Goal: Task Accomplishment & Management: Use online tool/utility

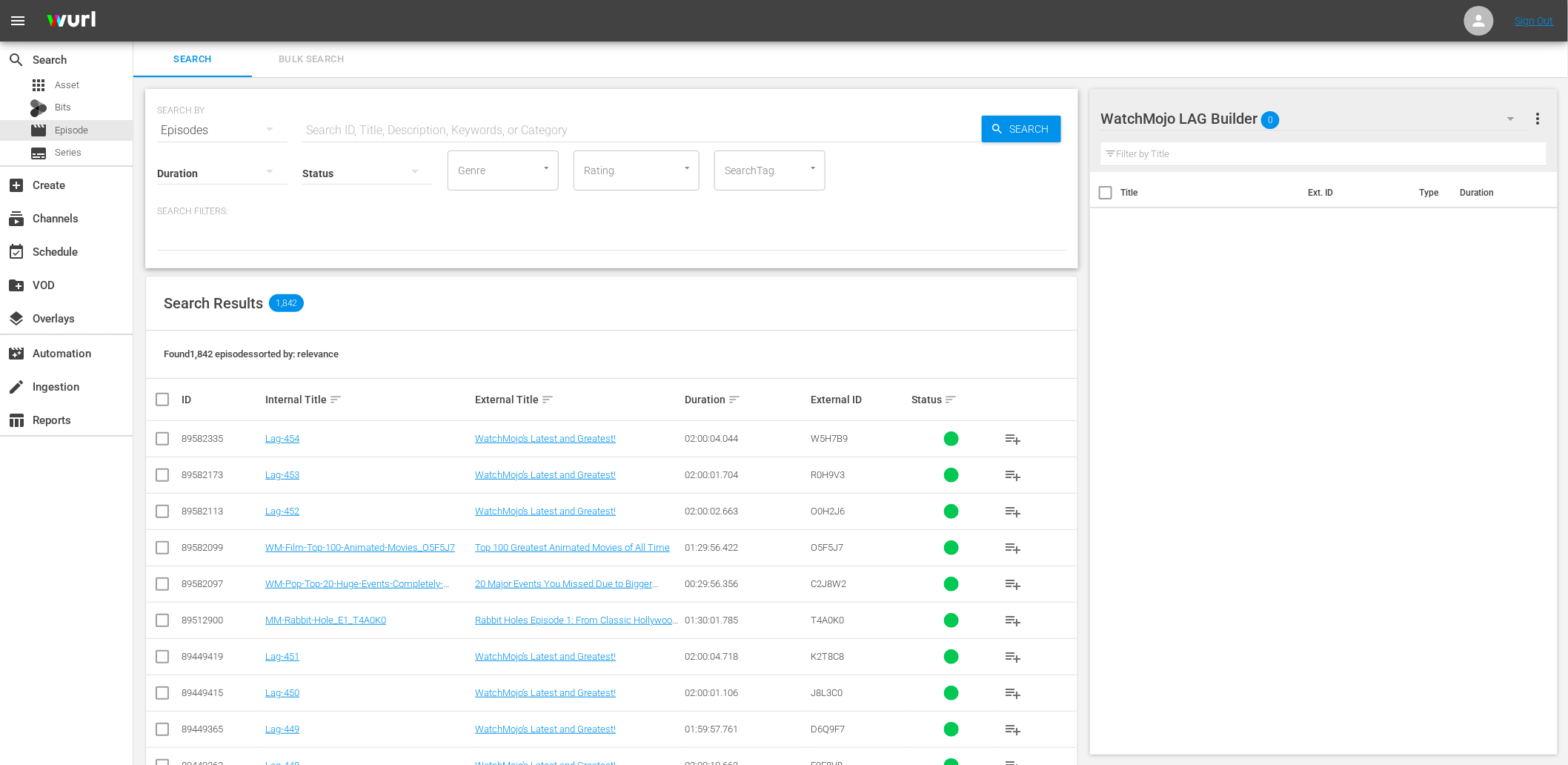
scroll to position [55, 0]
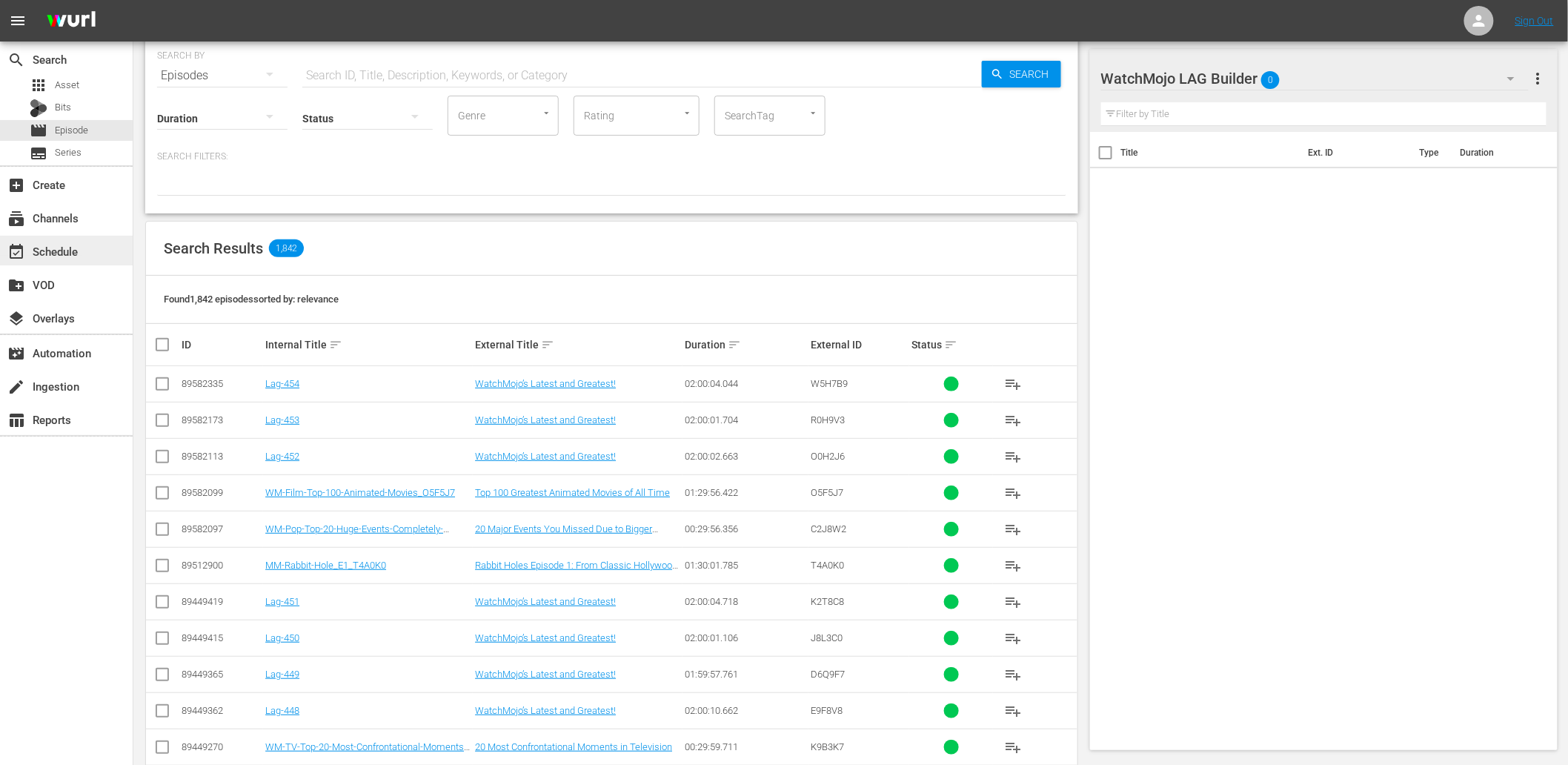
click at [79, 252] on div "event_available Schedule" at bounding box center [42, 249] width 83 height 14
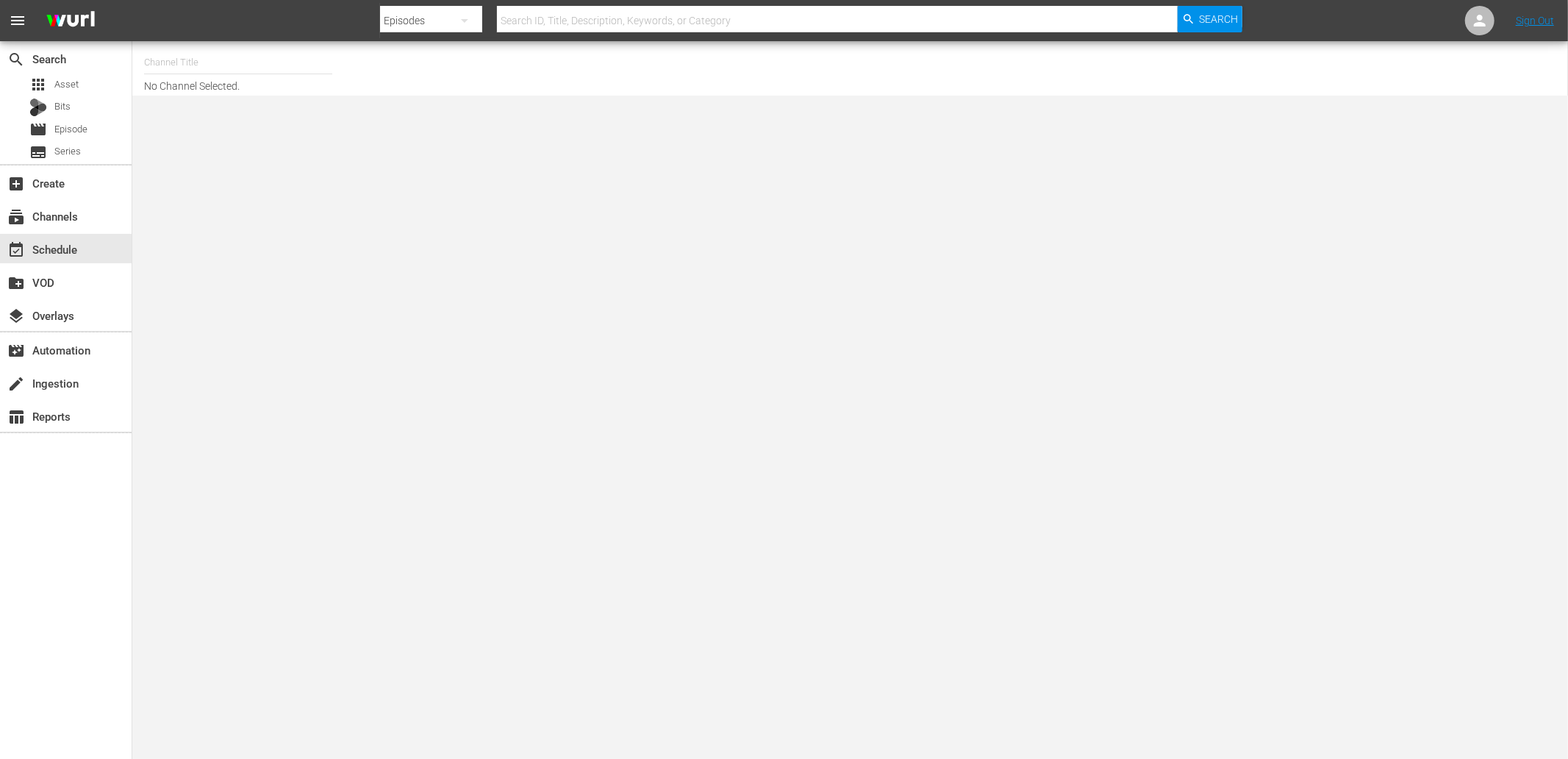
click at [167, 50] on input "text" at bounding box center [237, 62] width 188 height 35
click at [195, 97] on div "WatchMojo (1109 - watchmojo_1)" at bounding box center [346, 103] width 381 height 35
type input "WatchMojo (1109 - watchmojo_1)"
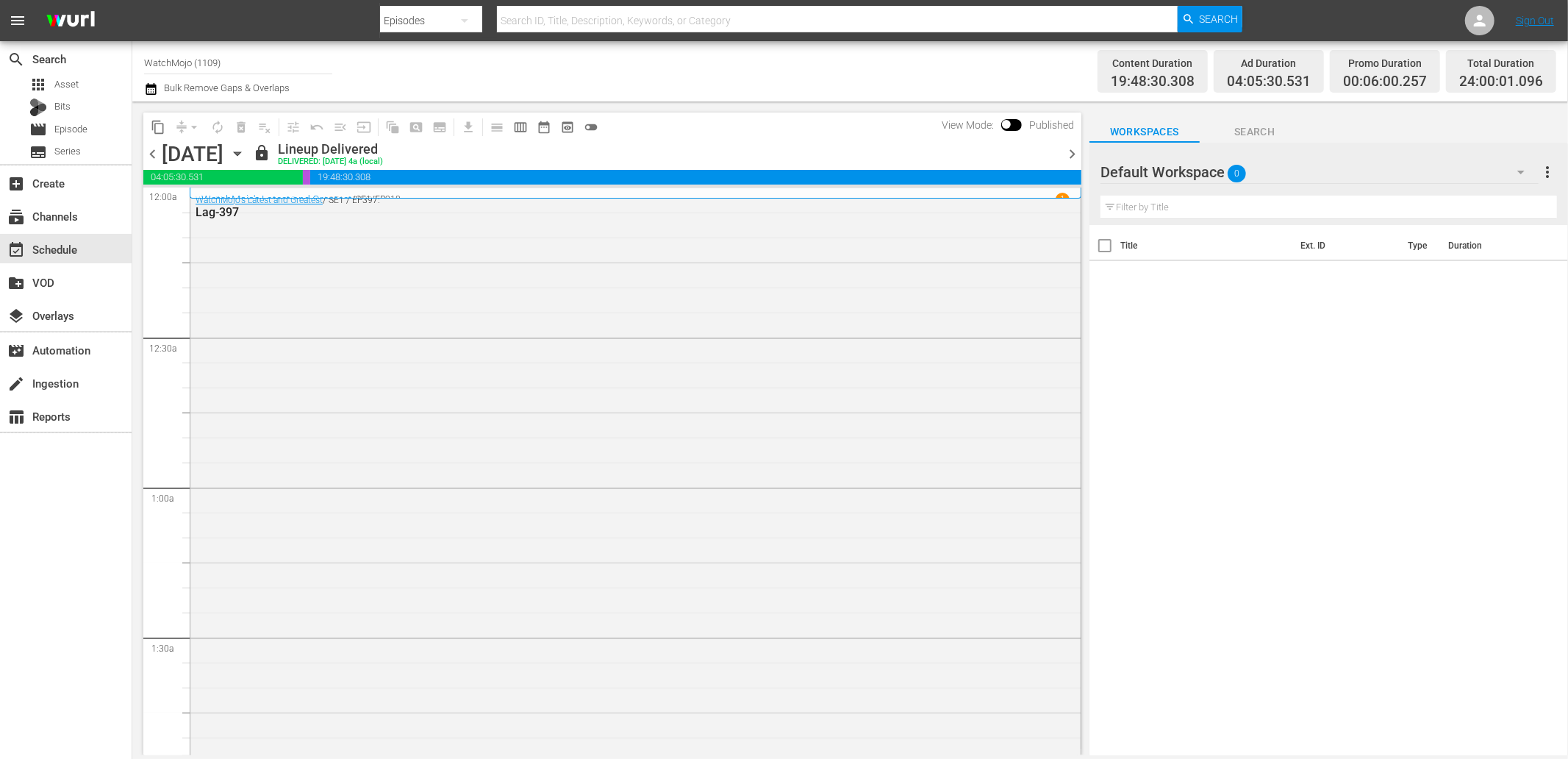
click at [1064, 153] on span "chevron_right" at bounding box center [1072, 153] width 19 height 19
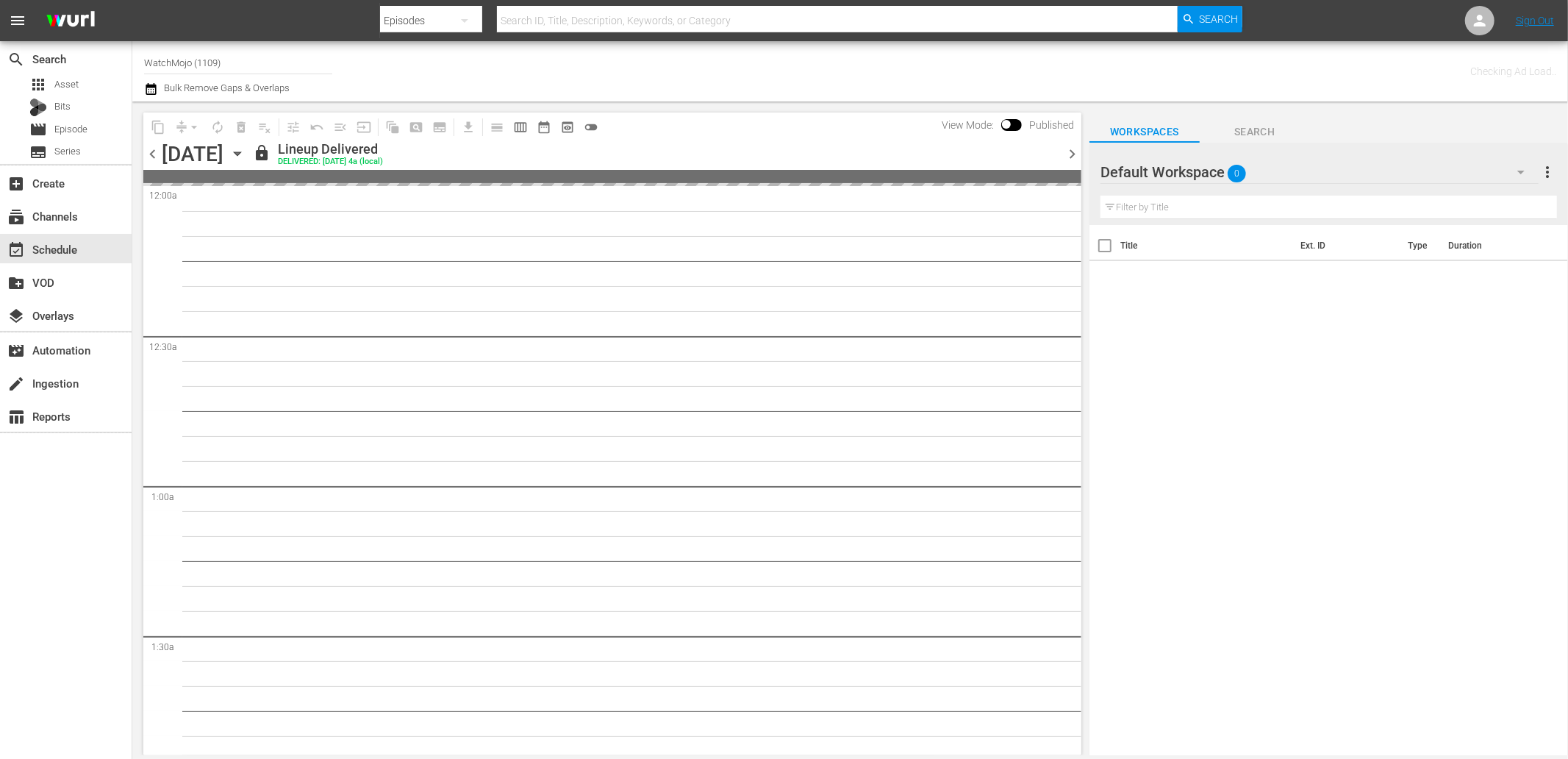
click at [1064, 153] on span "chevron_right" at bounding box center [1072, 153] width 19 height 19
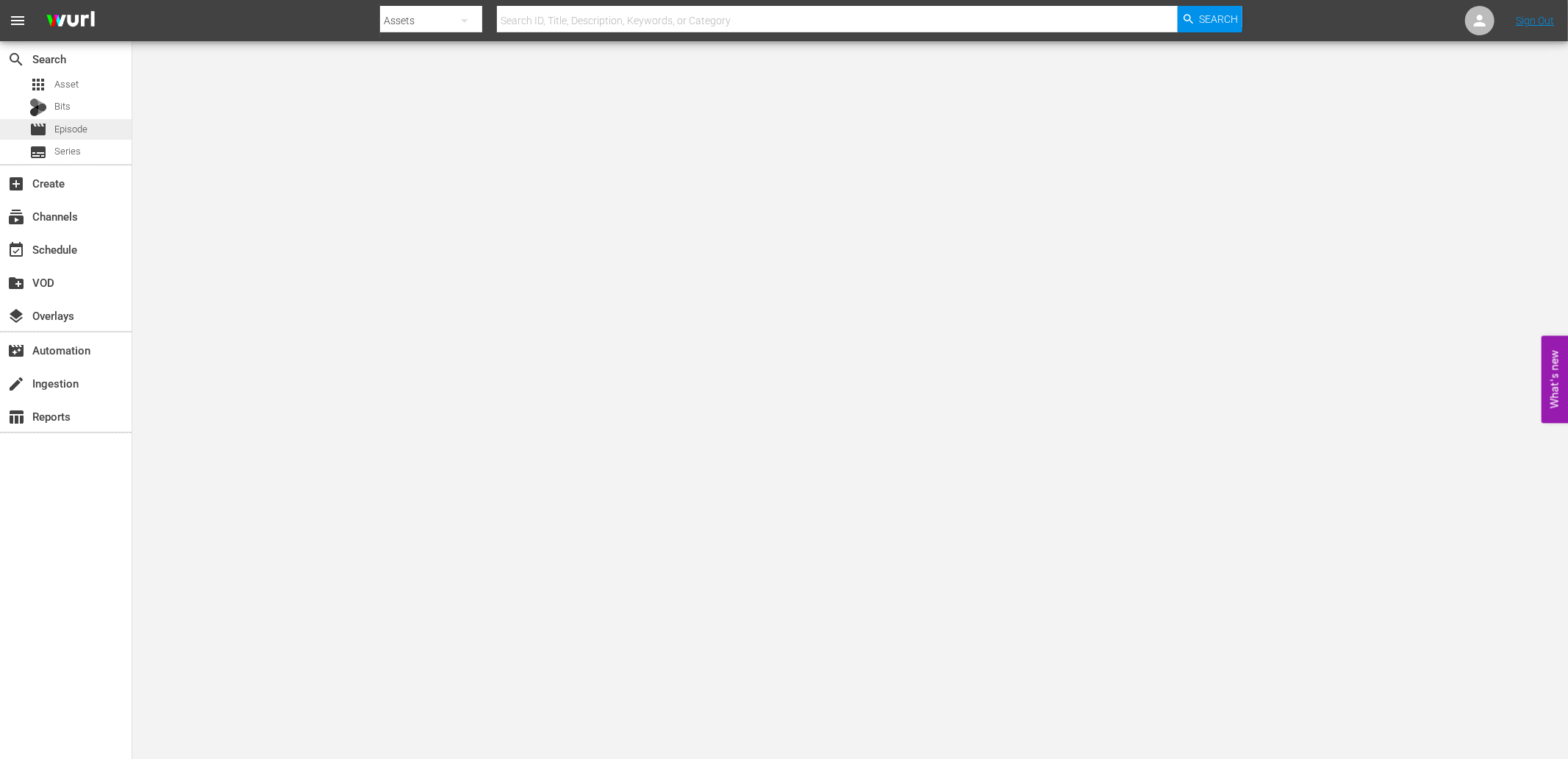
click at [76, 129] on span "Episode" at bounding box center [71, 129] width 33 height 15
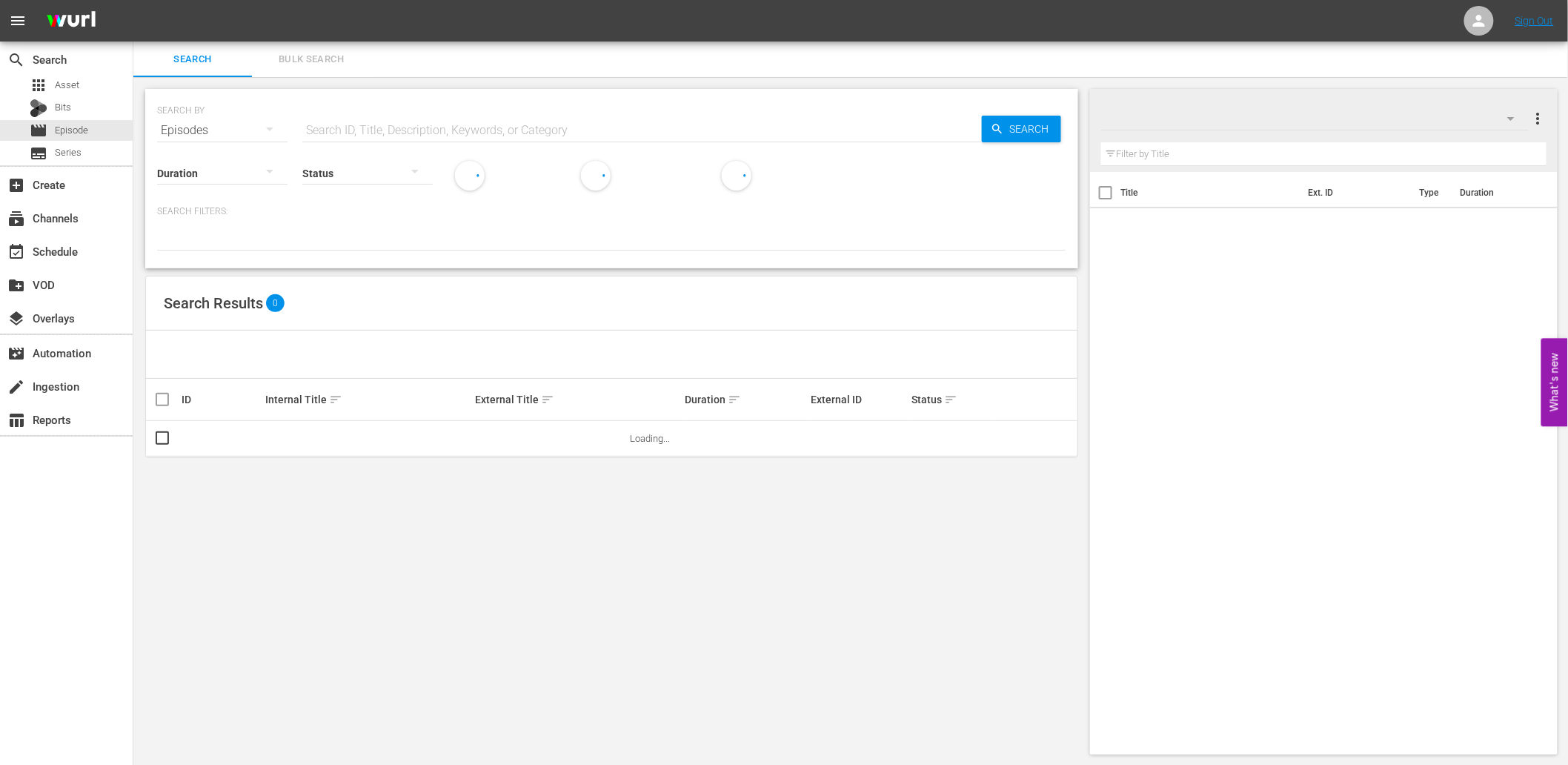
click at [426, 131] on input "text" at bounding box center [642, 130] width 680 height 35
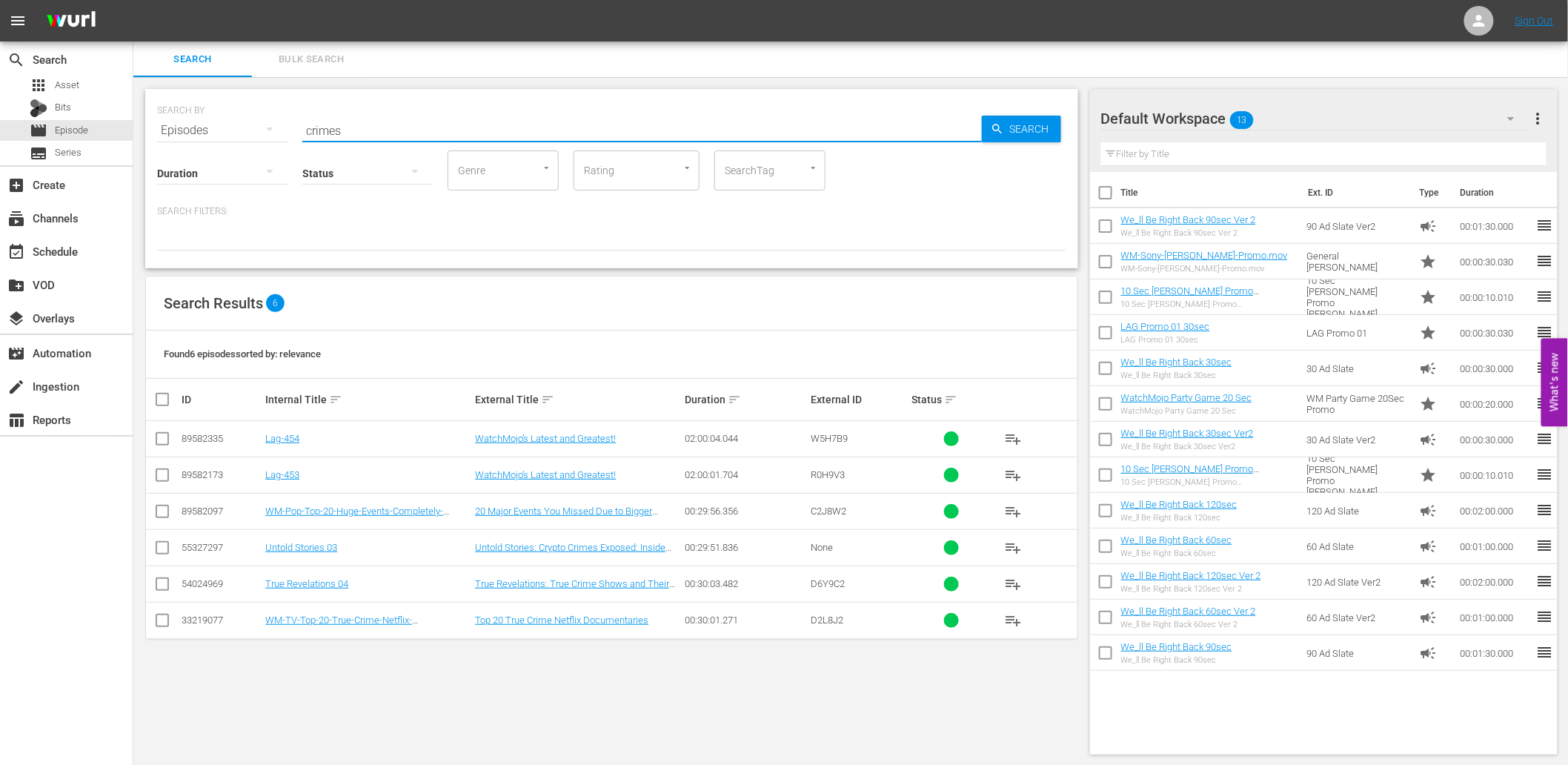
drag, startPoint x: 365, startPoint y: 134, endPoint x: 218, endPoint y: 149, distance: 147.8
click at [218, 149] on div "SEARCH BY Search By Episodes Search ID, Title, Description, Keywords, or Catego…" at bounding box center [611, 179] width 933 height 180
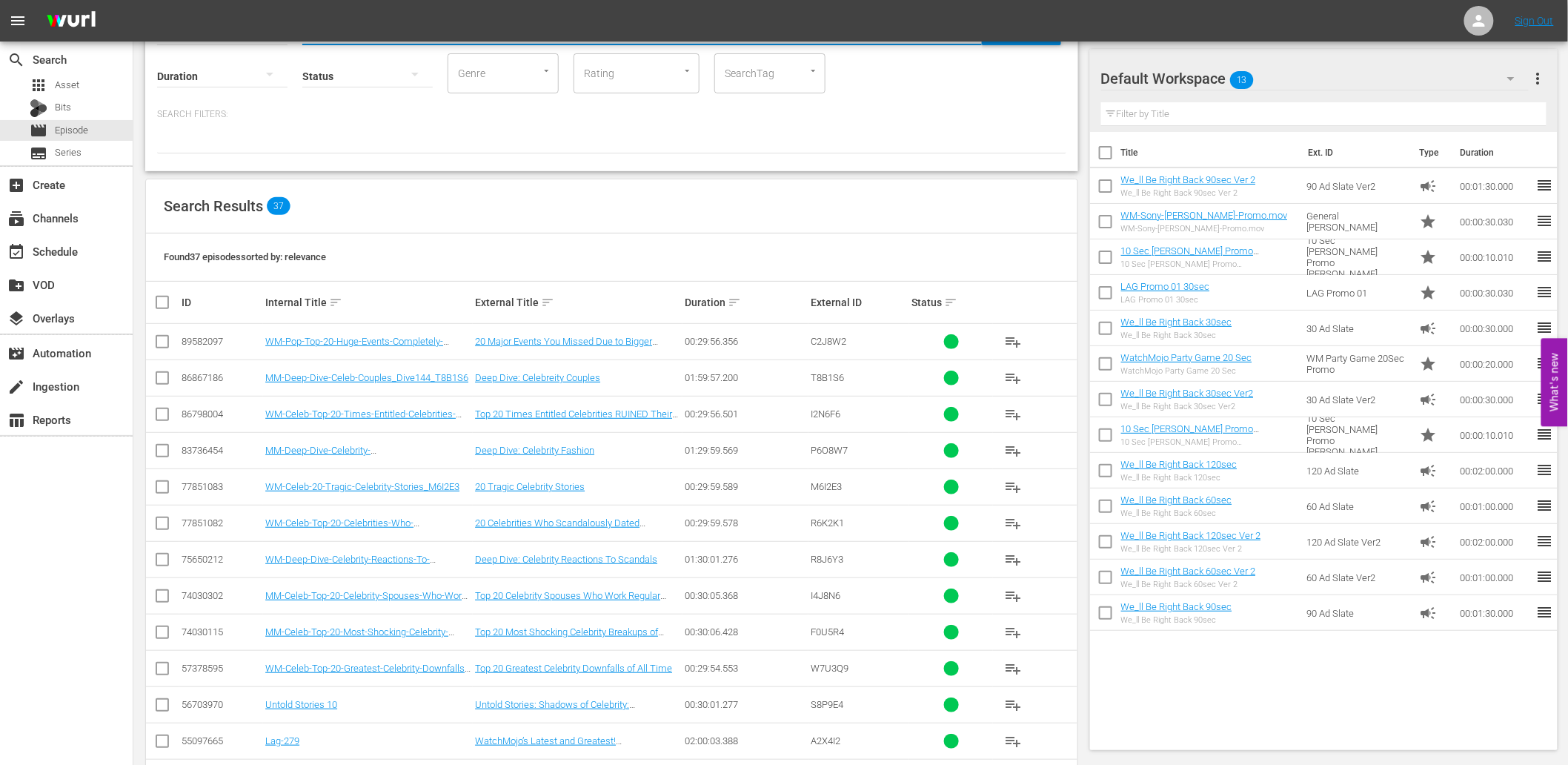
scroll to position [164, 0]
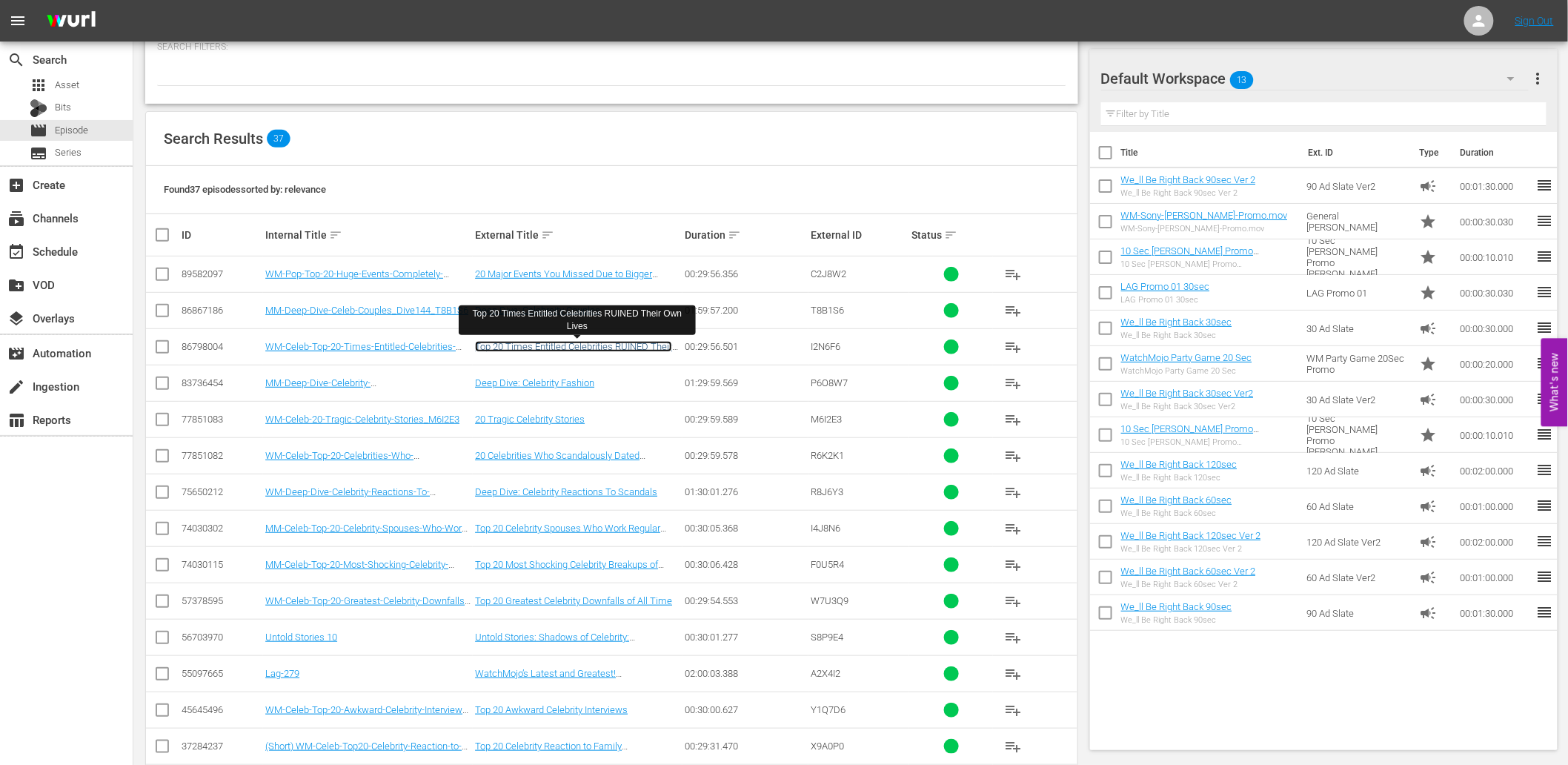
click at [567, 345] on link "Top 20 Times Entitled Celebrities RUINED Their Own Lives" at bounding box center [573, 352] width 197 height 22
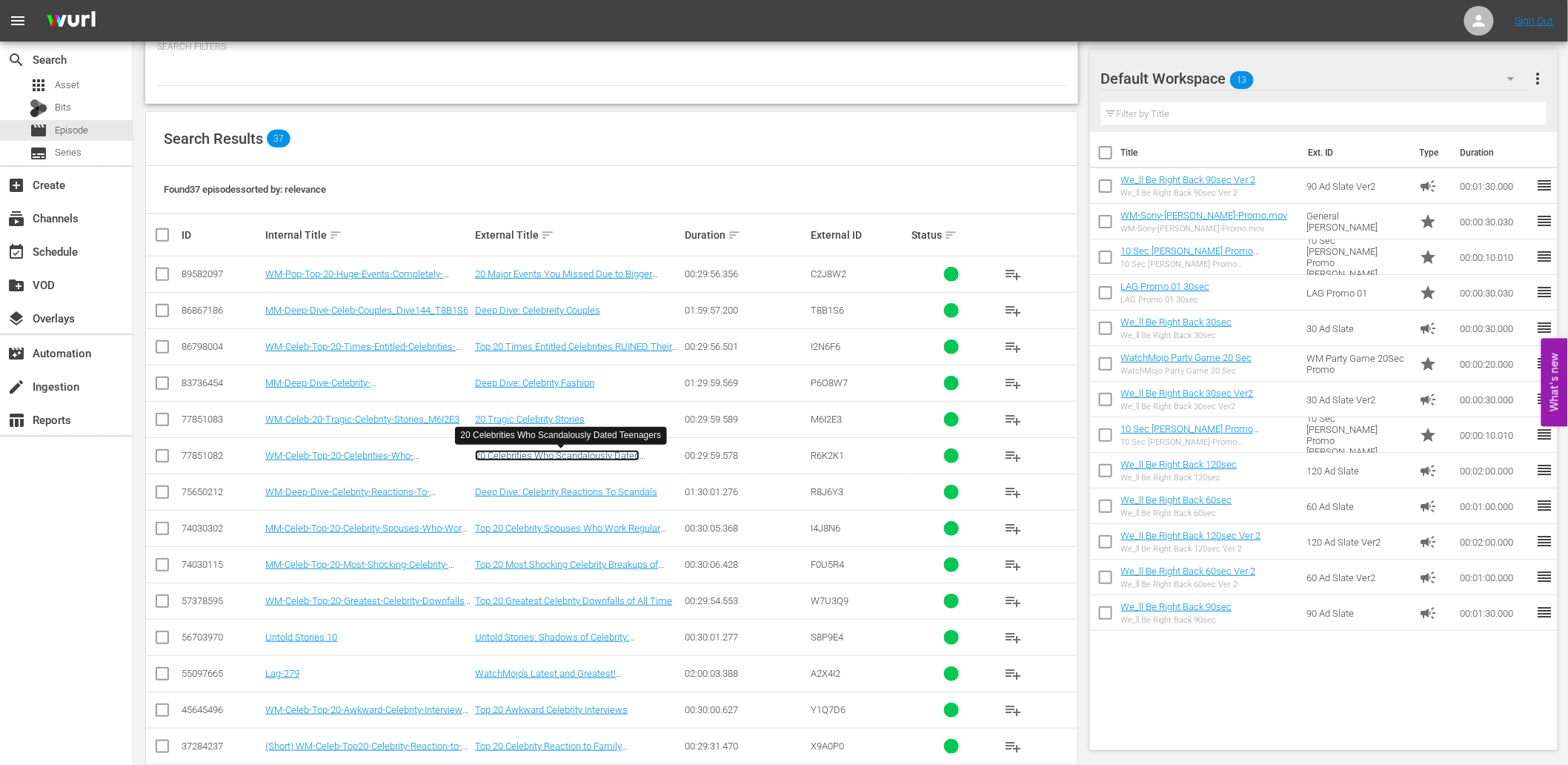
click at [574, 458] on link "20 Celebrities Who Scandalously Dated Teenagers" at bounding box center [558, 460] width 164 height 22
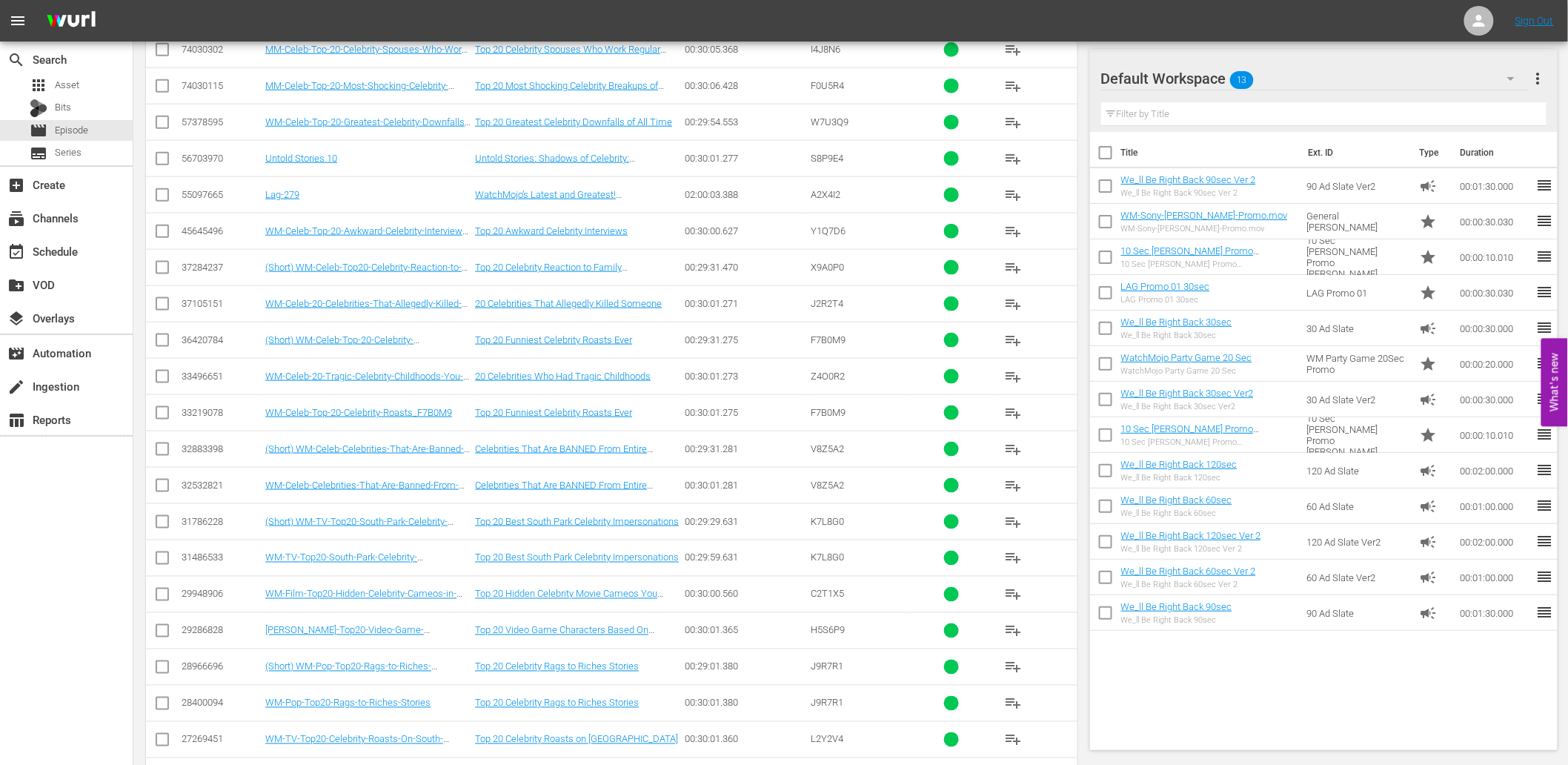
scroll to position [535, 0]
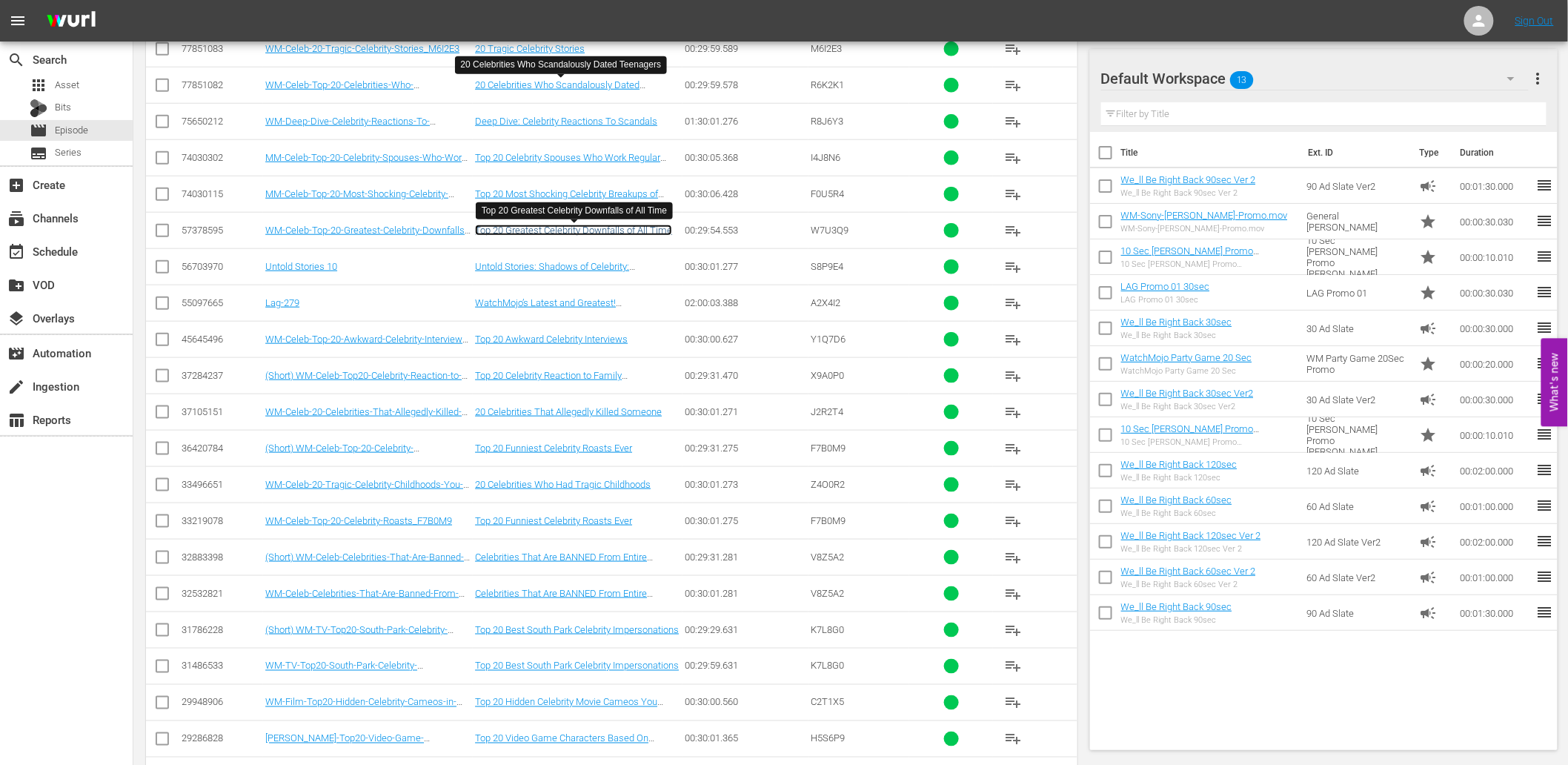
click at [566, 227] on link "Top 20 Greatest Celebrity Downfalls of All Time" at bounding box center [573, 230] width 197 height 11
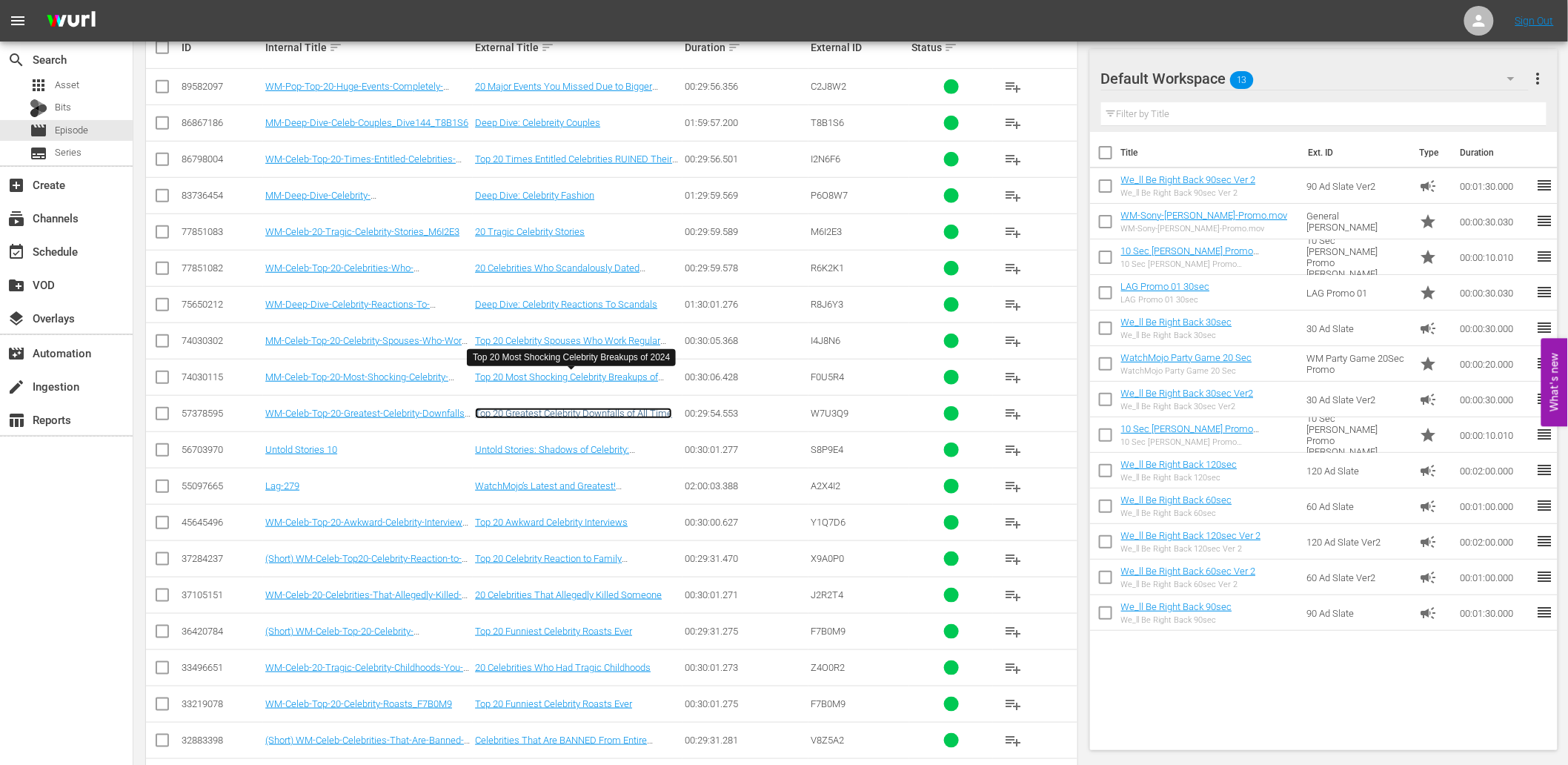
scroll to position [261, 0]
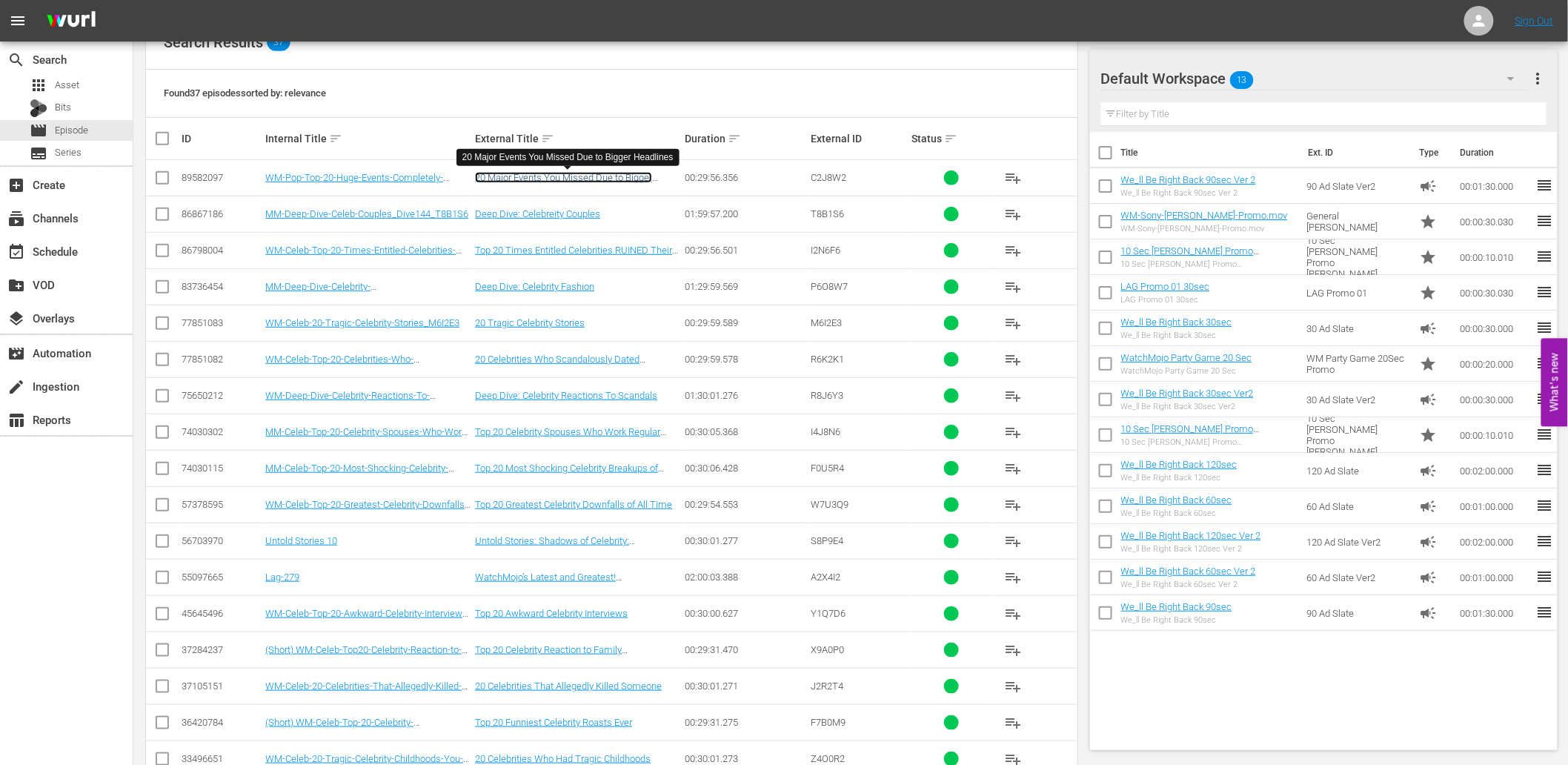
click at [578, 172] on link "20 Major Events You Missed Due to Bigger Headlines" at bounding box center [564, 183] width 177 height 22
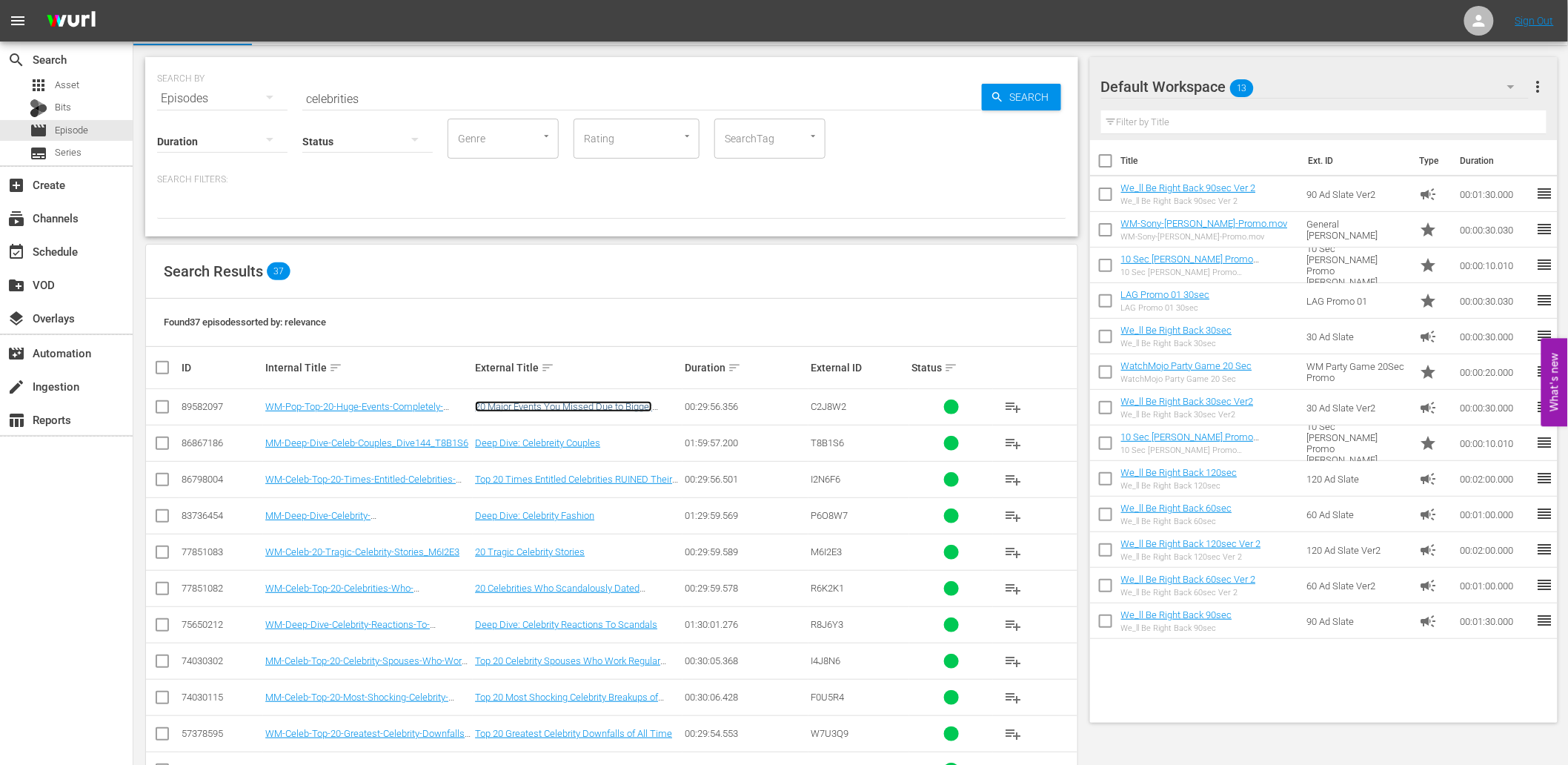
scroll to position [0, 0]
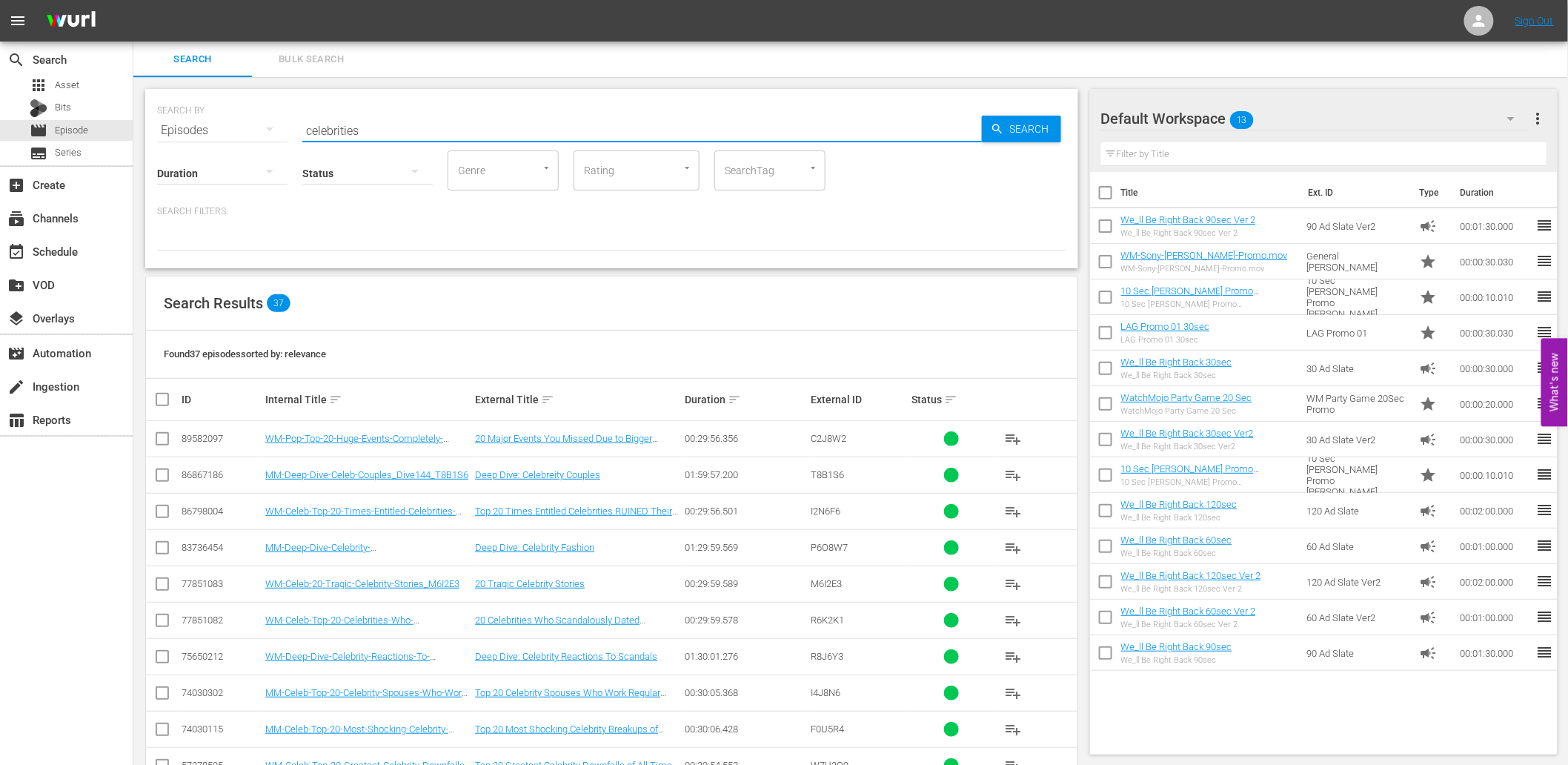
drag, startPoint x: 367, startPoint y: 119, endPoint x: 271, endPoint y: 134, distance: 97.2
click at [271, 134] on div "SEARCH BY Search By Episodes Search ID, Title, Description, Keywords, or Catego…" at bounding box center [611, 121] width 909 height 54
paste input "Because-of-What-We-Know-Now"
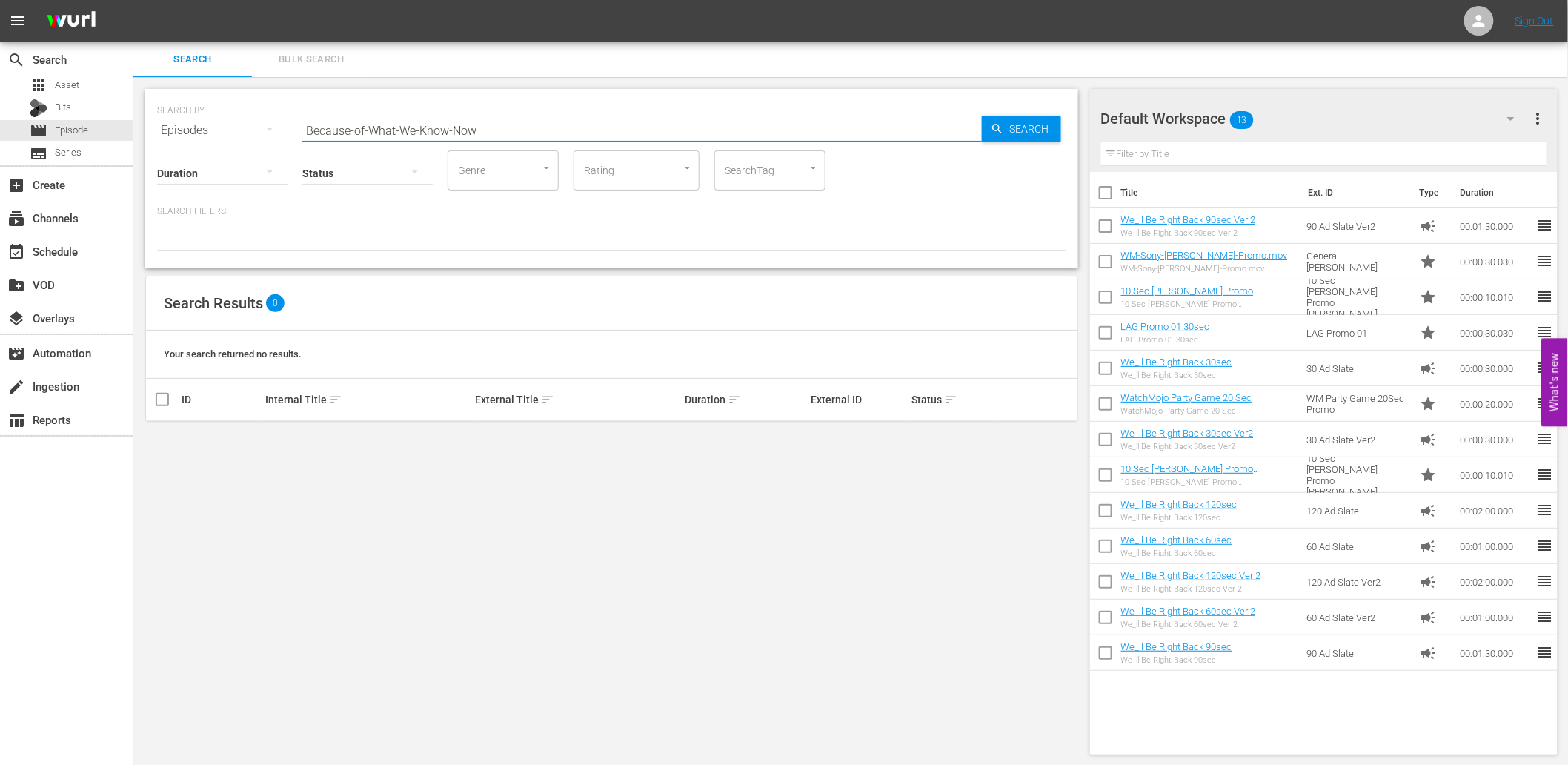
drag, startPoint x: 419, startPoint y: 128, endPoint x: 251, endPoint y: 115, distance: 168.5
click at [251, 115] on div "SEARCH BY Search By Episodes Search ID, Title, Description, Keywords, or Catego…" at bounding box center [611, 121] width 909 height 54
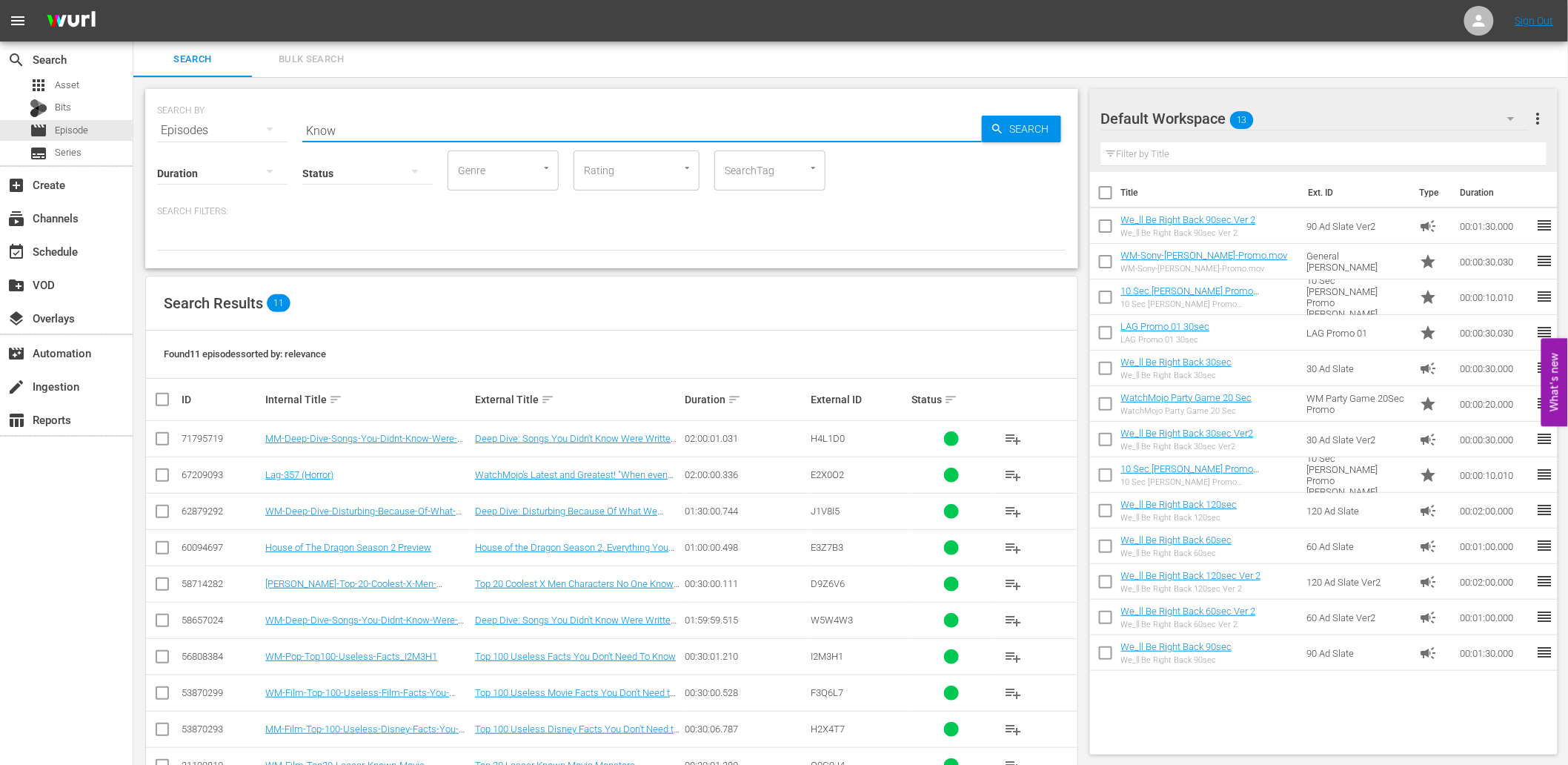
type input "Know"
click at [816, 275] on div "Search Results 11 Found 11 episodes sorted by: relevance ID Internal Title sort…" at bounding box center [611, 548] width 933 height 545
click at [633, 363] on div "Found 11 episodes sorted by: relevance" at bounding box center [611, 355] width 931 height 48
click at [352, 132] on input "Know" at bounding box center [642, 130] width 680 height 35
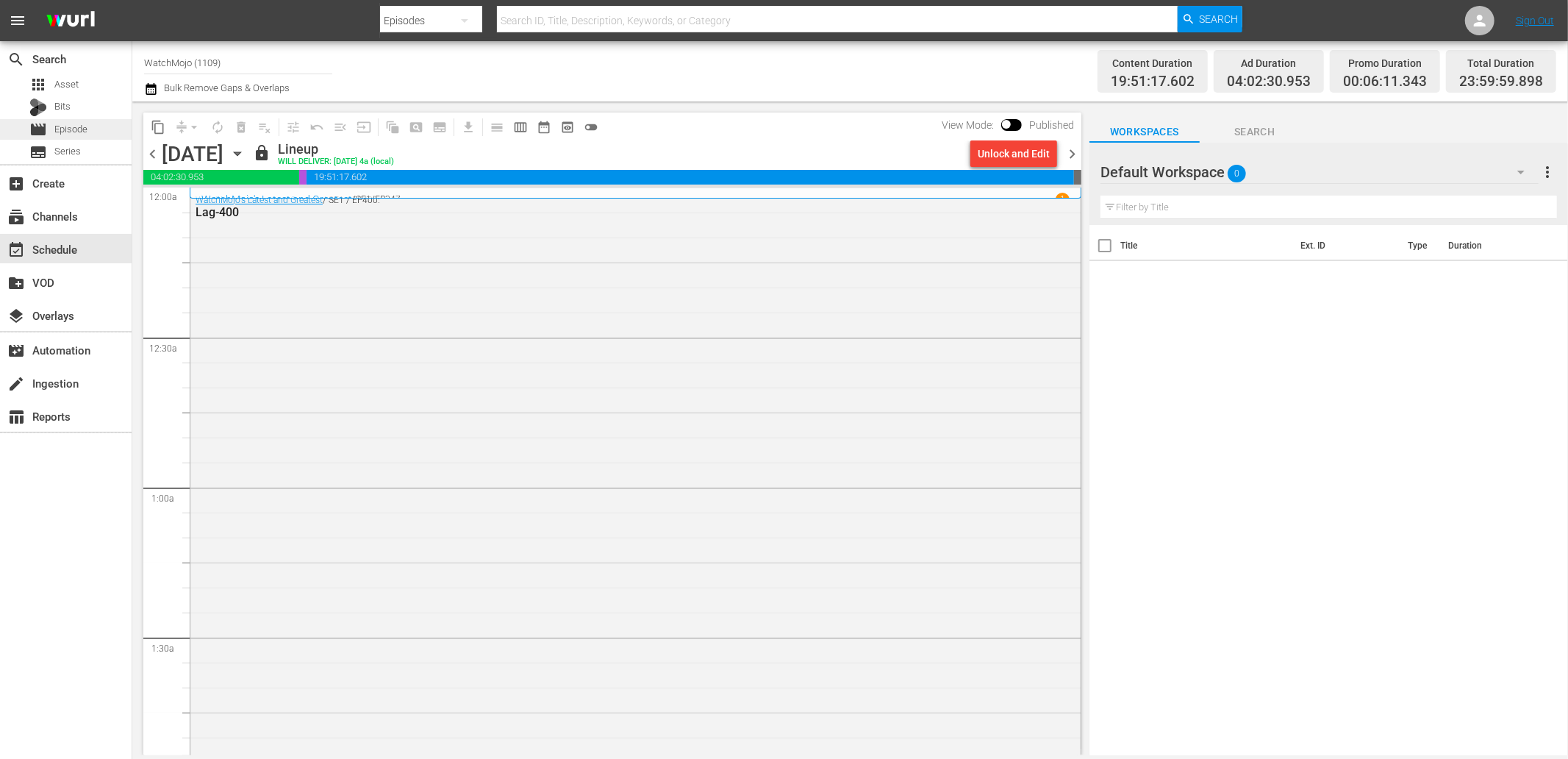
click at [61, 129] on span "Episode" at bounding box center [71, 129] width 33 height 15
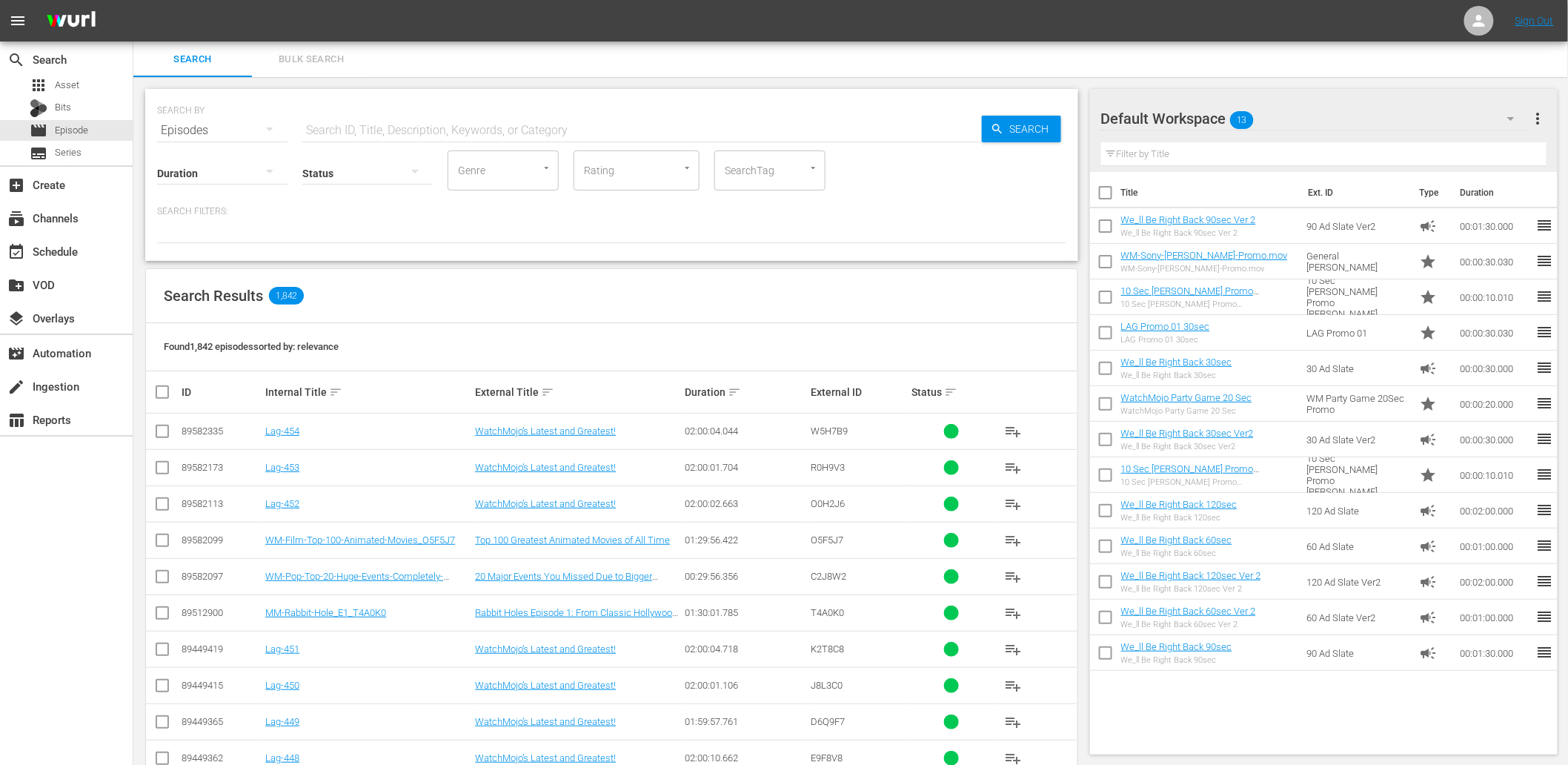
click at [387, 124] on input "text" at bounding box center [642, 130] width 680 height 35
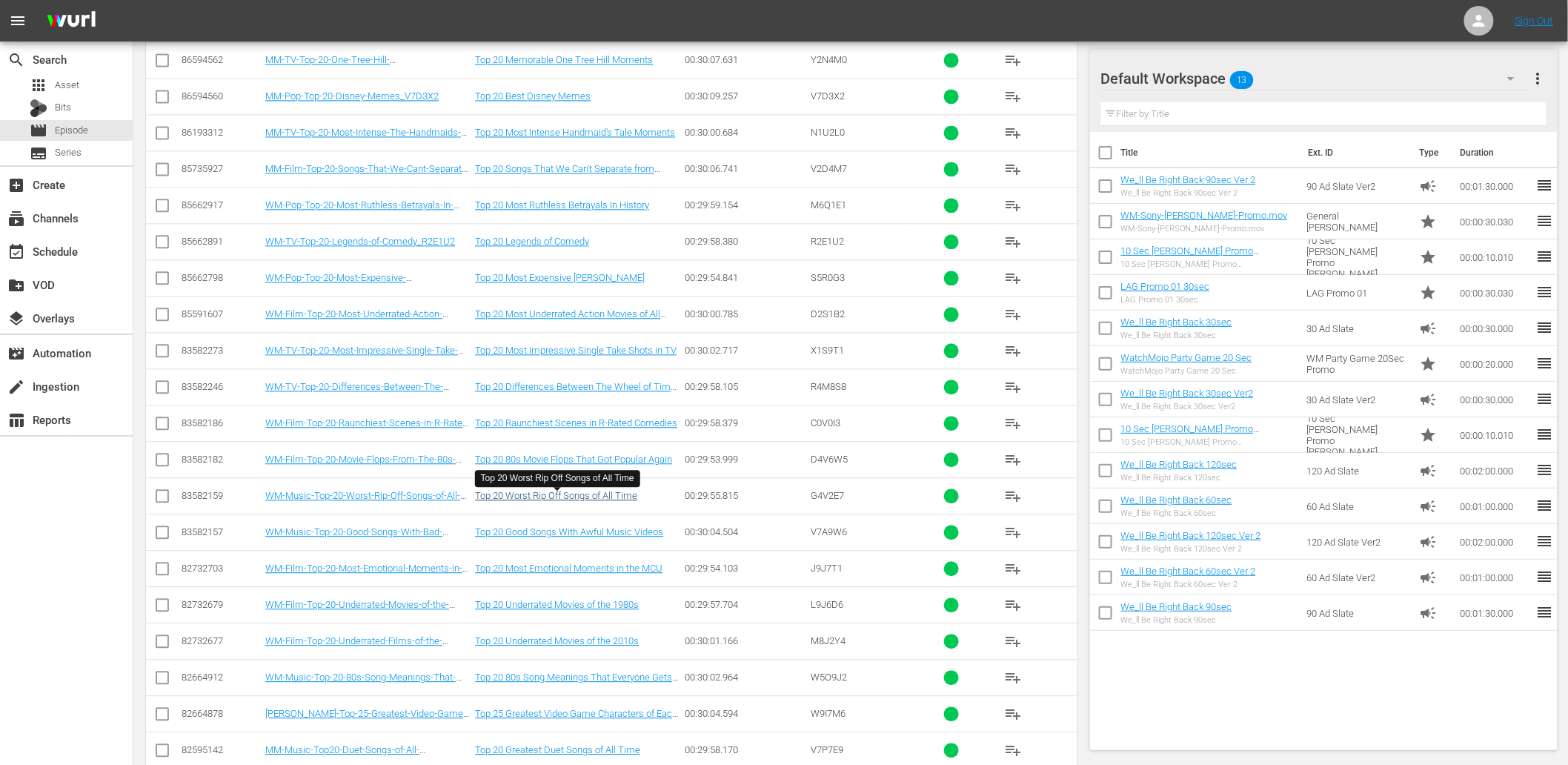
scroll to position [1183, 0]
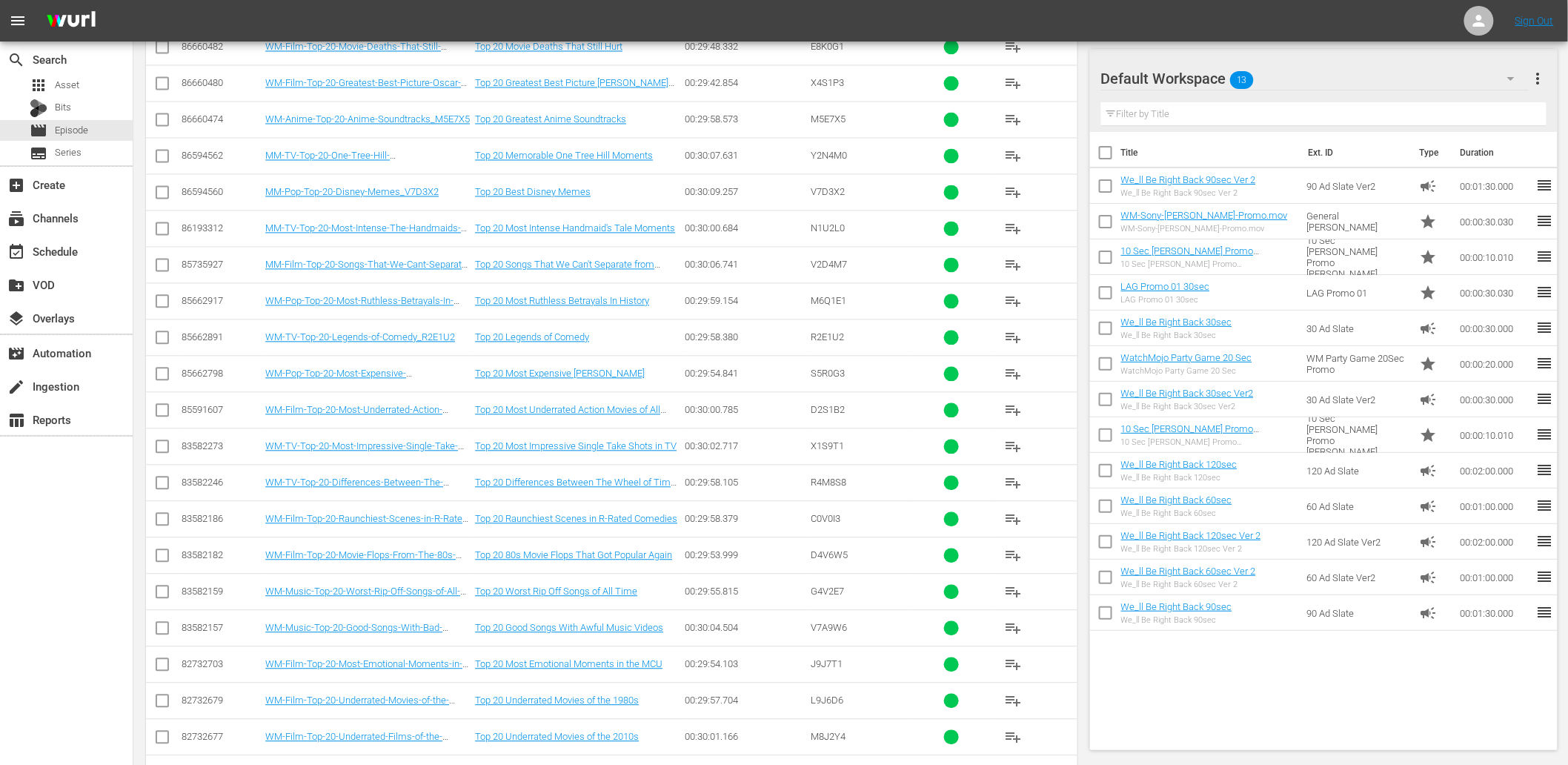
click at [834, 554] on span "D4V6W5" at bounding box center [829, 555] width 37 height 11
copy span "D4V6W5"
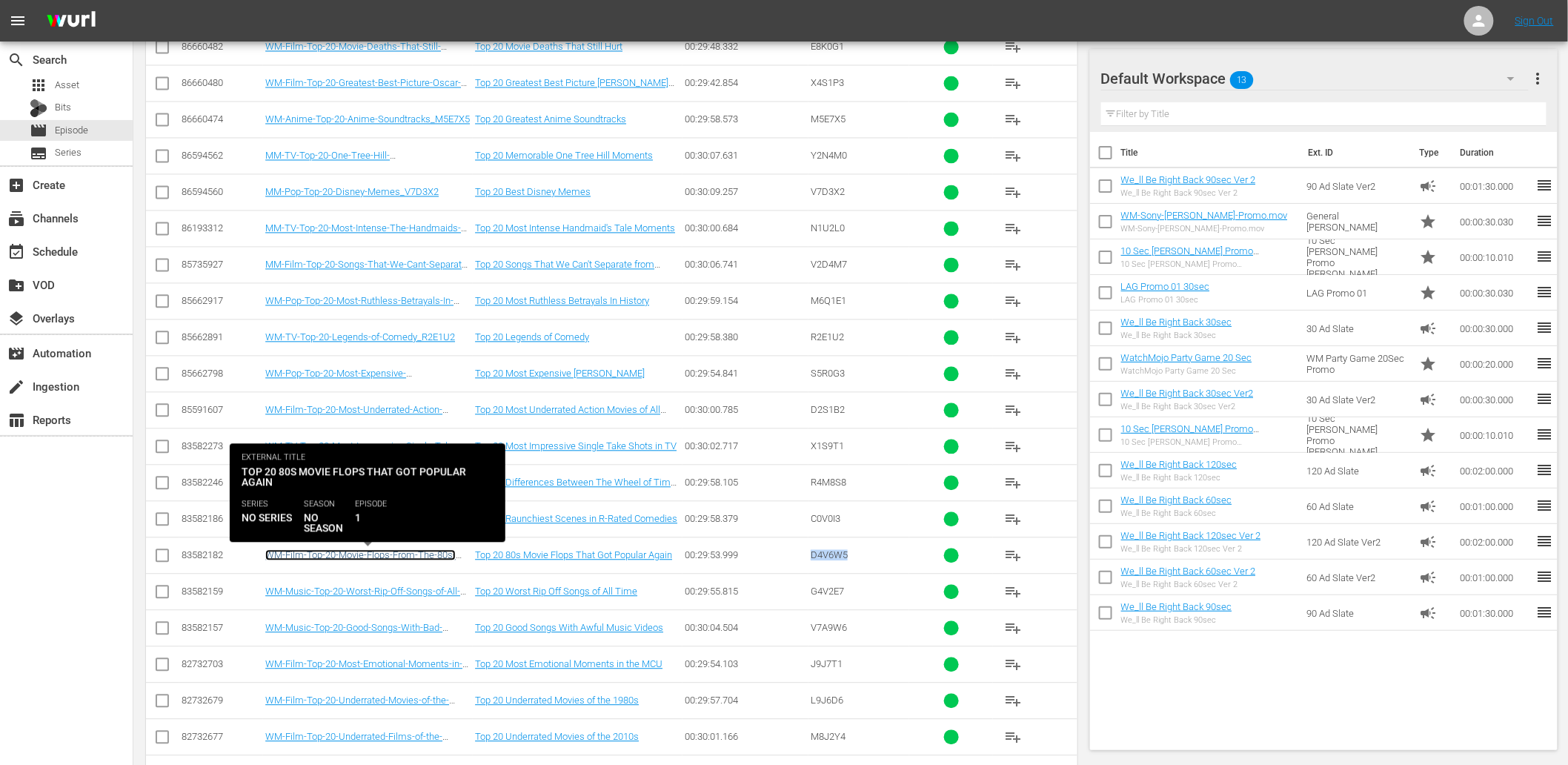
click at [416, 558] on link "WM-Film-Top-20-Movie-Flops-From-The-80s-That-Got-Popular-Again_D4V6W5" at bounding box center [361, 560] width 190 height 22
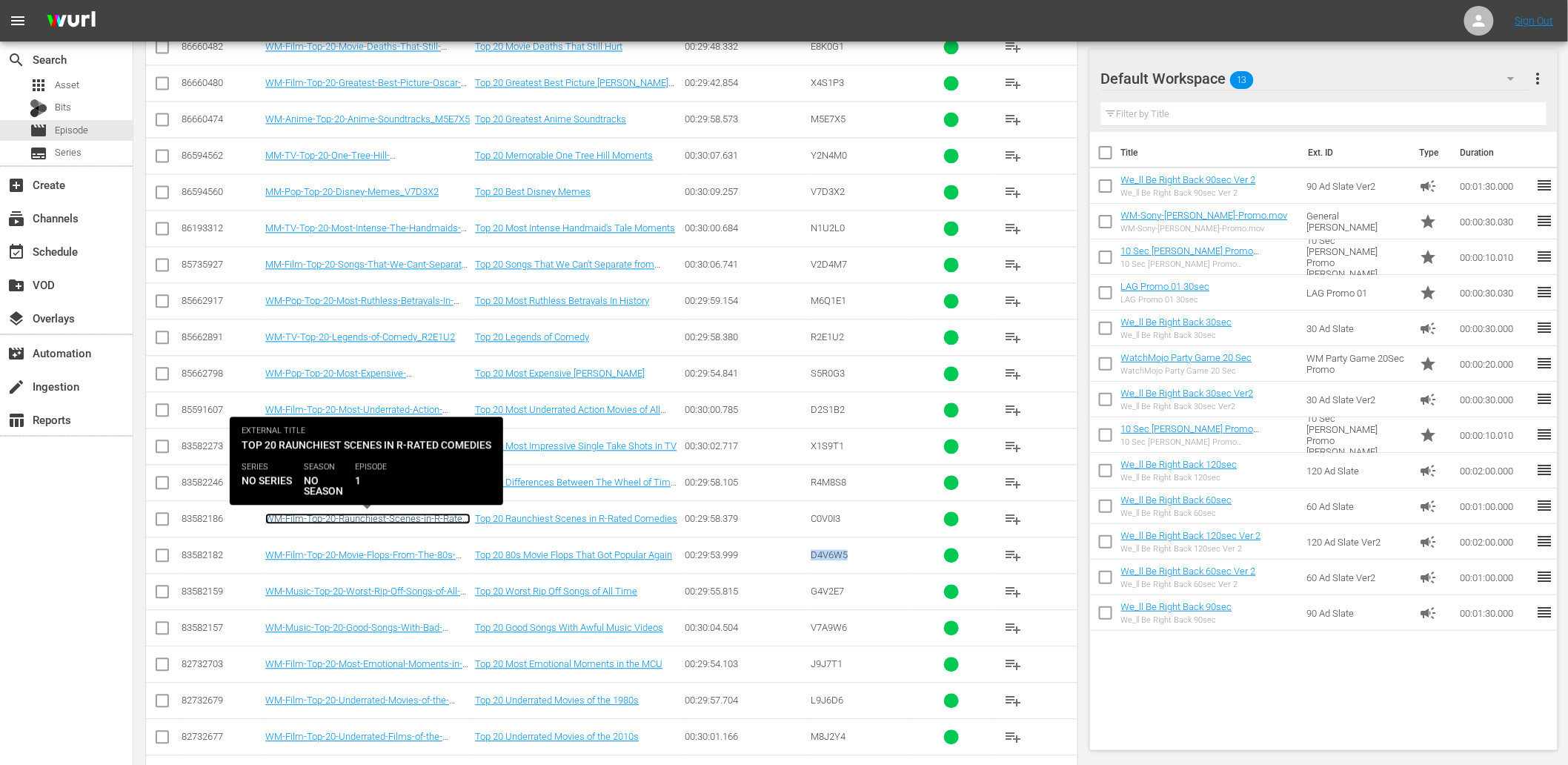
click at [358, 519] on link "WM-Film-Top-20-Raunchiest-Scenes-in-R-Rated-Comedies_C0V0I3" at bounding box center [368, 524] width 205 height 22
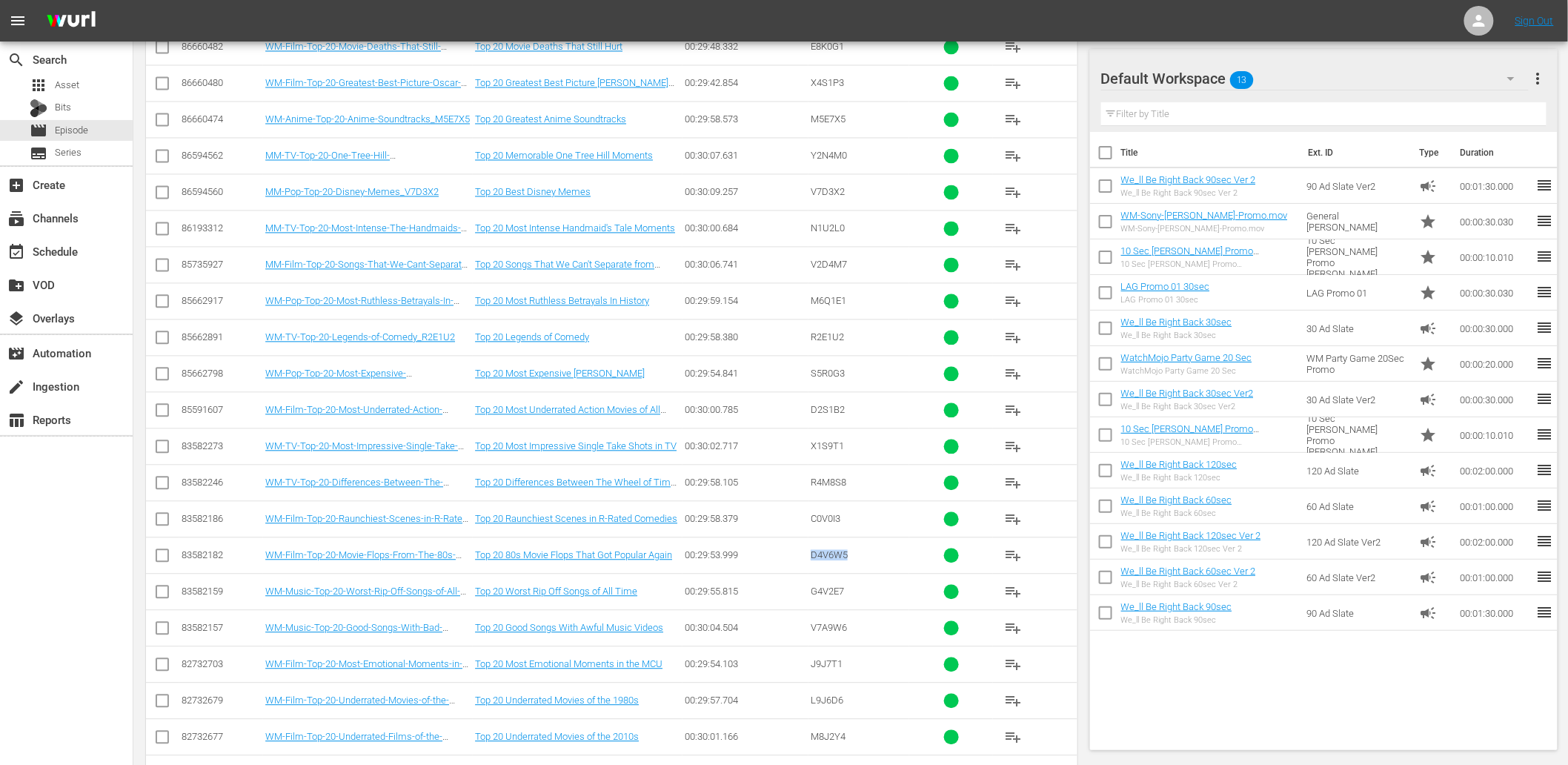
click at [372, 635] on td "WM-Music-Top-20-Good-Songs-With-Bad-Music-Videos_V7A9W6" at bounding box center [368, 627] width 210 height 36
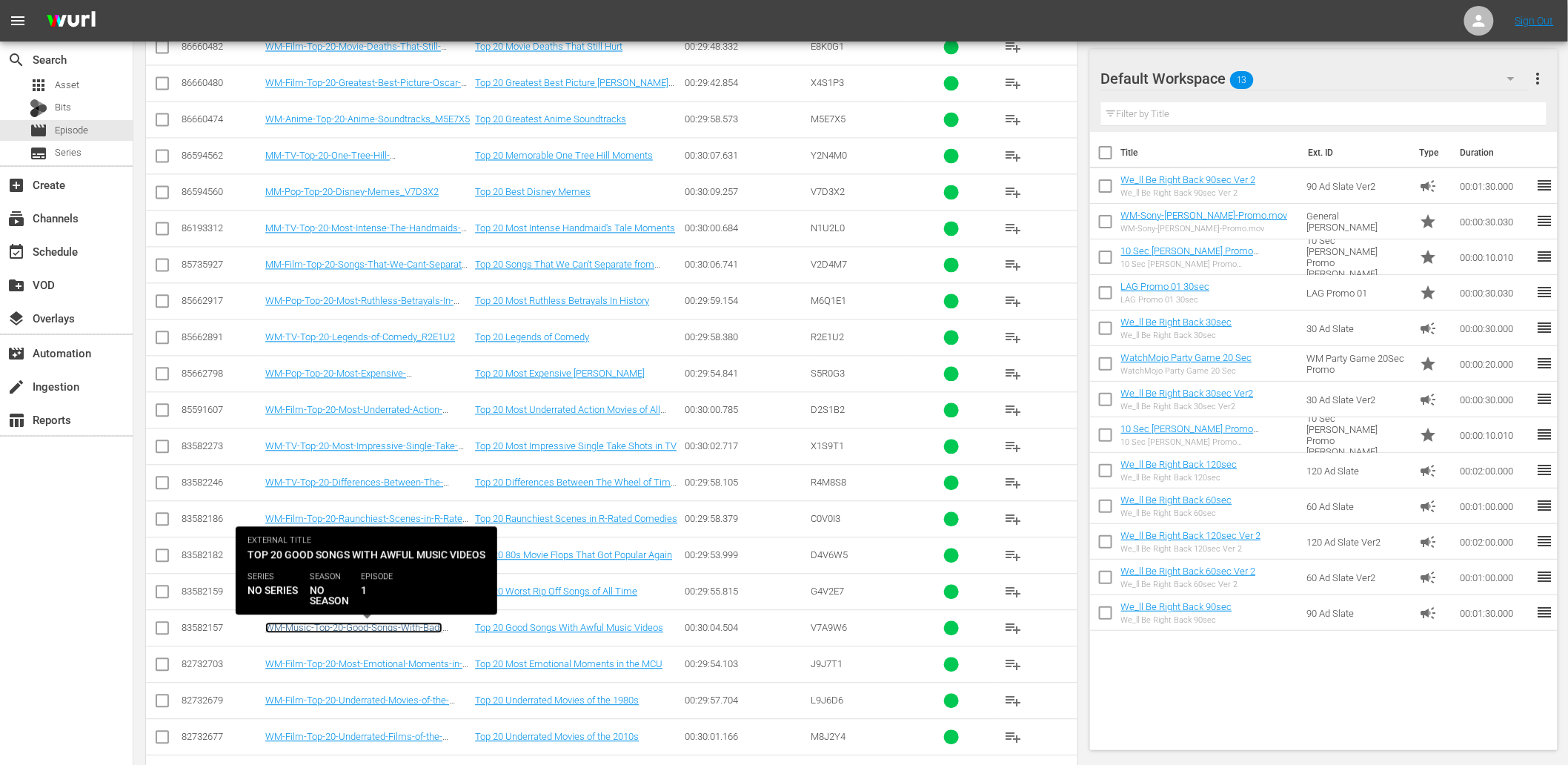
click at [380, 628] on link "WM-Music-Top-20-Good-Songs-With-Bad-Music-Videos_V7A9W6" at bounding box center [354, 632] width 177 height 22
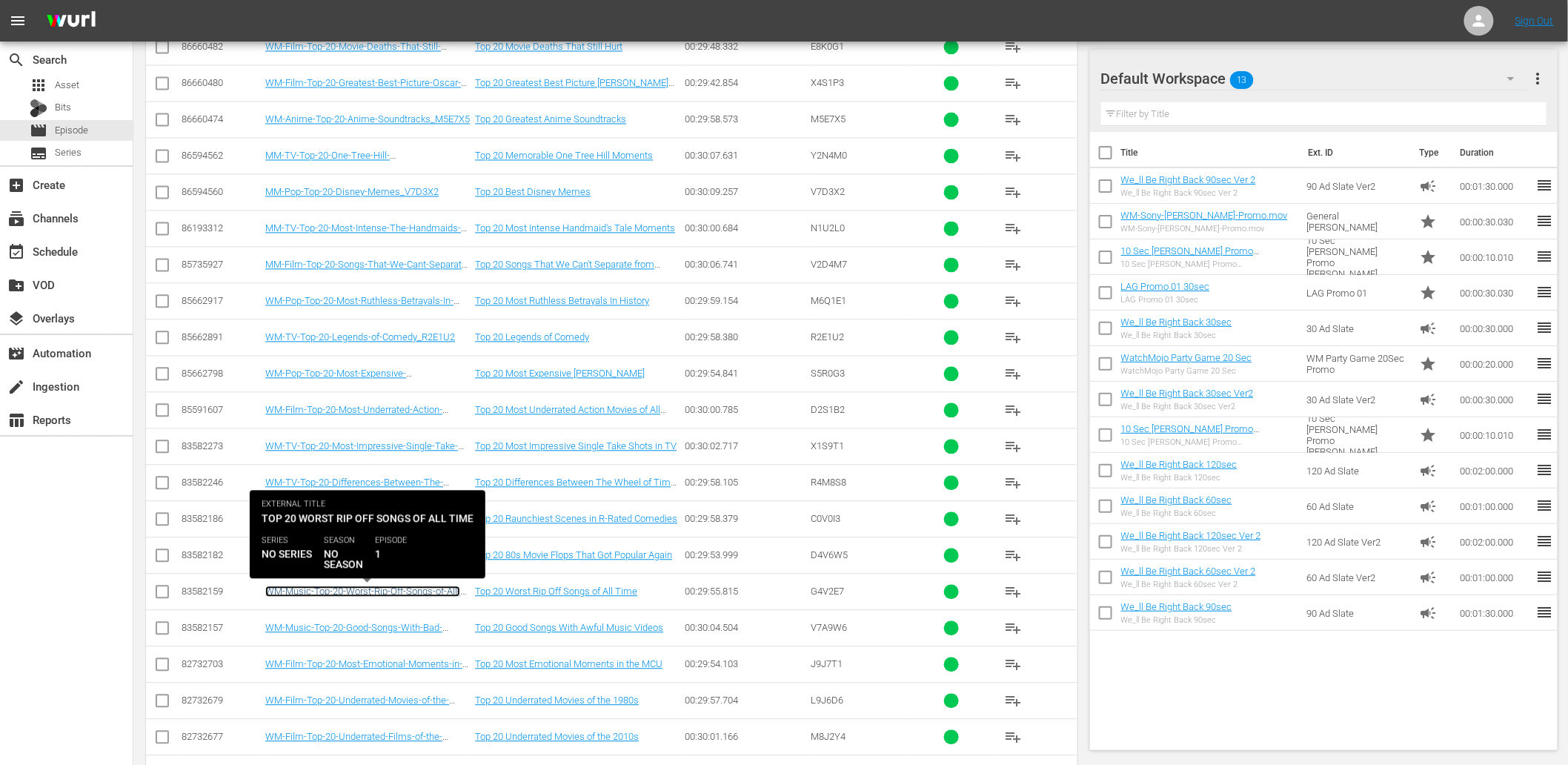
click at [438, 588] on link "WM-Music-Top-20-Worst-Rip-Off-Songs-of-All-Time_G4V2E7" at bounding box center [363, 596] width 195 height 22
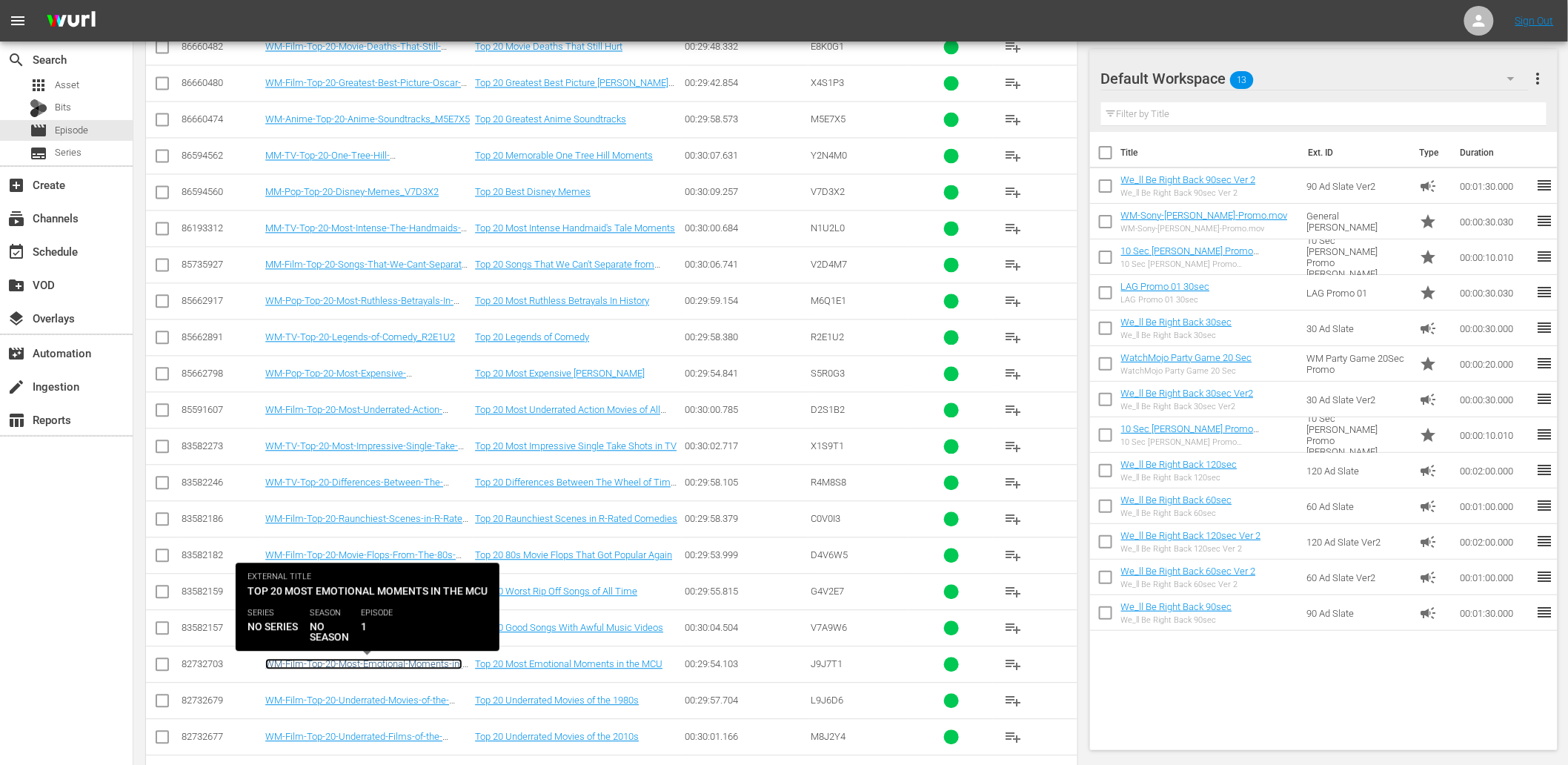
click at [377, 661] on link "WM-Film-Top-20-Most-Emotional-Moments-in-the-MCU_J9J7T1" at bounding box center [364, 668] width 197 height 22
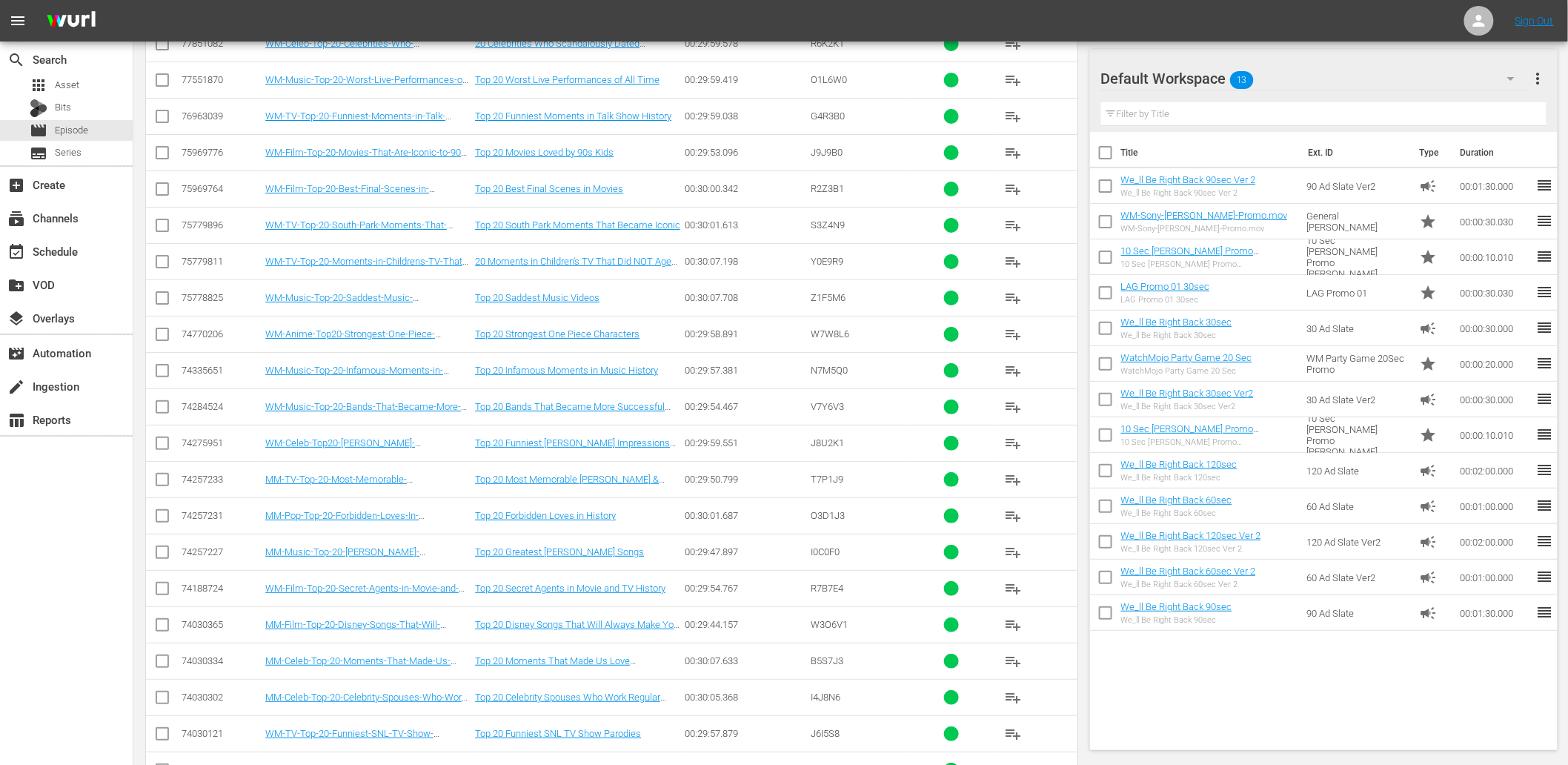
scroll to position [2825, 0]
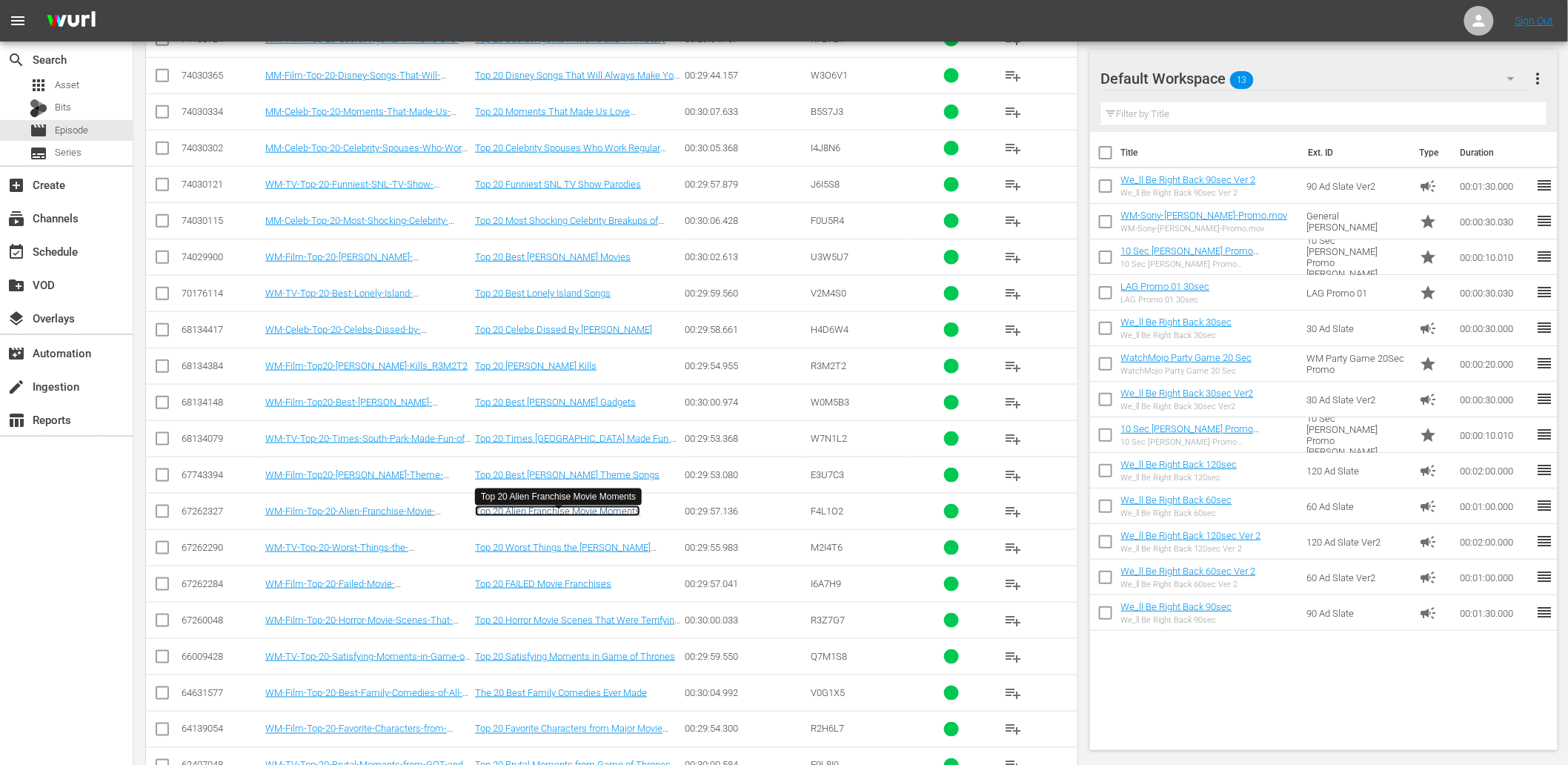
click at [565, 516] on link "Top 20 Alien Franchise Movie Moments" at bounding box center [558, 511] width 165 height 11
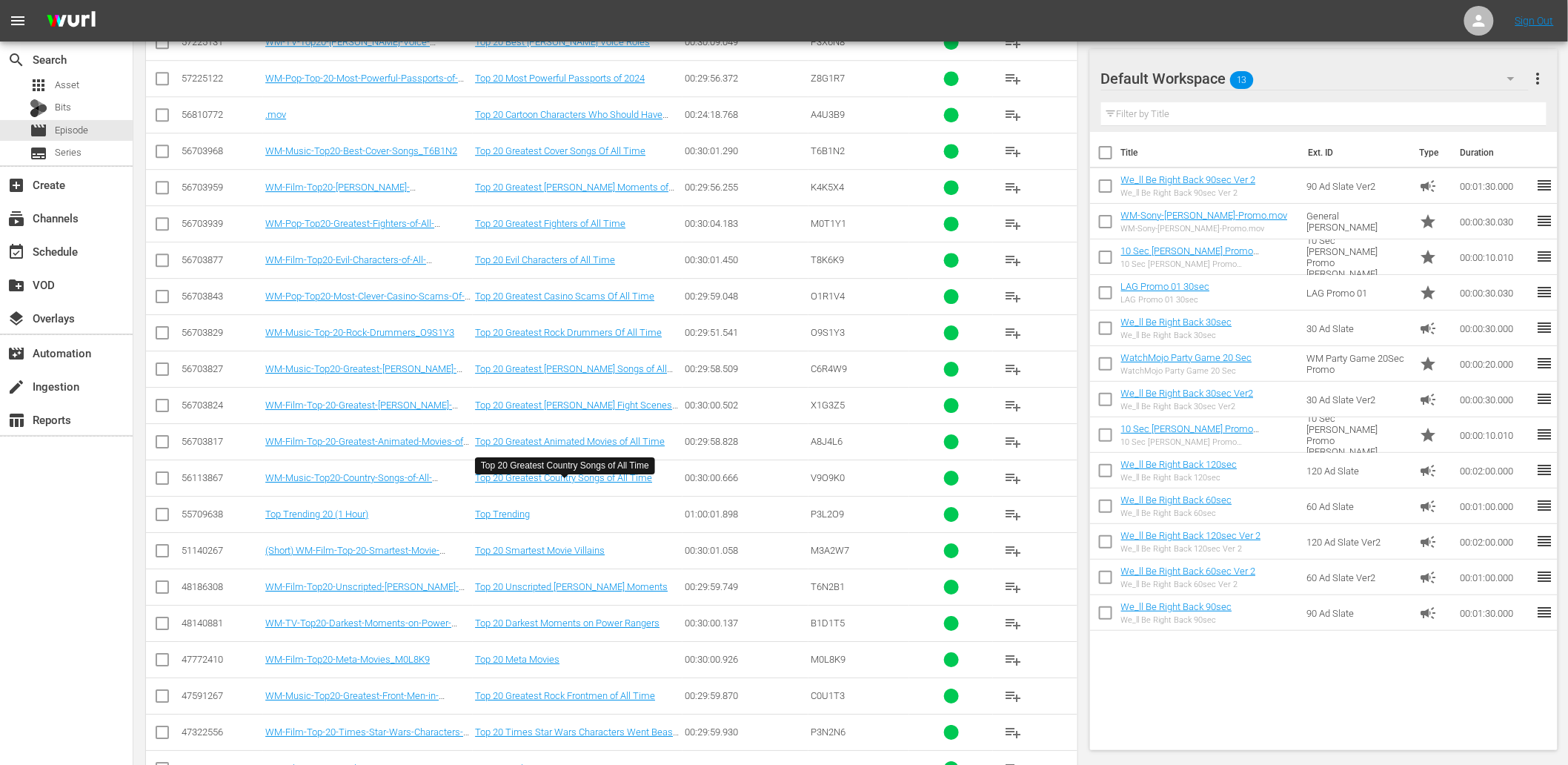
scroll to position [4787, 0]
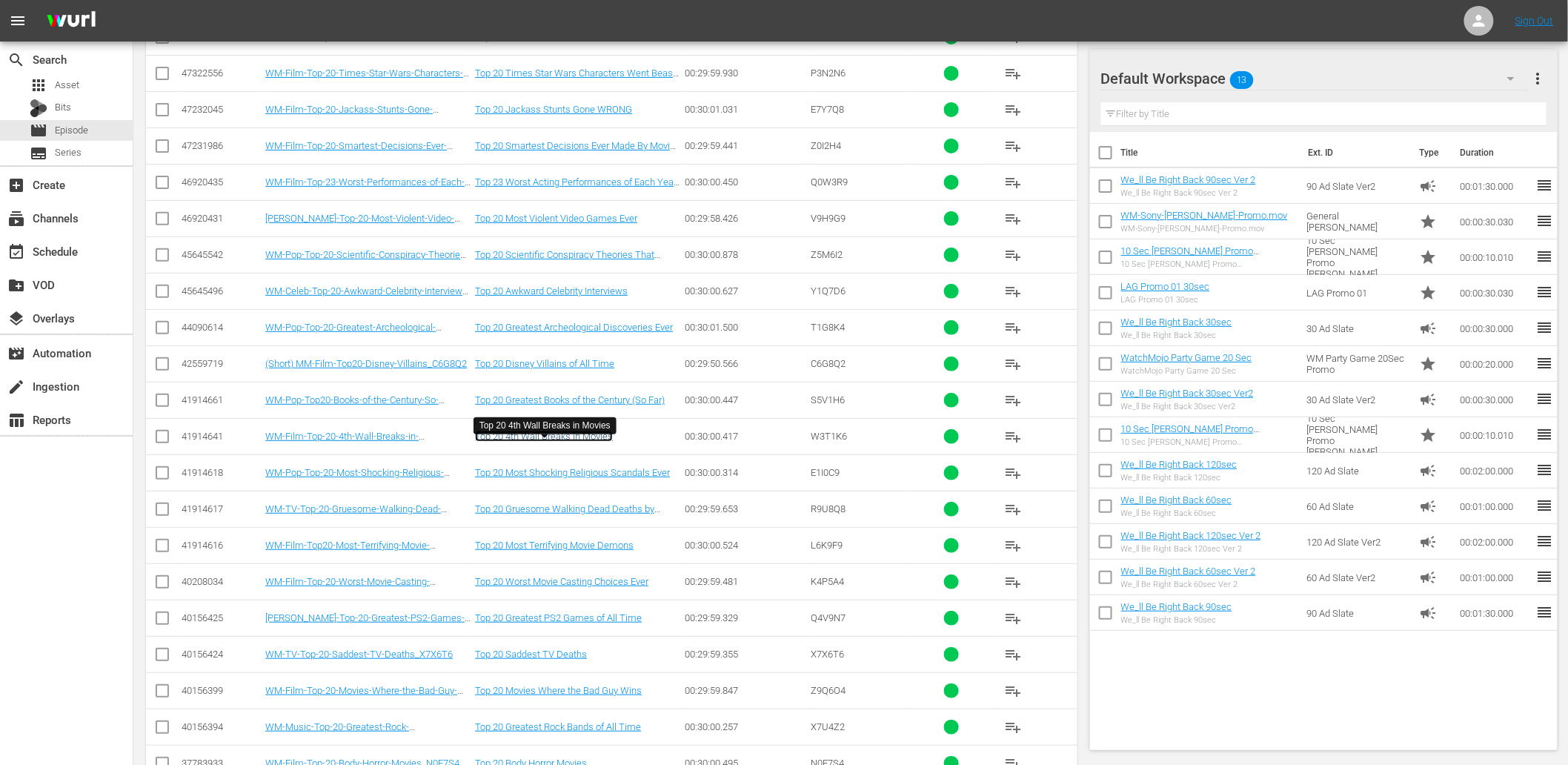
click at [546, 441] on link "Top 20 4th Wall Breaks in Movies" at bounding box center [544, 436] width 138 height 11
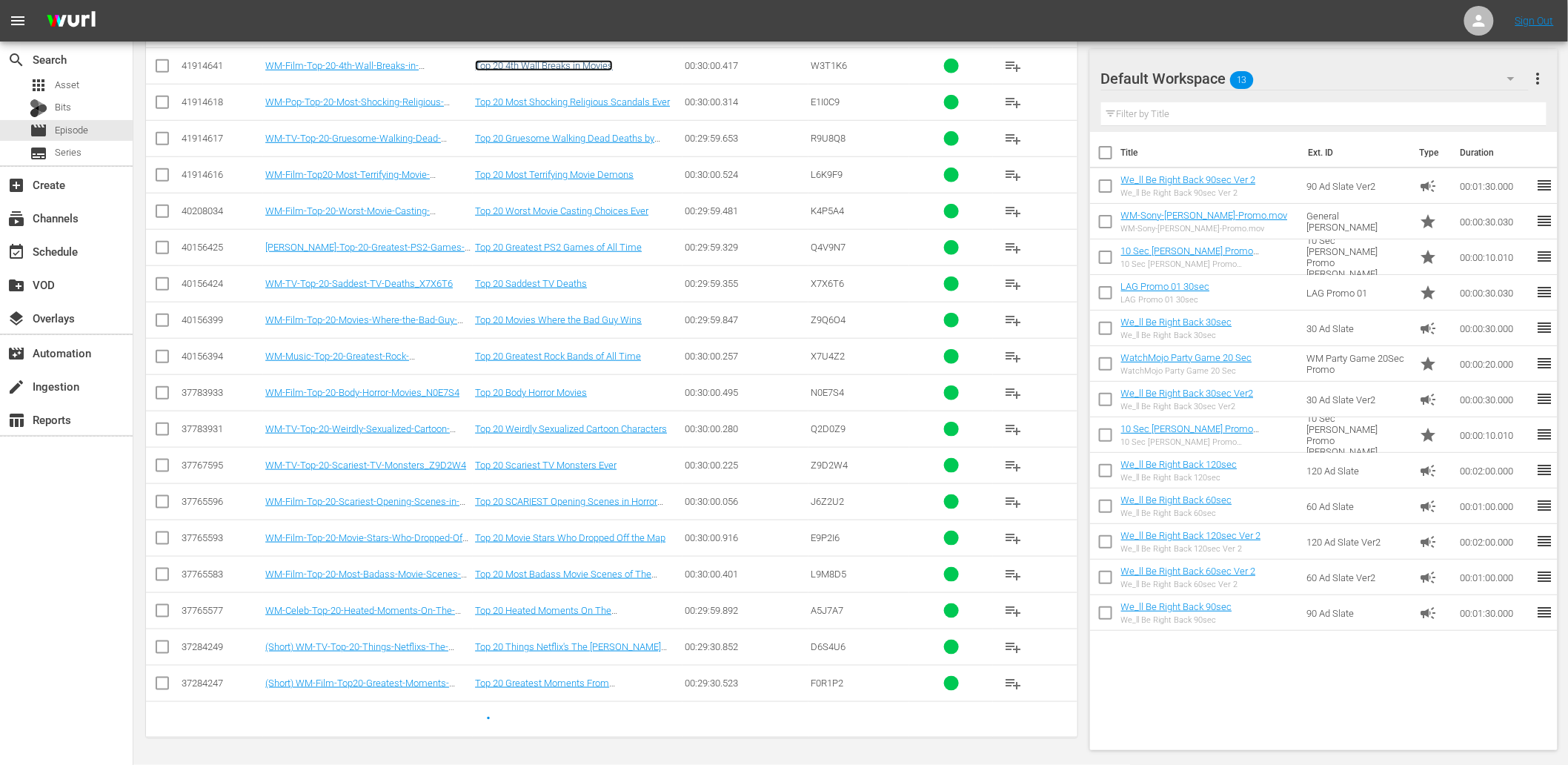
scroll to position [4839, 0]
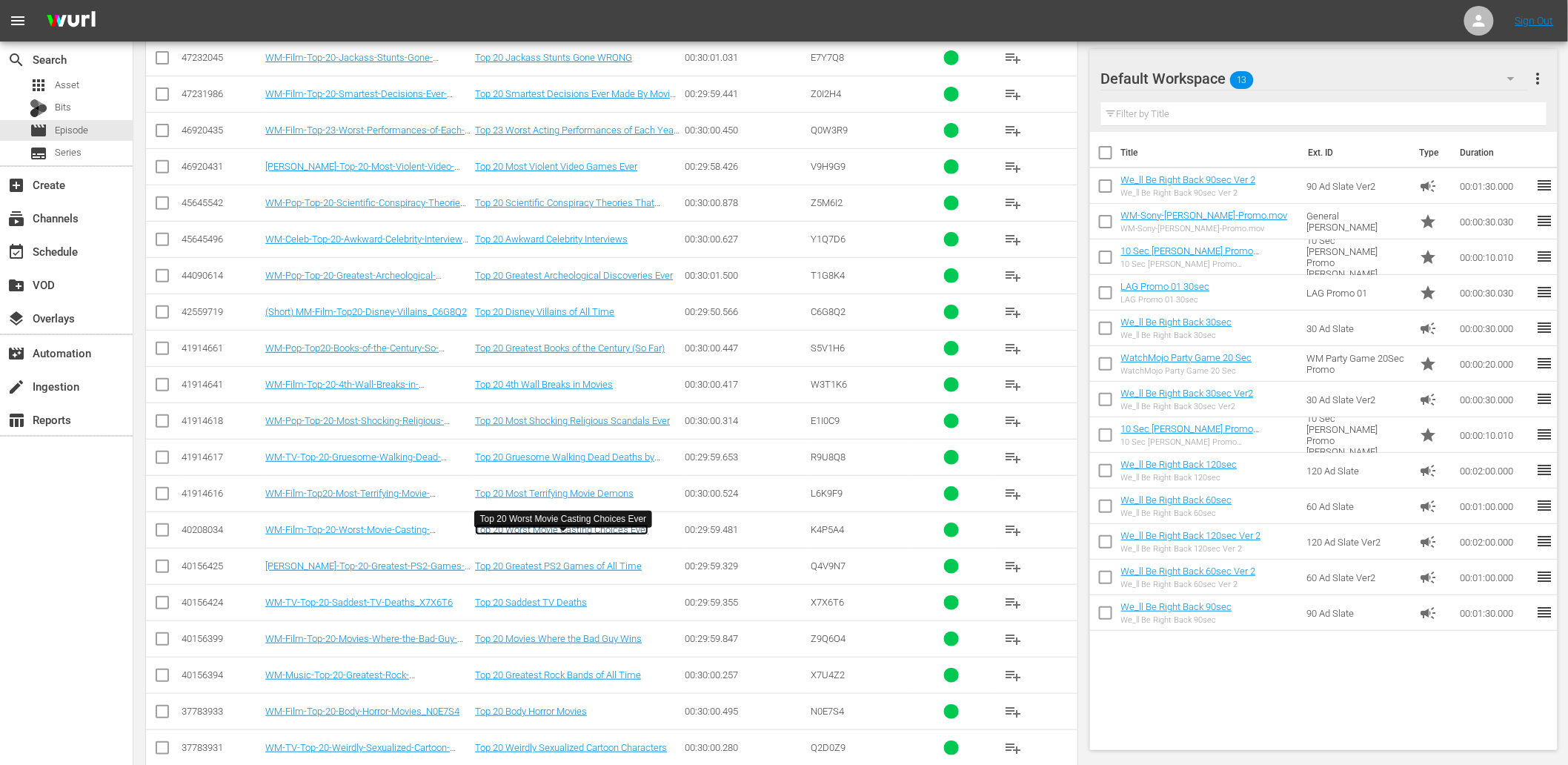
click at [555, 535] on link "Top 20 Worst Movie Casting Choices Ever" at bounding box center [562, 529] width 174 height 11
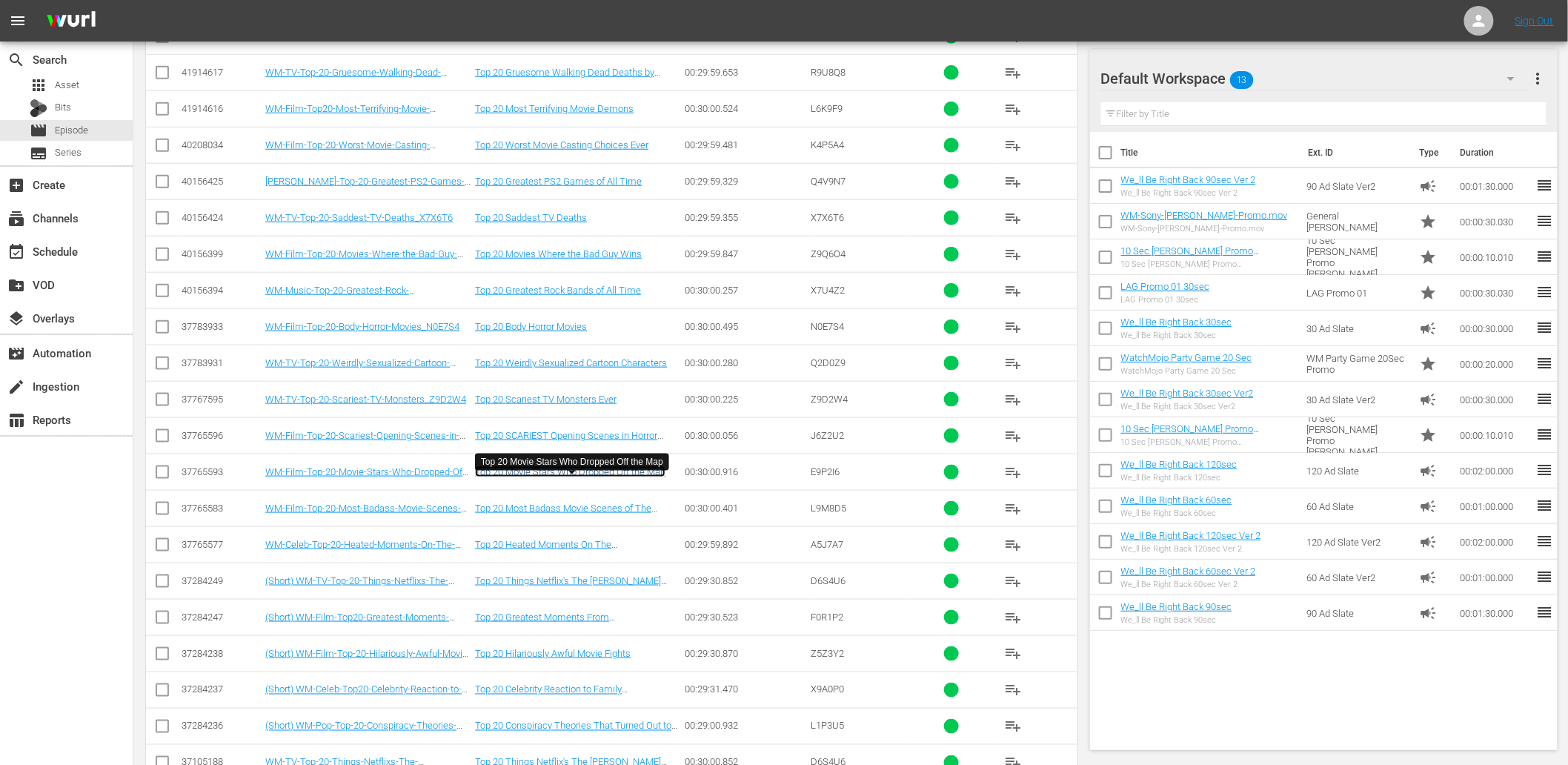
click at [564, 477] on link "Top 20 Movie Stars Who Dropped Off the Map" at bounding box center [570, 472] width 190 height 11
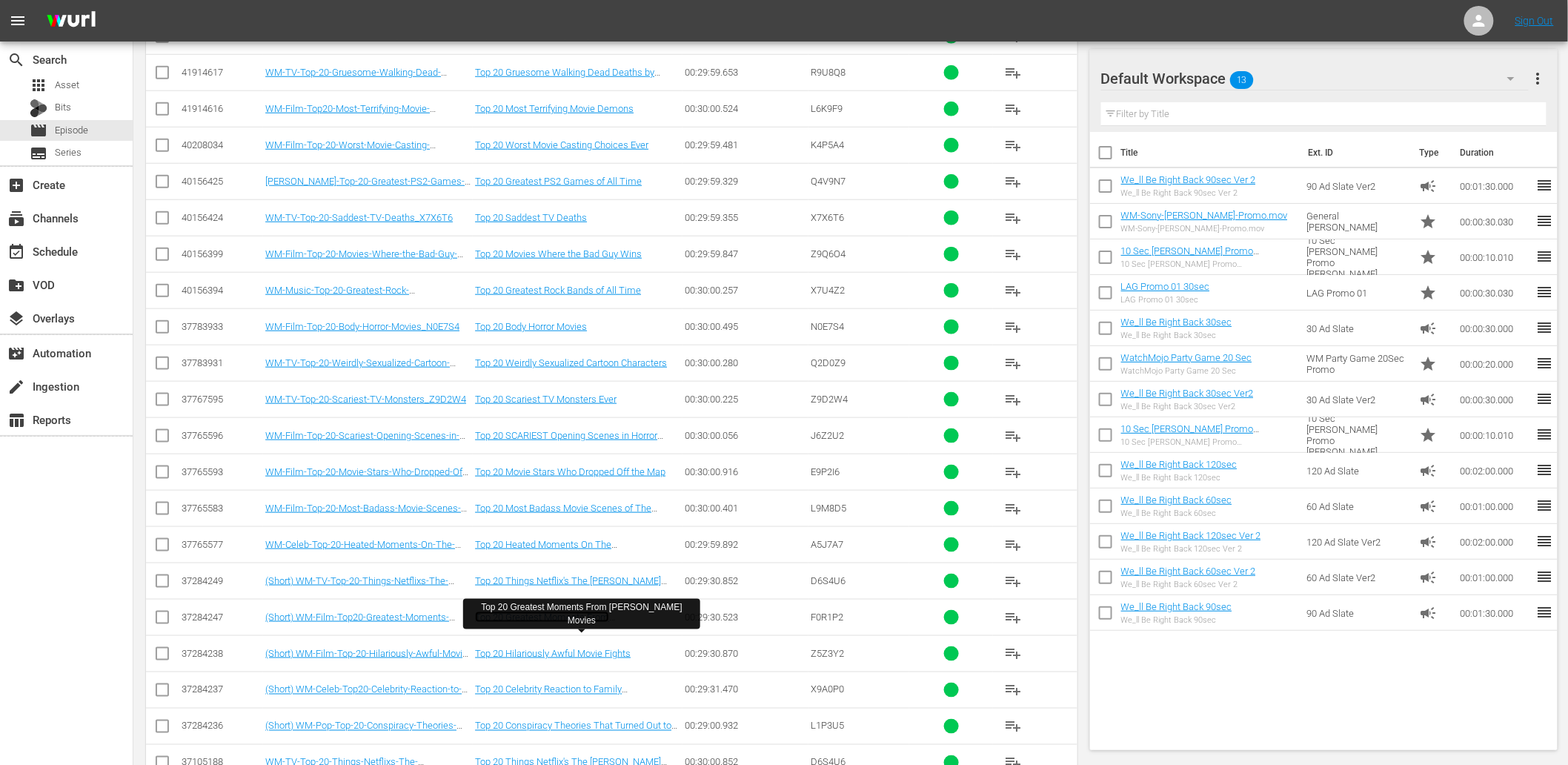
click at [552, 628] on link "Top 20 Greatest Moments From Stephen King Movies" at bounding box center [543, 622] width 134 height 22
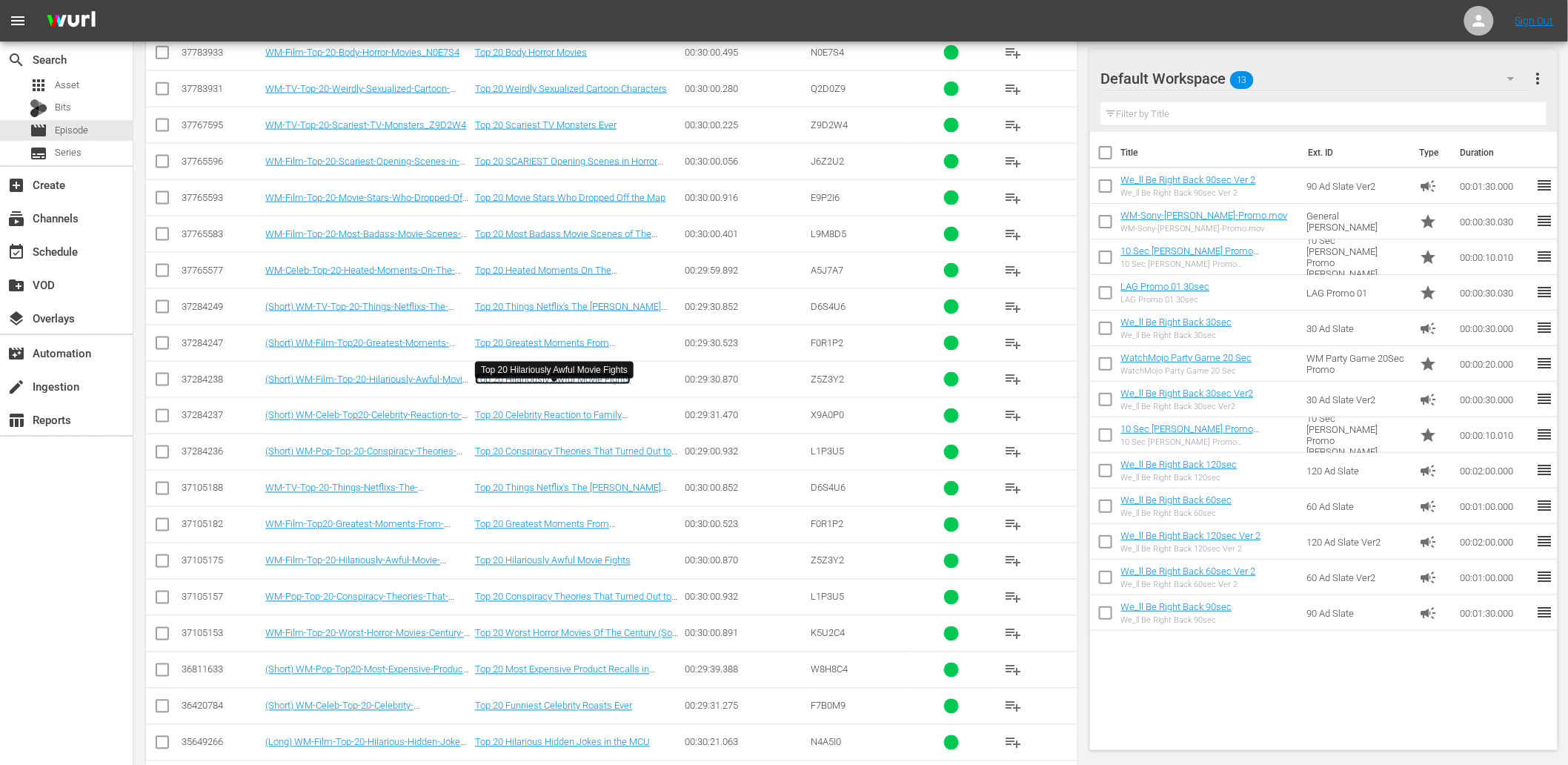
click at [570, 385] on link "Top 20 Hilariously Awful Movie Fights" at bounding box center [553, 379] width 155 height 11
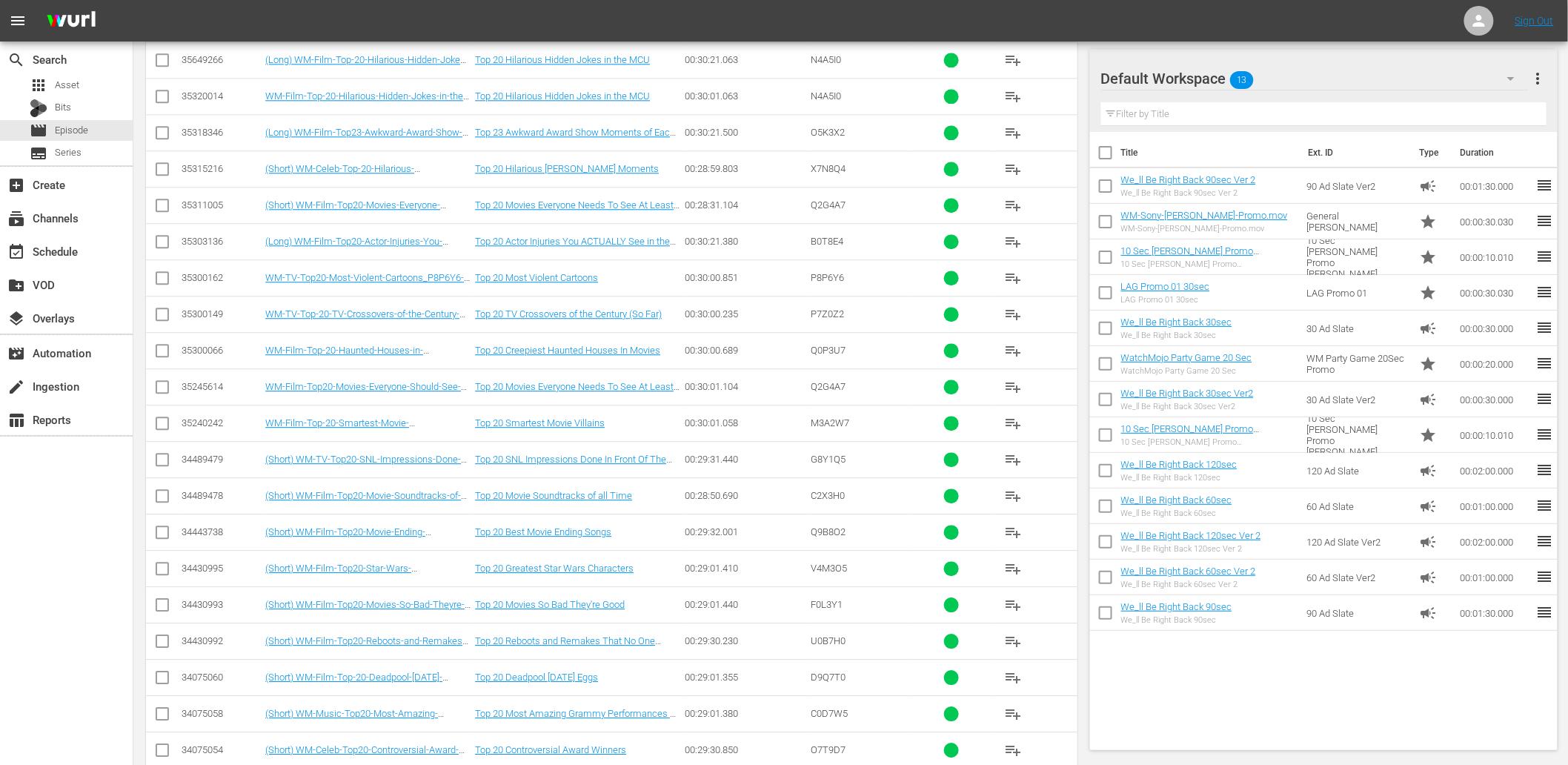
scroll to position [6039, 0]
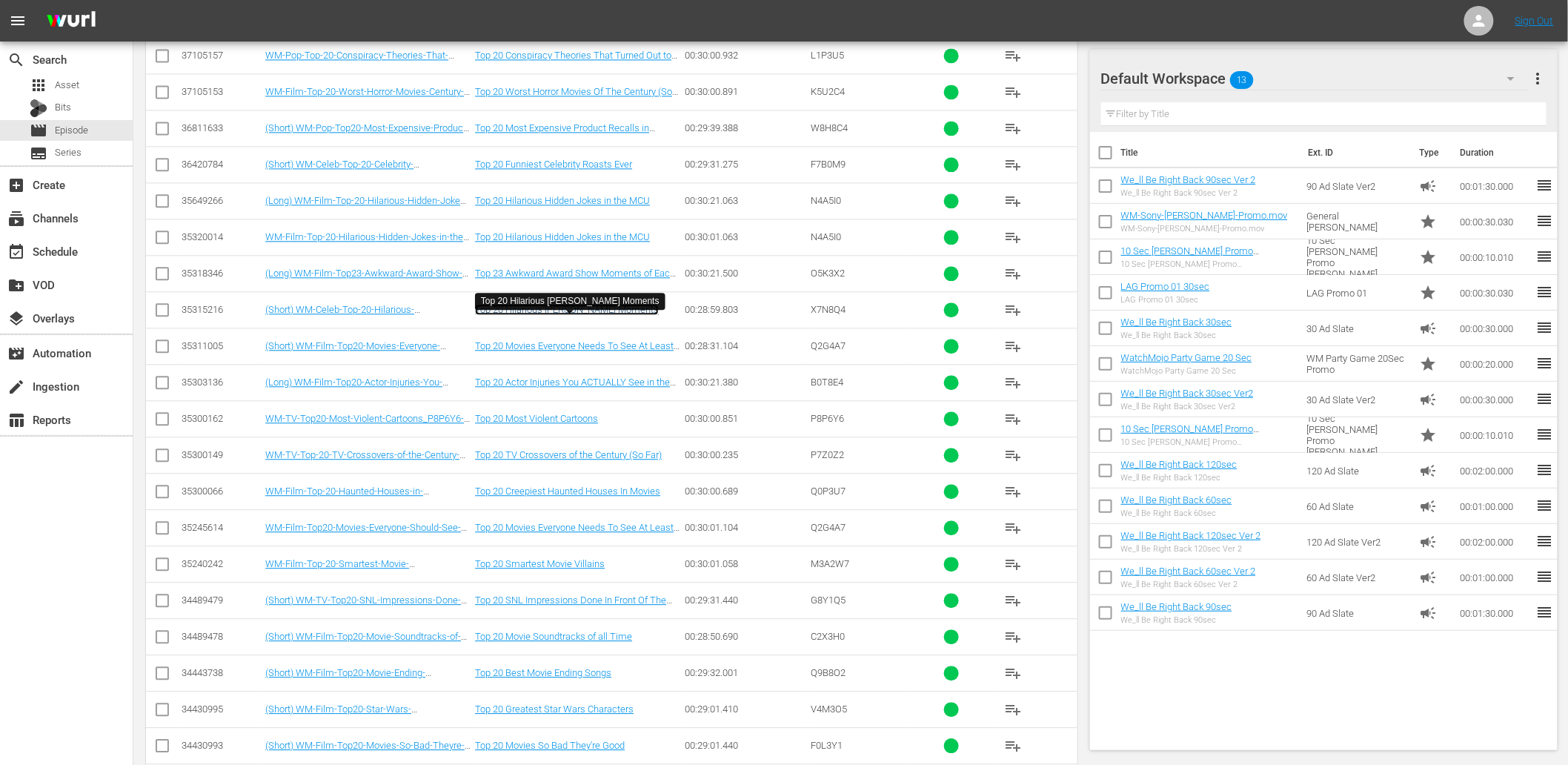
click at [586, 315] on link "Top 20 Hilarious Kevin Hart Moments" at bounding box center [567, 309] width 184 height 11
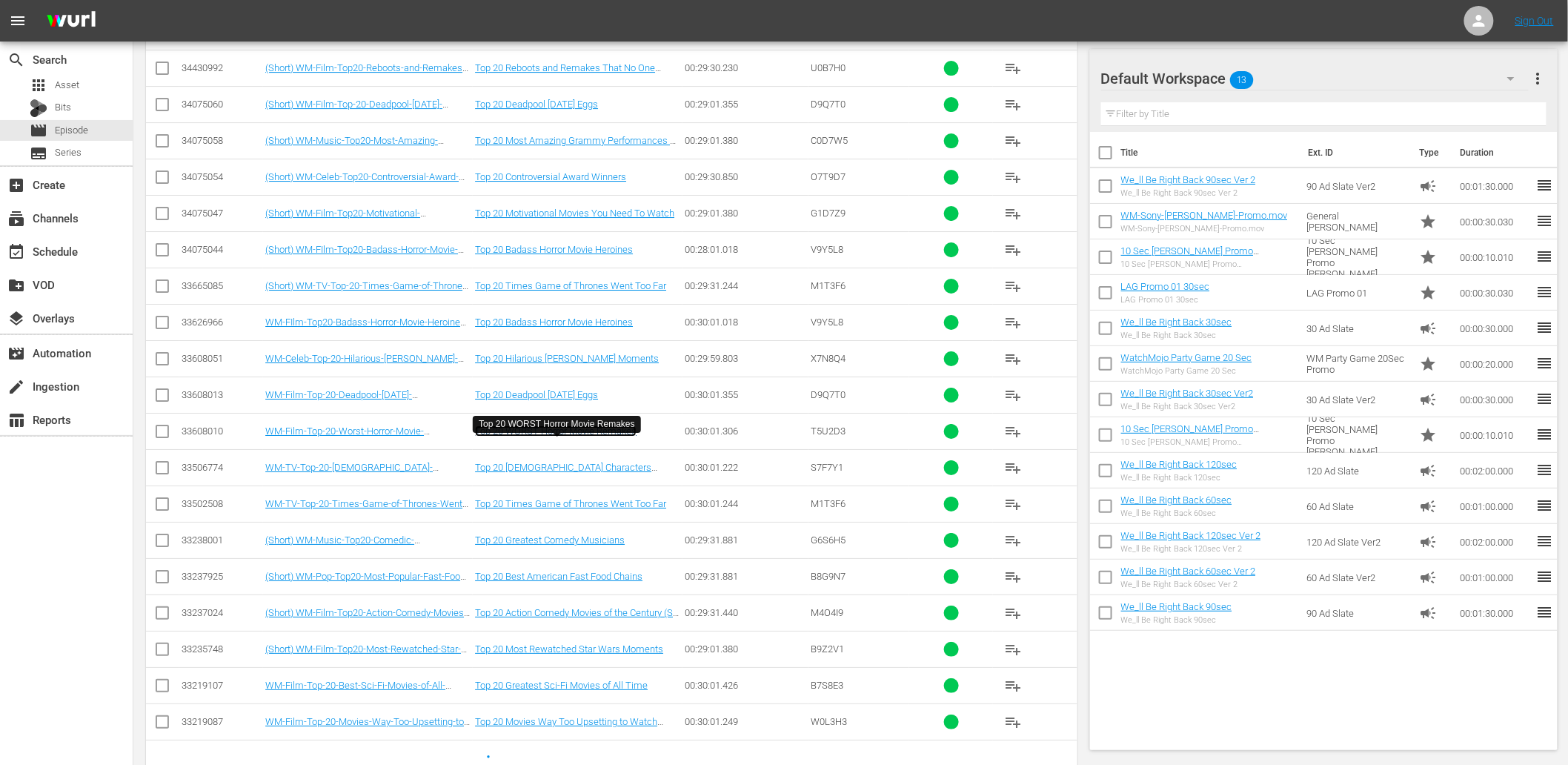
click at [611, 436] on link "Top 20 WORST Horror Movie Remakes" at bounding box center [556, 431] width 161 height 11
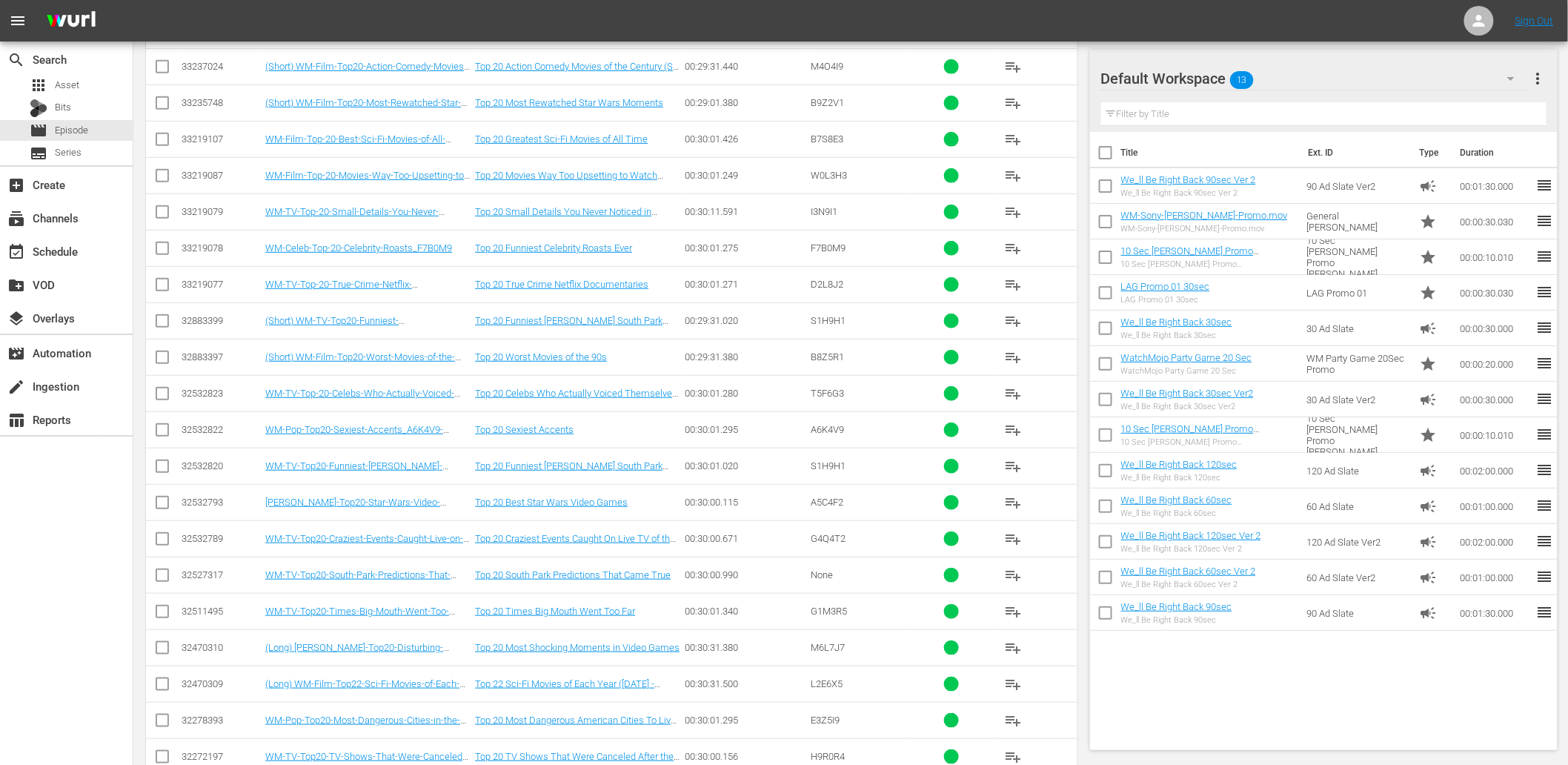
scroll to position [7844, 0]
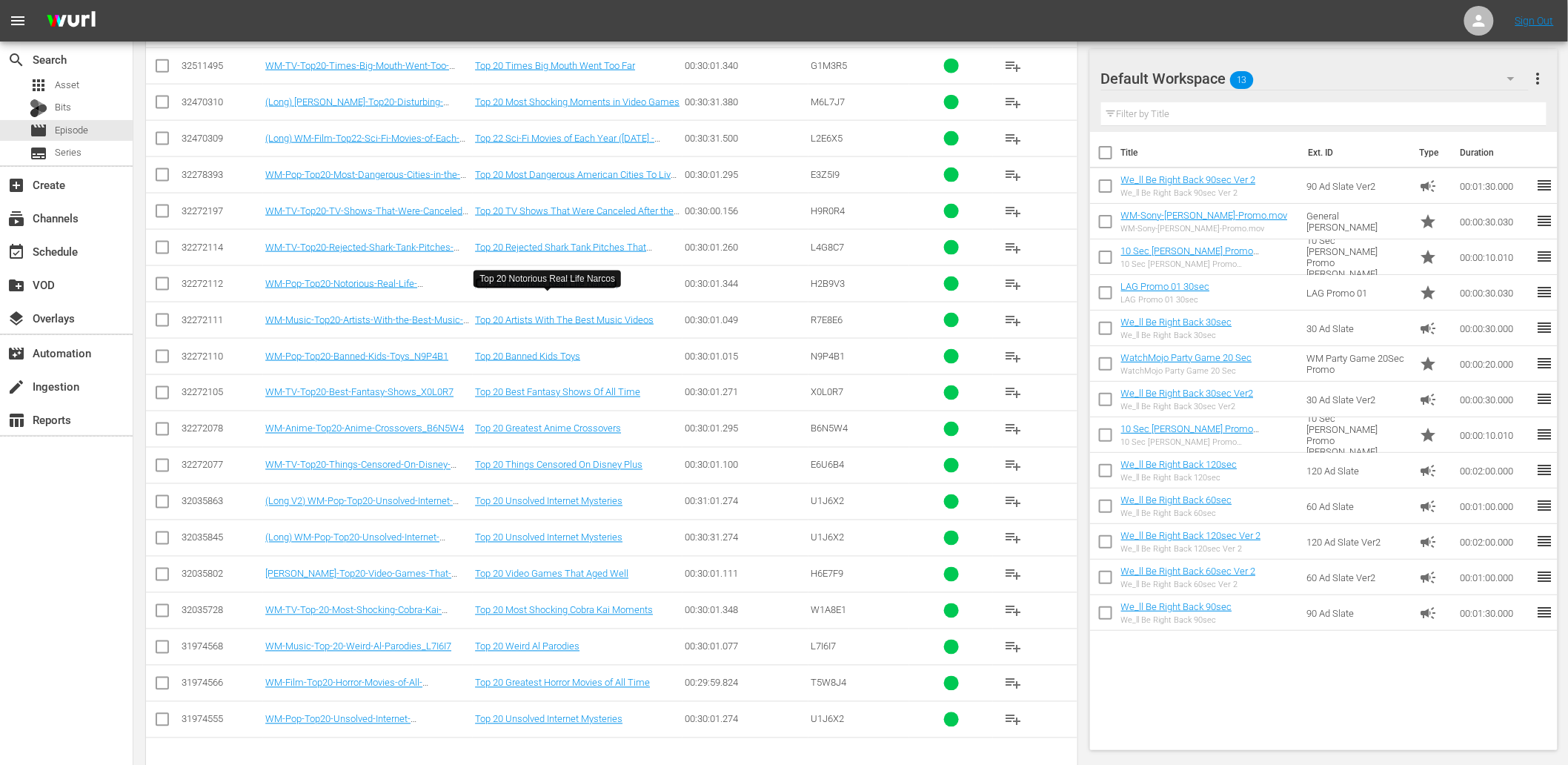
click at [576, 289] on link "Top 20 Notorious Real Life Narcos" at bounding box center [546, 283] width 143 height 11
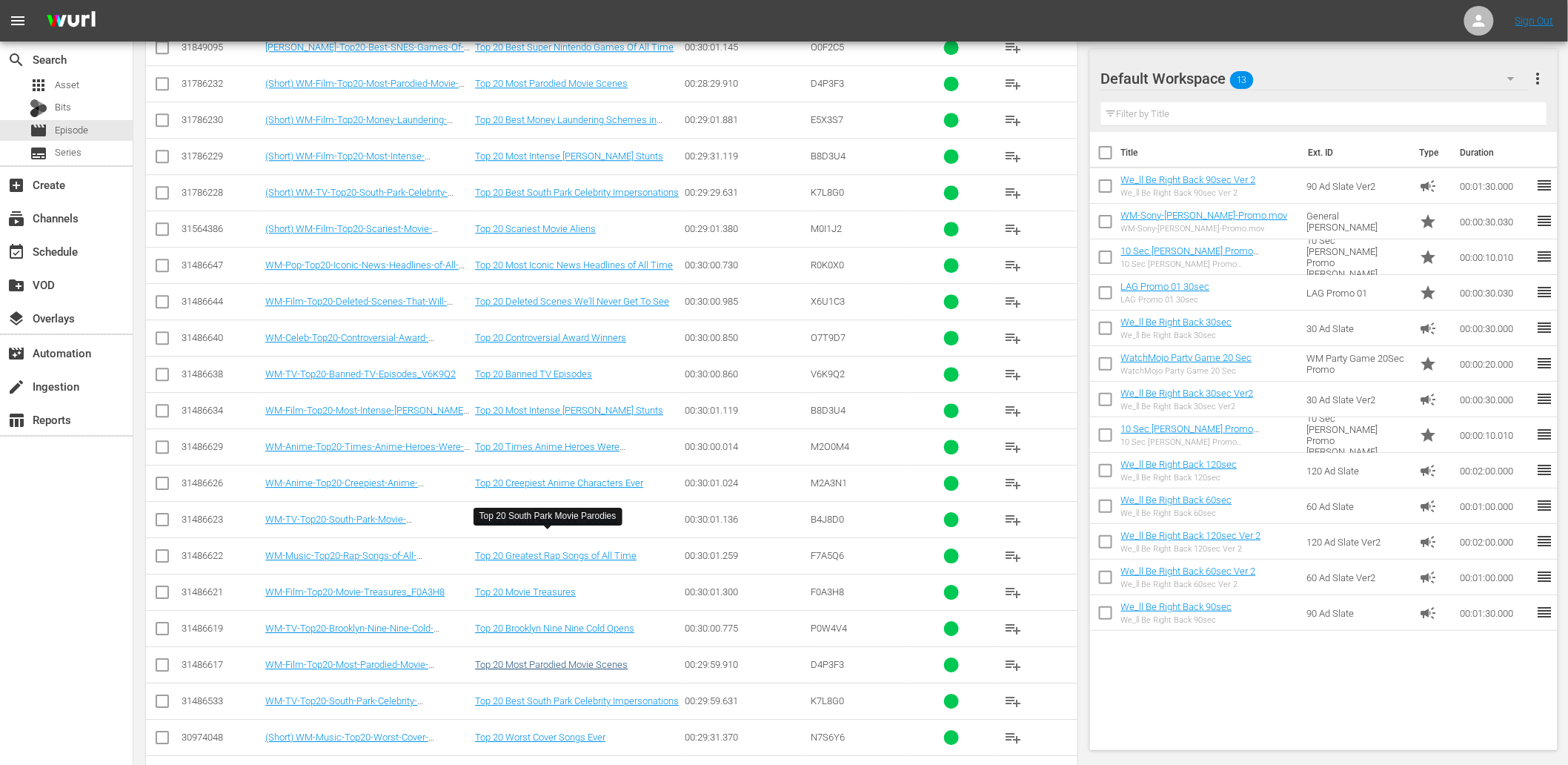
scroll to position [9044, 0]
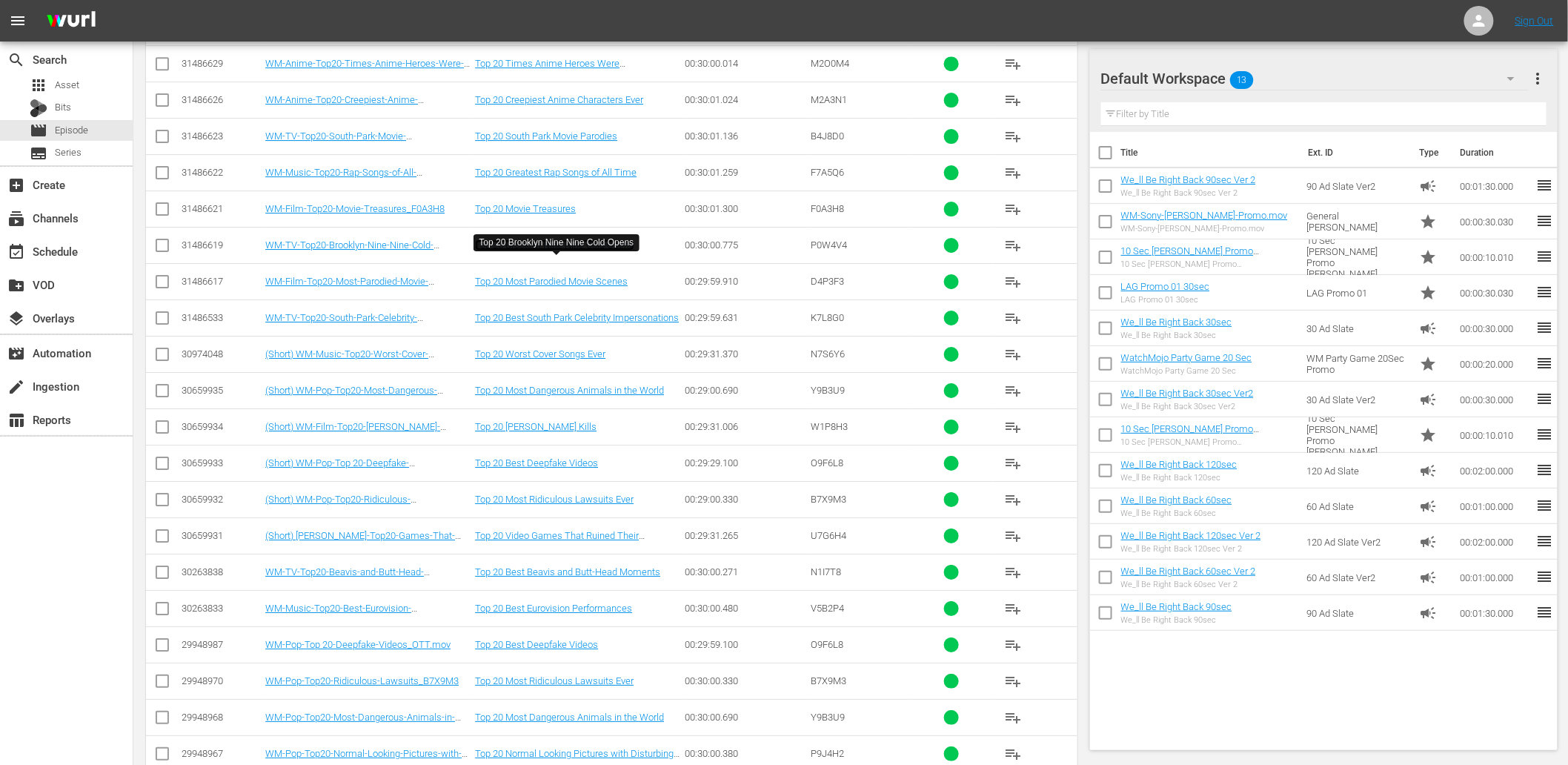
drag, startPoint x: 538, startPoint y: 262, endPoint x: 543, endPoint y: 269, distance: 8.6
click at [538, 250] on link "Top 20 Brooklyn Nine Nine Cold Opens" at bounding box center [555, 244] width 159 height 11
click at [537, 432] on link "Top 20 Freddy Krueger Kills" at bounding box center [536, 426] width 121 height 11
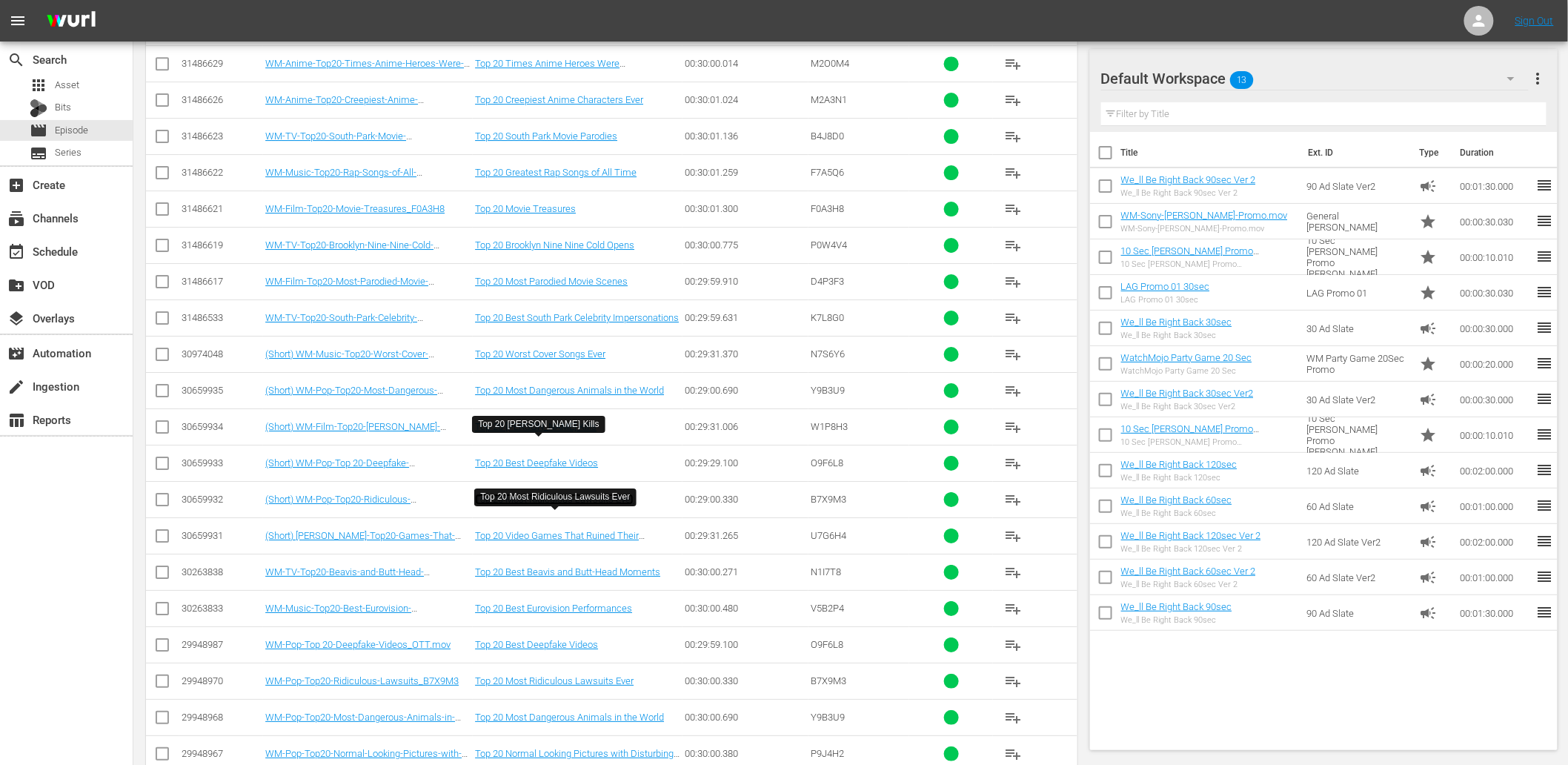
click at [574, 505] on link "Top 20 Most Ridiculous Lawsuits Ever" at bounding box center [555, 499] width 158 height 11
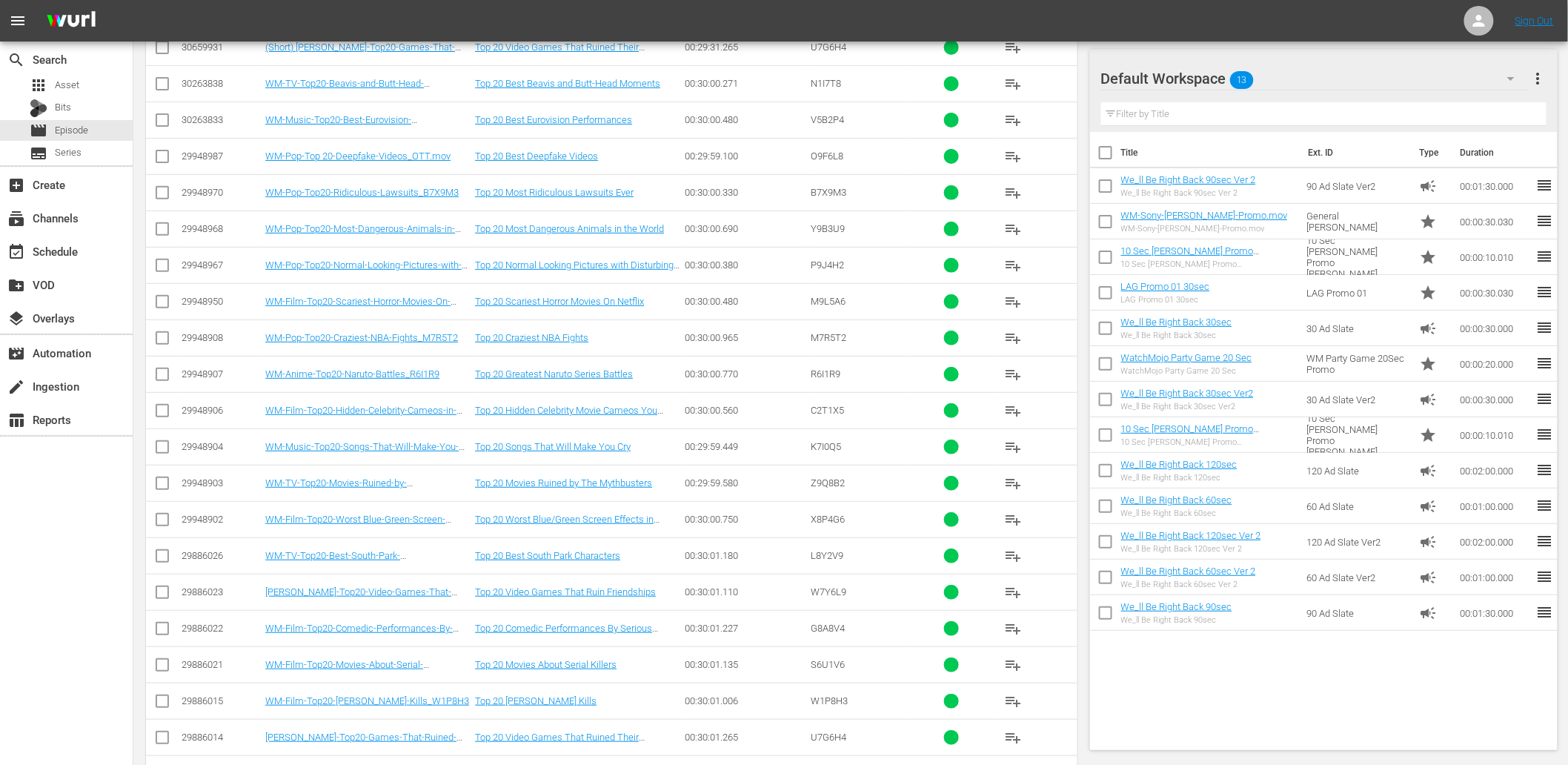
scroll to position [10079, 0]
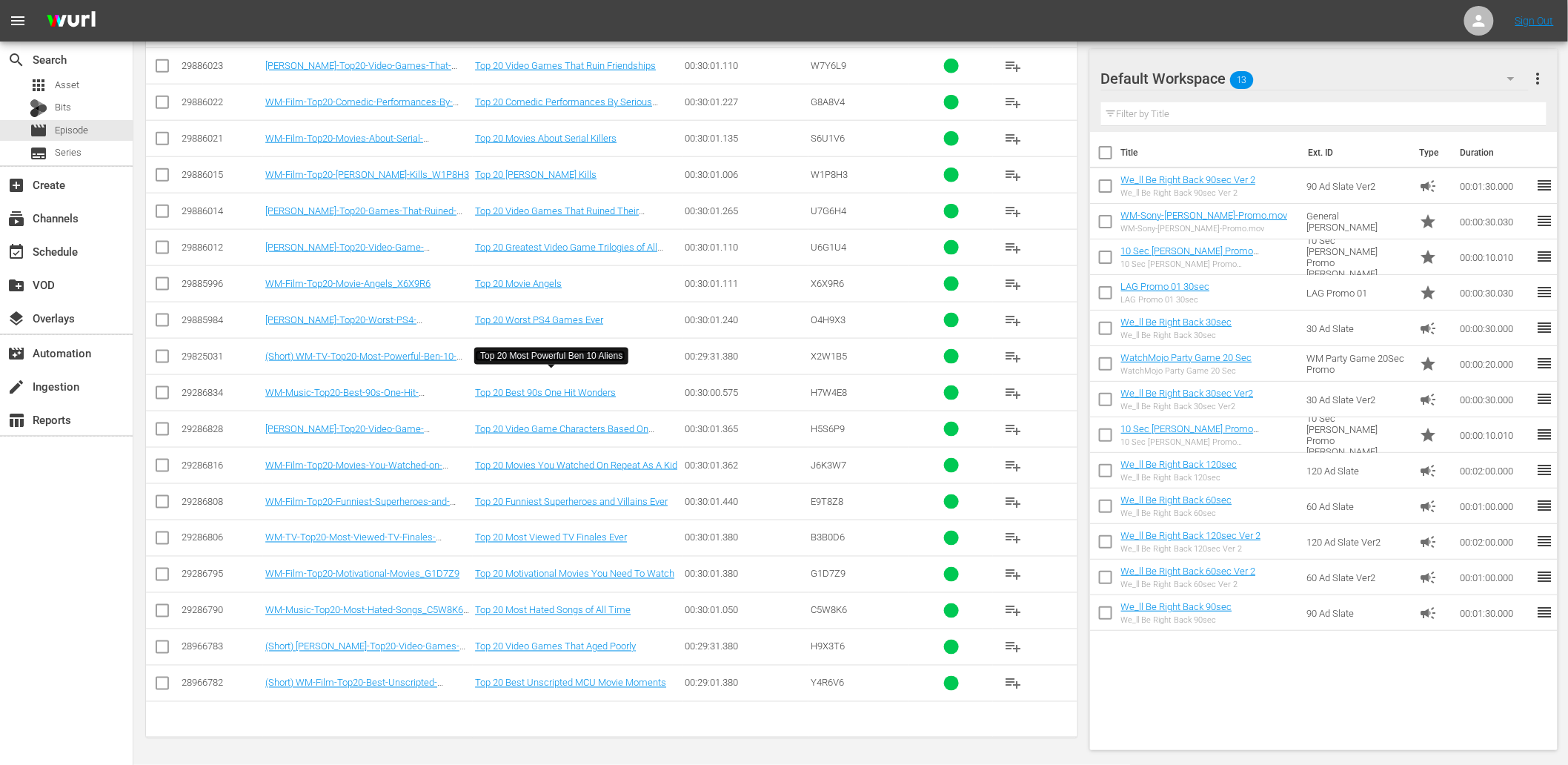
click at [549, 351] on link "Top 20 Most Powerful Ben 10 Aliens" at bounding box center [550, 356] width 150 height 11
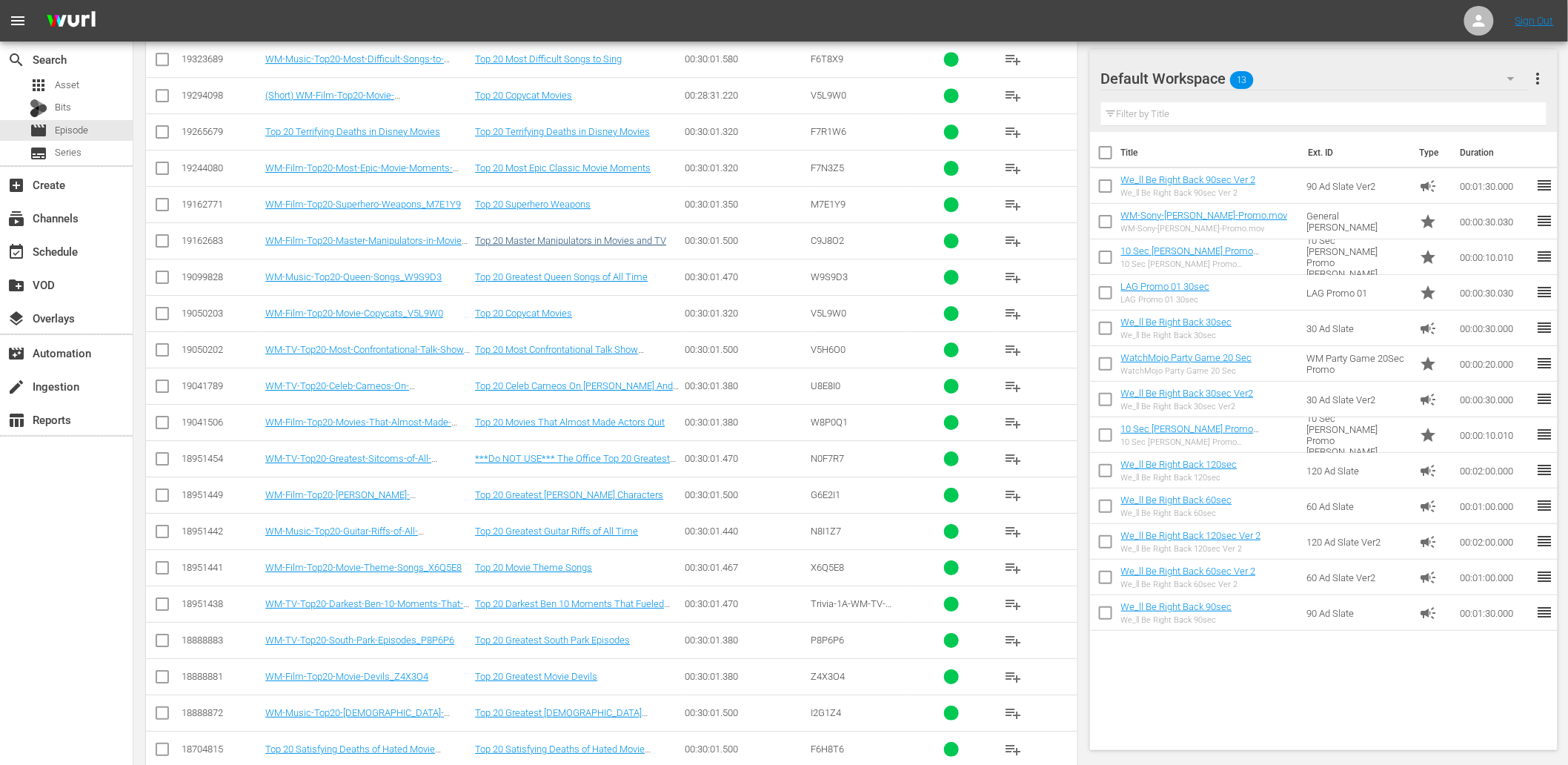
scroll to position [20610, 0]
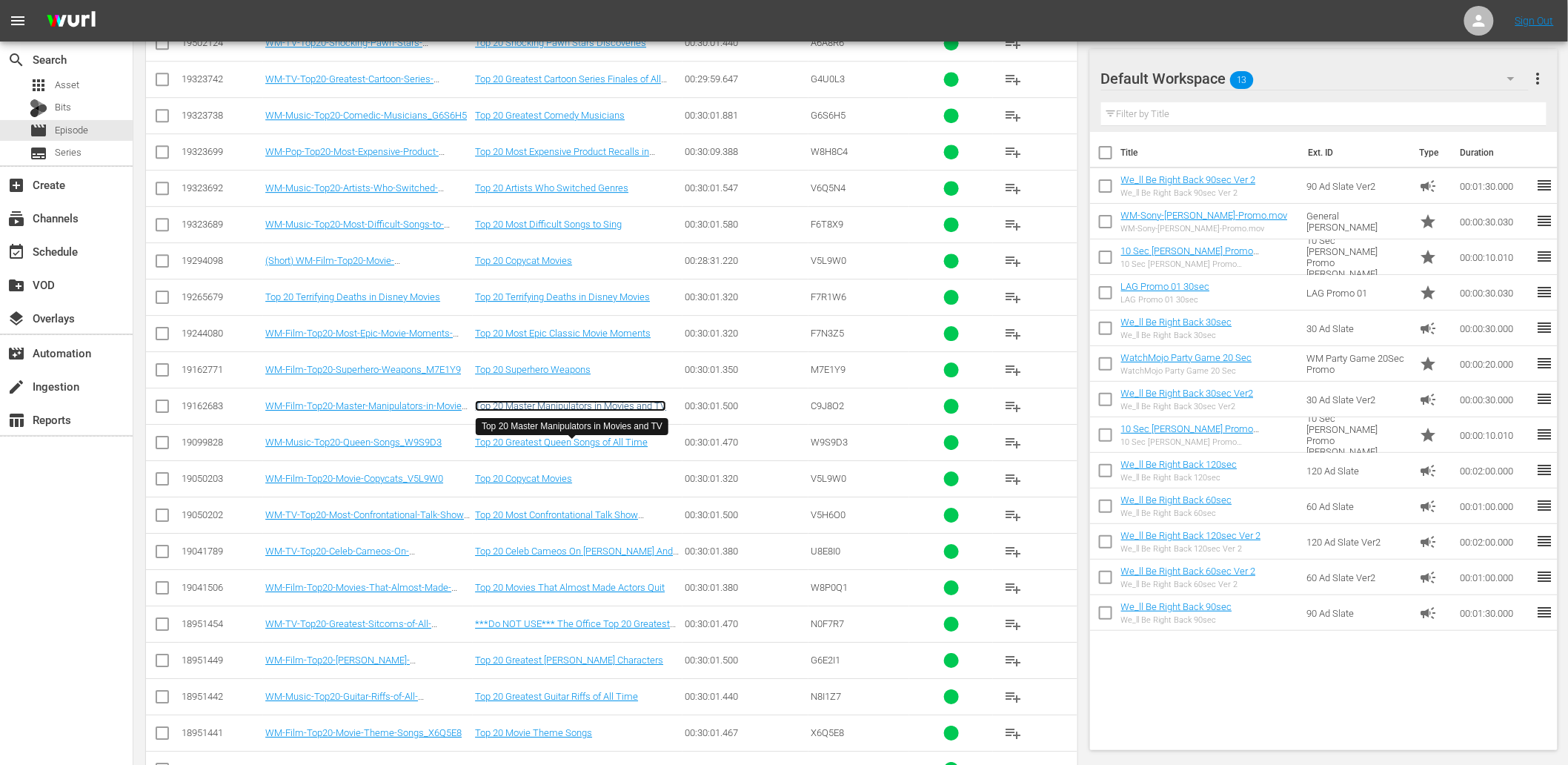
click at [607, 411] on link "Top 20 Master Manipulators in Movies and TV" at bounding box center [570, 405] width 191 height 11
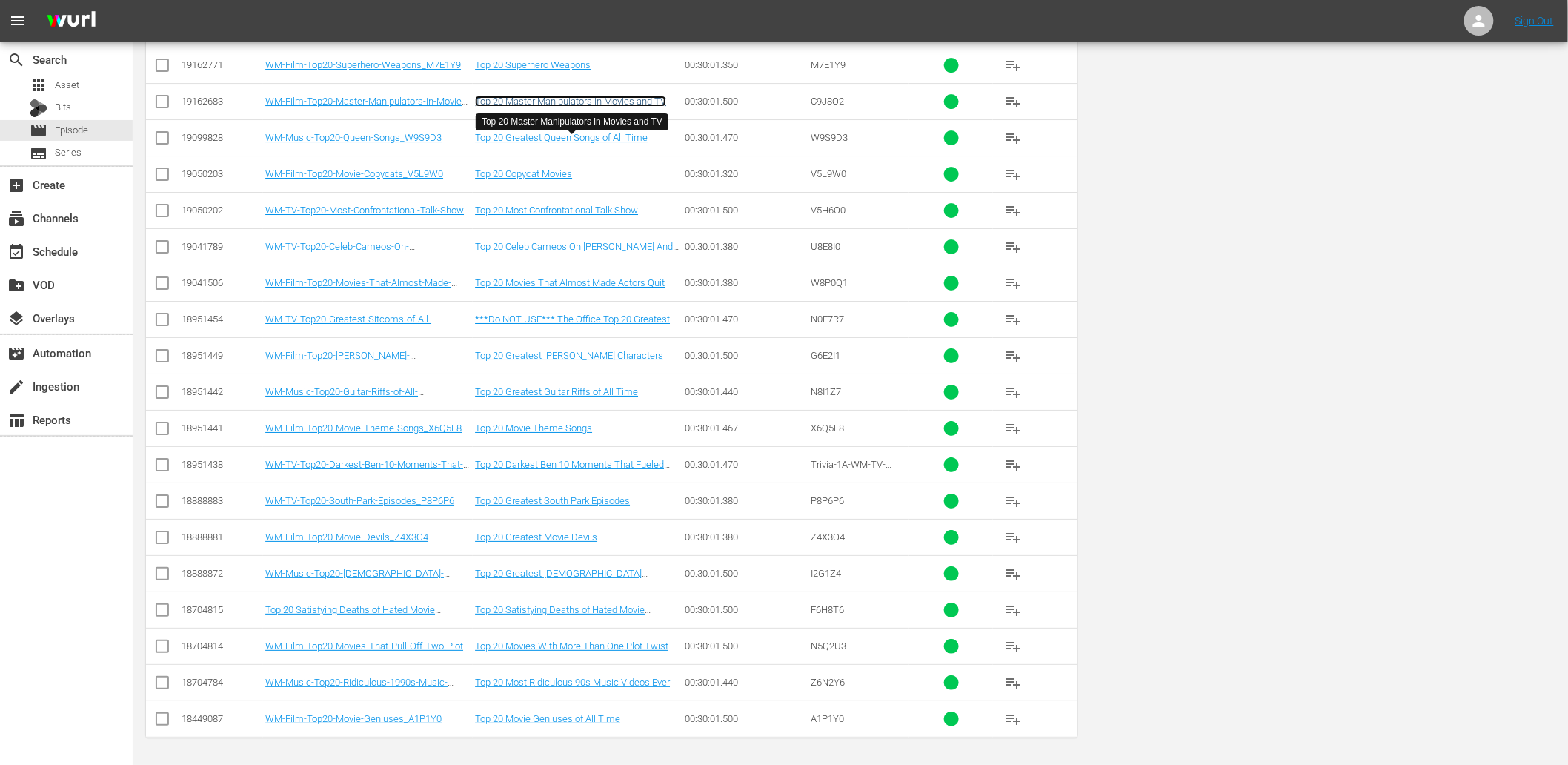
scroll to position [0, 0]
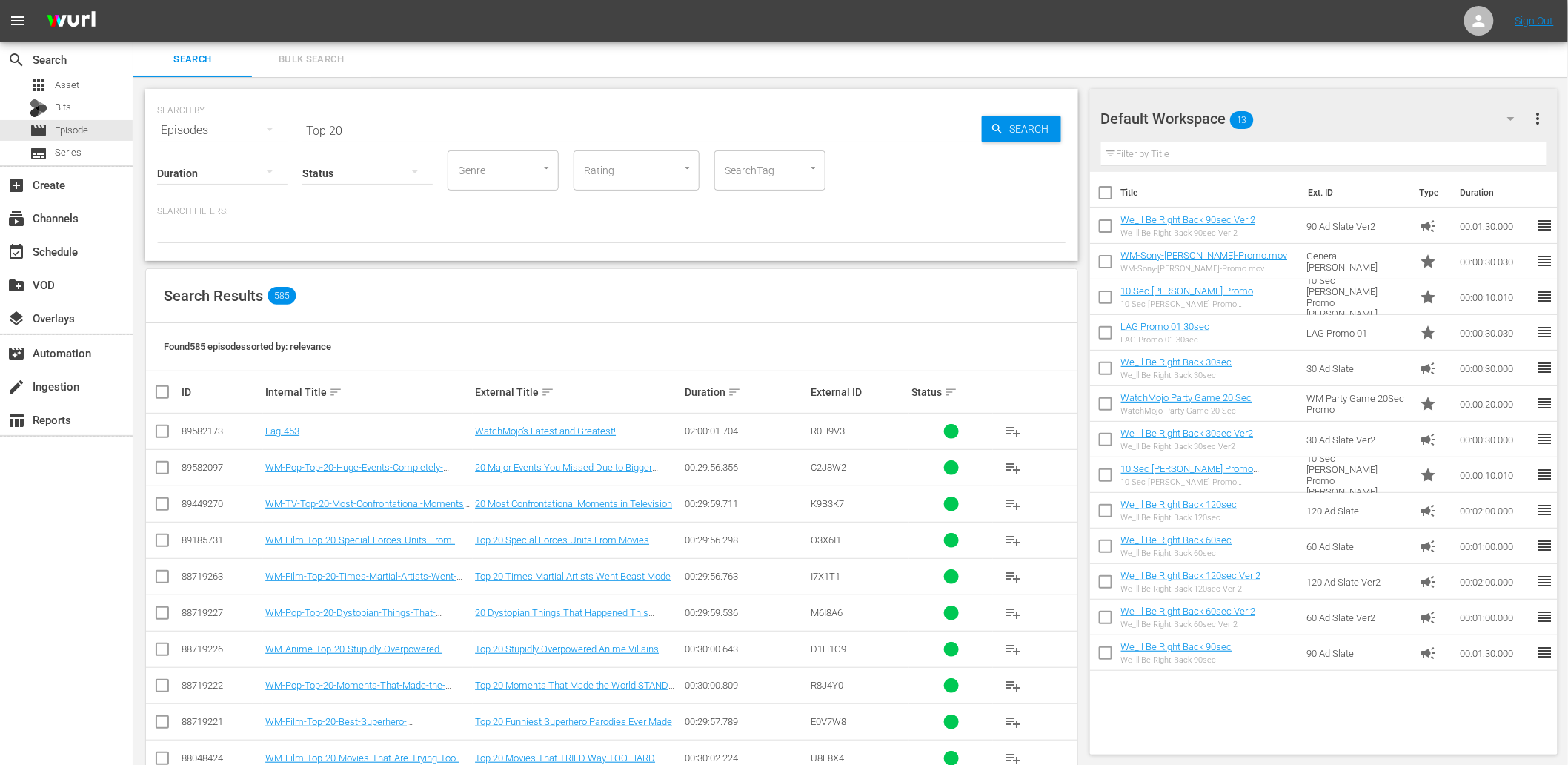
click at [356, 138] on div "Status" at bounding box center [367, 164] width 131 height 54
drag, startPoint x: 249, startPoint y: 132, endPoint x: 103, endPoint y: 131, distance: 146.0
click at [134, 0] on div "search Search apps Asset Bits movie Episode subtitles Series add_box Create sub…" at bounding box center [850, 0] width 1434 height 0
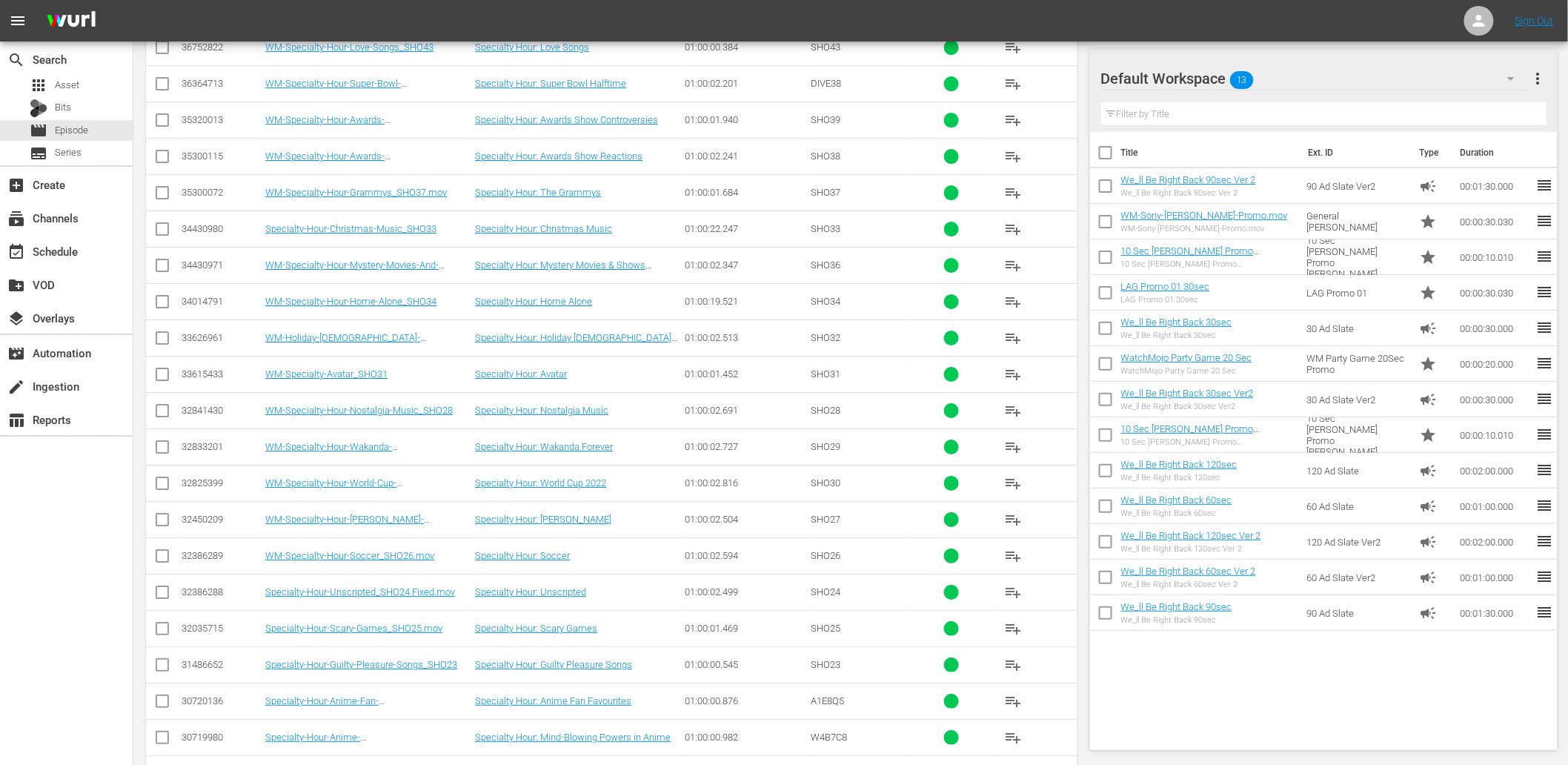
scroll to position [1359, 0]
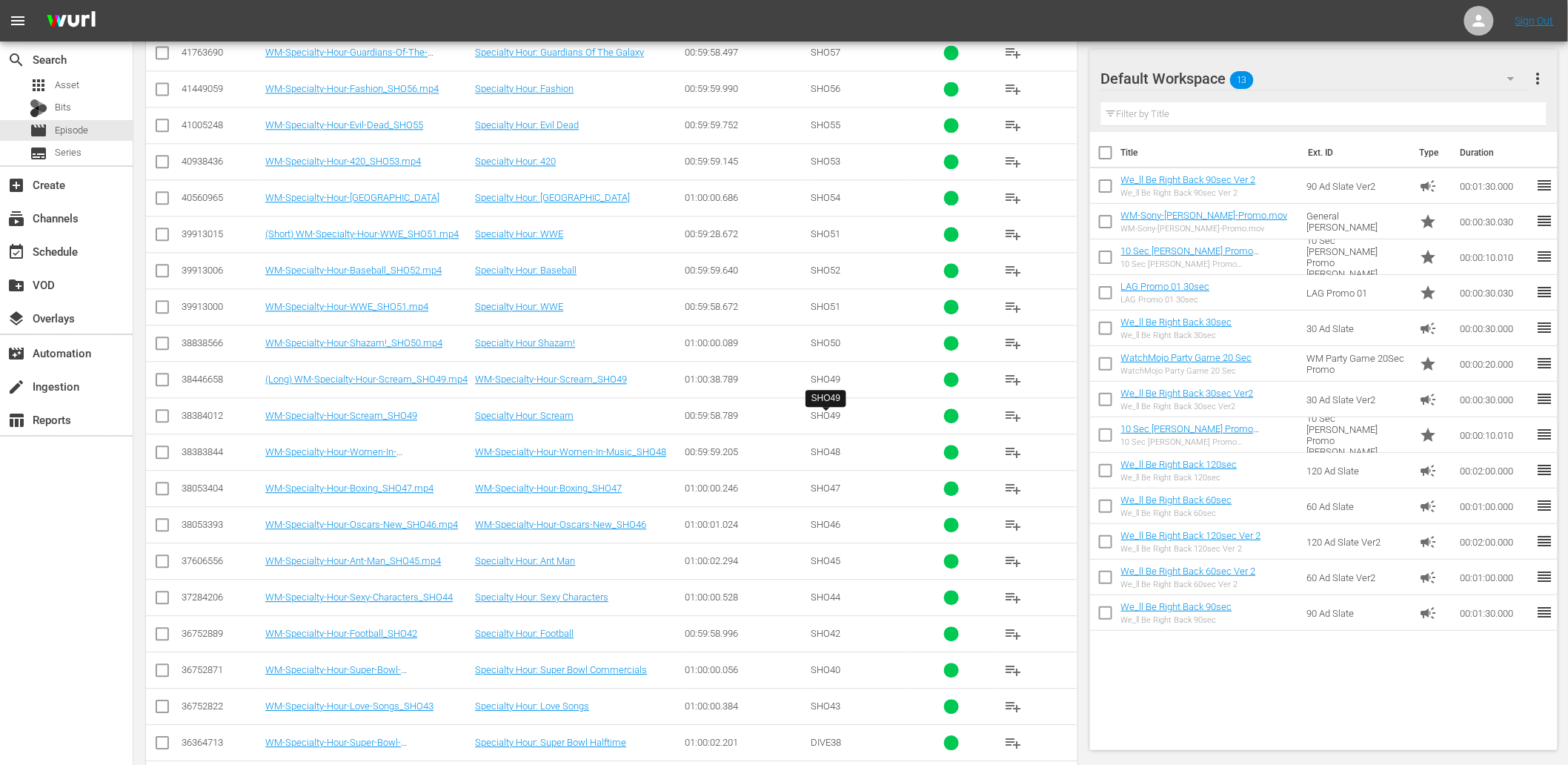
click at [838, 416] on span "SHO49" at bounding box center [825, 415] width 29 height 11
copy span "SHO49"
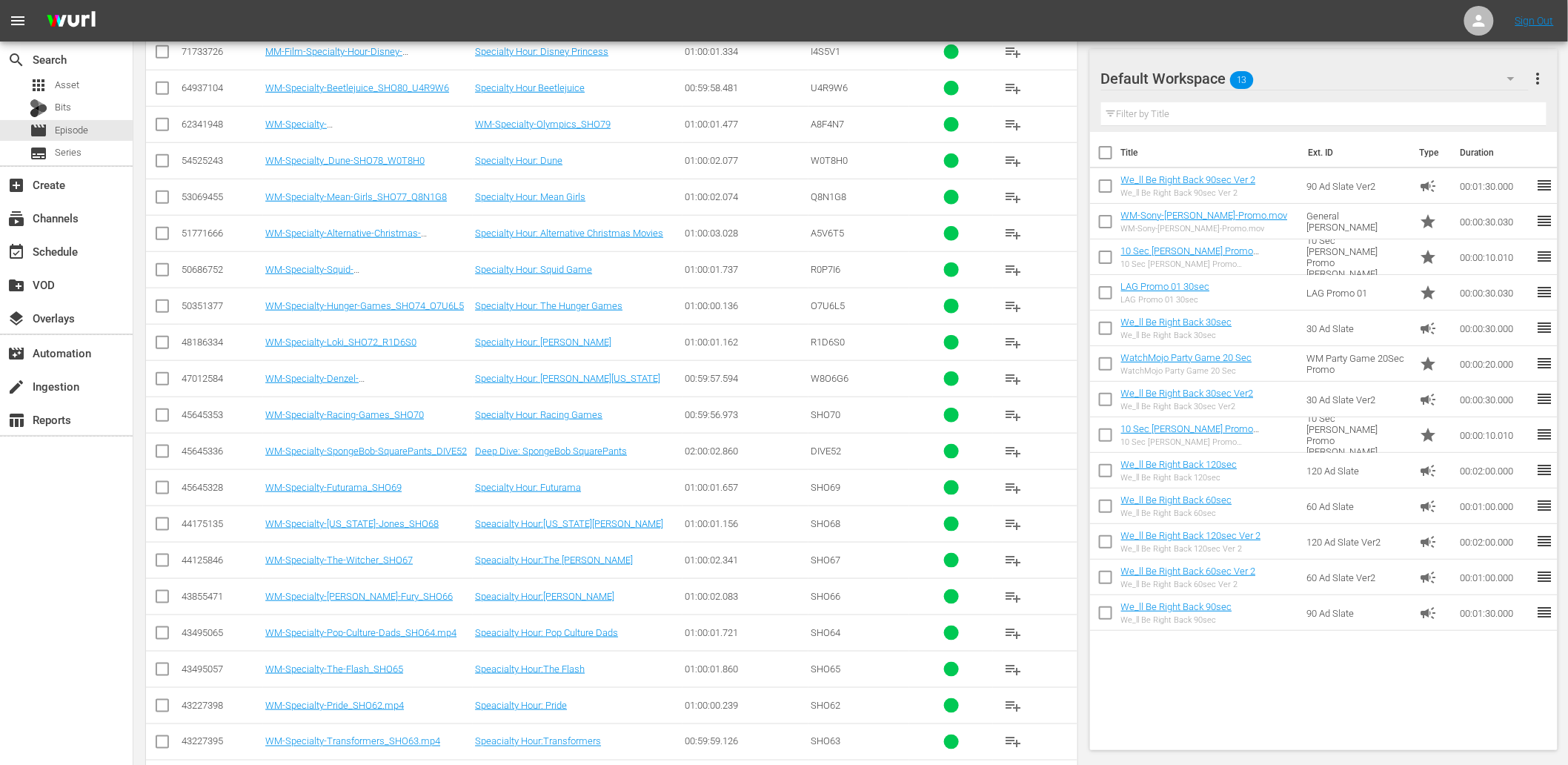
scroll to position [0, 0]
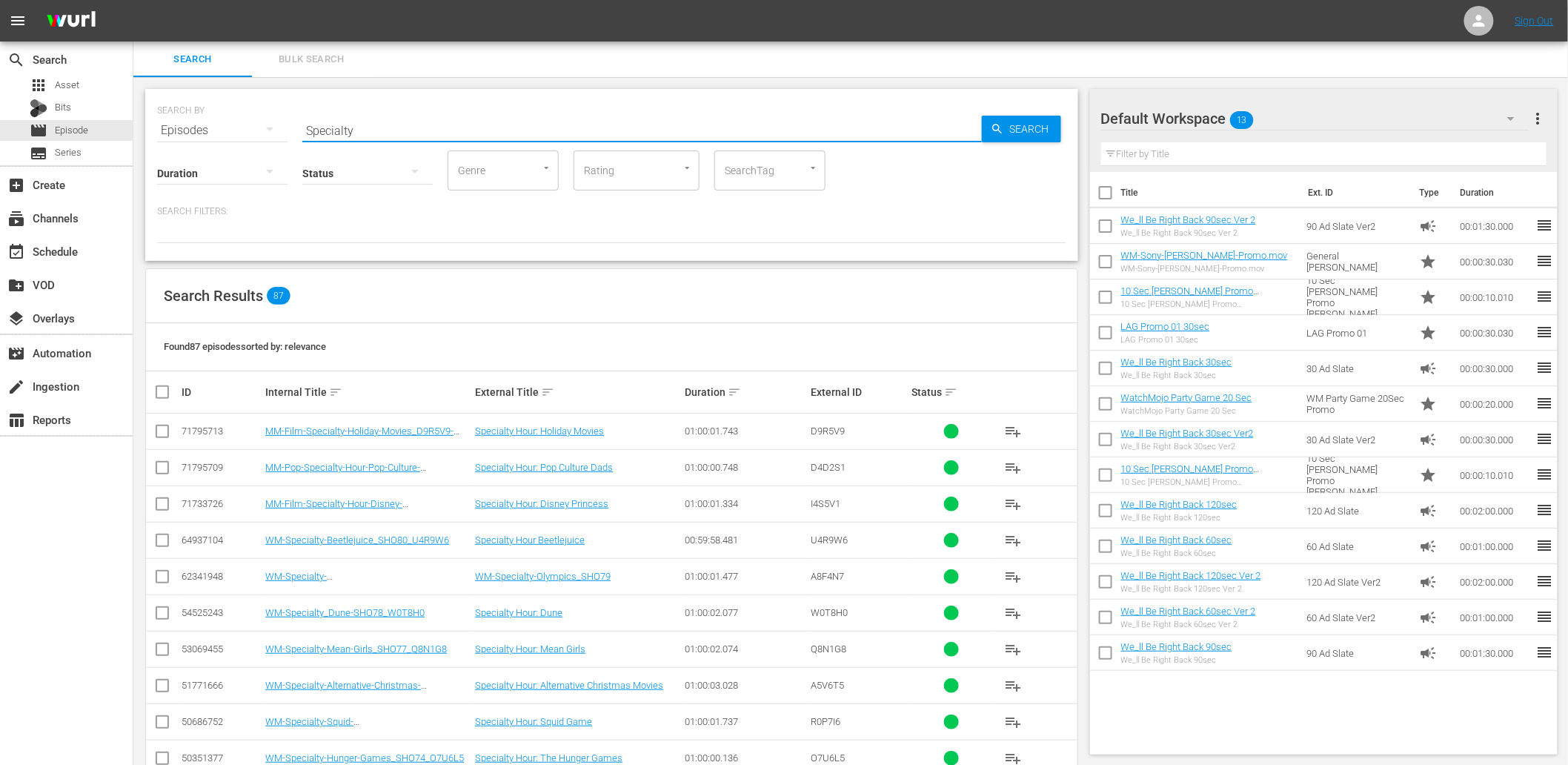
drag, startPoint x: 311, startPoint y: 114, endPoint x: 164, endPoint y: 104, distance: 147.3
click at [164, 104] on div "SEARCH BY Search By Episodes Search ID, Title, Description, Keywords, or Catego…" at bounding box center [611, 121] width 909 height 54
type input "anime"
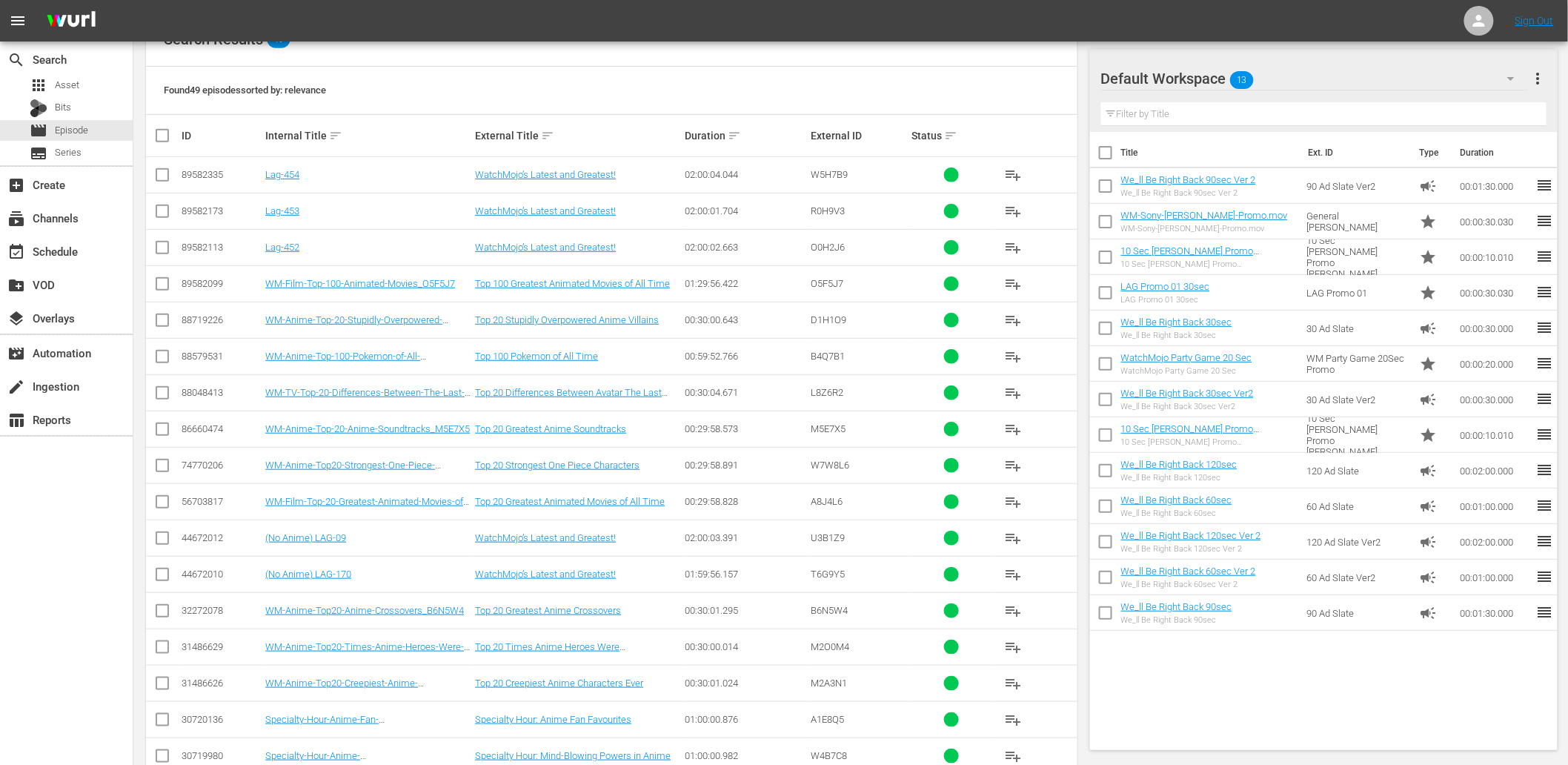
scroll to position [803, 0]
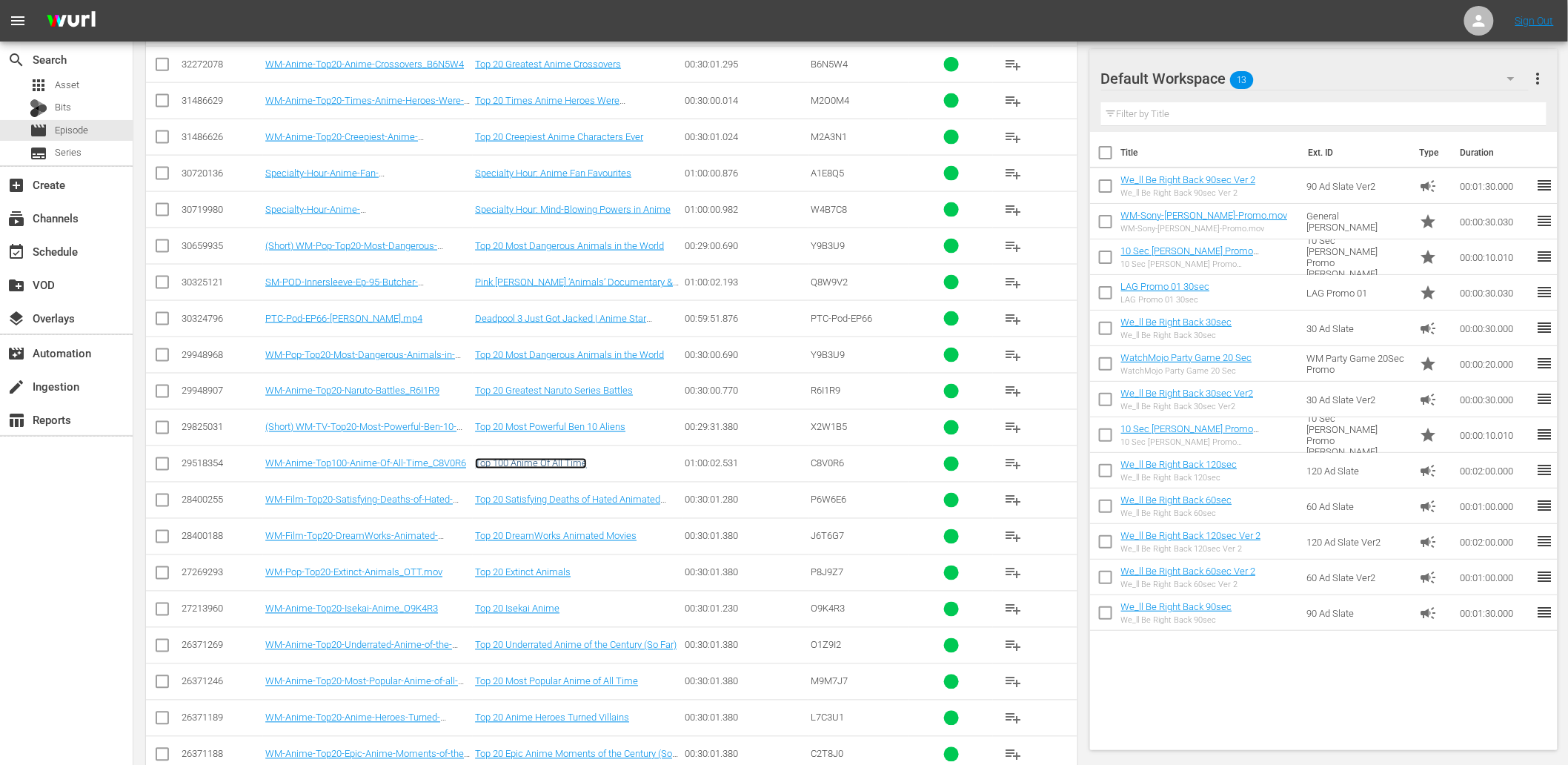
click at [547, 467] on link "Top 100 Anime Of All Time" at bounding box center [531, 463] width 112 height 11
click at [68, 252] on div "event_available Schedule" at bounding box center [42, 249] width 83 height 14
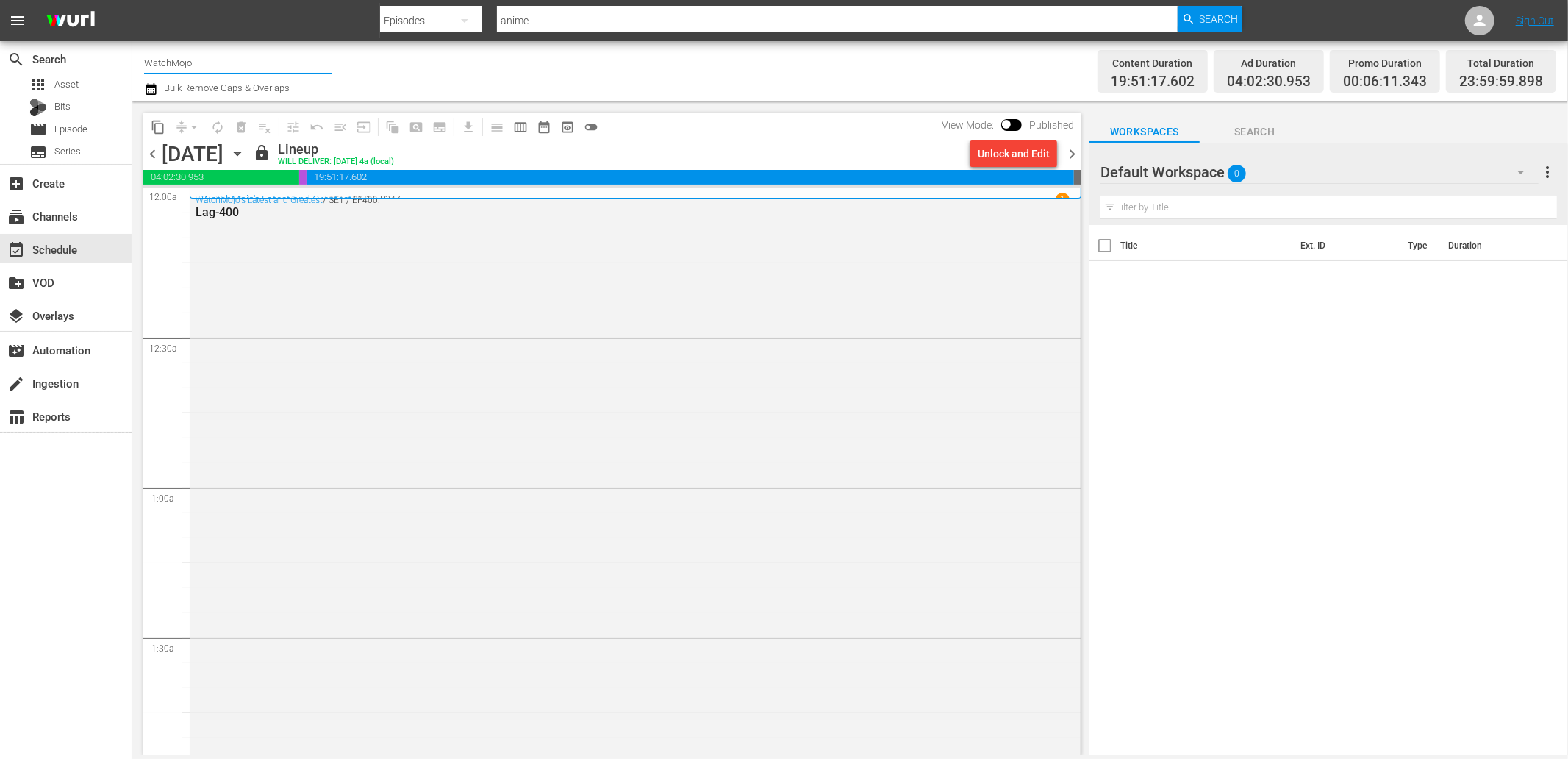
drag, startPoint x: 215, startPoint y: 56, endPoint x: -39, endPoint y: 31, distance: 255.2
click at [0, 31] on html "menu Search By Episodes Search ID, Title, Description, Keywords, or Category an…" at bounding box center [784, 380] width 1568 height 759
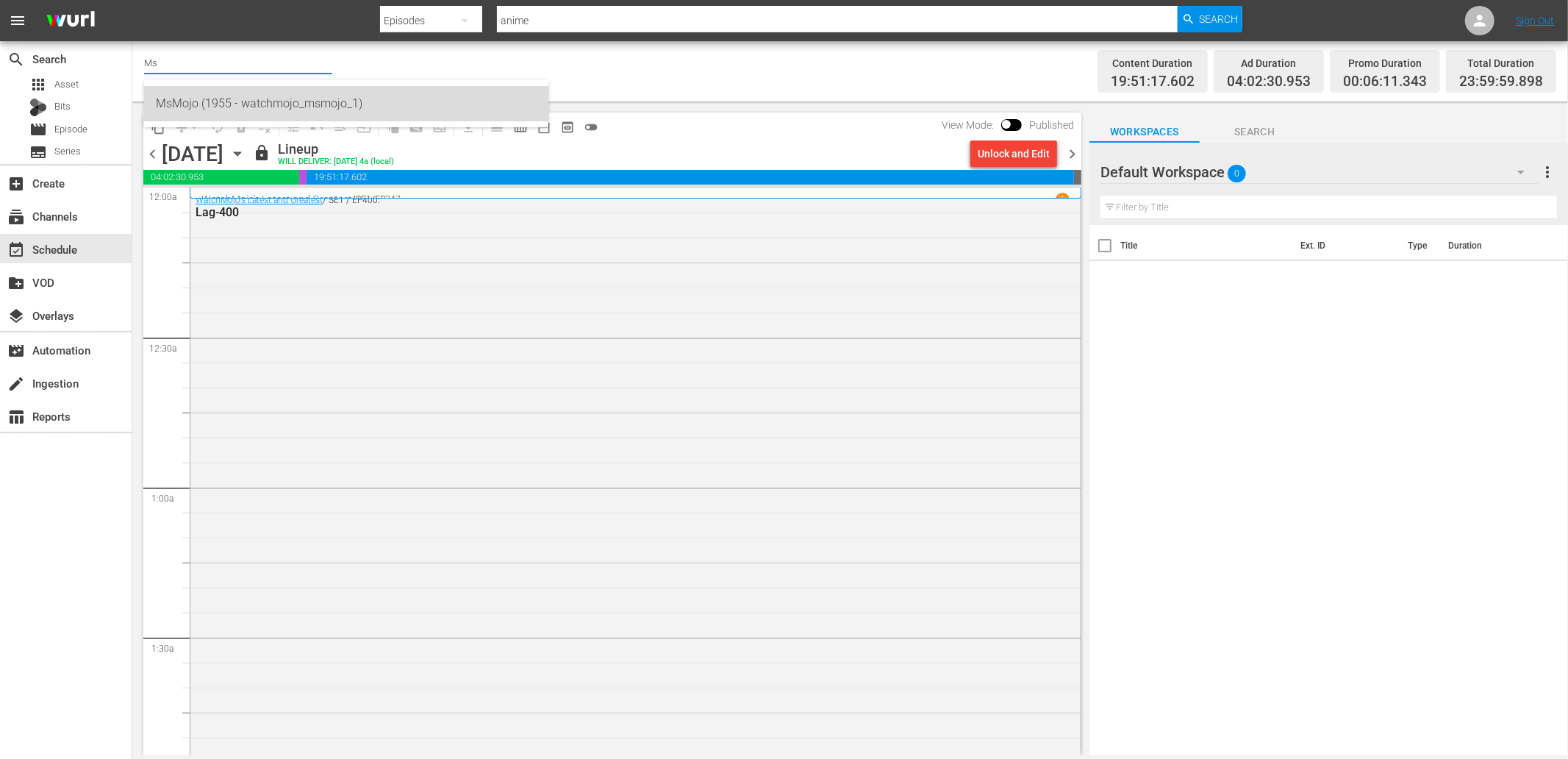
click at [228, 109] on div "MsMojo (1955 - watchmojo_msmojo_1)" at bounding box center [346, 103] width 381 height 35
type input "MsMojo (1955 - watchmojo_msmojo_1)"
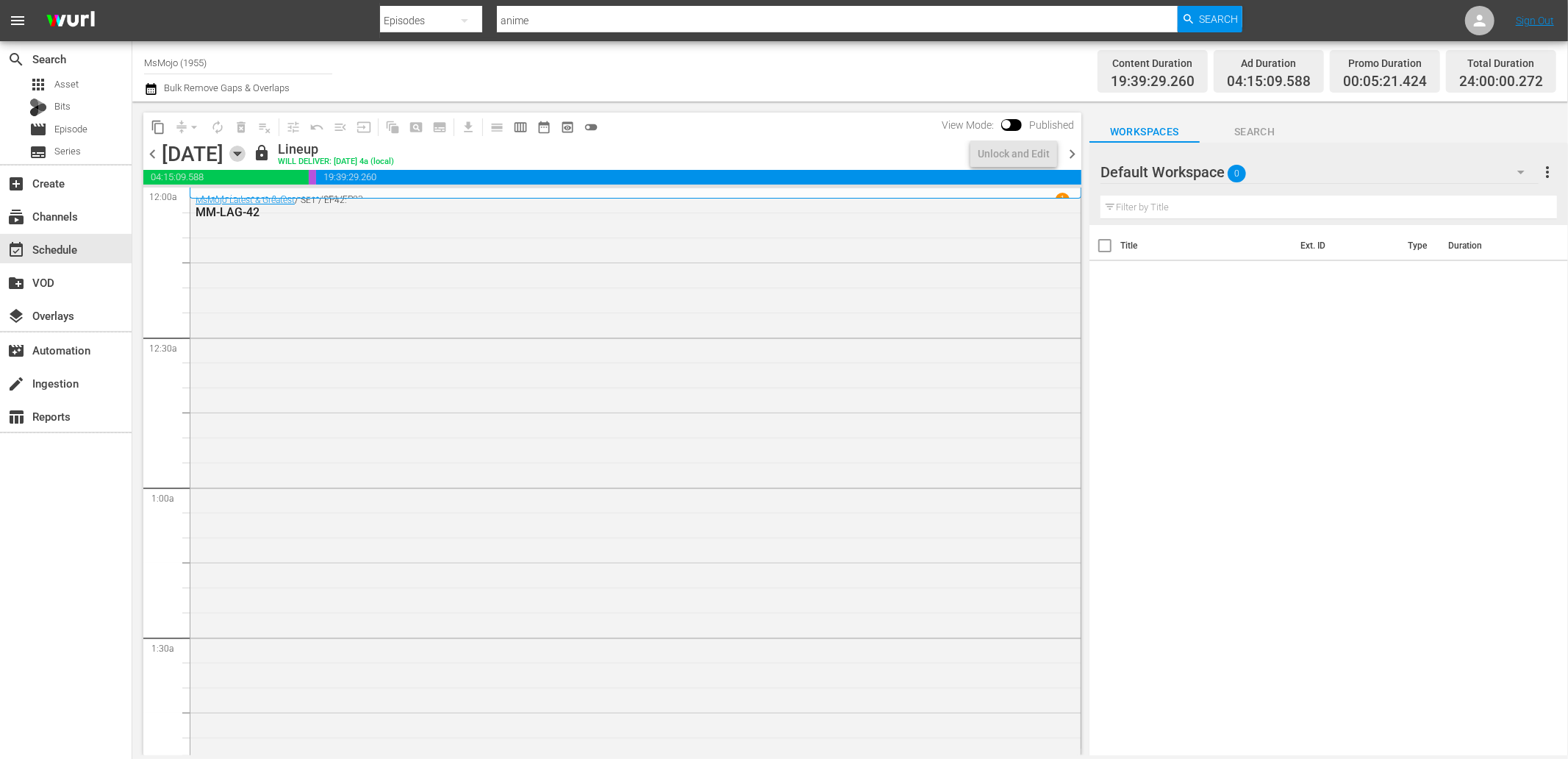
click at [245, 154] on icon "button" at bounding box center [237, 153] width 16 height 16
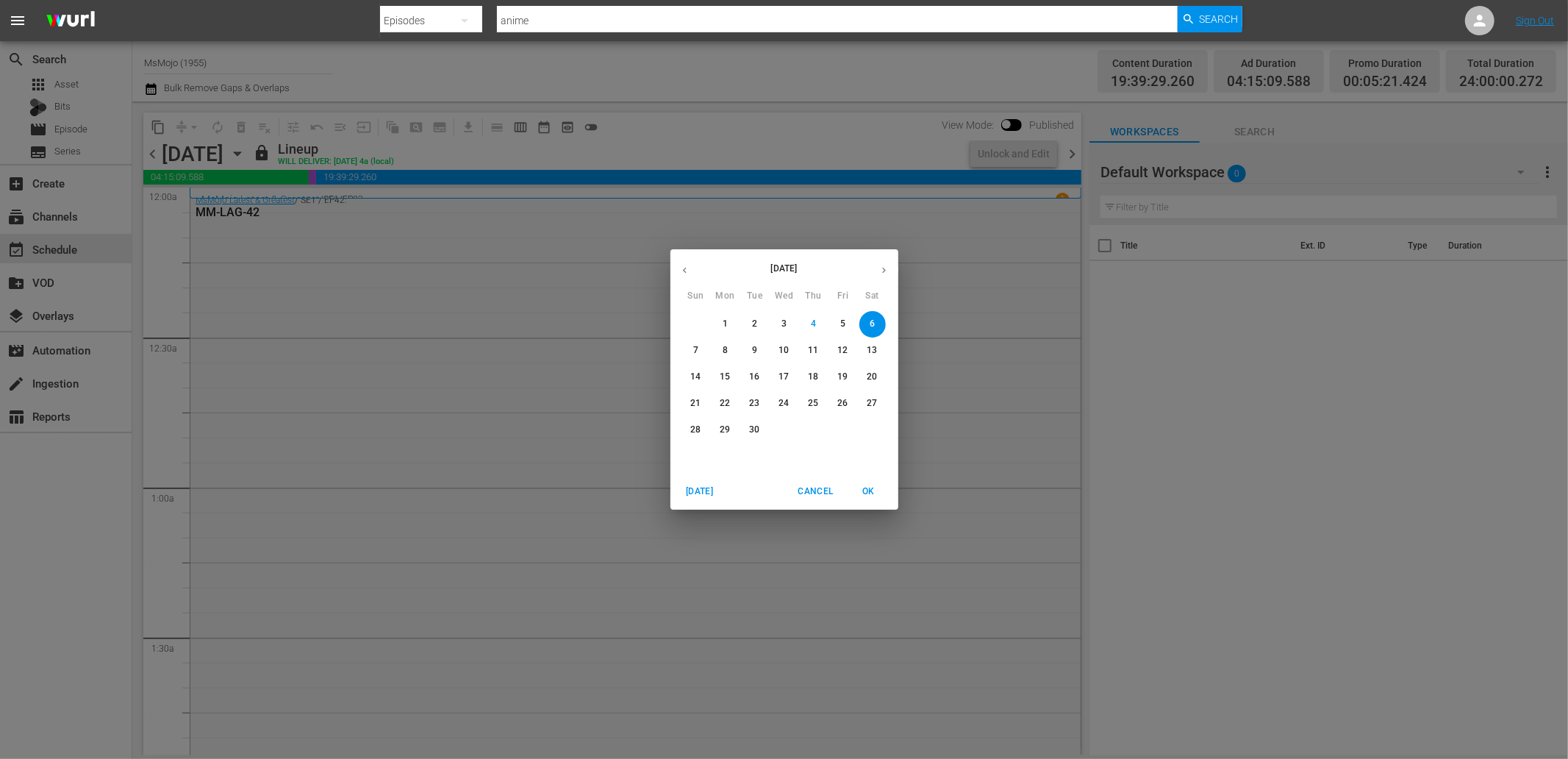
click at [724, 405] on p "22" at bounding box center [724, 403] width 10 height 13
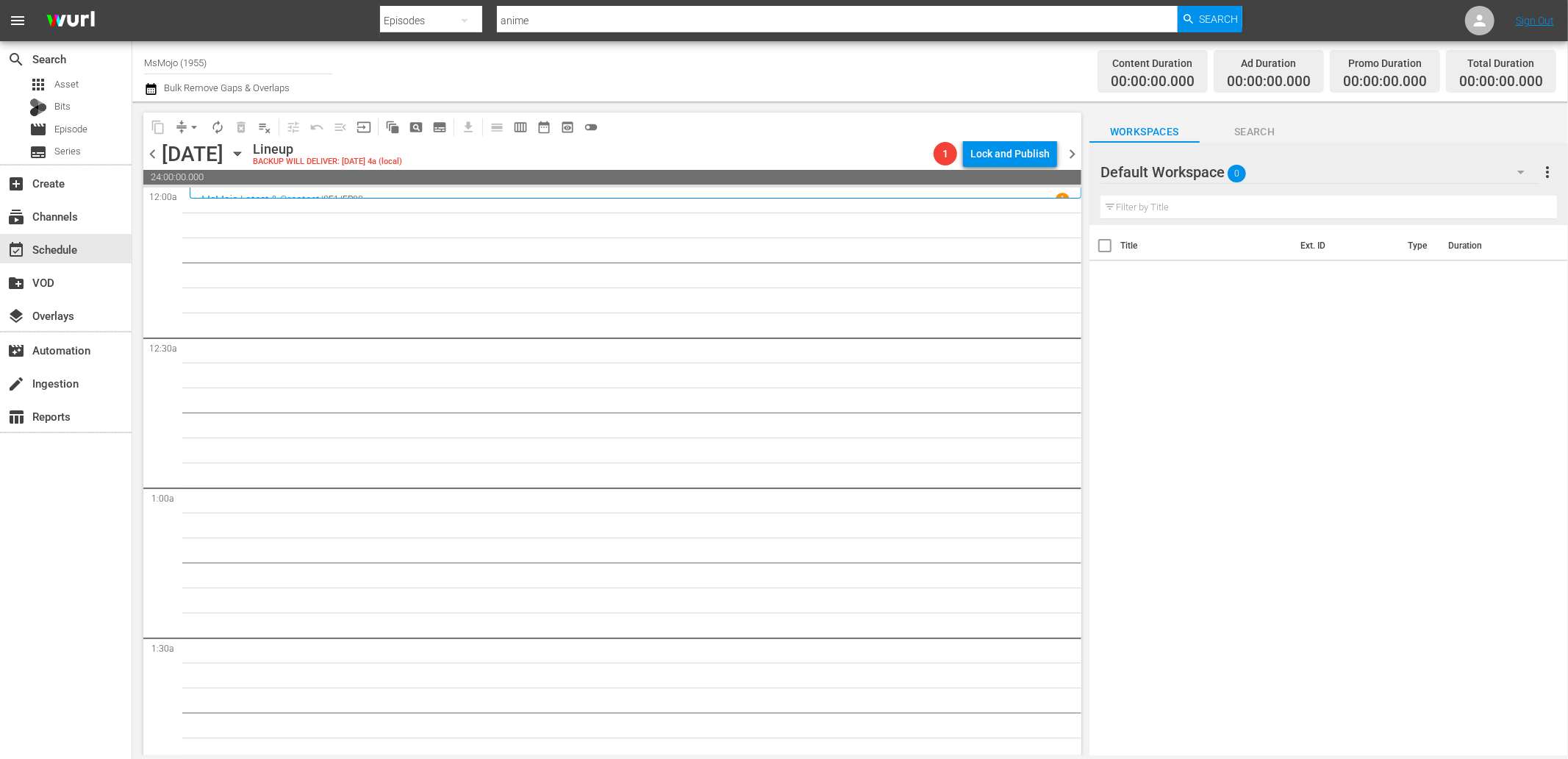
click at [249, 158] on div "Monday, September 22nd September 22nd" at bounding box center [205, 154] width 88 height 24
click at [240, 156] on icon "button" at bounding box center [237, 153] width 7 height 4
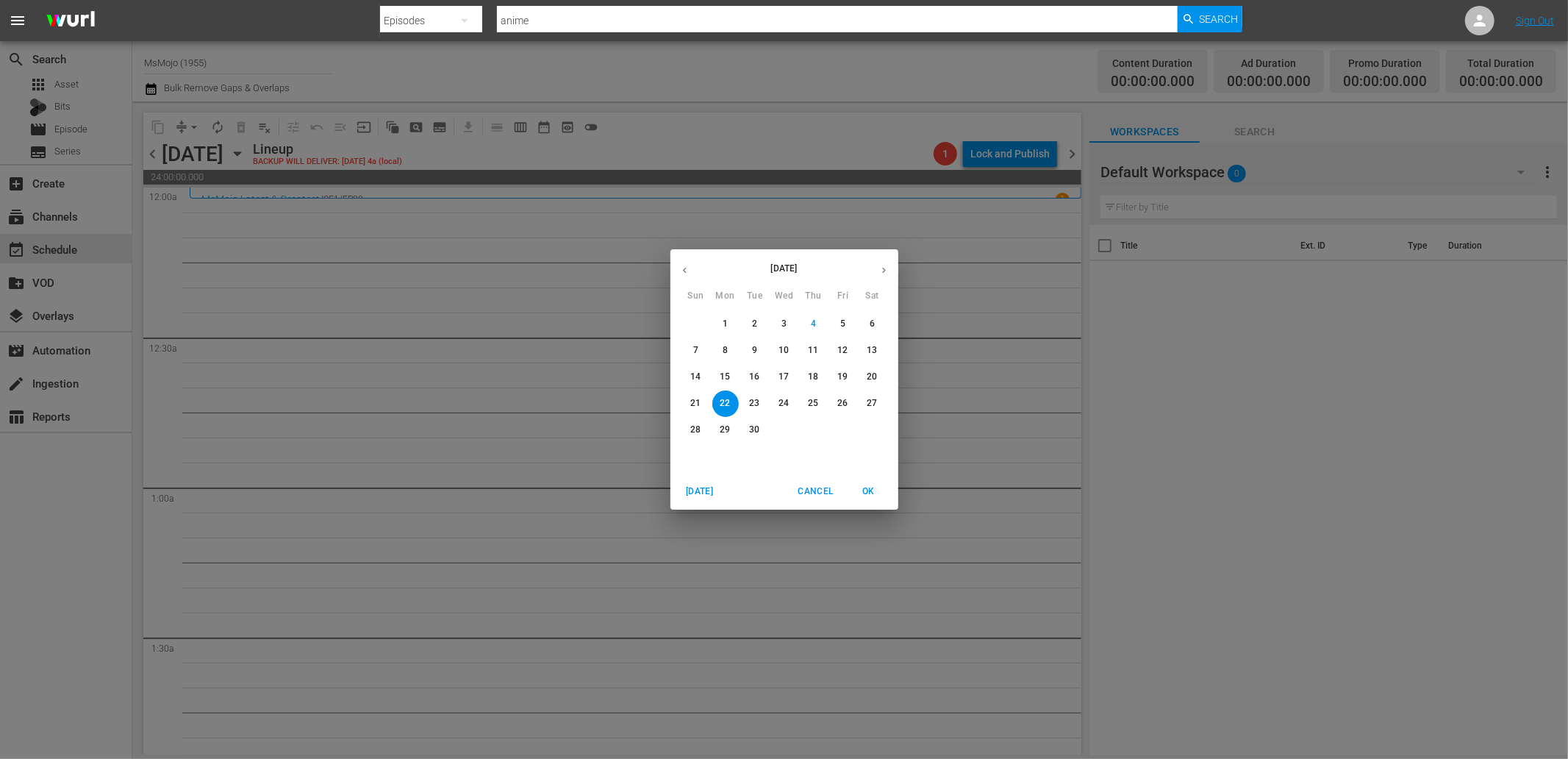
click at [808, 354] on p "11" at bounding box center [813, 350] width 10 height 13
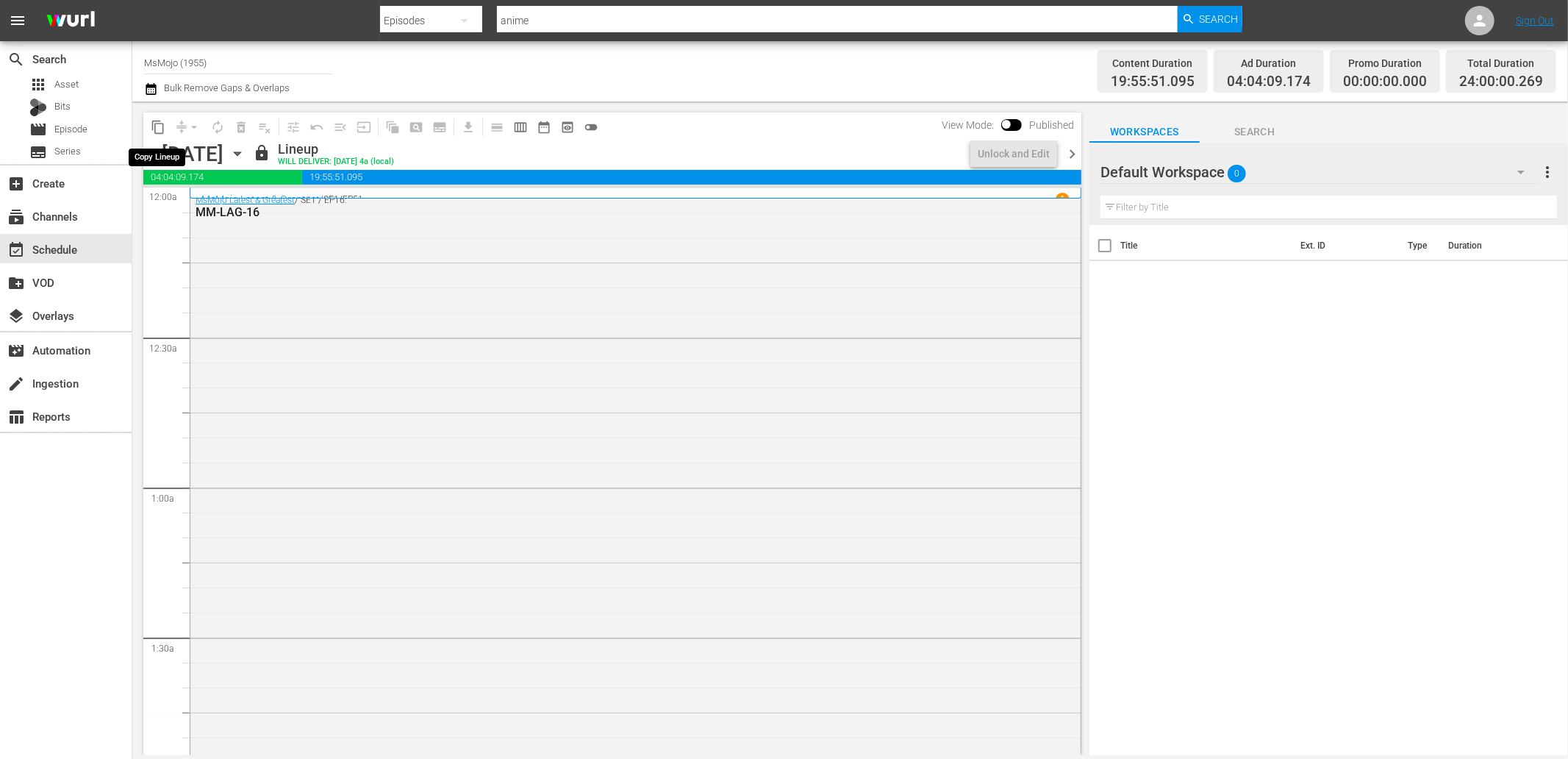
click at [159, 125] on span "content_copy" at bounding box center [158, 127] width 15 height 15
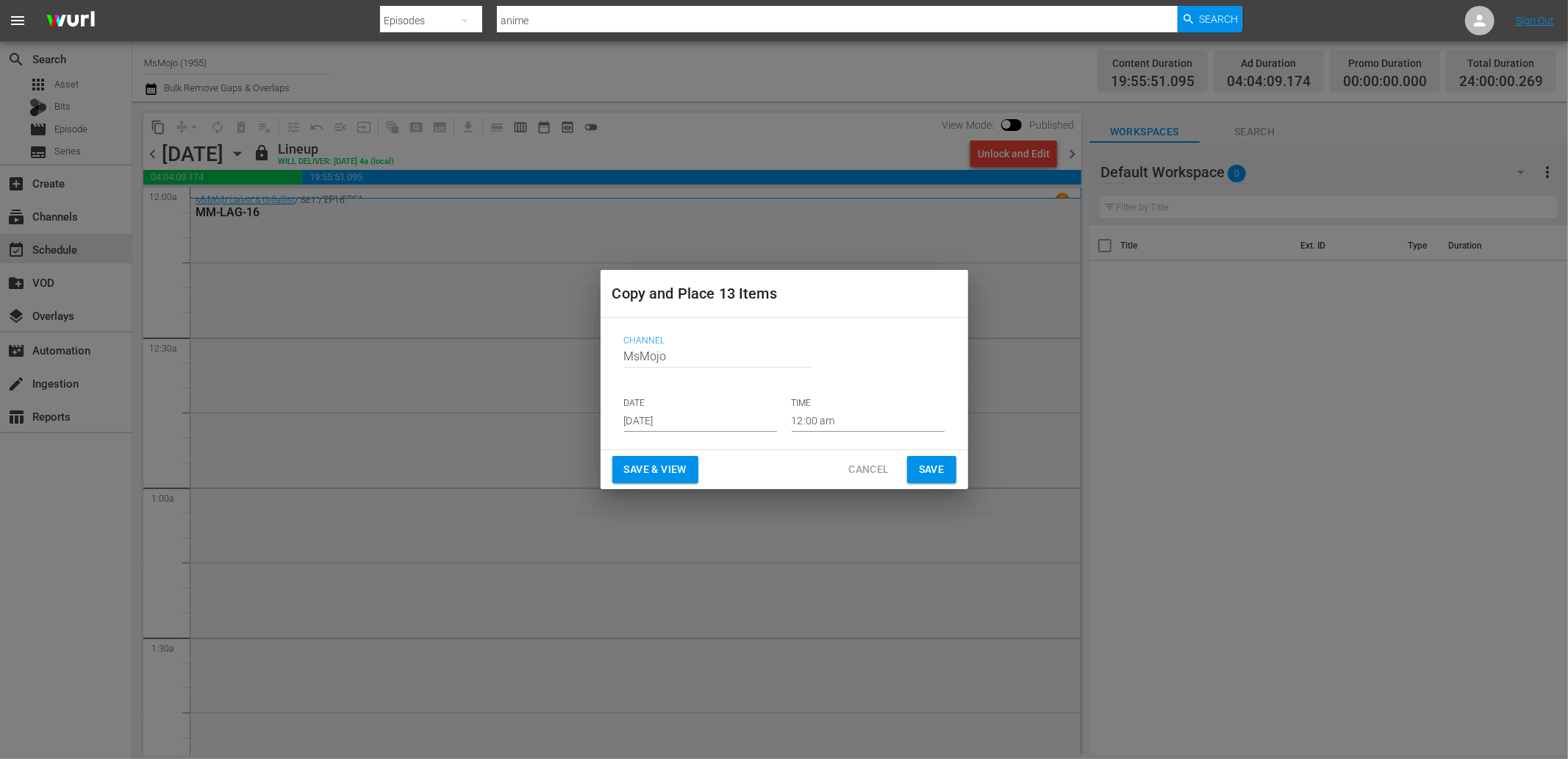
click at [695, 415] on input "Sep 6th 2025" at bounding box center [701, 420] width 153 height 22
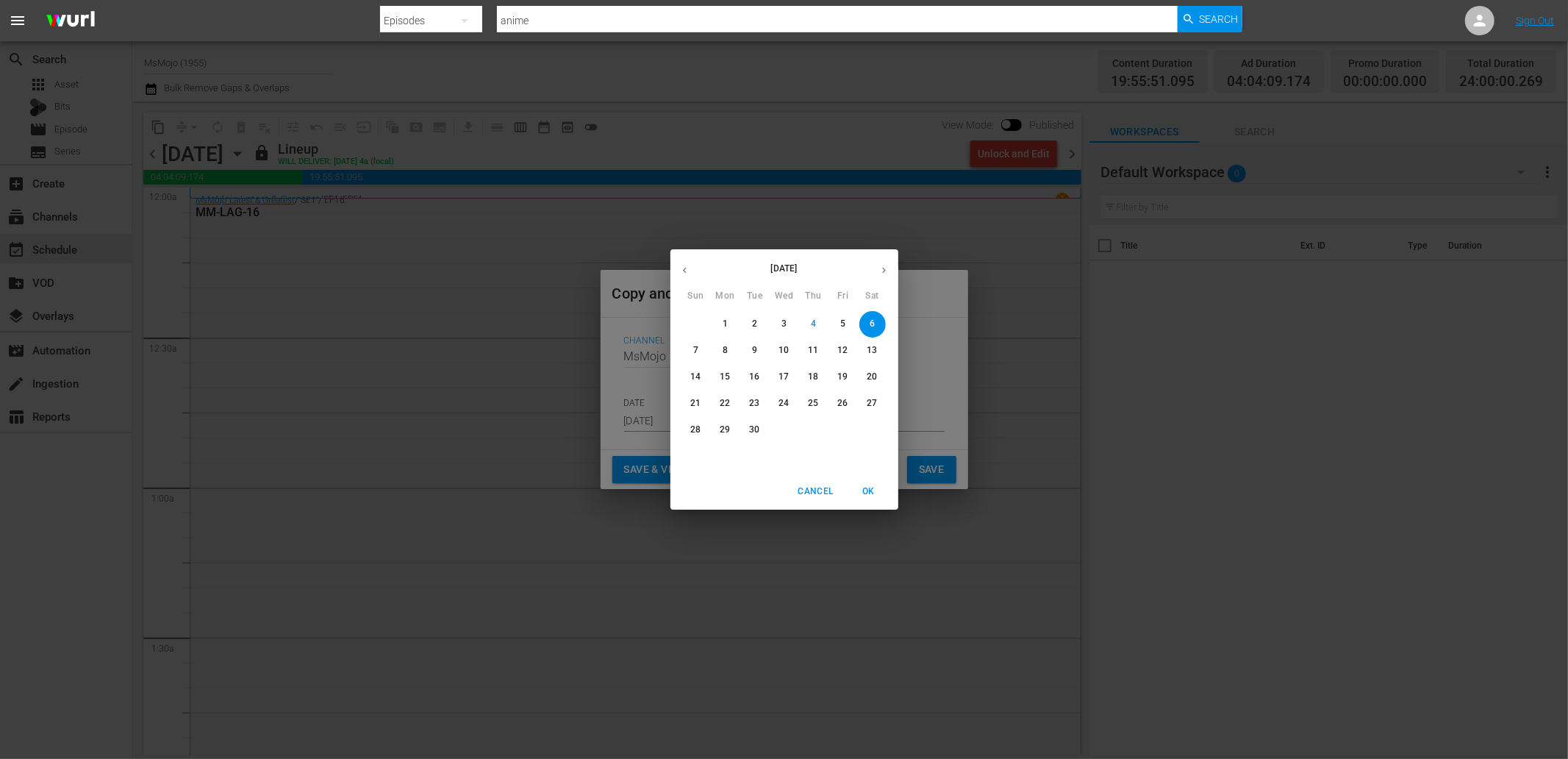
click at [722, 399] on p "22" at bounding box center [724, 403] width 10 height 13
type input "Sep 22nd 2025"
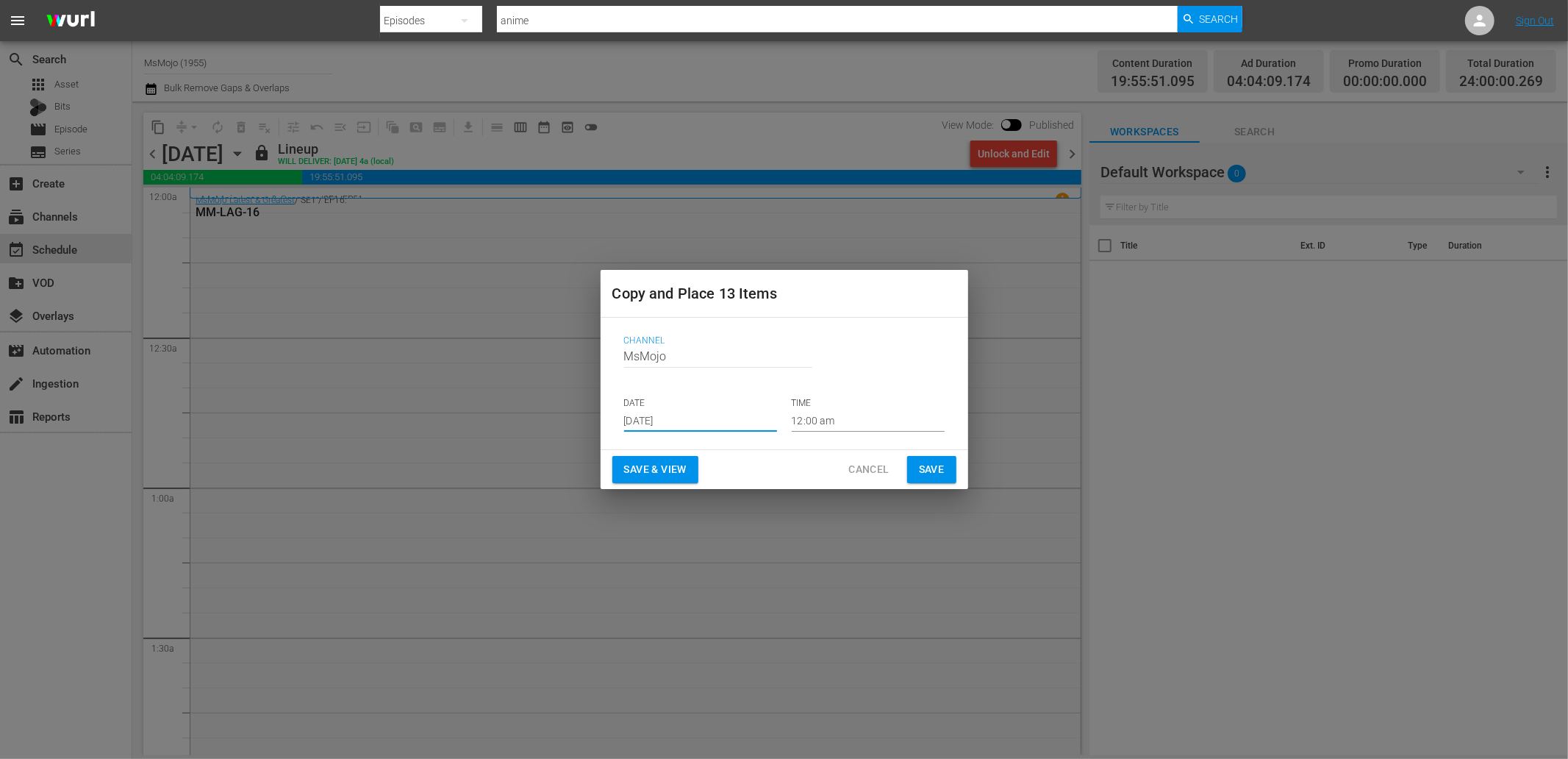
click at [926, 471] on span "Save" at bounding box center [932, 469] width 25 height 19
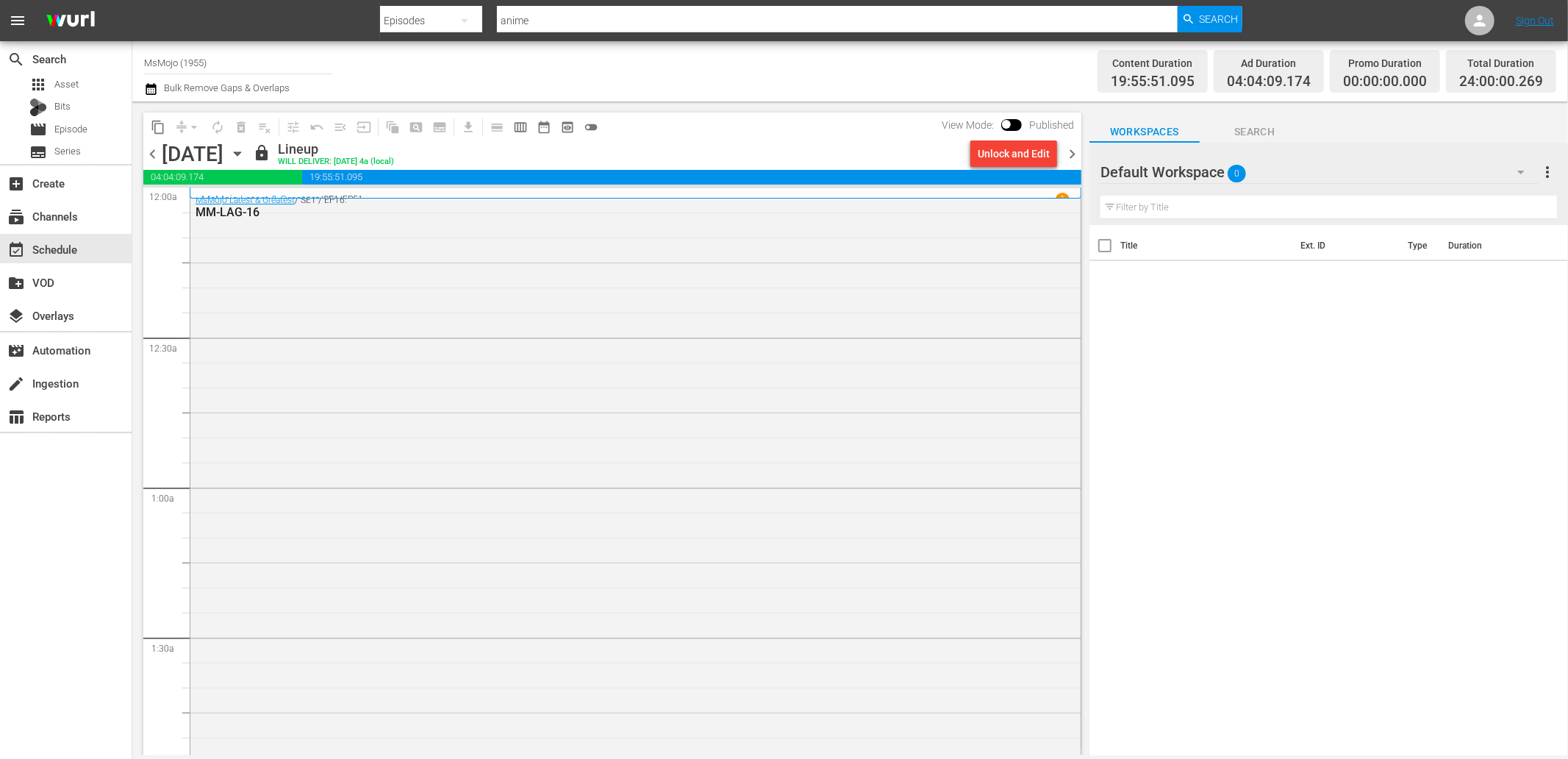
click at [1069, 151] on span "chevron_right" at bounding box center [1072, 153] width 19 height 19
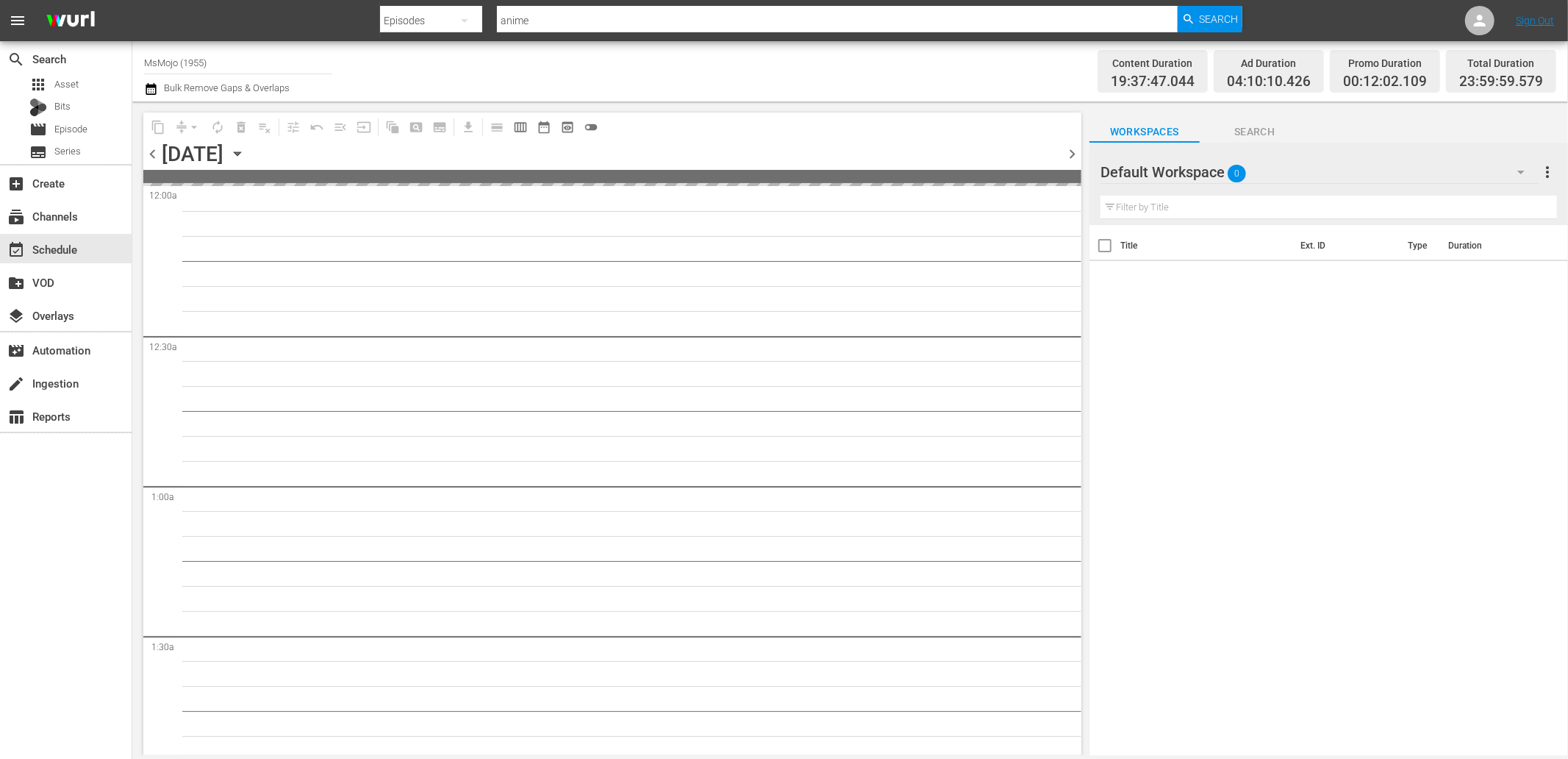
click at [1069, 151] on span "chevron_right" at bounding box center [1072, 153] width 19 height 19
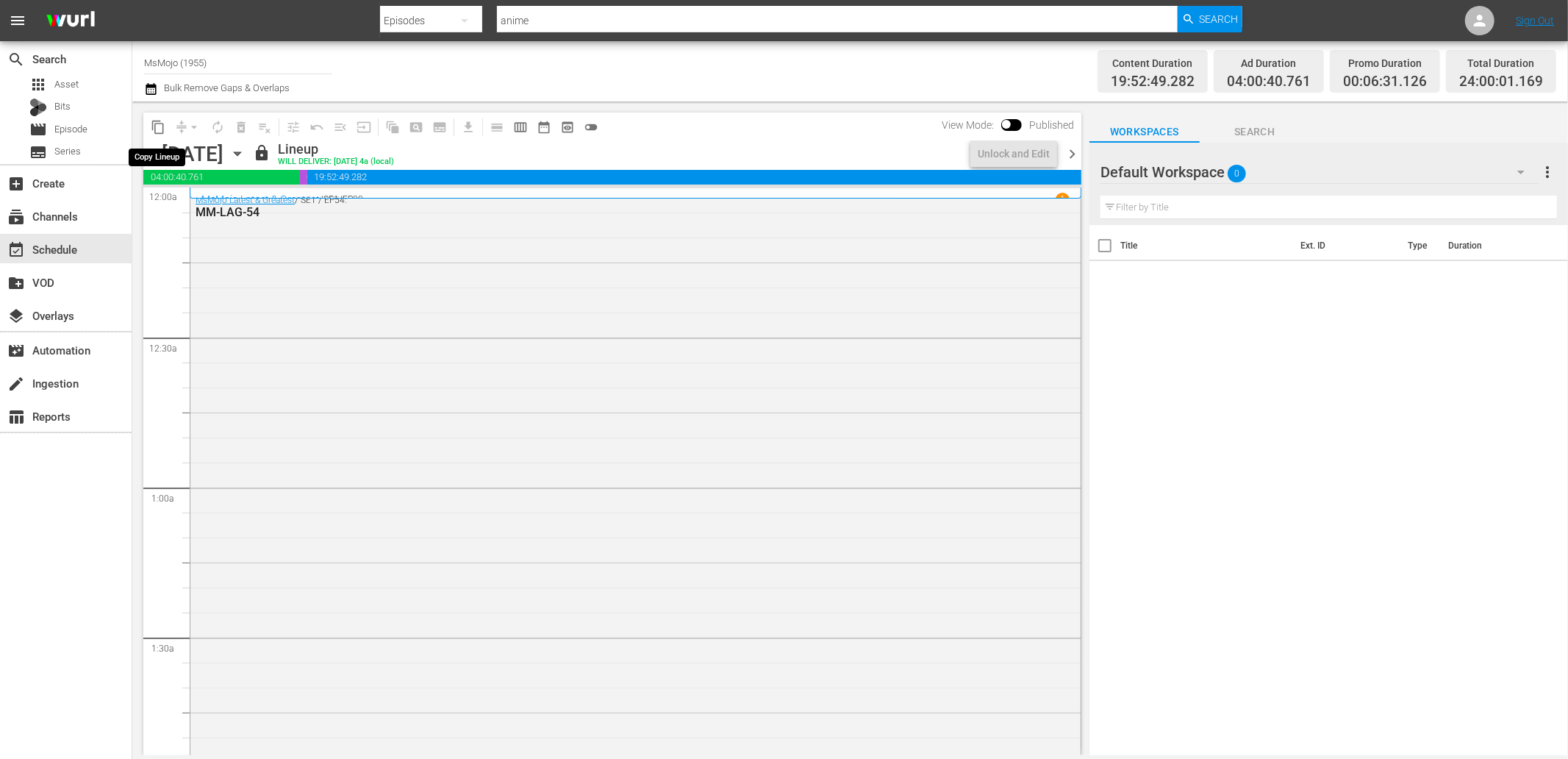
click at [150, 129] on span "content_copy" at bounding box center [158, 127] width 15 height 15
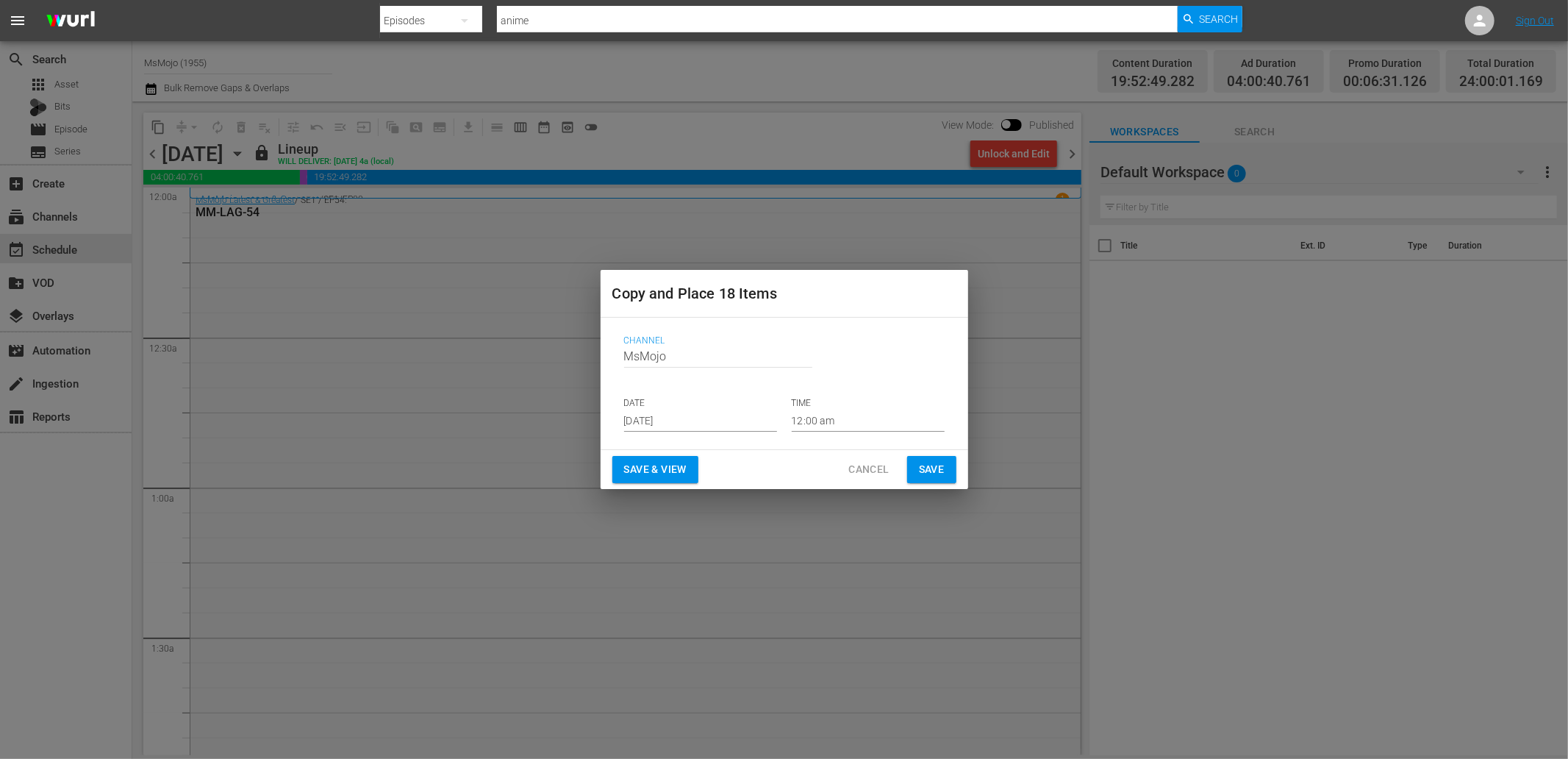
click at [689, 407] on p "DATE" at bounding box center [701, 403] width 153 height 13
click at [722, 420] on input "Sep 6th 2025" at bounding box center [701, 420] width 153 height 22
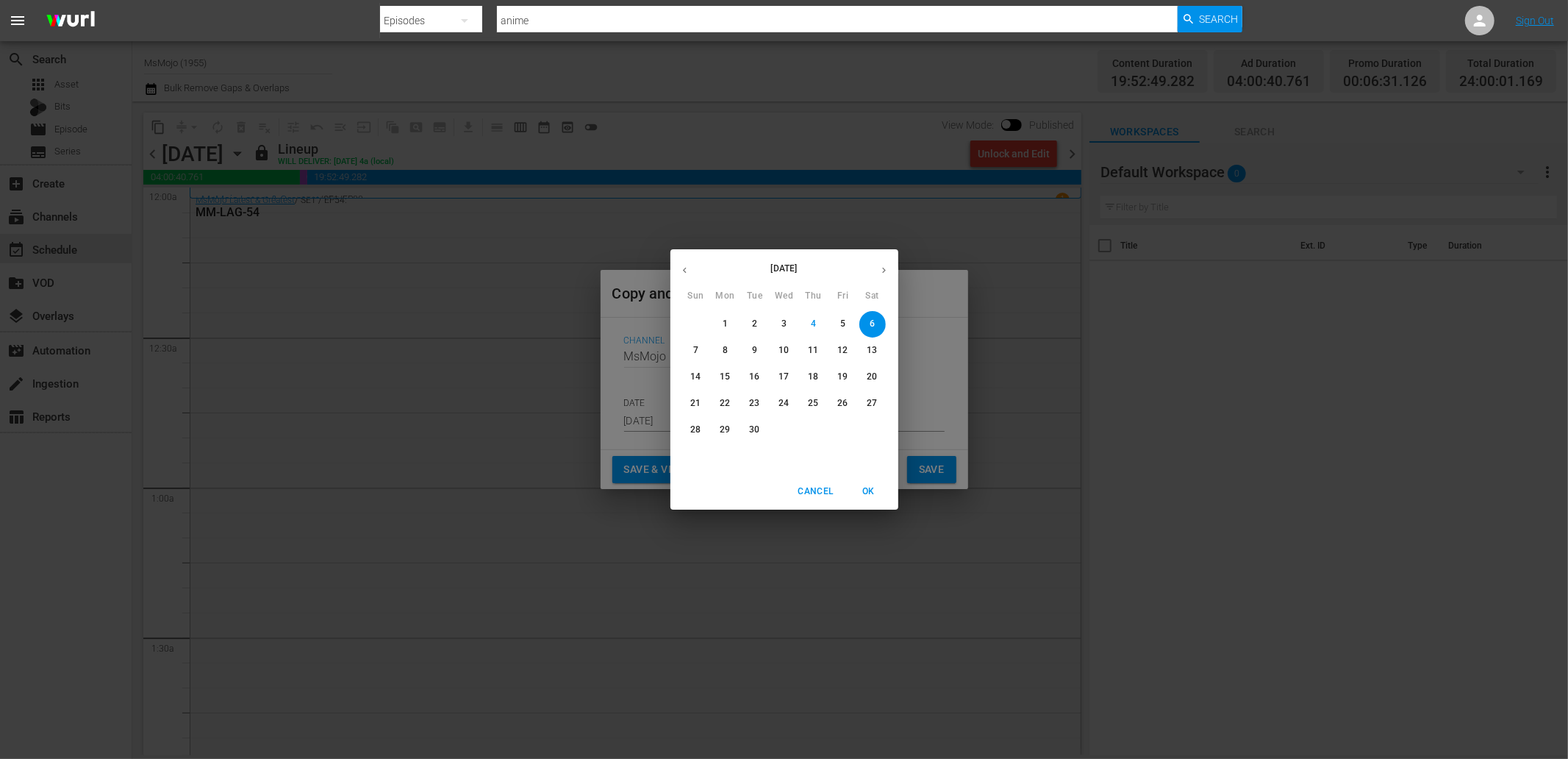
click at [753, 397] on p "23" at bounding box center [754, 403] width 10 height 13
type input "Sep 23rd 2025"
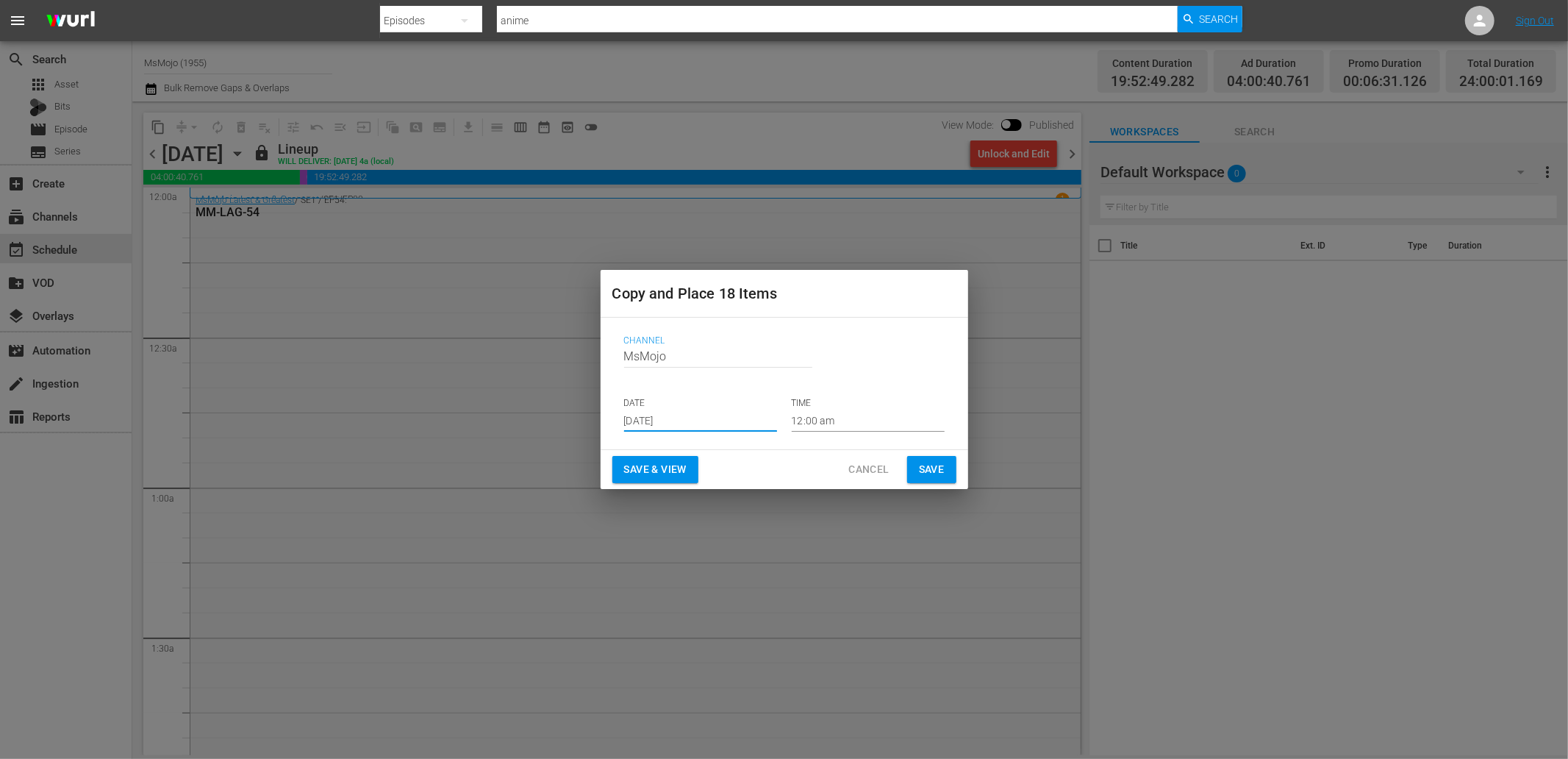
click at [930, 472] on span "Save" at bounding box center [932, 469] width 25 height 19
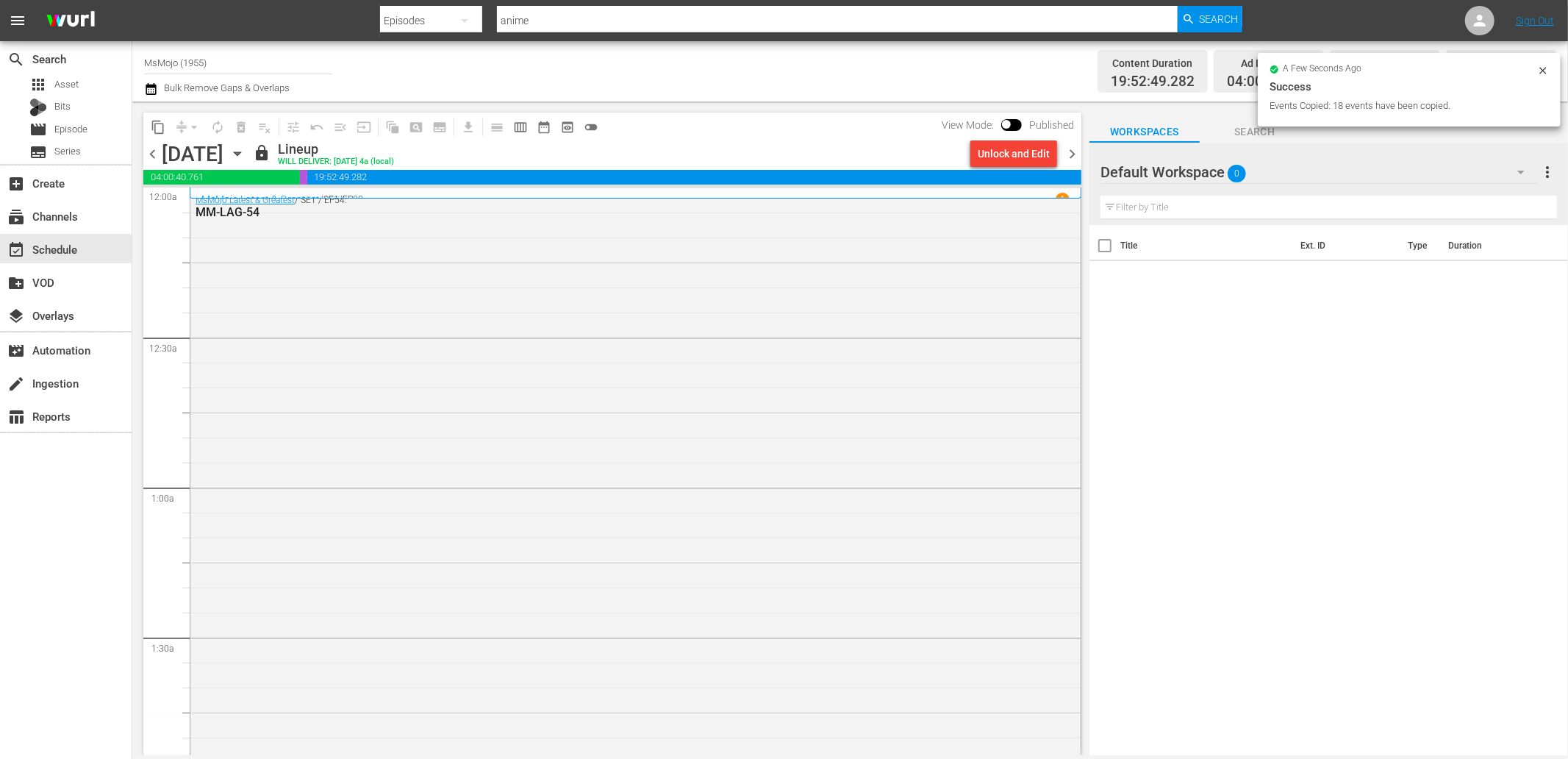
click at [245, 158] on icon "button" at bounding box center [237, 153] width 16 height 16
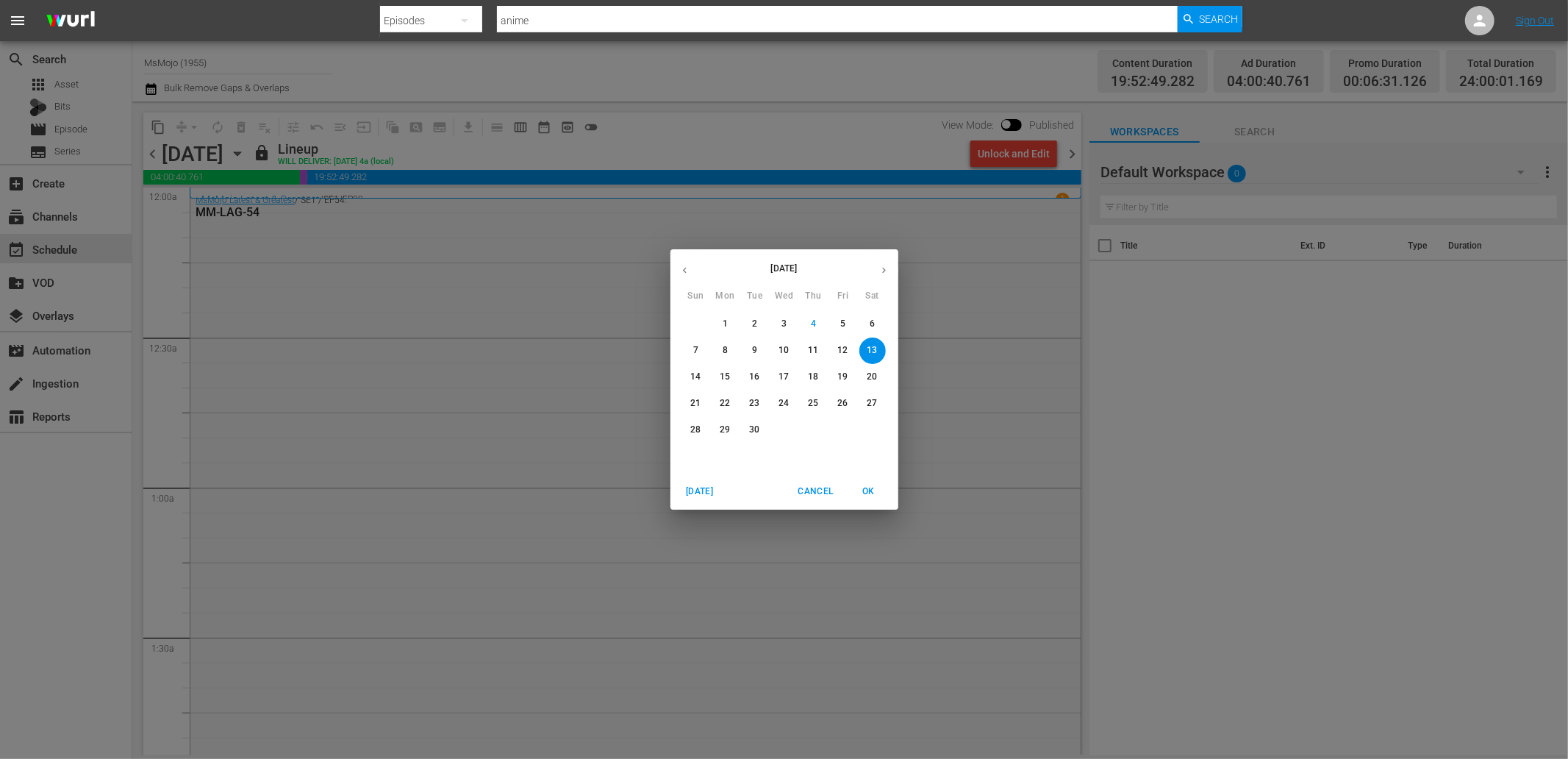
click at [758, 349] on span "9" at bounding box center [754, 350] width 26 height 13
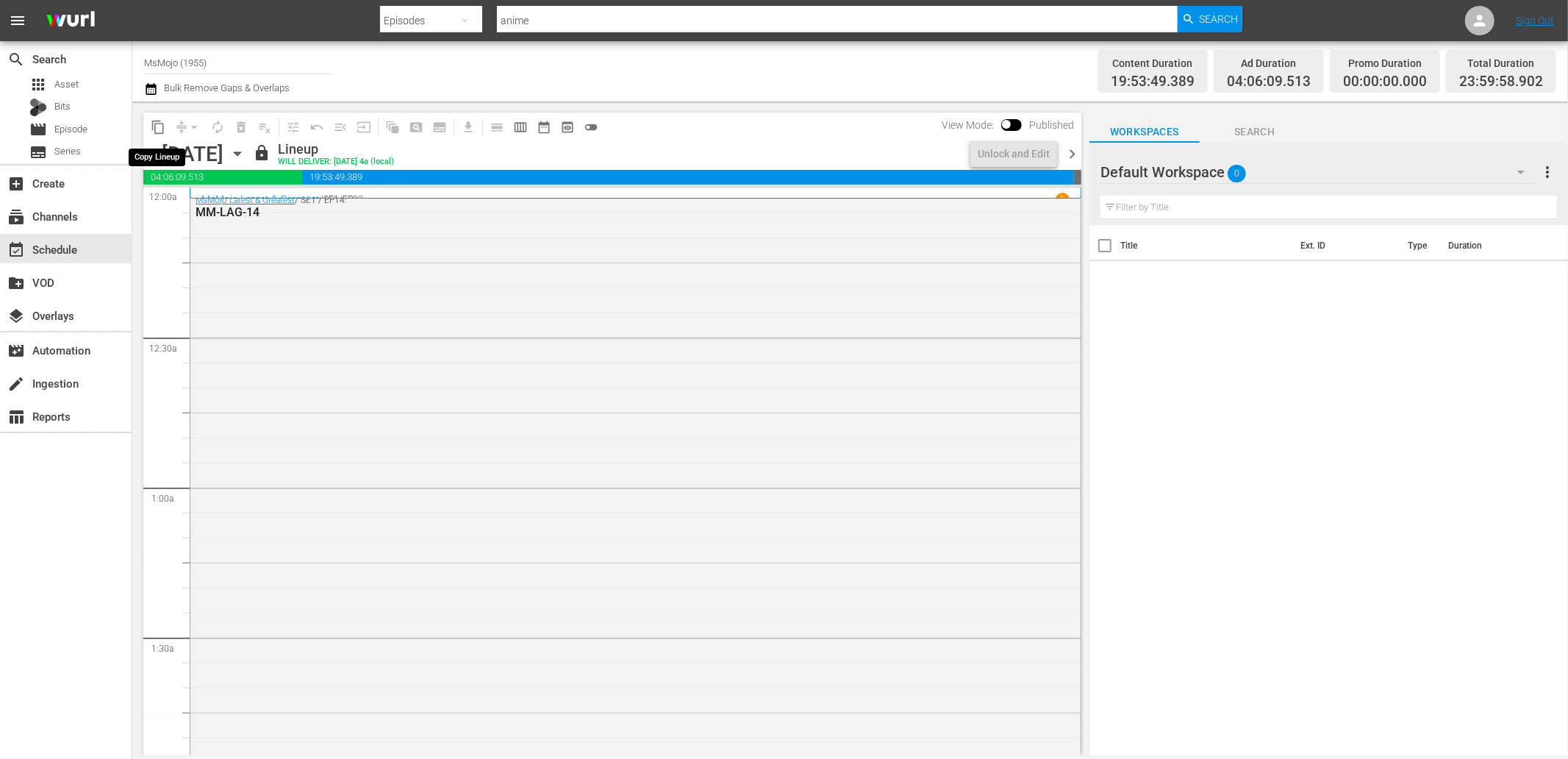
click at [160, 123] on span "content_copy" at bounding box center [158, 127] width 15 height 15
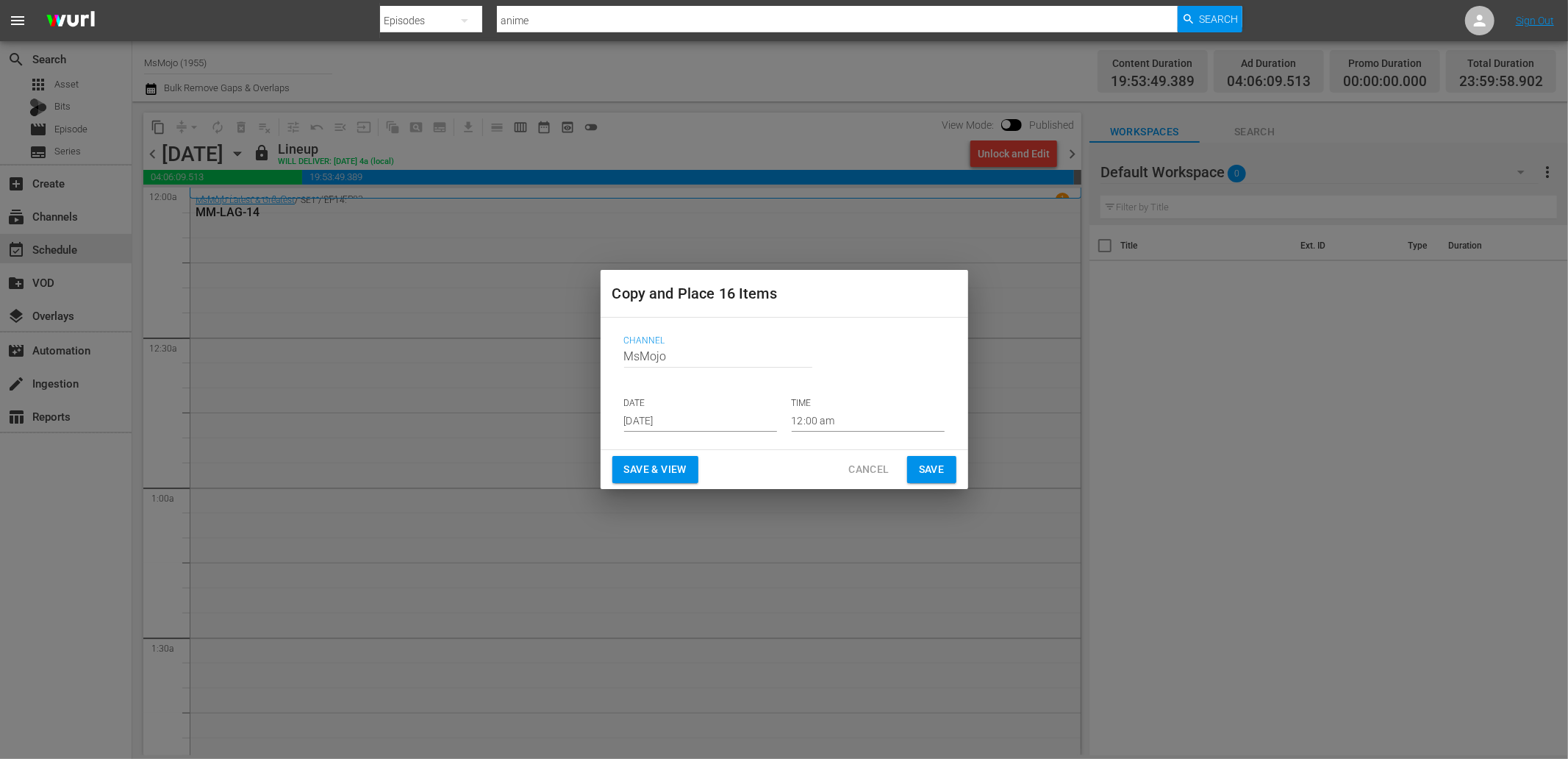
click at [701, 416] on input "Sep 6th 2025" at bounding box center [701, 420] width 153 height 22
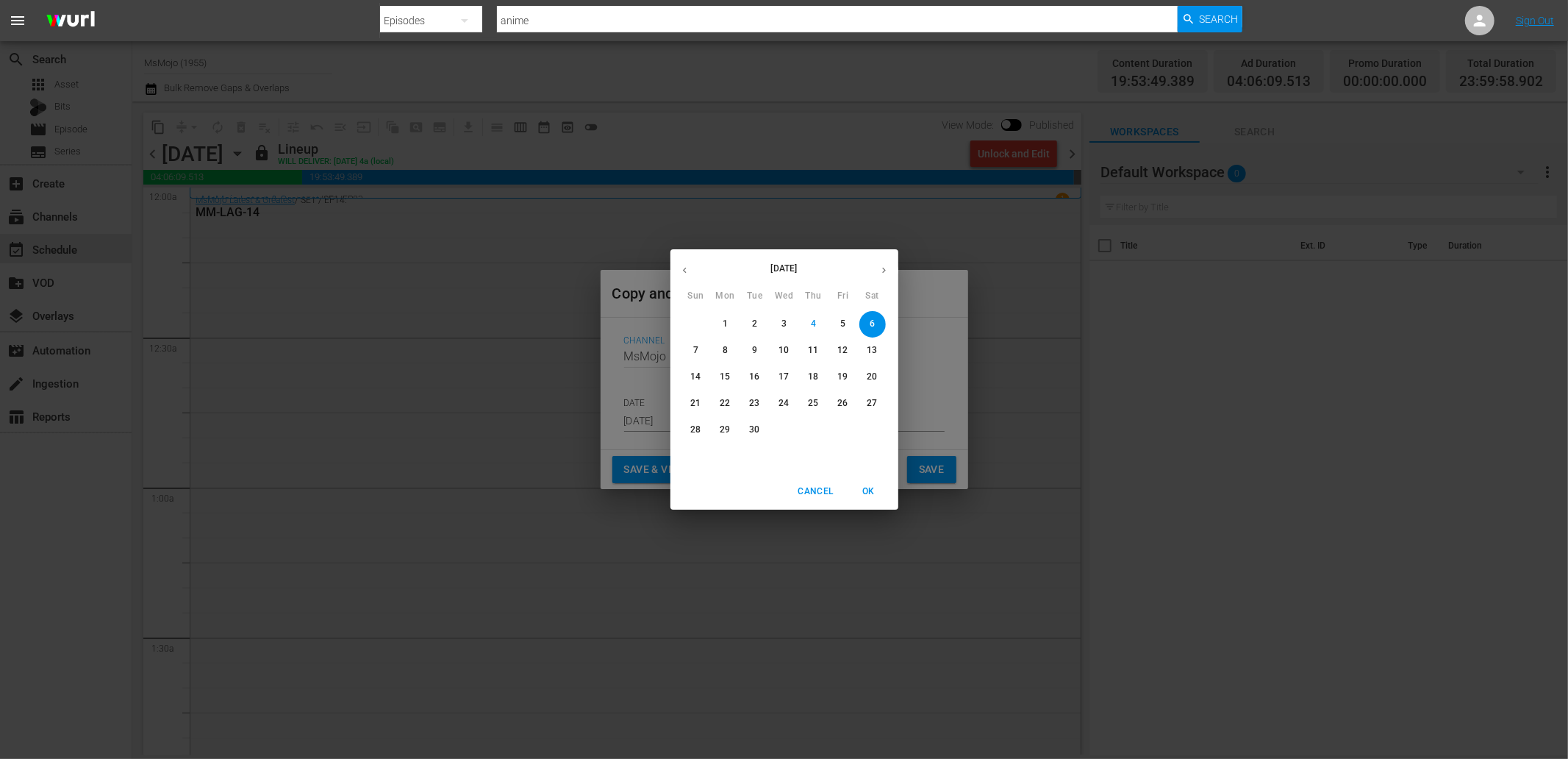
click at [783, 397] on p "24" at bounding box center [784, 403] width 10 height 13
type input "Sep 24th 2025"
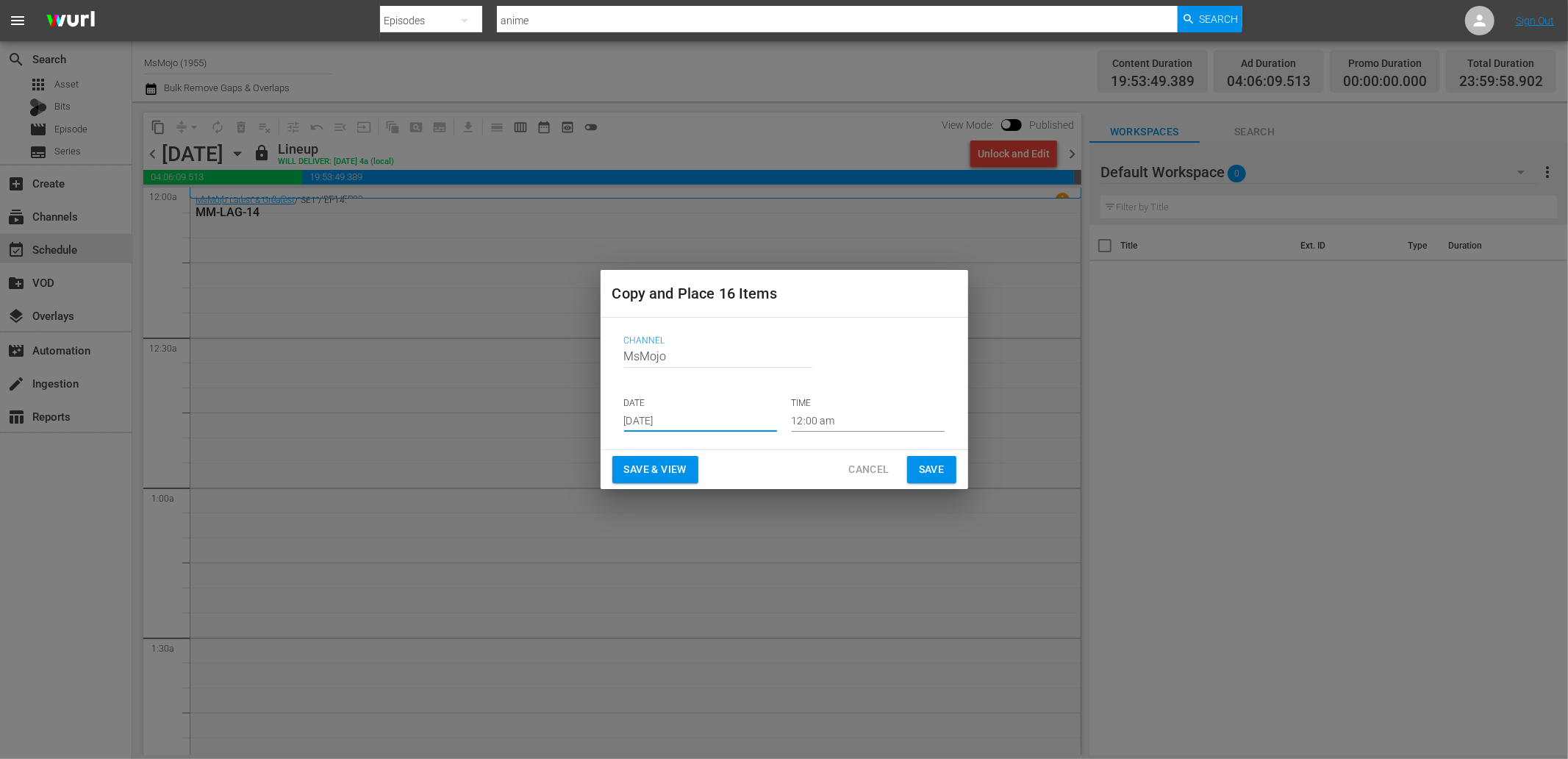
click at [928, 471] on span "Save" at bounding box center [932, 469] width 25 height 19
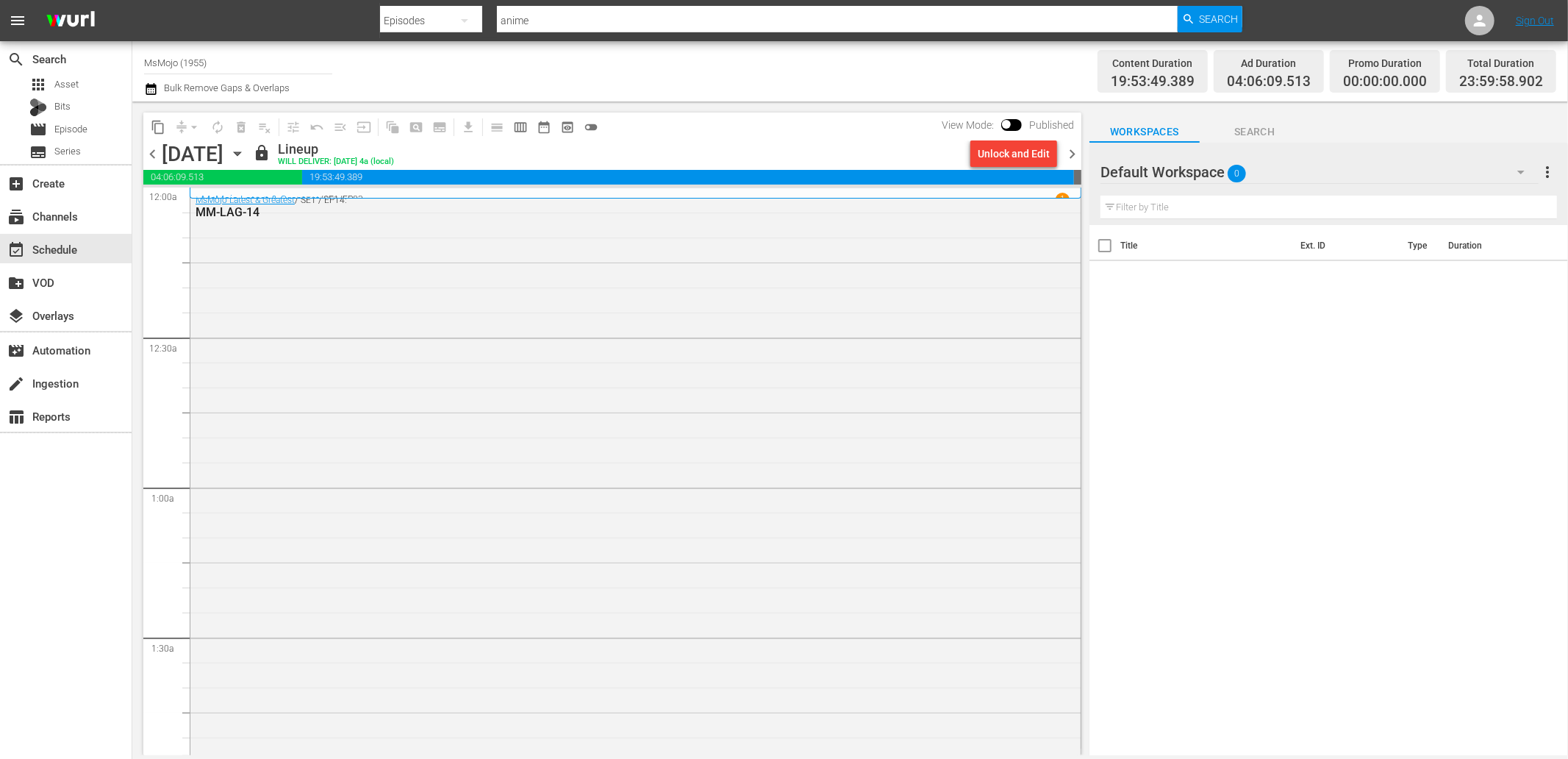
click at [240, 152] on icon "button" at bounding box center [237, 153] width 7 height 4
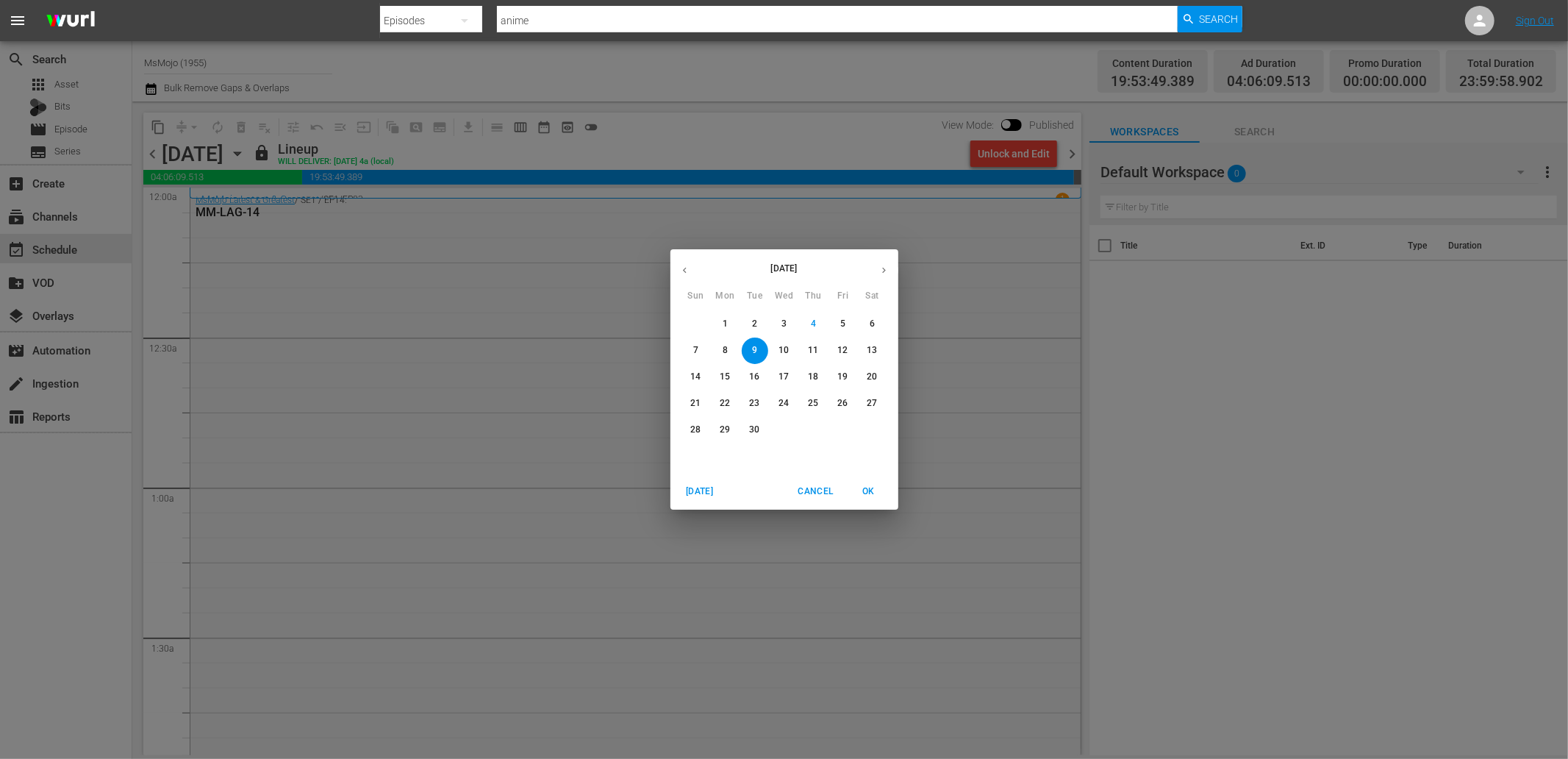
click at [842, 349] on p "12" at bounding box center [843, 350] width 10 height 13
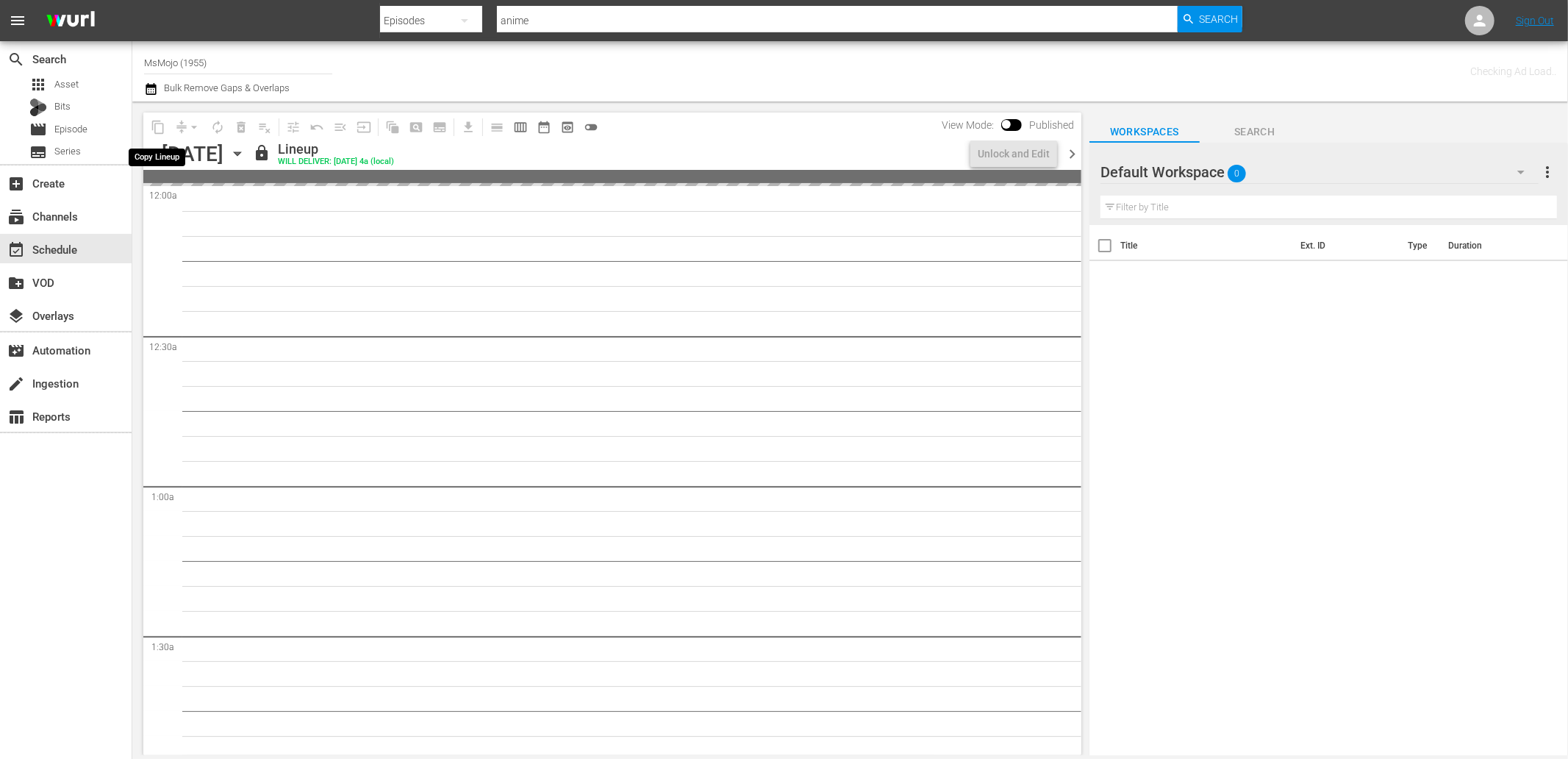
click at [155, 126] on span "content_copy" at bounding box center [157, 127] width 23 height 23
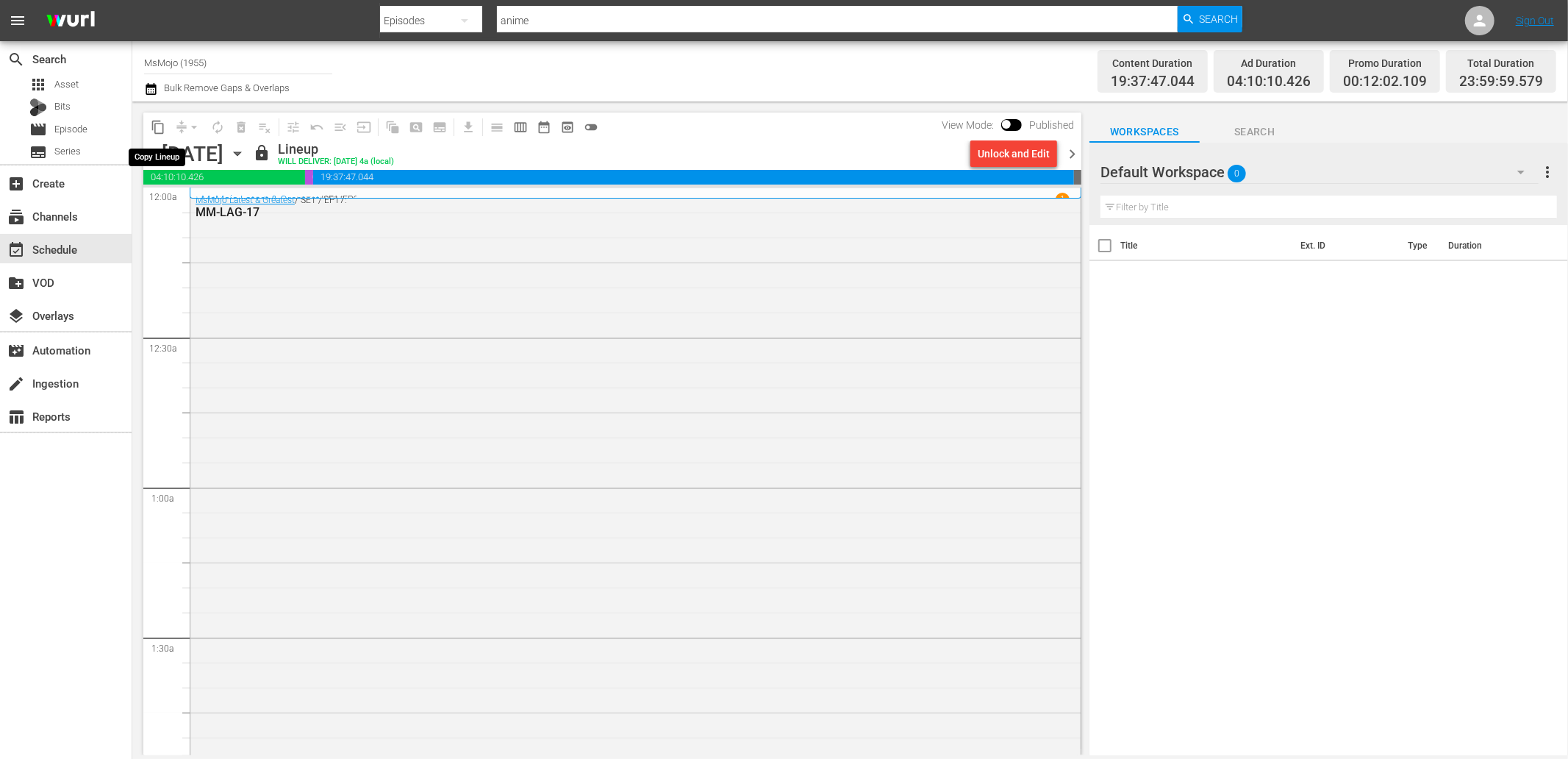
click at [152, 125] on span "content_copy" at bounding box center [158, 127] width 15 height 15
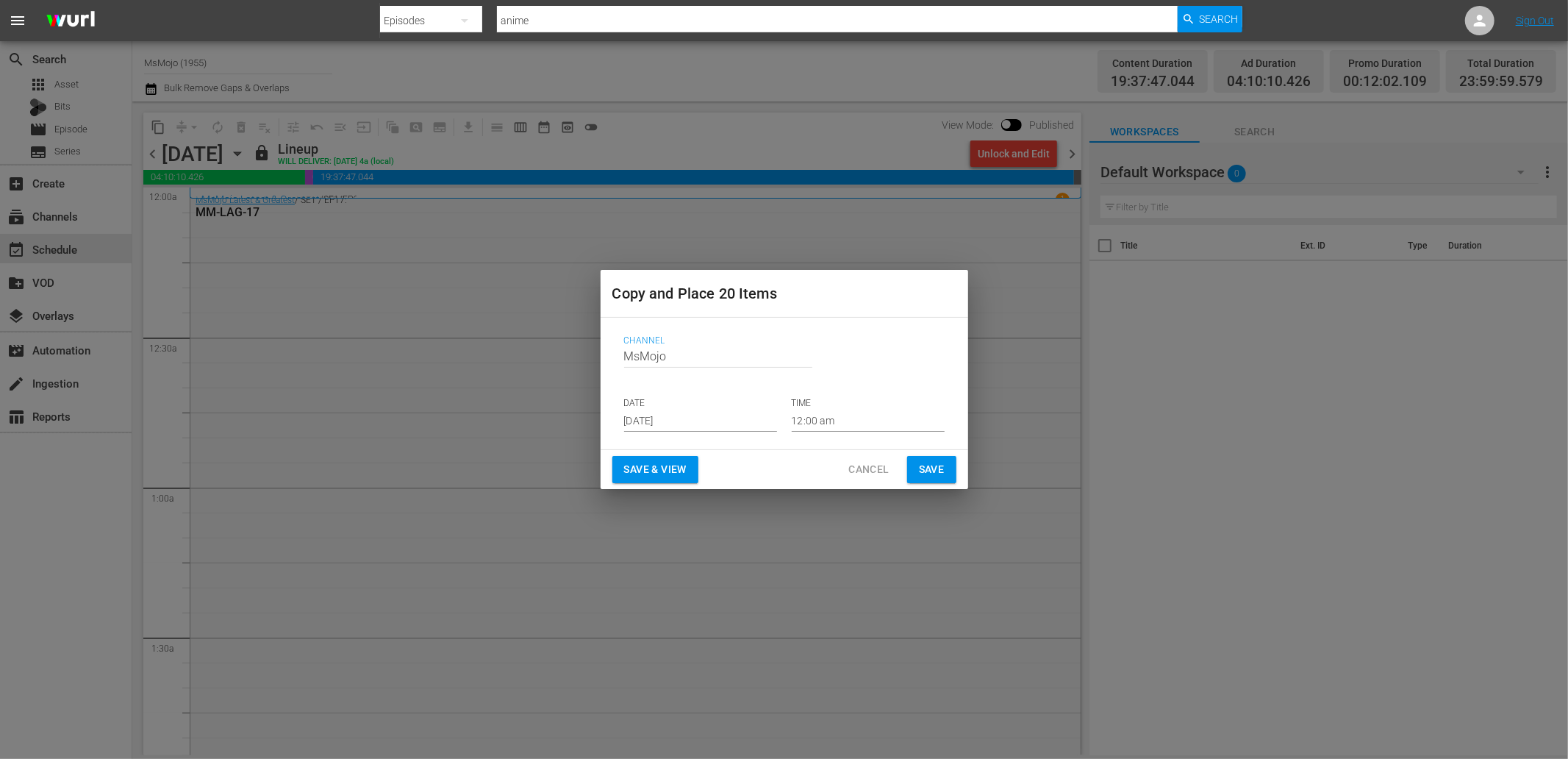
click at [680, 410] on input "Sep 6th 2025" at bounding box center [701, 420] width 153 height 22
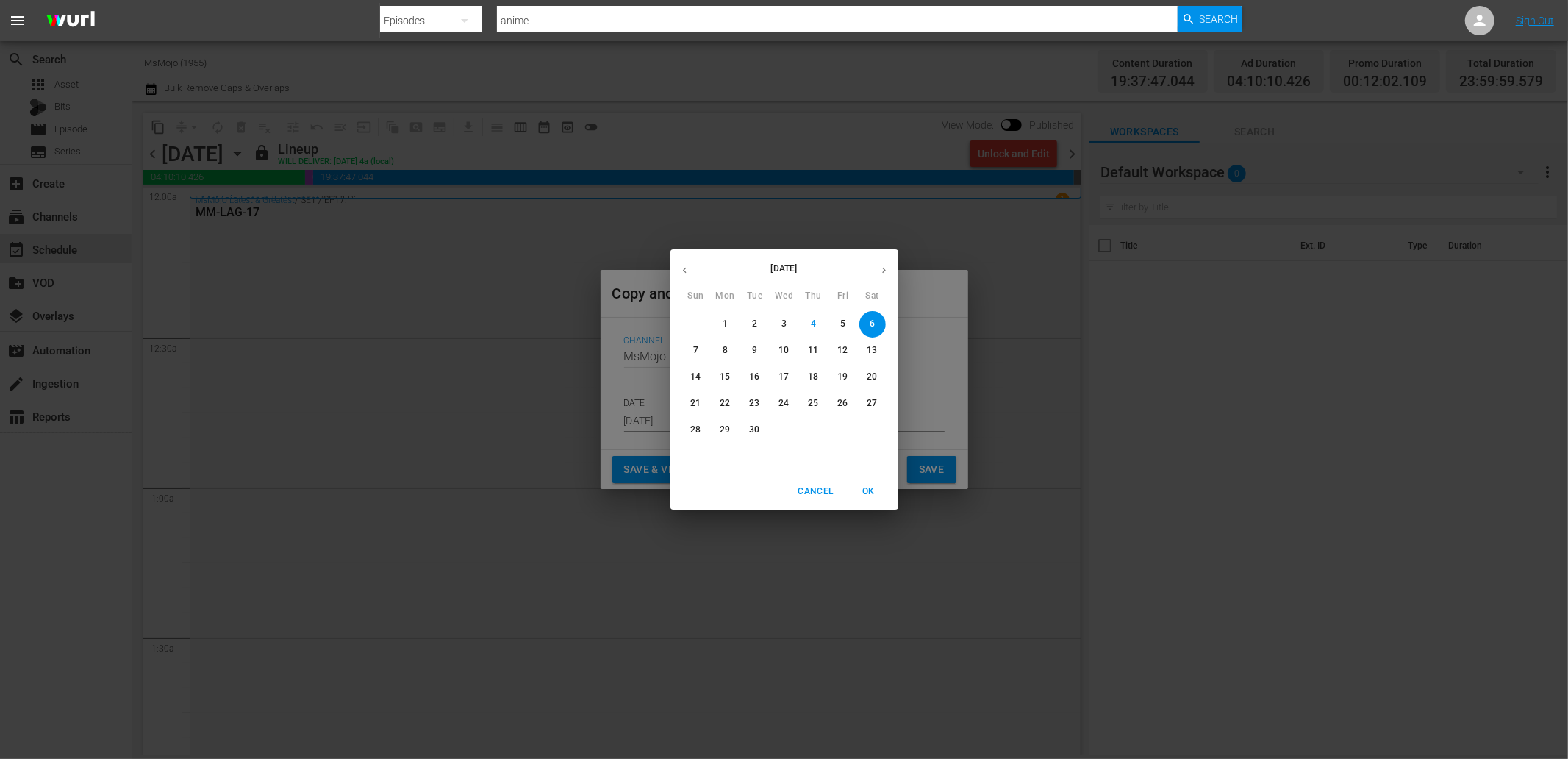
click at [816, 403] on p "25" at bounding box center [813, 403] width 10 height 13
type input "Sep 25th 2025"
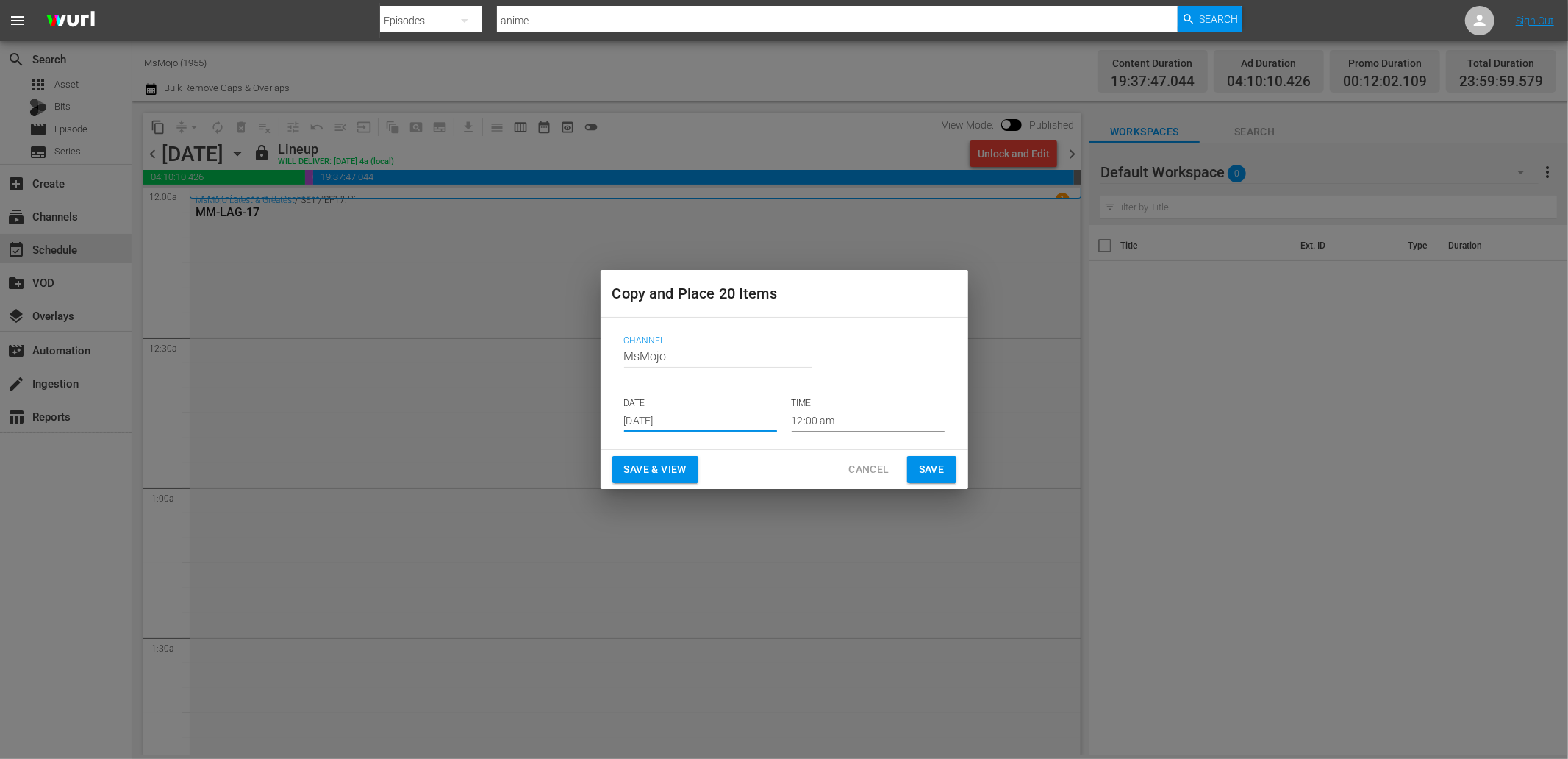
click at [939, 465] on span "Save" at bounding box center [932, 469] width 25 height 19
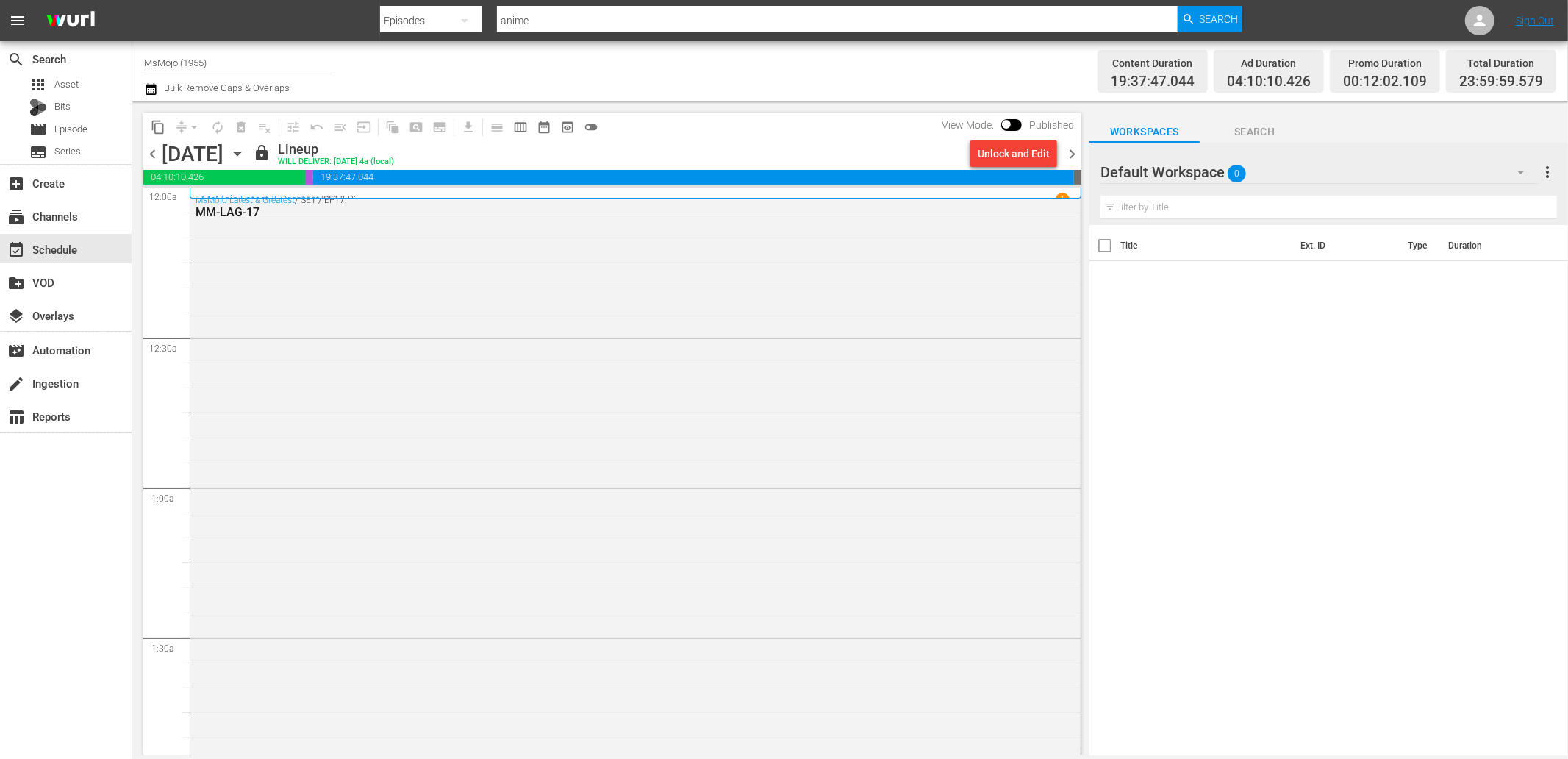
click at [245, 150] on icon "button" at bounding box center [237, 153] width 16 height 16
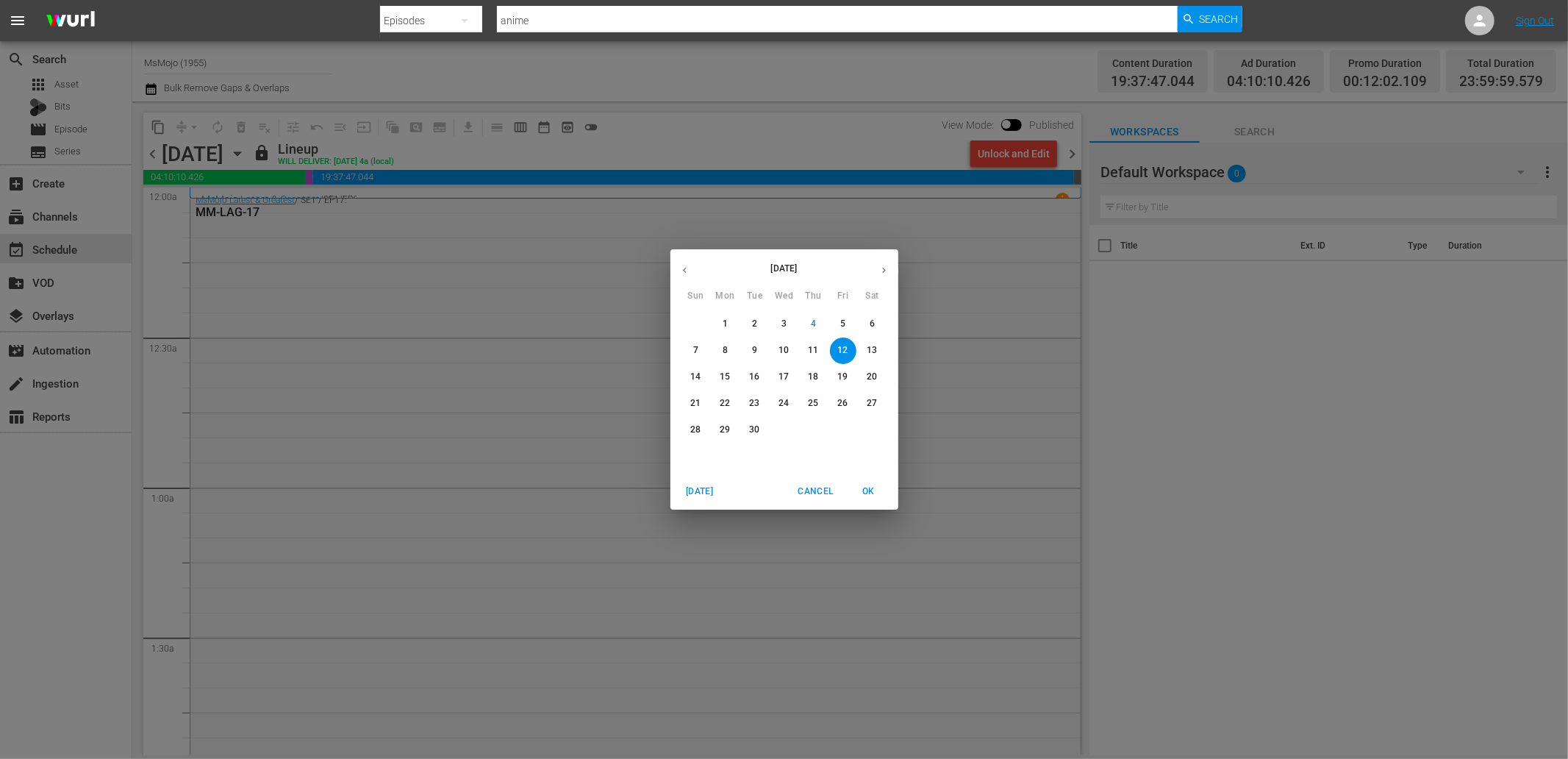
click at [726, 349] on p "8" at bounding box center [724, 350] width 5 height 13
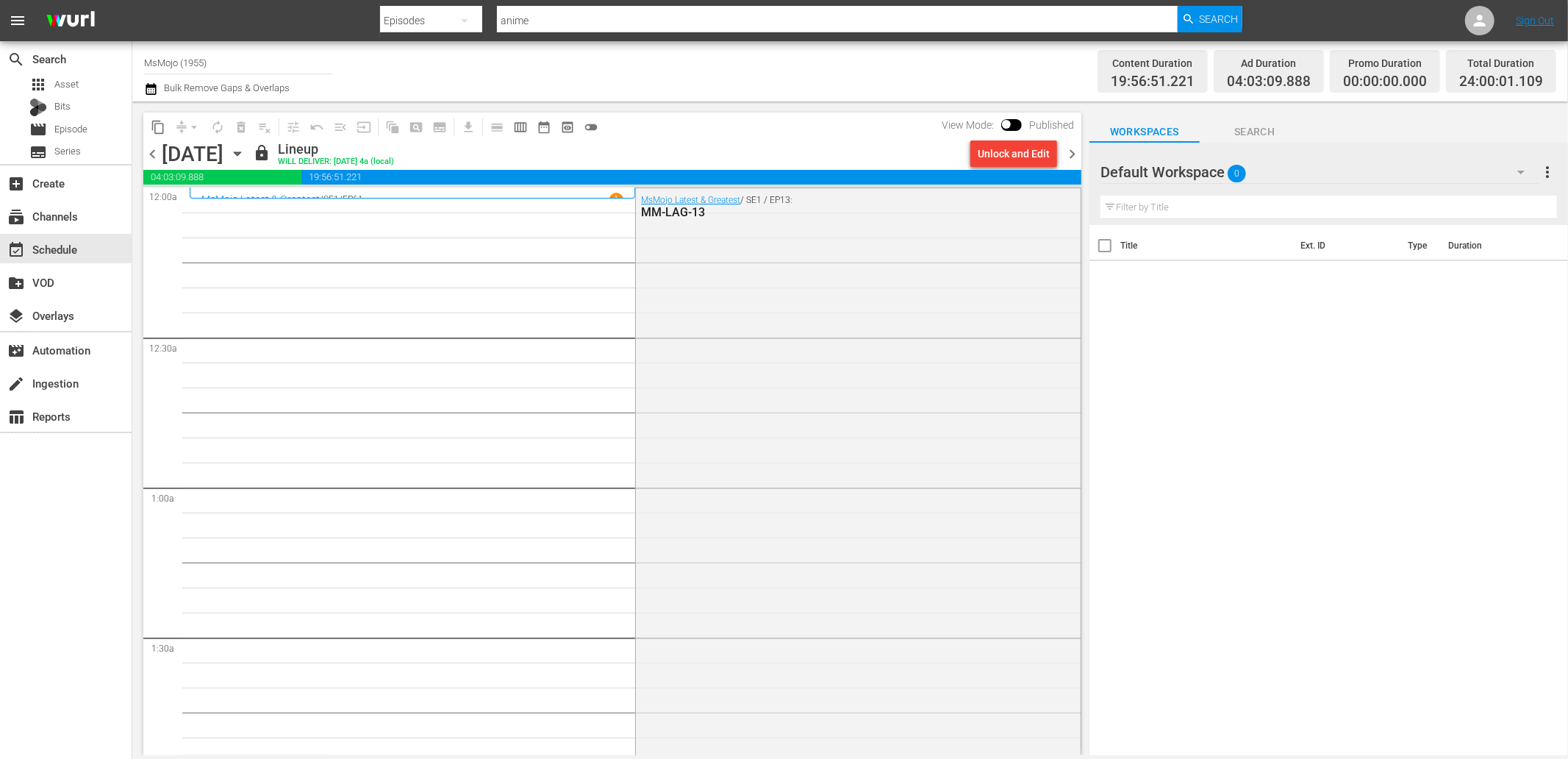
click at [158, 150] on span "chevron_left" at bounding box center [153, 153] width 19 height 19
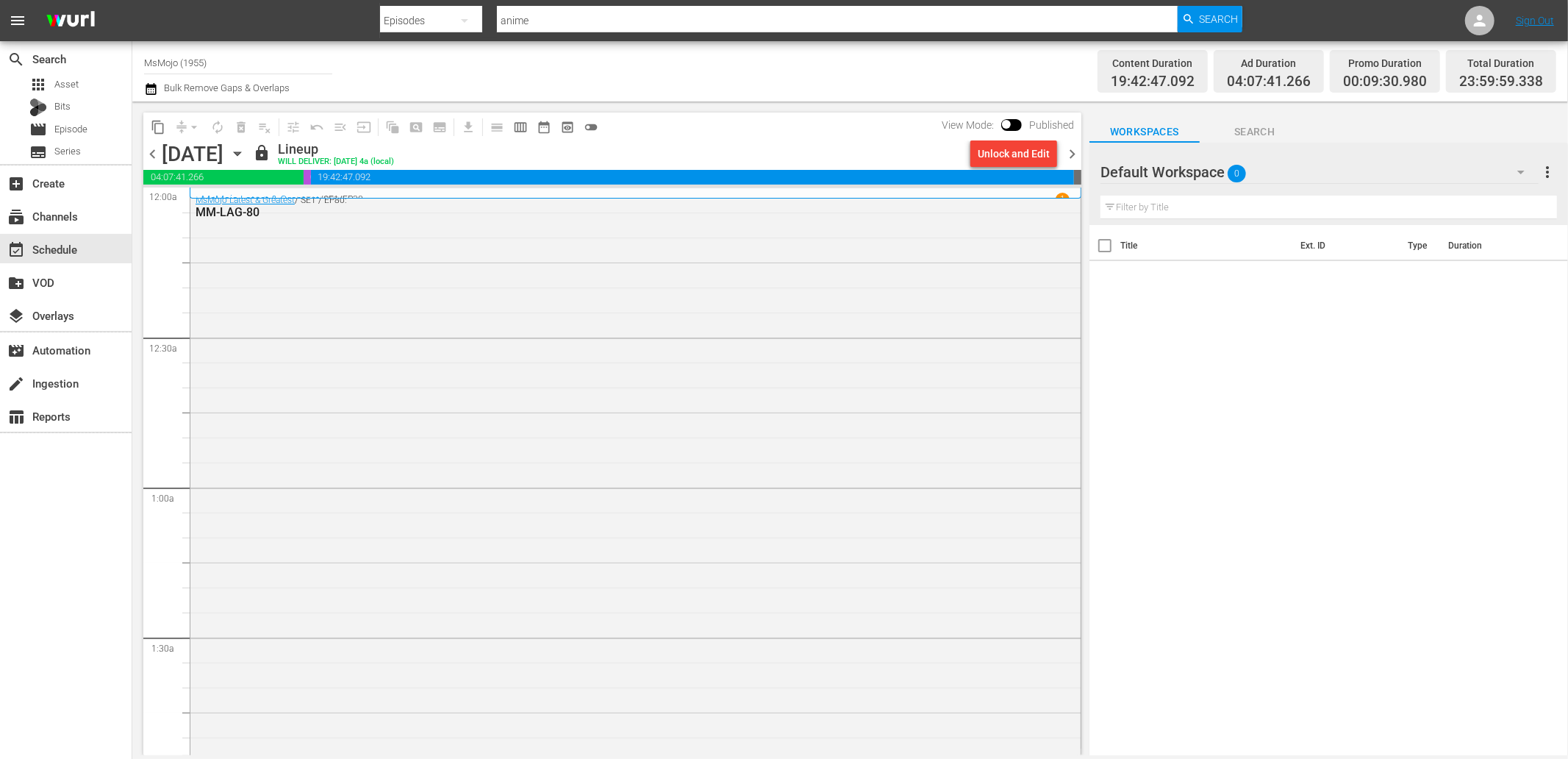
click at [152, 150] on span "chevron_left" at bounding box center [153, 153] width 19 height 19
click at [1078, 155] on span "chevron_right" at bounding box center [1072, 153] width 19 height 19
click at [1071, 157] on span "chevron_right" at bounding box center [1072, 153] width 19 height 19
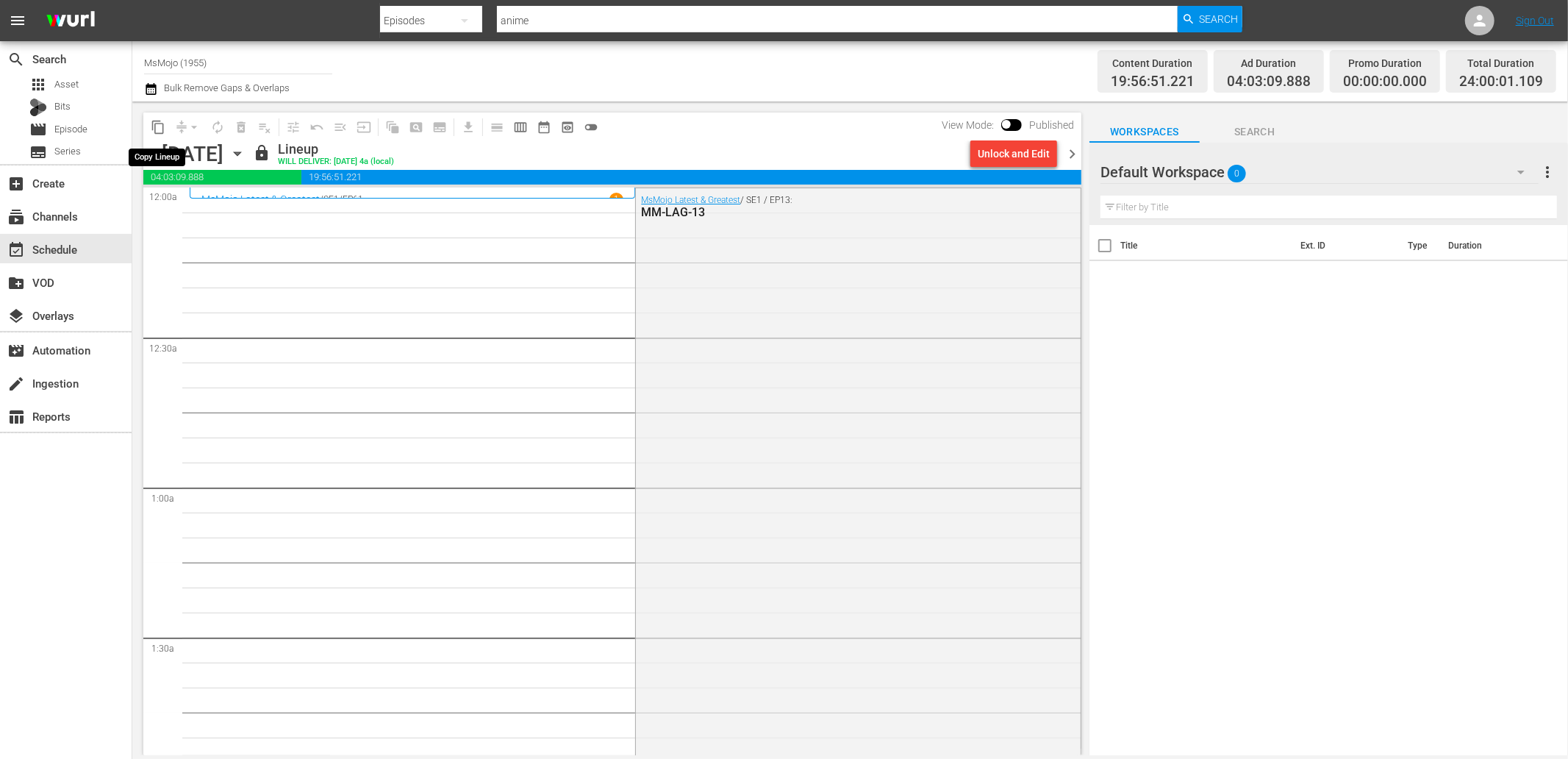
click at [164, 127] on span "content_copy" at bounding box center [158, 127] width 15 height 15
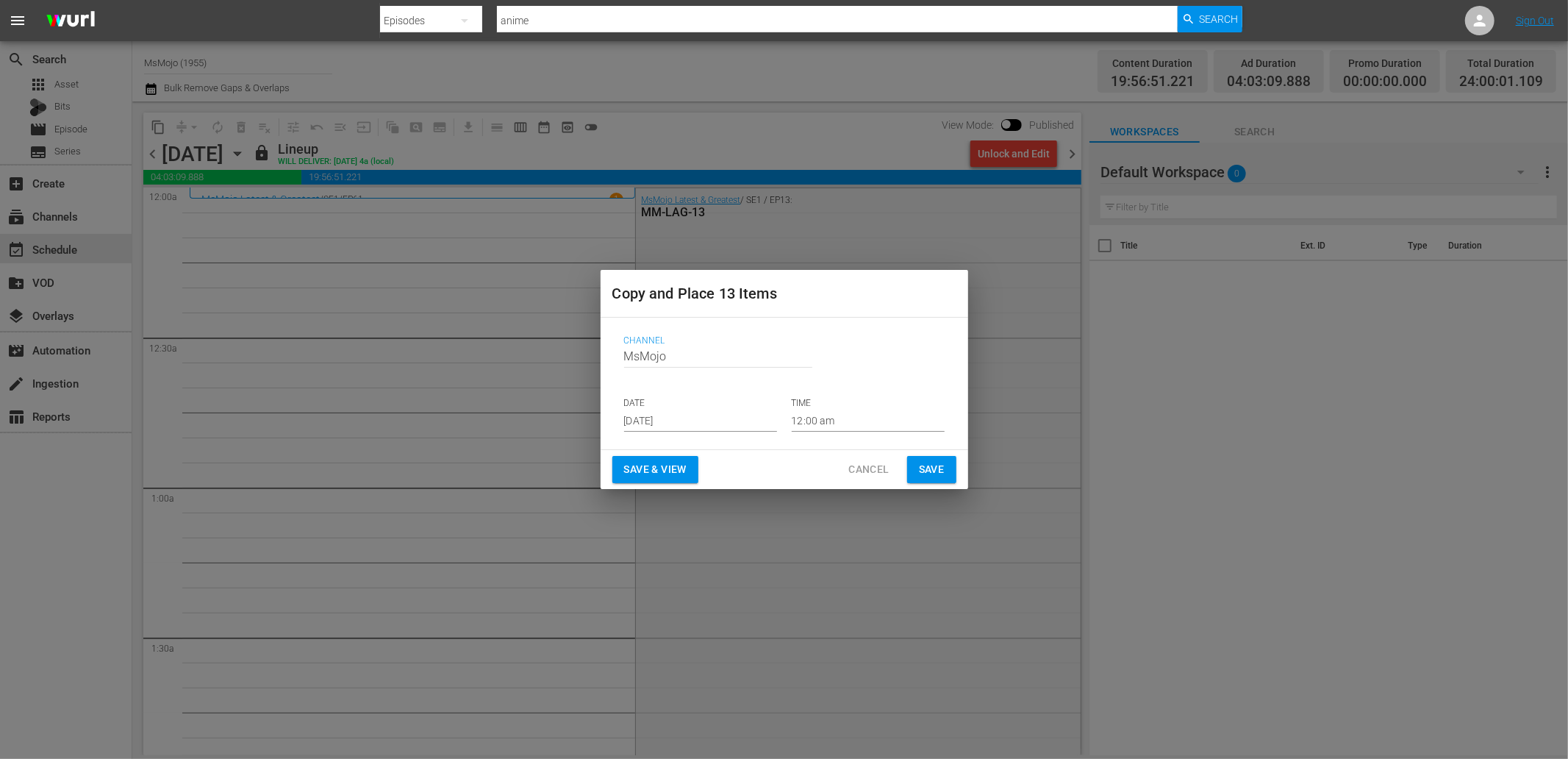
click at [716, 409] on input "Sep 6th 2025" at bounding box center [701, 420] width 153 height 22
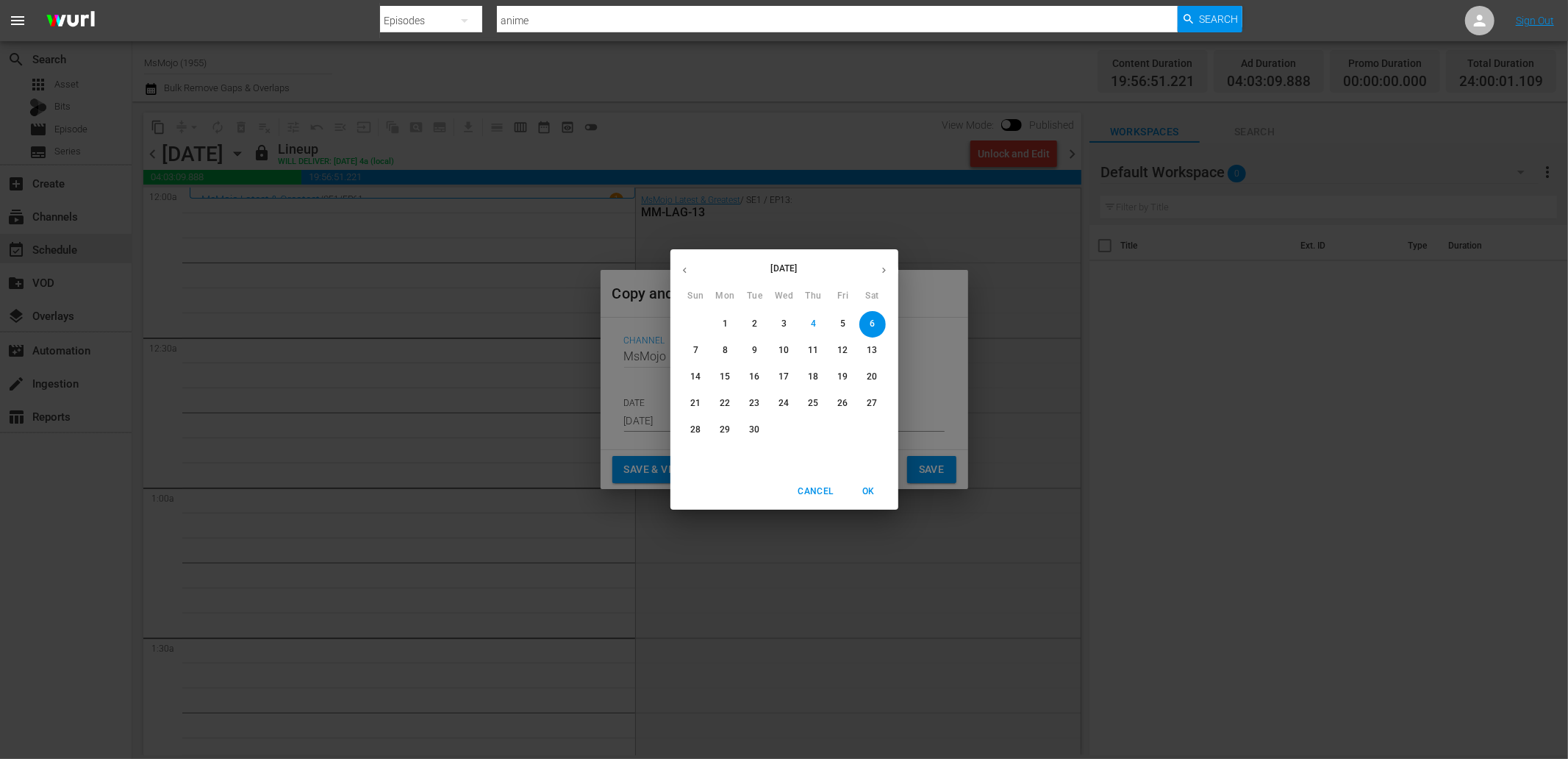
click at [833, 405] on span "26" at bounding box center [843, 403] width 26 height 13
type input "Sep 26th 2025"
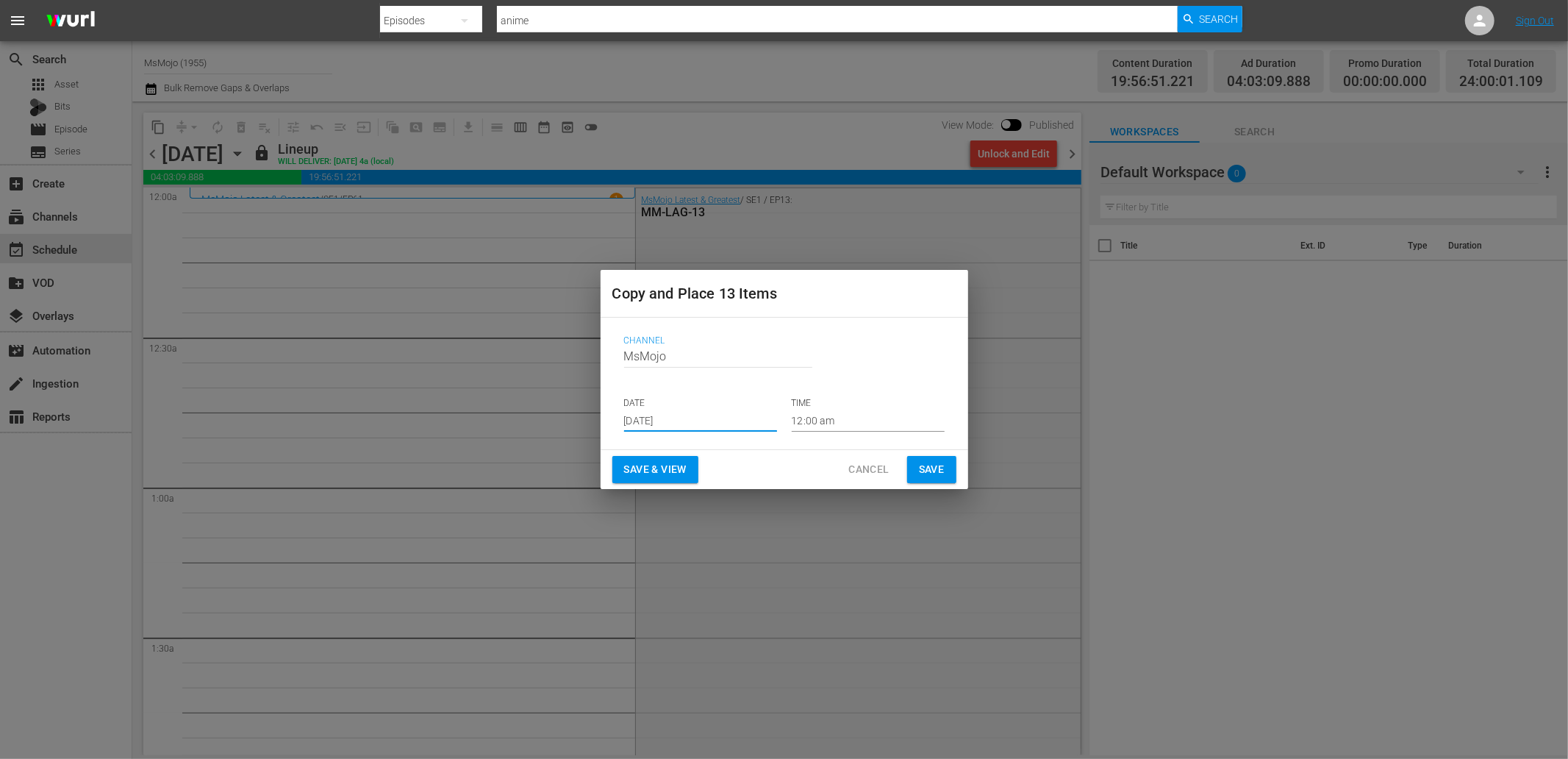
click at [922, 473] on span "Save" at bounding box center [932, 469] width 25 height 19
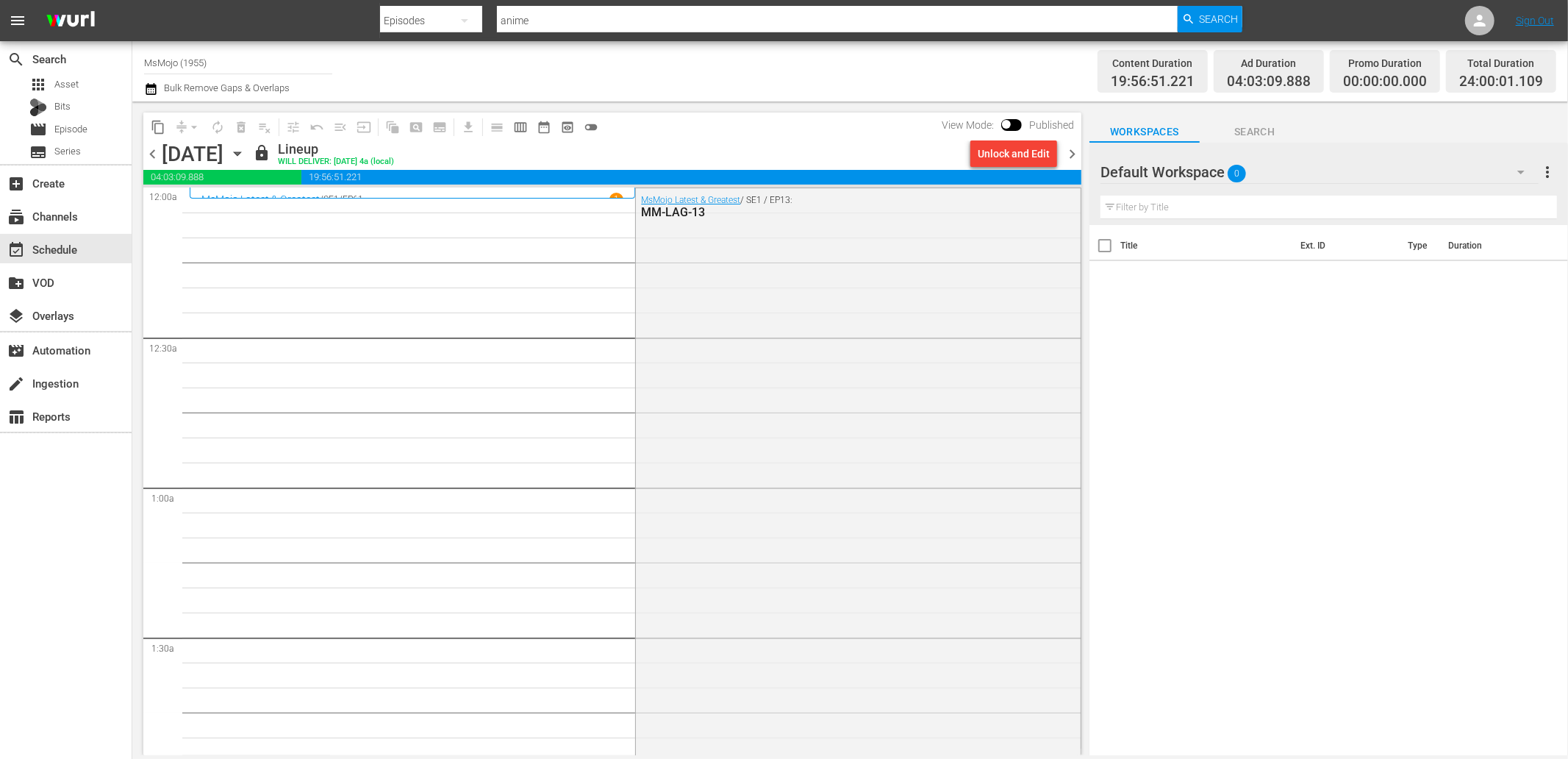
click at [245, 155] on icon "button" at bounding box center [237, 153] width 16 height 16
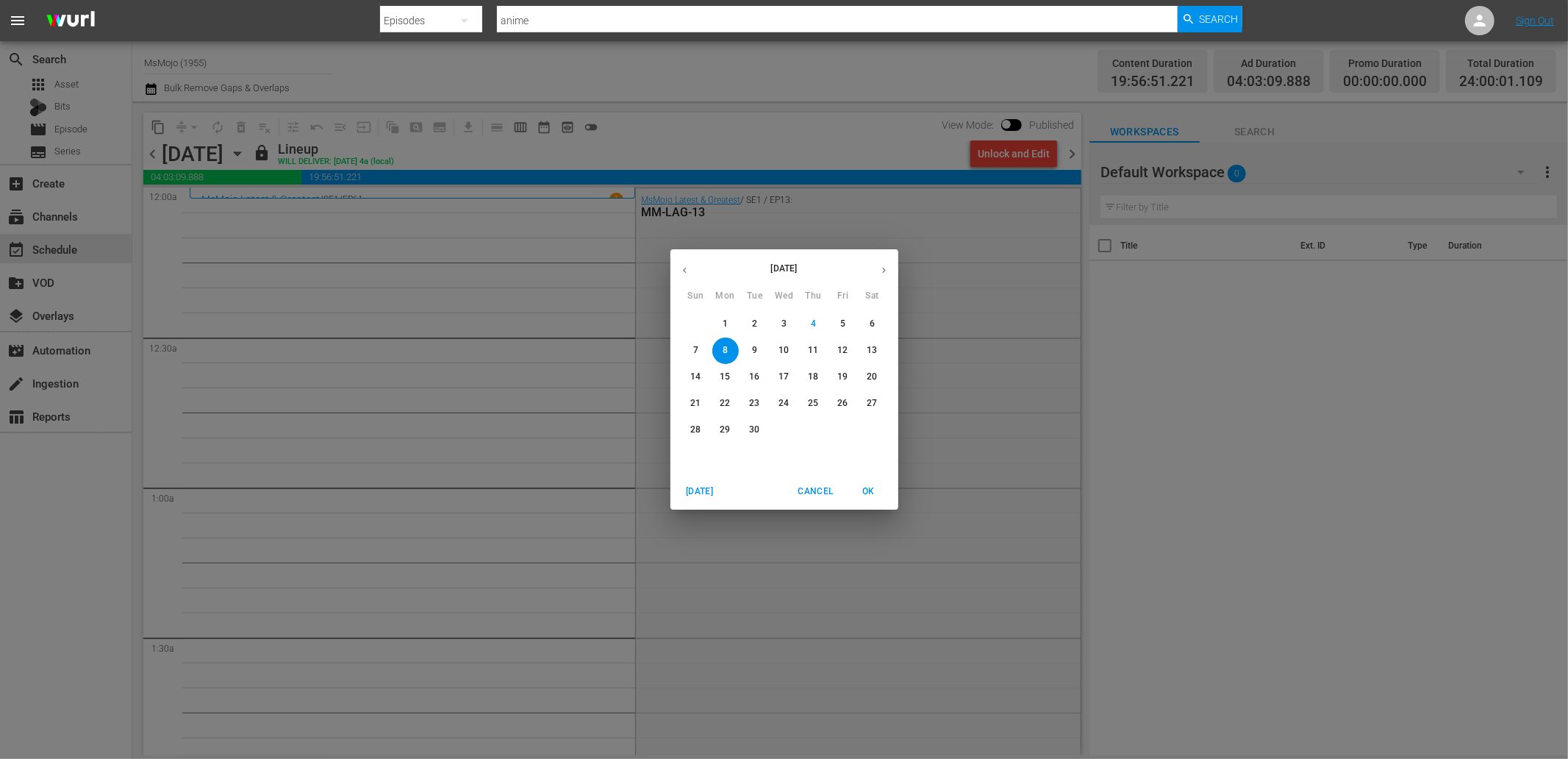
click at [700, 372] on p "14" at bounding box center [695, 377] width 10 height 13
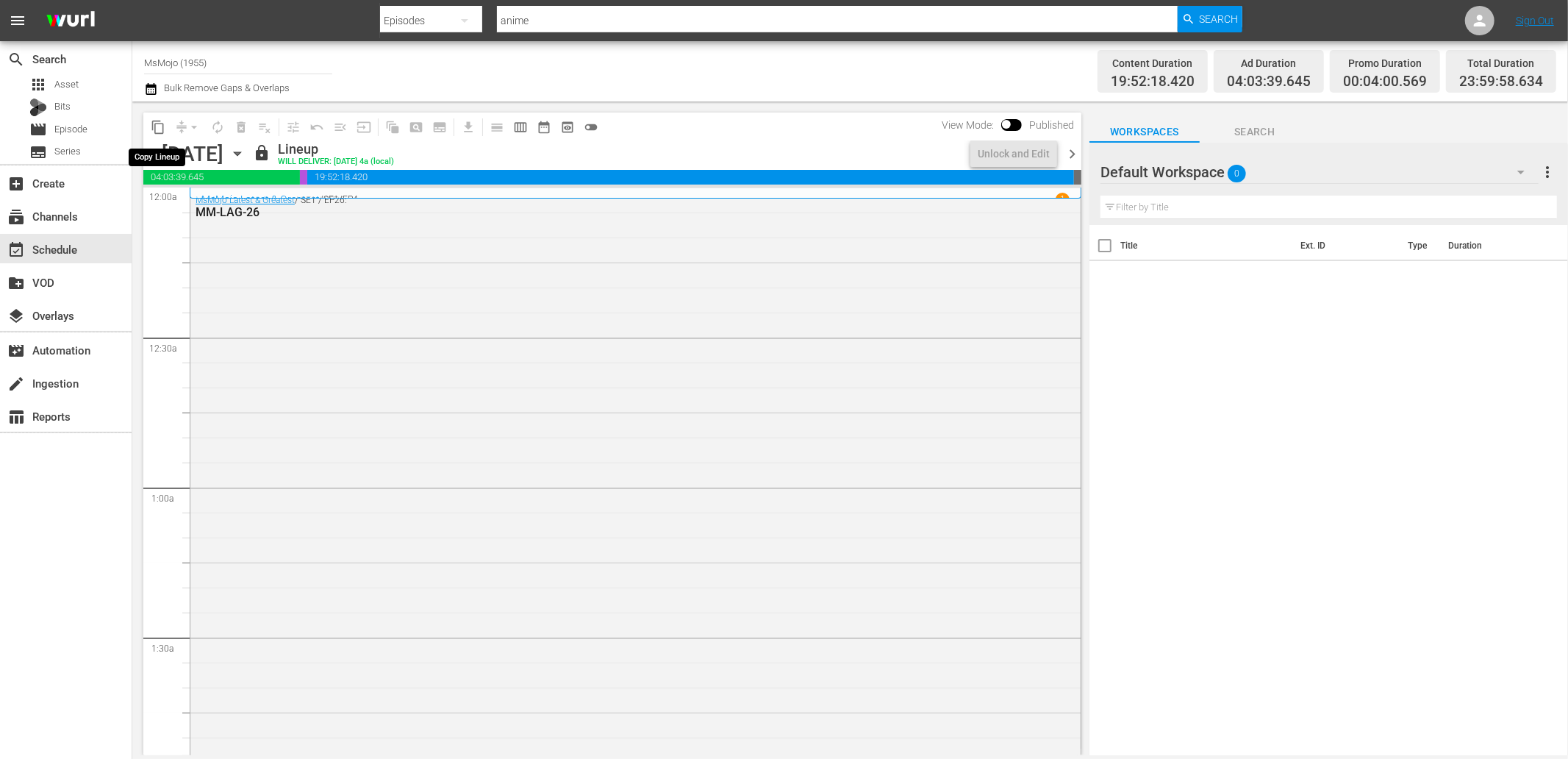
click at [160, 130] on span "content_copy" at bounding box center [158, 127] width 15 height 15
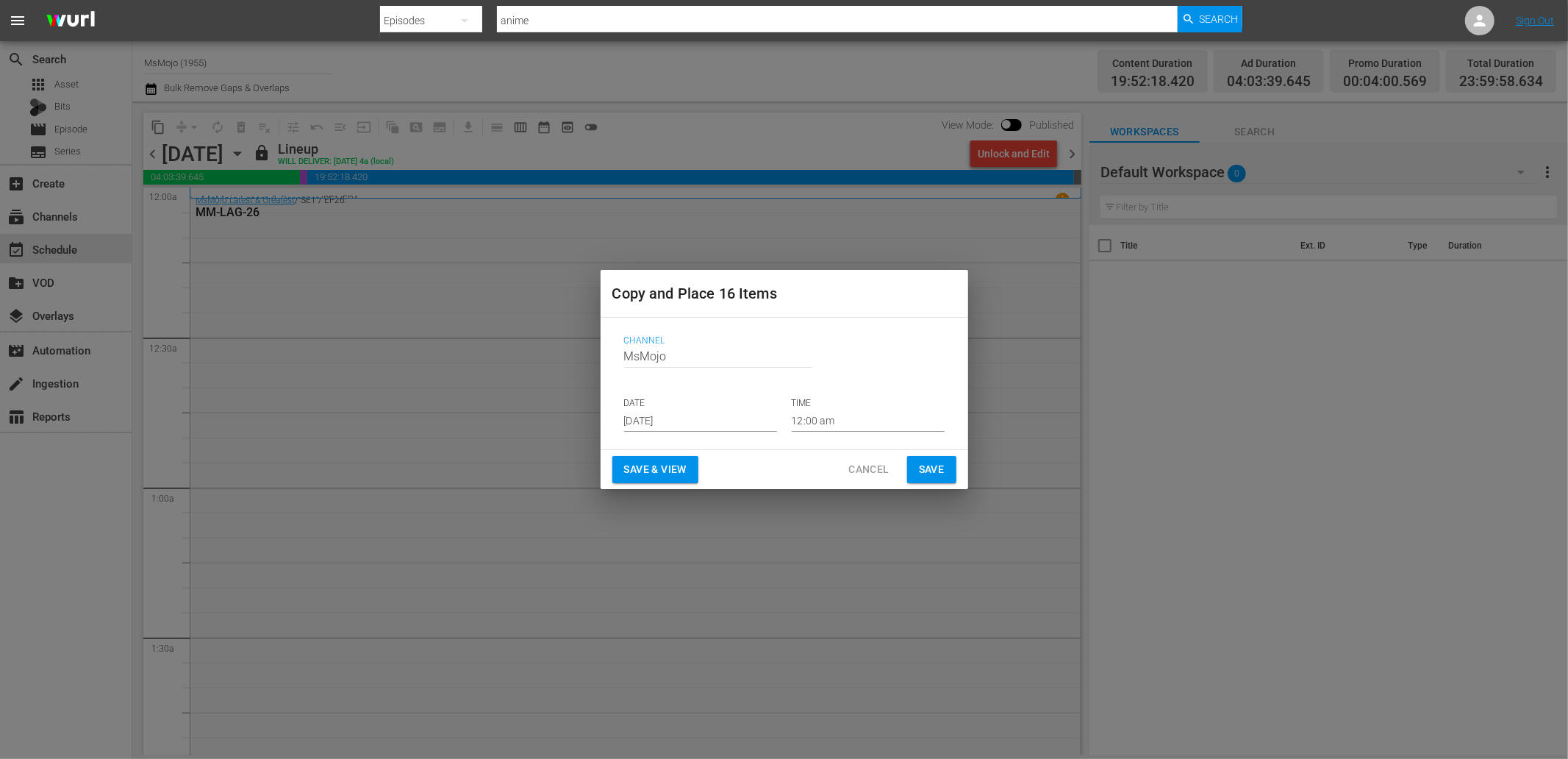
click at [687, 407] on p "DATE" at bounding box center [701, 403] width 153 height 13
click at [677, 430] on input "Sep 6th 2025" at bounding box center [701, 420] width 153 height 22
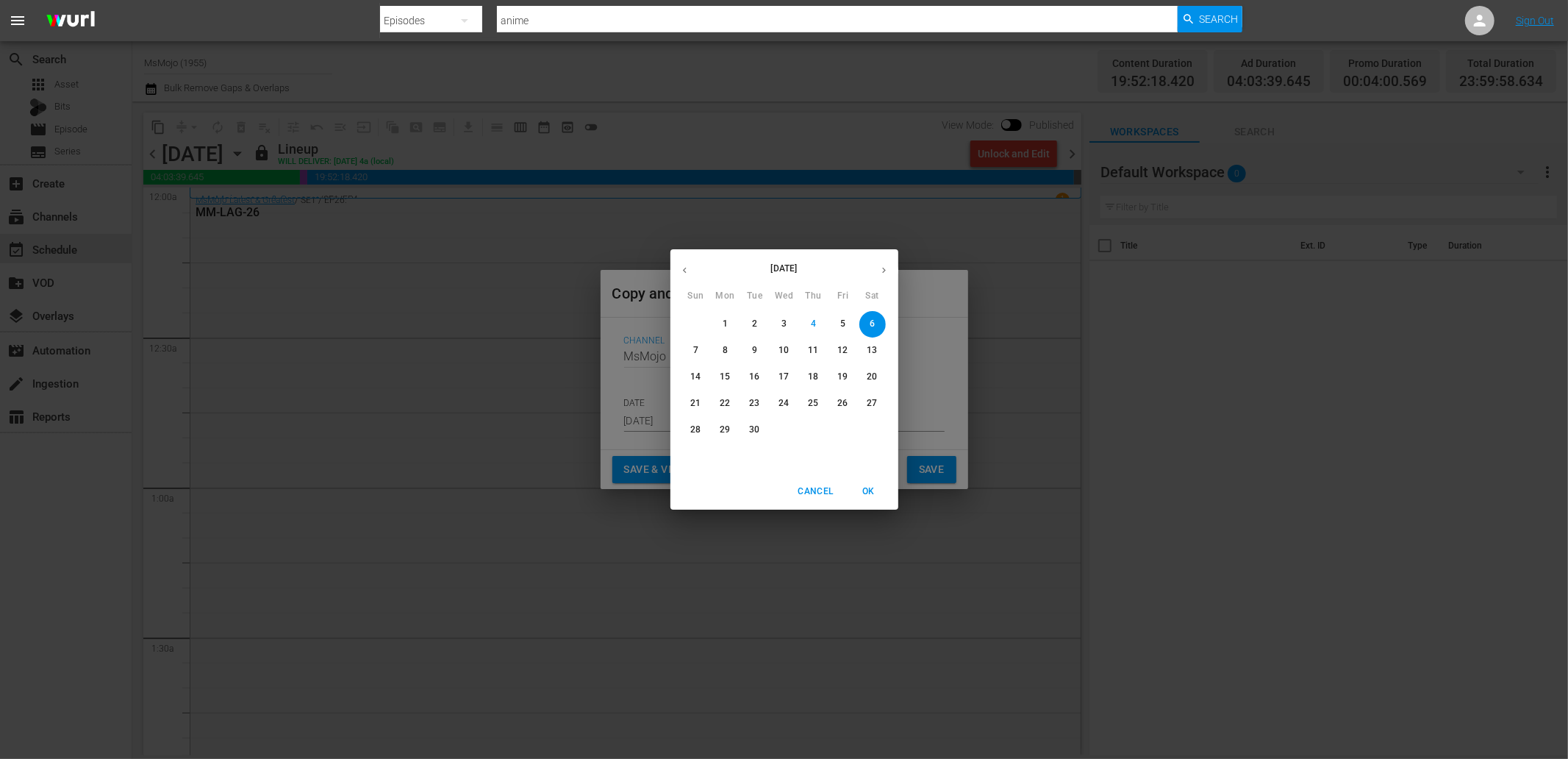
click at [867, 400] on p "27" at bounding box center [872, 403] width 10 height 13
type input "Sep 27th 2025"
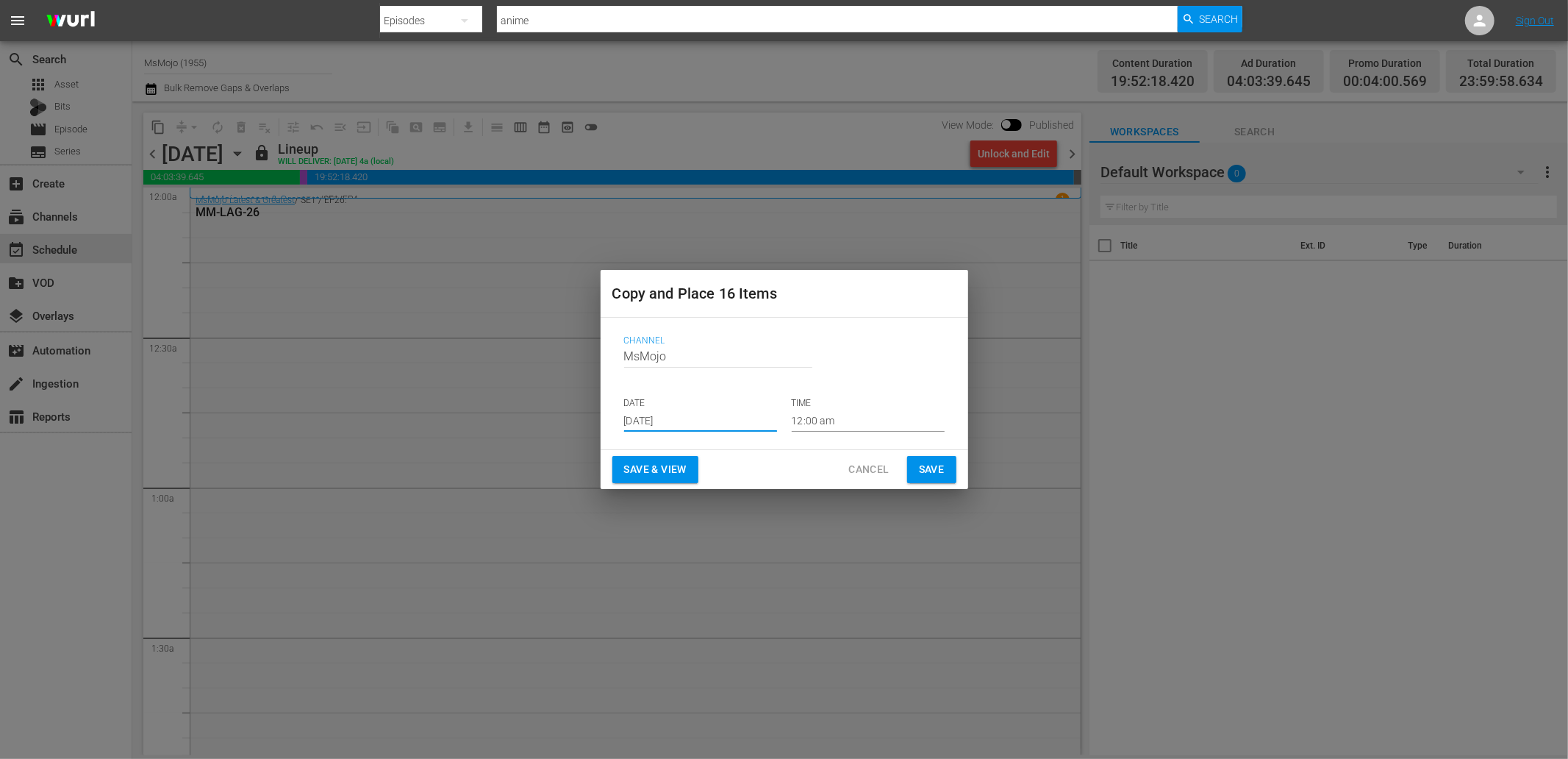
click at [912, 475] on button "Save" at bounding box center [932, 469] width 49 height 27
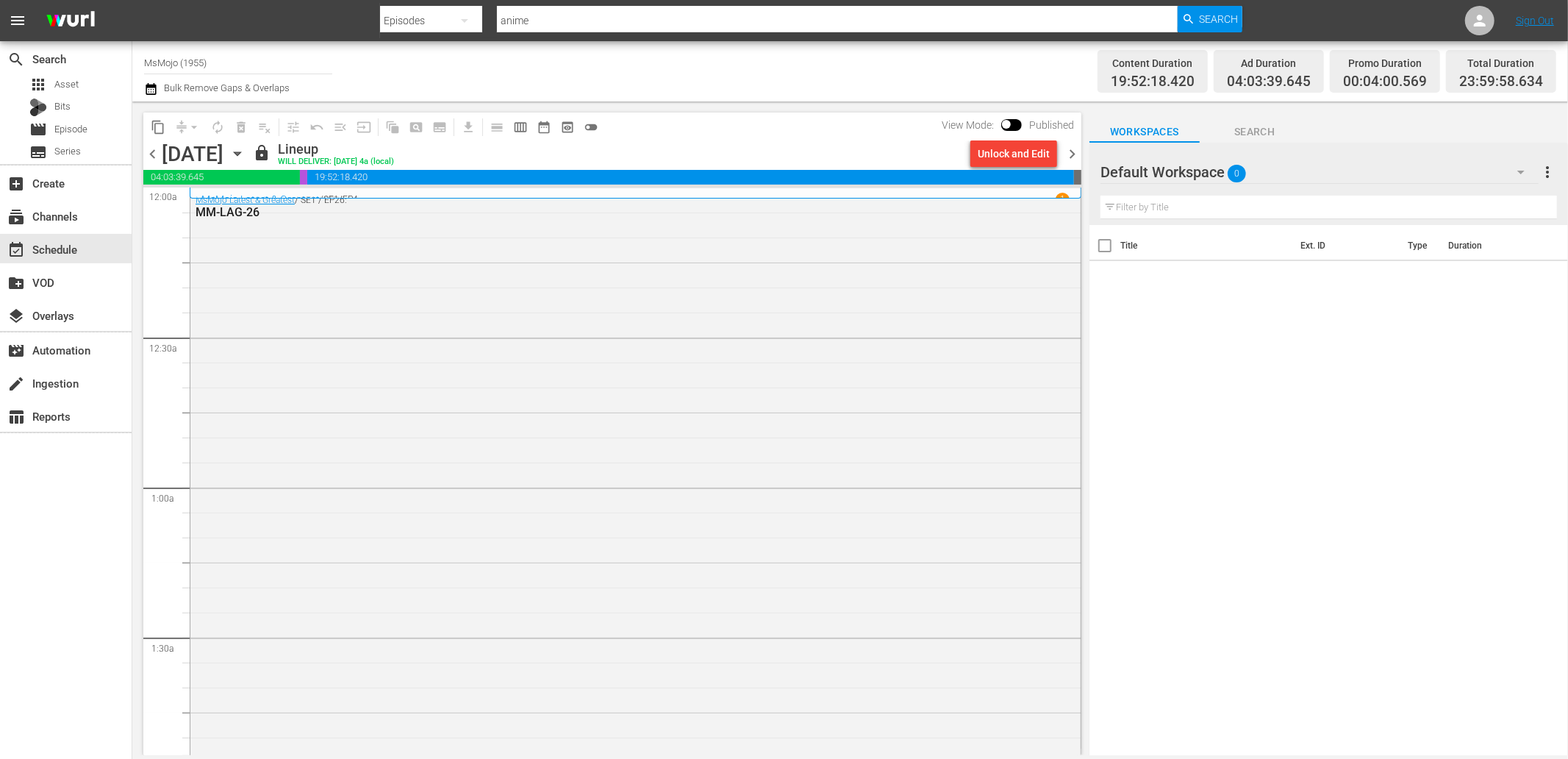
click at [245, 158] on icon "button" at bounding box center [237, 153] width 16 height 16
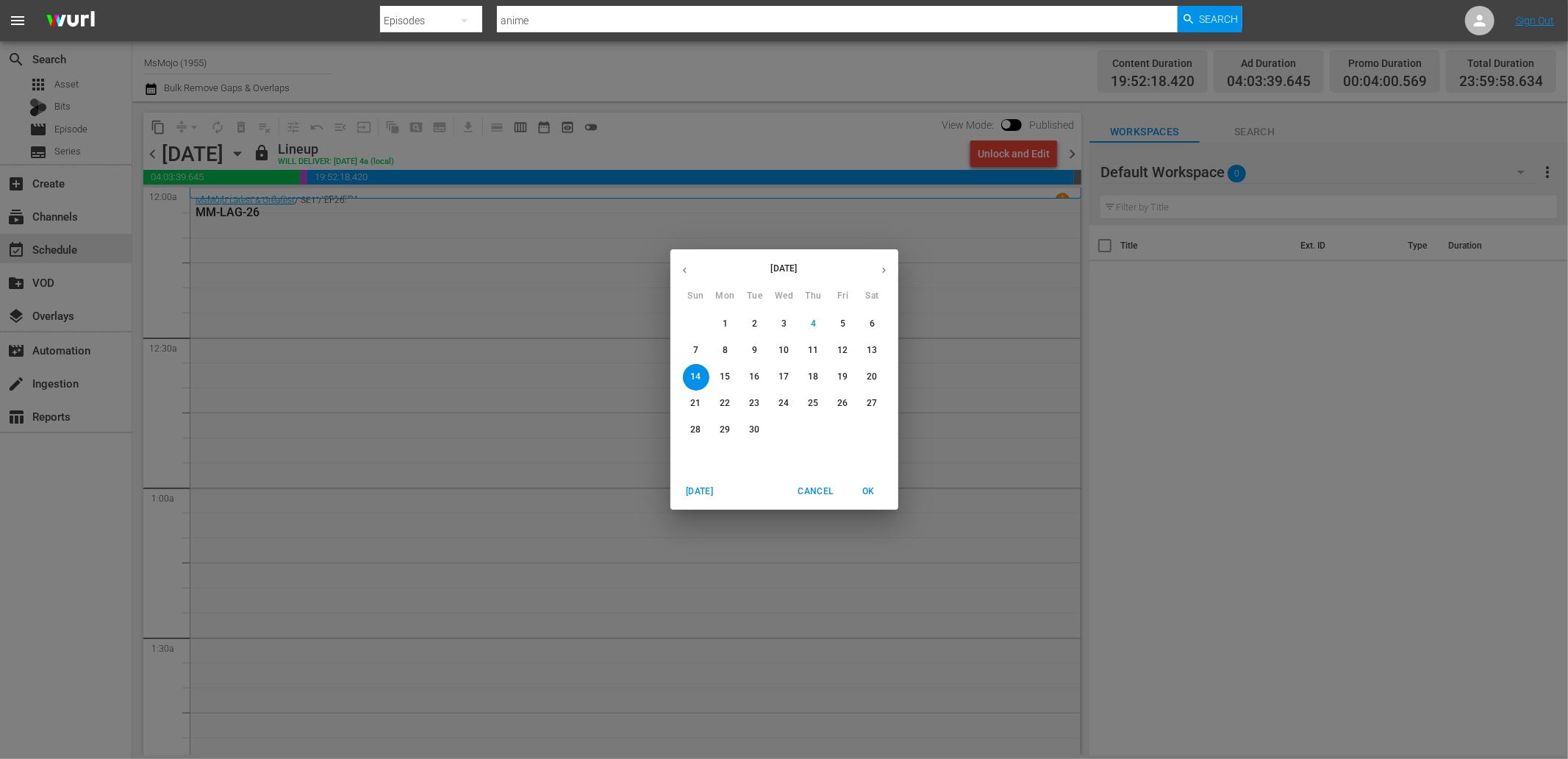
click at [783, 351] on p "10" at bounding box center [784, 350] width 10 height 13
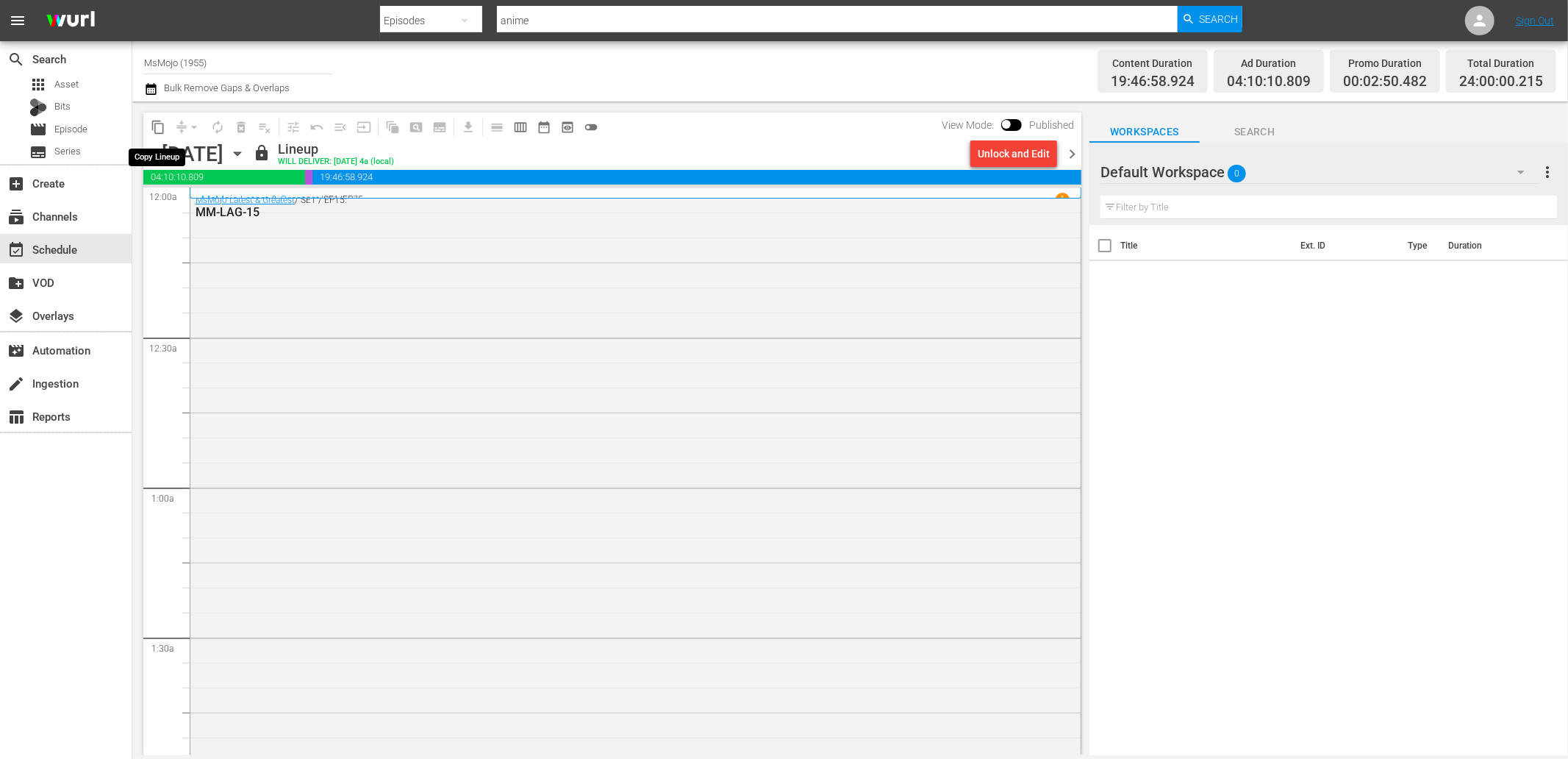
click at [152, 128] on span "content_copy" at bounding box center [158, 127] width 15 height 15
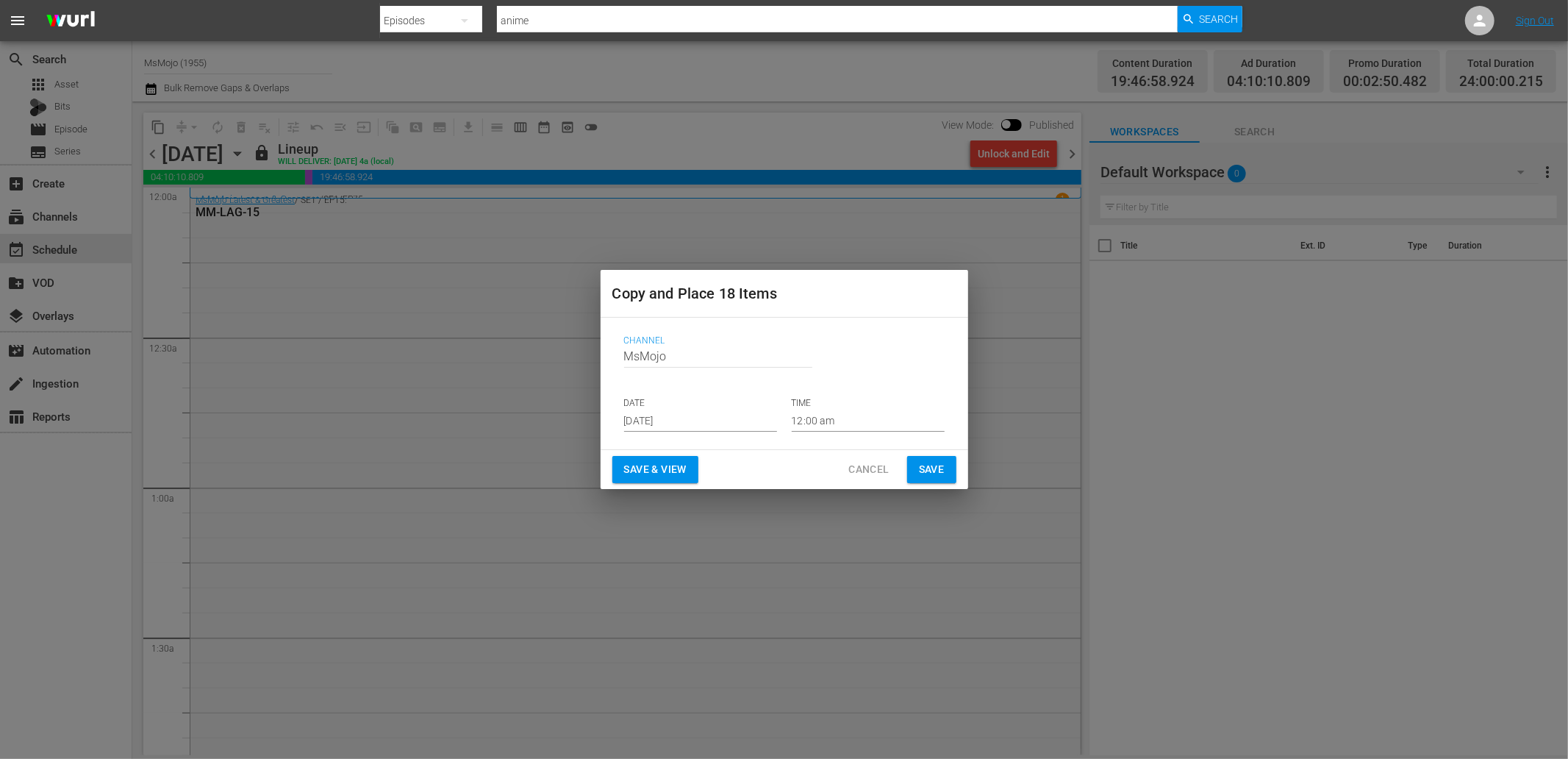
click at [689, 421] on input "Sep 6th 2025" at bounding box center [701, 420] width 153 height 22
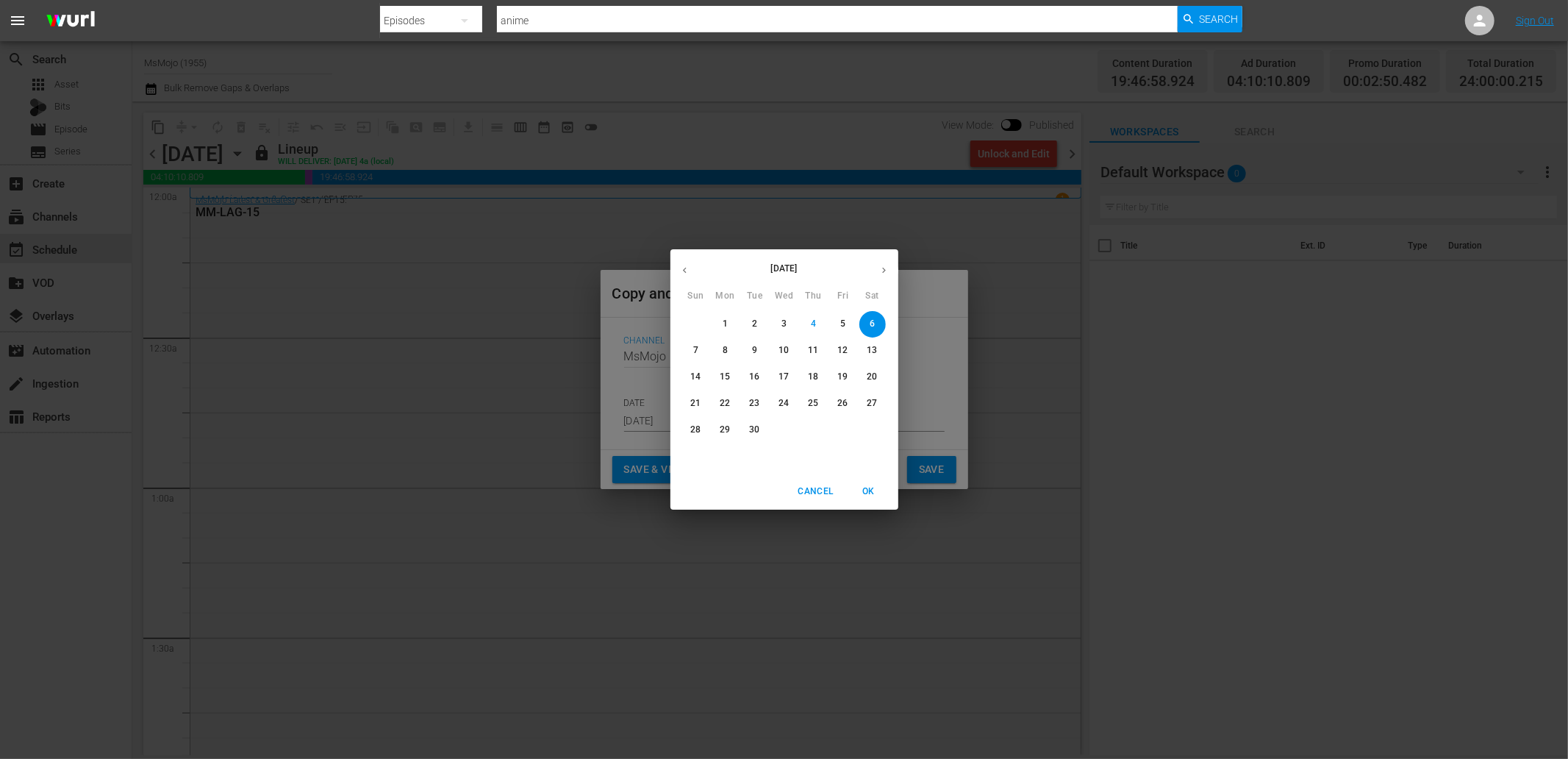
click at [687, 428] on span "28" at bounding box center [695, 430] width 26 height 13
type input "Sep 28th 2025"
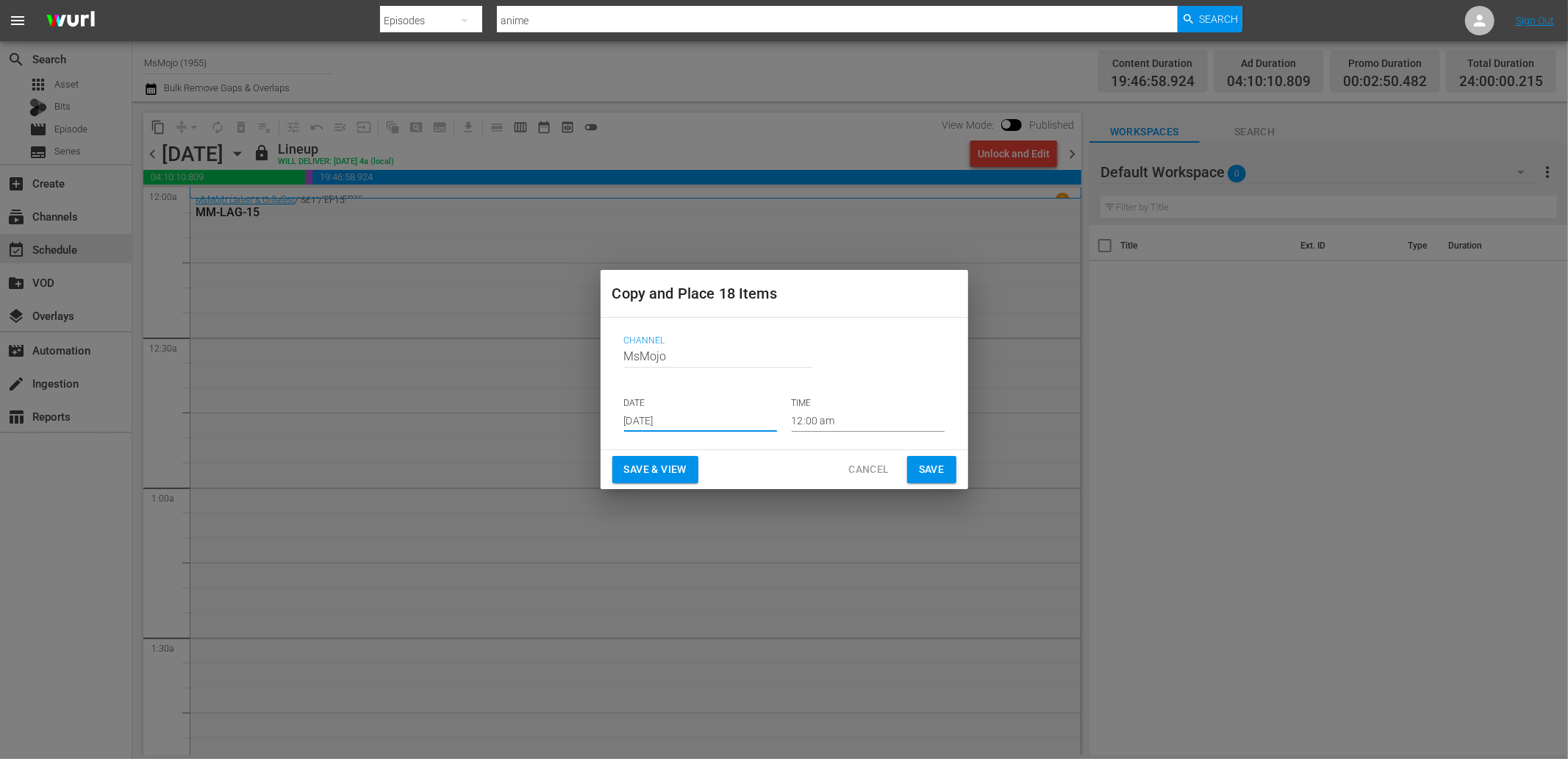
click at [939, 467] on span "Save" at bounding box center [932, 469] width 25 height 19
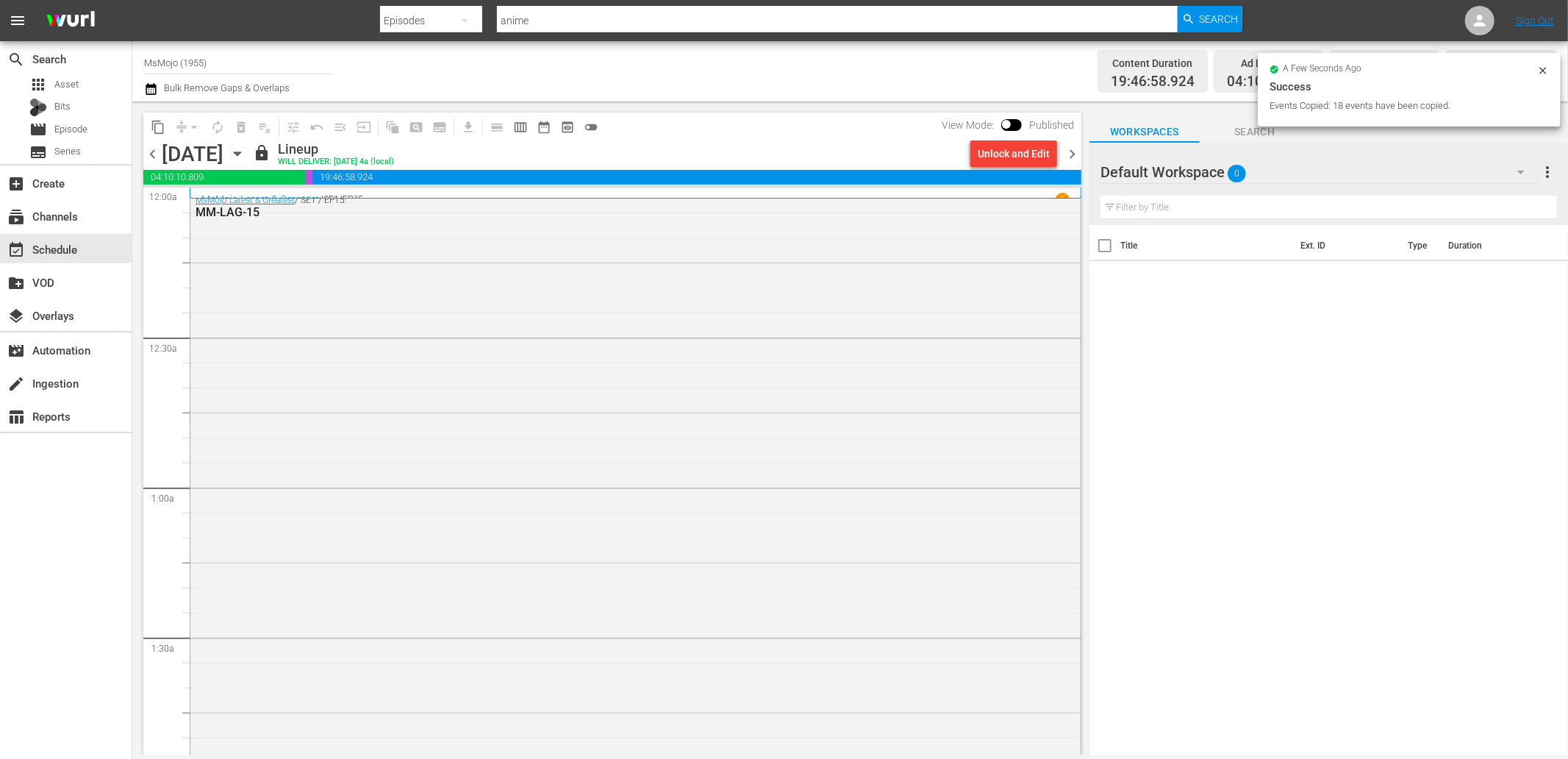
click at [245, 152] on icon "button" at bounding box center [237, 153] width 16 height 16
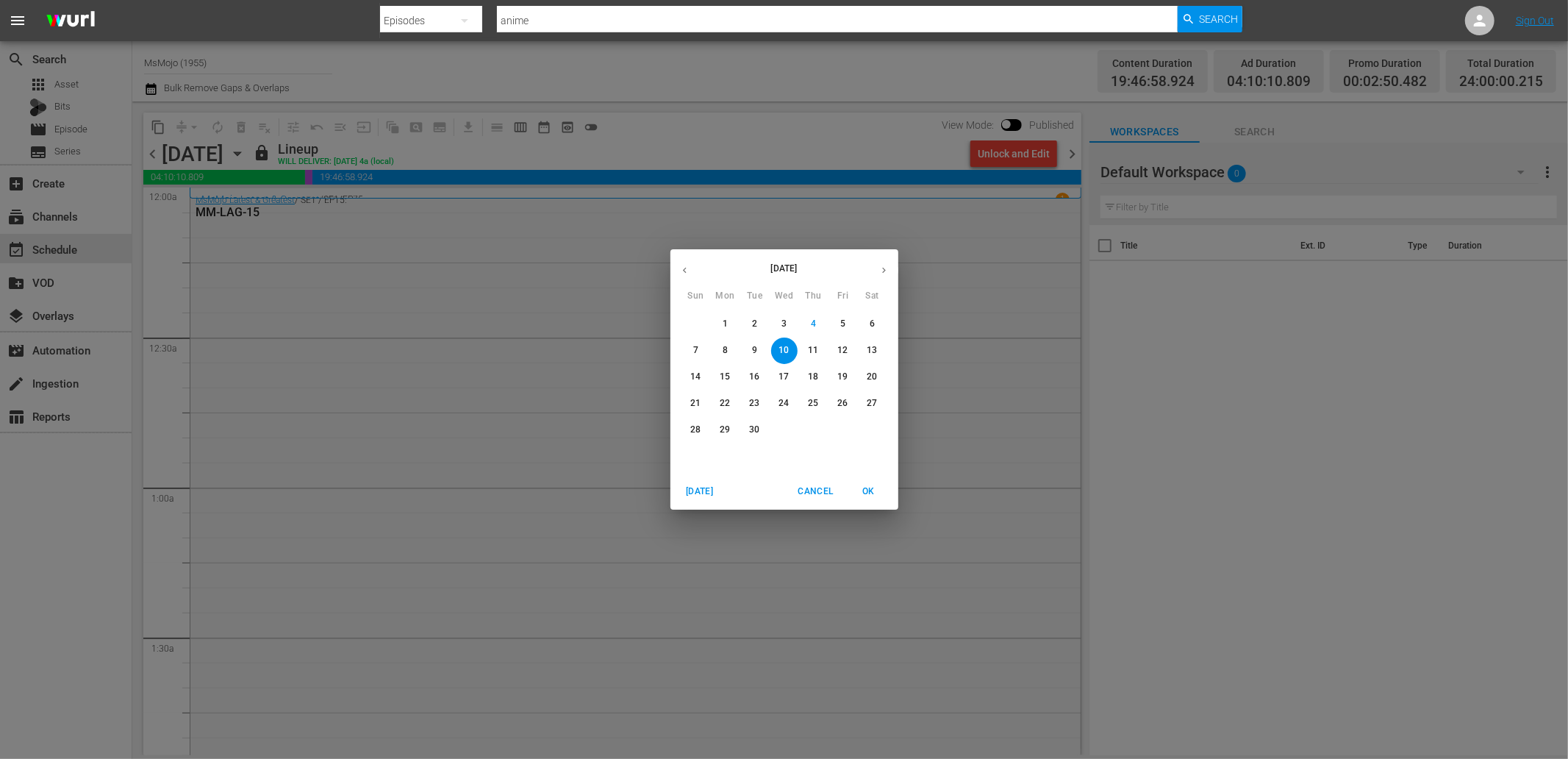
click at [723, 353] on p "8" at bounding box center [724, 350] width 5 height 13
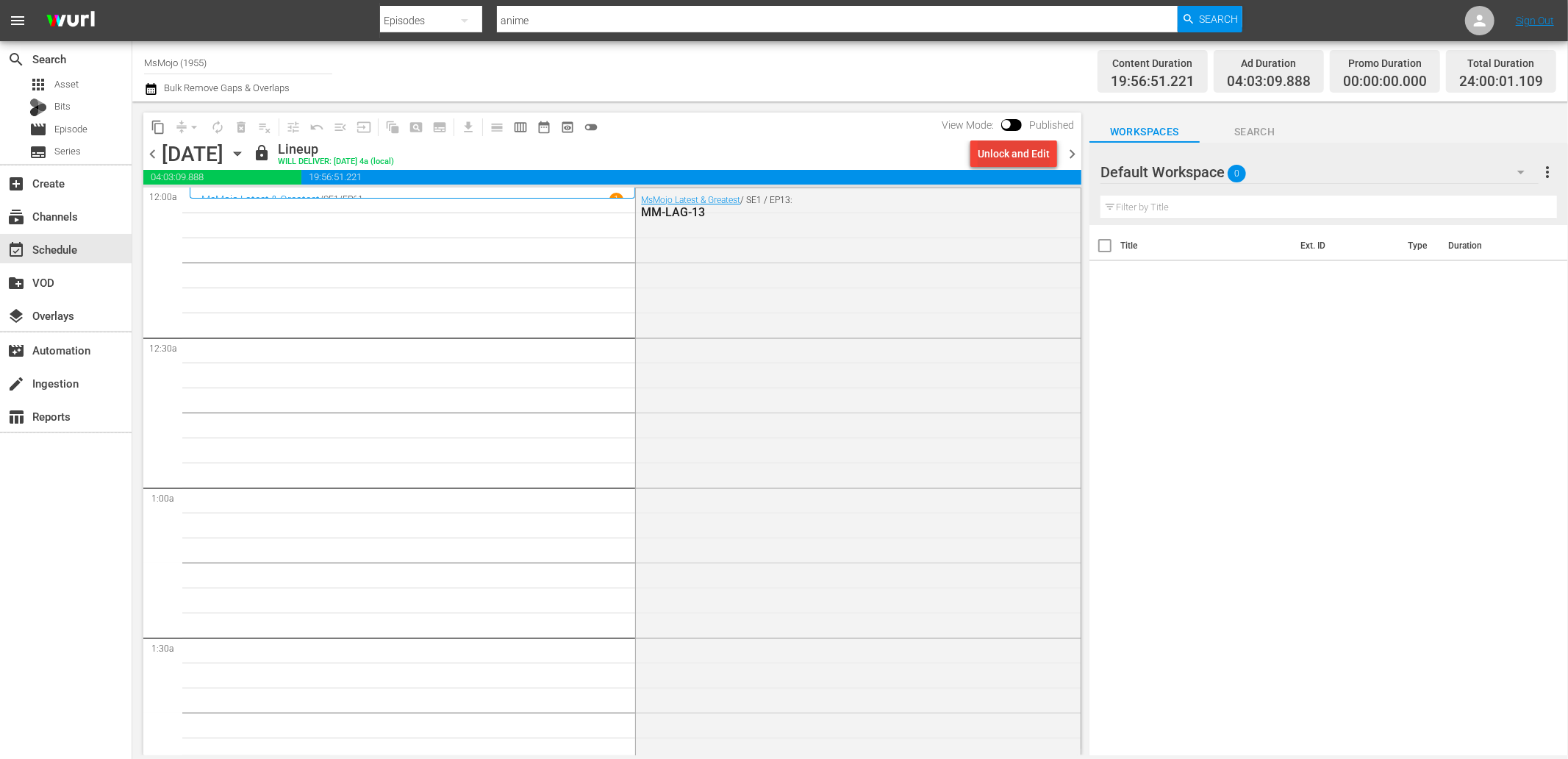
click at [1022, 147] on div "Unlock and Edit" at bounding box center [1013, 153] width 72 height 26
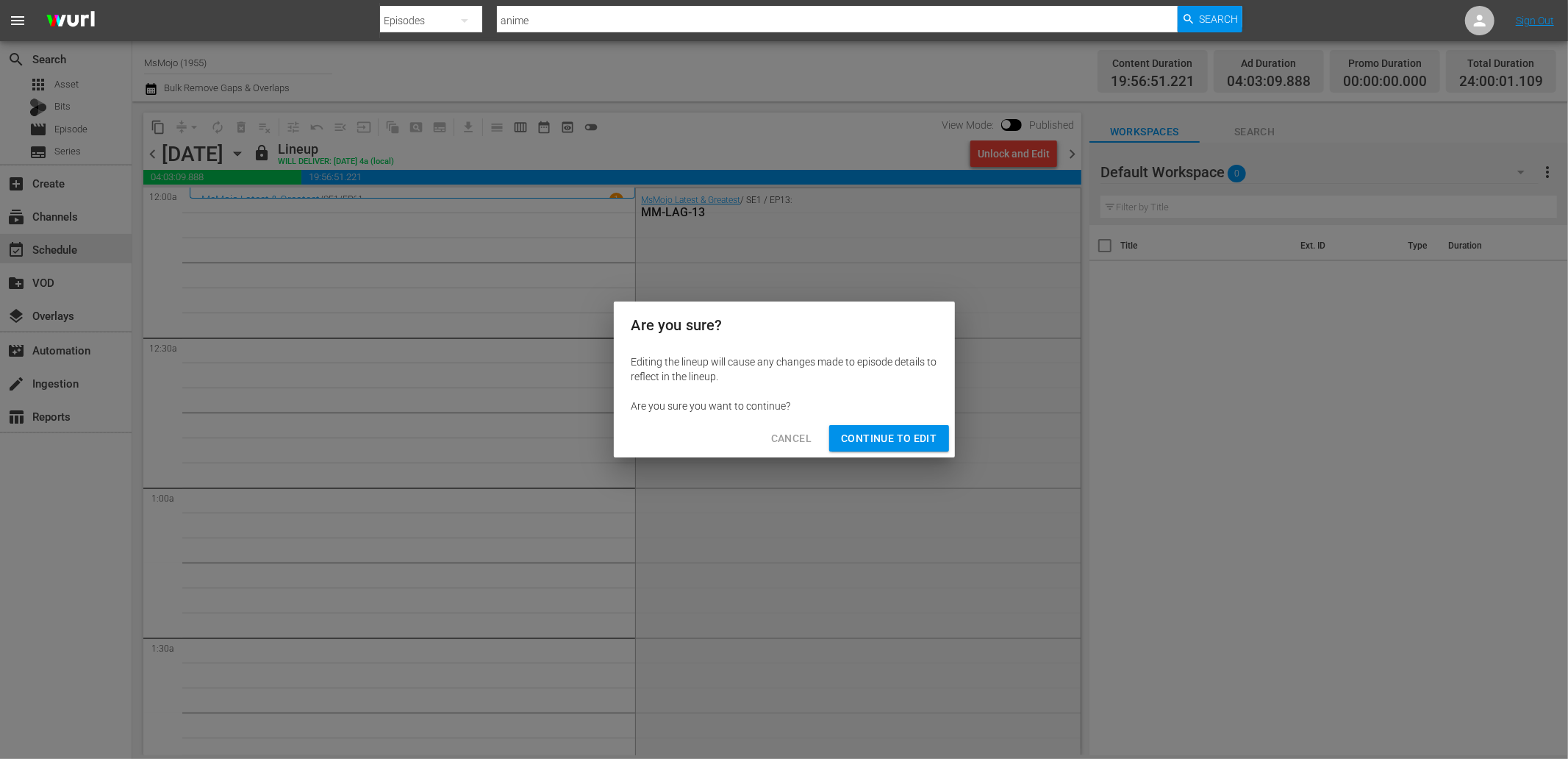
click at [912, 441] on span "Continue to Edit" at bounding box center [889, 439] width 96 height 19
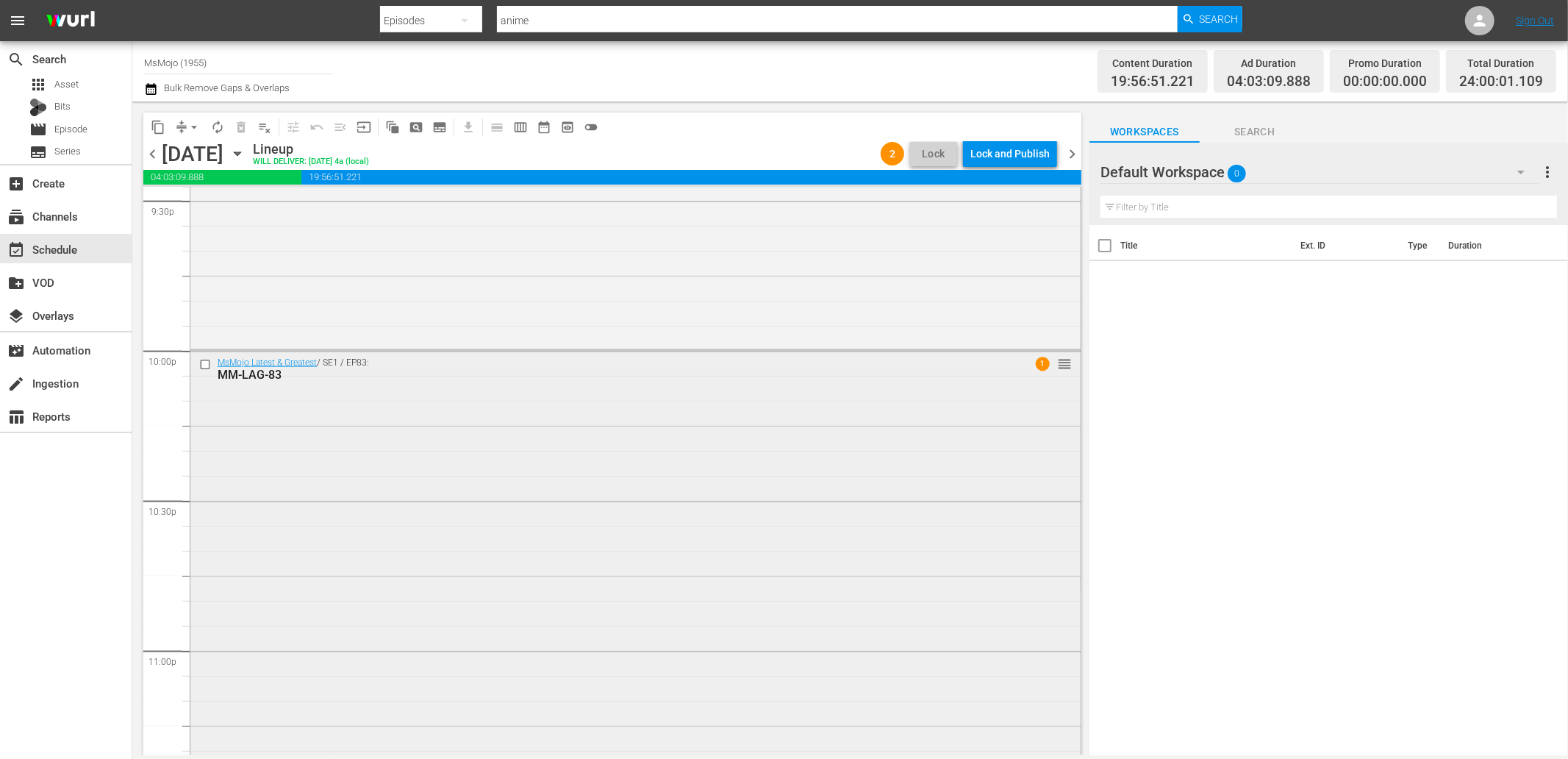
scroll to position [6630, 0]
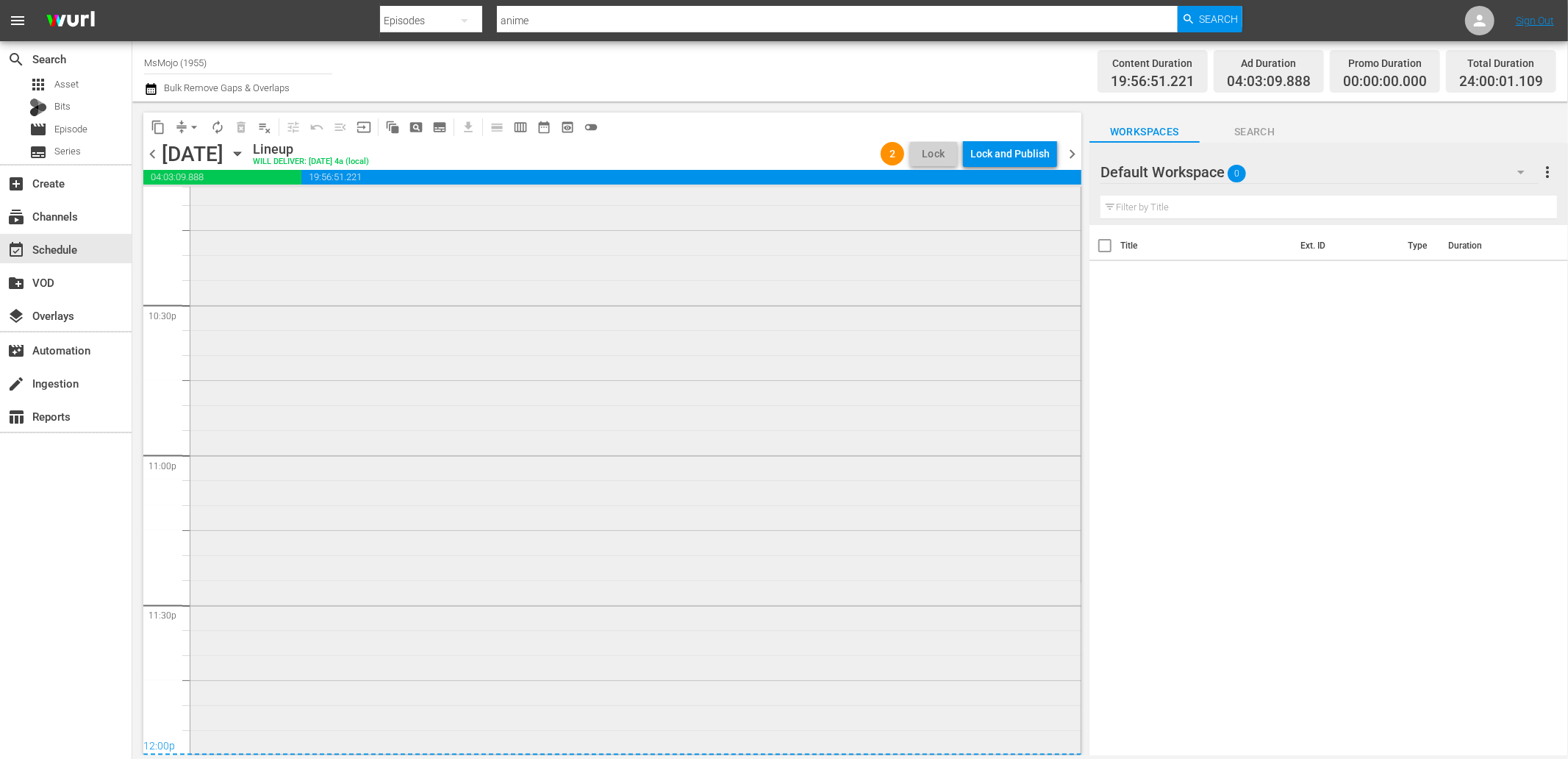
click at [567, 607] on div "MsMojo Latest & Greatest / SE1 / EP83: MM-LAG-83 1 reorder" at bounding box center [635, 452] width 890 height 595
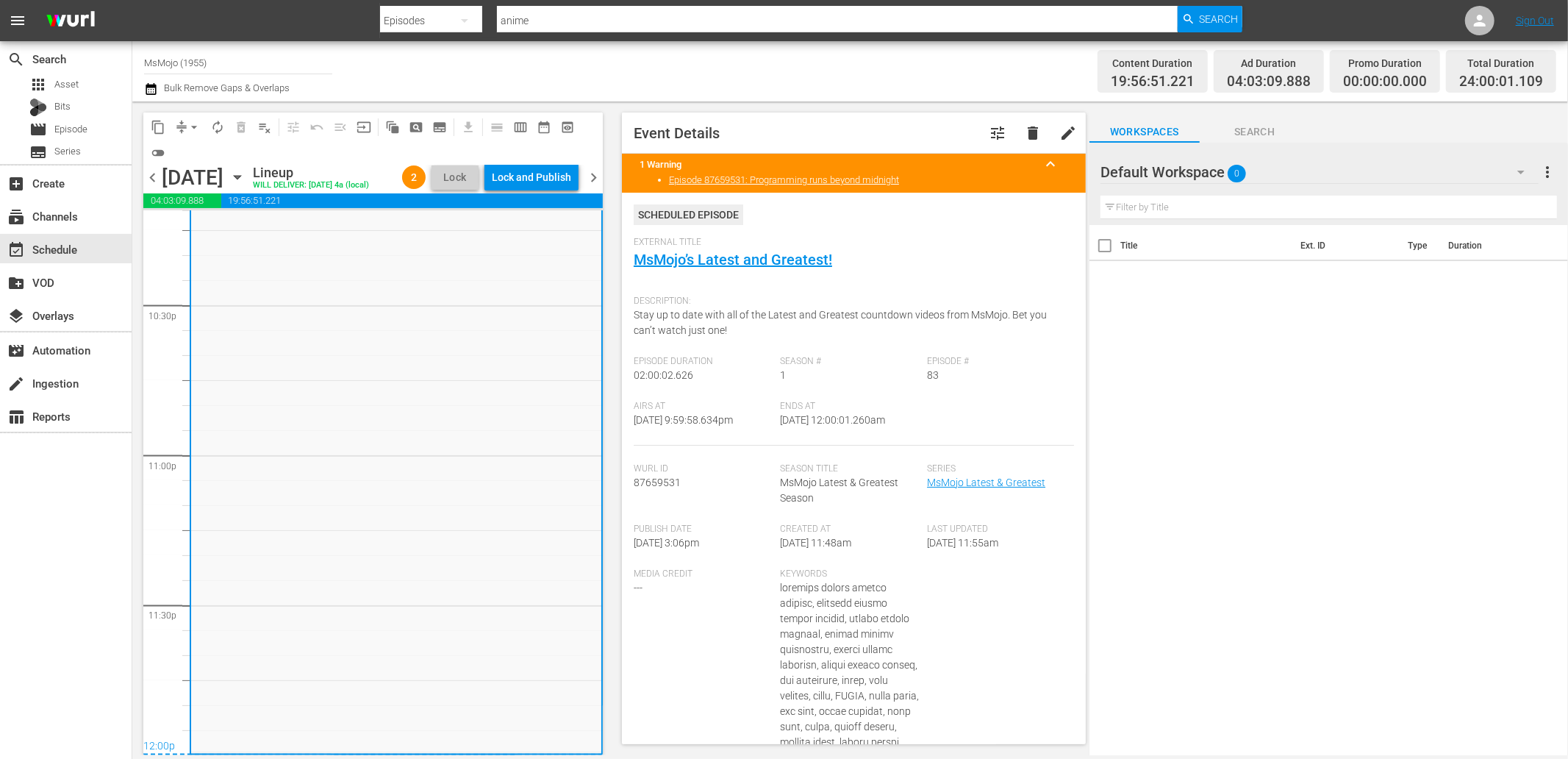
scroll to position [6677, 0]
click at [193, 128] on span "arrow_drop_down" at bounding box center [194, 127] width 15 height 15
click at [228, 217] on ul "Align to Midnight Align to First Episode Align to End of Previous Day" at bounding box center [195, 180] width 154 height 85
click at [232, 208] on li "Align to End of Previous Day" at bounding box center [195, 204] width 154 height 24
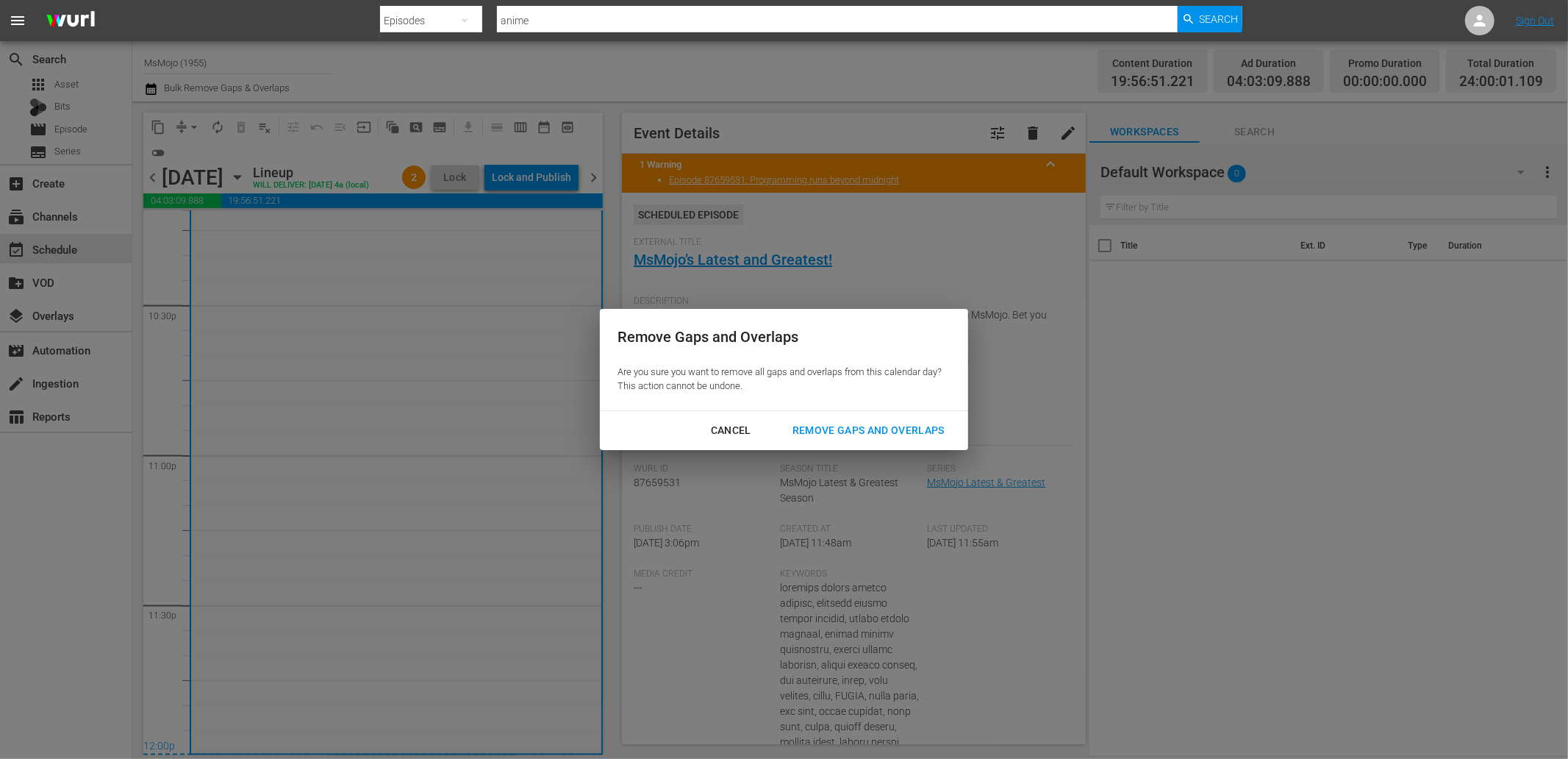
click at [858, 425] on div "Remove Gaps and Overlaps" at bounding box center [868, 430] width 176 height 19
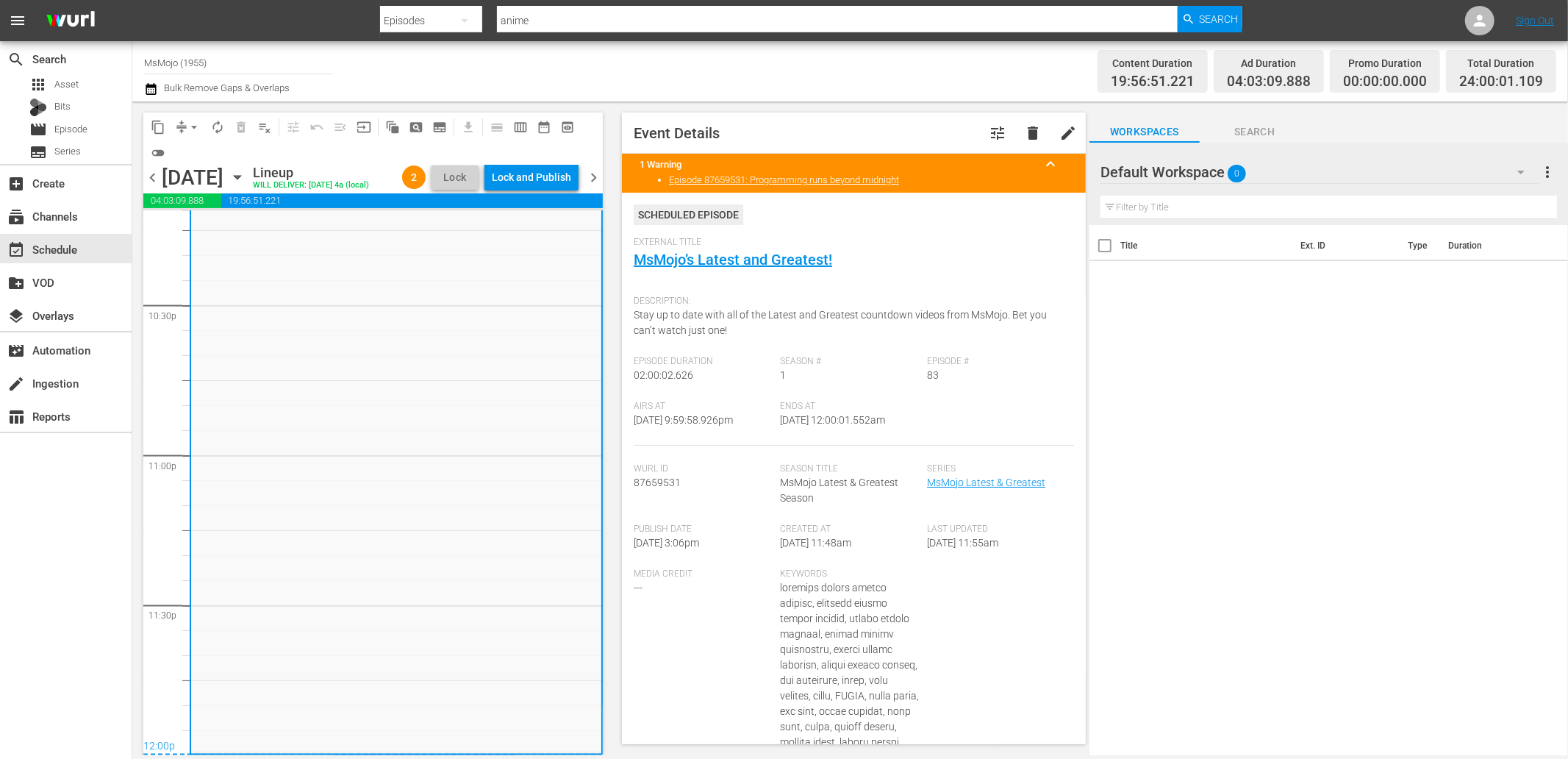
drag, startPoint x: 909, startPoint y: 421, endPoint x: 841, endPoint y: 420, distance: 68.0
click at [841, 420] on div "Ends At 9/9/25 @ 12:00:01.552am" at bounding box center [854, 423] width 147 height 45
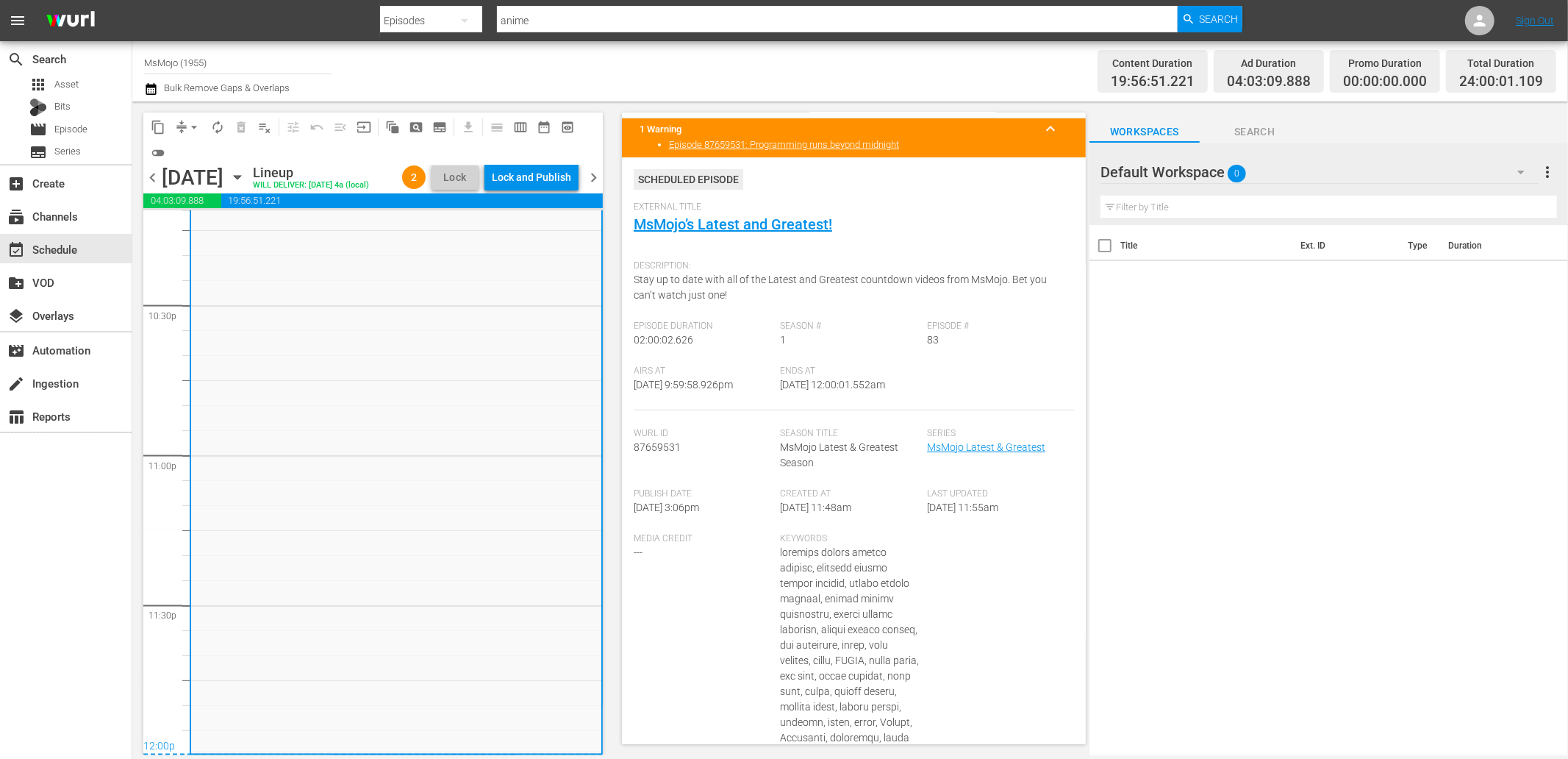
scroll to position [55, 0]
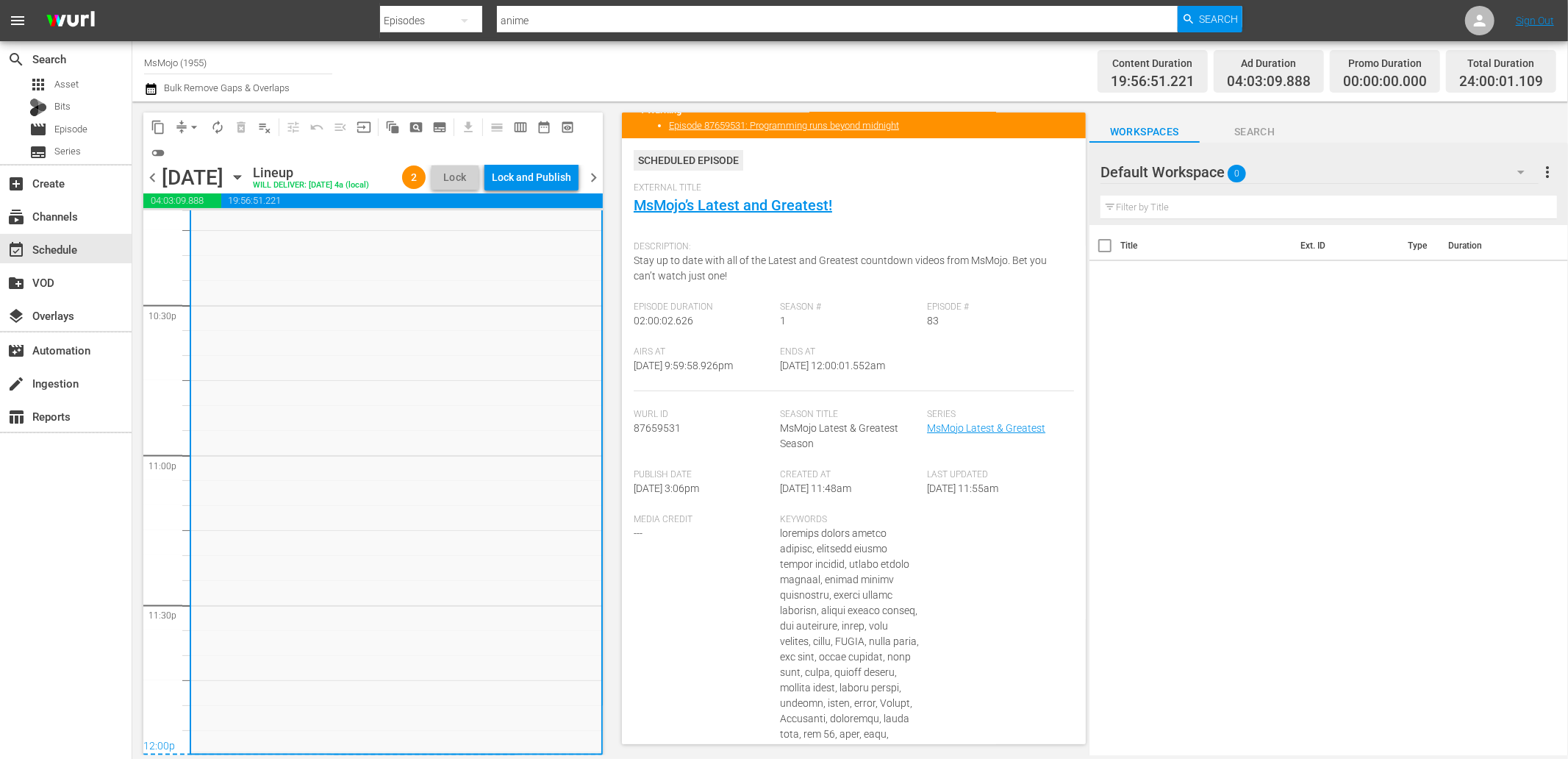
copy span "12:00:01.552am"
click at [542, 180] on div "Lock and Publish" at bounding box center [531, 177] width 79 height 26
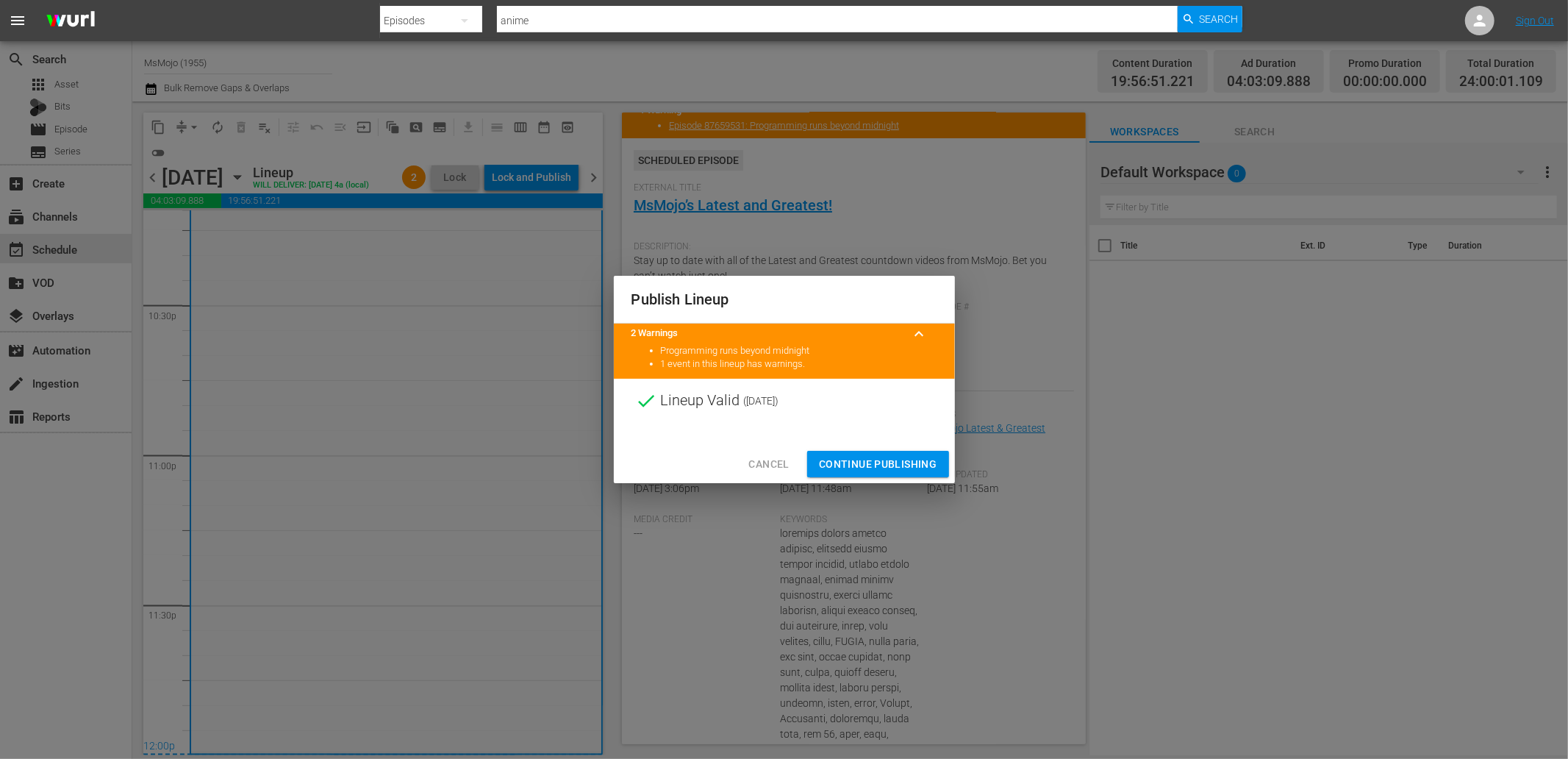
click at [853, 453] on button "Continue Publishing" at bounding box center [878, 464] width 142 height 27
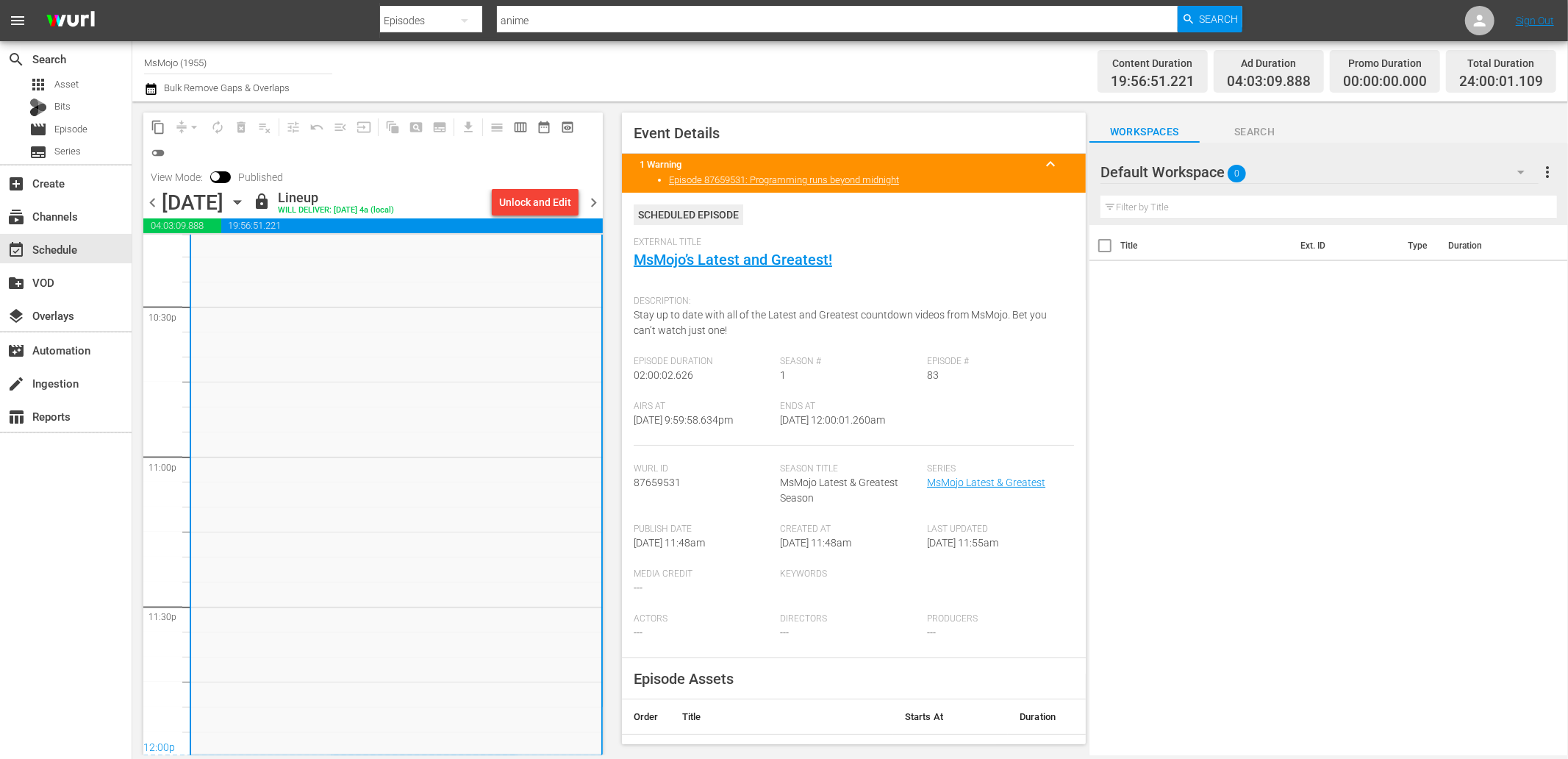
click at [599, 201] on span "chevron_right" at bounding box center [594, 202] width 19 height 19
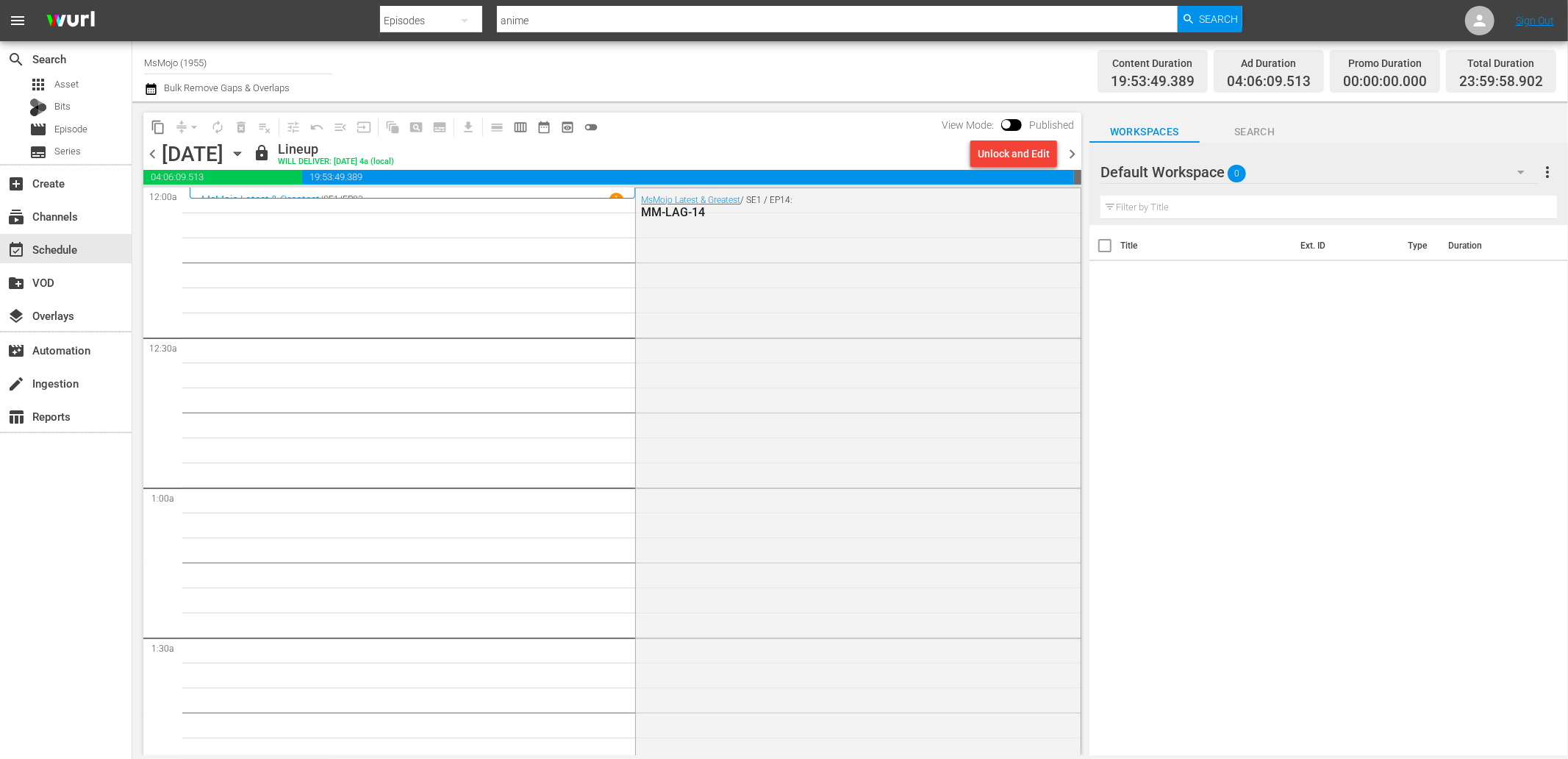
click at [147, 91] on icon "button" at bounding box center [150, 89] width 14 height 18
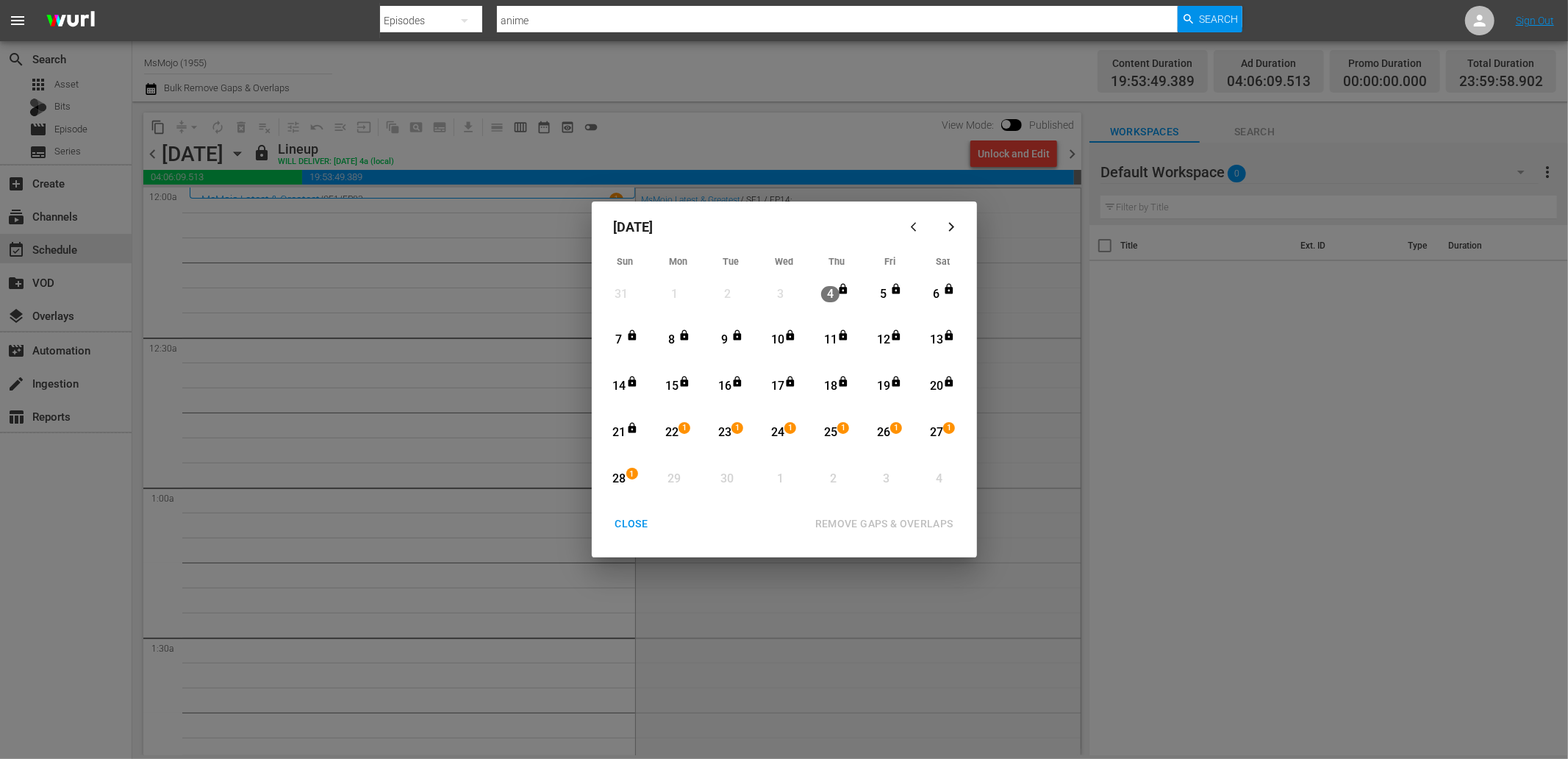
click at [735, 334] on icon "Month View" at bounding box center [737, 335] width 8 height 10
click at [629, 385] on icon "Month View" at bounding box center [632, 382] width 8 height 10
click at [890, 519] on div "REMOVE GAPS & OVERLAPS" at bounding box center [884, 523] width 162 height 19
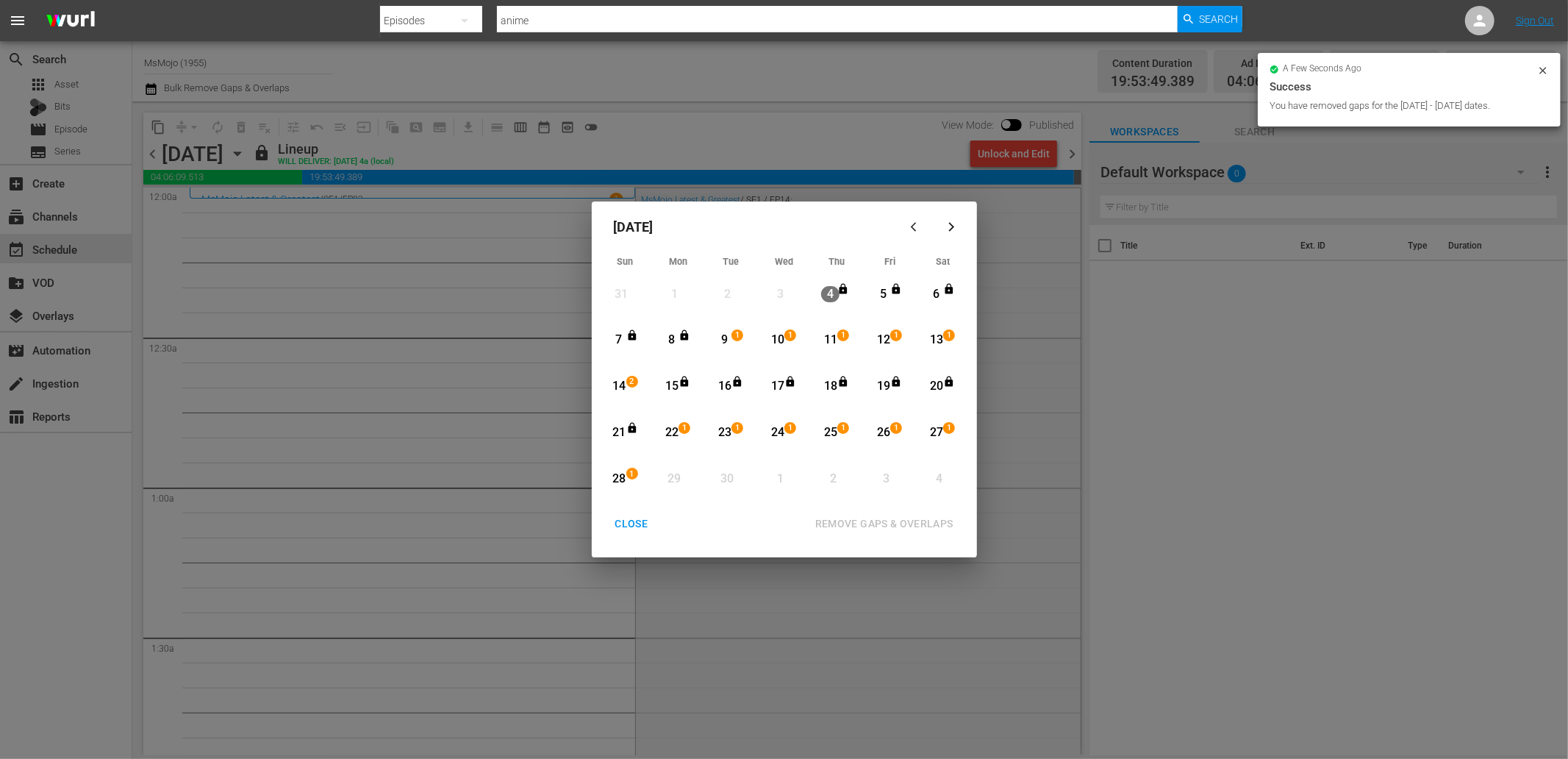
click at [623, 520] on div "CLOSE" at bounding box center [632, 523] width 57 height 19
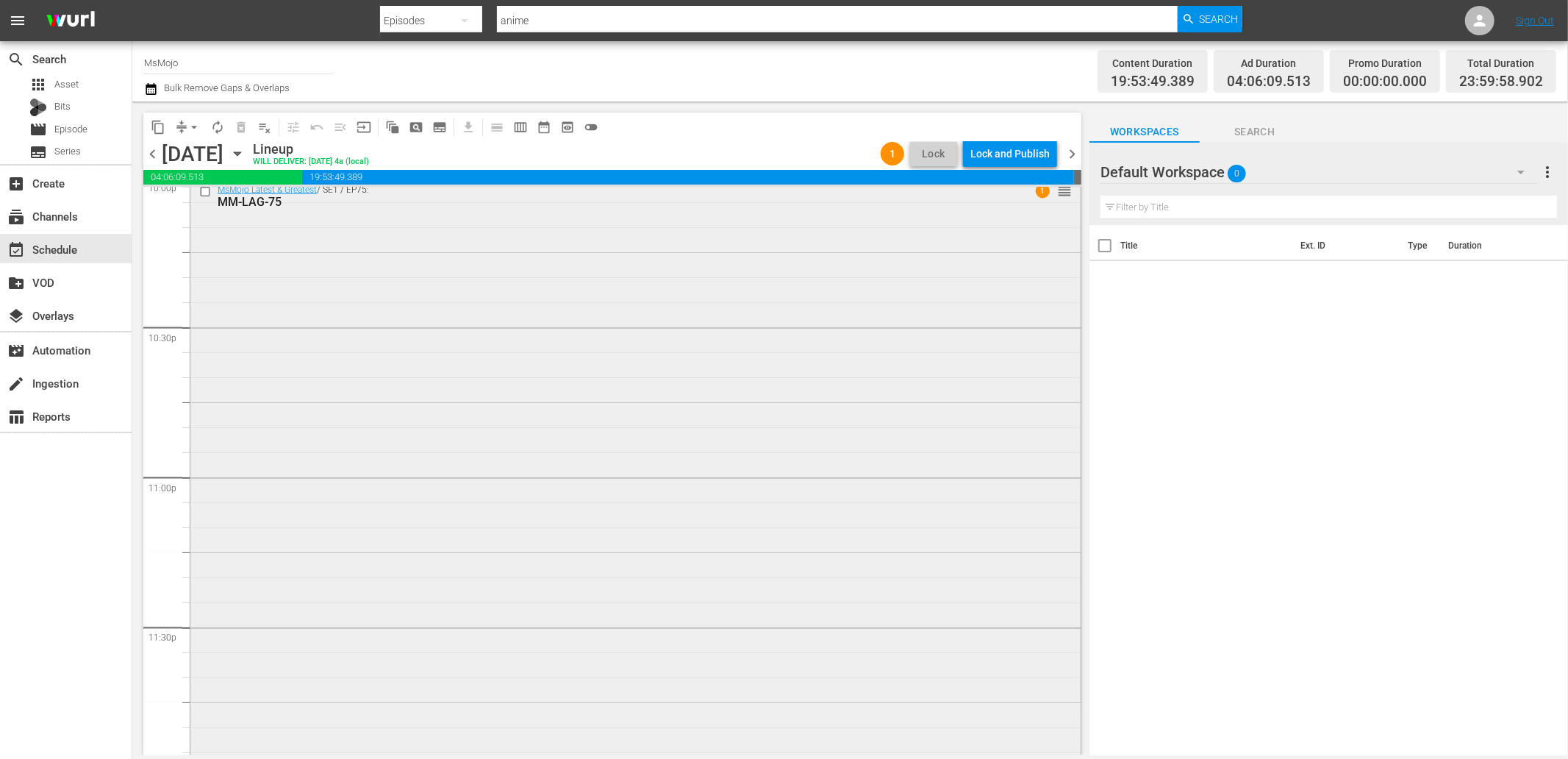
scroll to position [6630, 0]
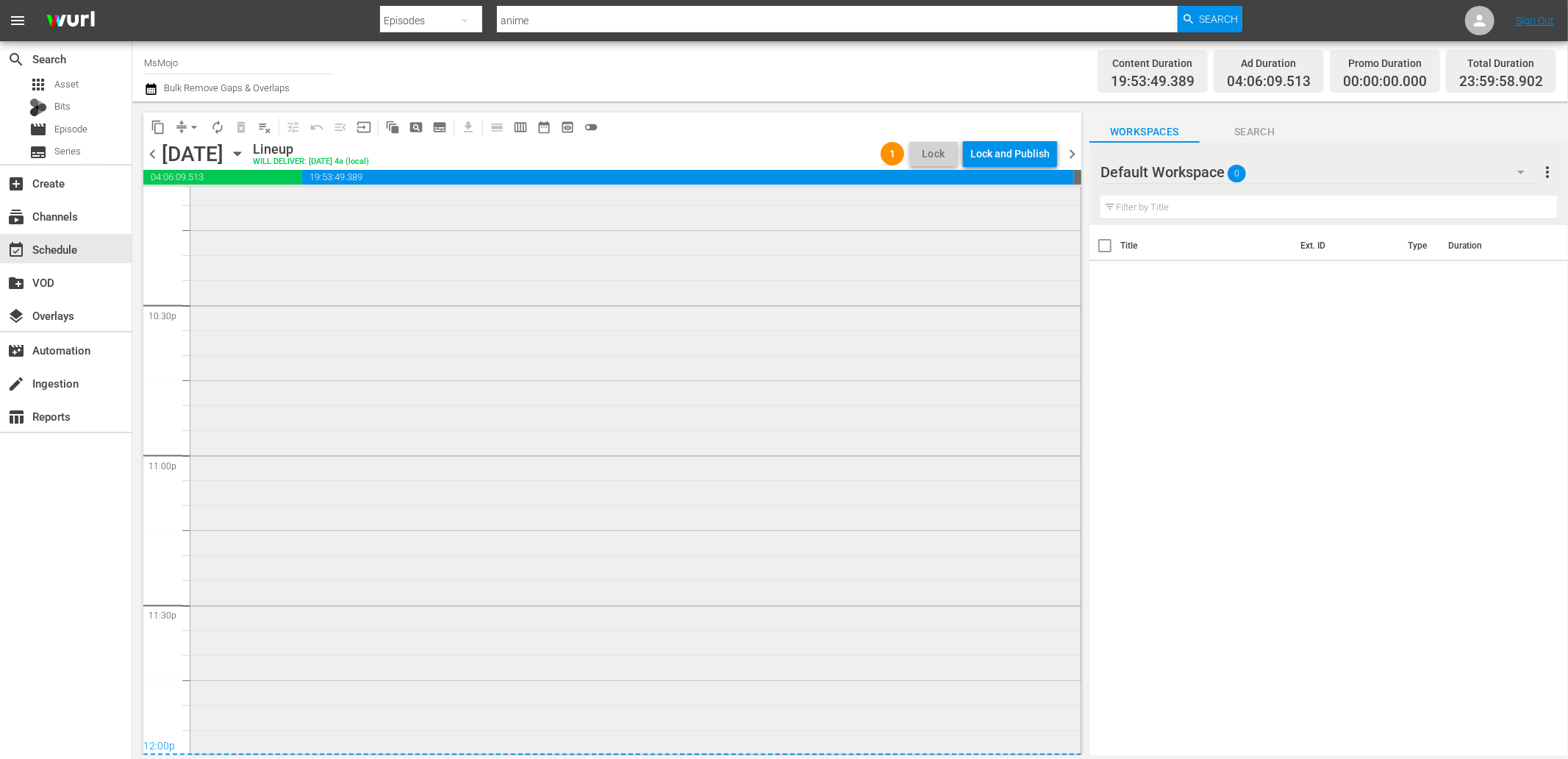
click at [296, 546] on div "MsMojo Latest & Greatest / SE1 / EP75: MM-LAG-75 1 reorder" at bounding box center [635, 453] width 890 height 595
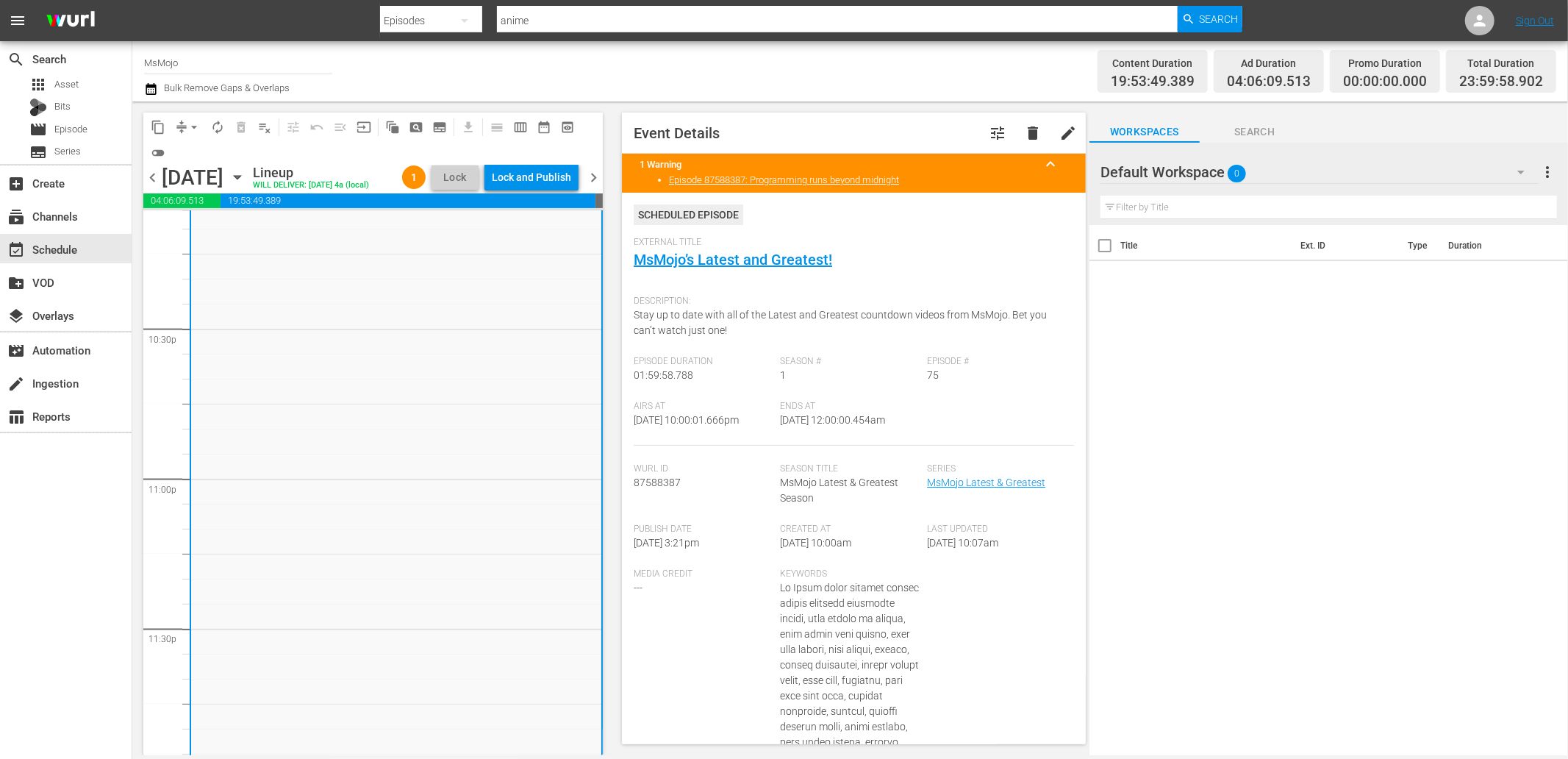
drag, startPoint x: 906, startPoint y: 429, endPoint x: 857, endPoint y: 431, distance: 49.0
click at [857, 430] on div "Ends At 9/10/25 @ 12:00:00.454am" at bounding box center [854, 423] width 147 height 45
copy span "12:00:00.454am"
click at [531, 165] on div "chevron_left Tuesday, September 9th September 9th Lineup WILL DELIVER: 9/8 @ 4a…" at bounding box center [373, 179] width 460 height 28
click at [522, 183] on div "Lock and Publish" at bounding box center [531, 177] width 79 height 26
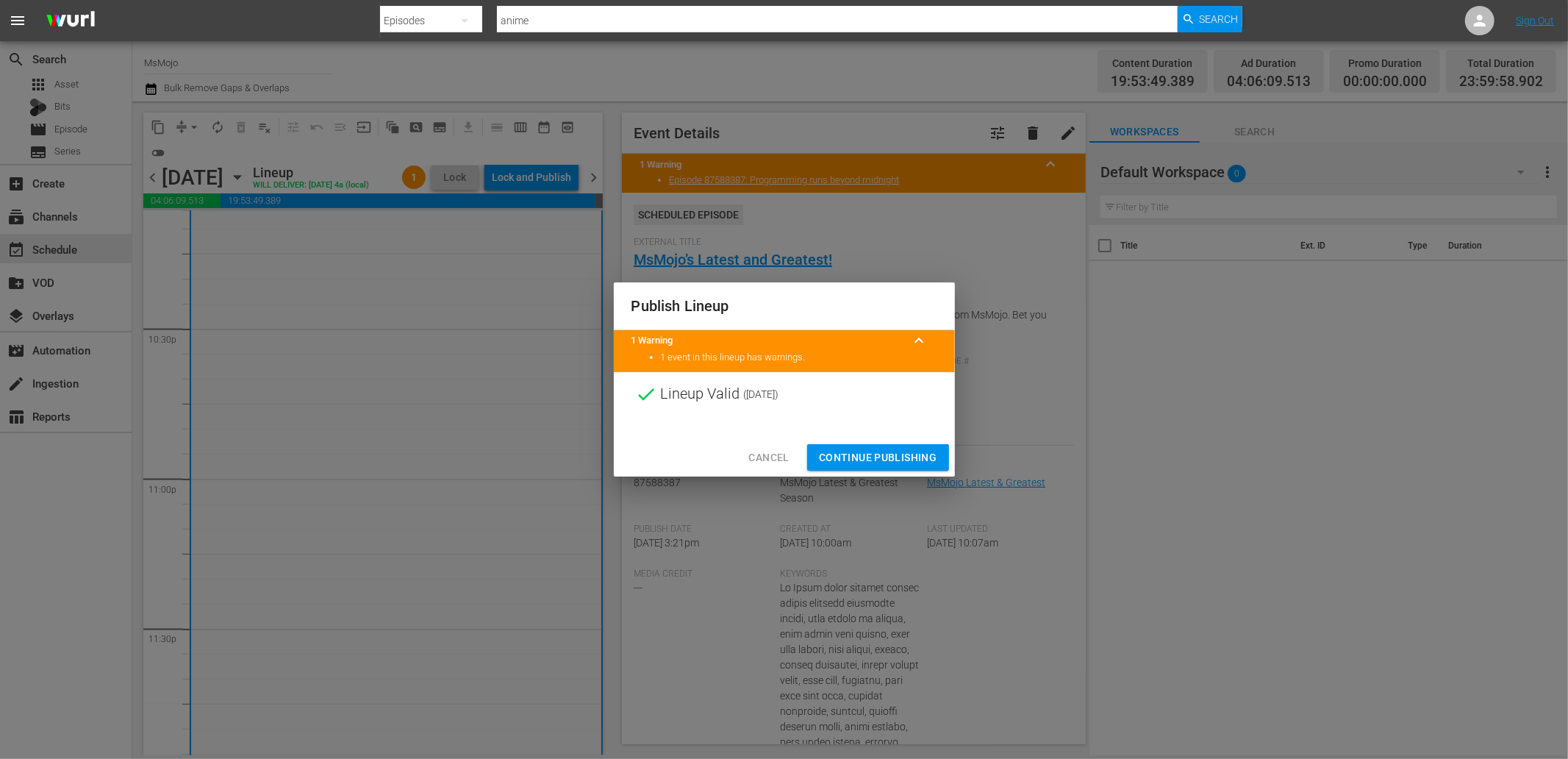
click at [858, 457] on span "Continue Publishing" at bounding box center [878, 457] width 118 height 19
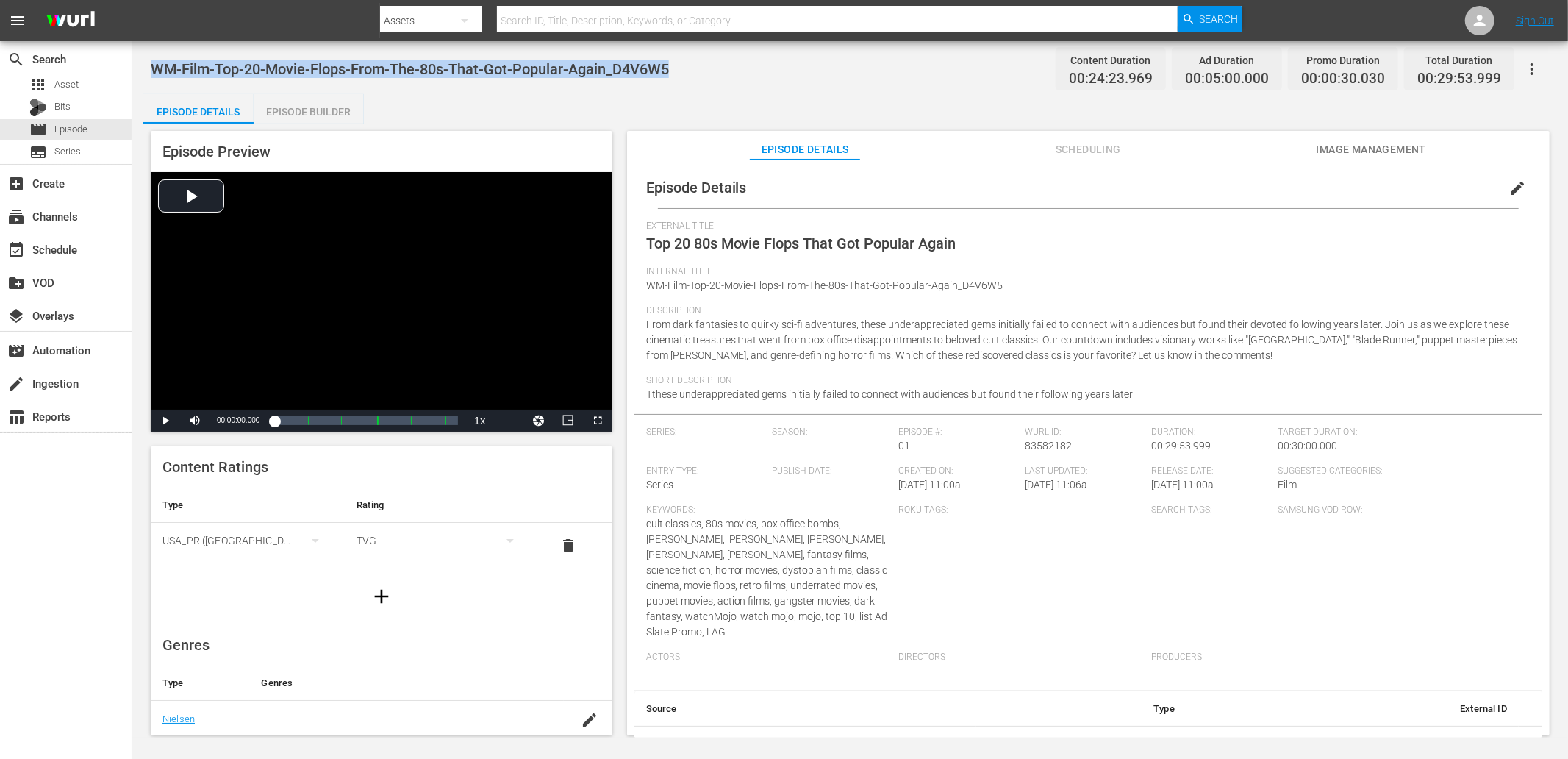
drag, startPoint x: 481, startPoint y: 78, endPoint x: 153, endPoint y: 67, distance: 328.2
click at [153, 67] on div "WM-Film-Top-20-Movie-Flops-From-The-80s-That-Got-Popular-Again_D4V6W5 Content D…" at bounding box center [849, 69] width 1399 height 33
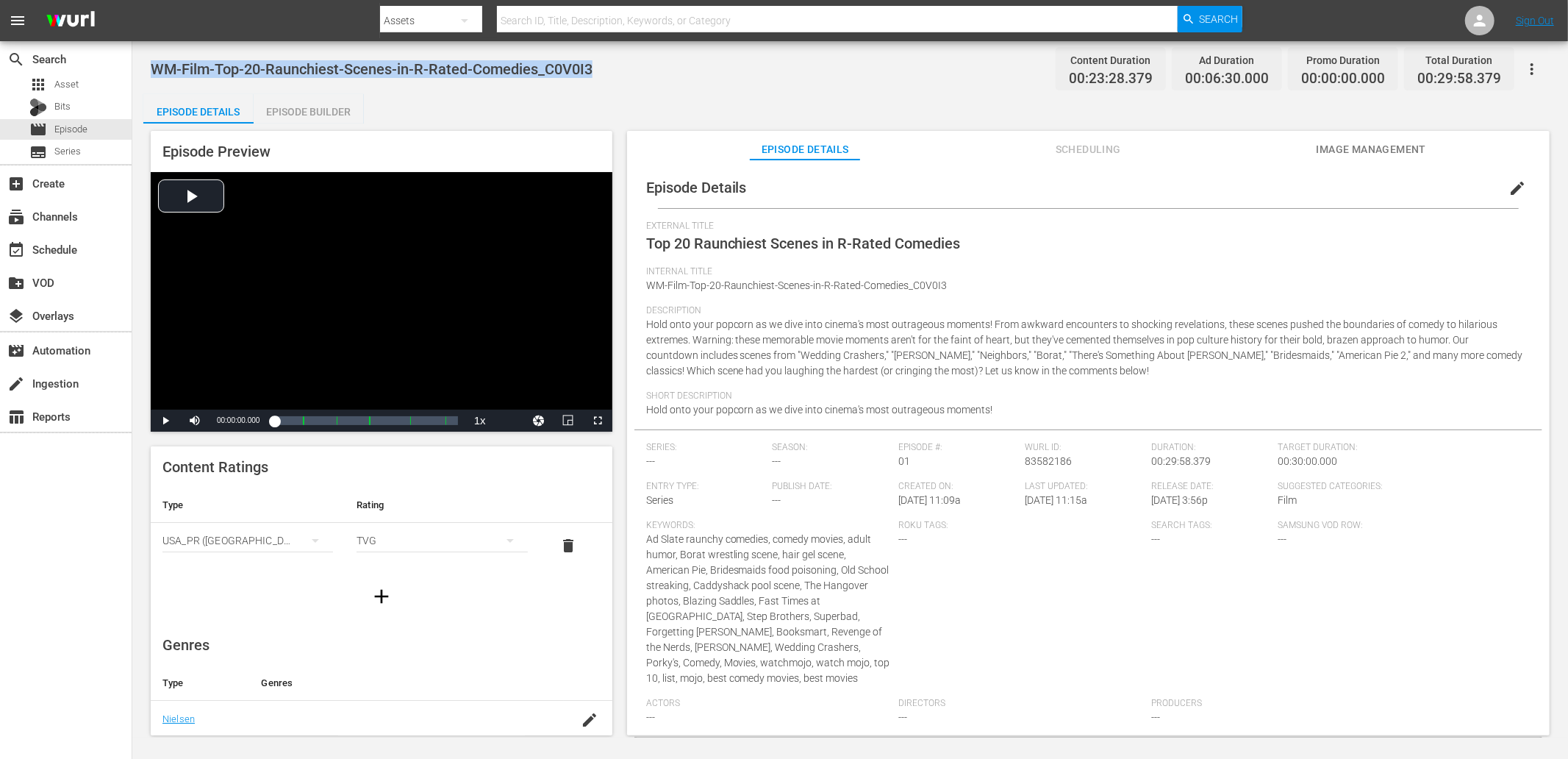
drag, startPoint x: 578, startPoint y: 61, endPoint x: 150, endPoint y: 55, distance: 428.0
click at [150, 55] on div "WM-Film-Top-20-Raunchiest-Scenes-in-R-Rated-Comedies_C0V0I3 Content Duration 00…" at bounding box center [849, 69] width 1399 height 33
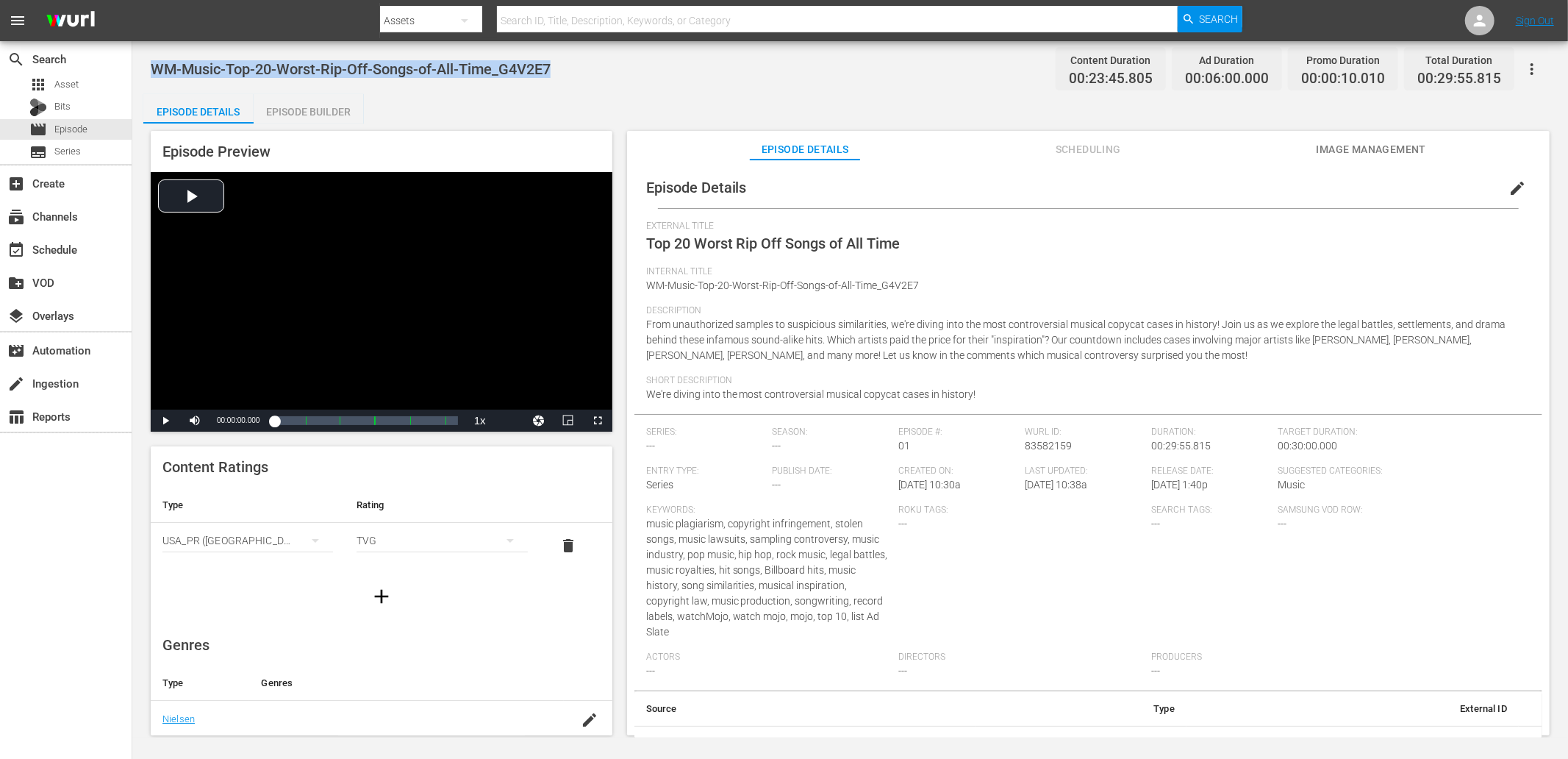
drag, startPoint x: 566, startPoint y: 67, endPoint x: 150, endPoint y: 74, distance: 416.1
click at [150, 74] on div "WM-Music-Top-20-Worst-Rip-Off-Songs-of-All-Time_G4V2E7 Content Duration 00:23:4…" at bounding box center [849, 69] width 1399 height 33
copy span "WM-Music-Top-20-Worst-Rip-Off-Songs-of-All-Time_G4V2E7"
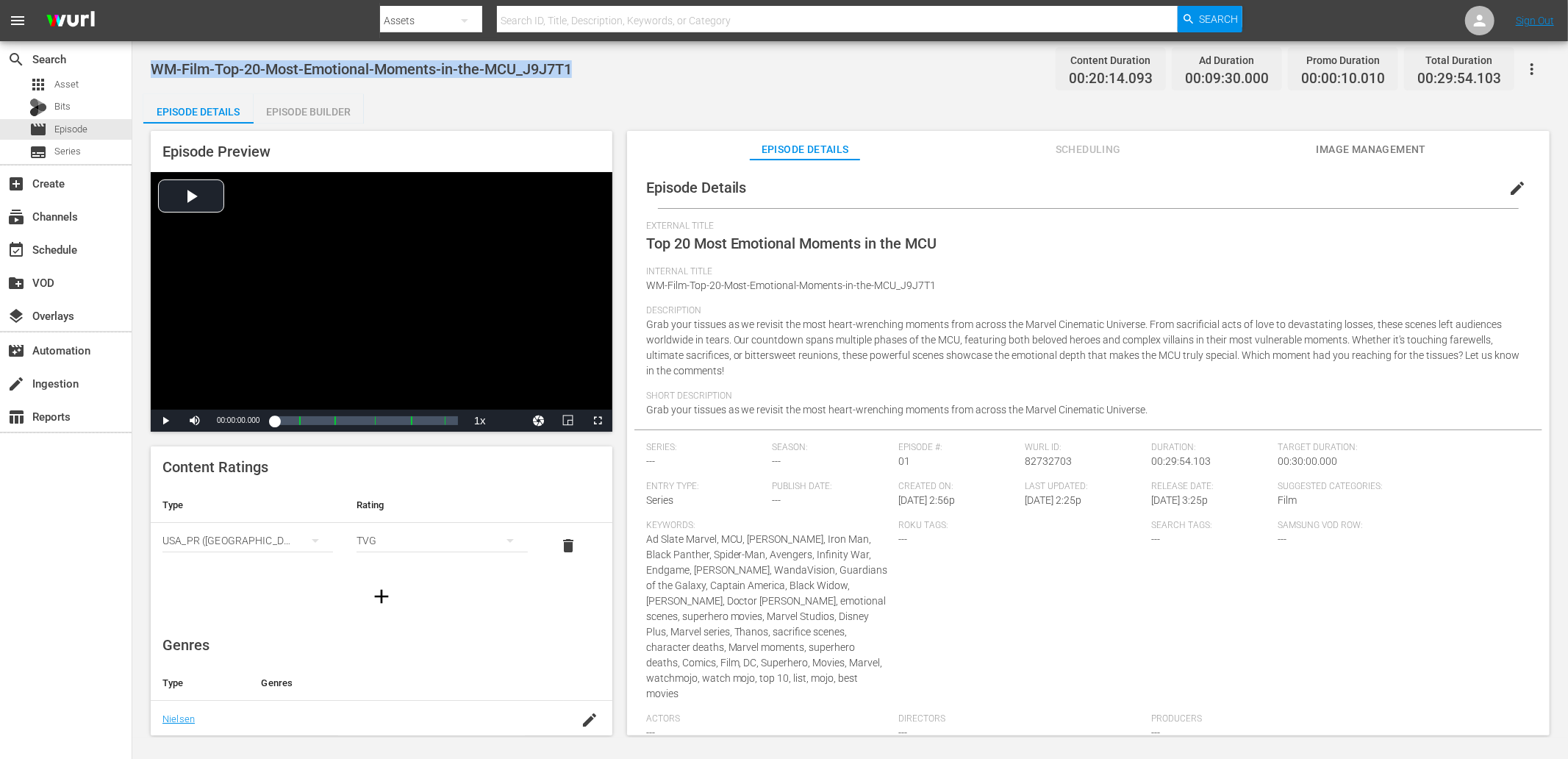
drag, startPoint x: 541, startPoint y: 59, endPoint x: 150, endPoint y: 60, distance: 391.0
click at [150, 60] on div "WM-Film-Top-20-Most-Emotional-Moments-in-the-MCU_J9J7T1 Content Duration 00:20:…" at bounding box center [849, 69] width 1399 height 33
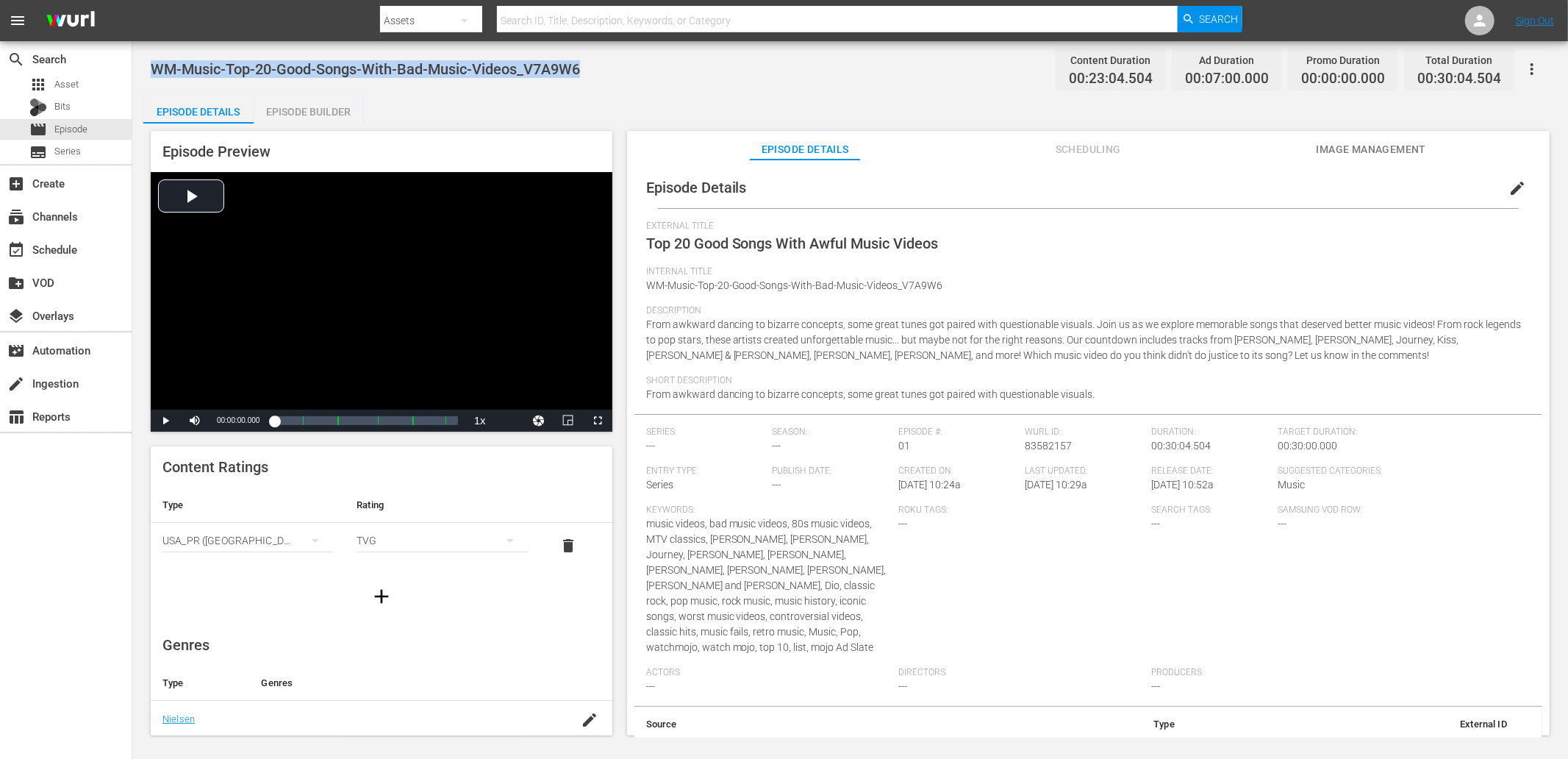
drag, startPoint x: 594, startPoint y: 70, endPoint x: 155, endPoint y: 79, distance: 439.1
click at [155, 79] on div "WM-Music-Top-20-Good-Songs-With-Bad-Music-Videos_V7A9W6 Content Duration 00:23:…" at bounding box center [849, 69] width 1399 height 33
copy span "WM-Music-Top-20-Good-Songs-With-Bad-Music-Videos_V7A9W6"
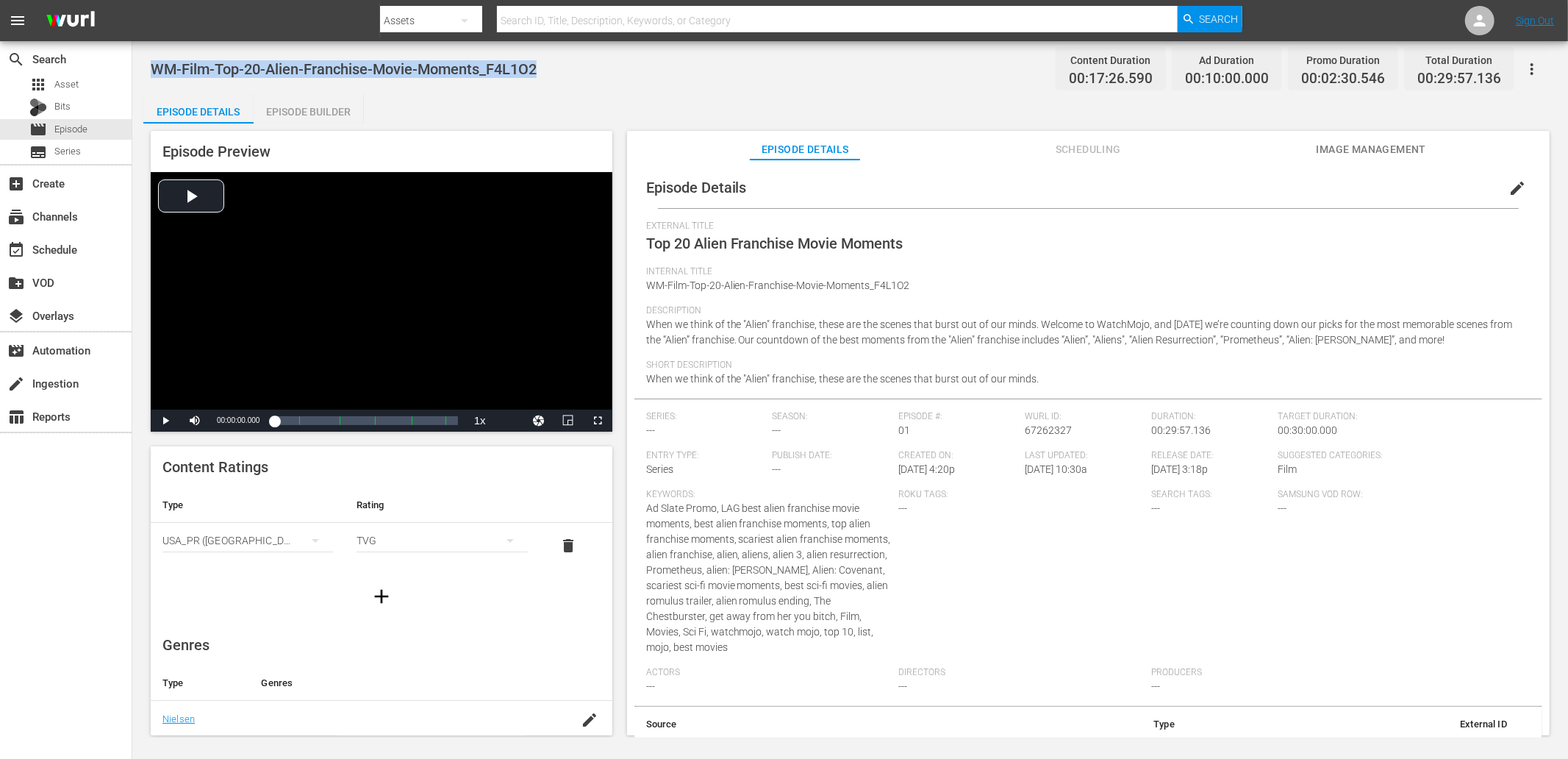
drag, startPoint x: 556, startPoint y: 74, endPoint x: 156, endPoint y: 61, distance: 400.2
click at [148, 64] on div "WM-Film-Top-20-Alien-Franchise-Movie-Moments_F4L1O2 Content Duration 00:17:26.5…" at bounding box center [850, 389] width 1436 height 696
copy span "WM-Film-Top-20-Alien-Franchise-Movie-Moments_F4L1O2"
drag, startPoint x: 483, startPoint y: 64, endPoint x: 150, endPoint y: 57, distance: 333.1
click at [150, 57] on div "WM-Film-Top-20-4th-Wall-Breaks-in-Film_W3T1K6 Content Duration 00:23:00.417 Ad …" at bounding box center [849, 69] width 1399 height 33
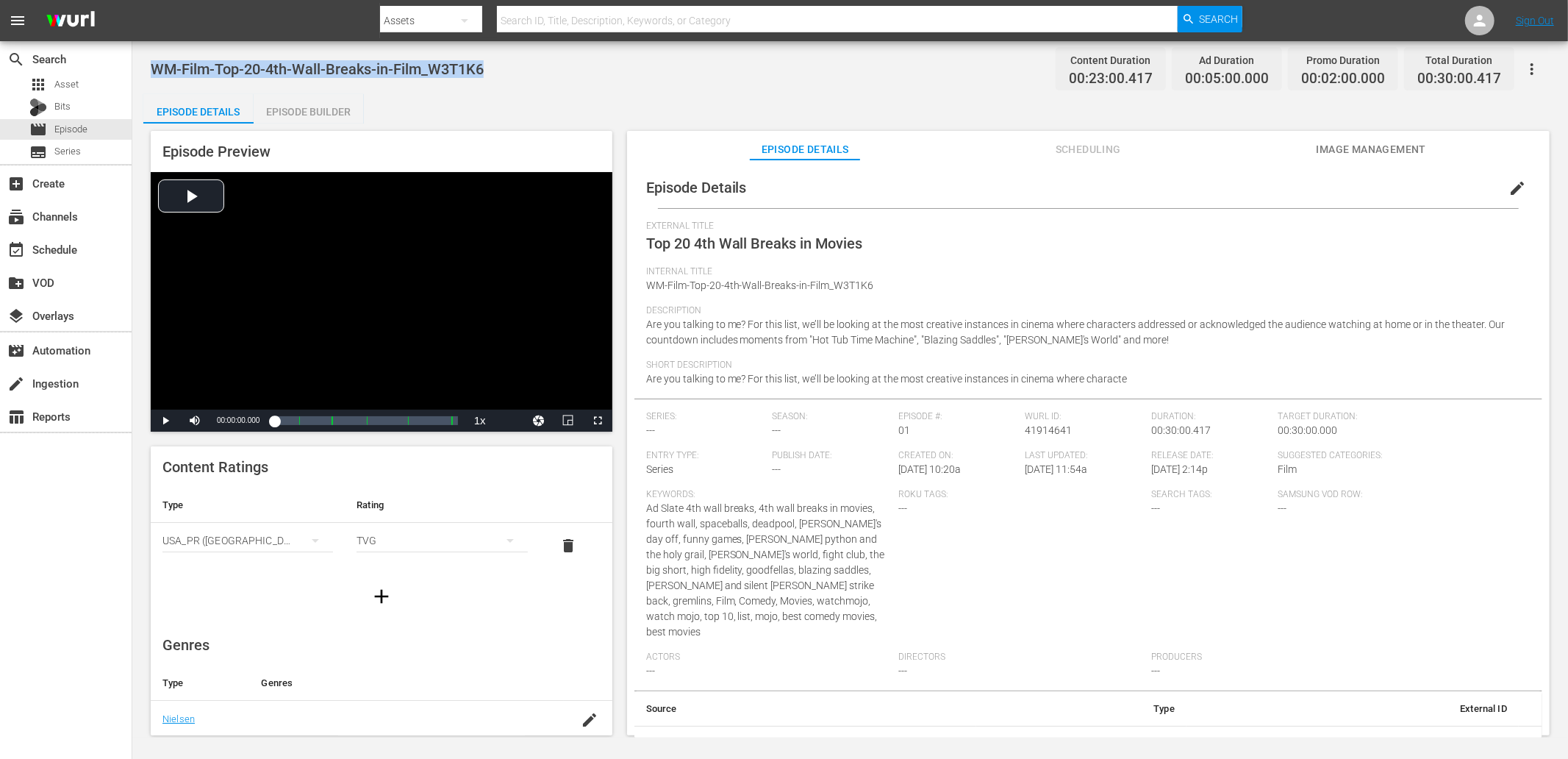
copy span "WM-Film-Top-20-4th-Wall-Breaks-in-Film_W3T1K6"
drag, startPoint x: 492, startPoint y: 64, endPoint x: 150, endPoint y: 57, distance: 342.1
click at [150, 57] on div "WM-Film-Top-20-Worst-Movie-Casting-Choices_K4P5A4 Content Duration 00:22:59.481…" at bounding box center [849, 69] width 1399 height 33
copy span "WM-Film-Top-20-Worst-Movie-Casting-Choices_K4P5A4"
drag, startPoint x: 591, startPoint y: 61, endPoint x: 143, endPoint y: 68, distance: 448.1
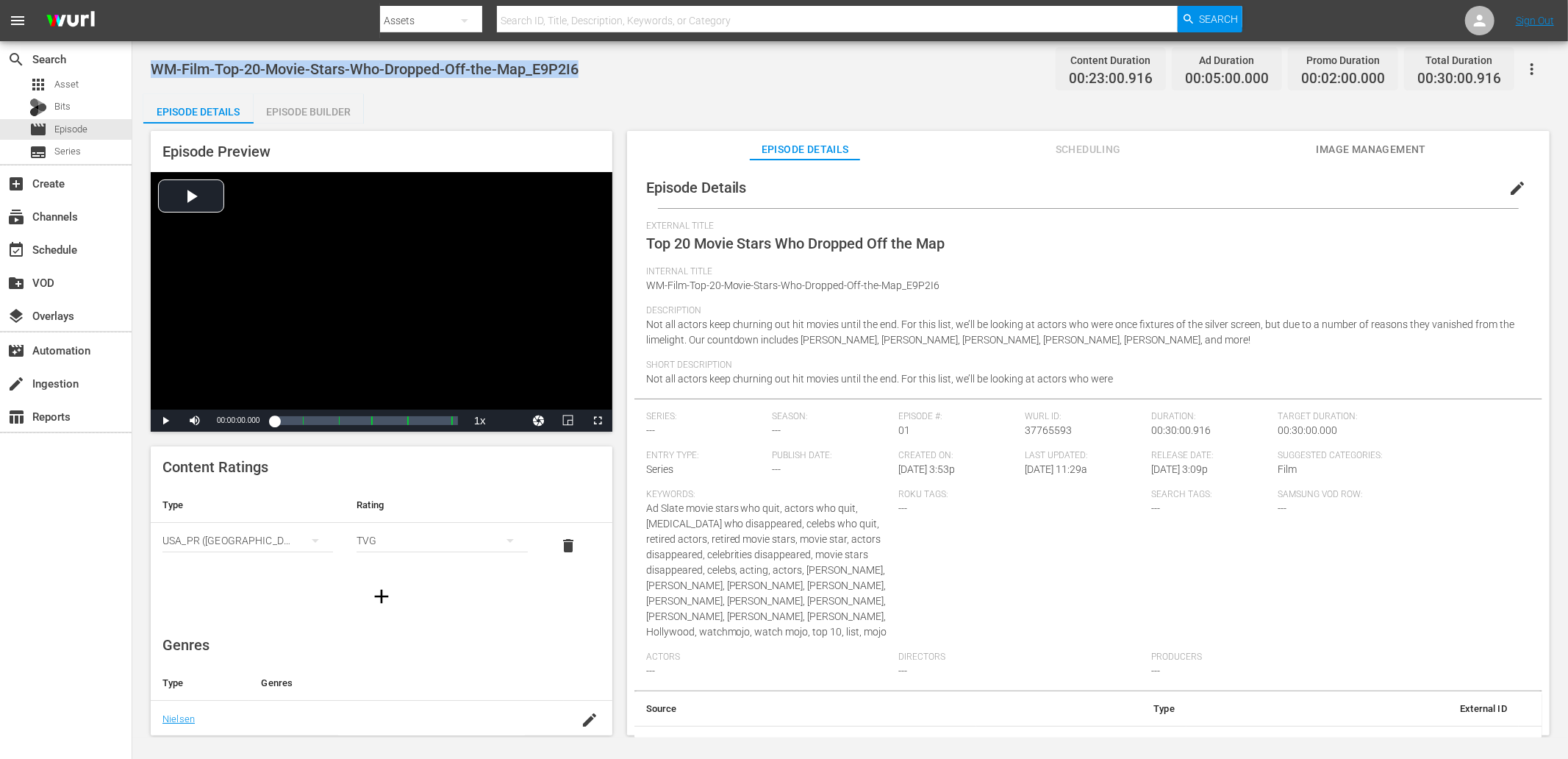
click at [143, 68] on div "WM-Film-Top-20-Movie-Stars-Who-Dropped-Off-the-Map_E9P2I6 Content Duration 00:2…" at bounding box center [850, 389] width 1436 height 696
copy span "WM-Film-Top-20-Movie-Stars-Who-Dropped-Off-the-Map_E9P2I6"
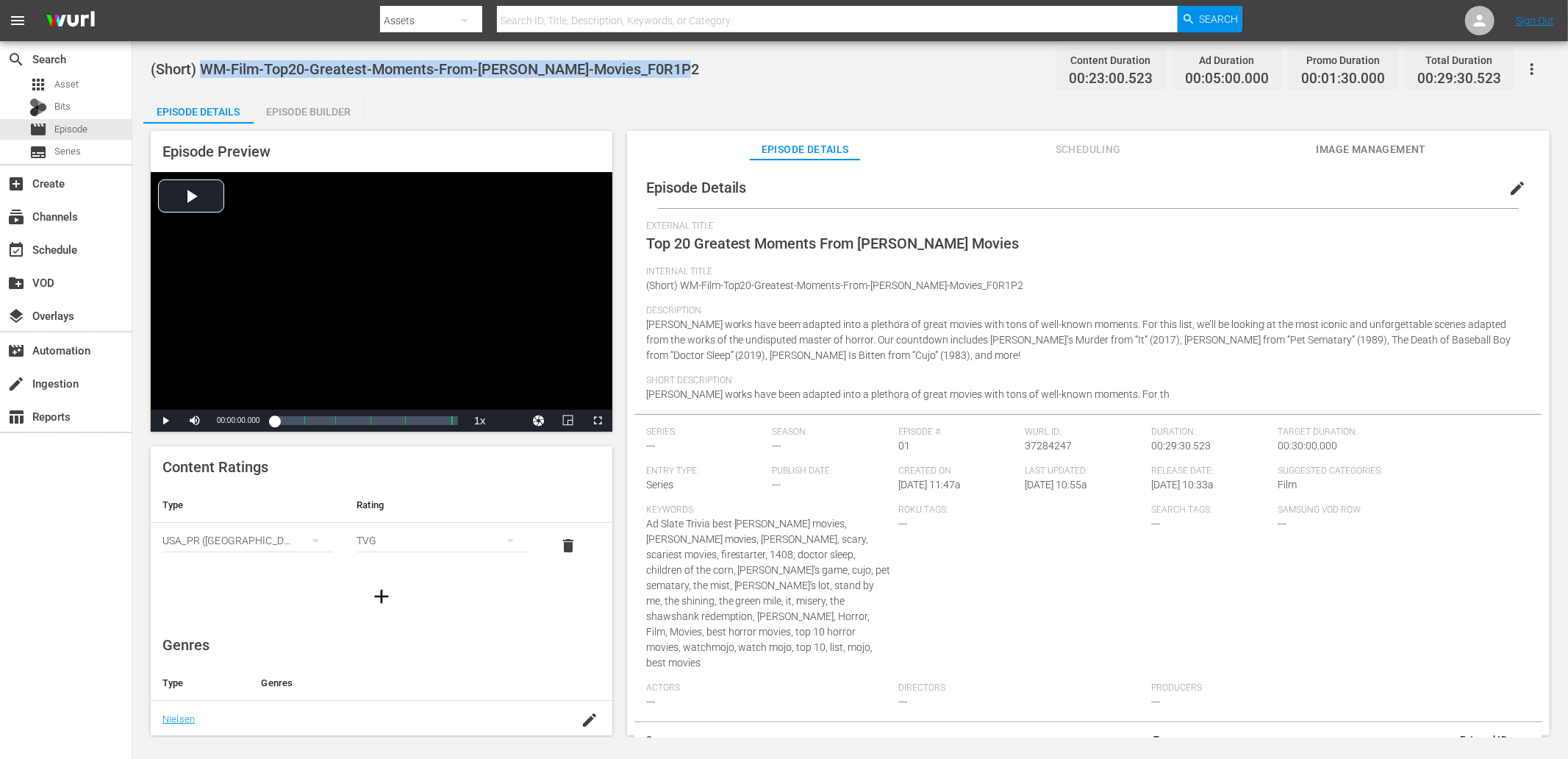
drag, startPoint x: 631, startPoint y: 61, endPoint x: 207, endPoint y: 55, distance: 424.0
click at [207, 55] on div "(Short) WM-Film-Top20-Greatest-Moments-From-[PERSON_NAME]-Movies_F0R1P2 Content…" at bounding box center [849, 69] width 1399 height 33
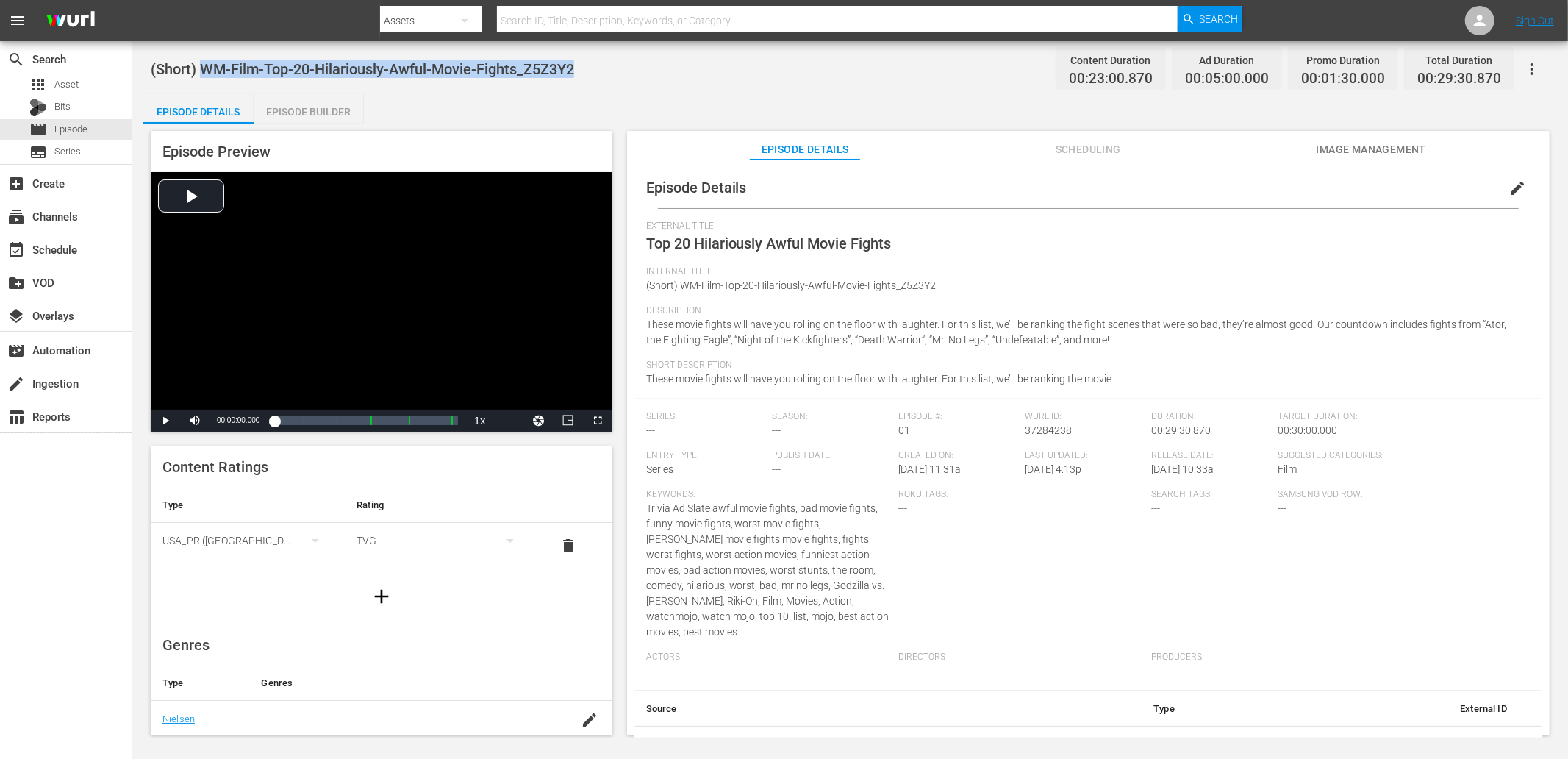
drag, startPoint x: 612, startPoint y: 63, endPoint x: 207, endPoint y: 76, distance: 405.2
click at [207, 76] on div "(Short) WM-Film-Top-20-Hilariously-Awful-Movie-Fights_Z5Z3Y2 Content Duration 0…" at bounding box center [849, 69] width 1399 height 33
copy span "WM-Film-Top-20-Hilariously-Awful-Movie-Fights_Z5Z3Y2"
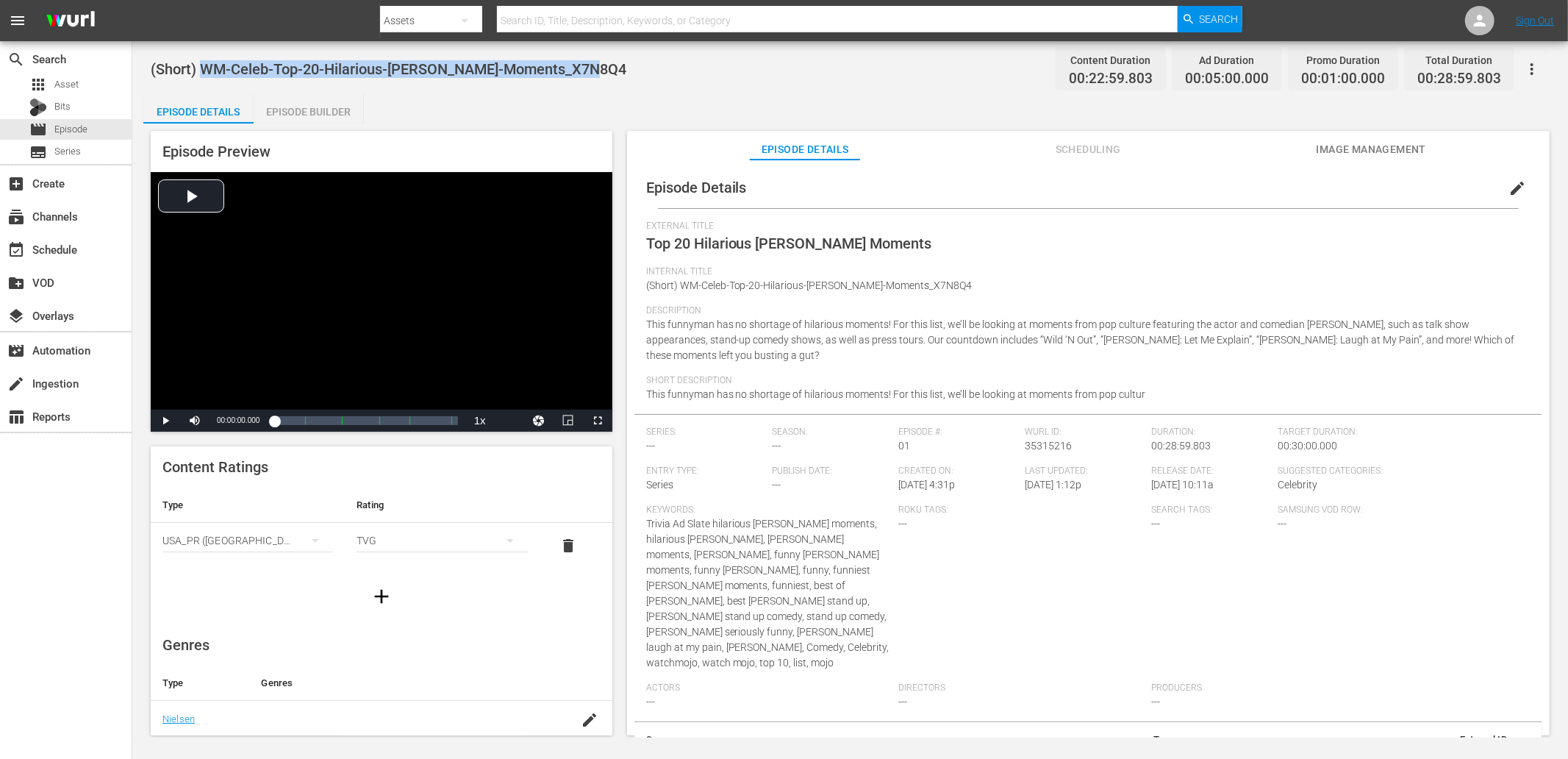
drag, startPoint x: 596, startPoint y: 67, endPoint x: 207, endPoint y: 66, distance: 389.0
click at [207, 66] on div "(Short) WM-Celeb-Top-20-Hilarious-Kevin-Hart-Moments_X7N8Q4 Content Duration 00…" at bounding box center [849, 69] width 1399 height 33
copy span "WM-Celeb-Top-20-Hilarious-Kevin-Hart-Moments_X7N8Q4"
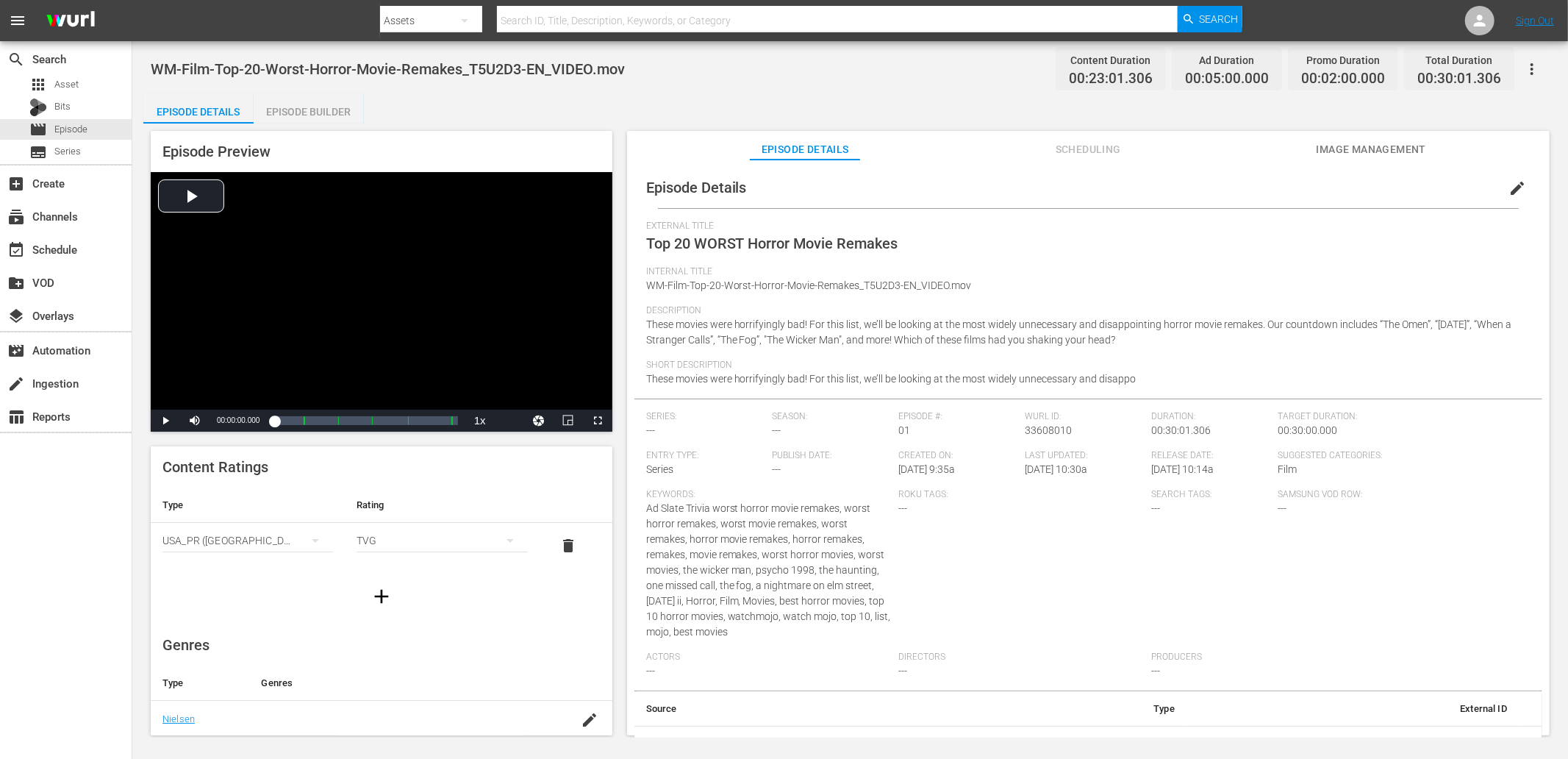
click at [1411, 181] on span "edit" at bounding box center [1517, 189] width 18 height 18
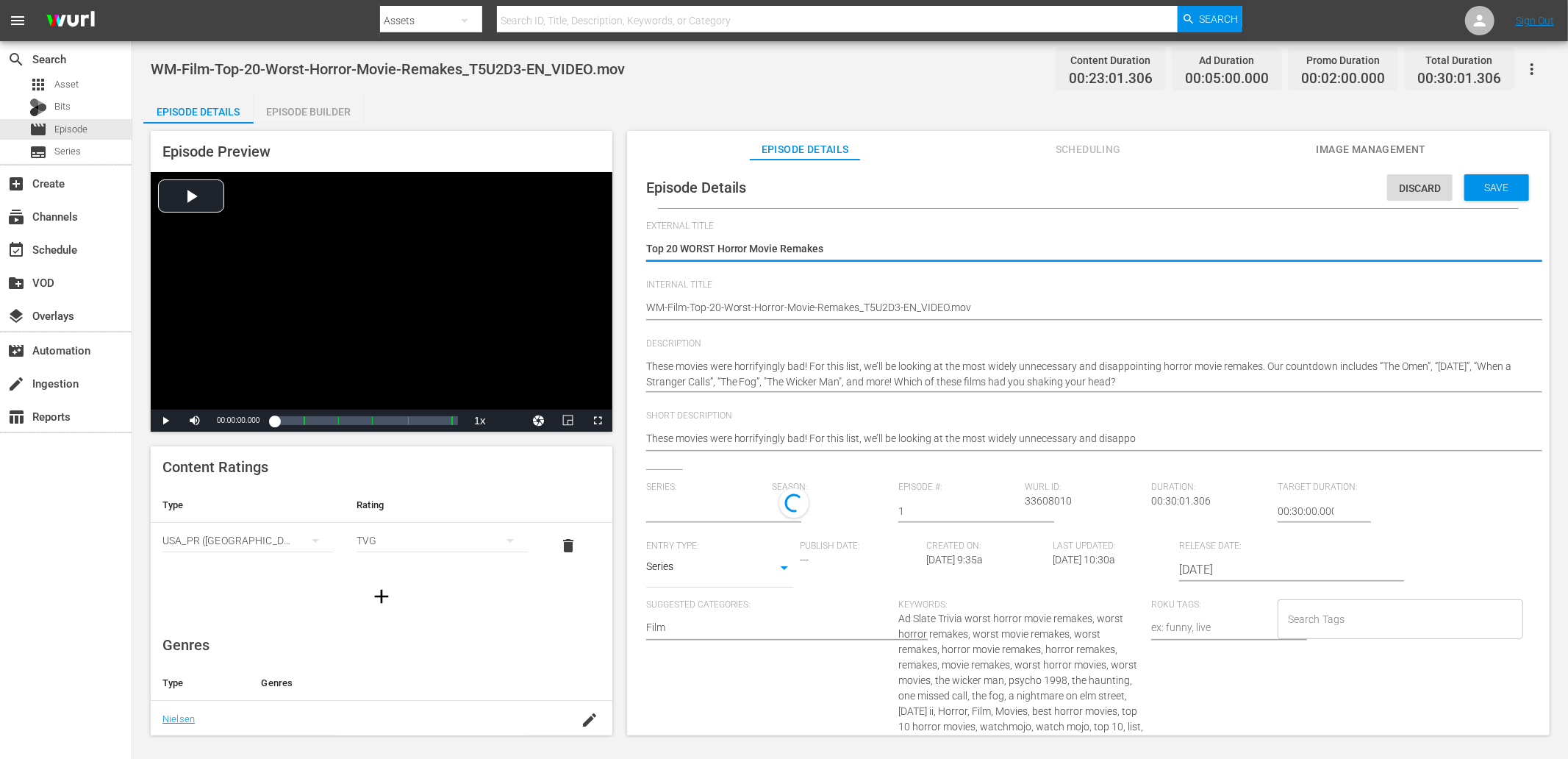
type input "No Series"
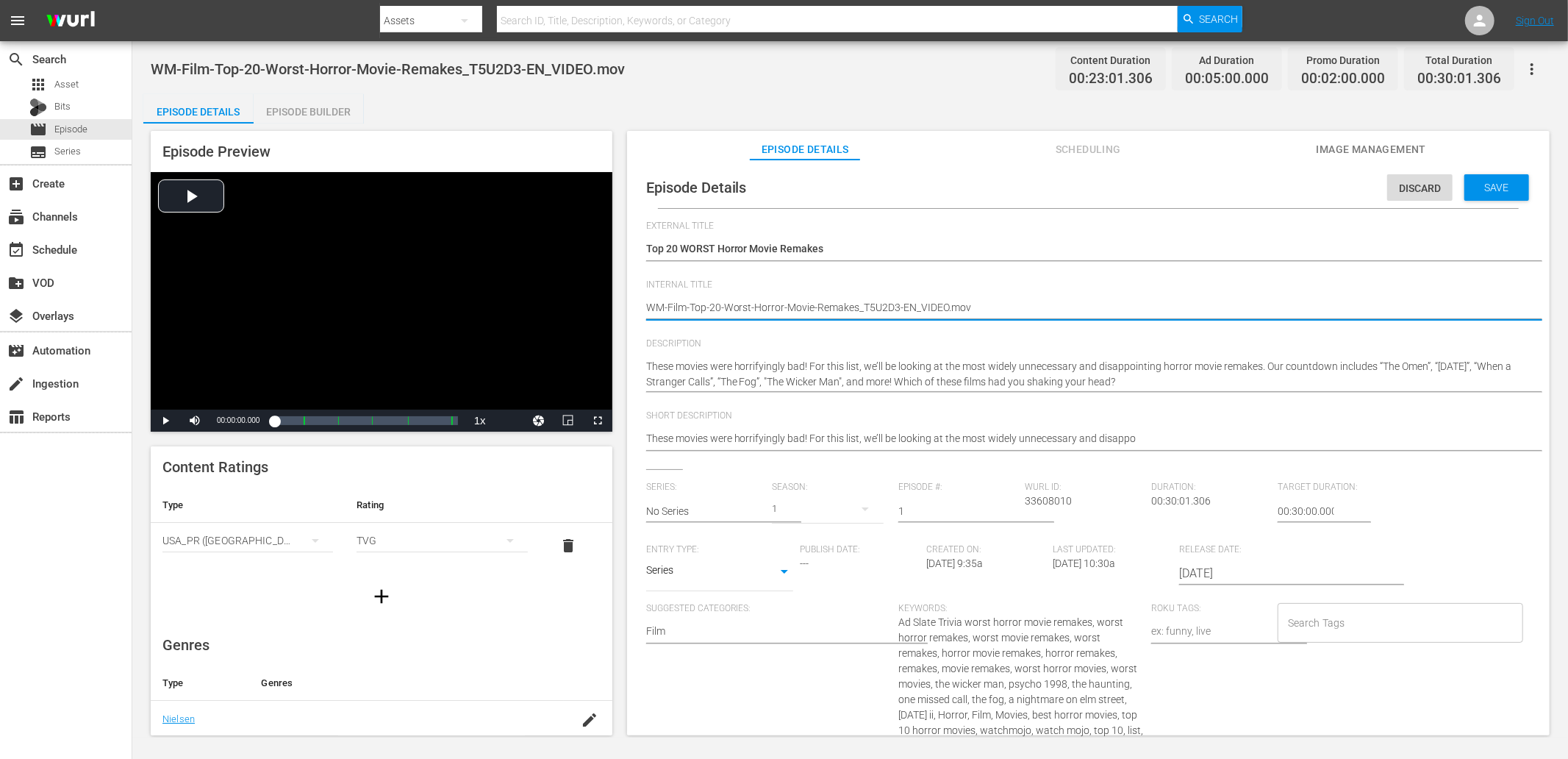
drag, startPoint x: 894, startPoint y: 305, endPoint x: 945, endPoint y: 308, distance: 51.1
type textarea "WM-Film-Top-20-Worst-Horror-Movie-Remakes_T5U2D3"
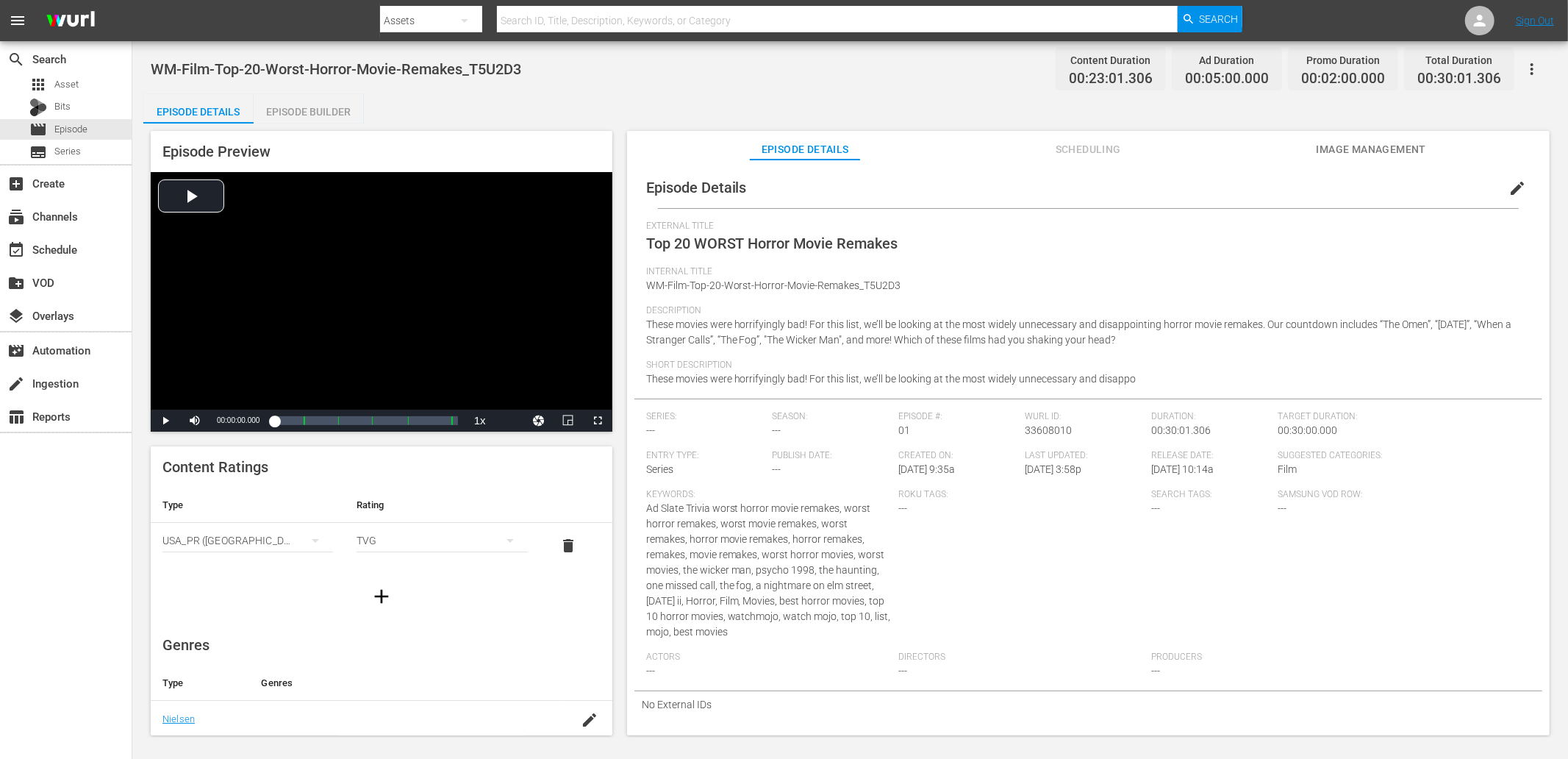
click at [528, 50] on div "WM-Film-Top-20-Worst-Horror-Movie-Remakes_T5U2D3 Content Duration 00:23:01.306 …" at bounding box center [850, 389] width 1436 height 696
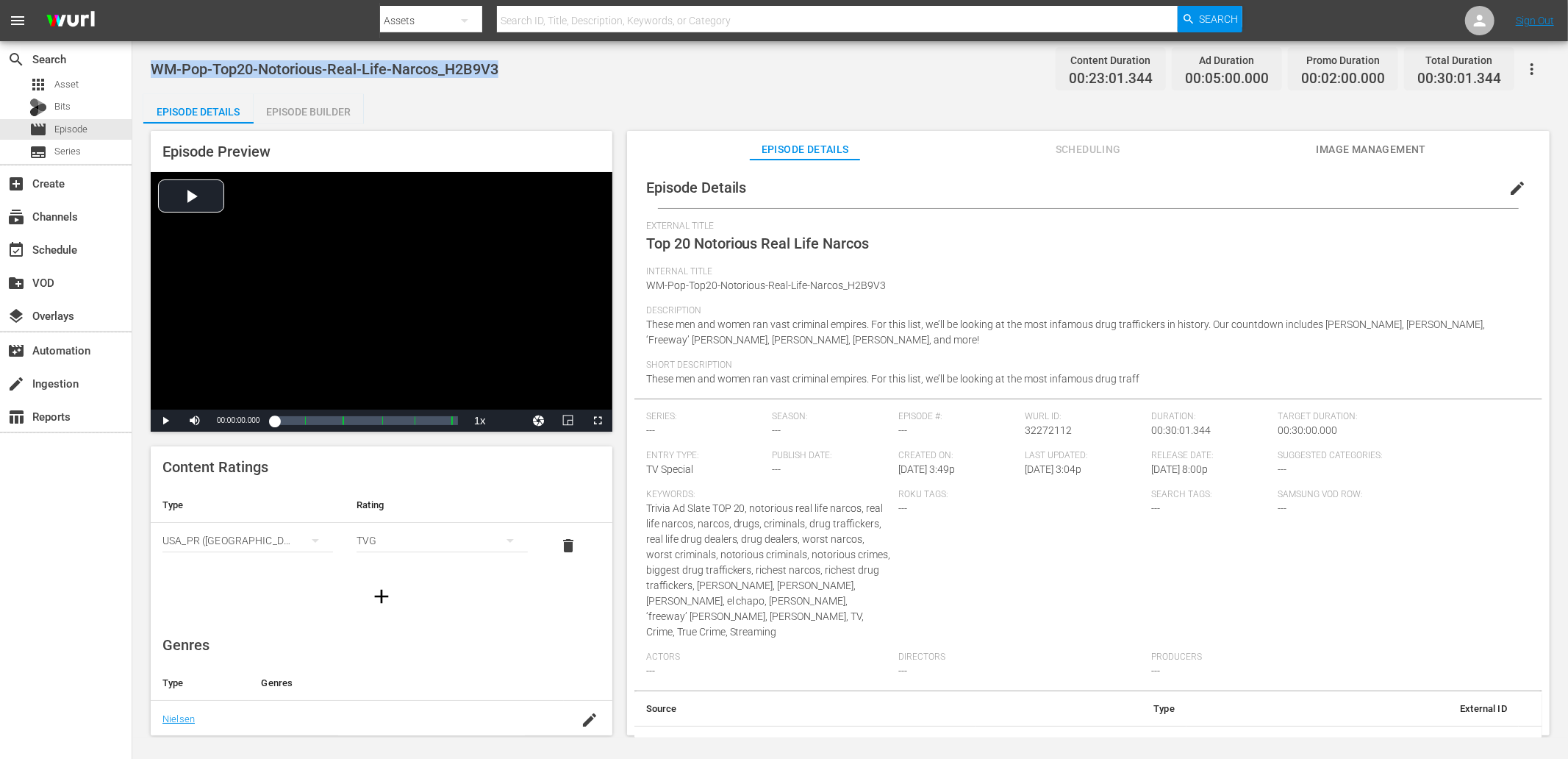
drag, startPoint x: 522, startPoint y: 61, endPoint x: 153, endPoint y: 69, distance: 369.1
click at [153, 67] on div "WM-Pop-Top20-Notorious-Real-Life-Narcos_H2B9V3 Content Duration 00:23:01.344 Ad…" at bounding box center [849, 69] width 1399 height 33
copy span "WM-Pop-Top20-Notorious-Real-Life-Narcos_H2B9V3"
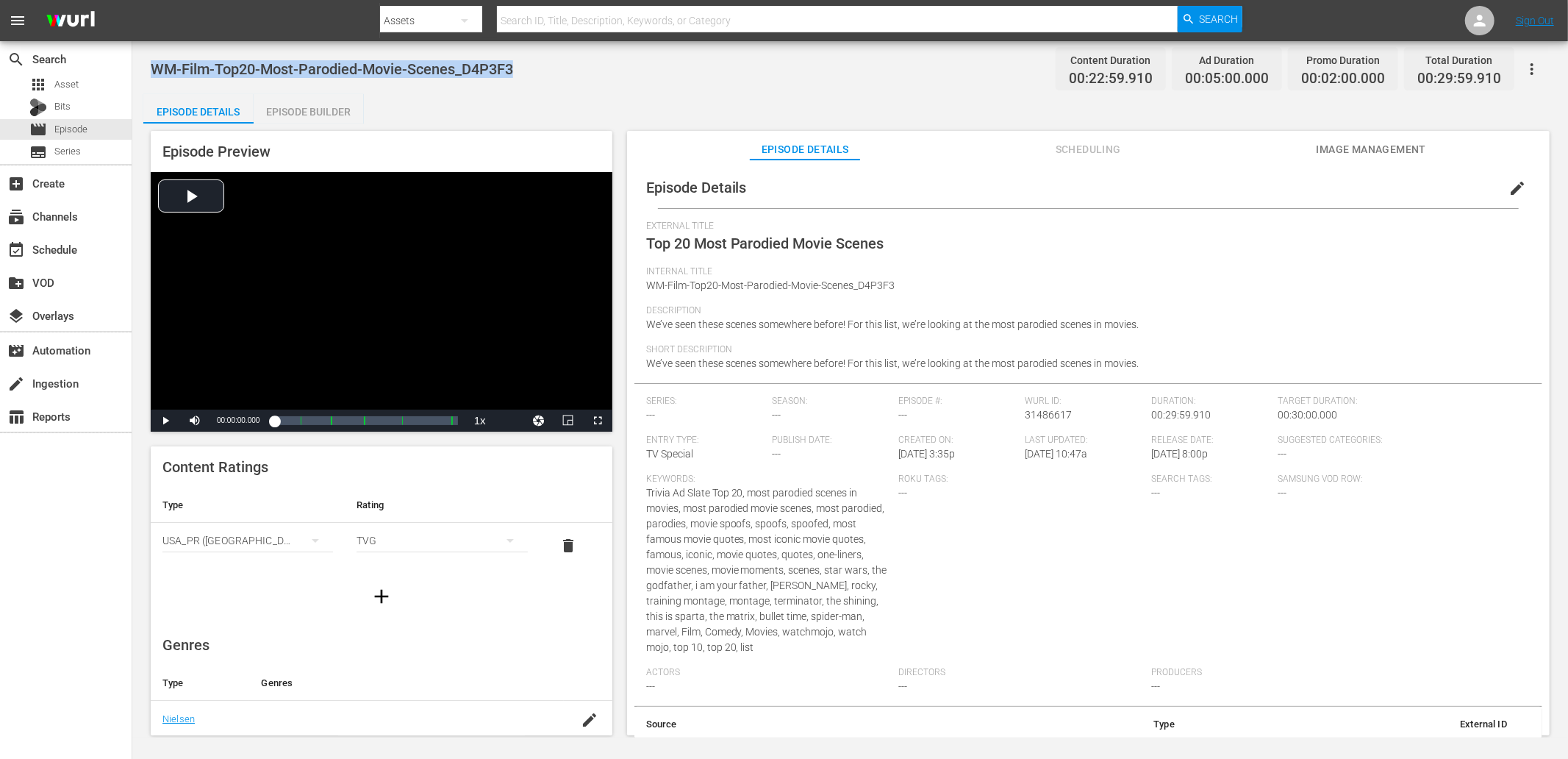
drag, startPoint x: 419, startPoint y: 67, endPoint x: 150, endPoint y: 67, distance: 269.0
click at [150, 67] on div "WM-Film-Top20-Most-Parodied-Movie-Scenes_D4P3F3 Content Duration 00:22:59.910 A…" at bounding box center [849, 69] width 1399 height 33
copy span "WM-Film-Top20-Most-Parodied-Movie-Scenes_D4P3F3"
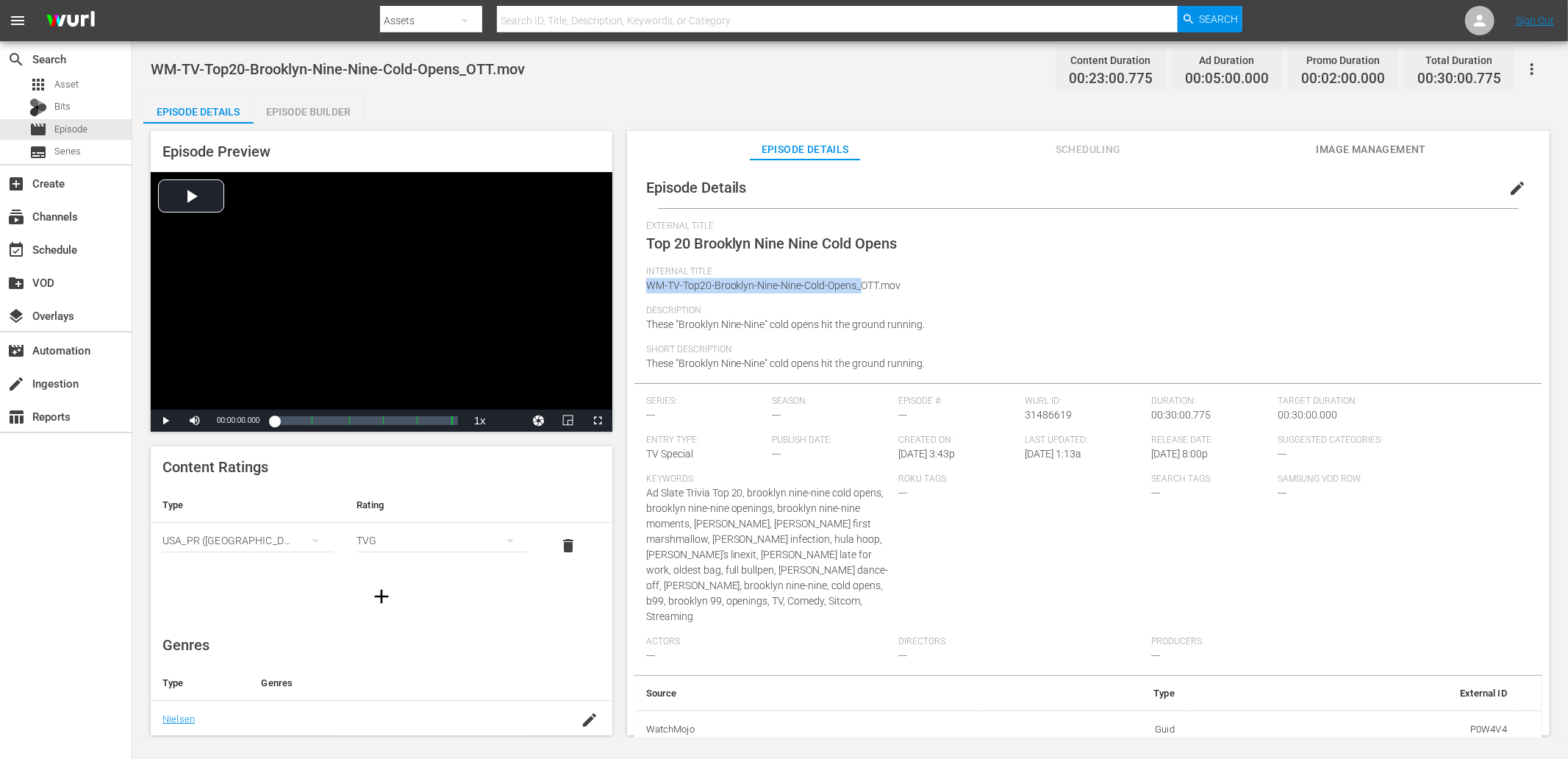
drag, startPoint x: 857, startPoint y: 289, endPoint x: 647, endPoint y: 285, distance: 210.0
click at [647, 285] on span "WM-TV-Top20-Brooklyn-Nine-Nine-Cold-Opens_OTT.mov" at bounding box center [773, 285] width 255 height 12
copy span "WM-TV-Top20-Brooklyn-Nine-Nine-Cold-Opens_"
click at [1411, 186] on div "Episode Details edit" at bounding box center [1088, 187] width 908 height 41
click at [1411, 185] on span "edit" at bounding box center [1517, 189] width 18 height 18
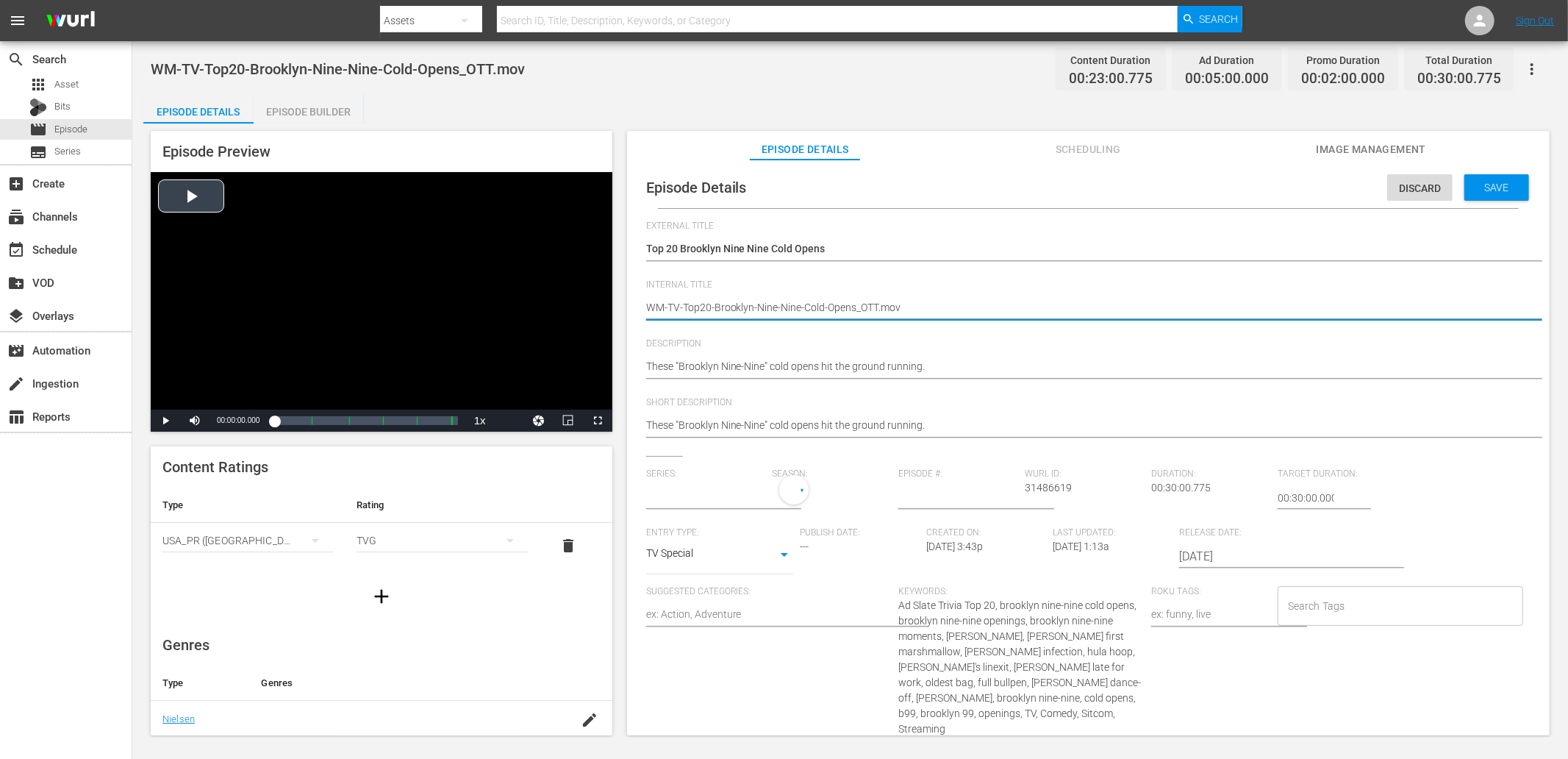
drag, startPoint x: 928, startPoint y: 309, endPoint x: 557, endPoint y: 312, distance: 371.0
paste textarea "P0W4V4"
type textarea "WM-TV-Top20-Brooklyn-Nine-Nine-Cold-Opens_P0W4V4"
type input "No Series"
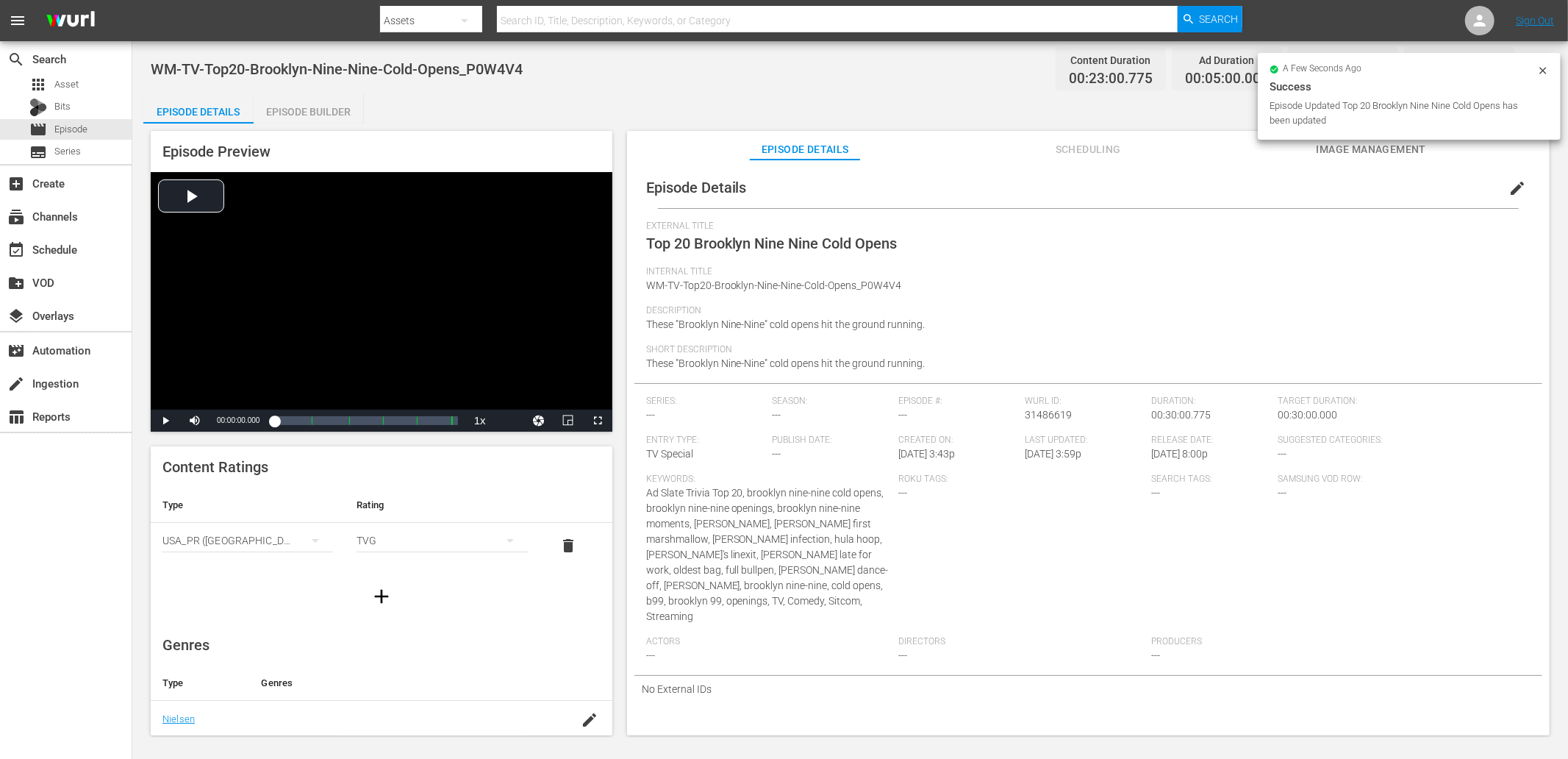
click at [469, 94] on div "Episode Details Episode Builder Episode Preview Video Player is loading. Play V…" at bounding box center [850, 421] width 1414 height 653
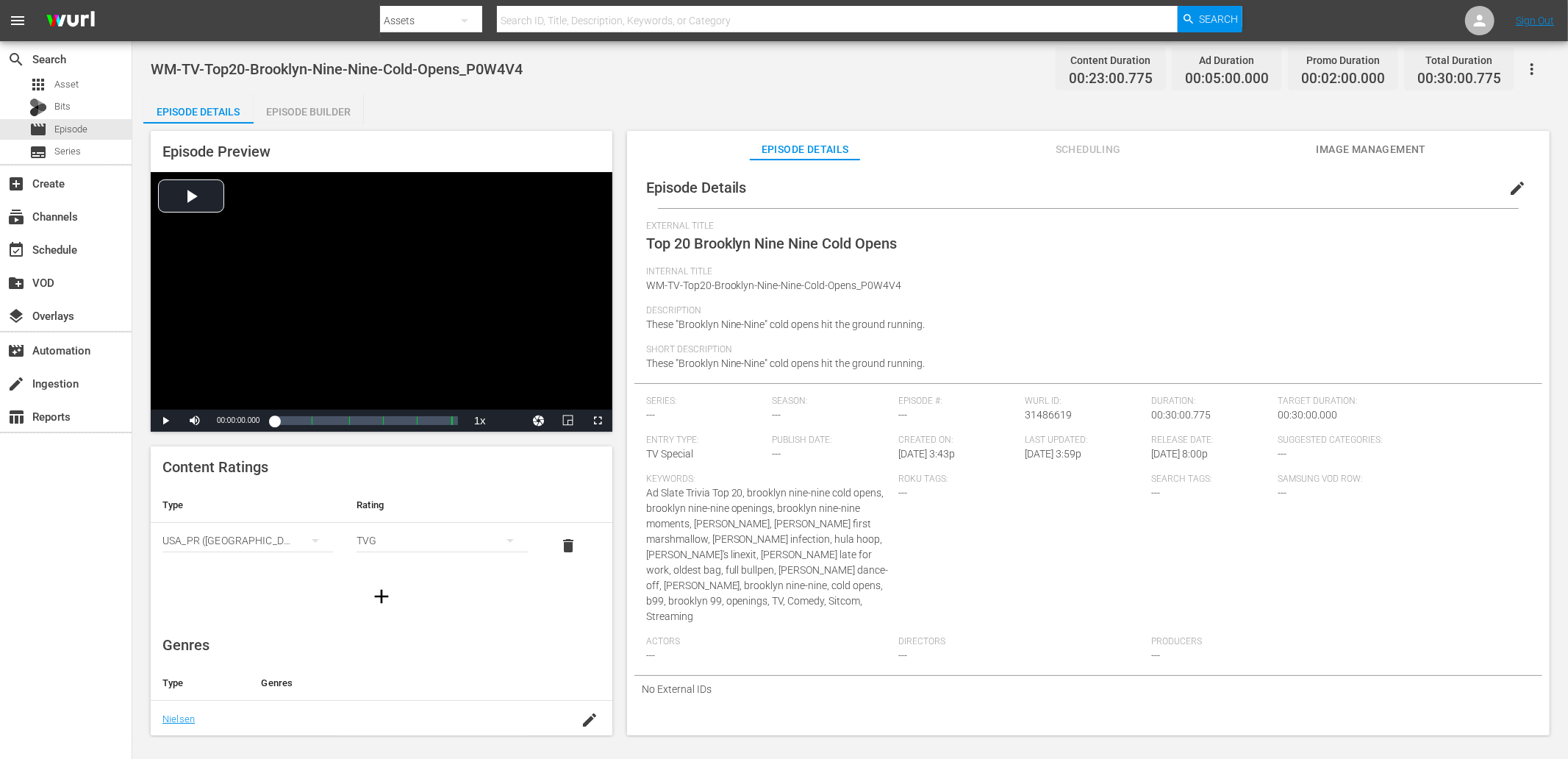
click at [591, 68] on div "WM-TV-Top20-Brooklyn-Nine-Nine-Cold-Opens_P0W4V4 Content Duration 00:23:00.775 …" at bounding box center [849, 69] width 1399 height 33
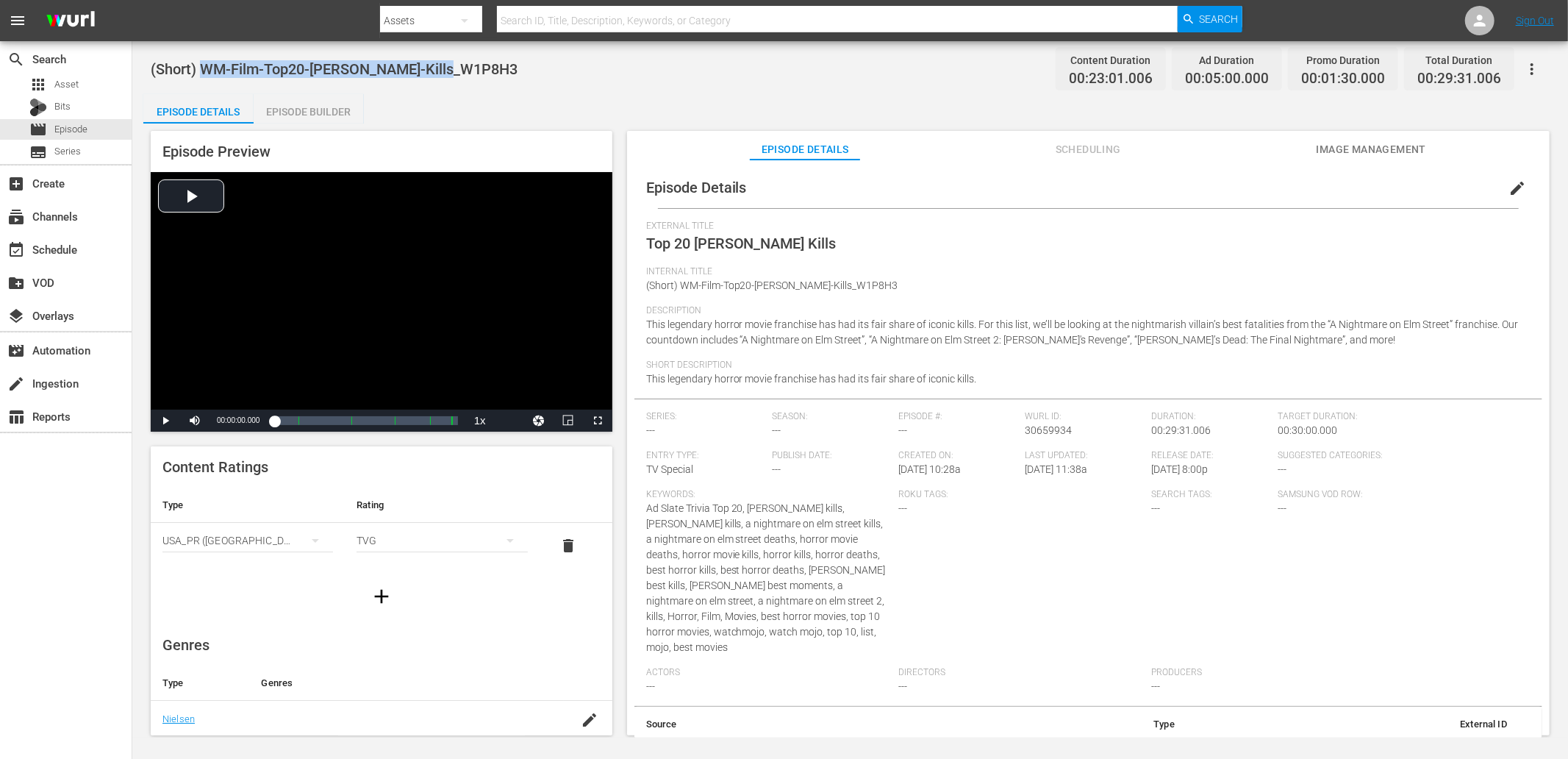
drag, startPoint x: 379, startPoint y: 73, endPoint x: 200, endPoint y: 76, distance: 179.0
click at [200, 76] on span "(Short) WM-Film-Top20-[PERSON_NAME]-Kills_W1P8H3" at bounding box center [334, 70] width 367 height 18
click at [541, 79] on div "(Short) WM-Film-Top20-[PERSON_NAME]-Kills_W1P8H3 Content Duration 00:23:01.006 …" at bounding box center [849, 69] width 1399 height 33
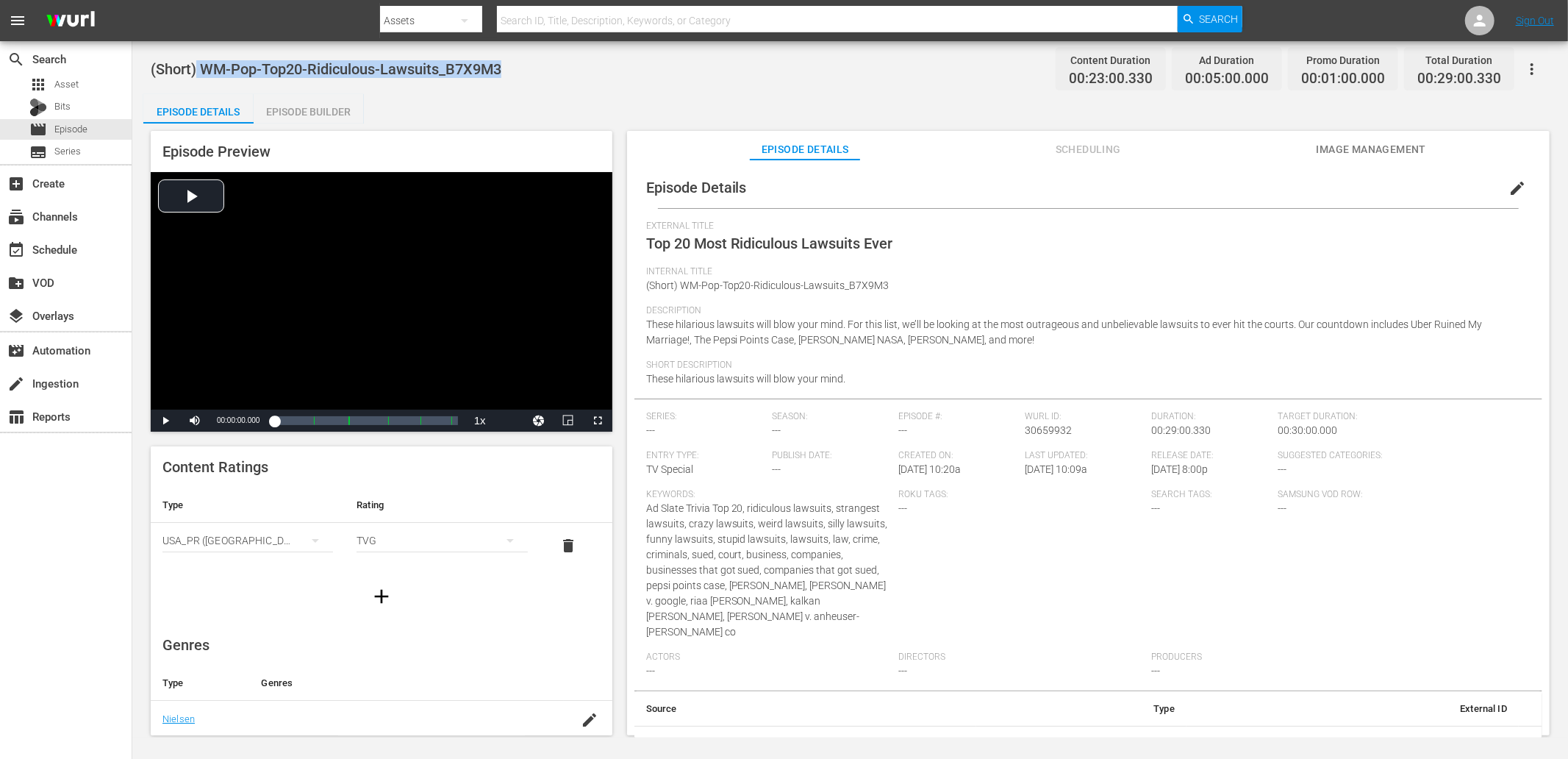
drag, startPoint x: 498, startPoint y: 69, endPoint x: 198, endPoint y: 76, distance: 300.1
click at [198, 76] on div "(Short) WM-Pop-Top20-Ridiculous-Lawsuits_B7X9M3 Content Duration 00:23:00.330 A…" at bounding box center [849, 69] width 1399 height 33
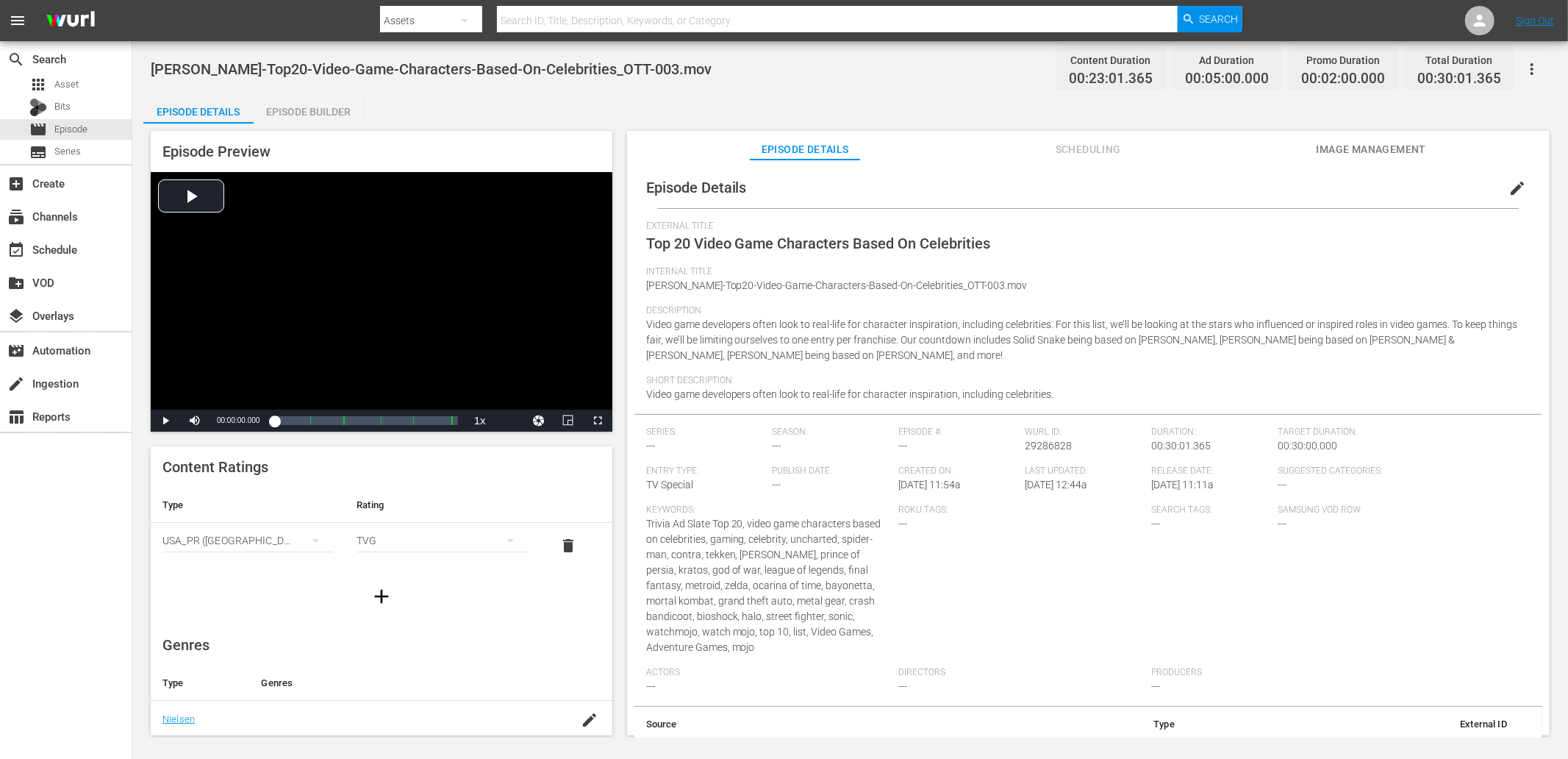
click at [604, 76] on span "[PERSON_NAME]-Top20-Video-Game-Characters-Based-On-Celebrities_OTT-003.mov" at bounding box center [430, 70] width 561 height 18
drag, startPoint x: 554, startPoint y: 64, endPoint x: 153, endPoint y: 78, distance: 401.2
click at [153, 78] on div "[PERSON_NAME]-Top20-Video-Game-Characters-Based-On-Celebrities_OTT-003.mov Cont…" at bounding box center [849, 69] width 1399 height 33
copy span "[PERSON_NAME]-Top20-Video-Game-Characters-Based-On-Celebrities"
click at [1411, 209] on div "Episode Details edit External Title Top 20 Video Game Characters Based On Celeb…" at bounding box center [1088, 473] width 908 height 612
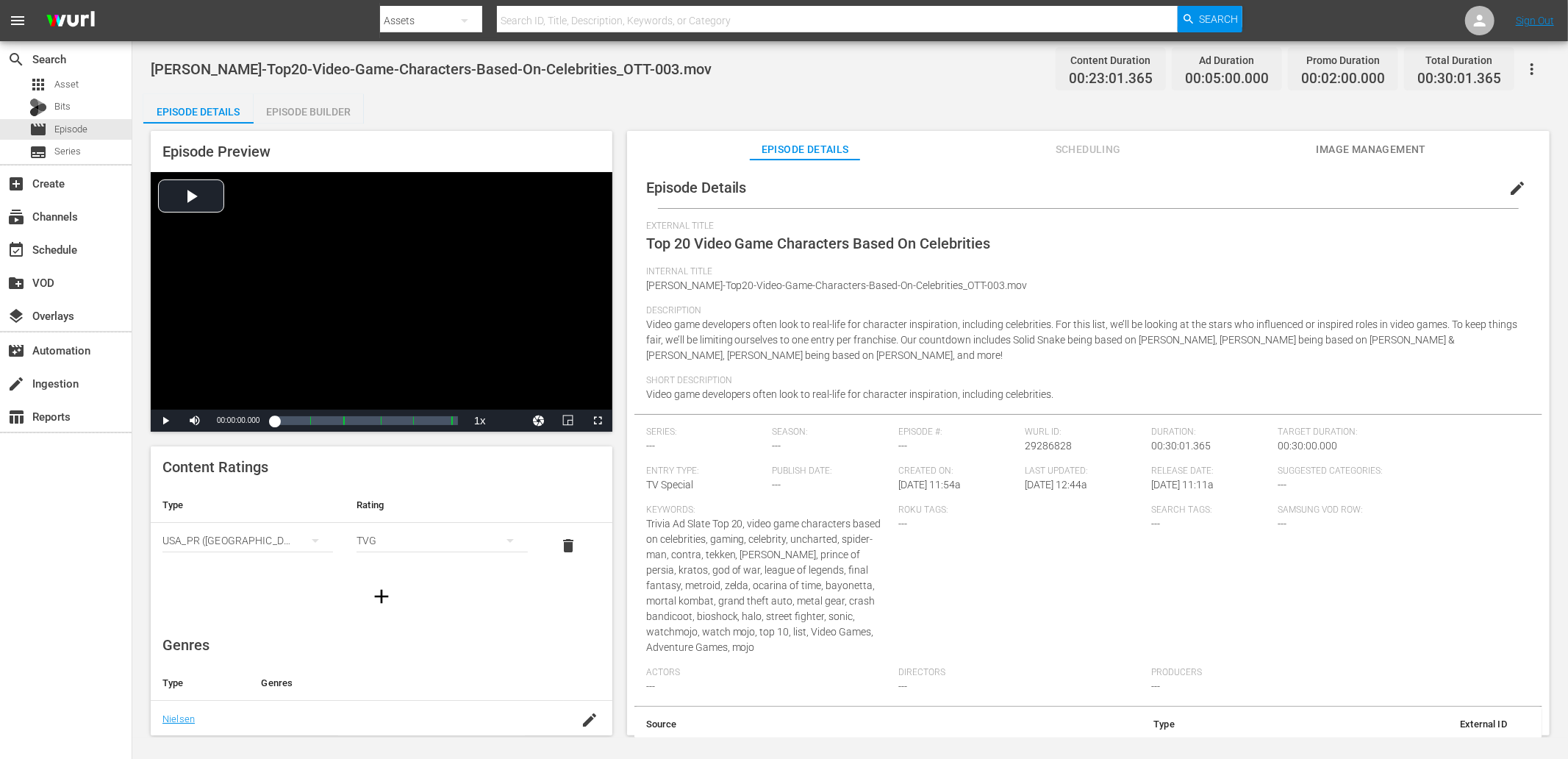
click at [1411, 182] on span "edit" at bounding box center [1517, 189] width 18 height 18
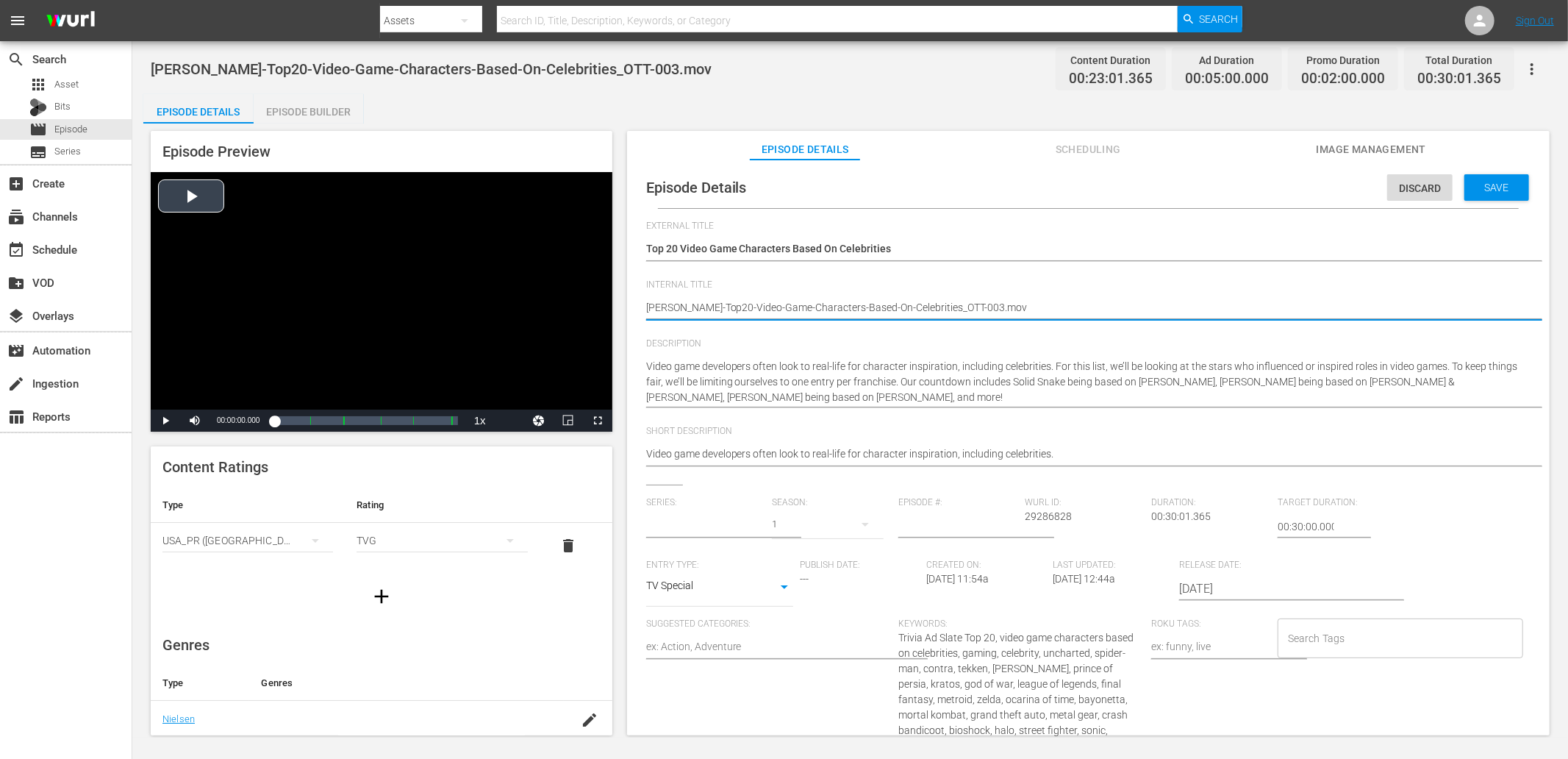
type input "No Series"
drag, startPoint x: 1027, startPoint y: 299, endPoint x: 571, endPoint y: 362, distance: 460.3
paste textarea "H5S6P9"
type textarea "[PERSON_NAME]-Top20-Video-Game-Characters-Based-On-Celebrities_H5S6P9"
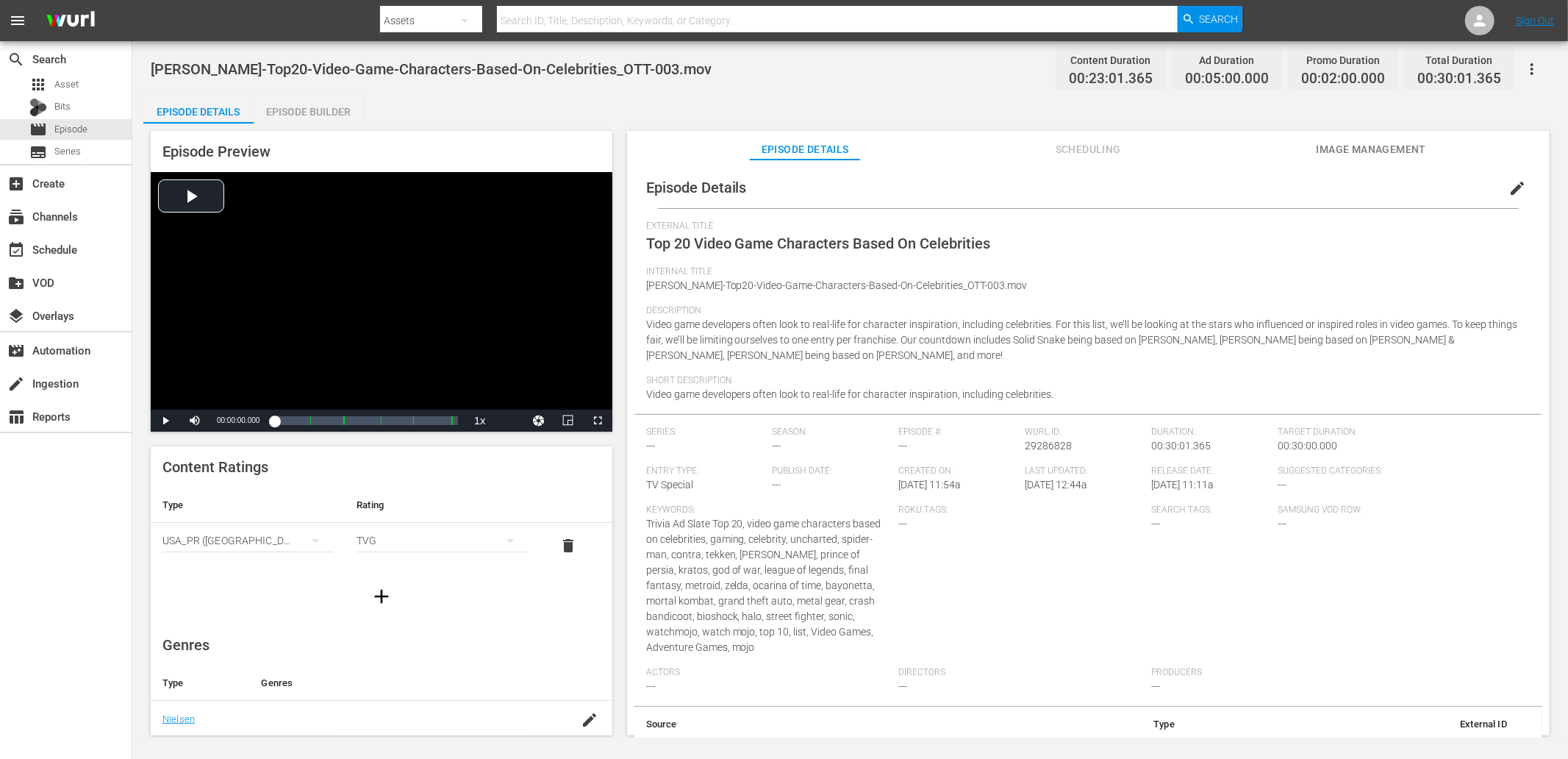
click at [272, 72] on span "[PERSON_NAME]-Top20-Video-Game-Characters-Based-On-Celebrities_OTT-003.mov" at bounding box center [430, 70] width 561 height 18
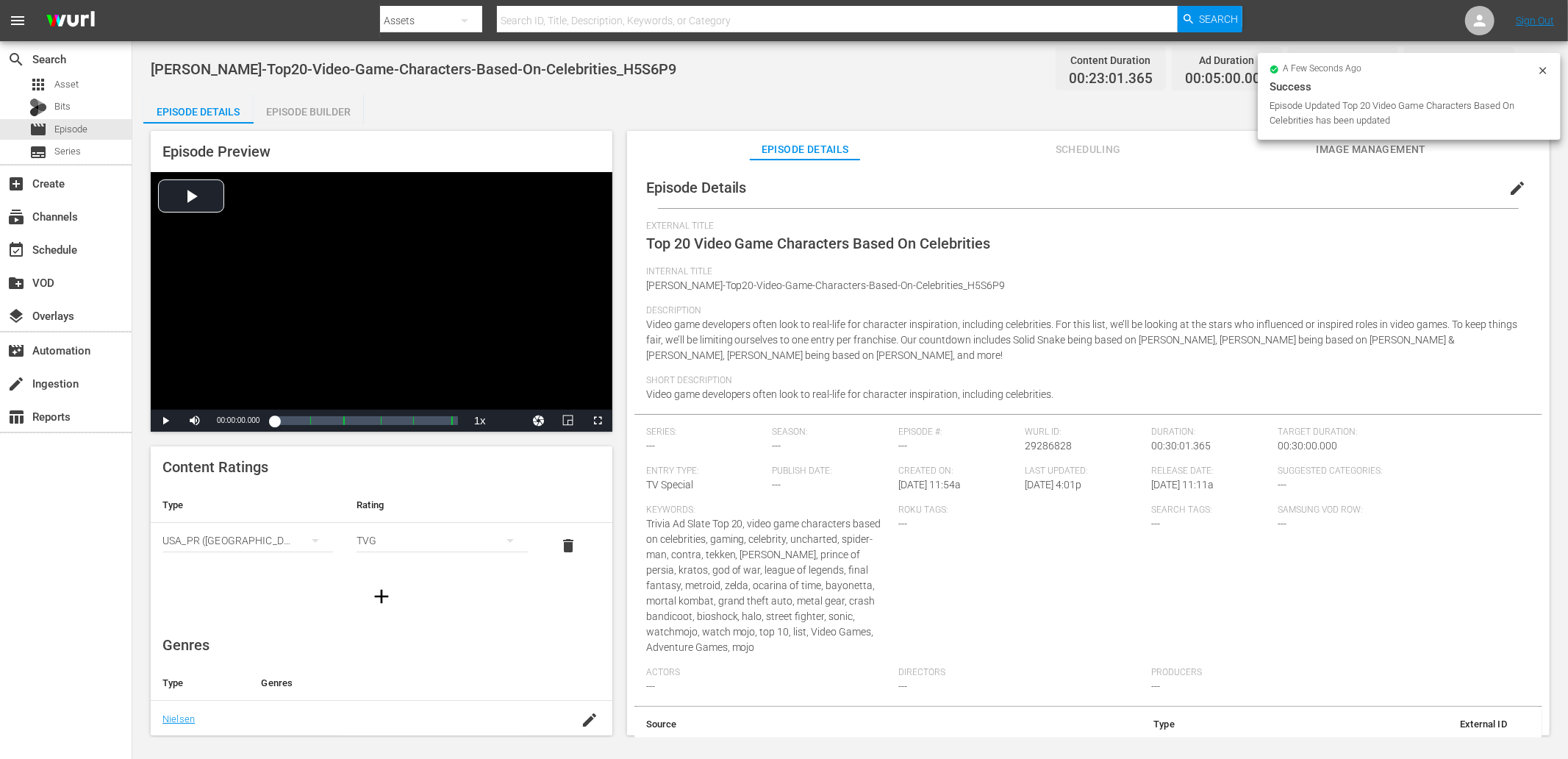
click at [272, 72] on span "[PERSON_NAME]-Top20-Video-Game-Characters-Based-On-Celebrities_H5S6P9" at bounding box center [413, 70] width 525 height 18
copy span "Video"
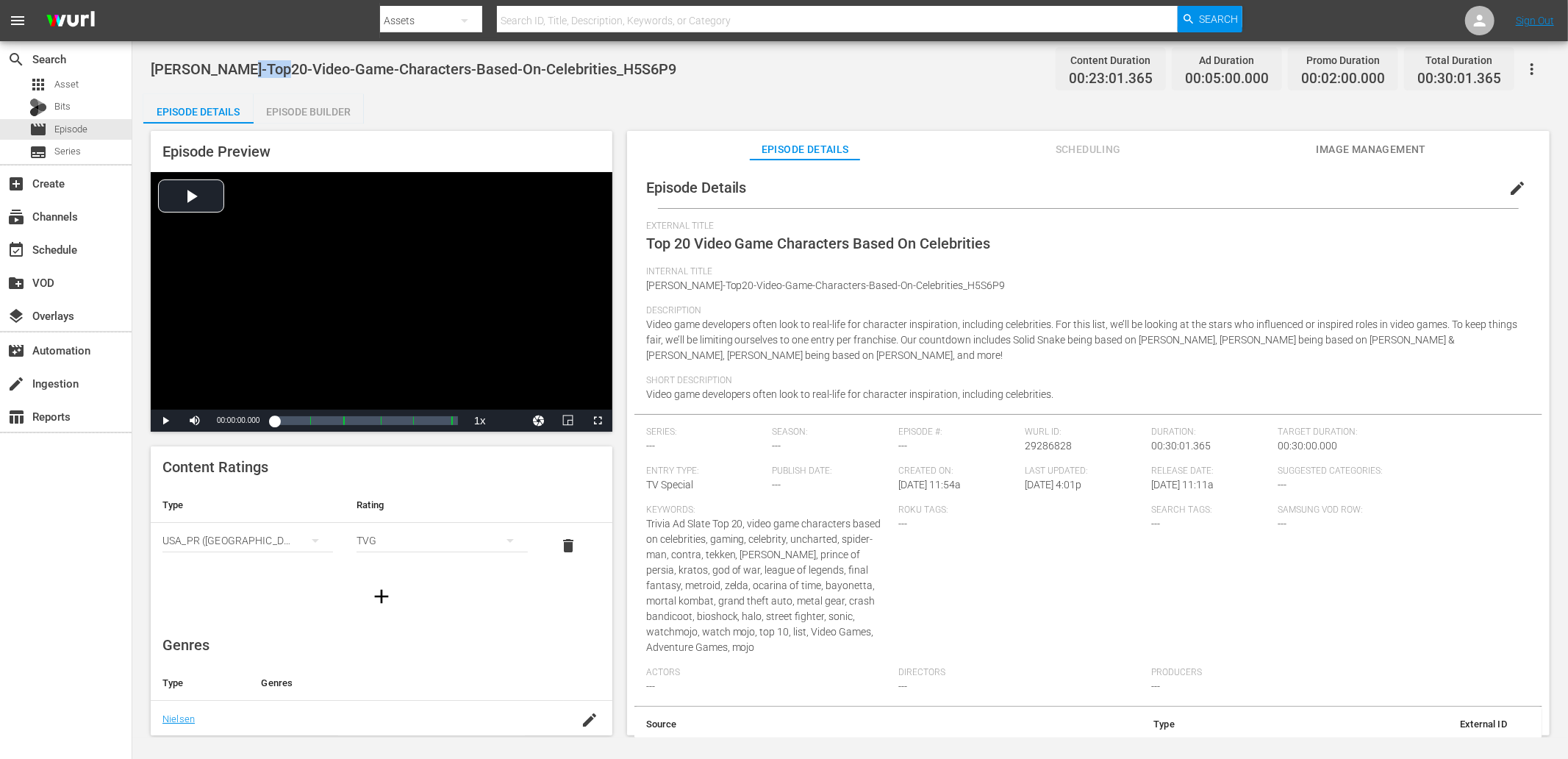
click at [1411, 181] on span "edit" at bounding box center [1517, 189] width 18 height 18
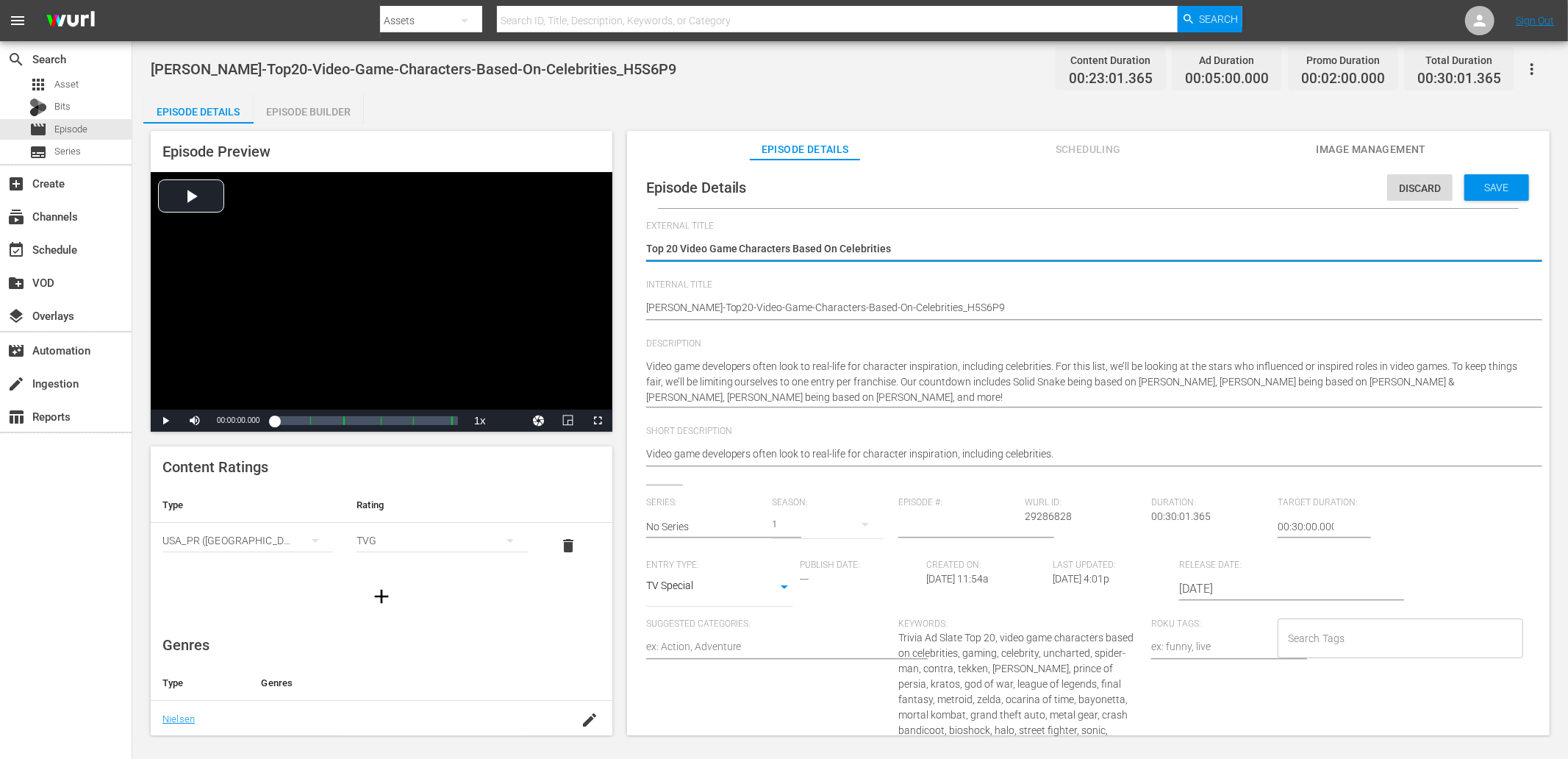
click at [1388, 644] on input "Search Tags" at bounding box center [1389, 638] width 210 height 26
paste input "Video"
type input "Video"
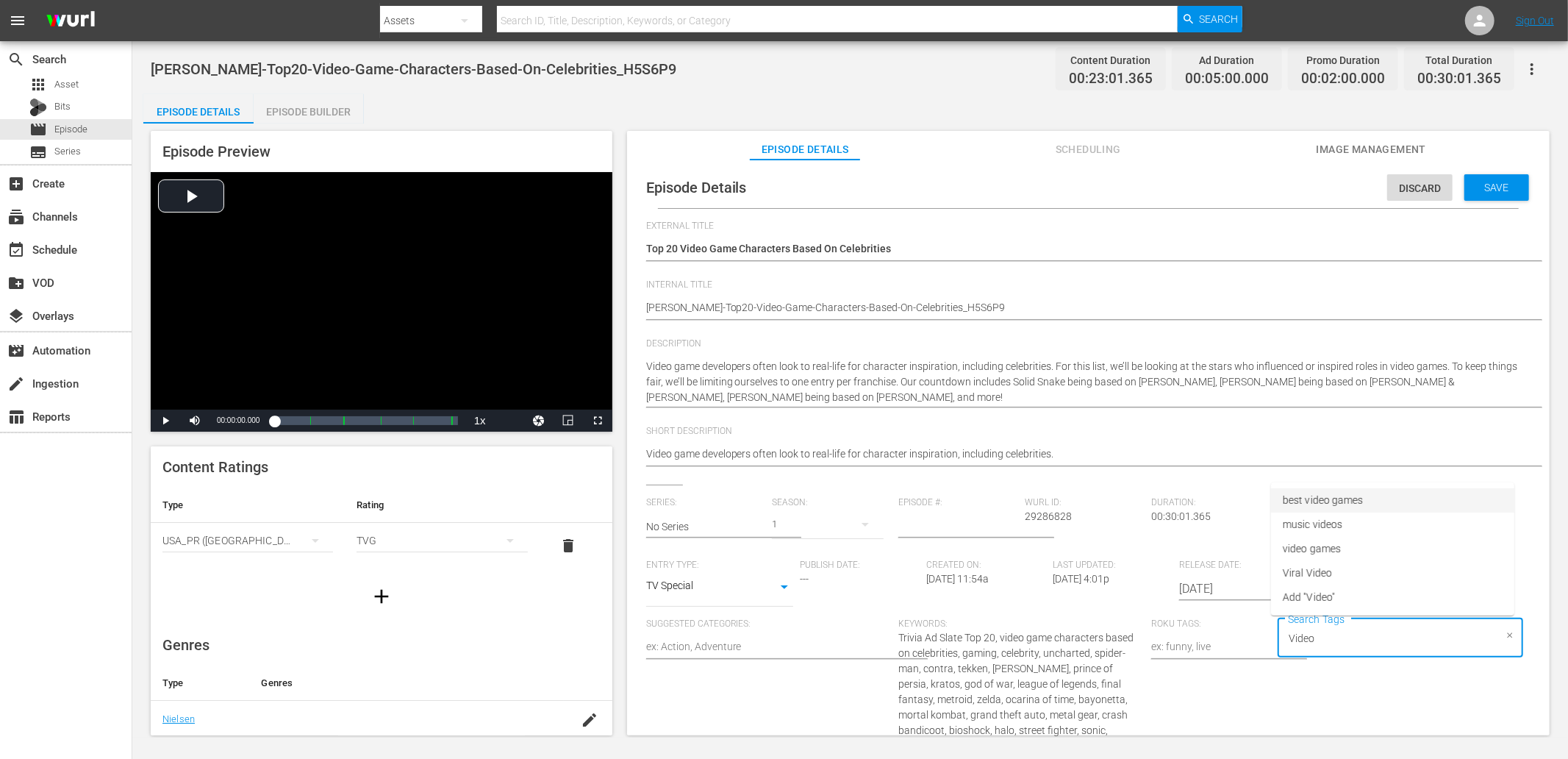
click at [1323, 502] on span "best video games" at bounding box center [1323, 500] width 81 height 16
click at [1411, 644] on input "Search Tags" at bounding box center [1446, 638] width 97 height 26
paste input "Video"
type input "Video"
click at [1305, 549] on span "video games" at bounding box center [1312, 549] width 58 height 16
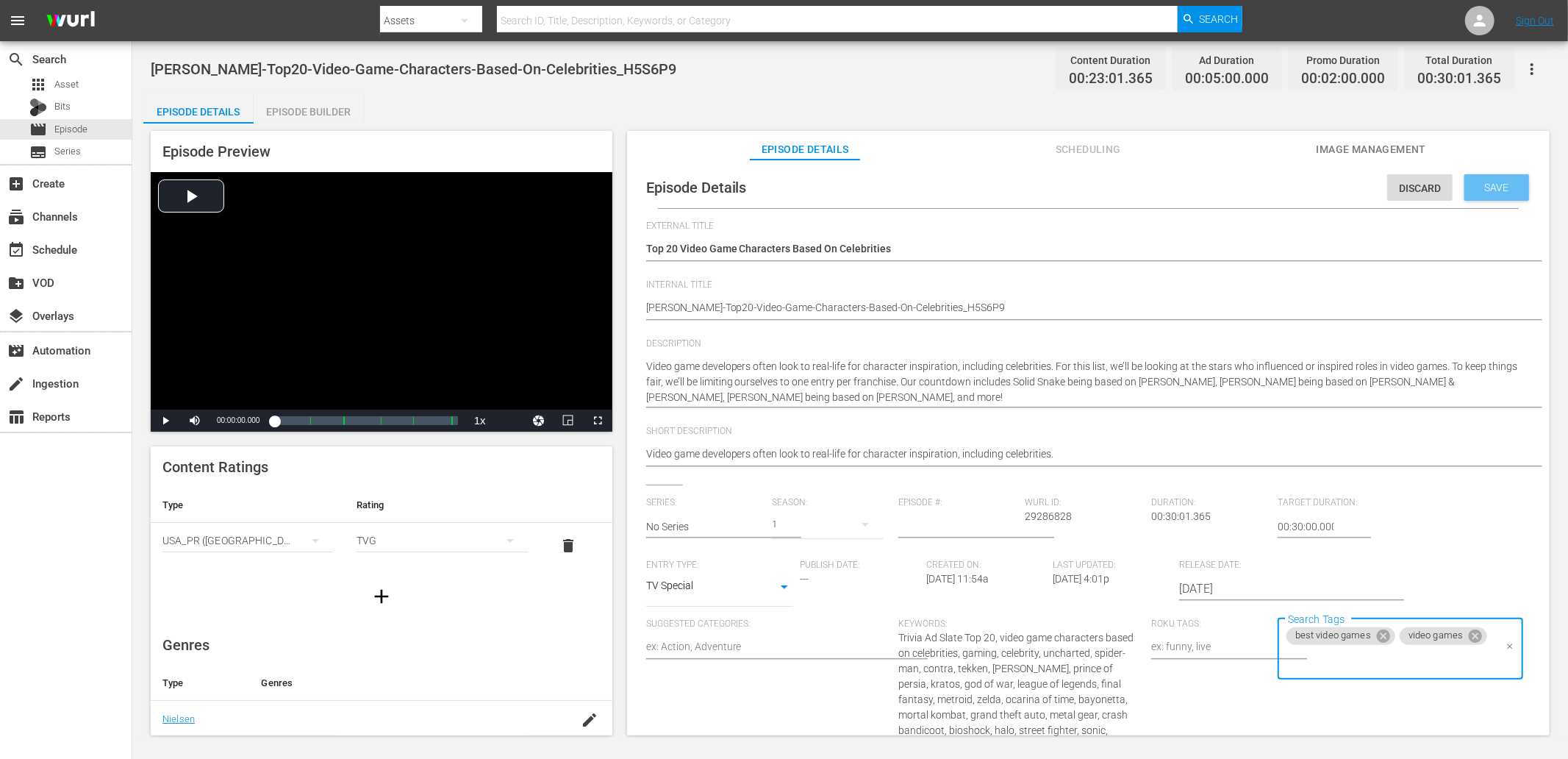
click at [1411, 182] on span "Save" at bounding box center [1497, 188] width 48 height 12
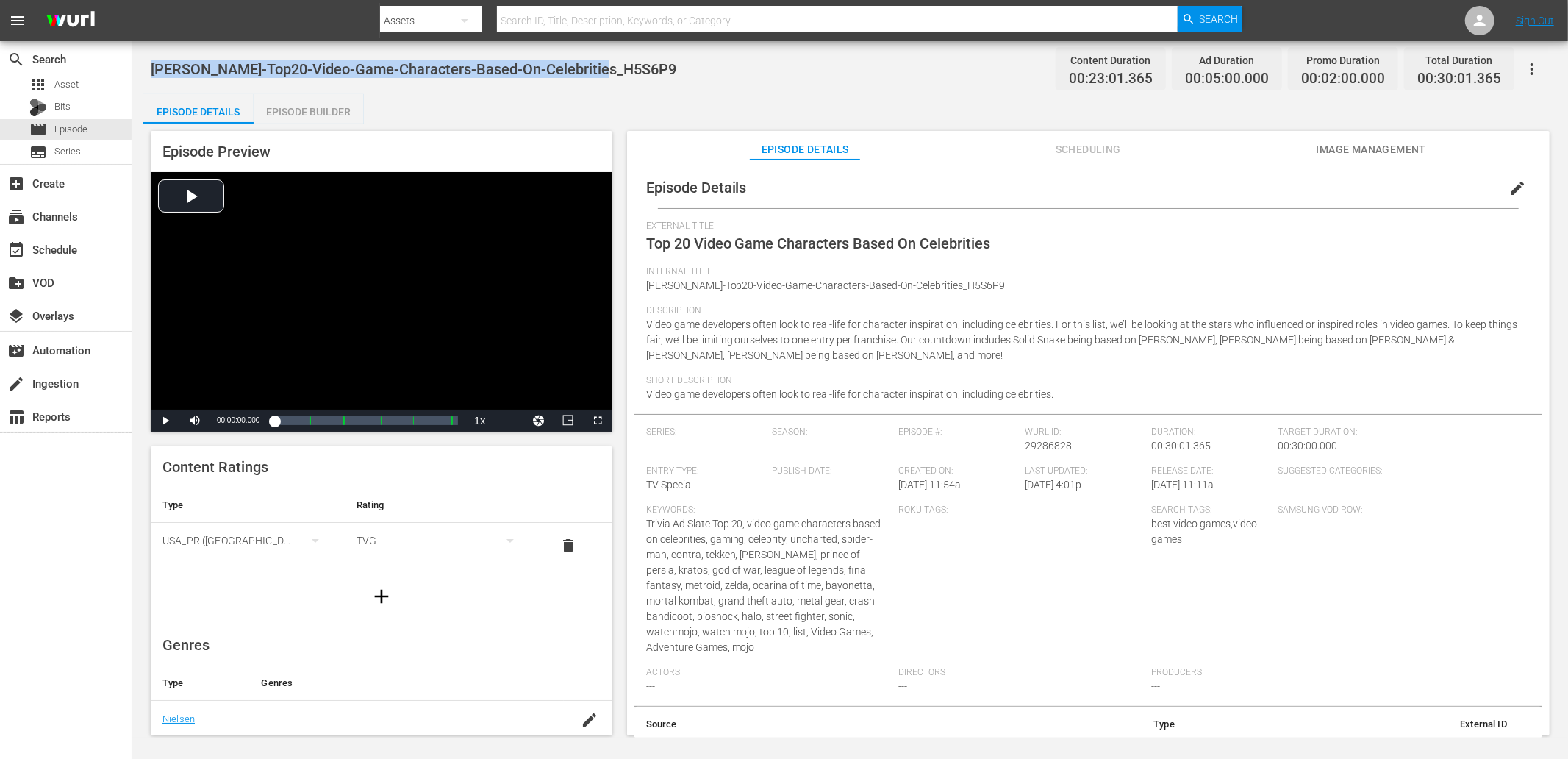
drag, startPoint x: 435, startPoint y: 86, endPoint x: 165, endPoint y: 74, distance: 270.3
click at [150, 71] on div "WM-VG-Top20-Video-Game-Characters-Based-On-Celebrities_H5S6P9 Content Duration …" at bounding box center [849, 69] width 1399 height 33
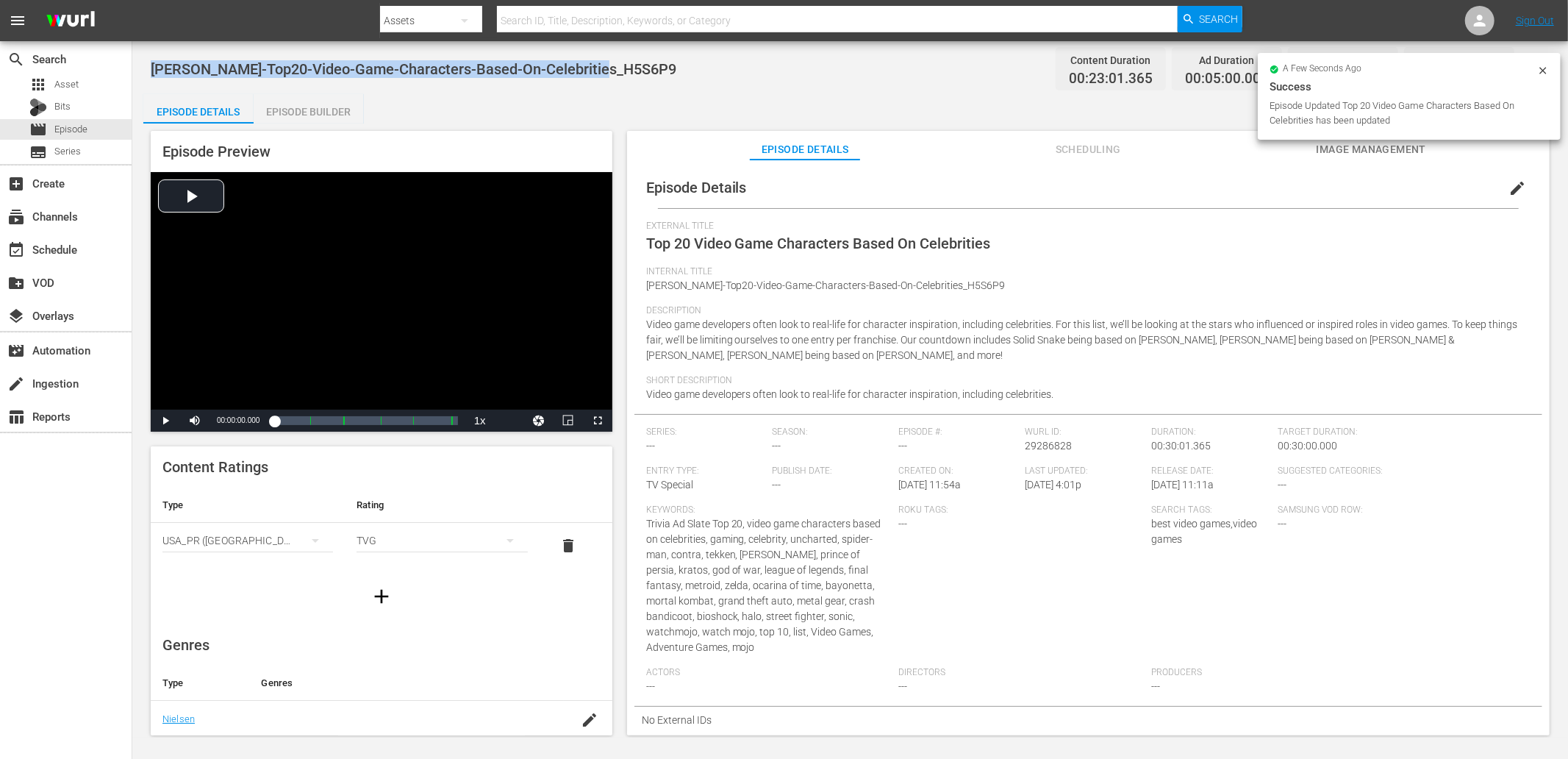
copy span "WM-VG-Top20-Video-Game-Characters-Based-On-Celebrities_H5S6P9"
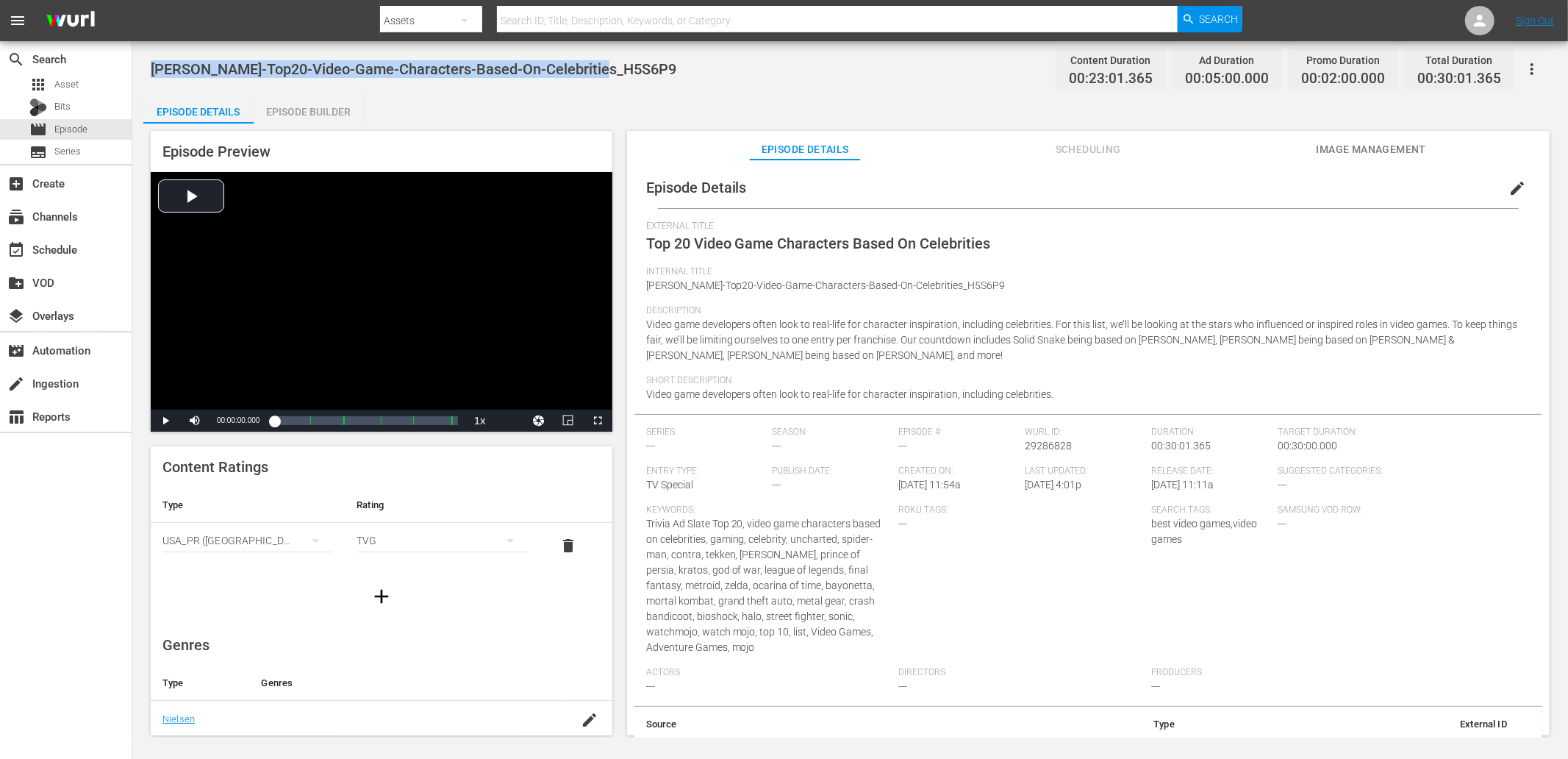
click at [921, 81] on div "WM-VG-Top20-Video-Game-Characters-Based-On-Celebrities_H5S6P9 Content Duration …" at bounding box center [849, 69] width 1399 height 33
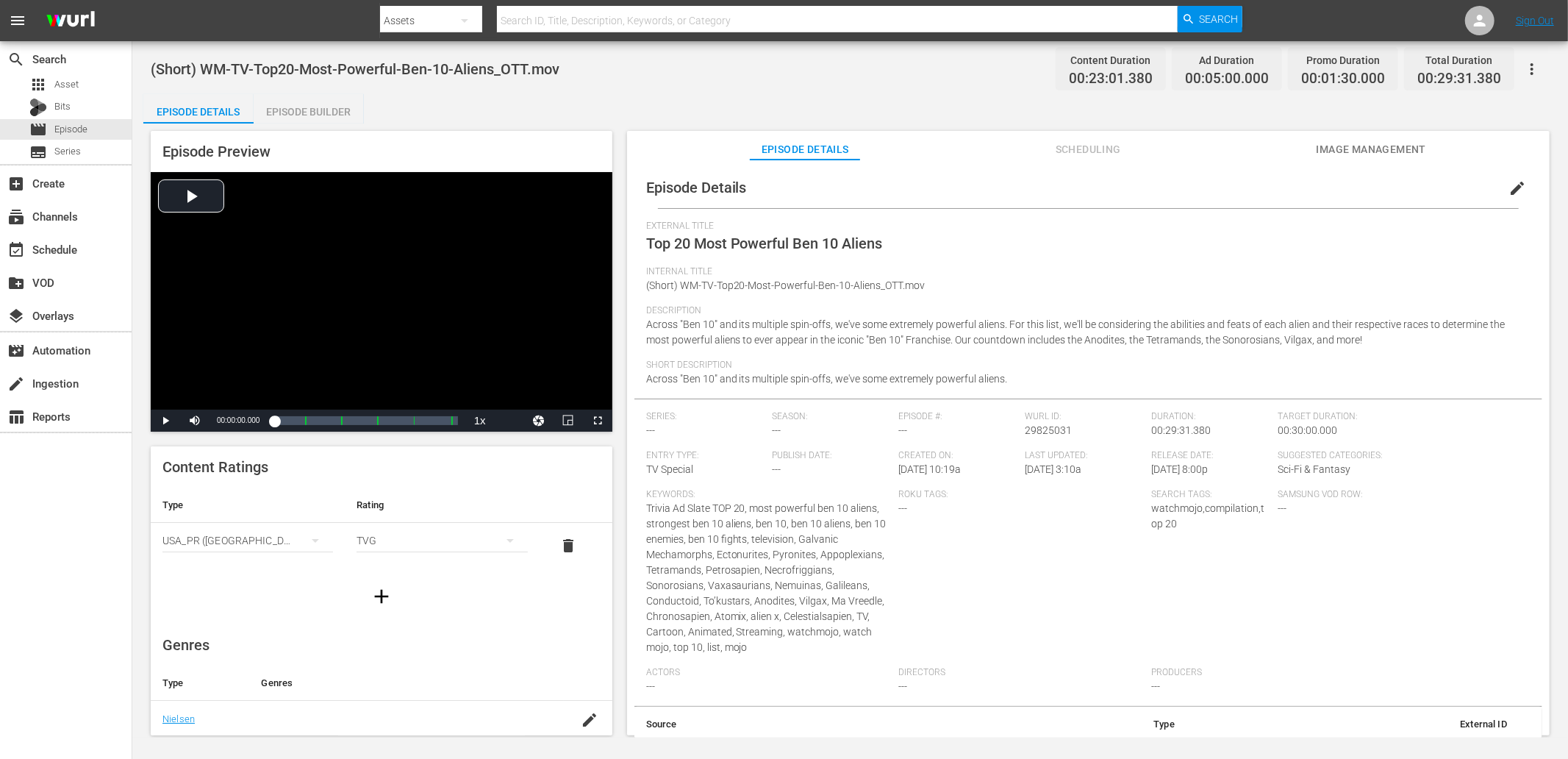
click at [525, 67] on span "(Short) WM-TV-Top20-Most-Powerful-Ben-10-Aliens_OTT.mov" at bounding box center [355, 70] width 409 height 18
drag, startPoint x: 526, startPoint y: 70, endPoint x: 232, endPoint y: 78, distance: 294.1
click at [232, 78] on div "(Short) WM-TV-Top20-Most-Powerful-Ben-10-Aliens_OTT.mov Content Duration 00:23:…" at bounding box center [849, 69] width 1399 height 33
click at [204, 72] on span "(Short) WM-TV-Top20-Most-Powerful-Ben-10-Aliens_OTT.mov" at bounding box center [355, 70] width 409 height 18
drag, startPoint x: 204, startPoint y: 72, endPoint x: 469, endPoint y: 63, distance: 265.2
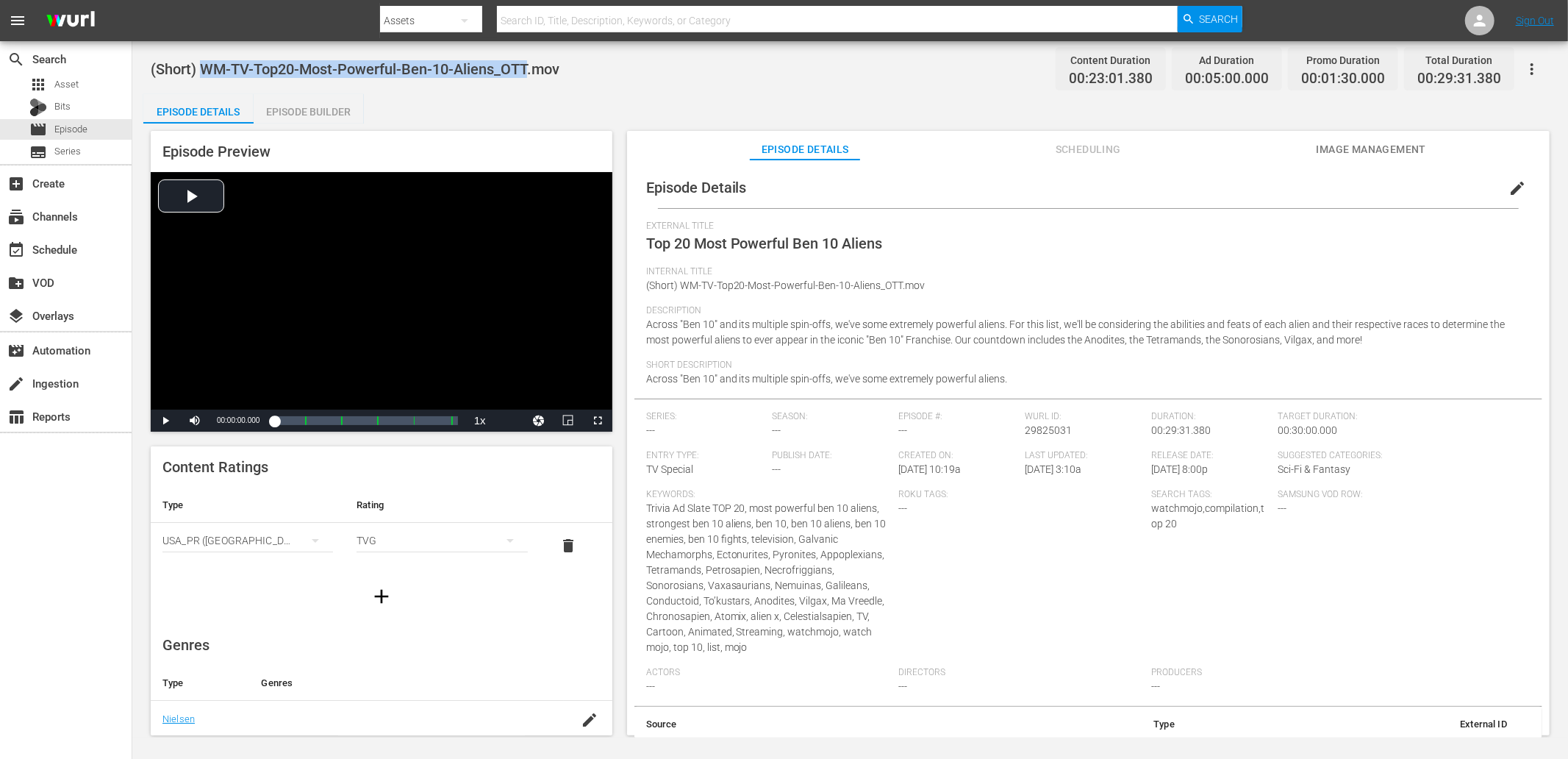
click at [469, 63] on span "(Short) WM-TV-Top20-Most-Powerful-Ben-10-Aliens_OTT.mov" at bounding box center [355, 70] width 409 height 18
copy span "WM-TV-Top20-Most-Powerful-Ben-10-Aliens"
click at [1411, 185] on span "edit" at bounding box center [1517, 189] width 18 height 18
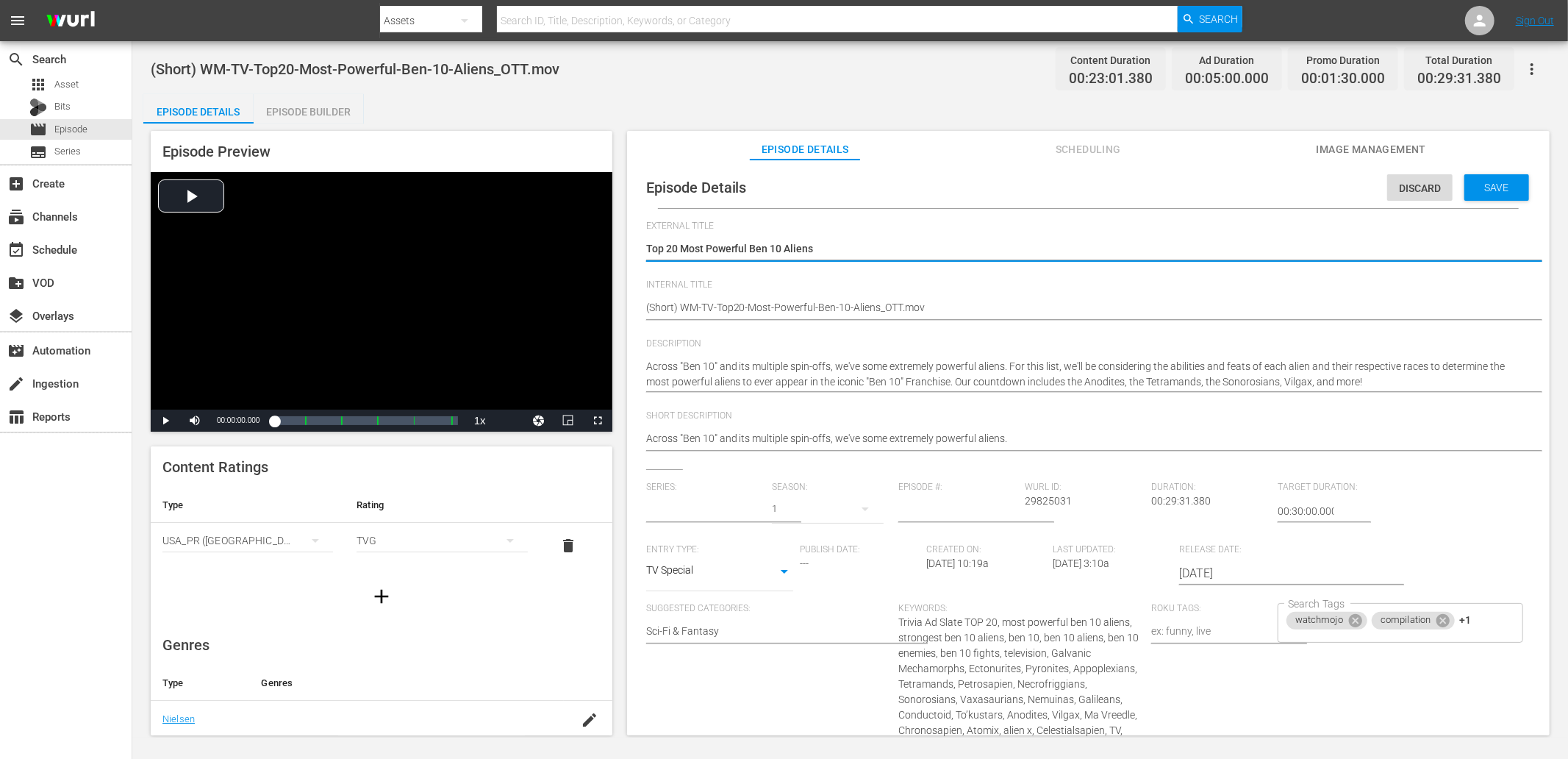
type input "No Series"
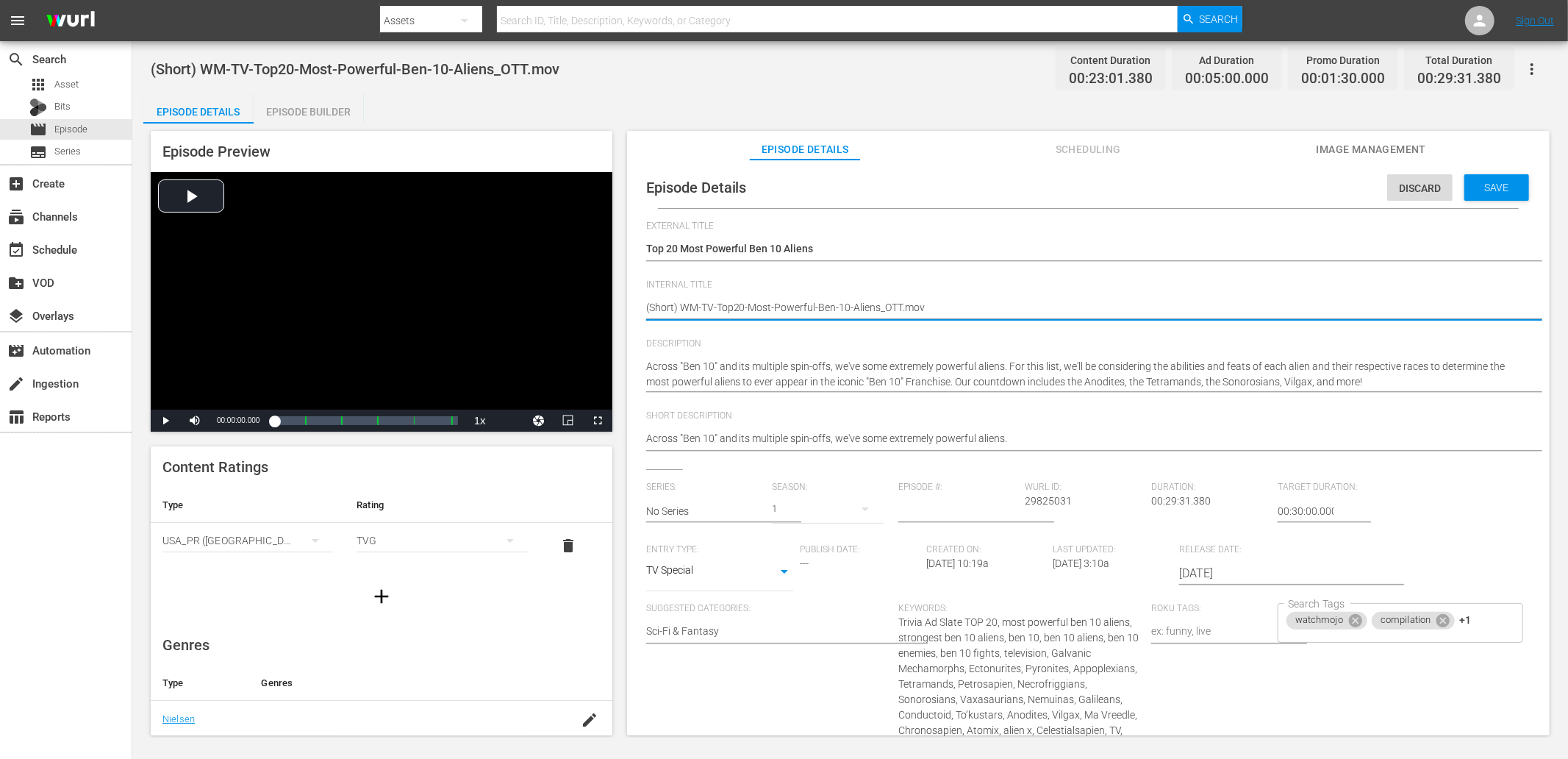
drag, startPoint x: 681, startPoint y: 308, endPoint x: 1034, endPoint y: 311, distance: 353.0
paste textarea "X2W1B5"
type textarea "(Short) WM-TV-Top20-Most-Powerful-Ben-10-Aliens_X2W1B5"
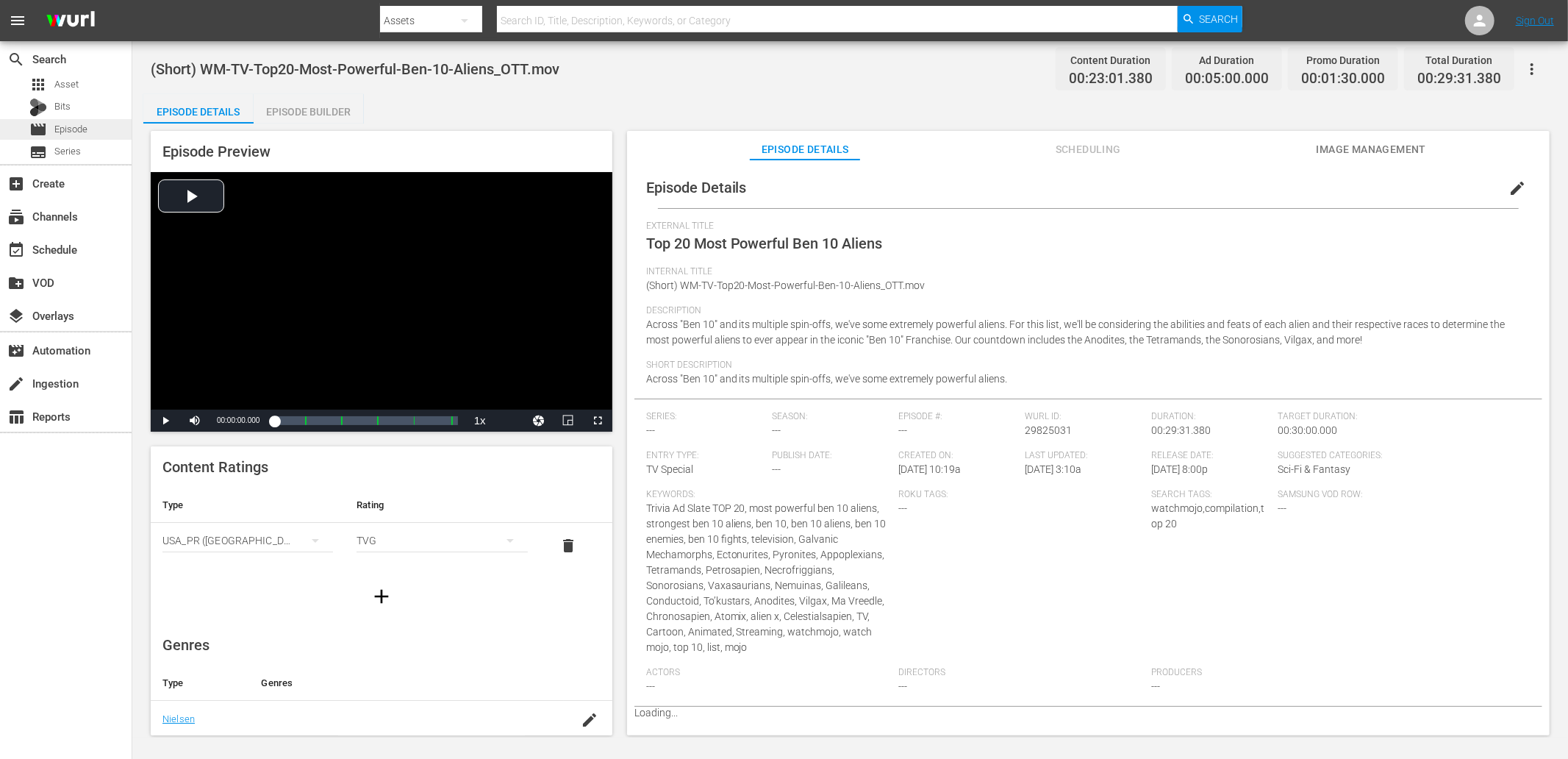
click at [94, 126] on div "movie Episode" at bounding box center [66, 129] width 132 height 20
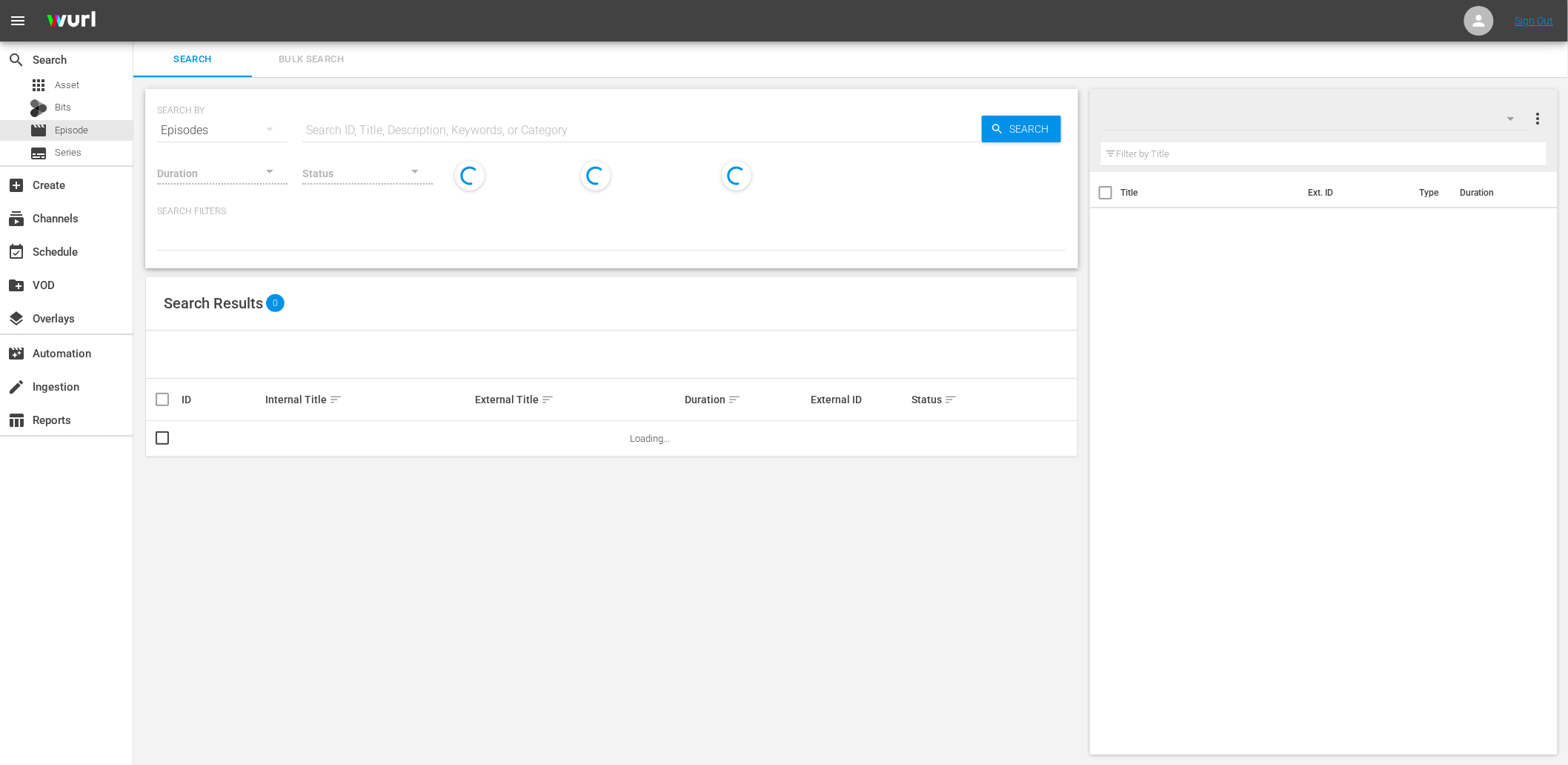
click at [509, 129] on input "text" at bounding box center [642, 130] width 680 height 35
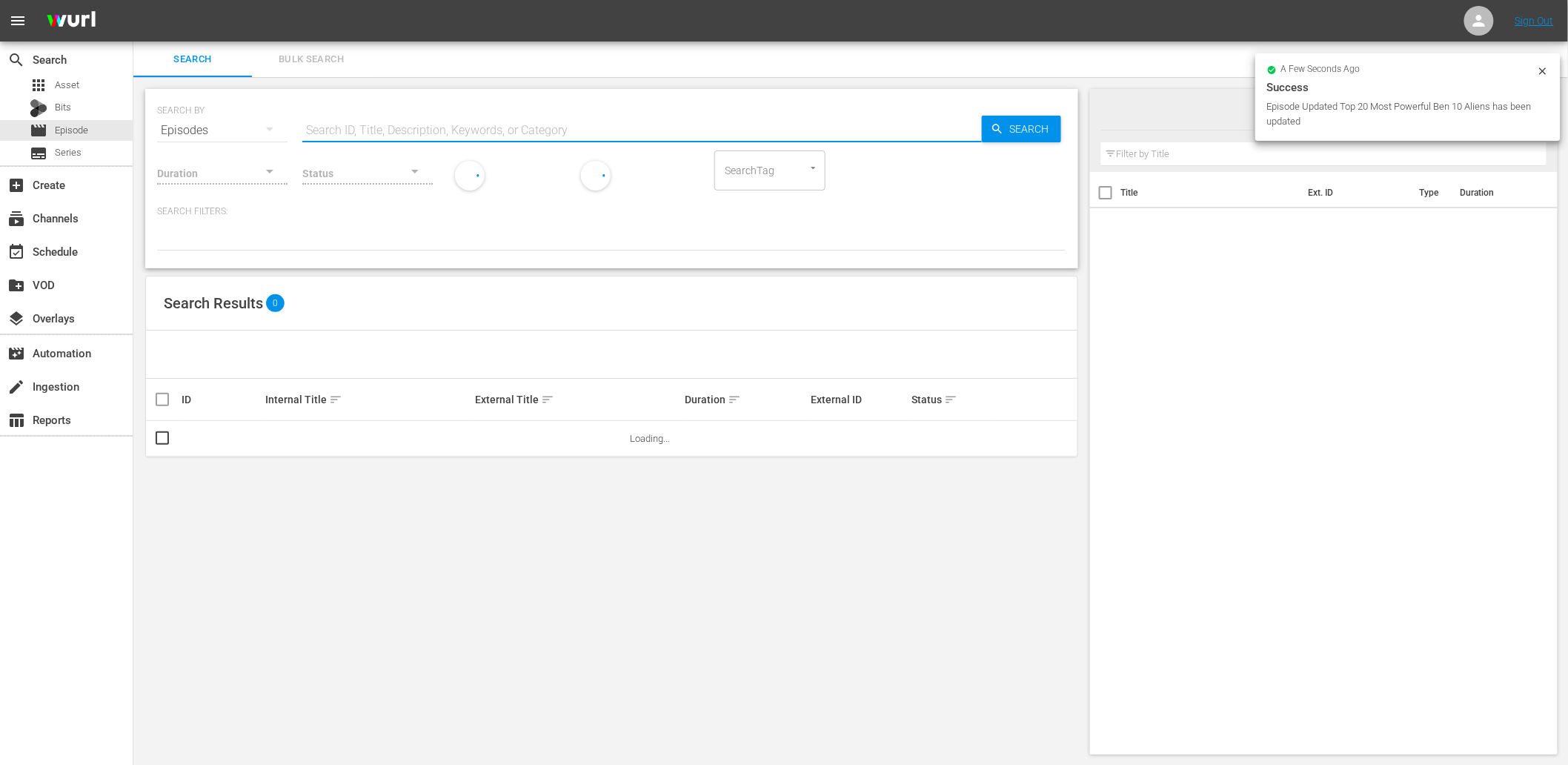
paste input "WM-TV-Top20-Most-Powerful-Ben-10-Aliens_X2W1B5"
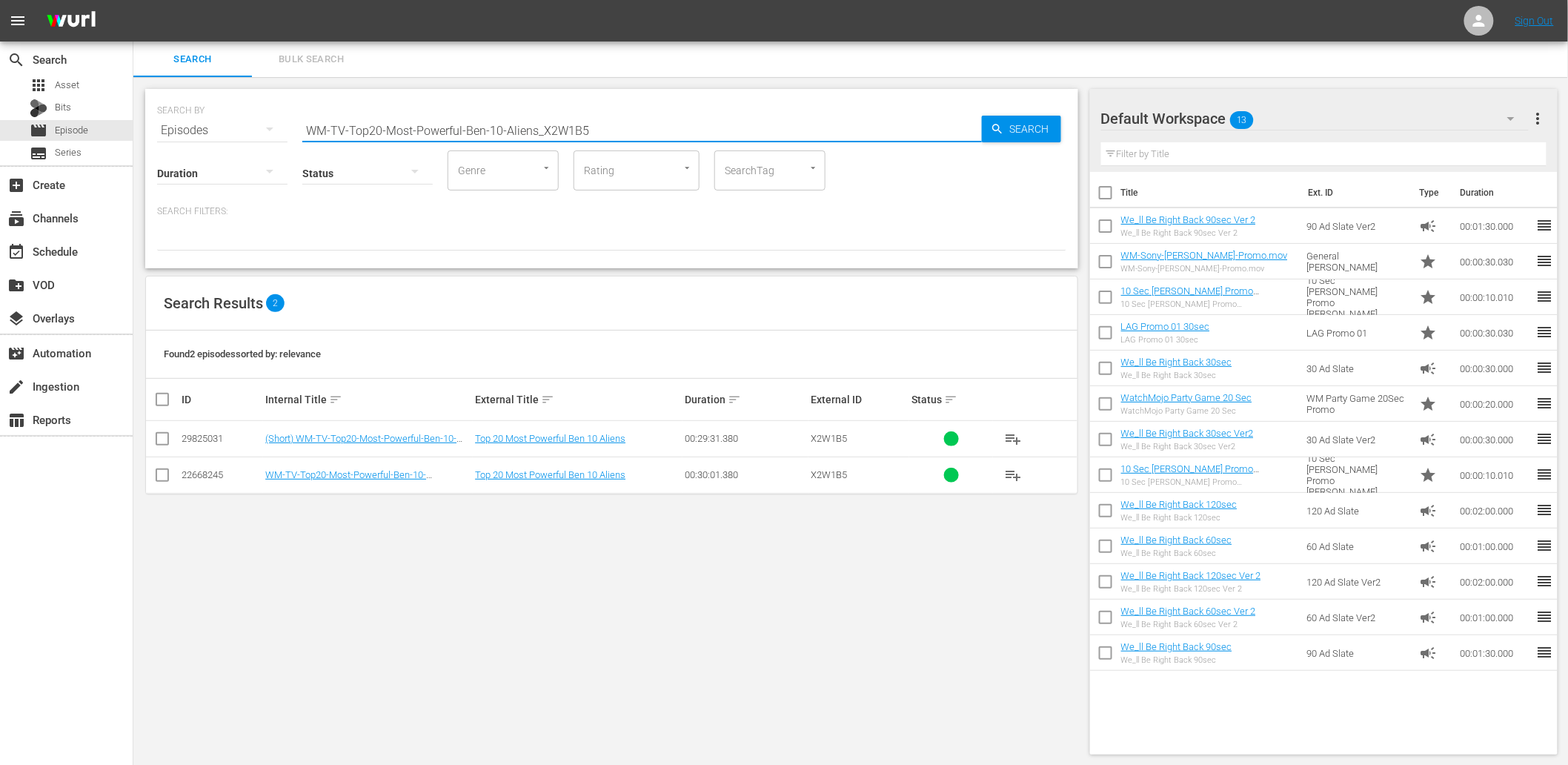
type input "WM-TV-Top20-Most-Powerful-Ben-10-Aliens_X2W1B5"
click at [509, 596] on div "SEARCH BY Search By Episodes Search ID, Title, Description, Keywords, or Catego…" at bounding box center [612, 421] width 957 height 689
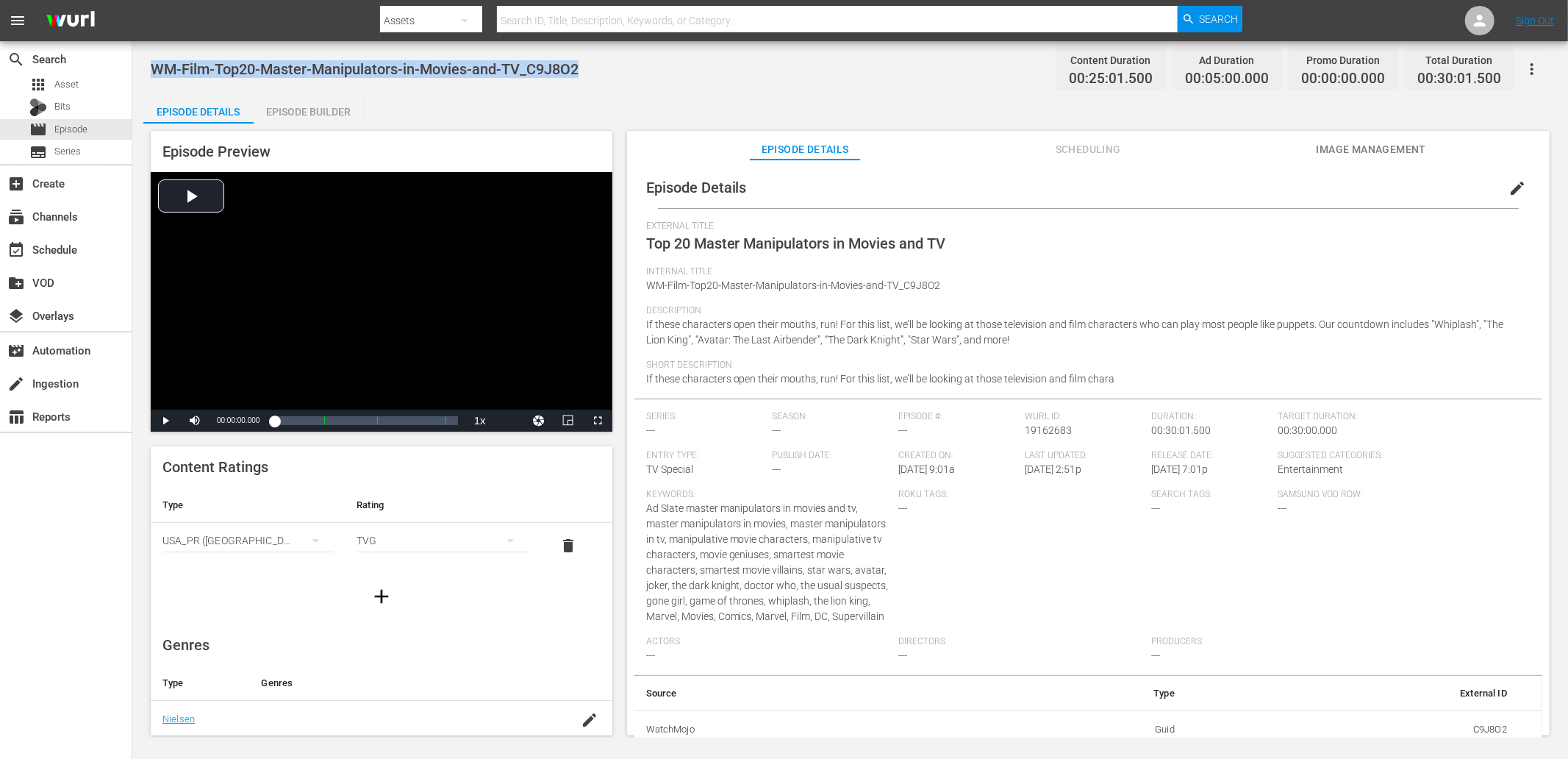
drag, startPoint x: 629, startPoint y: 70, endPoint x: 149, endPoint y: 74, distance: 480.0
click at [149, 74] on div "WM-Film-Top20-Master-Manipulators-in-Movies-and-TV_C9J8O2 Content Duration 00:2…" at bounding box center [850, 389] width 1436 height 696
copy span "WM-Film-Top20-Master-Manipulators-in-Movies-and-TV_C9J8O2"
click at [534, 42] on div "WM-Film-Top20-Master-Manipulators-in-Movies-and-TV_C9J8O2 Content Duration 00:2…" at bounding box center [850, 389] width 1436 height 696
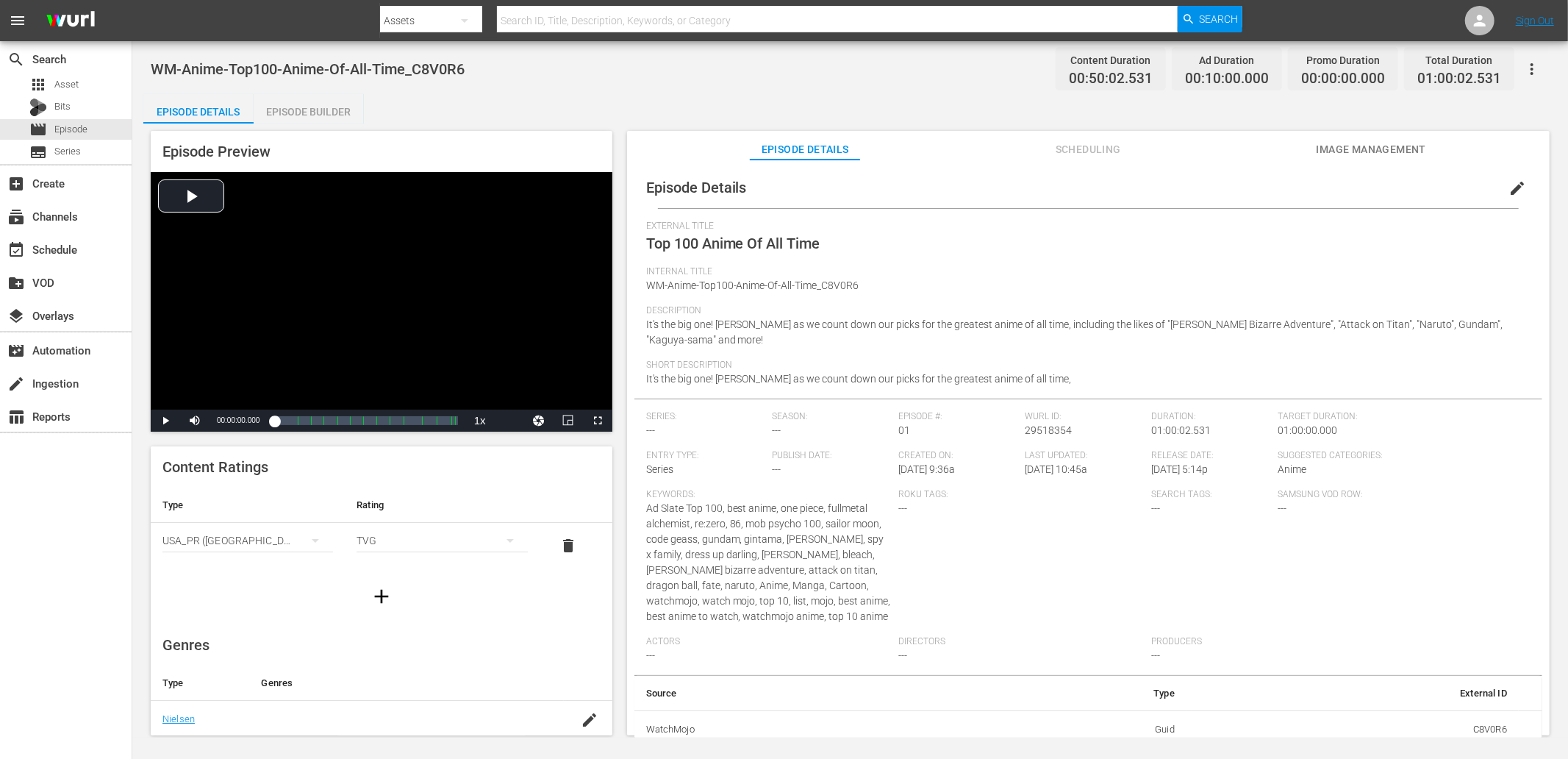
click at [1085, 131] on button "Scheduling" at bounding box center [1087, 145] width 110 height 29
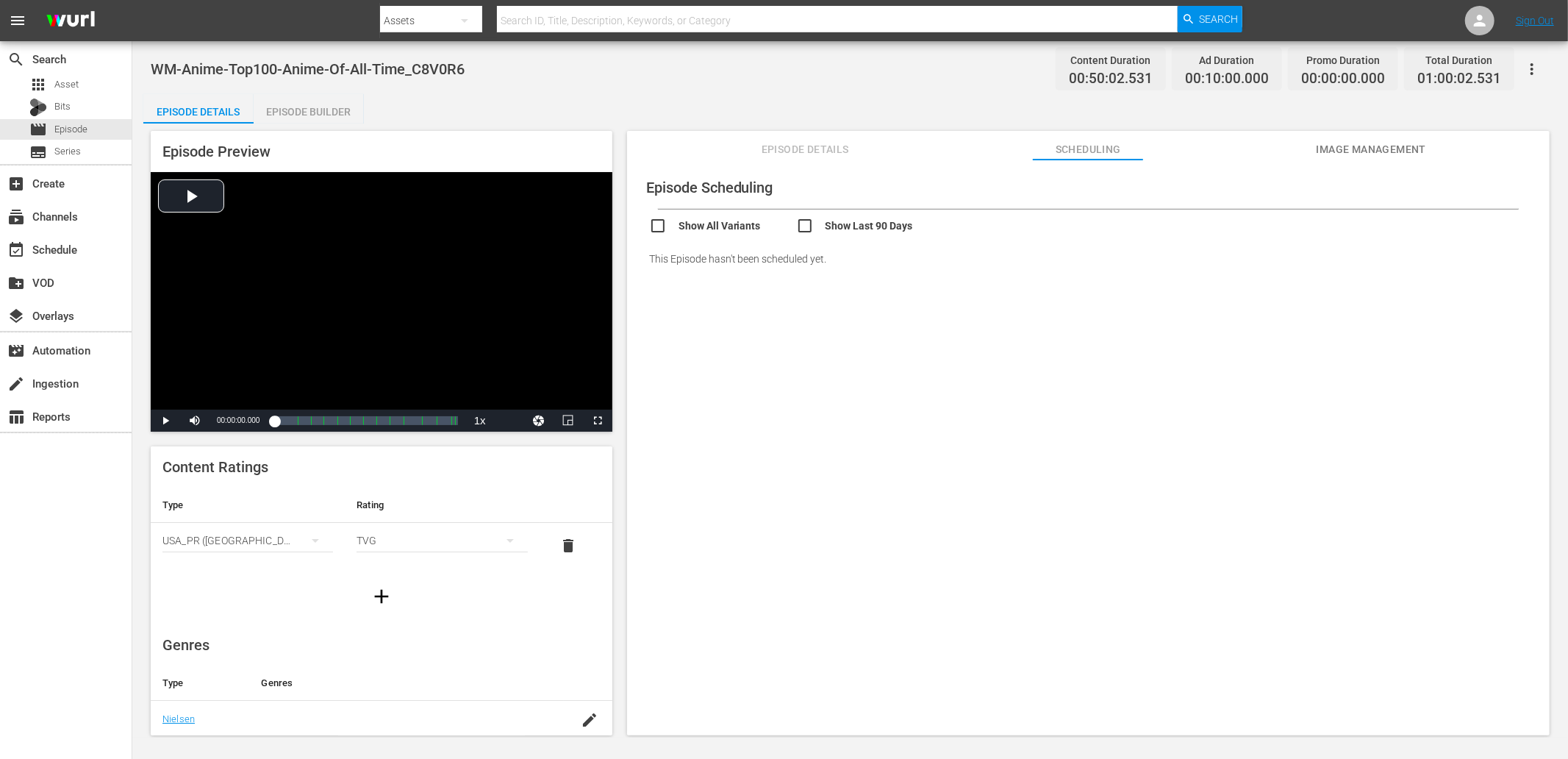
click at [845, 226] on input "checkbox" at bounding box center [870, 228] width 147 height 21
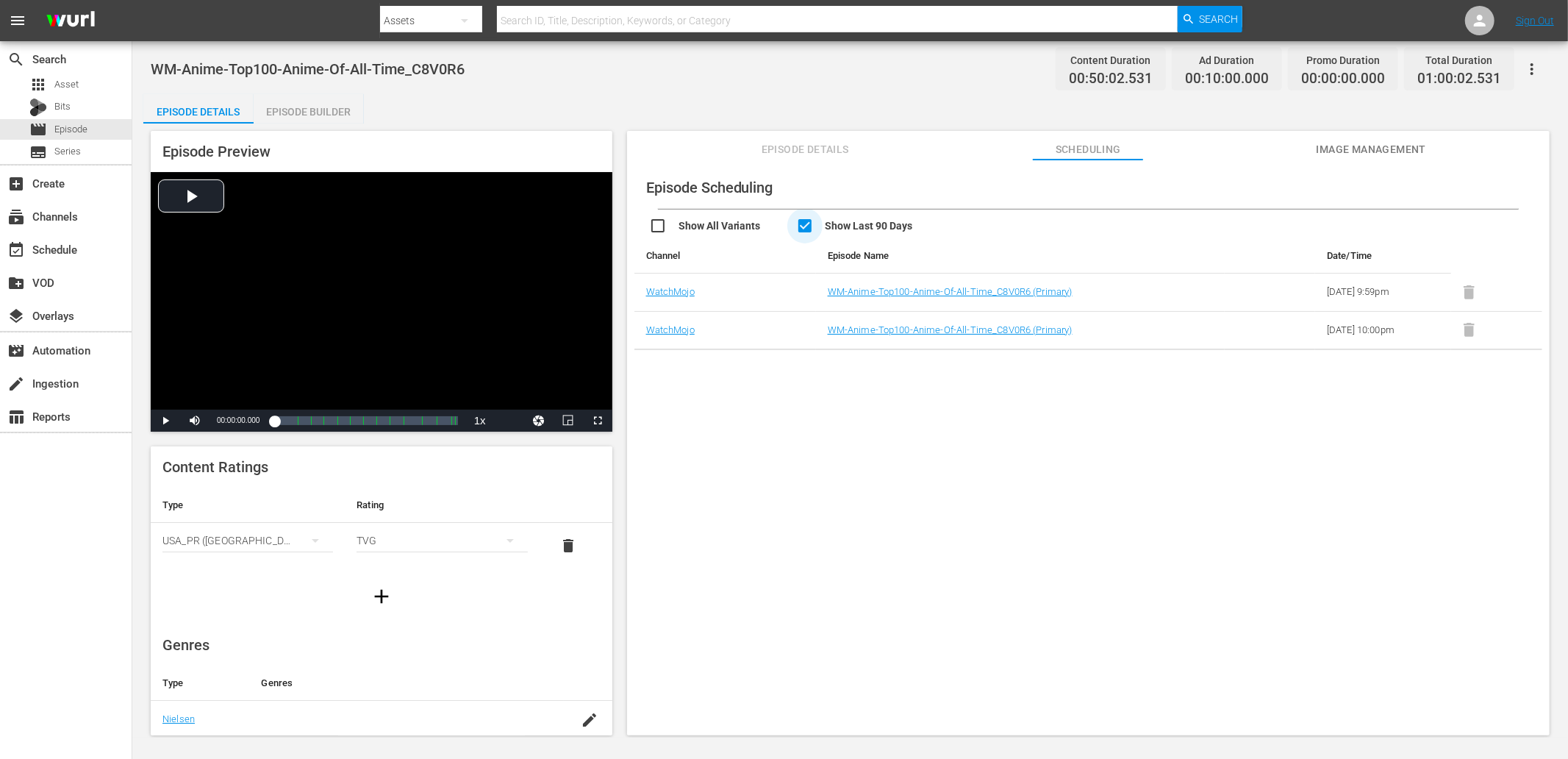
click at [845, 225] on input "checkbox" at bounding box center [870, 228] width 147 height 21
checkbox input "false"
click at [983, 475] on div "Episode Scheduling Show All Variants Show Last 90 Days Channel Episode Name Dat…" at bounding box center [1088, 454] width 923 height 590
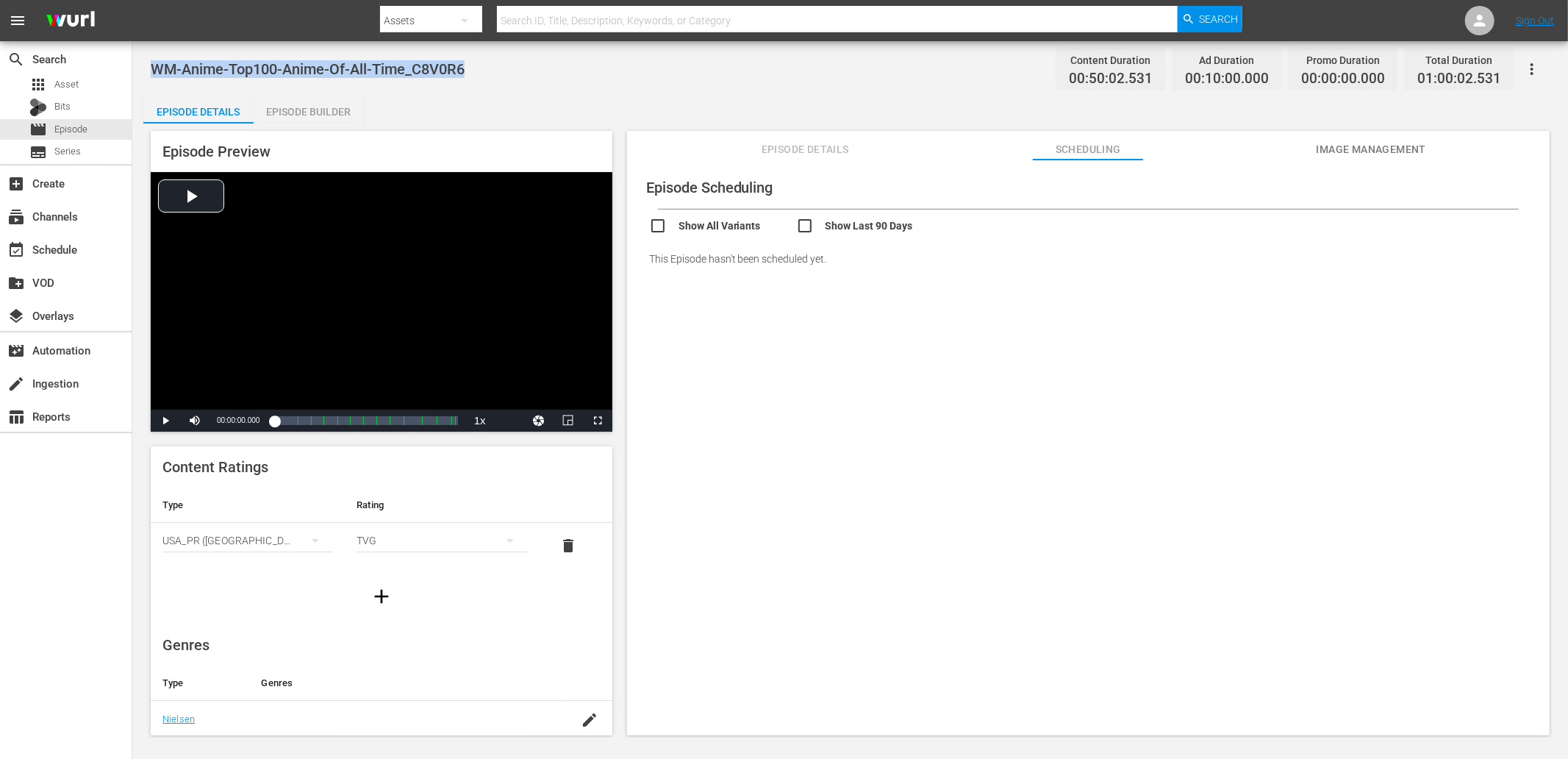
drag, startPoint x: 478, startPoint y: 70, endPoint x: 149, endPoint y: 61, distance: 329.1
click at [149, 61] on div "WM-Anime-Top100-Anime-Of-All-Time_C8V0R6 Content Duration 00:50:02.531 Ad Durat…" at bounding box center [850, 389] width 1436 height 696
copy span "WM-Anime-Top100-Anime-Of-All-Time_C8V0R6"
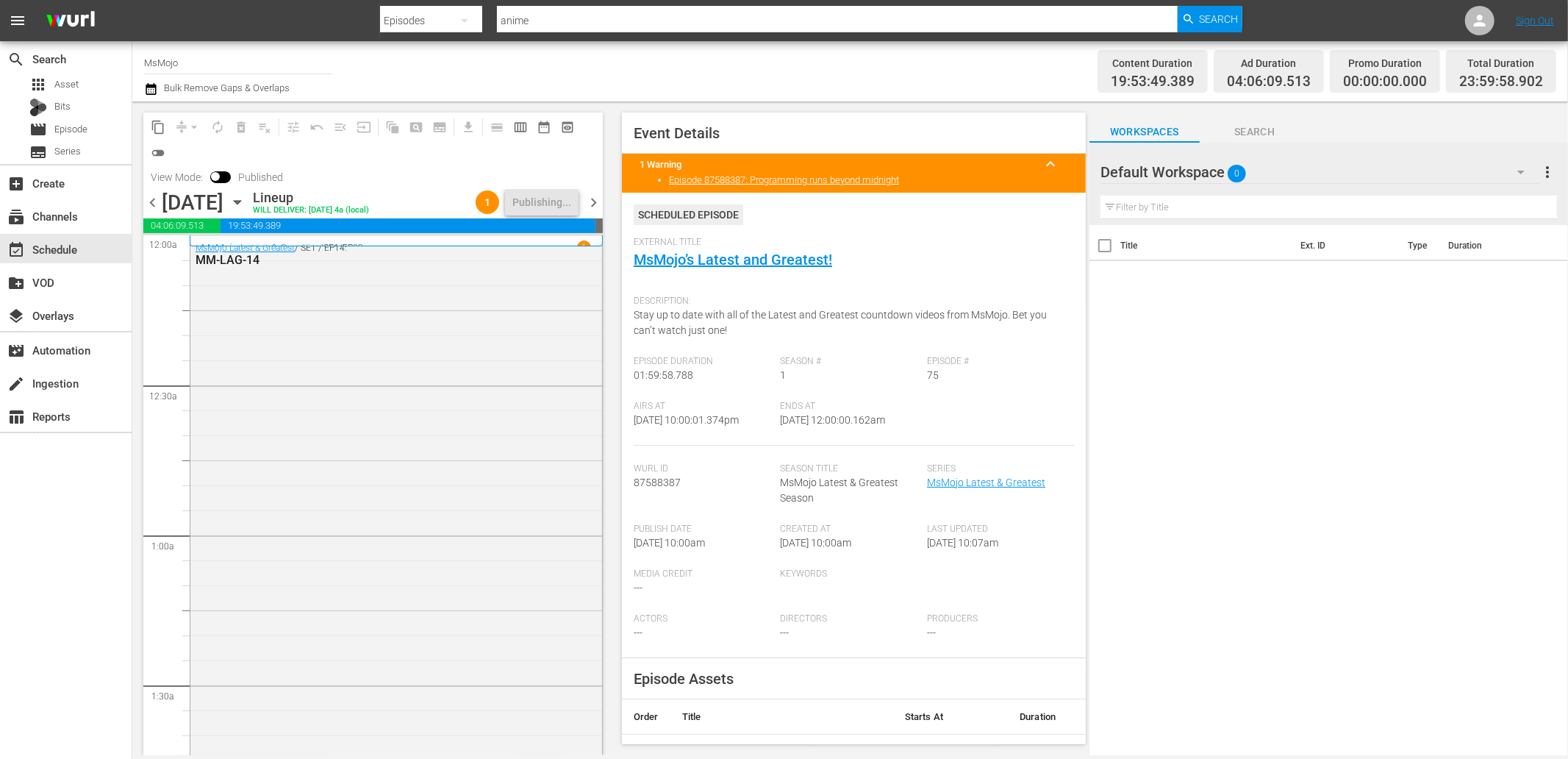
scroll to position [6630, 0]
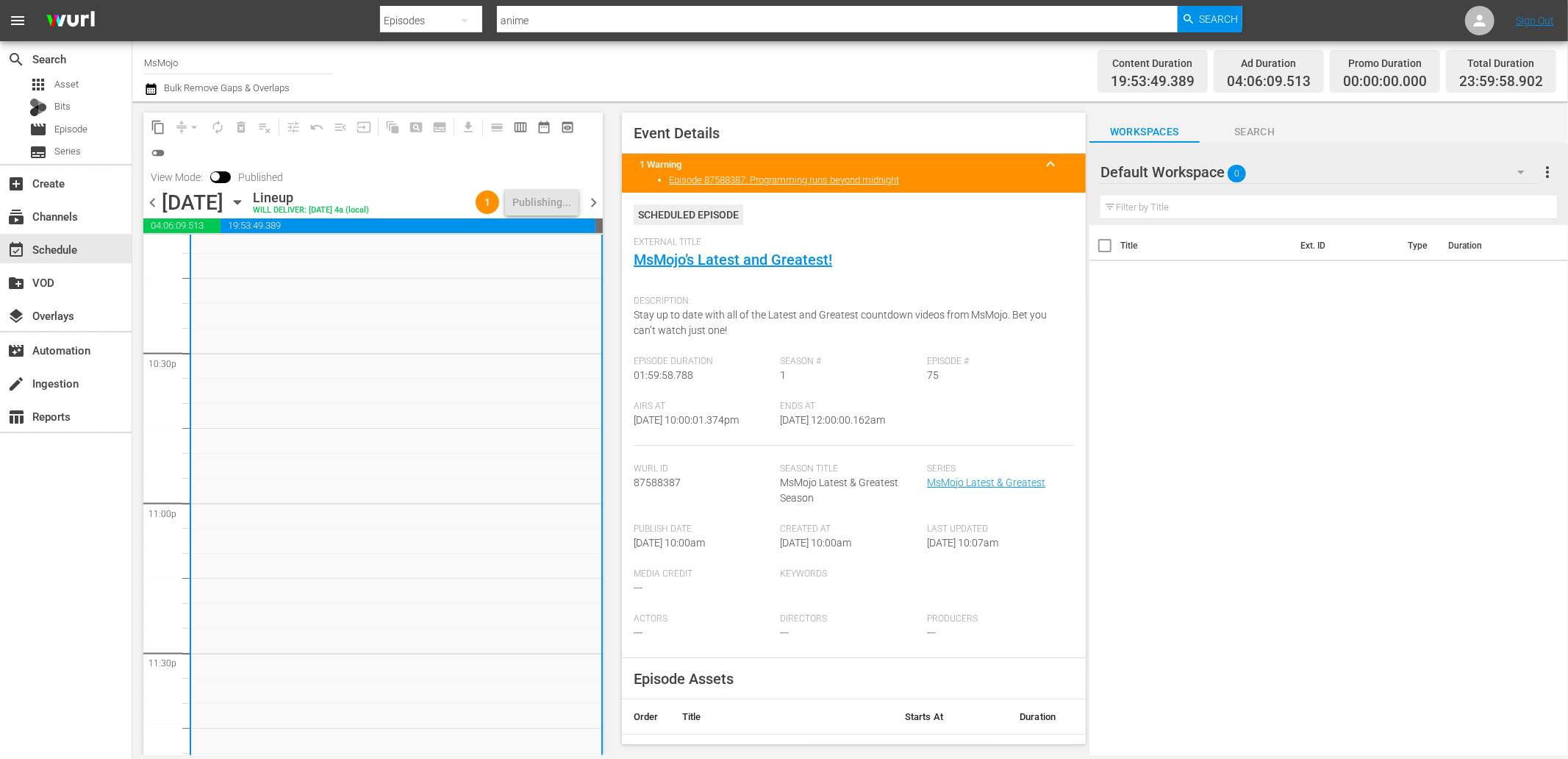
click at [596, 201] on span "chevron_right" at bounding box center [594, 202] width 19 height 19
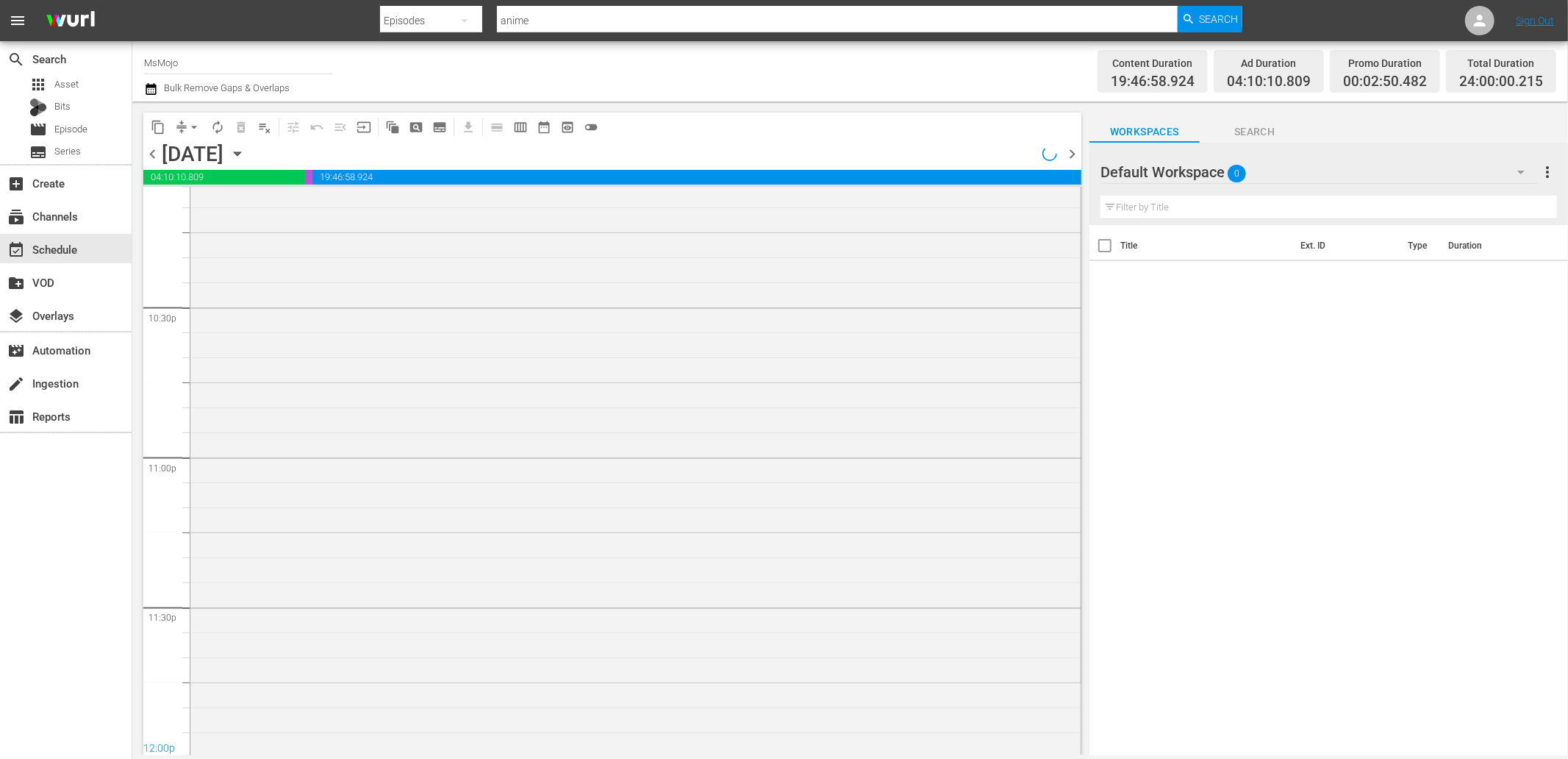
scroll to position [6630, 0]
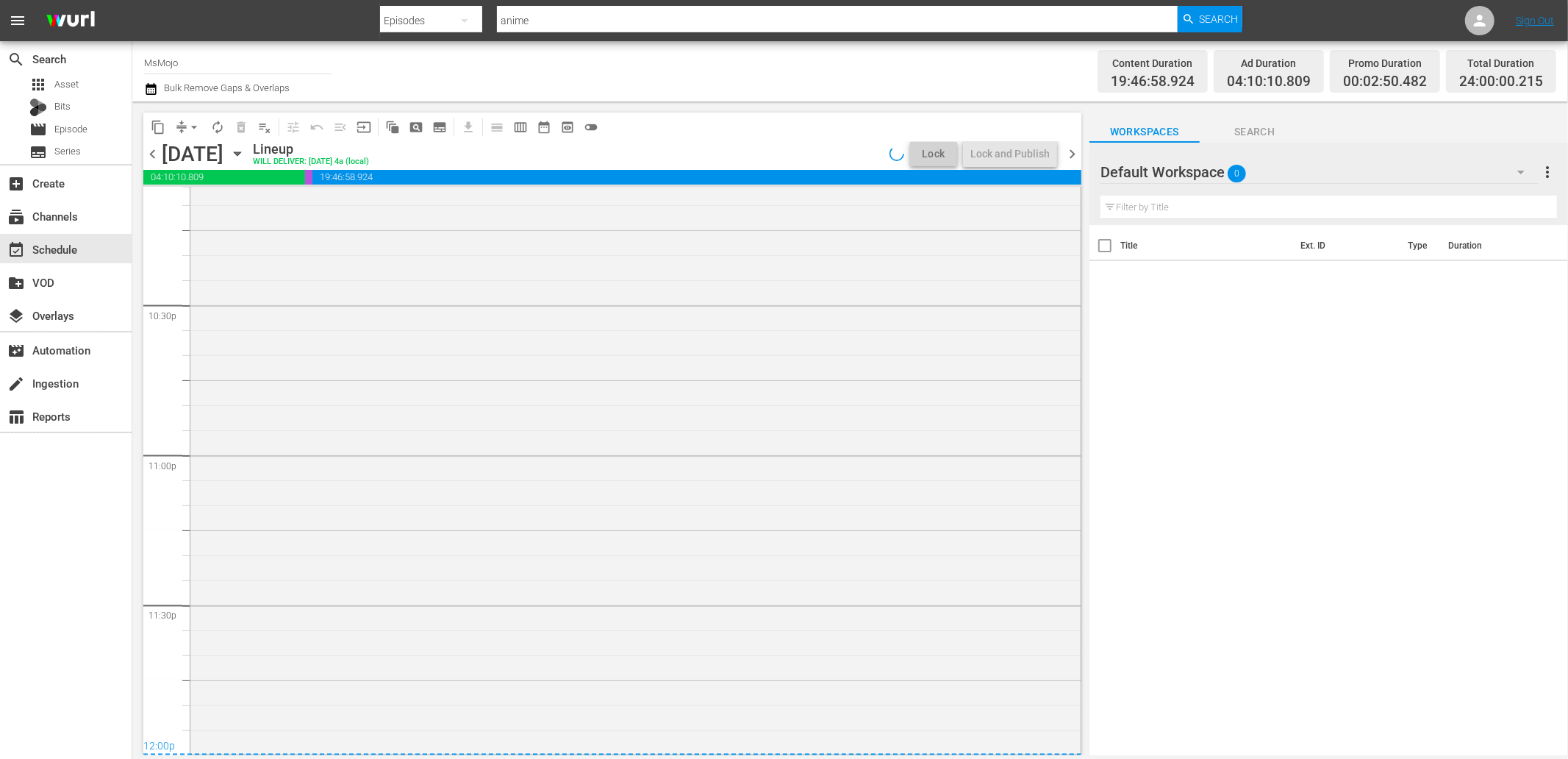
click at [319, 510] on div "MsMojo Latest & Greatest / SE1 / EP51: MM-LAG-51 1 reorder" at bounding box center [635, 453] width 890 height 595
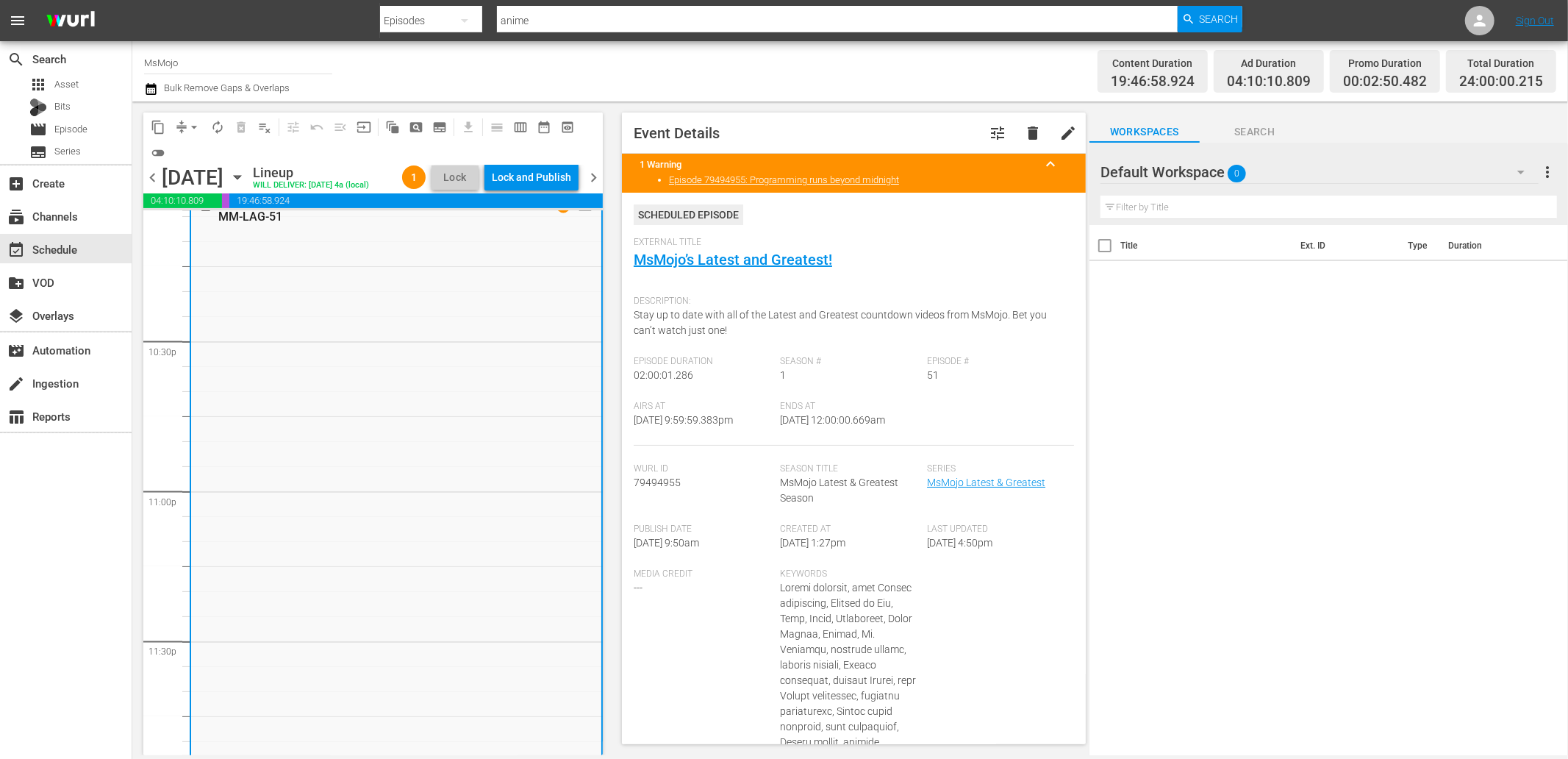
scroll to position [6677, 0]
click at [432, 641] on div "MsMojo Latest & Greatest / SE1 / EP51: MM-LAG-51 1 reorder" at bounding box center [396, 454] width 410 height 595
drag, startPoint x: 901, startPoint y: 425, endPoint x: 842, endPoint y: 427, distance: 59.0
click at [842, 427] on div "Ends At 9/11/25 @ 12:00:00.669am" at bounding box center [854, 423] width 147 height 45
click at [526, 175] on div "Lock and Publish" at bounding box center [531, 177] width 79 height 26
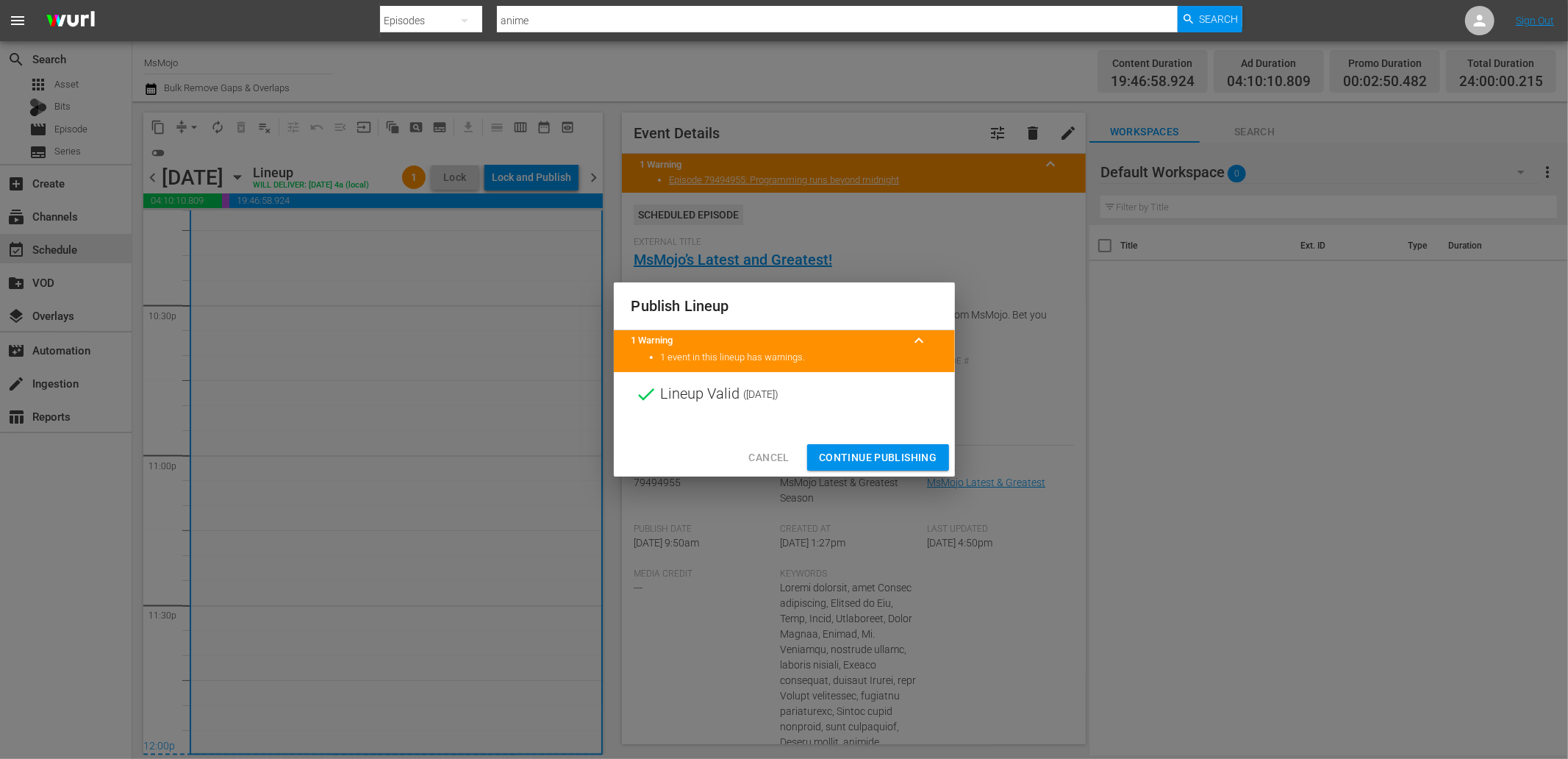
drag, startPoint x: 825, startPoint y: 456, endPoint x: 804, endPoint y: 457, distance: 21.0
click at [804, 457] on div "Cancel Continue Publishing" at bounding box center [784, 457] width 341 height 39
click at [839, 450] on span "Continue Publishing" at bounding box center [878, 457] width 118 height 19
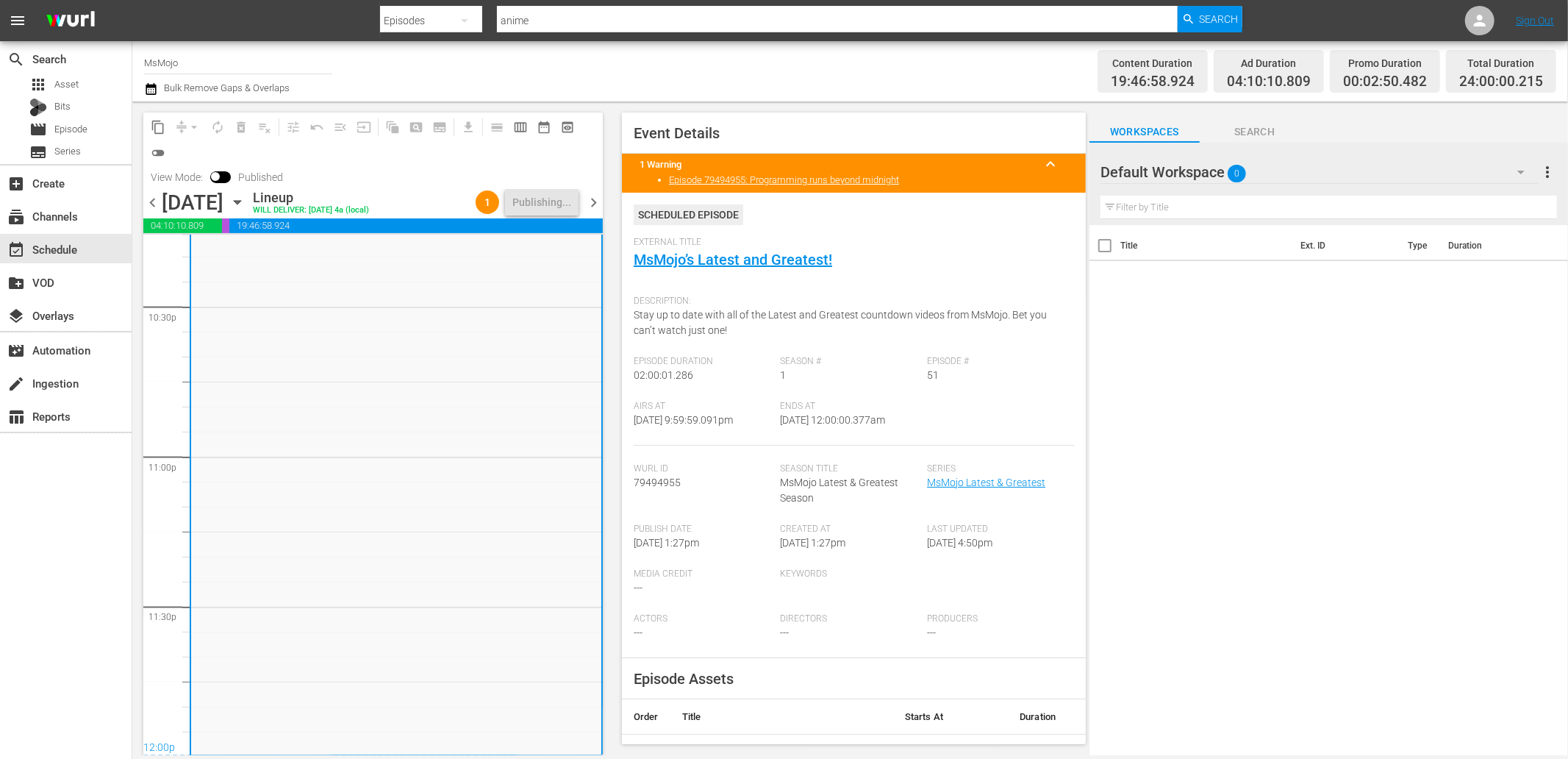
drag, startPoint x: 906, startPoint y: 415, endPoint x: 829, endPoint y: 424, distance: 77.5
click at [829, 424] on div "Ends At 9/11/25 @ 12:00:00.377am" at bounding box center [854, 423] width 147 height 45
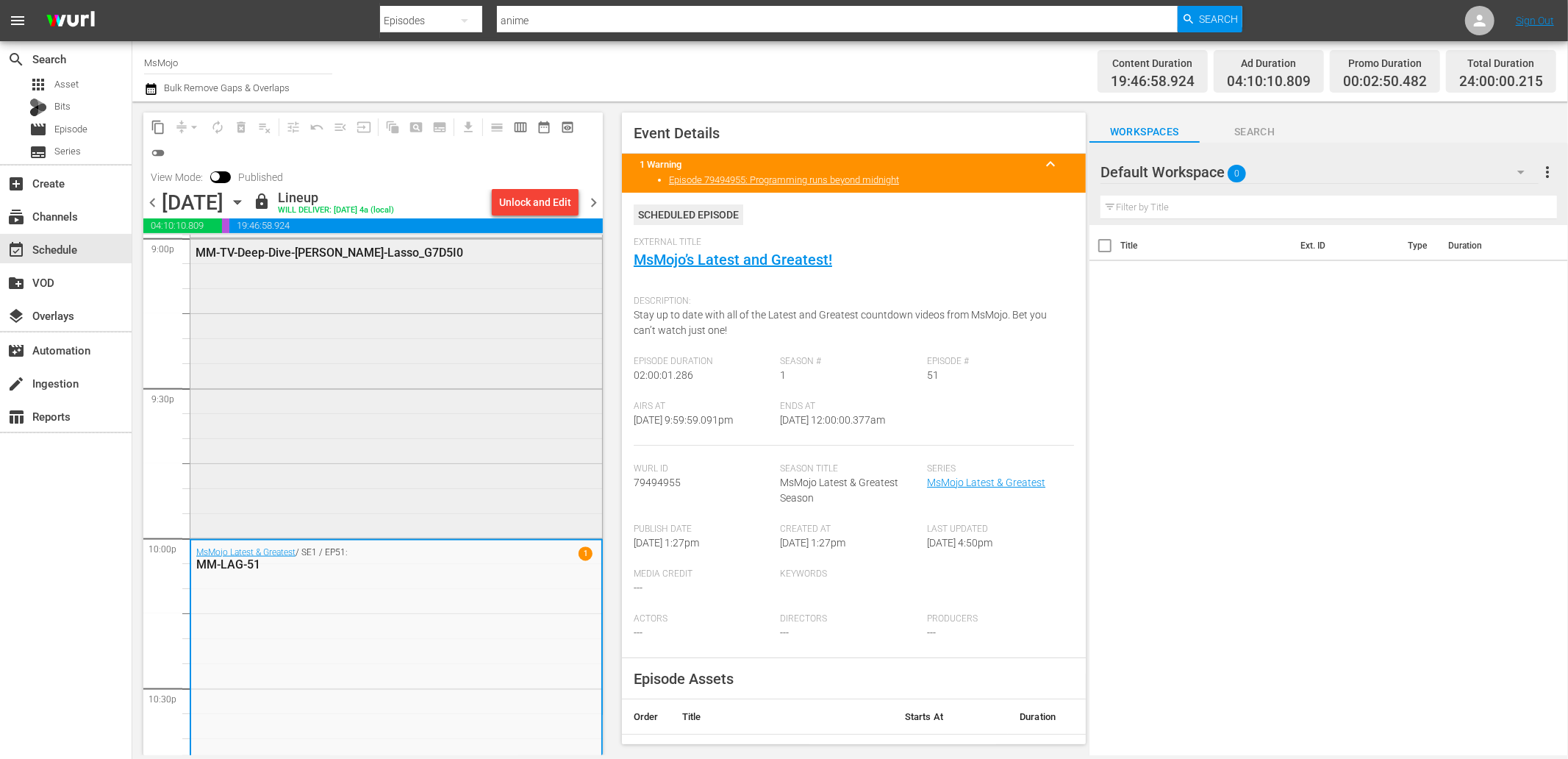
click at [390, 383] on div "MM-TV-Deep-Dive-Ted-Lasso_G7D5I0" at bounding box center [396, 386] width 412 height 295
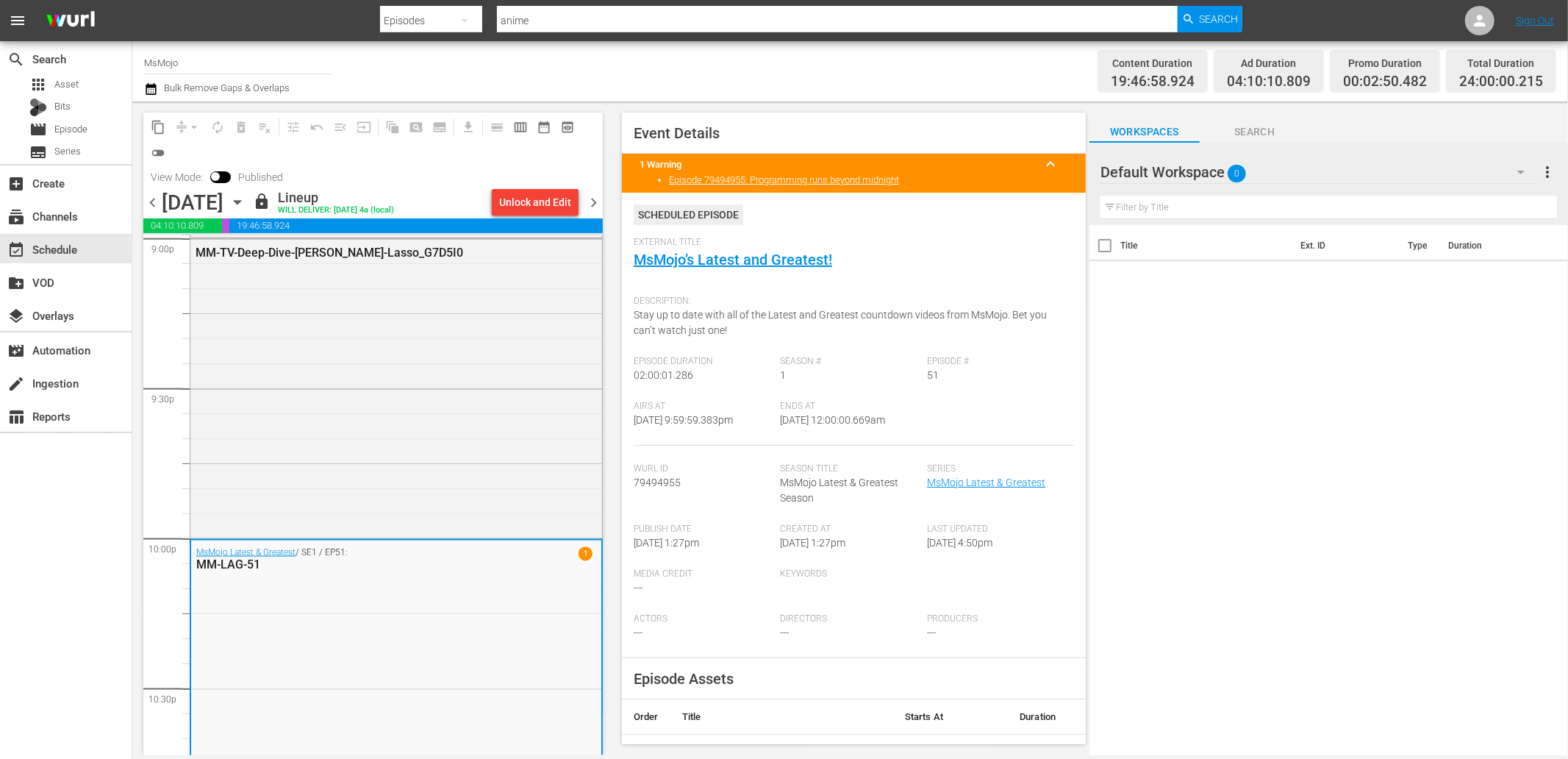
drag, startPoint x: 908, startPoint y: 419, endPoint x: 831, endPoint y: 432, distance: 78.1
click at [831, 432] on div "Ends At 9/11/25 @ 12:00:00.669am" at bounding box center [854, 423] width 147 height 45
click at [454, 467] on div "MM-TV-Deep-Dive-Ted-Lasso_G7D5I0" at bounding box center [396, 386] width 412 height 295
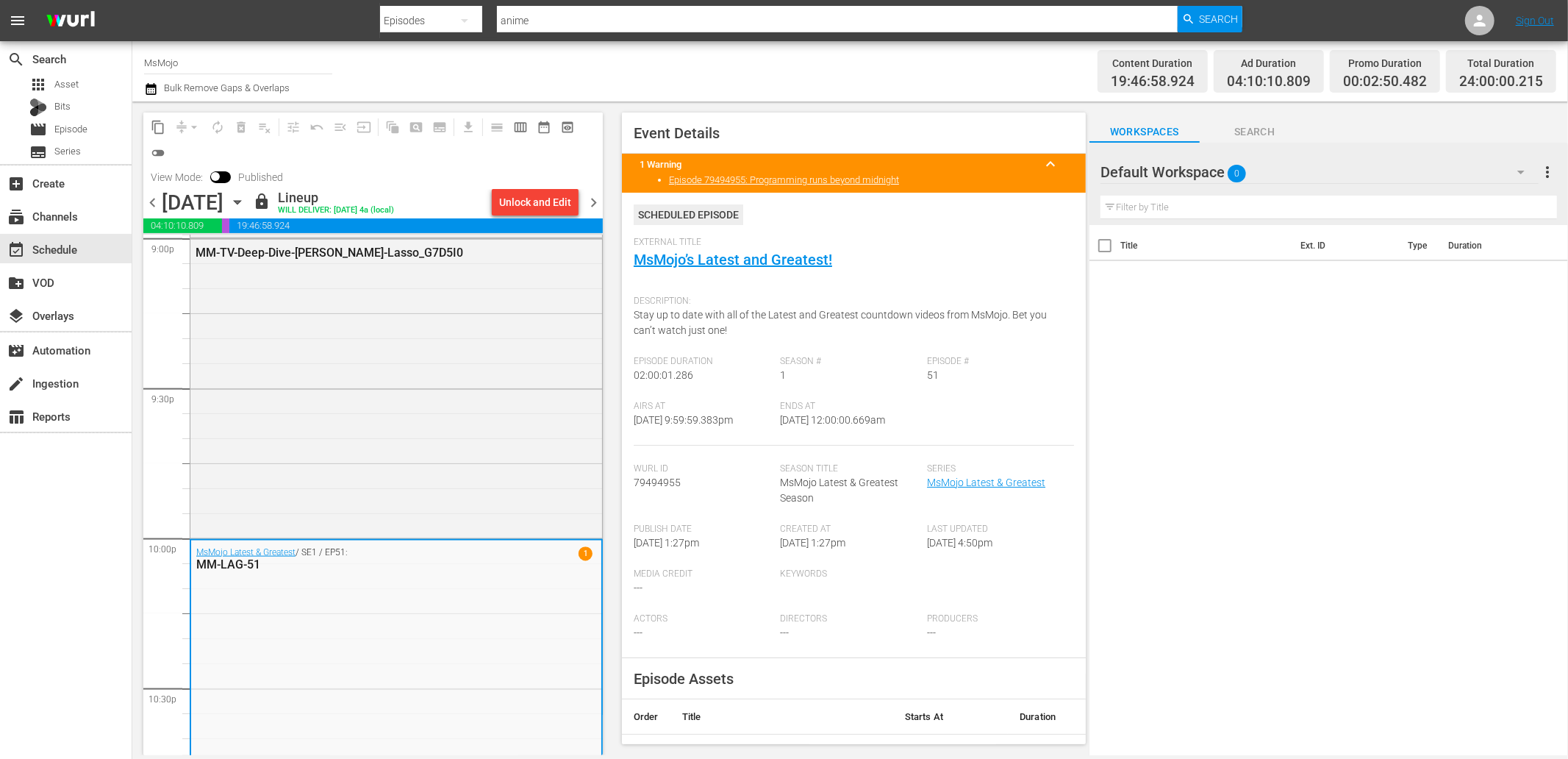
click at [595, 203] on span "chevron_right" at bounding box center [594, 202] width 19 height 19
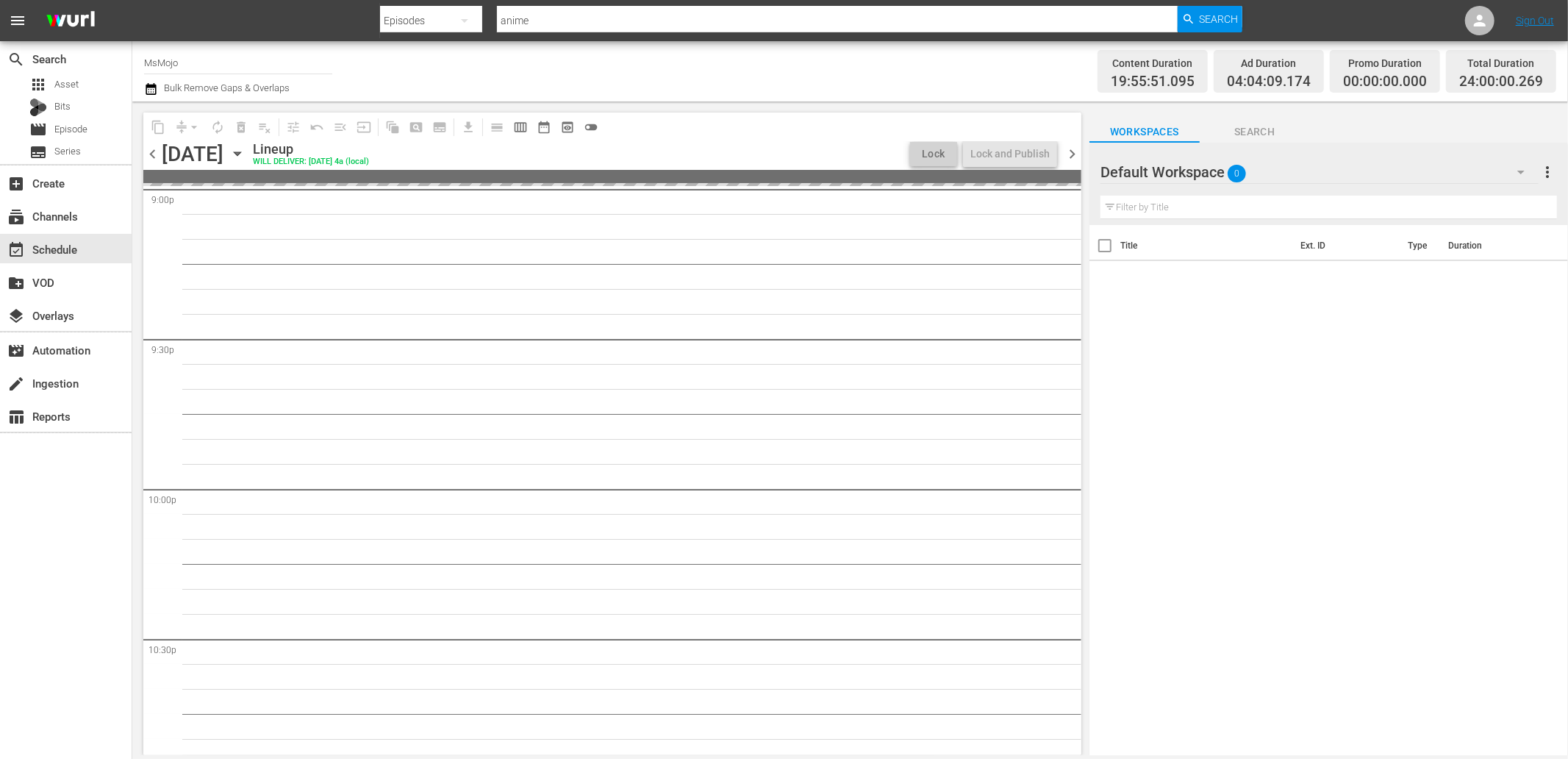
scroll to position [6270, 0]
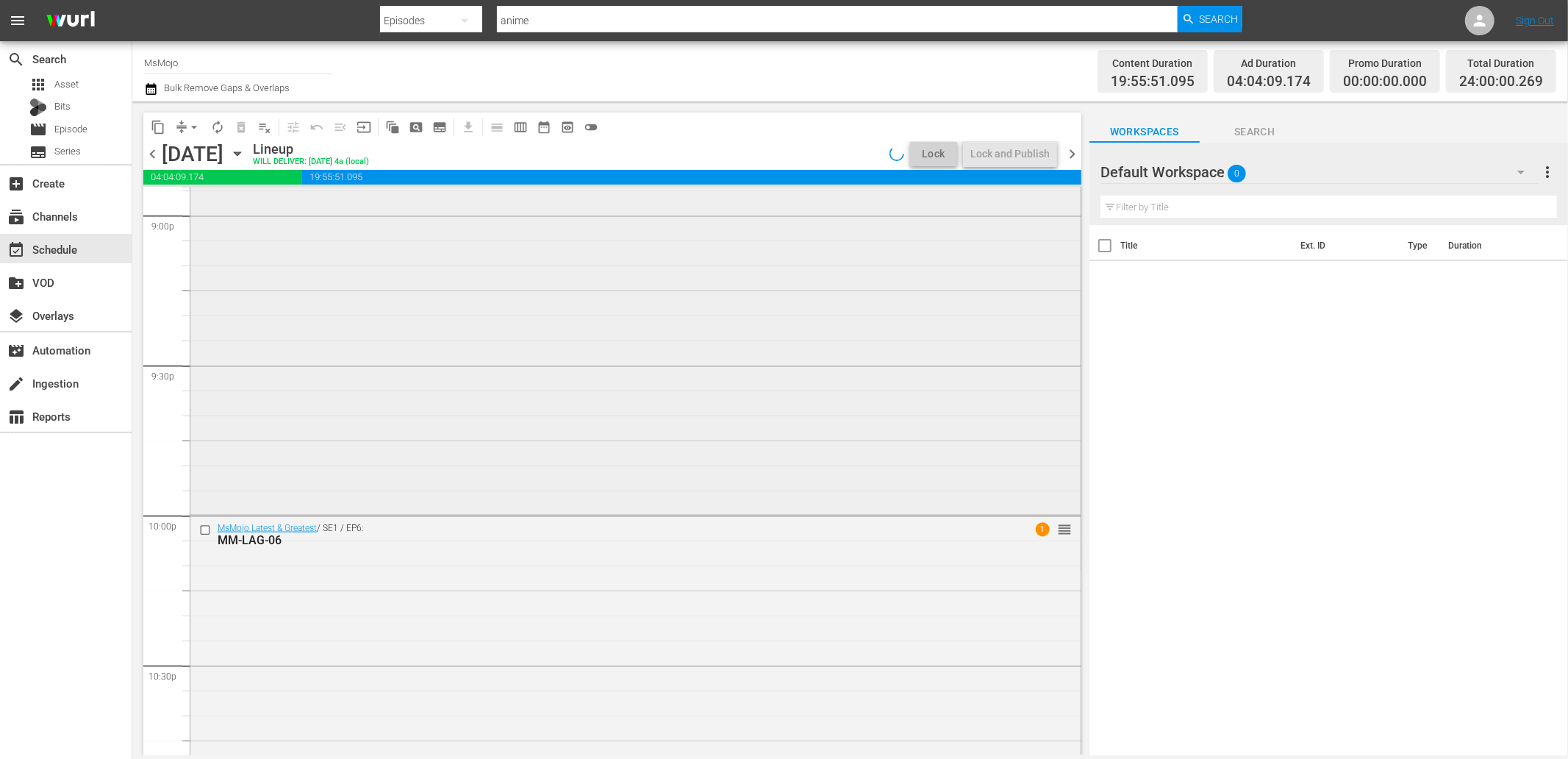
click at [417, 510] on div "MM-Deep-Dive-Taylor-Swift_T4S9U3 reorder" at bounding box center [635, 213] width 890 height 595
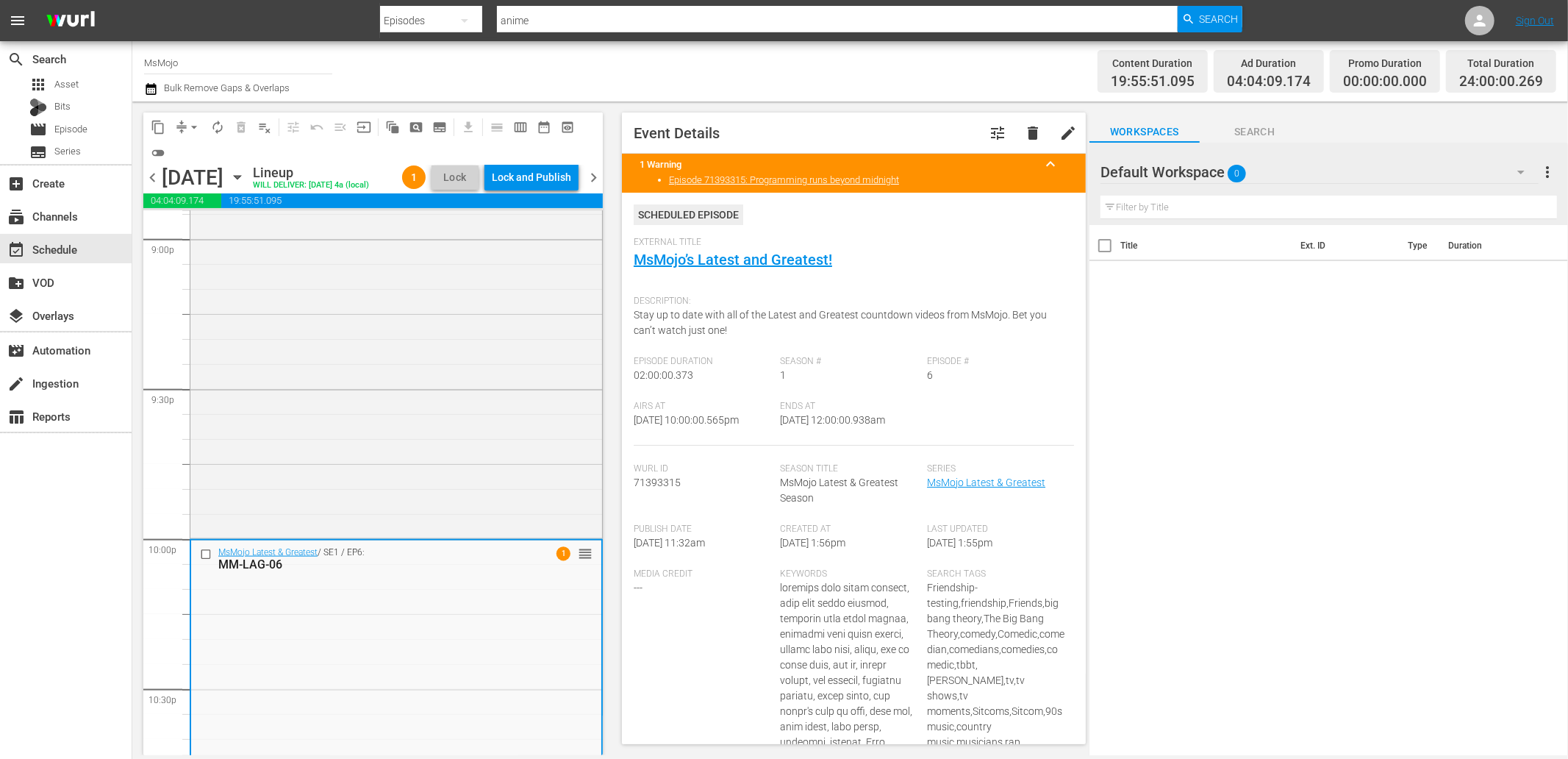
drag, startPoint x: 849, startPoint y: 427, endPoint x: 831, endPoint y: 431, distance: 18.4
click at [831, 431] on div "Ends At 9/12/25 @ 12:00:00.938am" at bounding box center [854, 423] width 147 height 45
copy span "12:00:00.938am"
click at [543, 182] on div "Lock and Publish" at bounding box center [531, 177] width 79 height 26
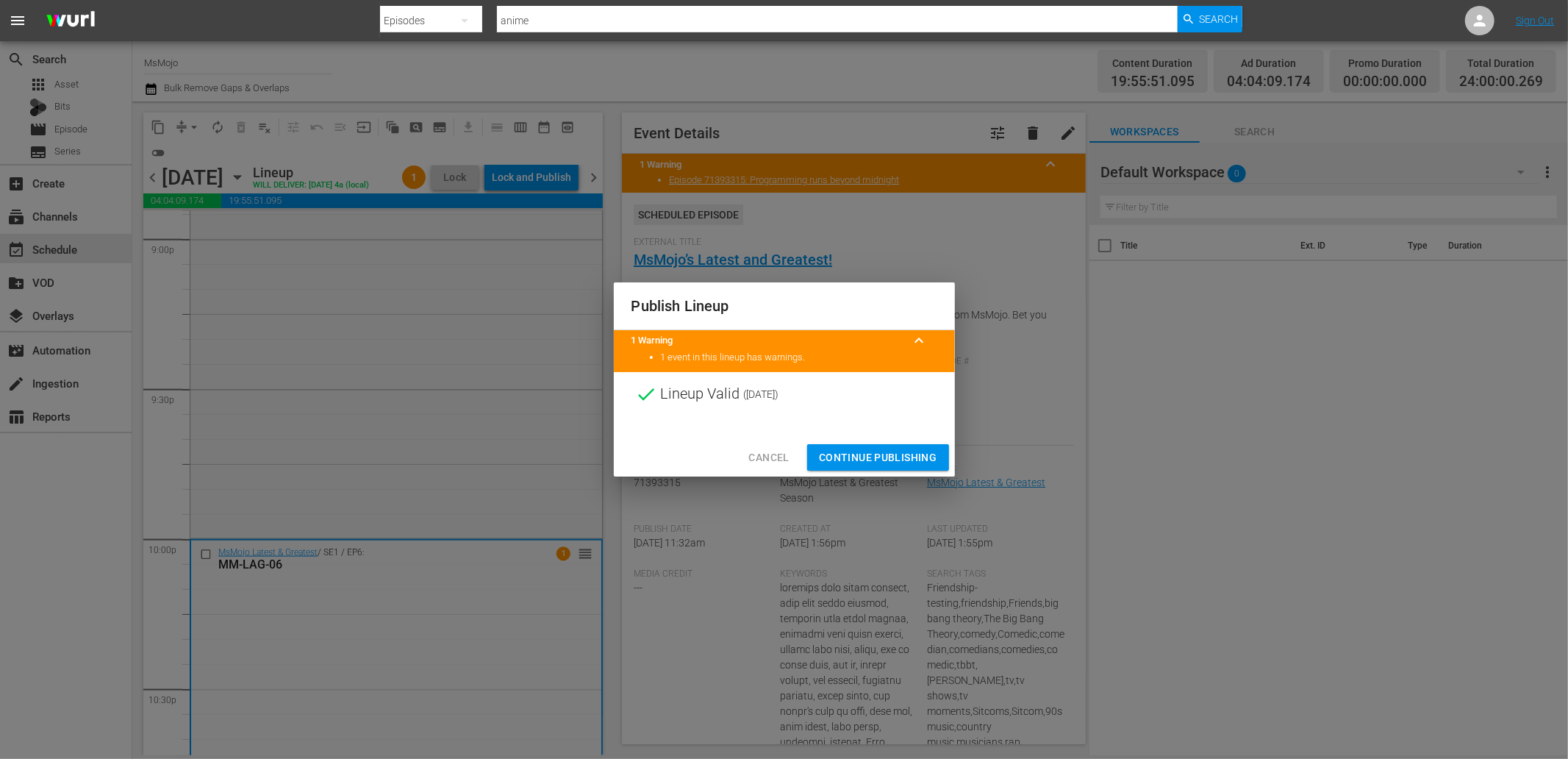
click at [850, 458] on span "Continue Publishing" at bounding box center [878, 457] width 118 height 19
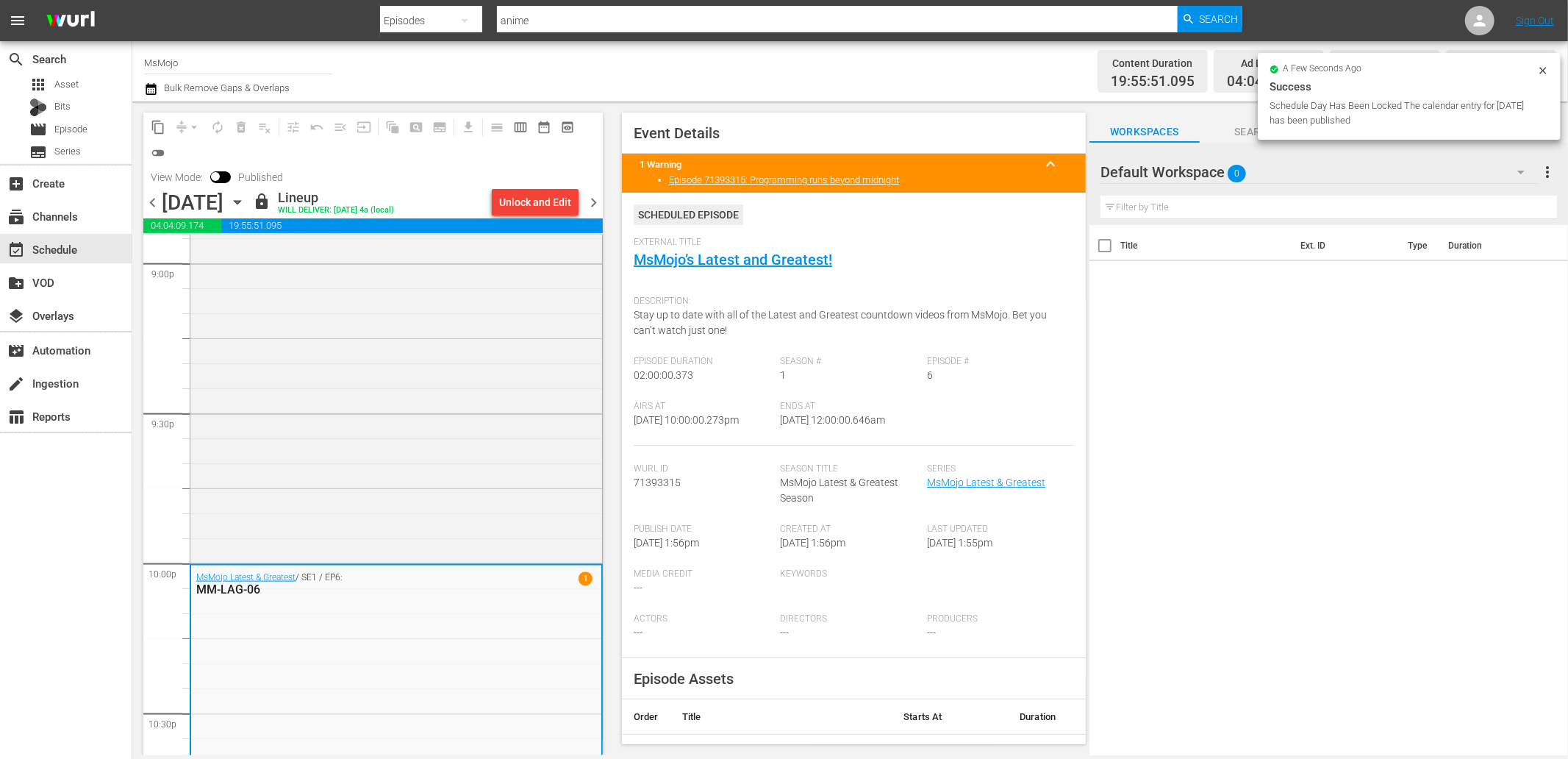
click at [590, 206] on span "chevron_right" at bounding box center [594, 202] width 19 height 19
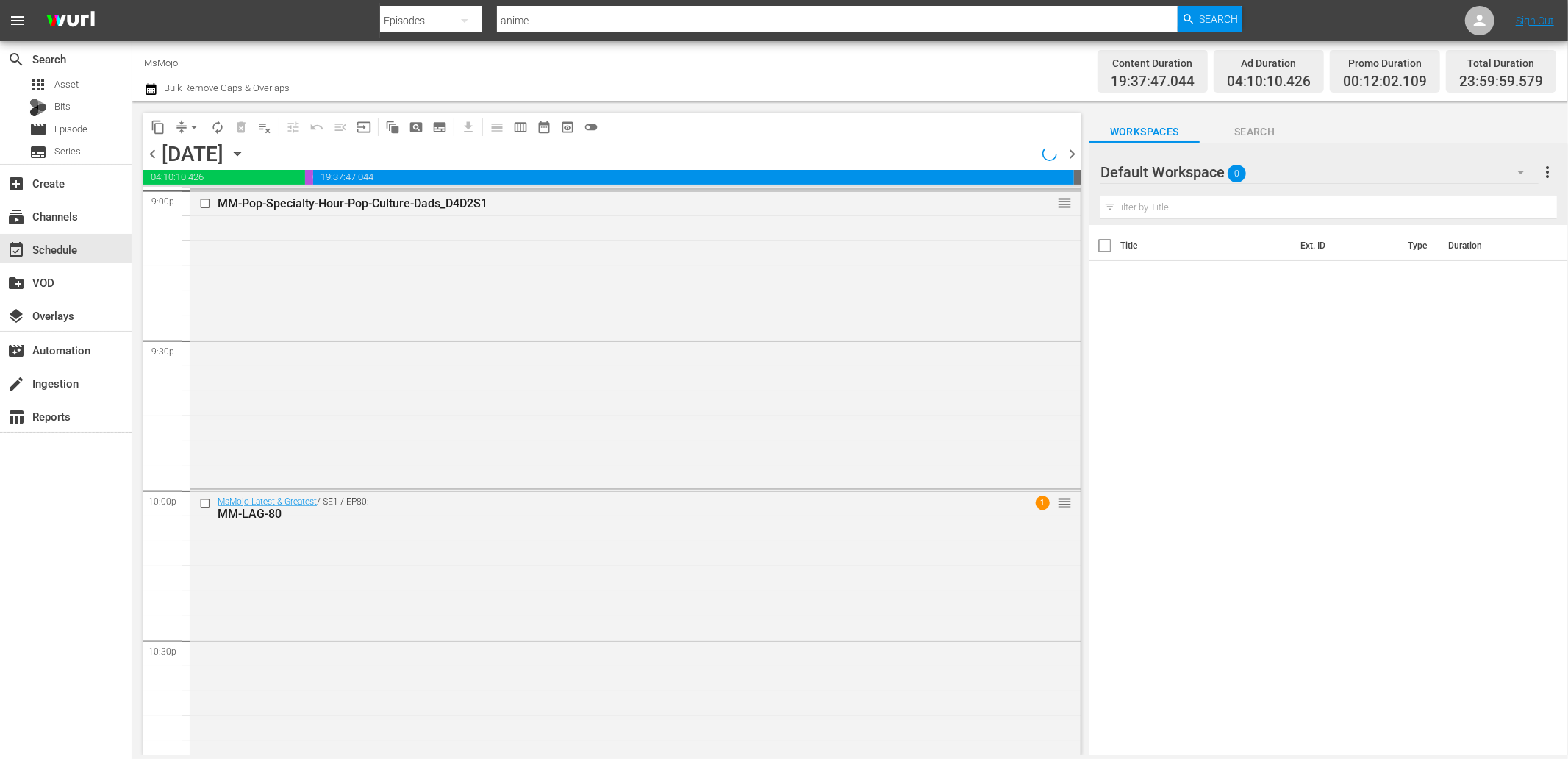
scroll to position [6270, 0]
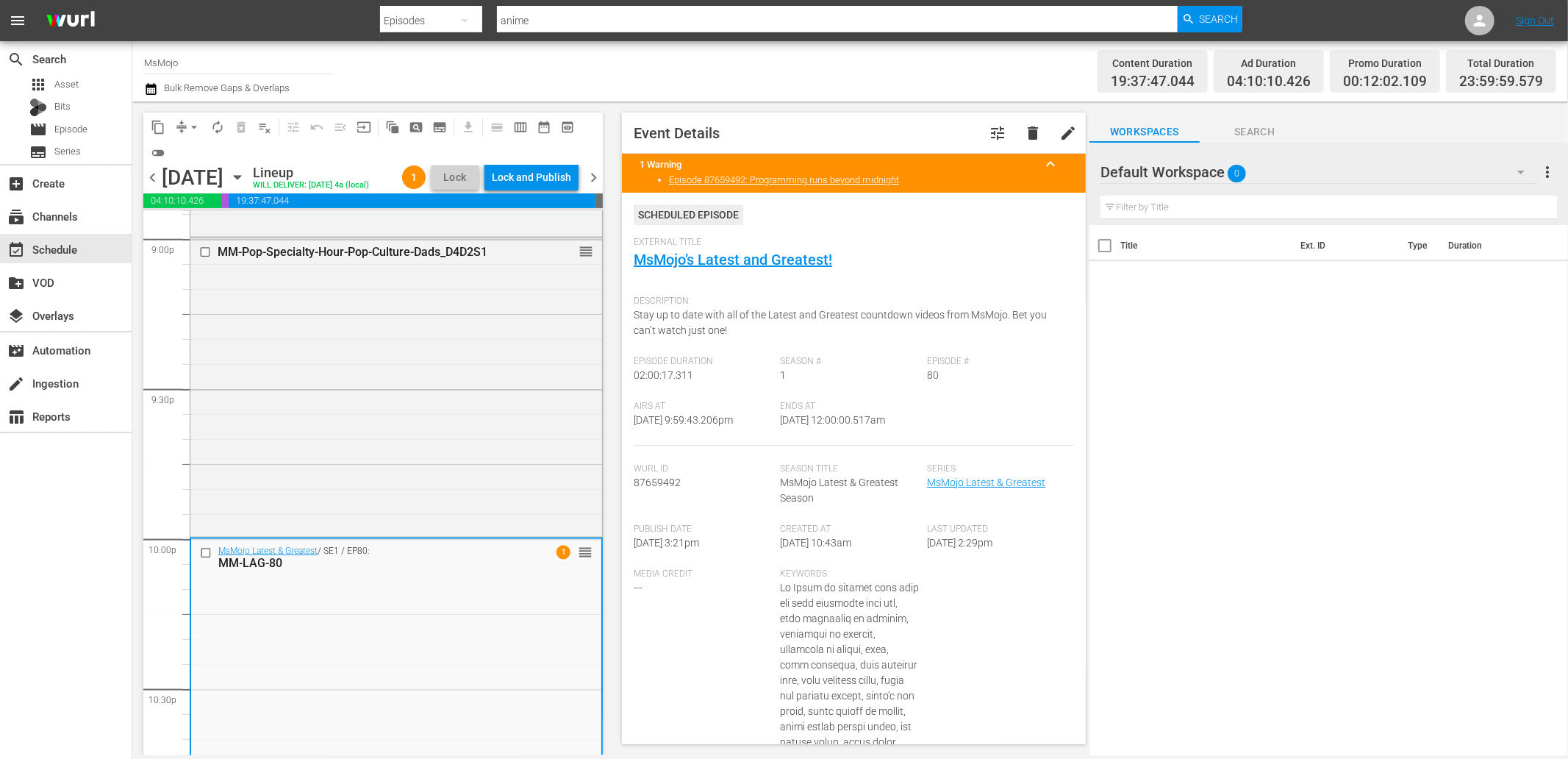
drag, startPoint x: 849, startPoint y: 433, endPoint x: 825, endPoint y: 437, distance: 24.3
click at [825, 437] on div "Ends At 9/13/25 @ 12:00:00.517am" at bounding box center [854, 423] width 147 height 45
copy span "12:00:00.517am"
click at [538, 185] on div "Lock and Publish" at bounding box center [531, 177] width 79 height 26
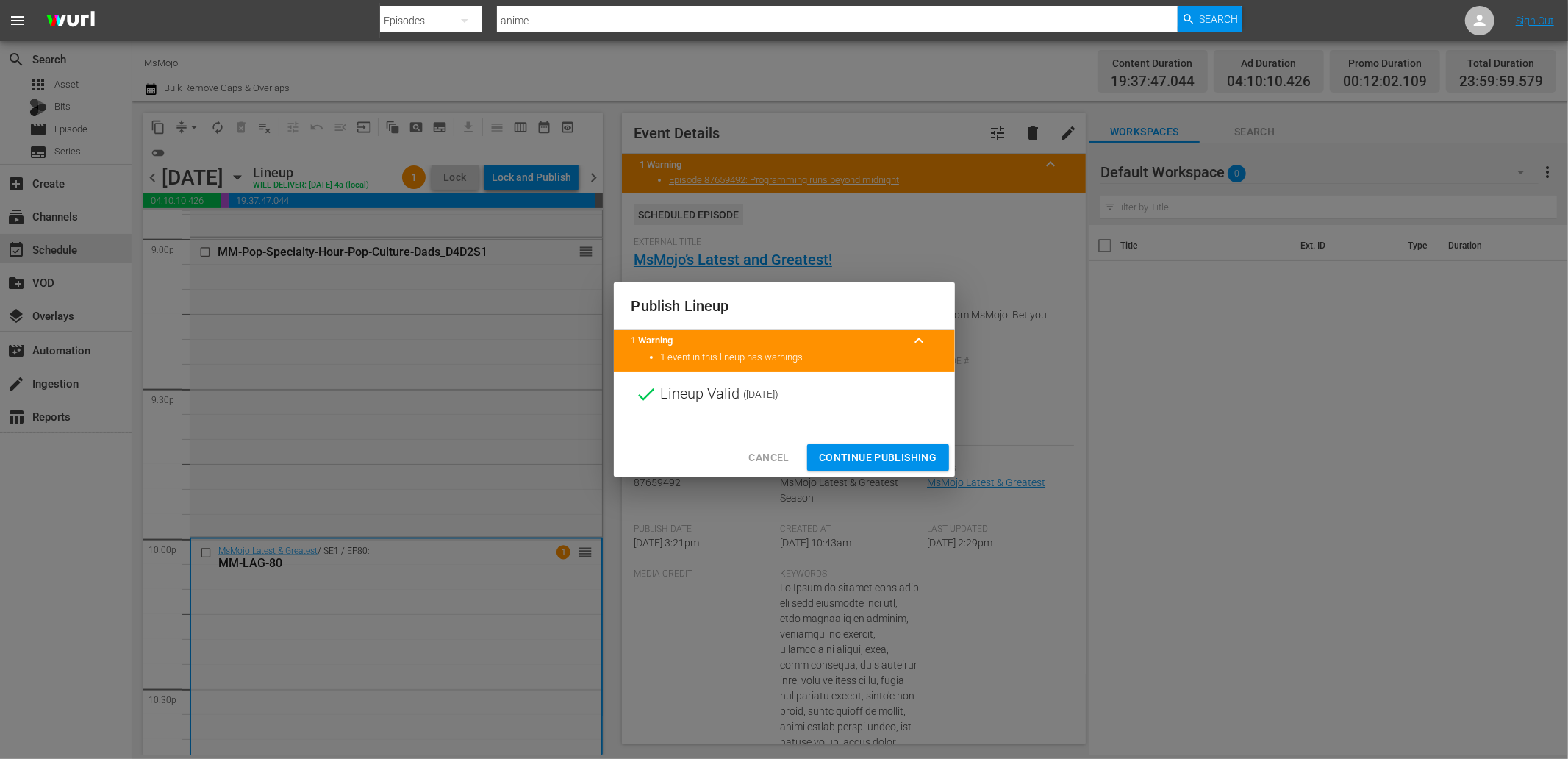
click at [831, 468] on button "Continue Publishing" at bounding box center [878, 457] width 142 height 27
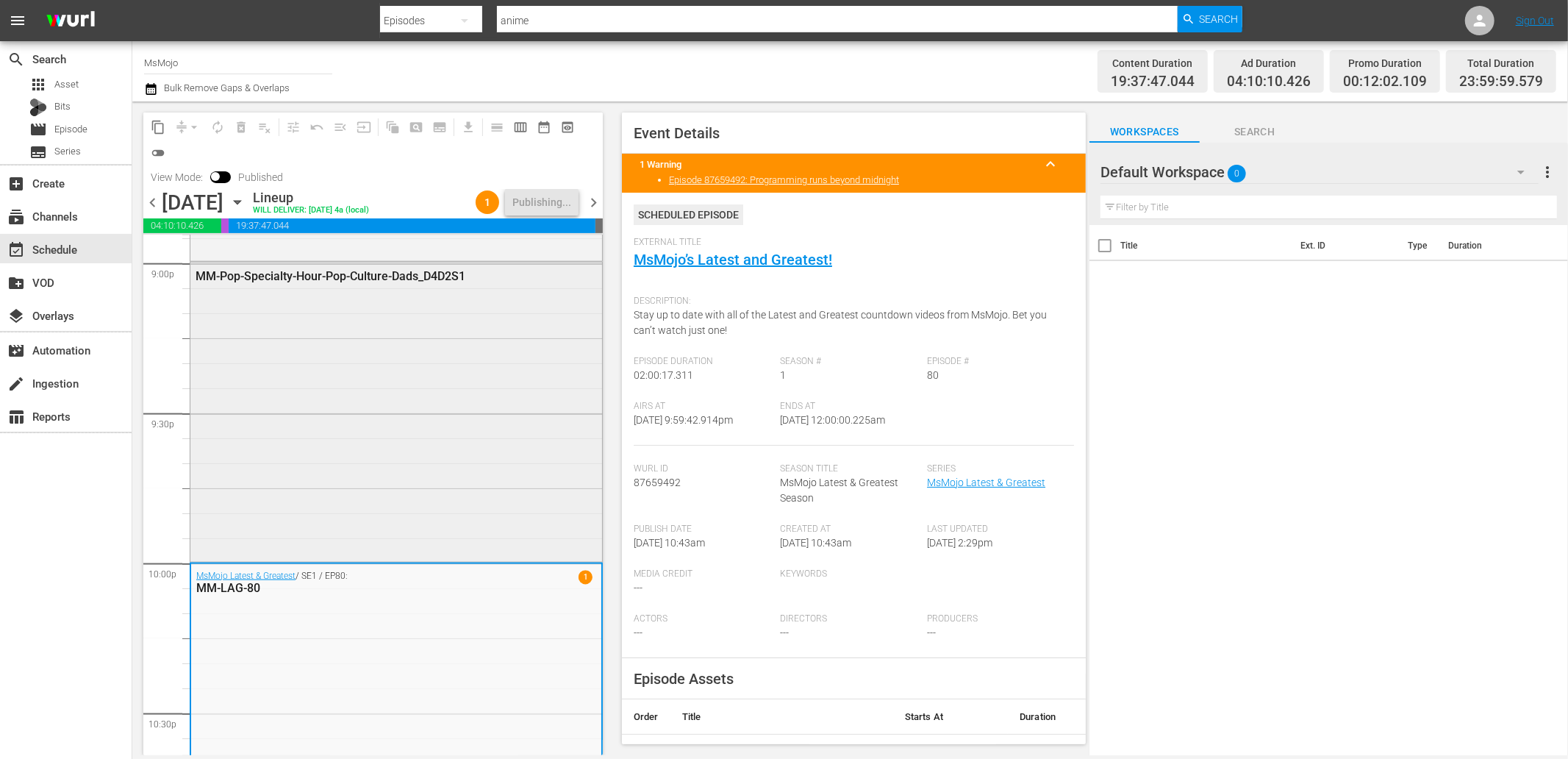
click at [457, 431] on div "MM-Pop-Specialty-Hour-Pop-Culture-Dads_D4D2S1" at bounding box center [396, 410] width 412 height 296
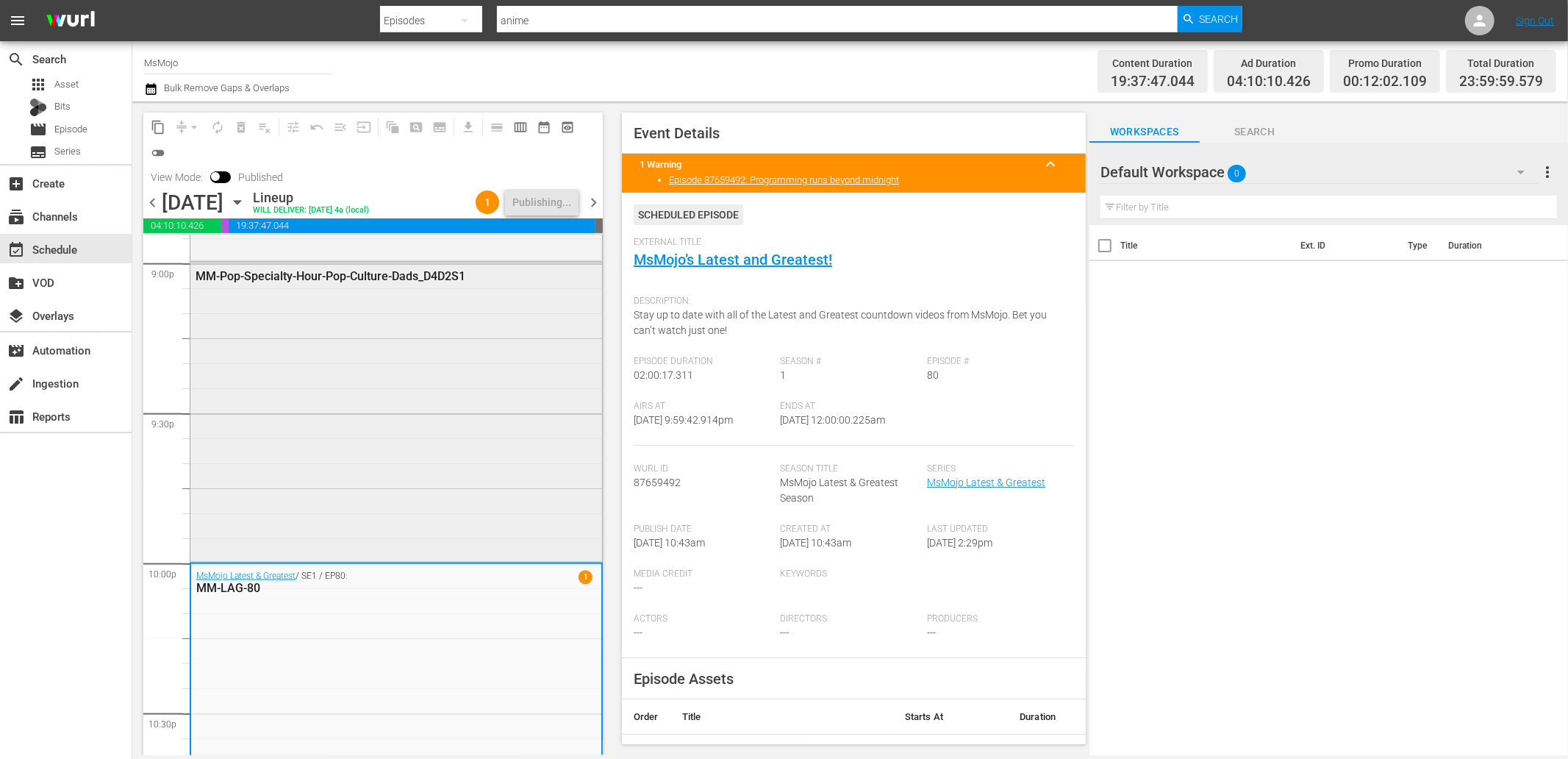
click at [388, 493] on div "MM-Pop-Specialty-Hour-Pop-Culture-Dads_D4D2S1" at bounding box center [396, 410] width 412 height 296
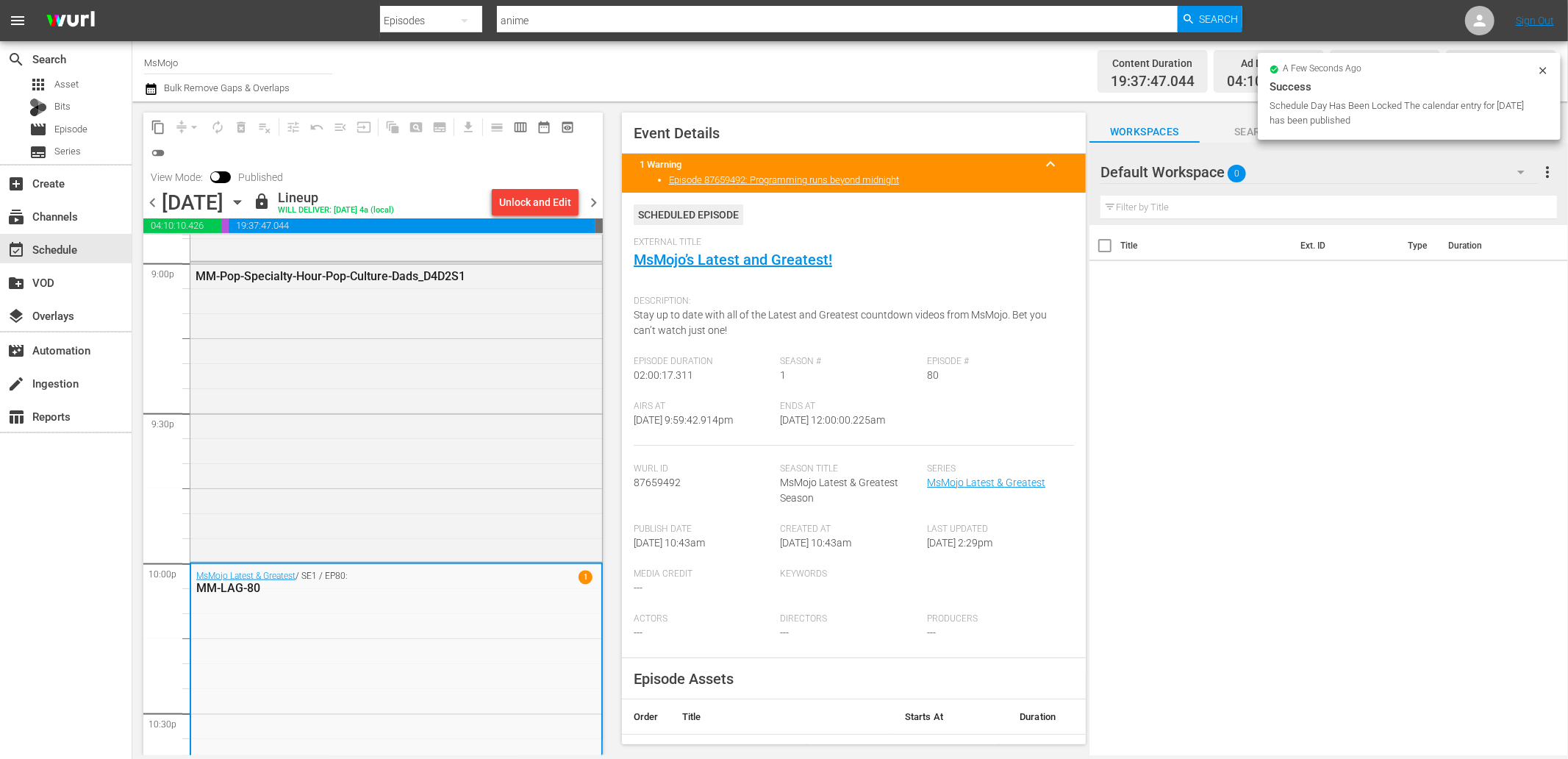
click at [397, 234] on div at bounding box center [373, 234] width 460 height 2
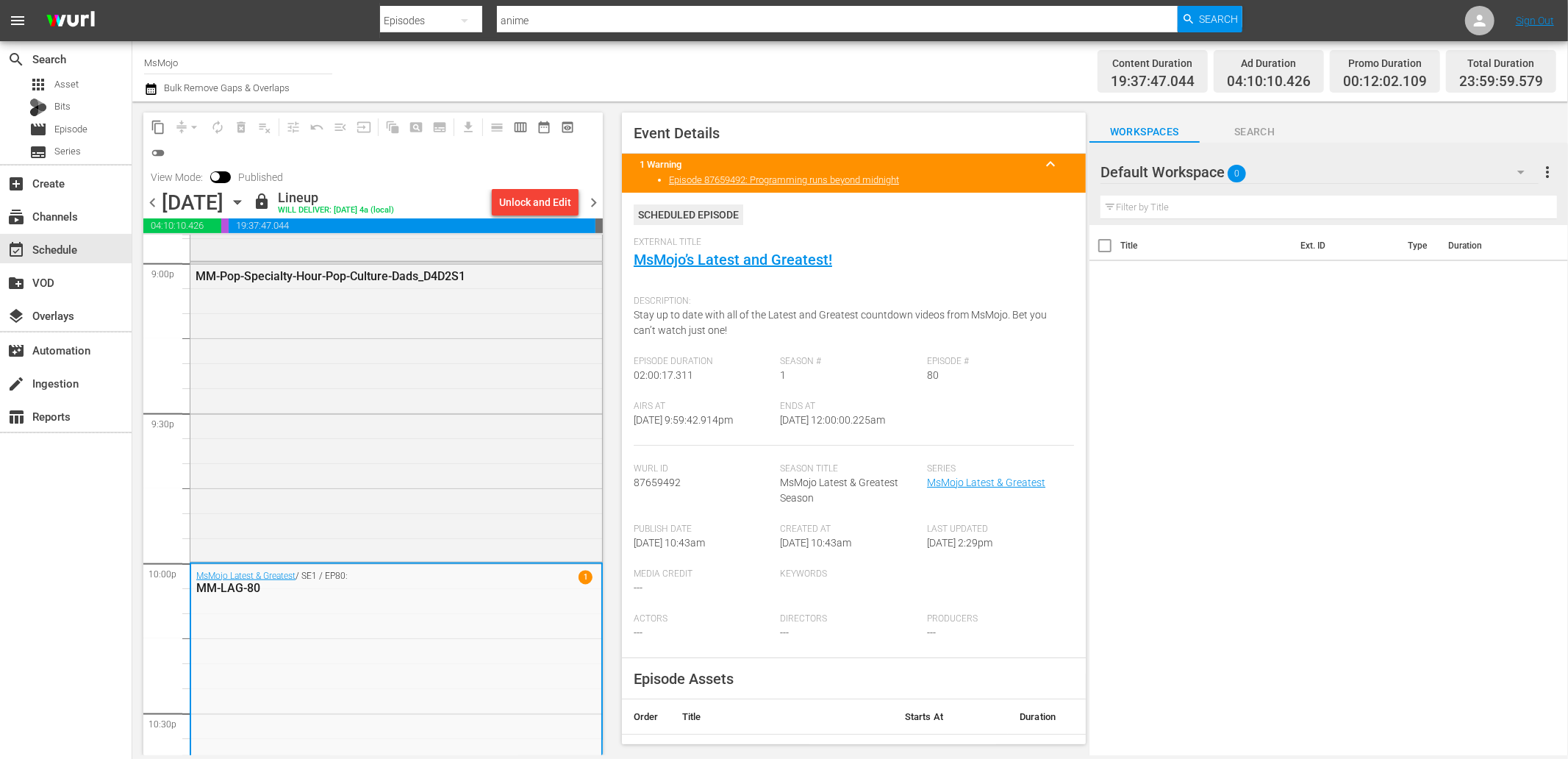
click at [393, 252] on div "MM-Music-Top-20-Grammy-Performances-of-the-Century-So-Far_G7X3X2" at bounding box center [396, 186] width 412 height 144
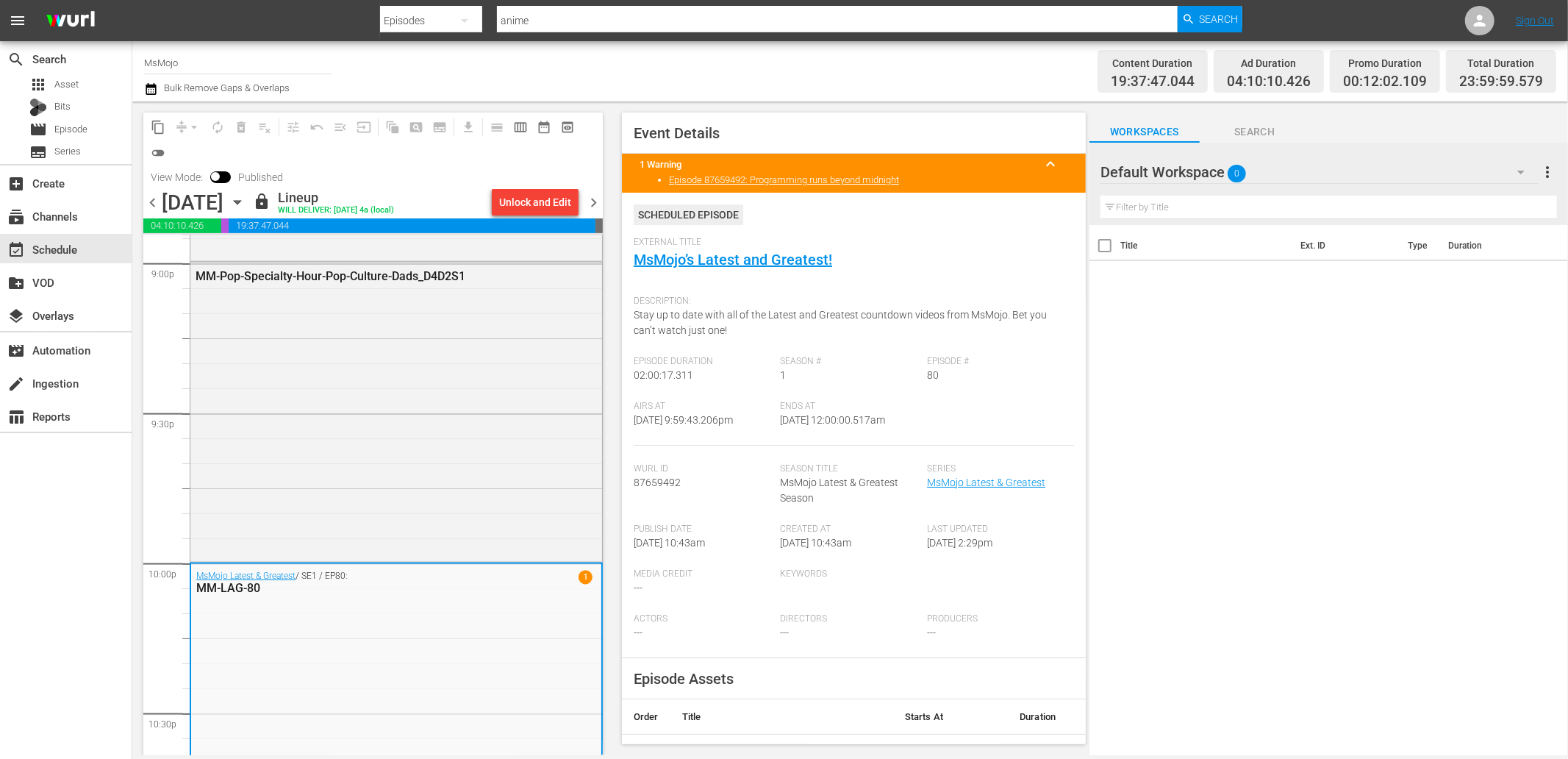
drag, startPoint x: 930, startPoint y: 422, endPoint x: 835, endPoint y: 435, distance: 95.9
click at [835, 435] on div "Airs At 9/12/25 @ 9:59:43.206pm Ends At 9/13/25 @ 12:00:00.517am" at bounding box center [854, 423] width 440 height 45
copy span "12:00:00.517am"
click at [599, 201] on span "chevron_right" at bounding box center [594, 202] width 19 height 19
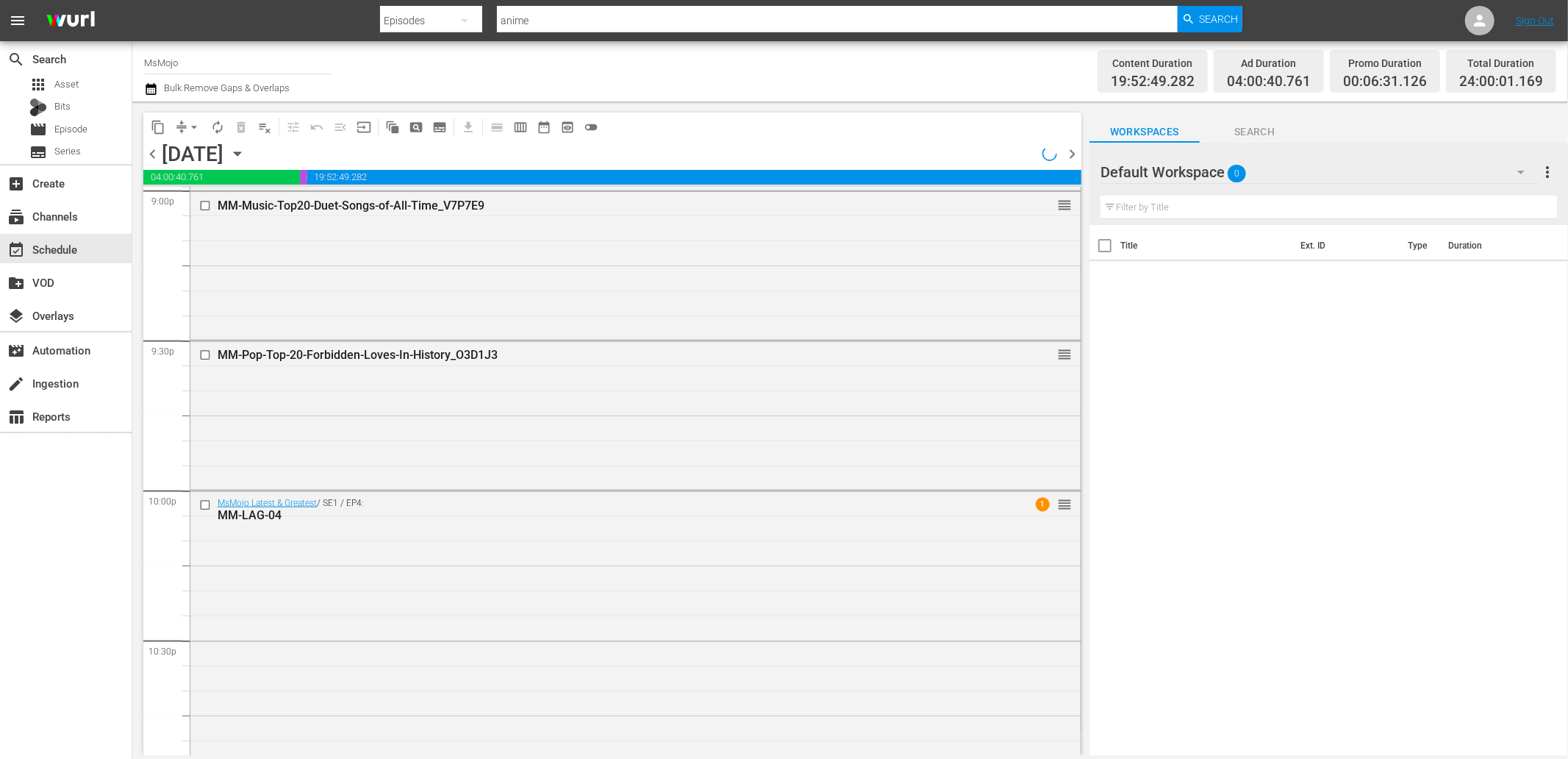
scroll to position [6270, 0]
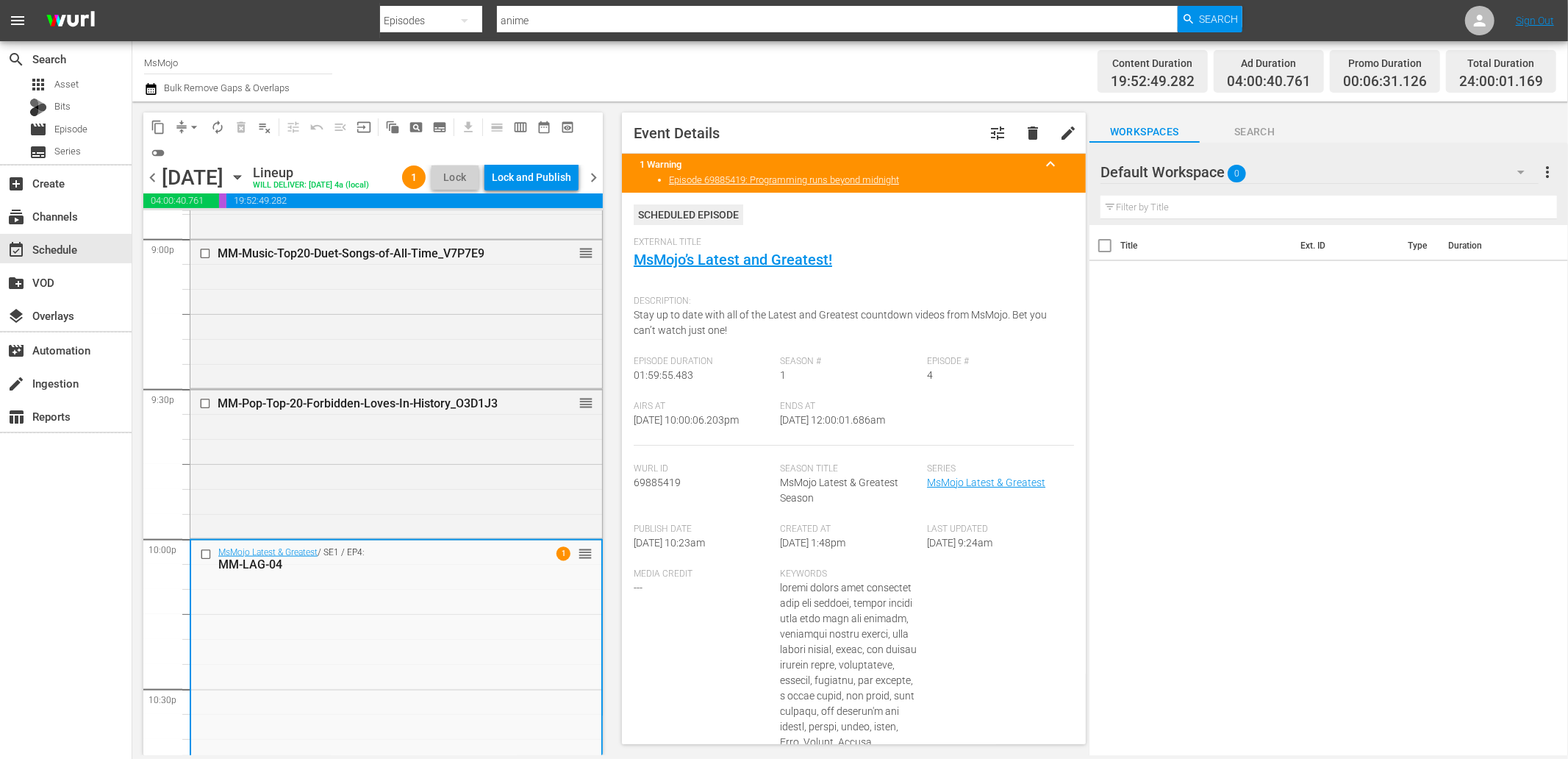
drag, startPoint x: 907, startPoint y: 415, endPoint x: 831, endPoint y: 427, distance: 76.9
click at [831, 427] on div "Ends At 9/14/25 @ 12:00:01.686am" at bounding box center [854, 423] width 147 height 45
copy span "12:00:01.686am"
click at [532, 178] on div "Lock and Publish" at bounding box center [531, 177] width 79 height 26
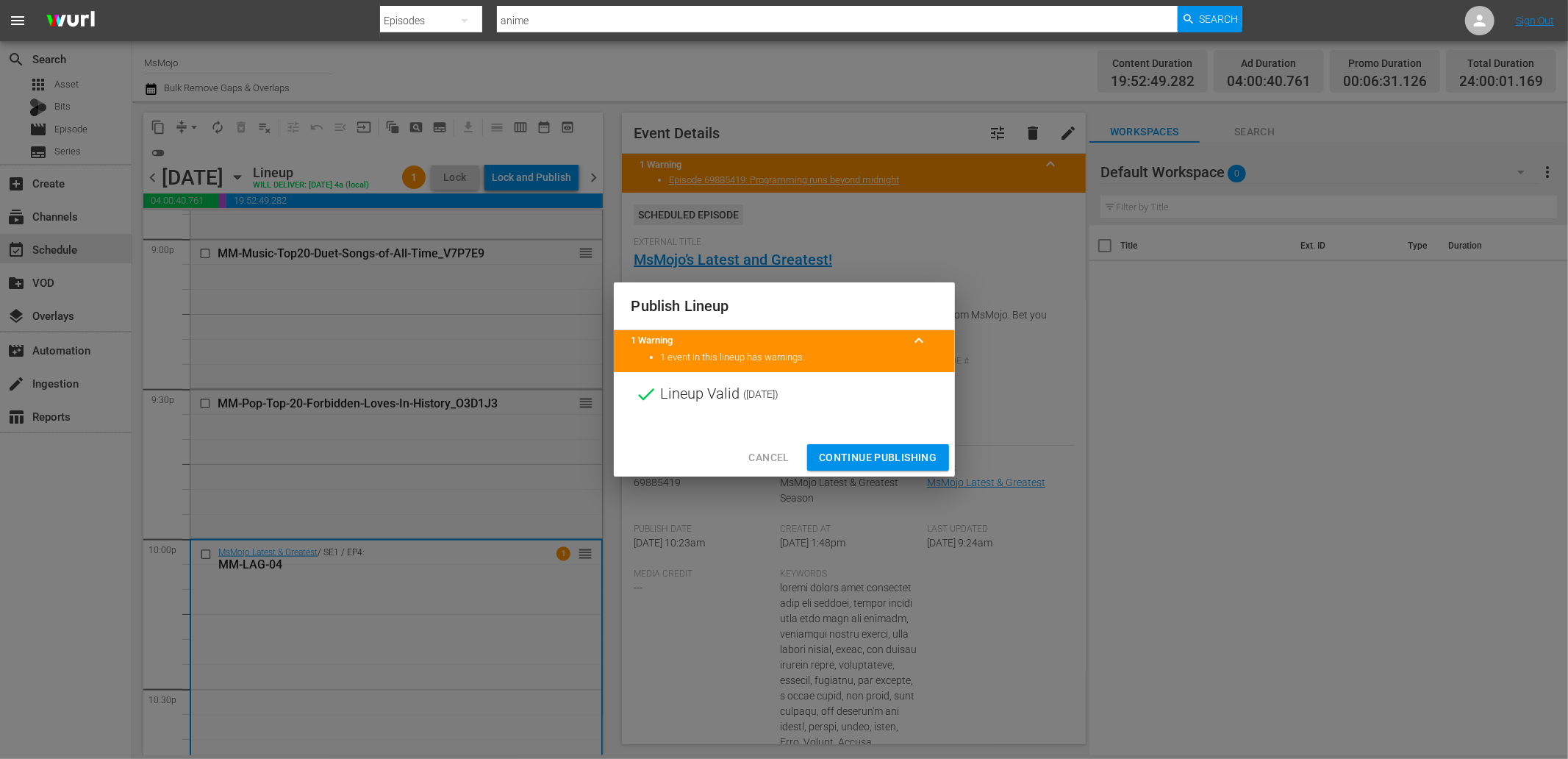
click at [853, 458] on span "Continue Publishing" at bounding box center [878, 457] width 118 height 19
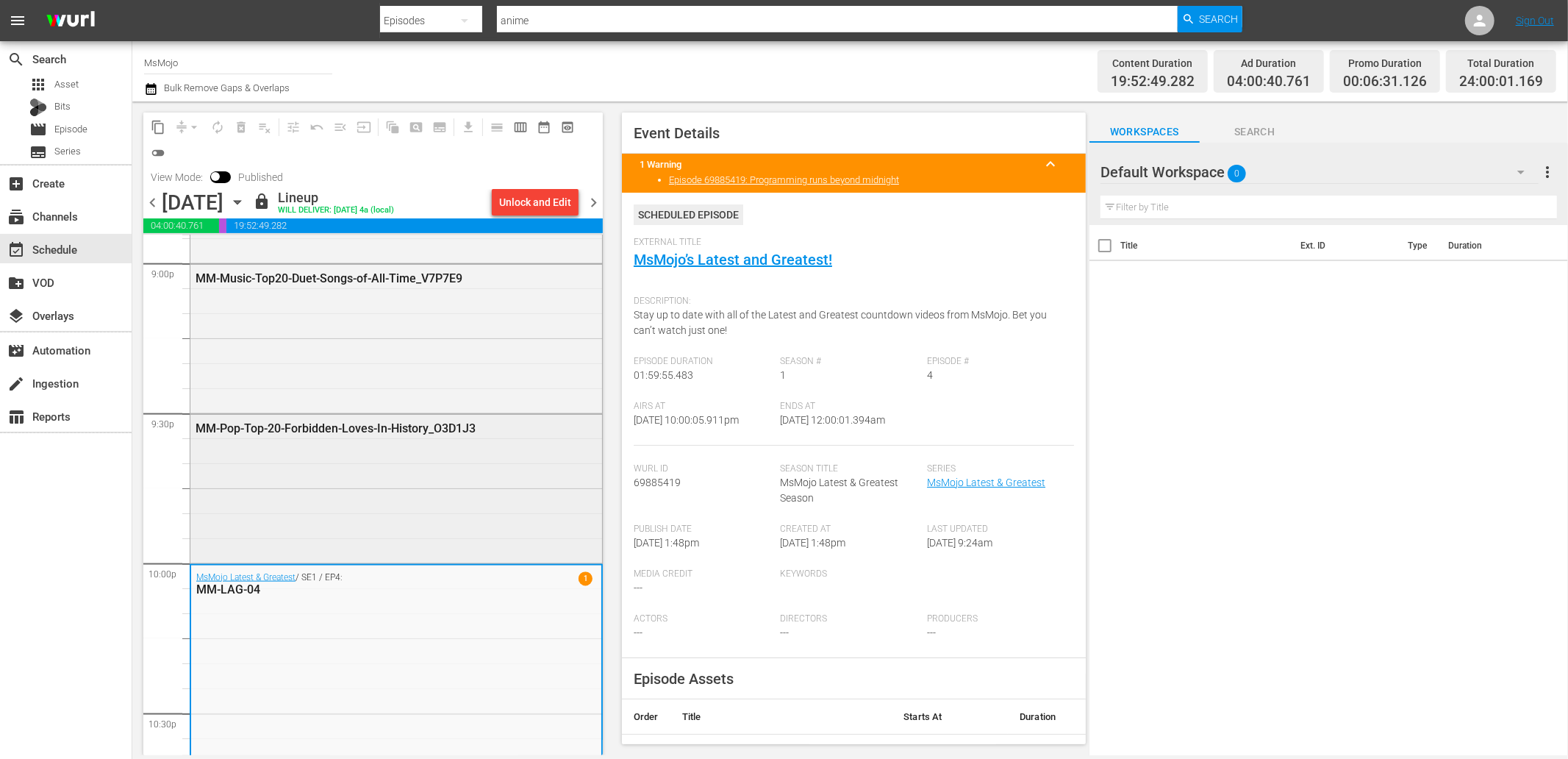
click at [514, 505] on div "MM-Pop-Top-20-Forbidden-Loves-In-History_O3D1J3" at bounding box center [396, 487] width 412 height 145
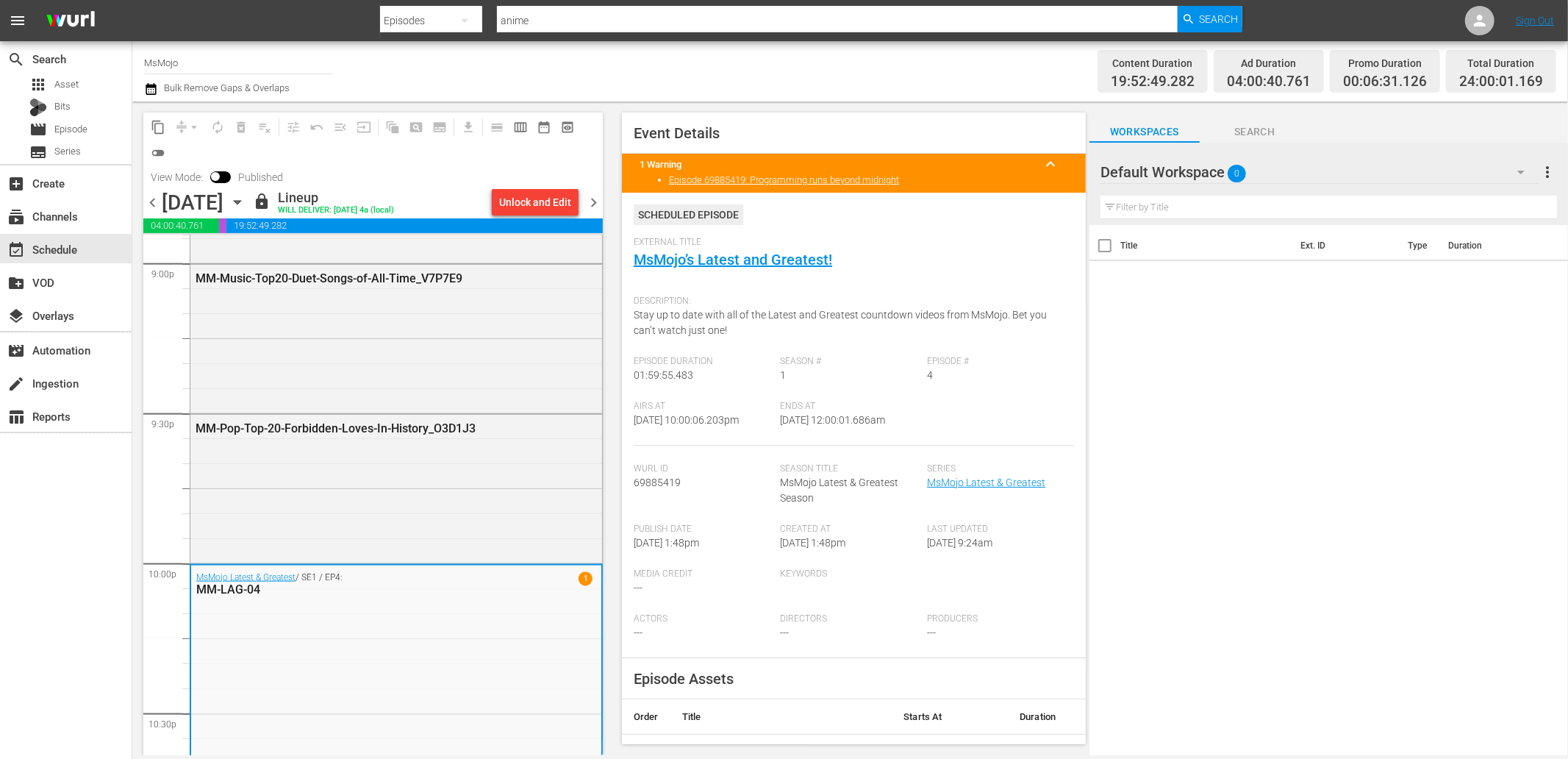
click at [588, 198] on span "chevron_right" at bounding box center [594, 202] width 19 height 19
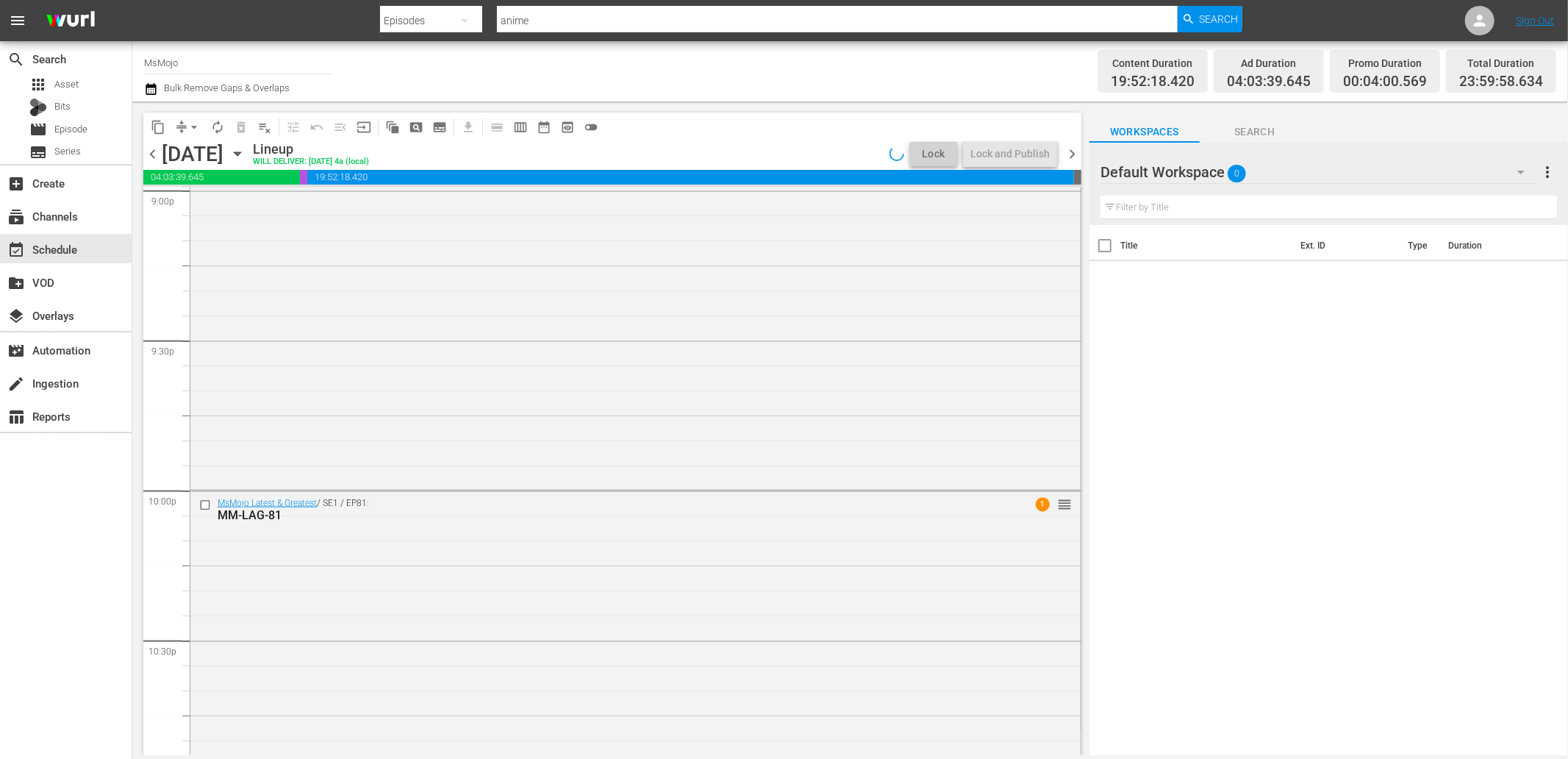
scroll to position [6270, 0]
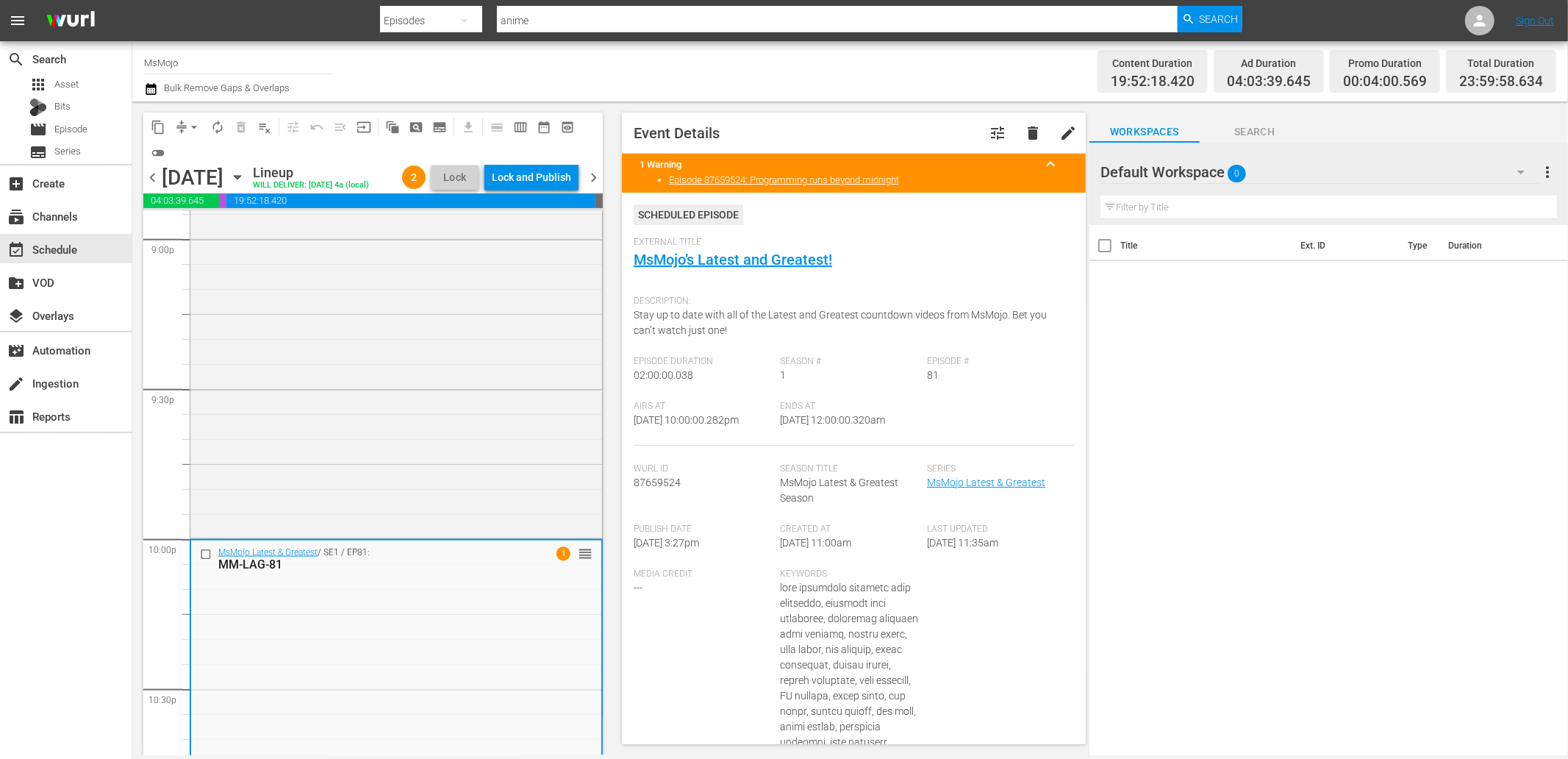
drag, startPoint x: 930, startPoint y: 431, endPoint x: 831, endPoint y: 435, distance: 99.1
click at [831, 435] on div "Airs At 9/14/25 @ 10:00:00.282pm Ends At 9/15/25 @ 12:00:00.320am" at bounding box center [854, 423] width 440 height 45
copy span "12:00:00.320am"
click at [552, 183] on div "Lock and Publish" at bounding box center [531, 177] width 79 height 26
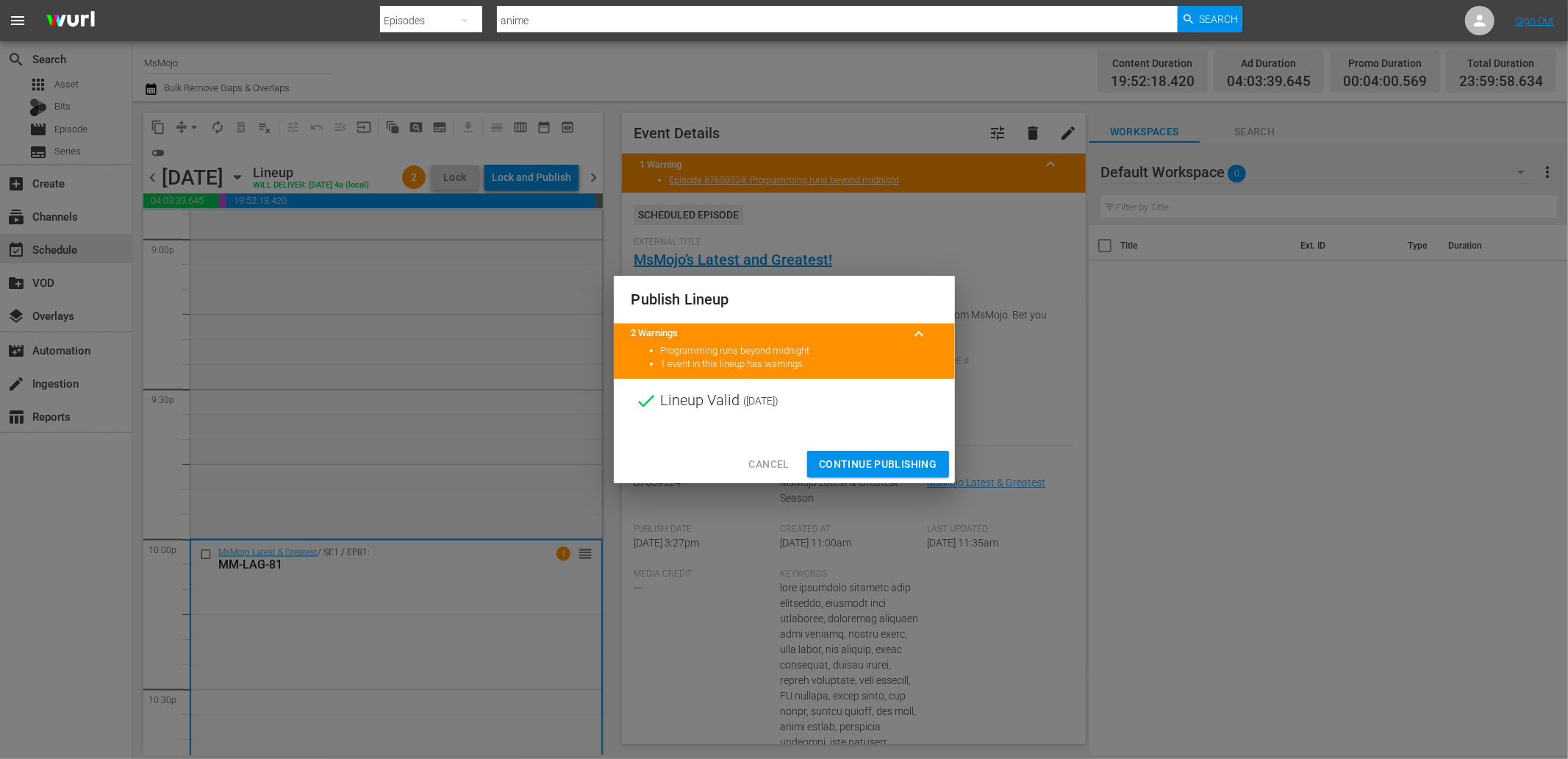
click at [841, 468] on span "Continue Publishing" at bounding box center [878, 464] width 118 height 19
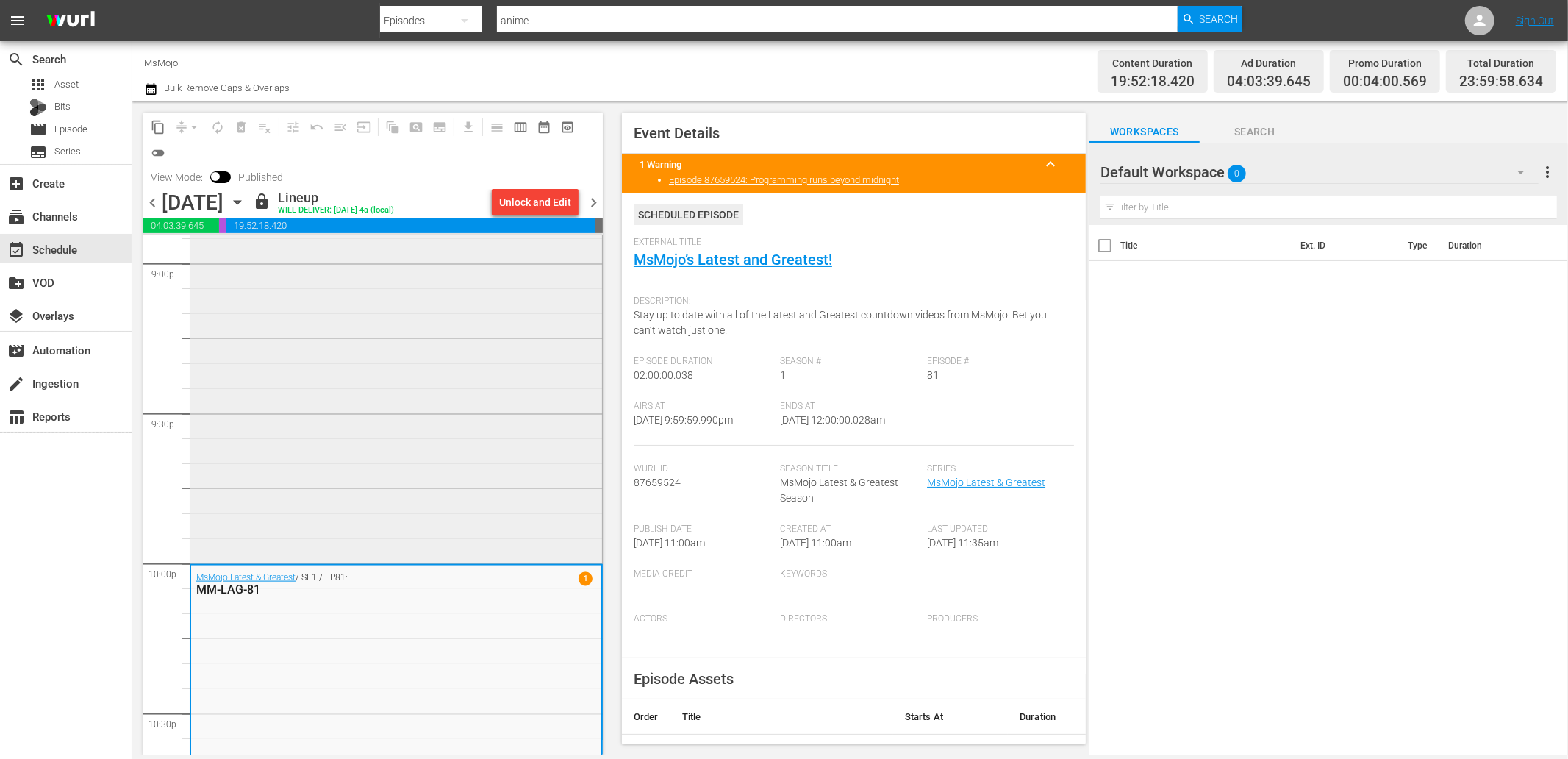
click at [441, 434] on div "MM-Deep-Dive-Heartbreaking-Moments_Dive129_L5Q3G7" at bounding box center [396, 261] width 412 height 595
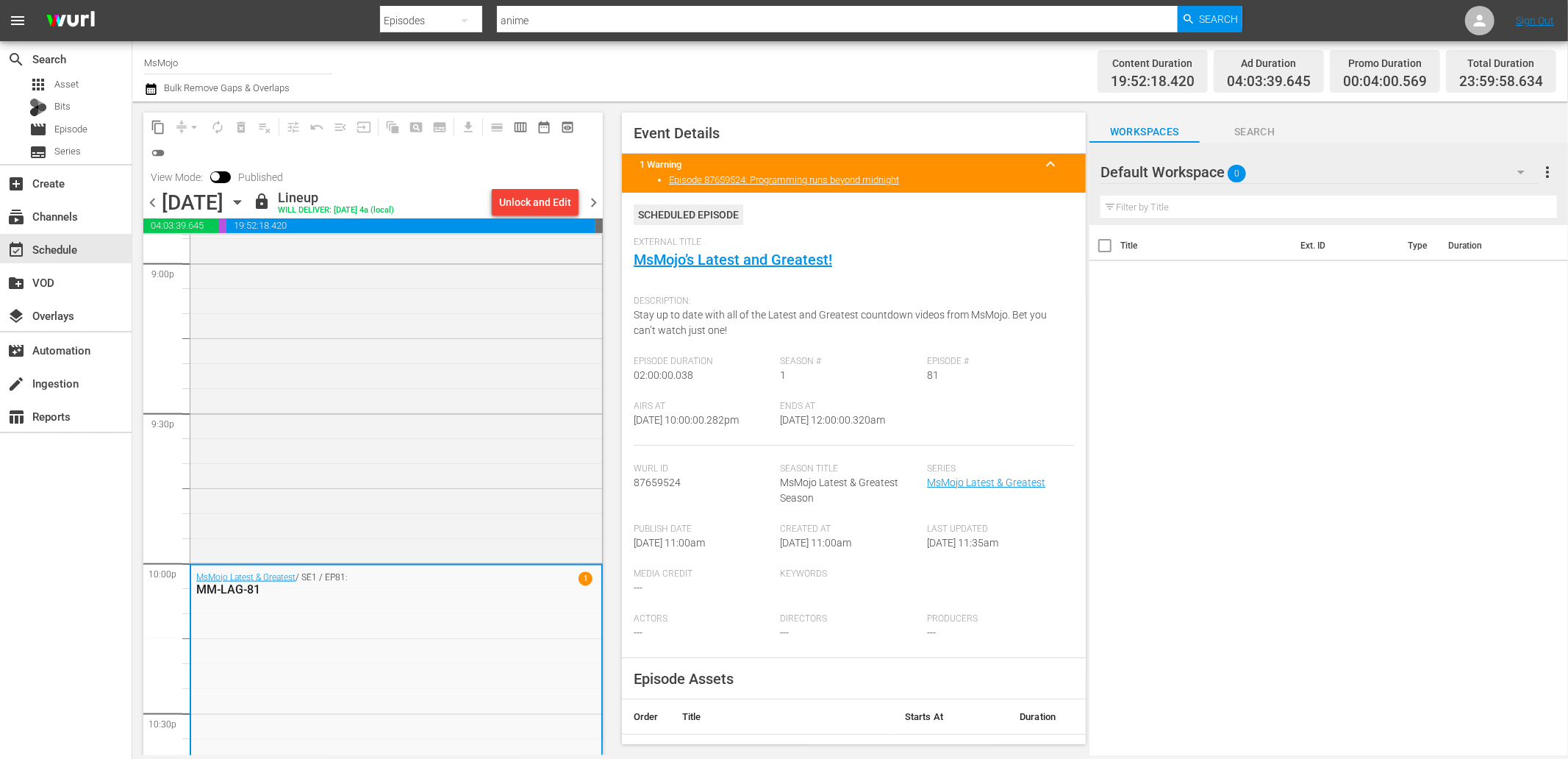
click at [600, 203] on span "chevron_right" at bounding box center [594, 202] width 19 height 19
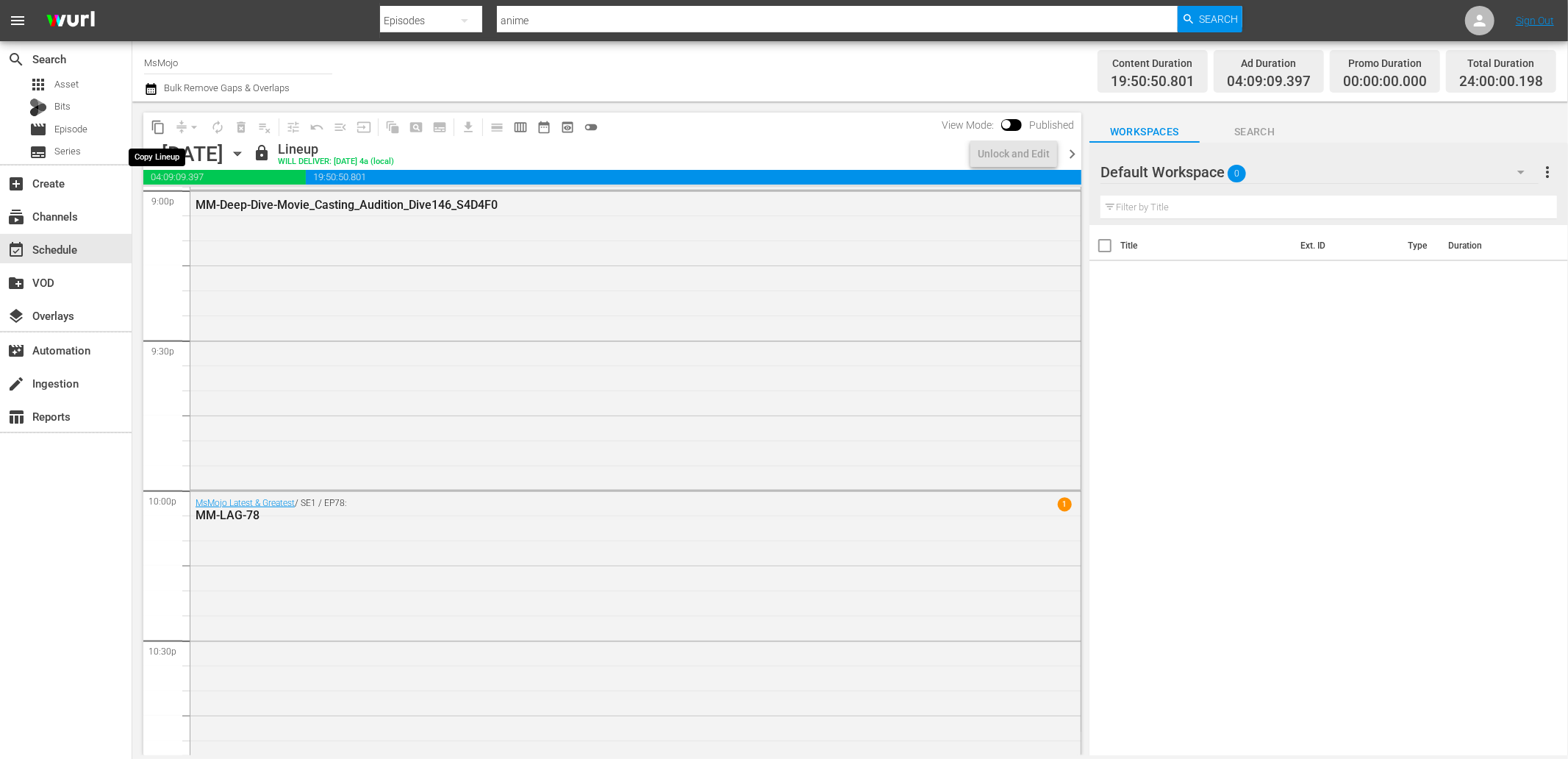
scroll to position [6270, 0]
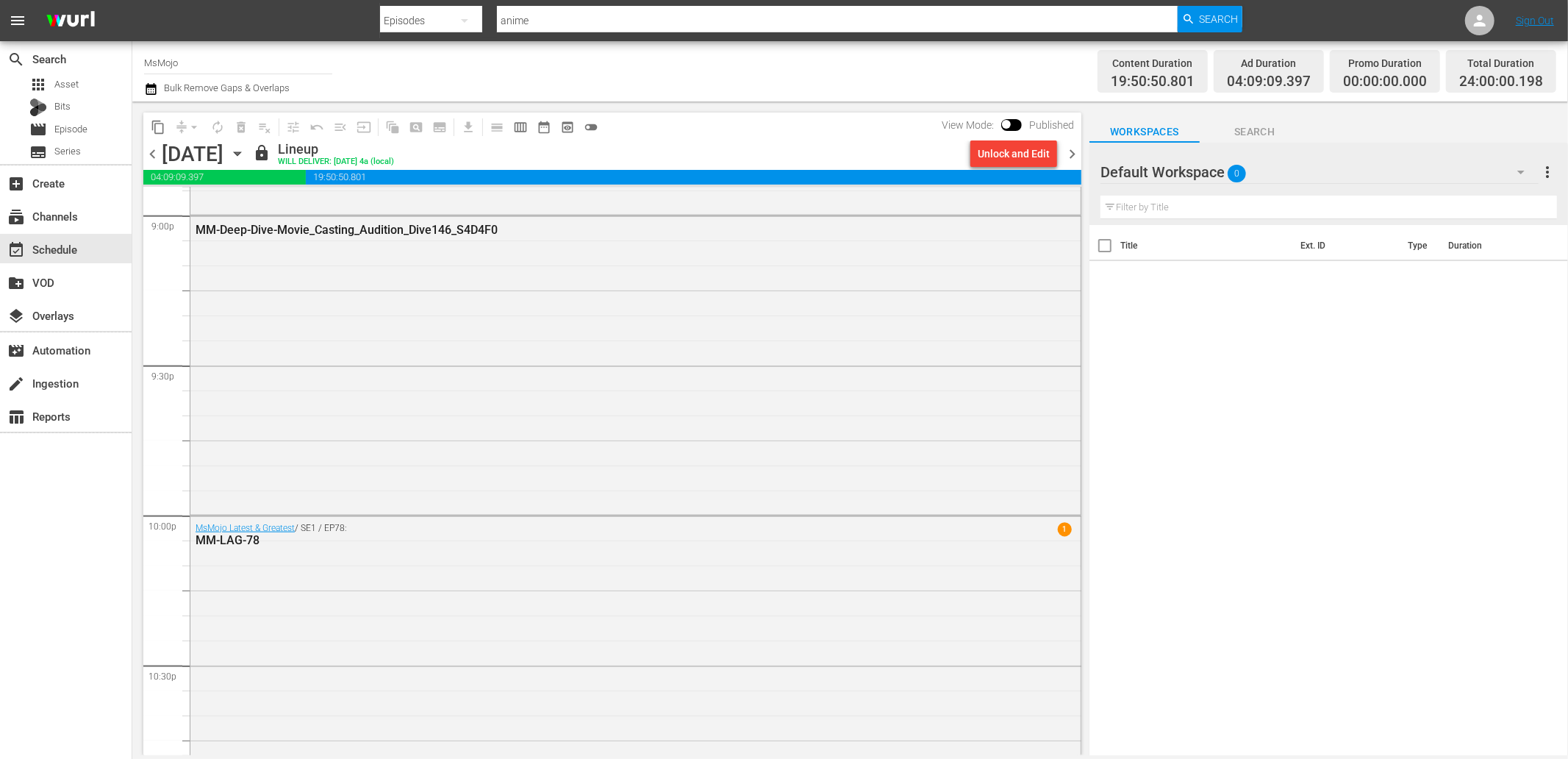
click at [159, 83] on button "button" at bounding box center [153, 89] width 18 height 18
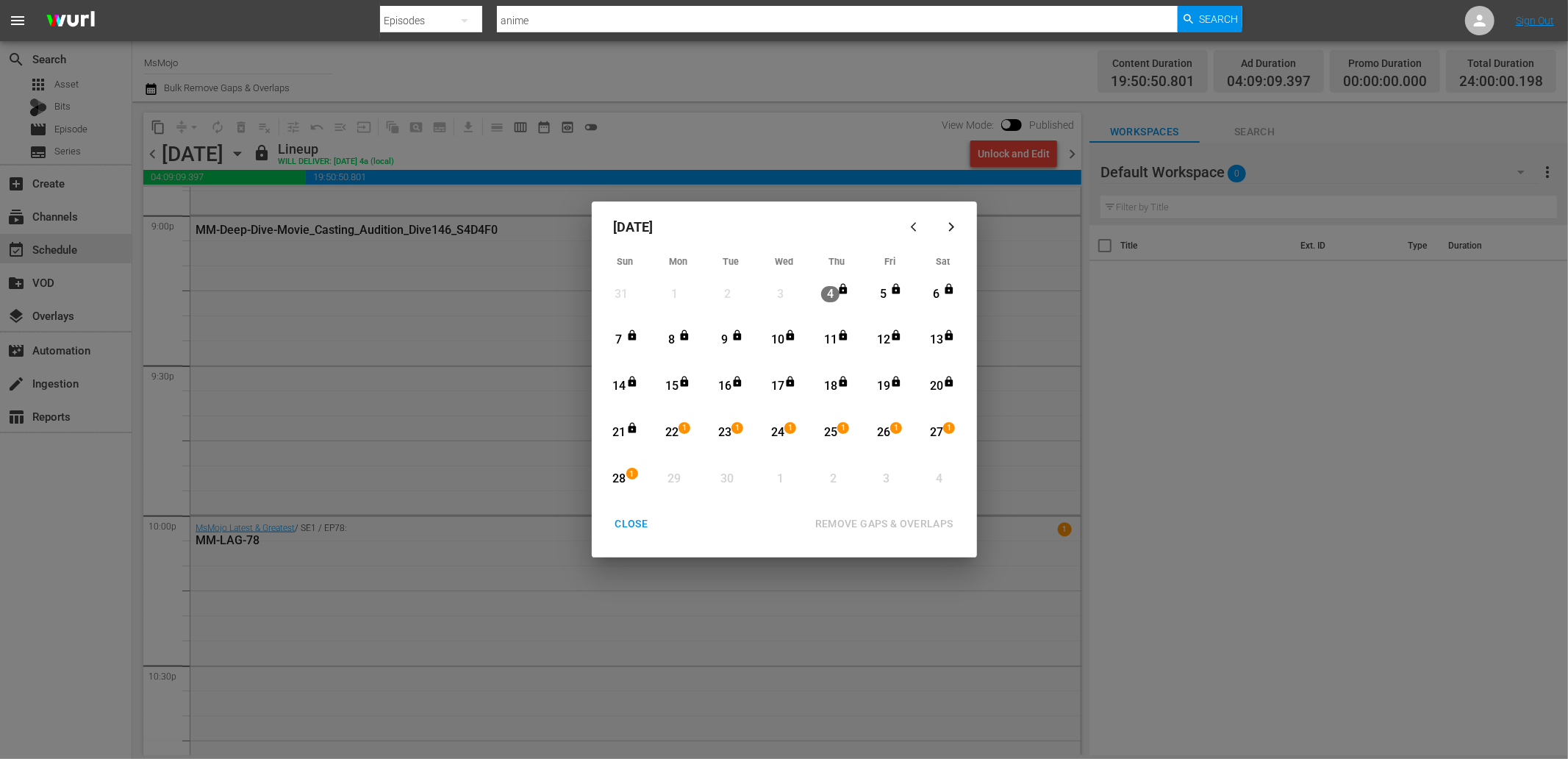
click at [681, 377] on icon "Month View" at bounding box center [684, 382] width 12 height 12
click at [629, 431] on icon "Month View" at bounding box center [632, 428] width 8 height 10
click at [915, 525] on div "REMOVE GAPS & OVERLAPS" at bounding box center [884, 523] width 162 height 19
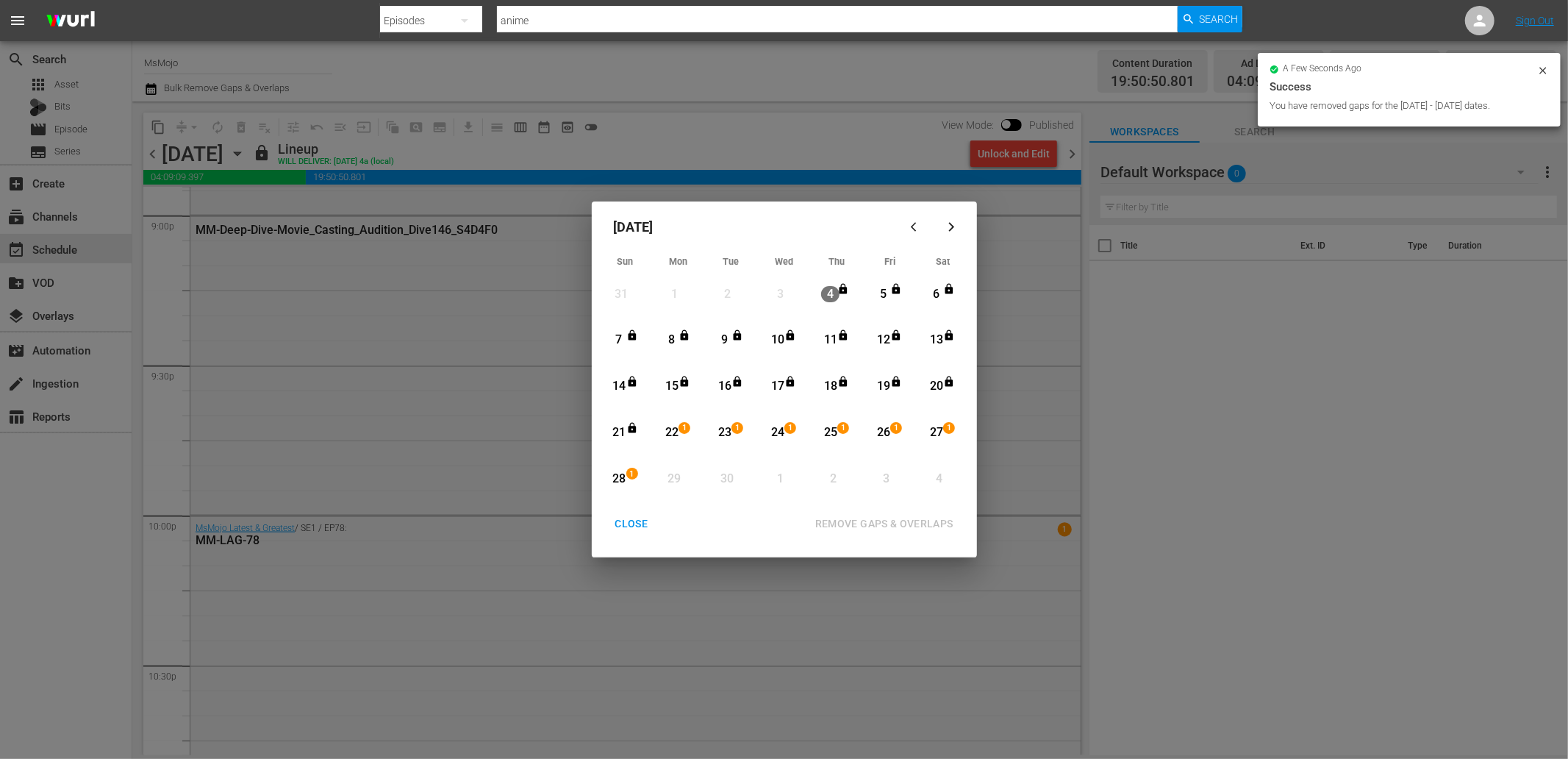
click at [623, 532] on div "CLOSE" at bounding box center [632, 523] width 57 height 19
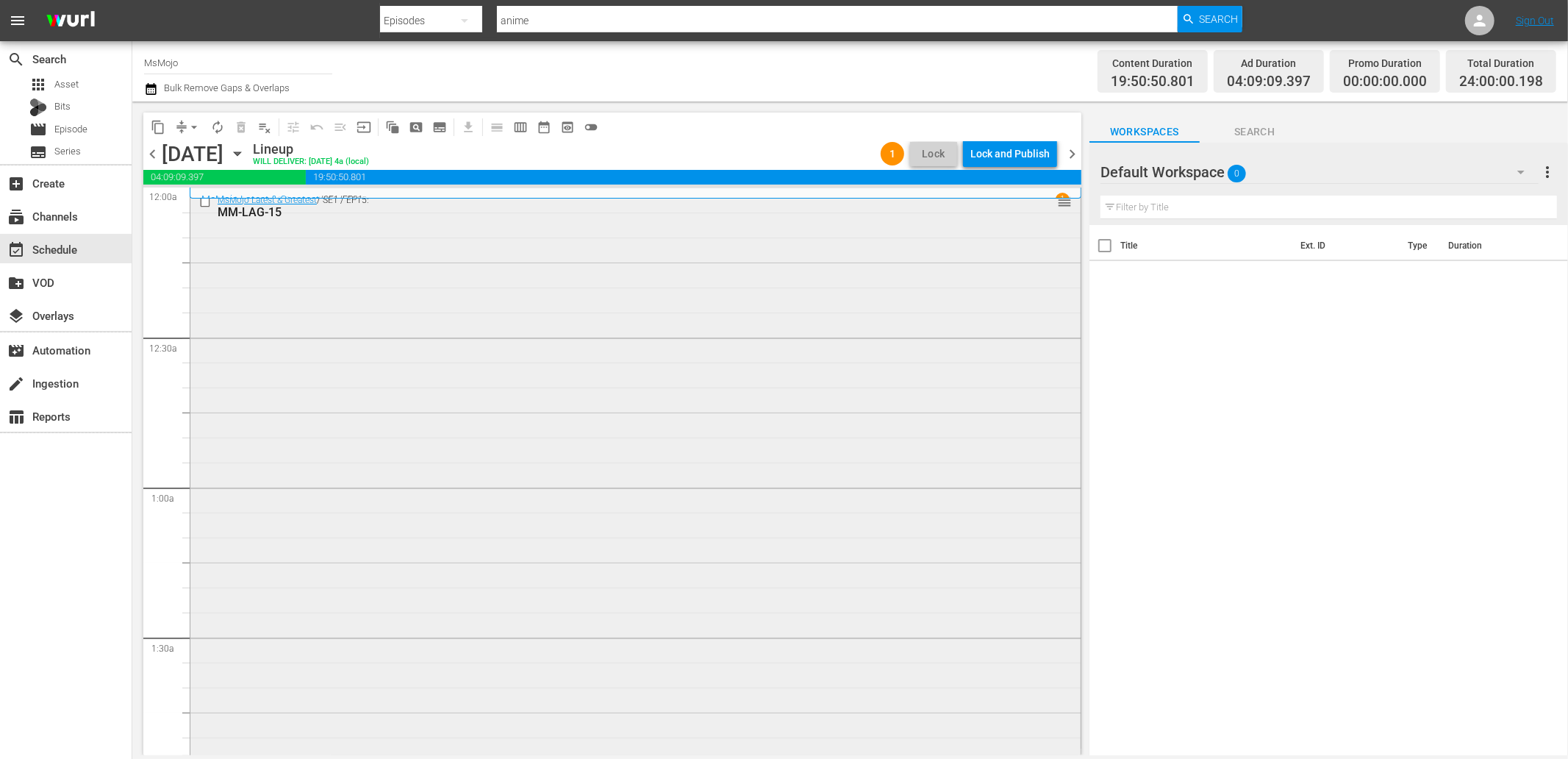
click at [522, 472] on div "MsMojo Latest & Greatest / SE1 / EP15: MM-LAG-15 reorder" at bounding box center [635, 485] width 890 height 595
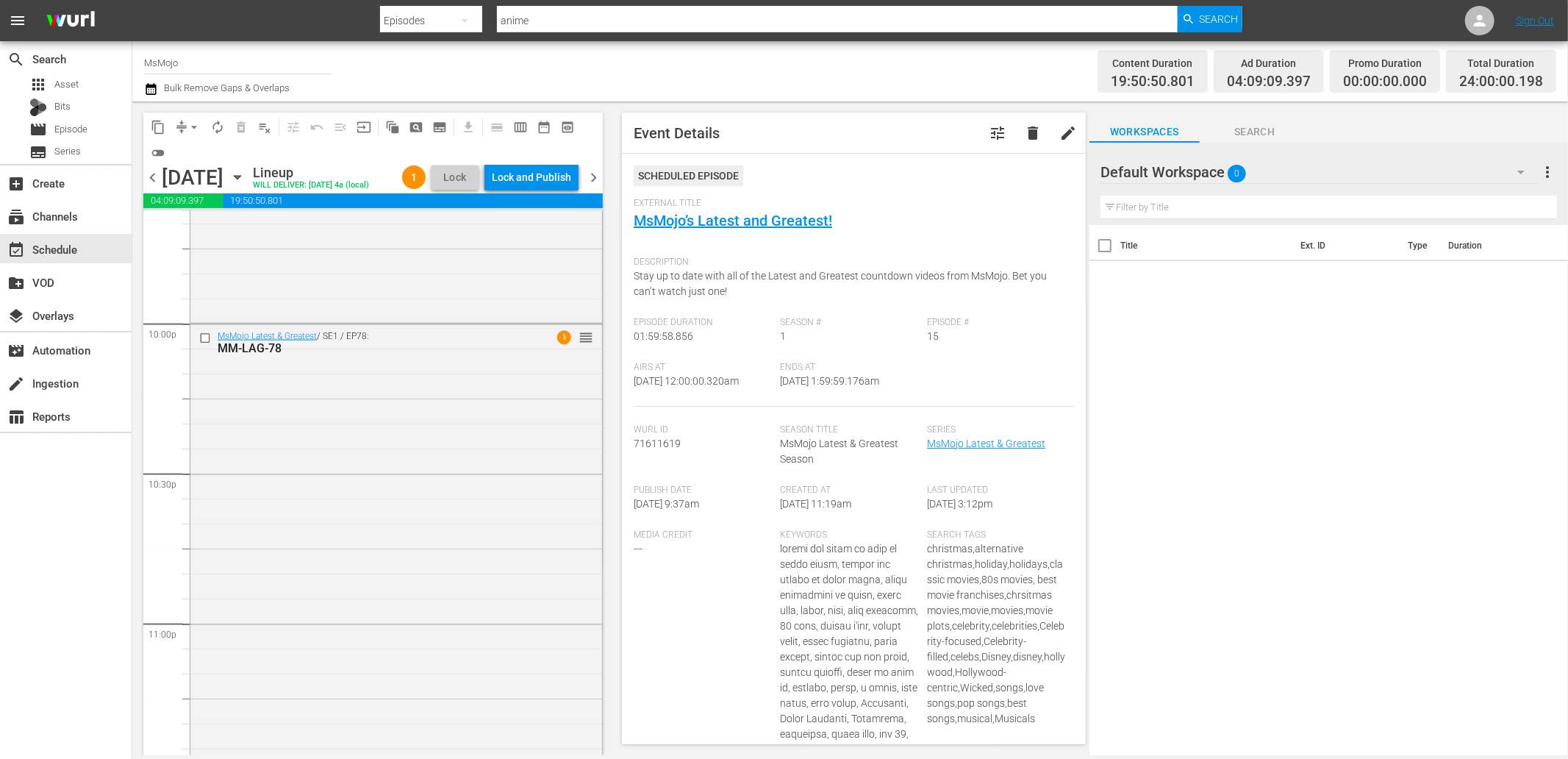
scroll to position [6677, 0]
click at [486, 689] on div "MsMojo Latest & Greatest / SE1 / EP78: MM-LAG-78 1 reorder" at bounding box center [396, 453] width 412 height 595
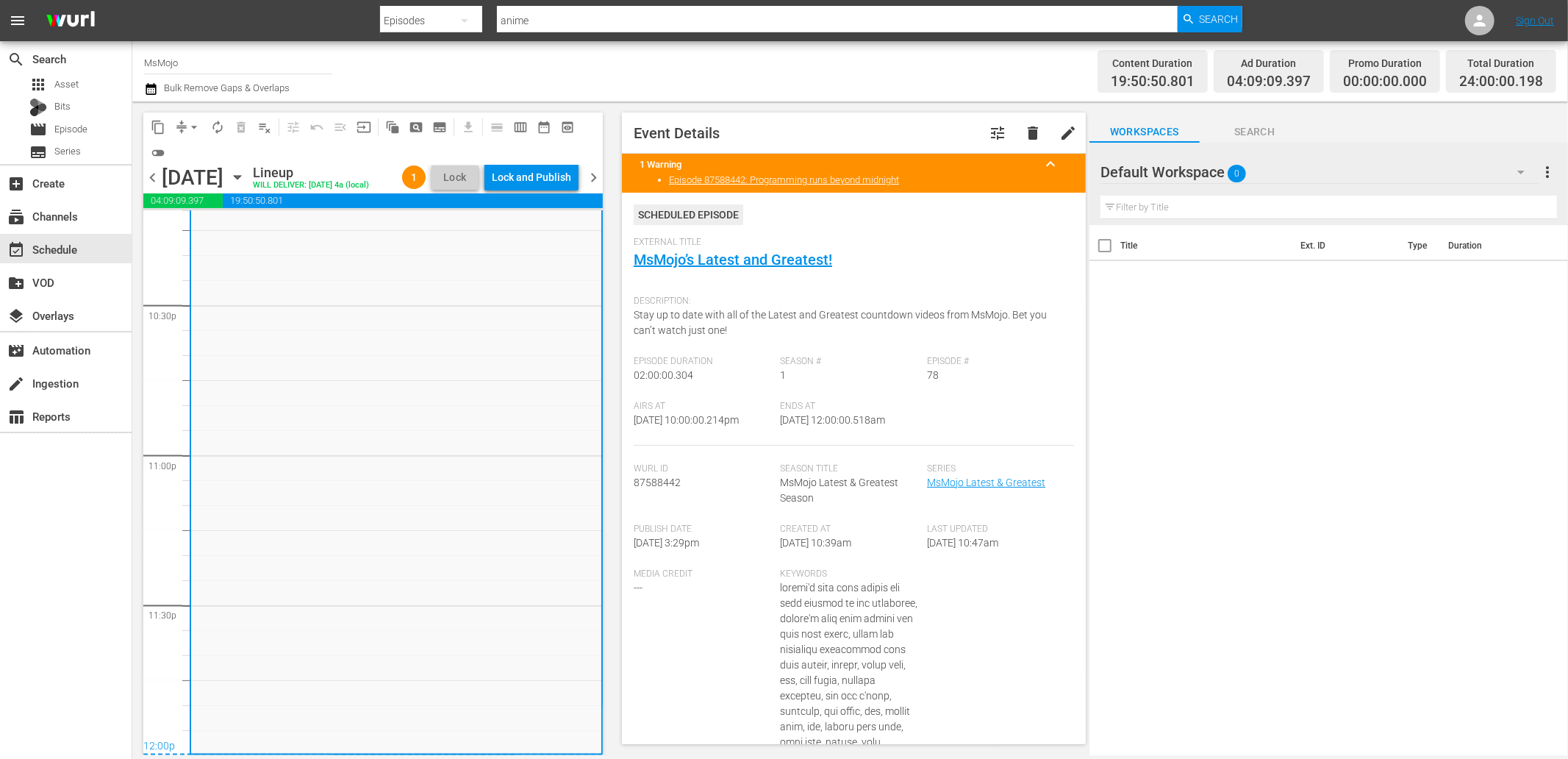
drag, startPoint x: 906, startPoint y: 427, endPoint x: 831, endPoint y: 442, distance: 76.5
click at [831, 442] on div "Ends At 9/16/25 @ 12:00:00.518am" at bounding box center [854, 423] width 147 height 45
copy span "12:00:00.518am"
click at [546, 174] on div "Lock and Publish" at bounding box center [531, 177] width 79 height 26
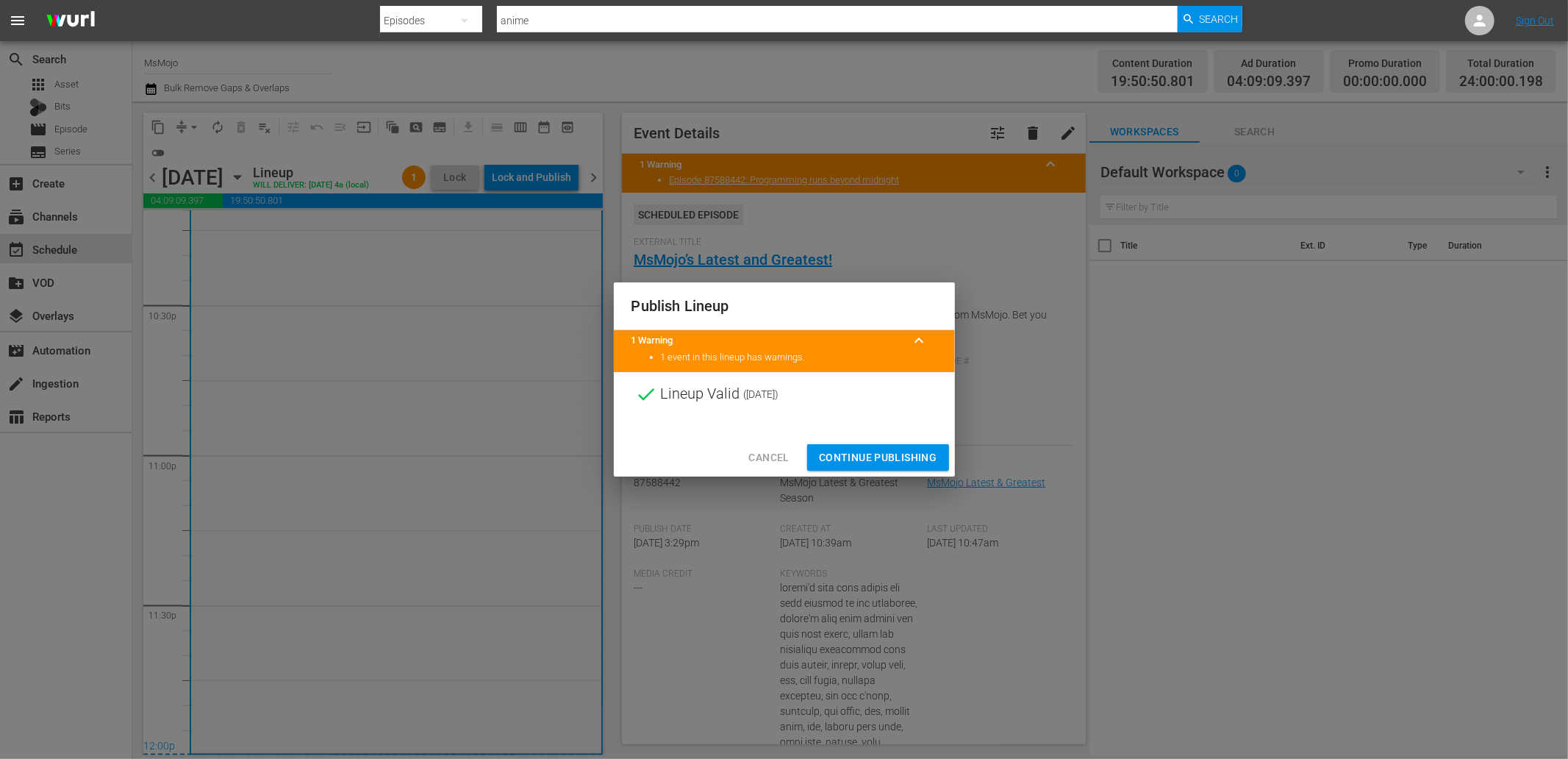
click at [849, 448] on span "Continue Publishing" at bounding box center [878, 457] width 118 height 19
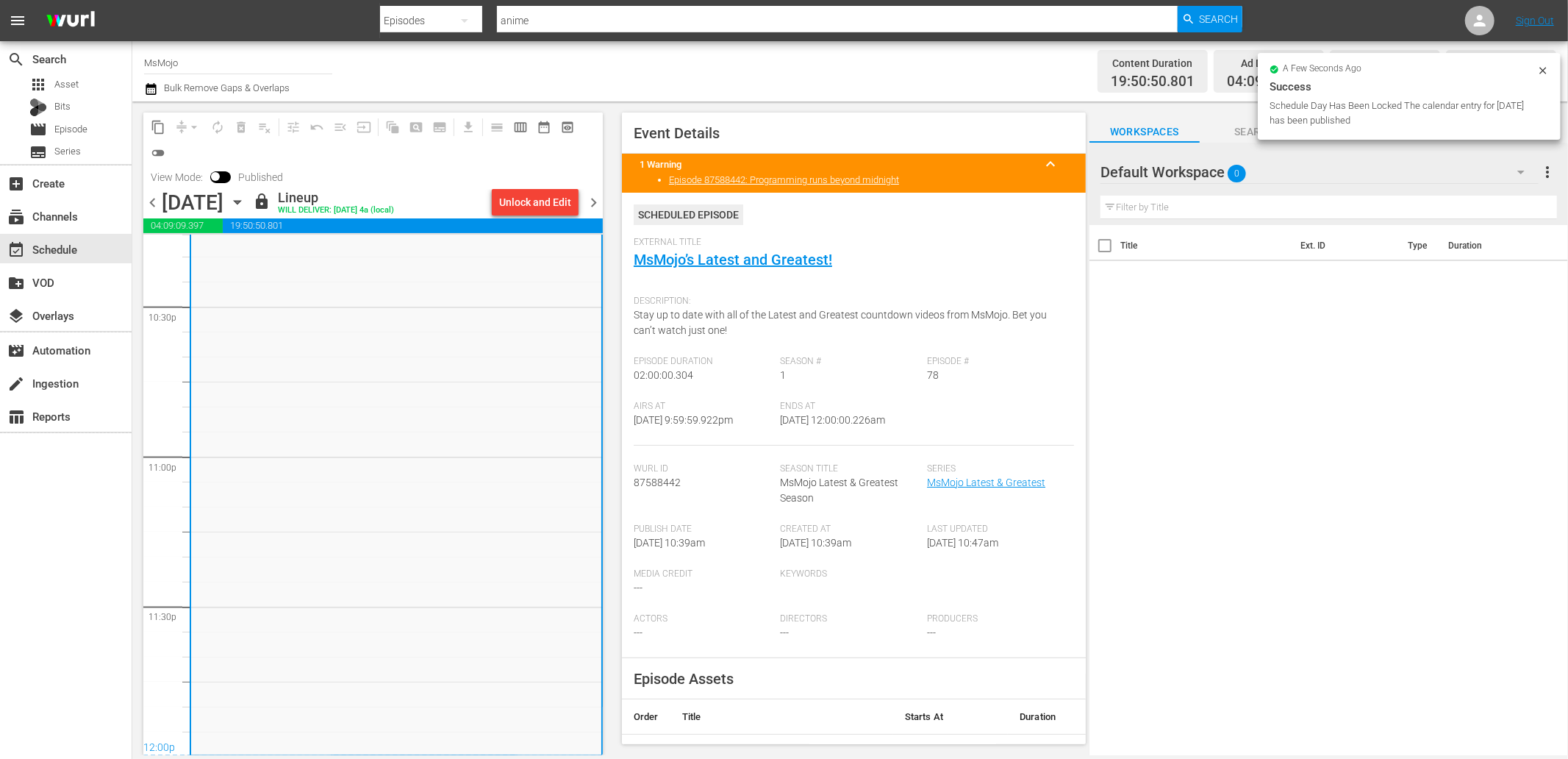
click at [589, 201] on span "chevron_right" at bounding box center [594, 202] width 19 height 19
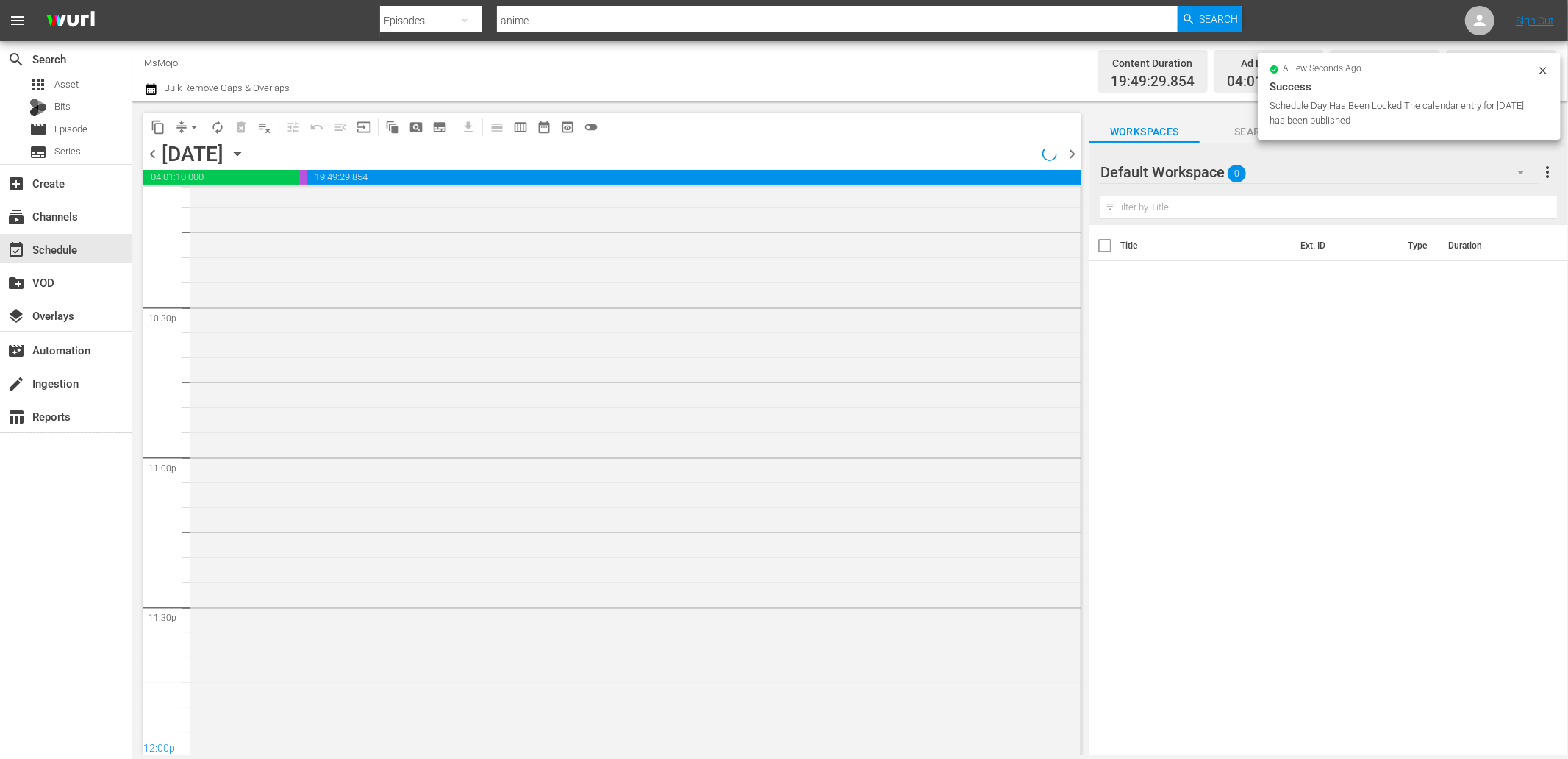
scroll to position [6630, 0]
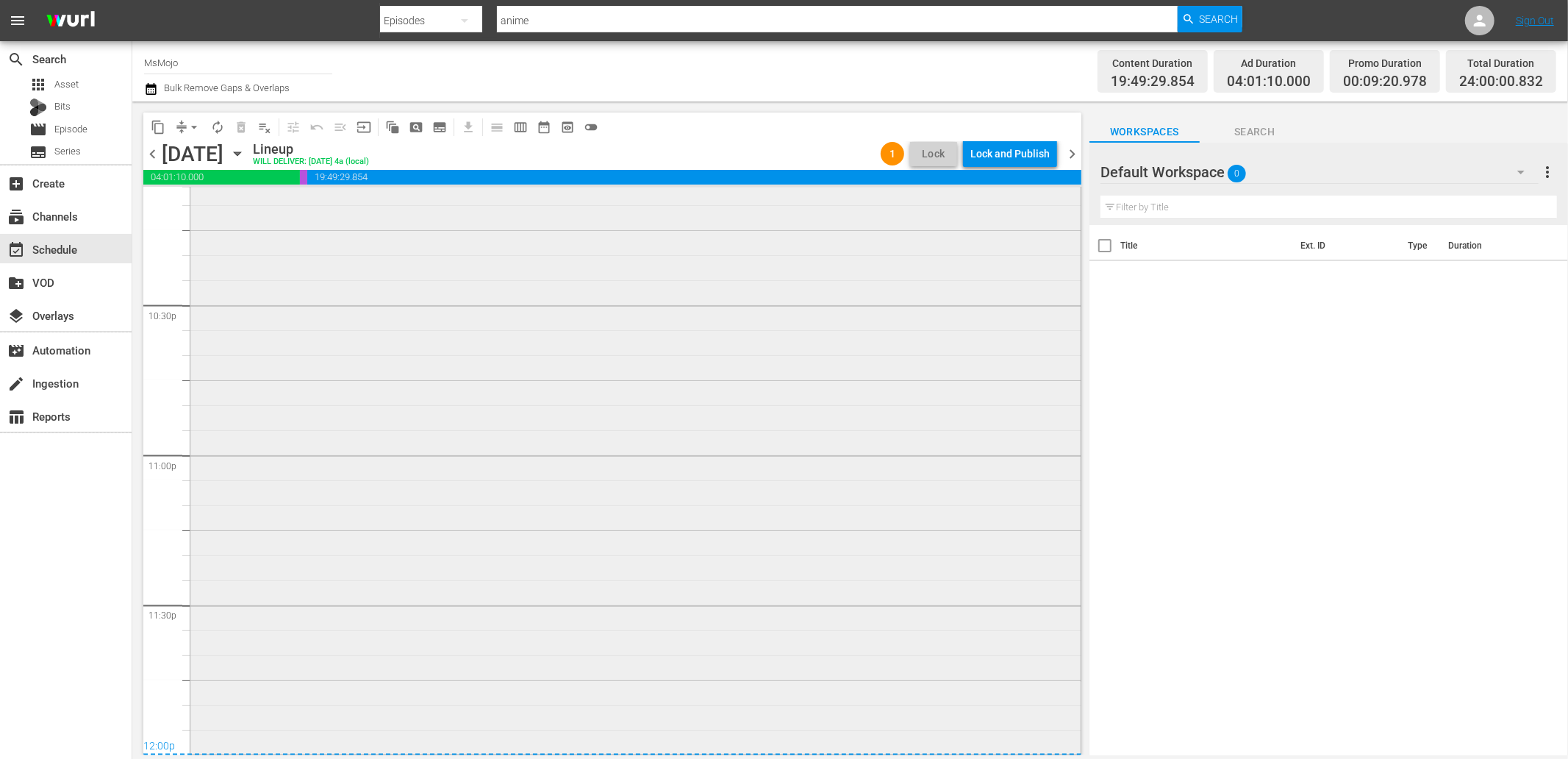
click at [316, 561] on div "MsMojo Latest & Greatest / SE1 / EP50: MM-LAG-50 1 reorder" at bounding box center [635, 453] width 890 height 595
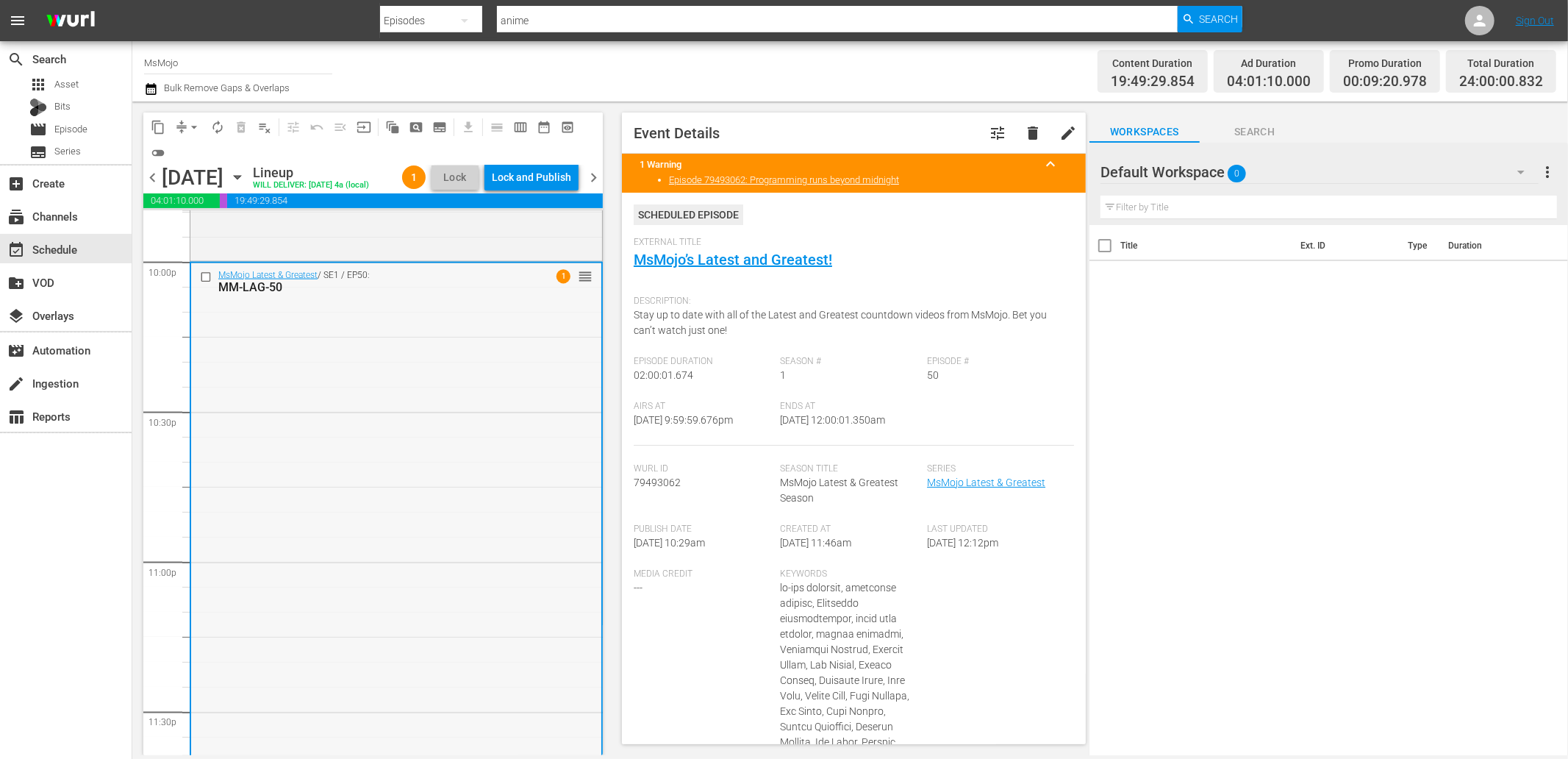
scroll to position [6514, 0]
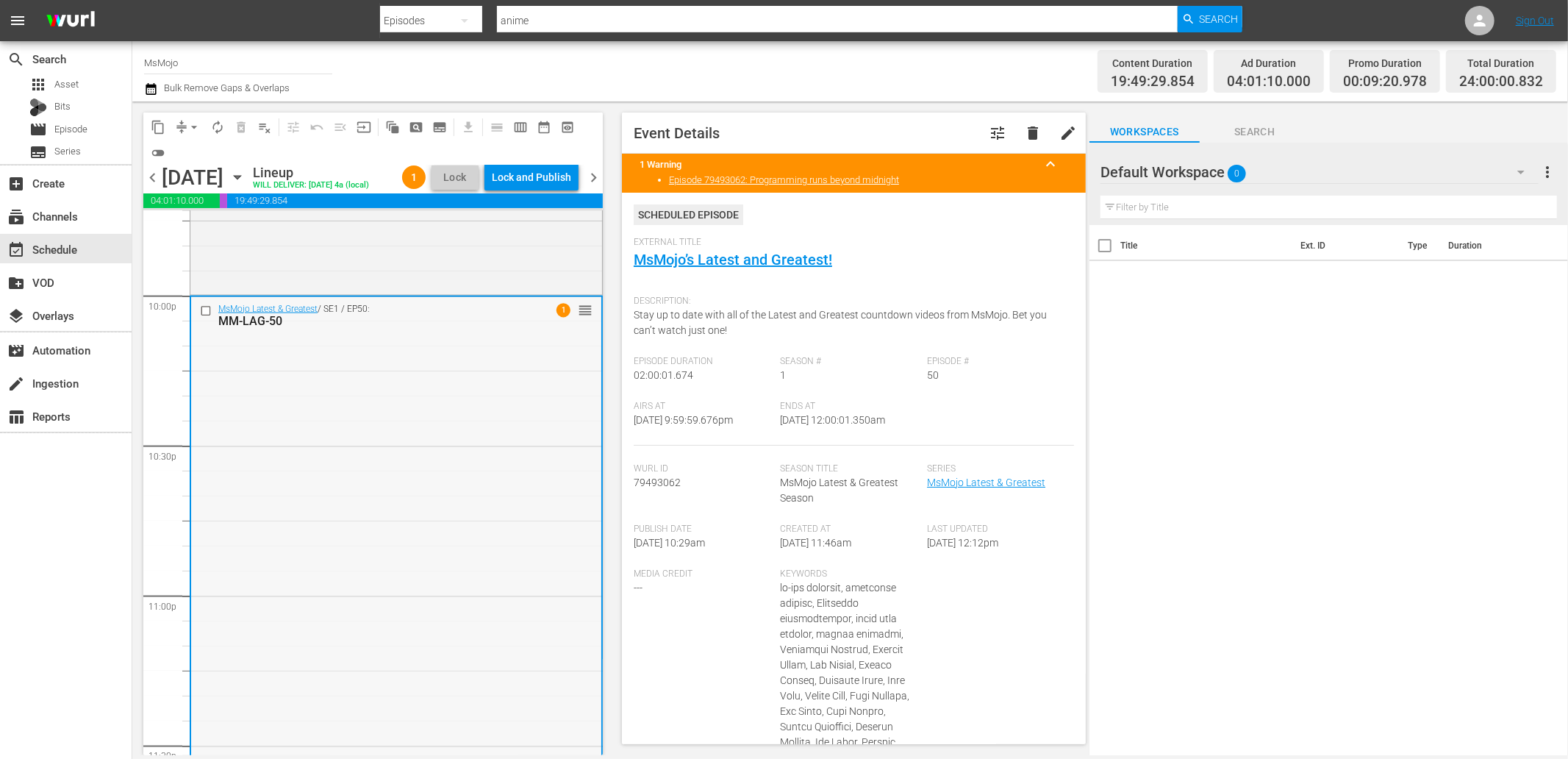
click at [296, 524] on div "MsMojo Latest & Greatest / SE1 / EP50: MM-LAG-50 1 reorder" at bounding box center [396, 594] width 410 height 595
drag, startPoint x: 891, startPoint y: 427, endPoint x: 826, endPoint y: 433, distance: 65.3
click at [826, 433] on div "Airs At 9/16/25 @ 9:59:59.676pm Ends At 9/17/25 @ 12:00:01.350am" at bounding box center [854, 423] width 440 height 45
copy span "12:00:01.350am"
click at [540, 166] on div "Lock and Publish" at bounding box center [531, 177] width 79 height 26
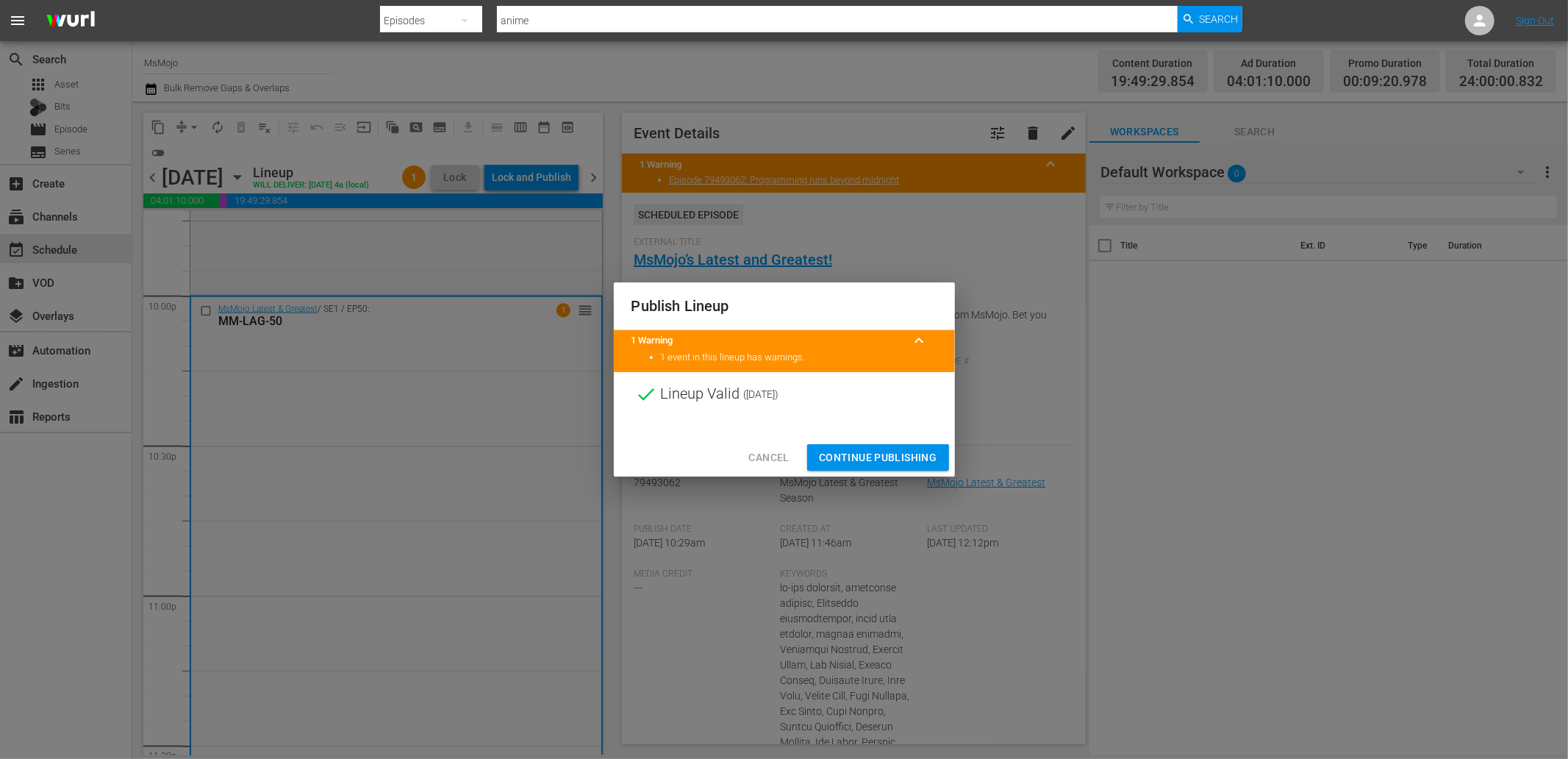
click at [849, 448] on span "Continue Publishing" at bounding box center [878, 457] width 118 height 19
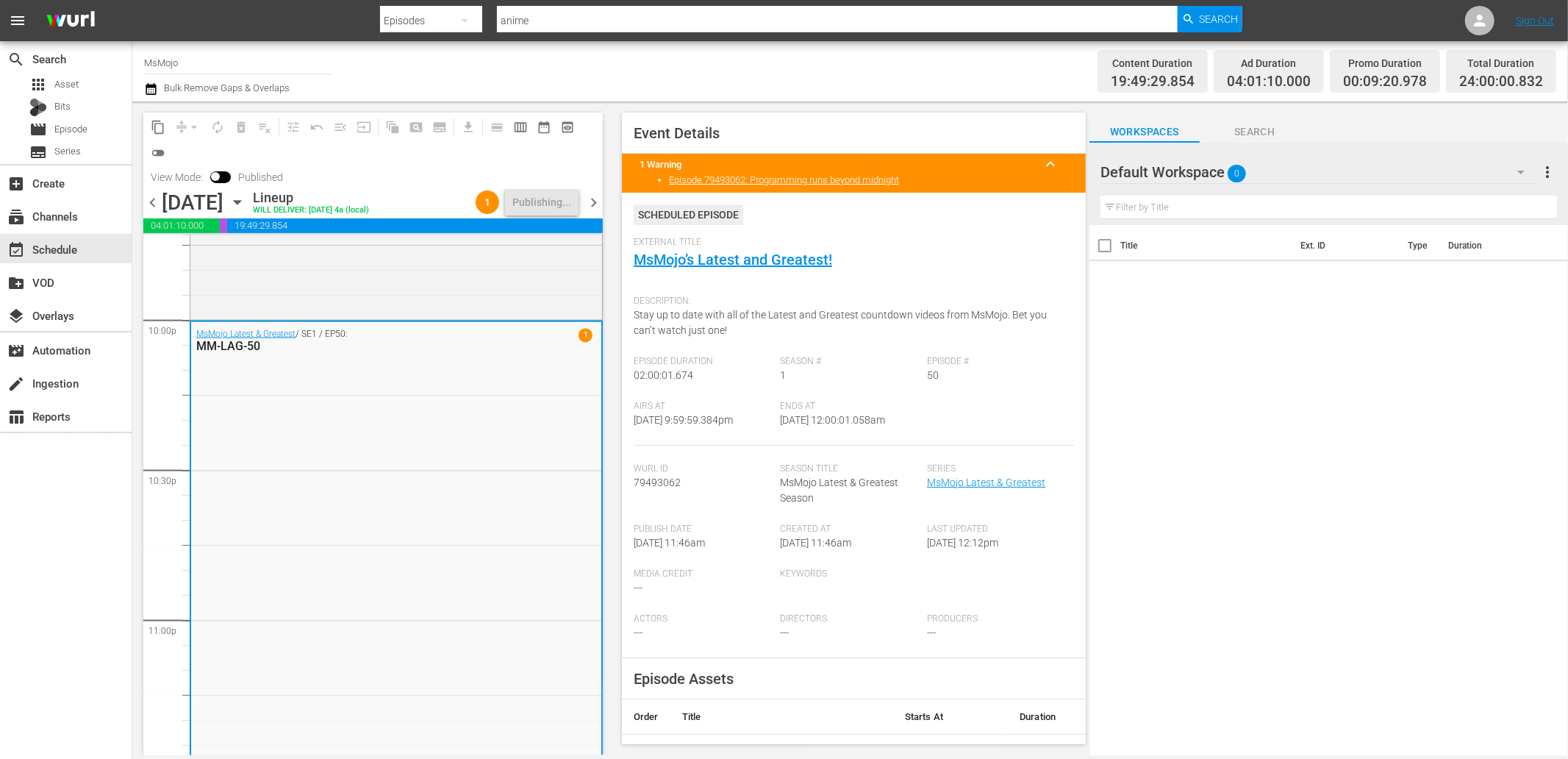
click at [594, 210] on span "chevron_right" at bounding box center [594, 202] width 19 height 19
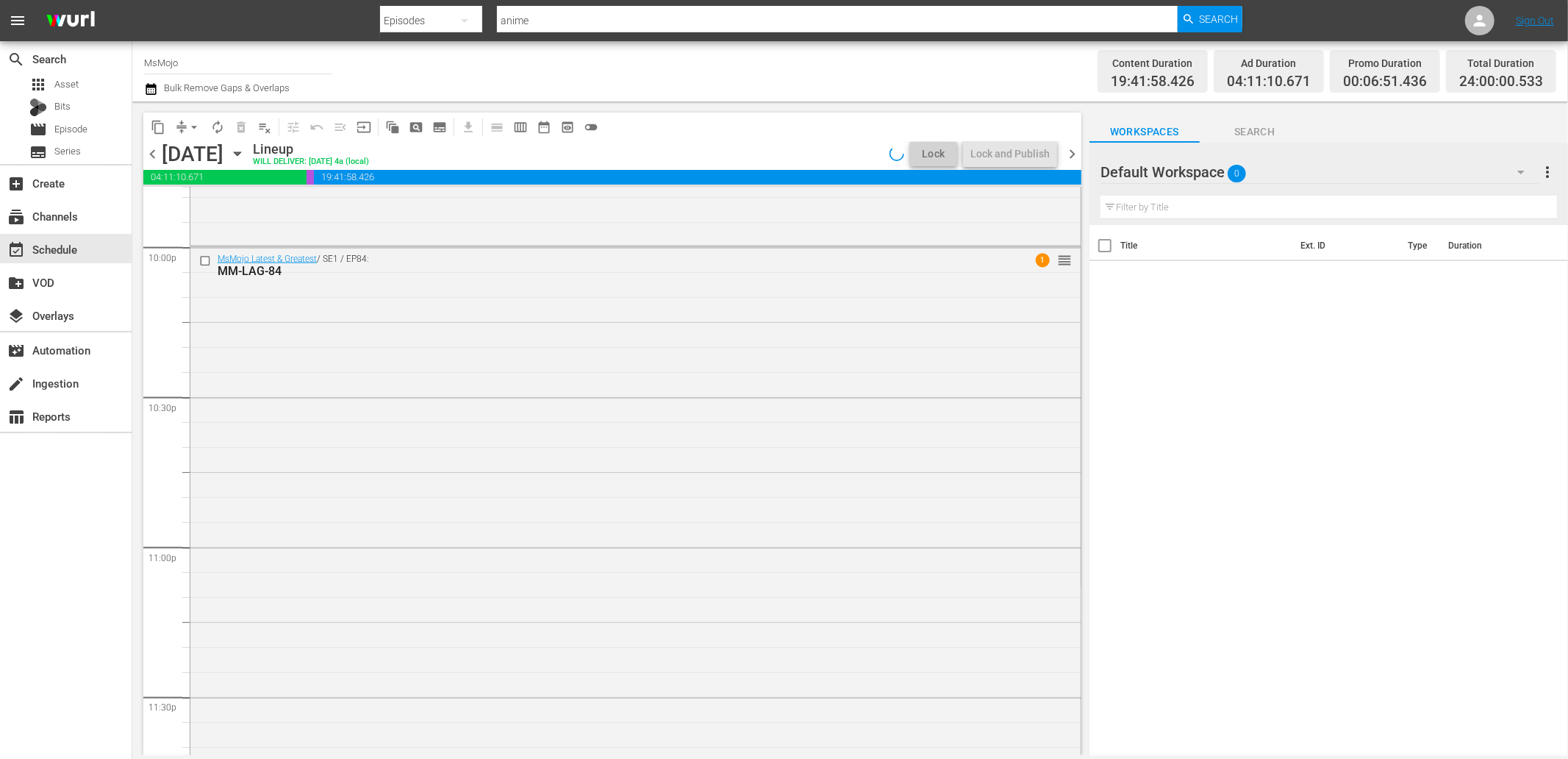
scroll to position [6514, 0]
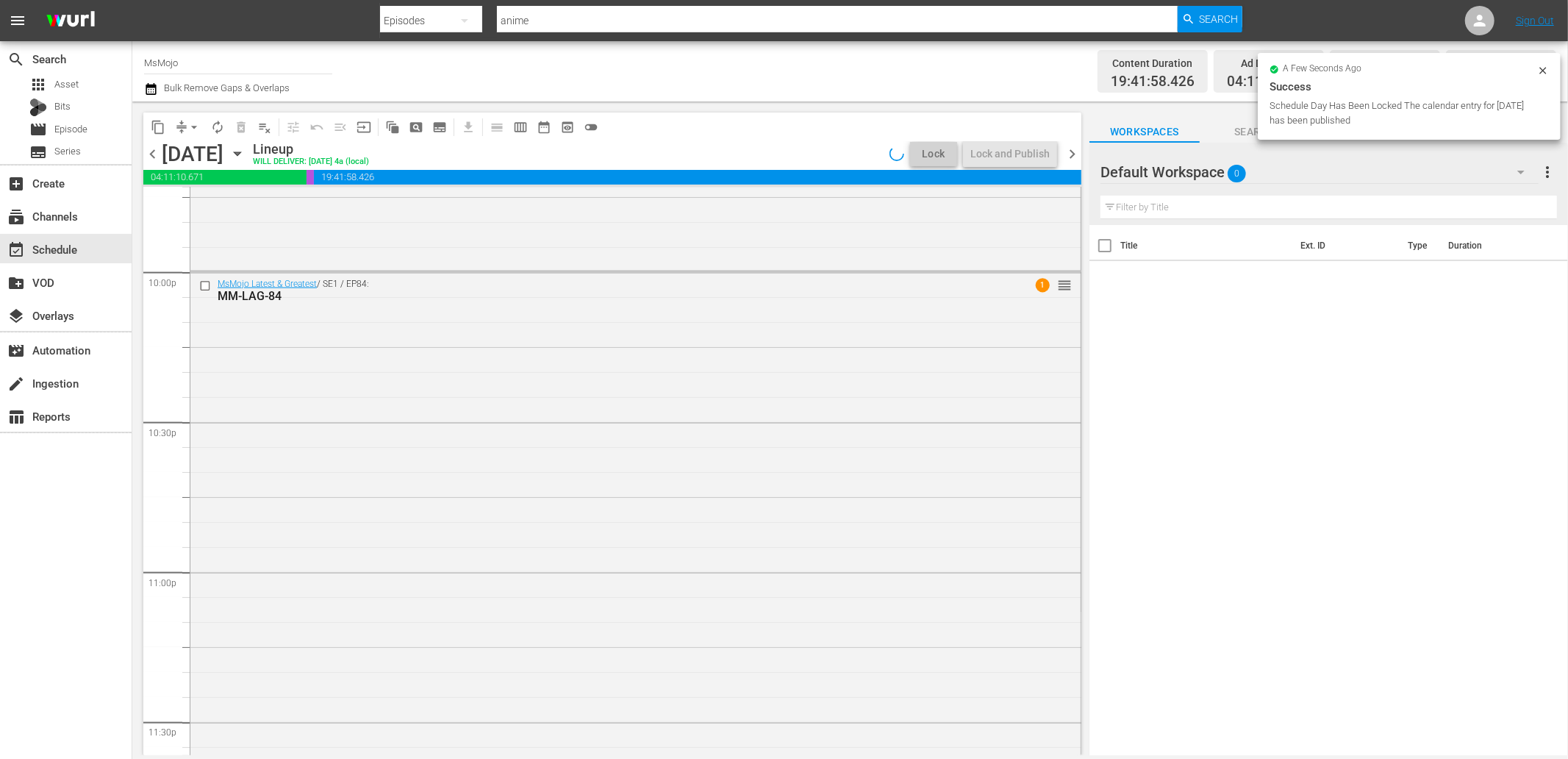
click at [336, 574] on div "MsMojo Latest & Greatest / SE1 / EP84: MM-LAG-84 1 reorder" at bounding box center [635, 570] width 890 height 596
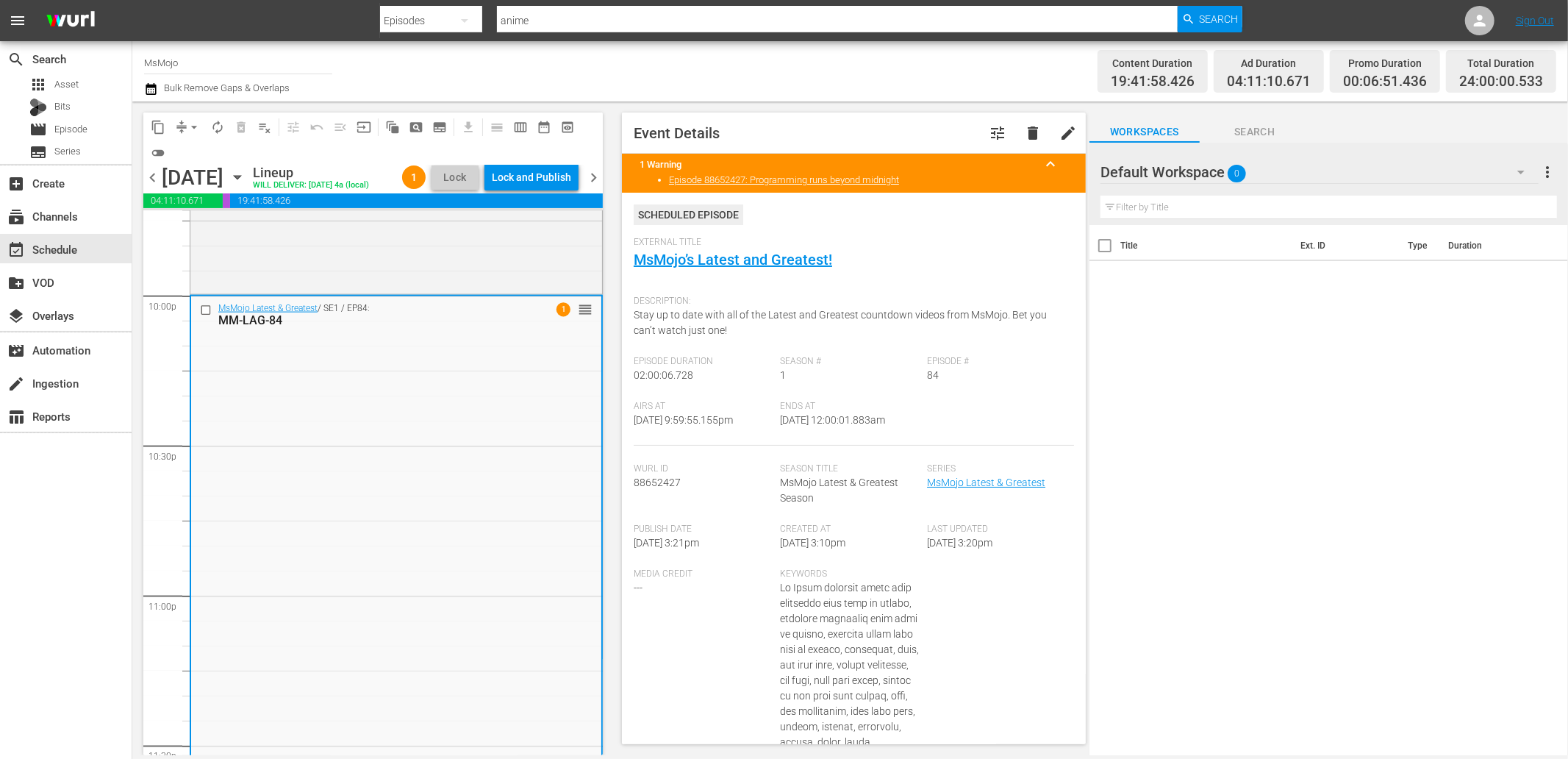
drag, startPoint x: 903, startPoint y: 421, endPoint x: 837, endPoint y: 425, distance: 66.1
click at [837, 425] on div "Ends At 9/18/25 @ 12:00:01.883am" at bounding box center [854, 423] width 147 height 45
click at [548, 173] on div "Lock and Publish" at bounding box center [531, 177] width 79 height 26
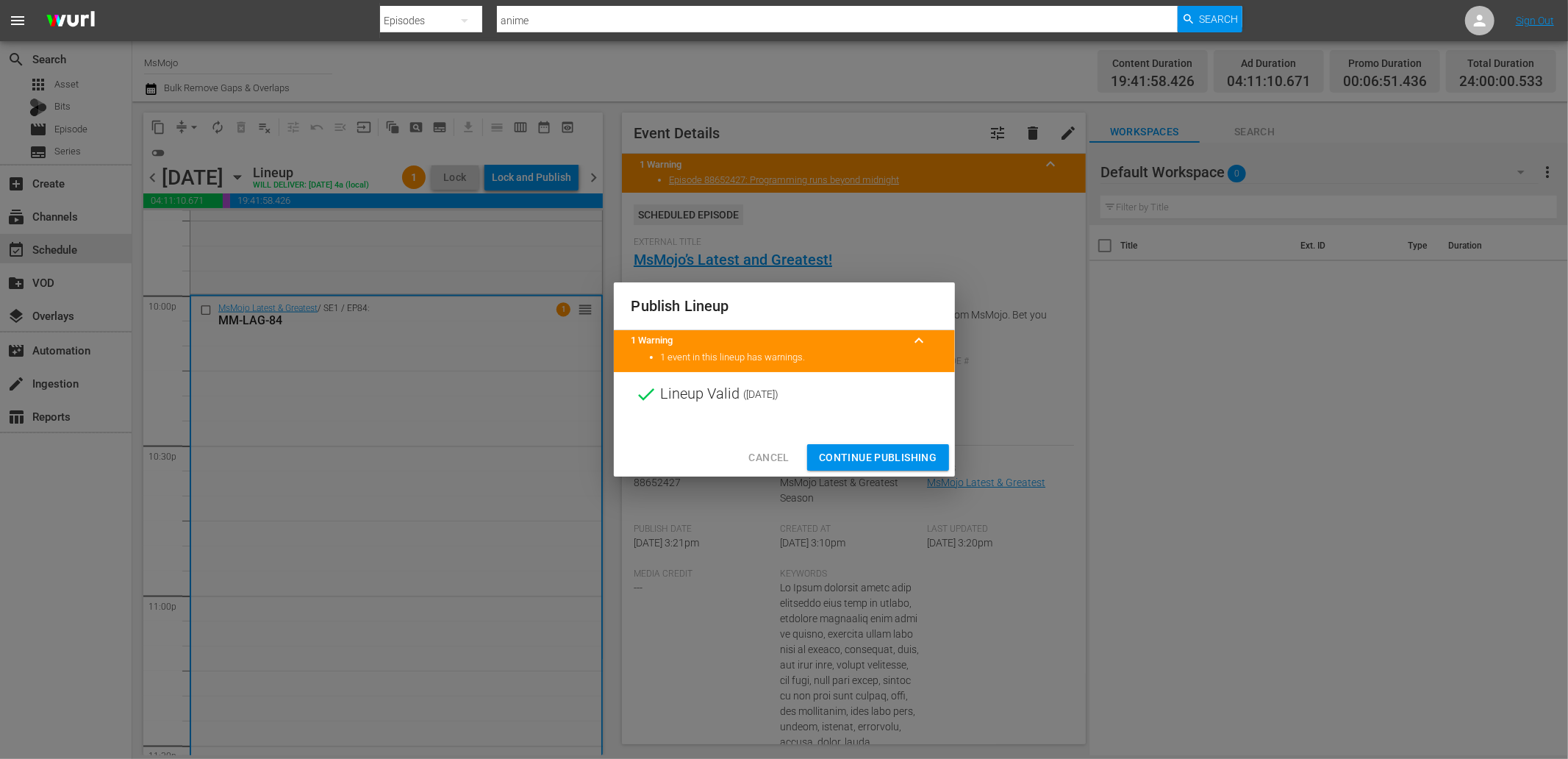
click at [841, 451] on span "Continue Publishing" at bounding box center [878, 457] width 118 height 19
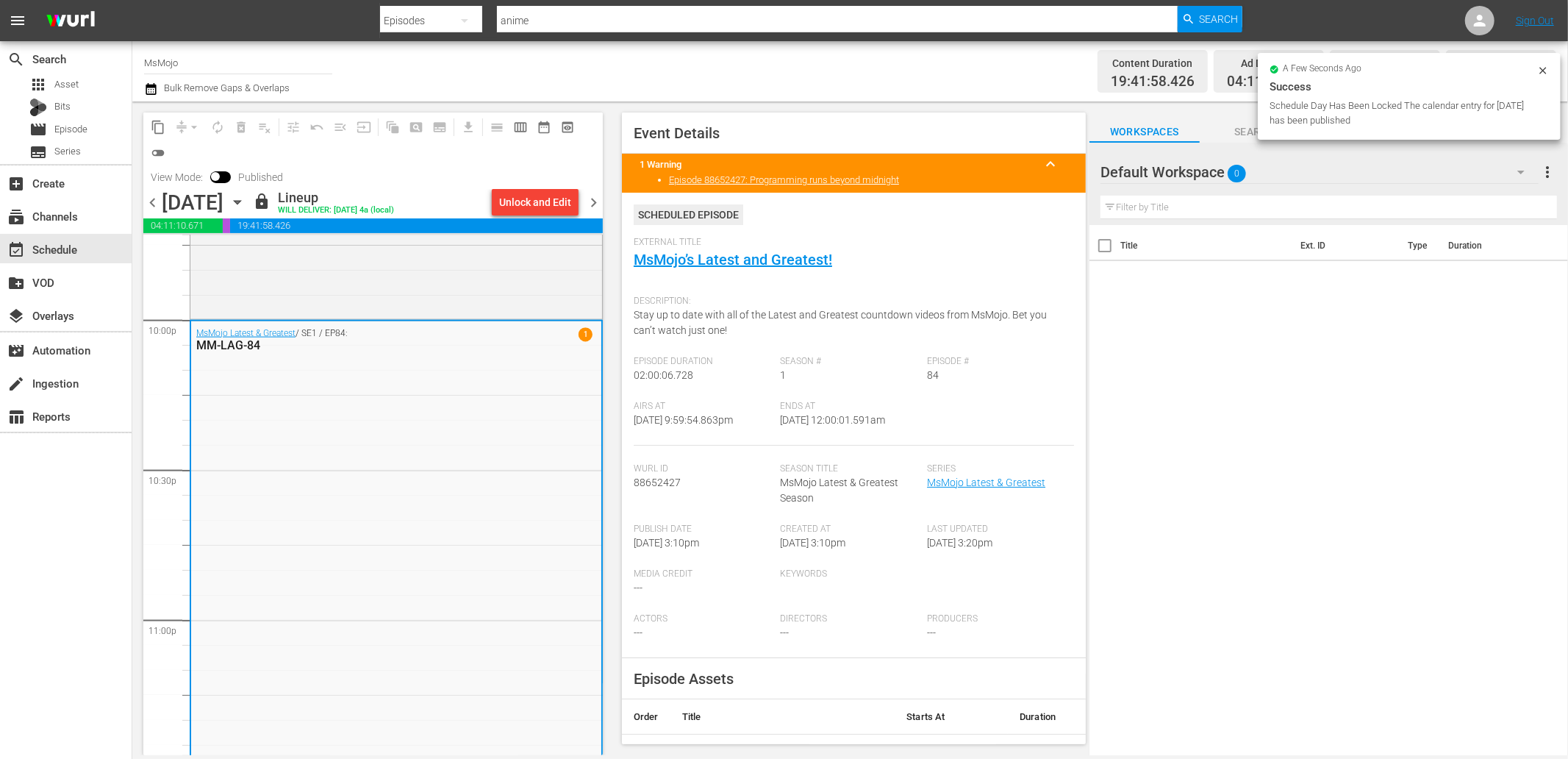
click at [589, 207] on span "chevron_right" at bounding box center [594, 202] width 19 height 19
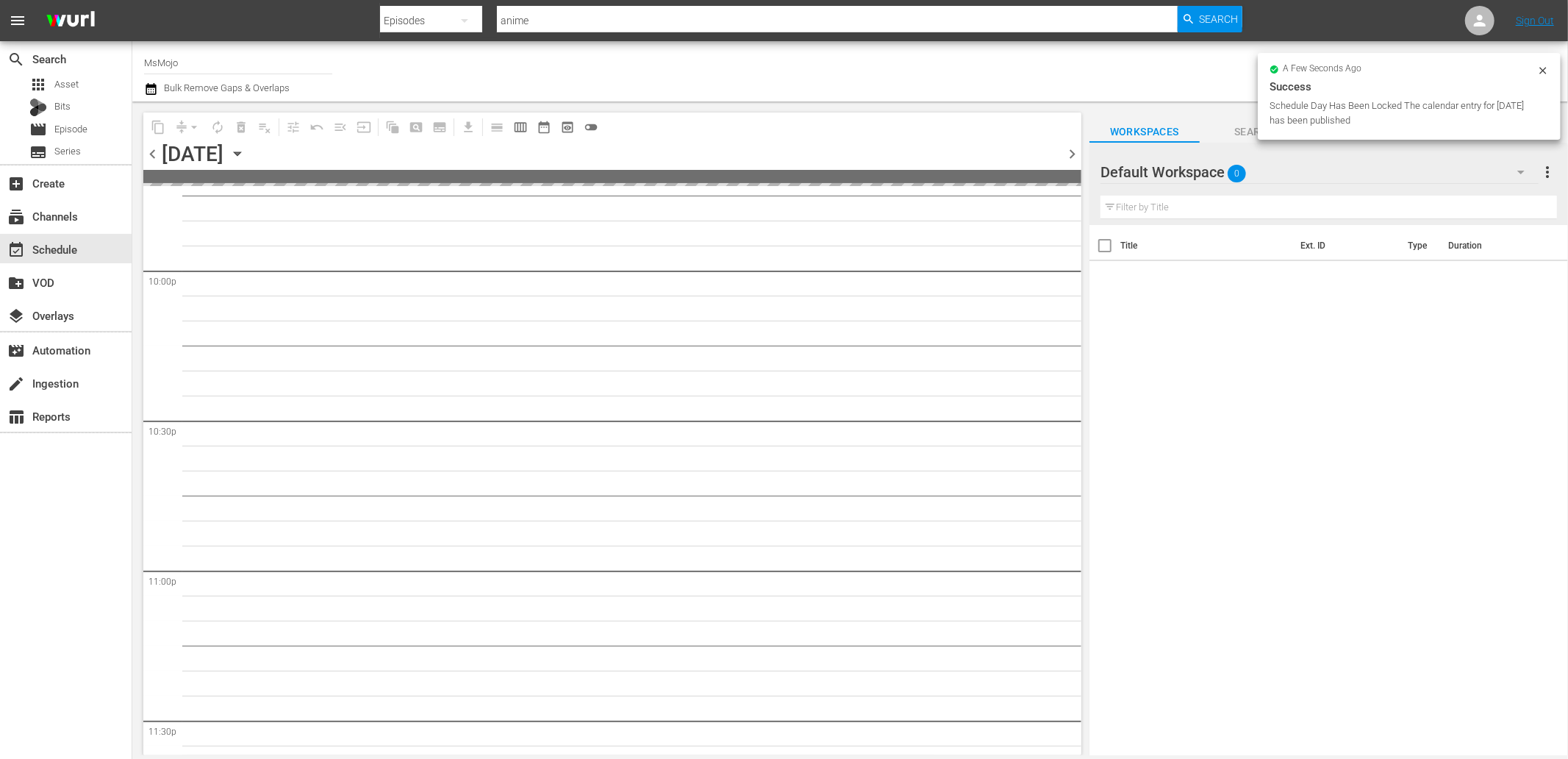
scroll to position [6539, 0]
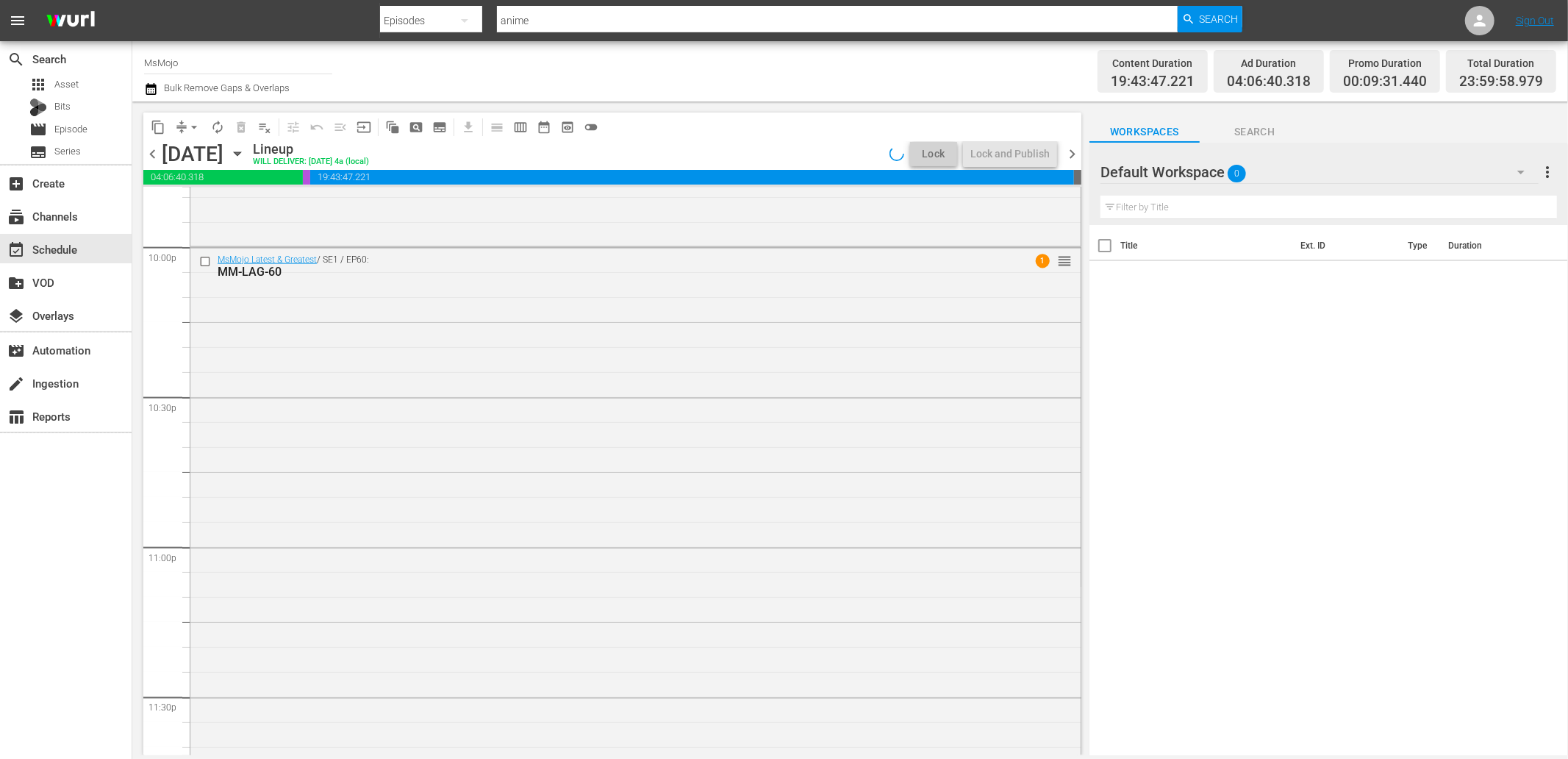
scroll to position [6514, 0]
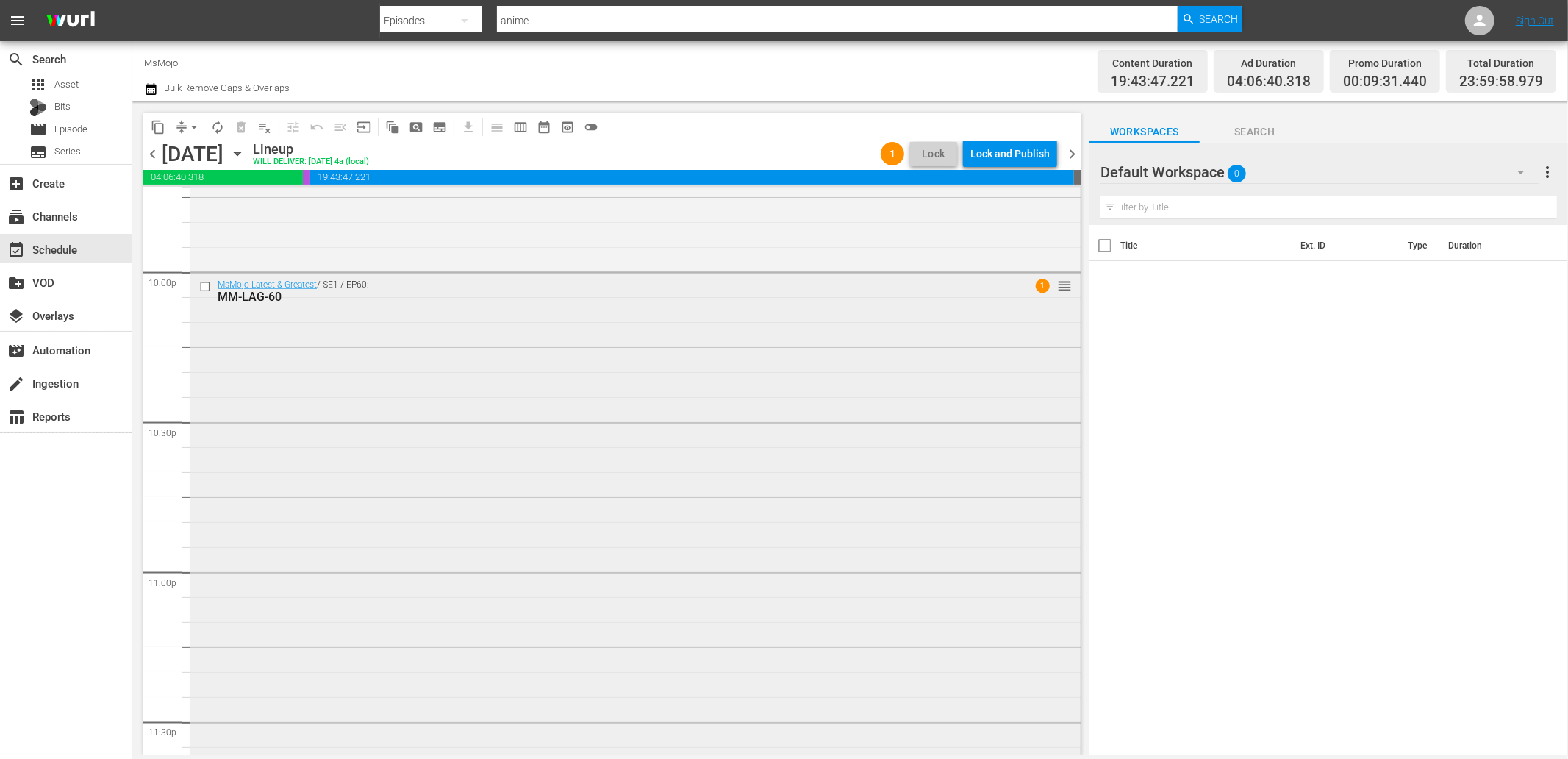
click at [307, 478] on div "MsMojo Latest & Greatest / SE1 / EP60: MM-LAG-60 1 reorder" at bounding box center [635, 570] width 890 height 595
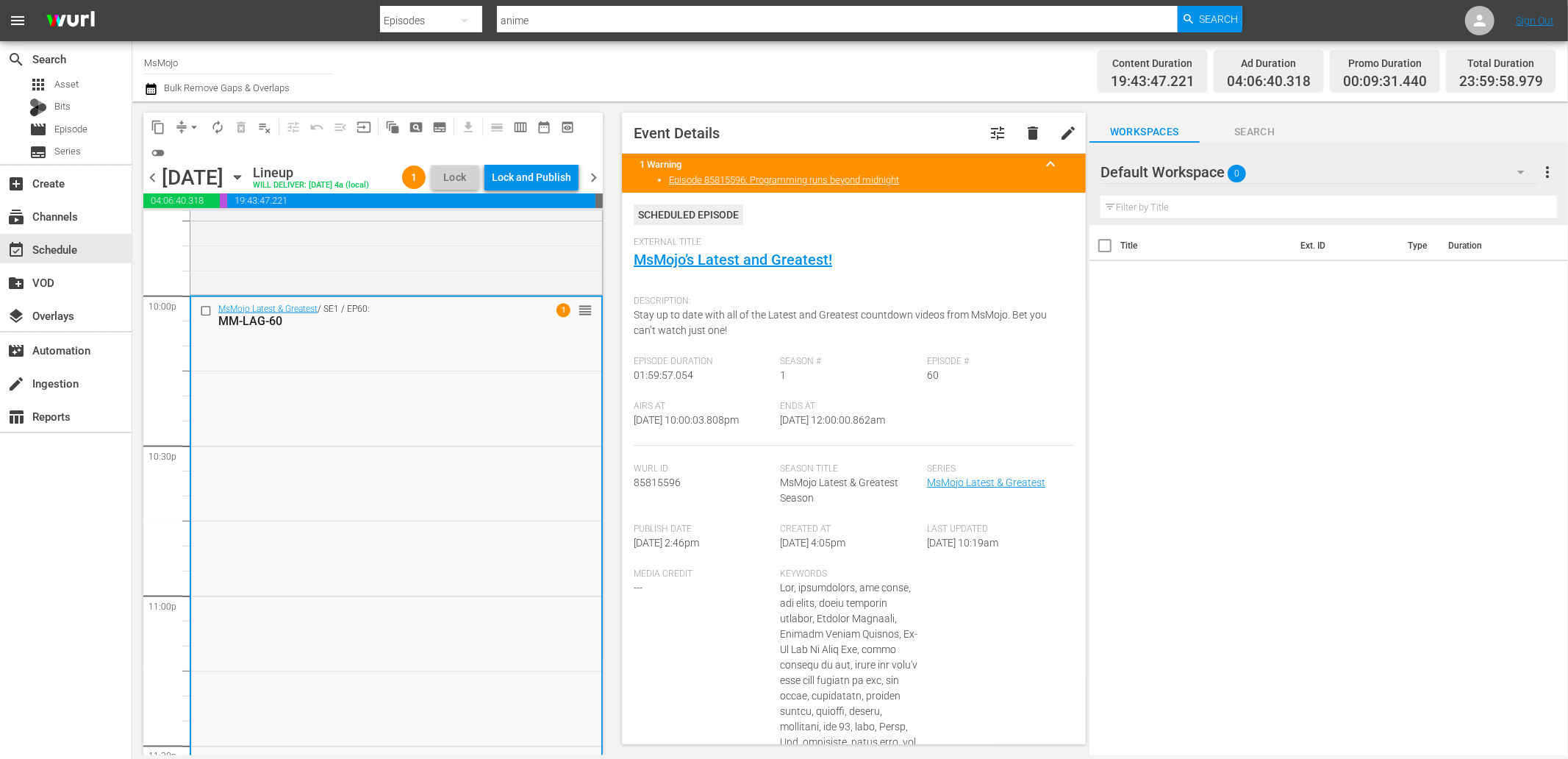
drag, startPoint x: 919, startPoint y: 428, endPoint x: 831, endPoint y: 427, distance: 88.0
click at [831, 425] on div "Airs At 9/18/25 @ 10:00:03.808pm Ends At 9/19/25 @ 12:00:00.862am" at bounding box center [854, 423] width 440 height 45
copy span "12:00:00.862am"
click at [526, 162] on div "content_copy compress arrow_drop_down autorenew_outlined delete_forever_outline…" at bounding box center [373, 138] width 460 height 52
click at [526, 165] on div "Lock and Publish" at bounding box center [531, 177] width 79 height 26
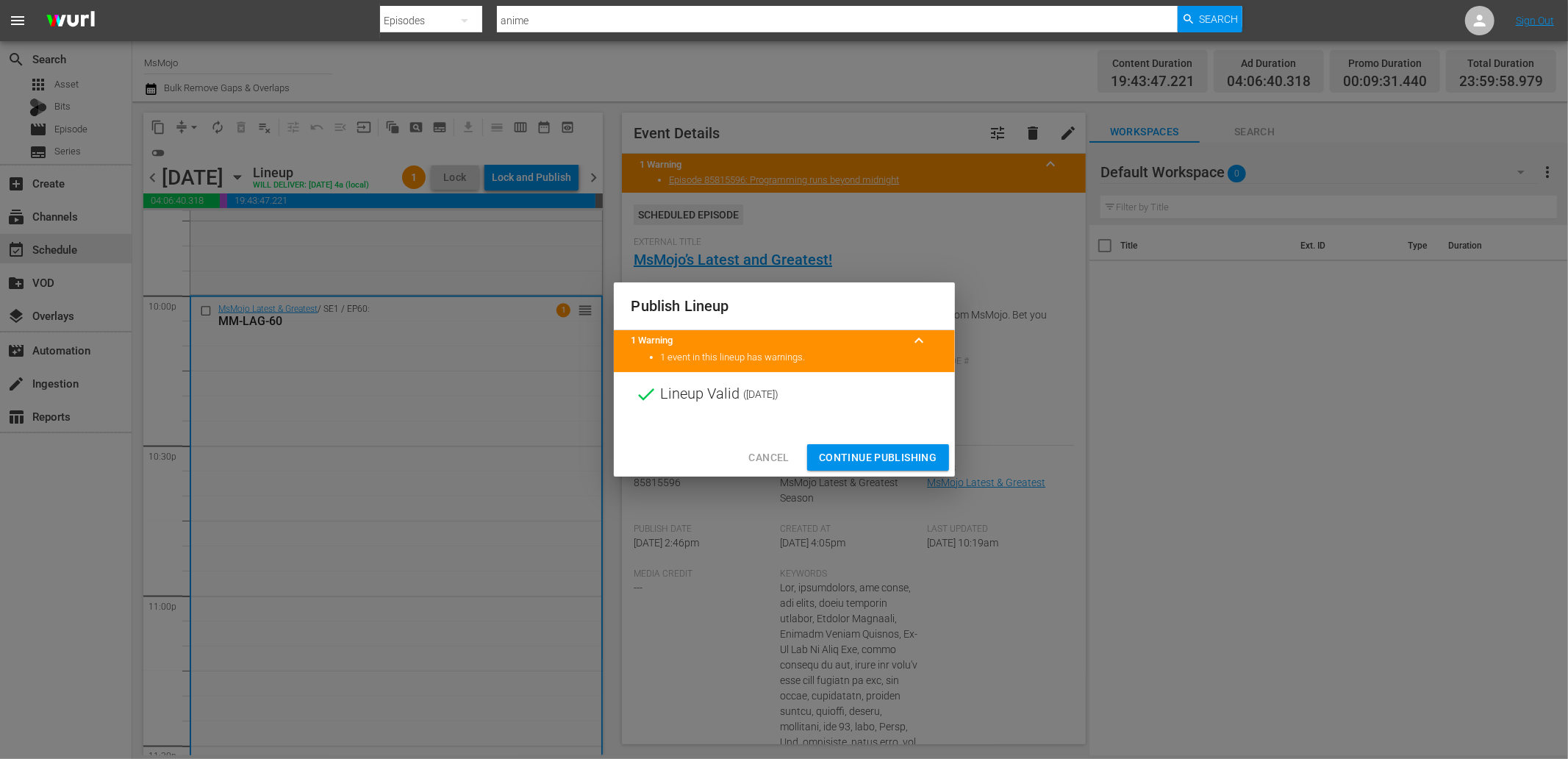
click at [844, 456] on span "Continue Publishing" at bounding box center [878, 457] width 118 height 19
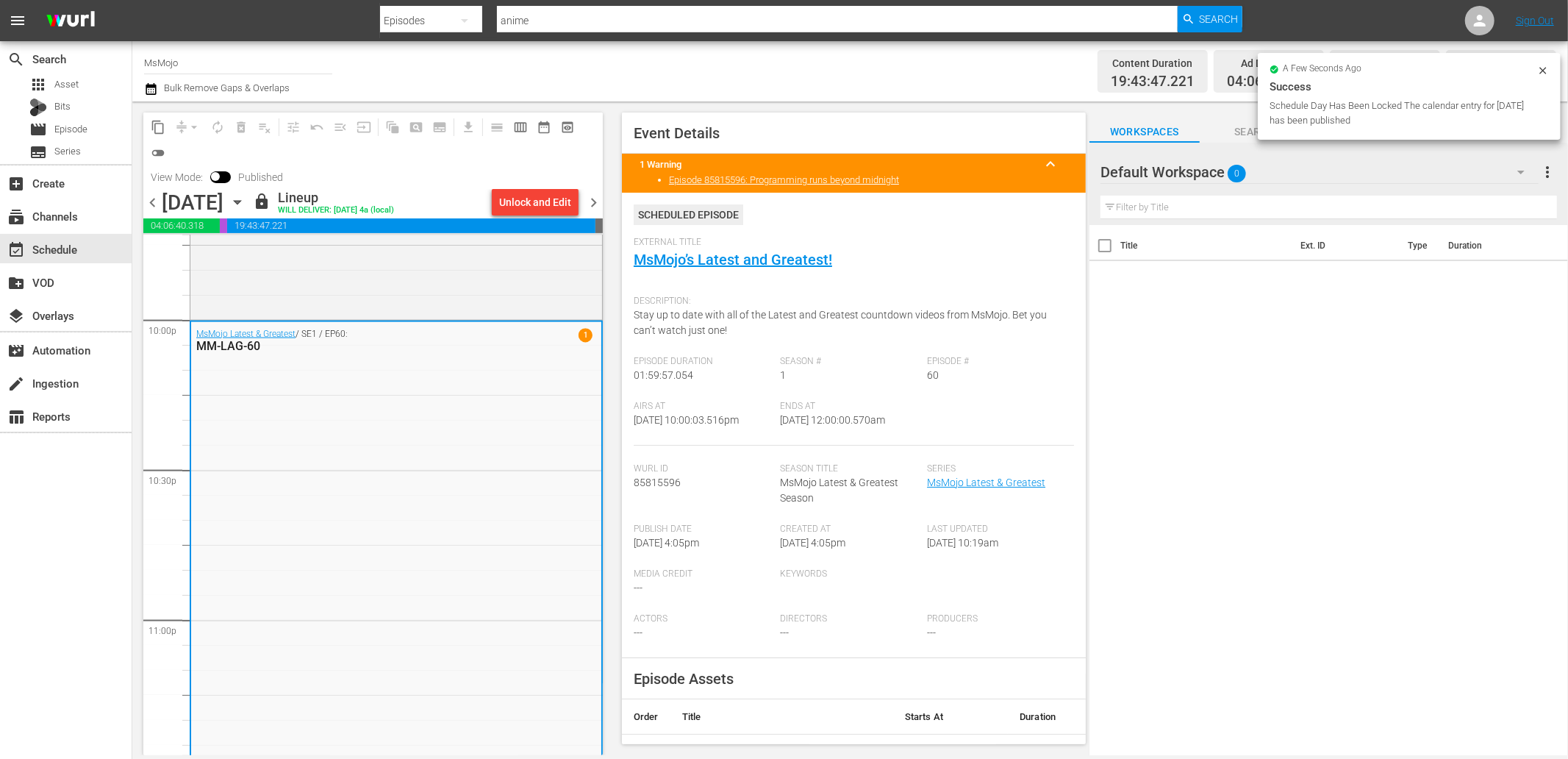
click at [589, 202] on span "chevron_right" at bounding box center [594, 202] width 19 height 19
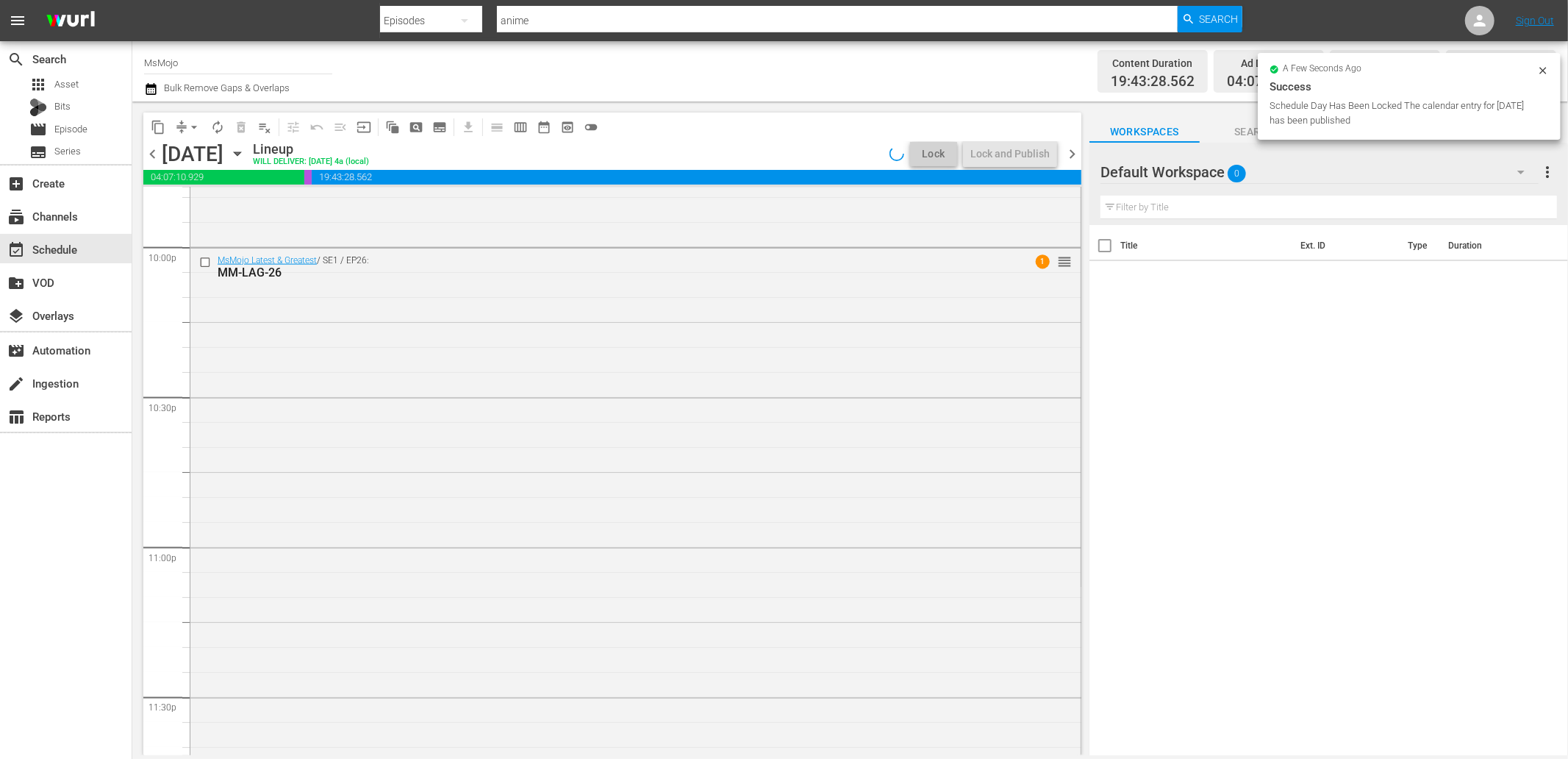
scroll to position [6514, 0]
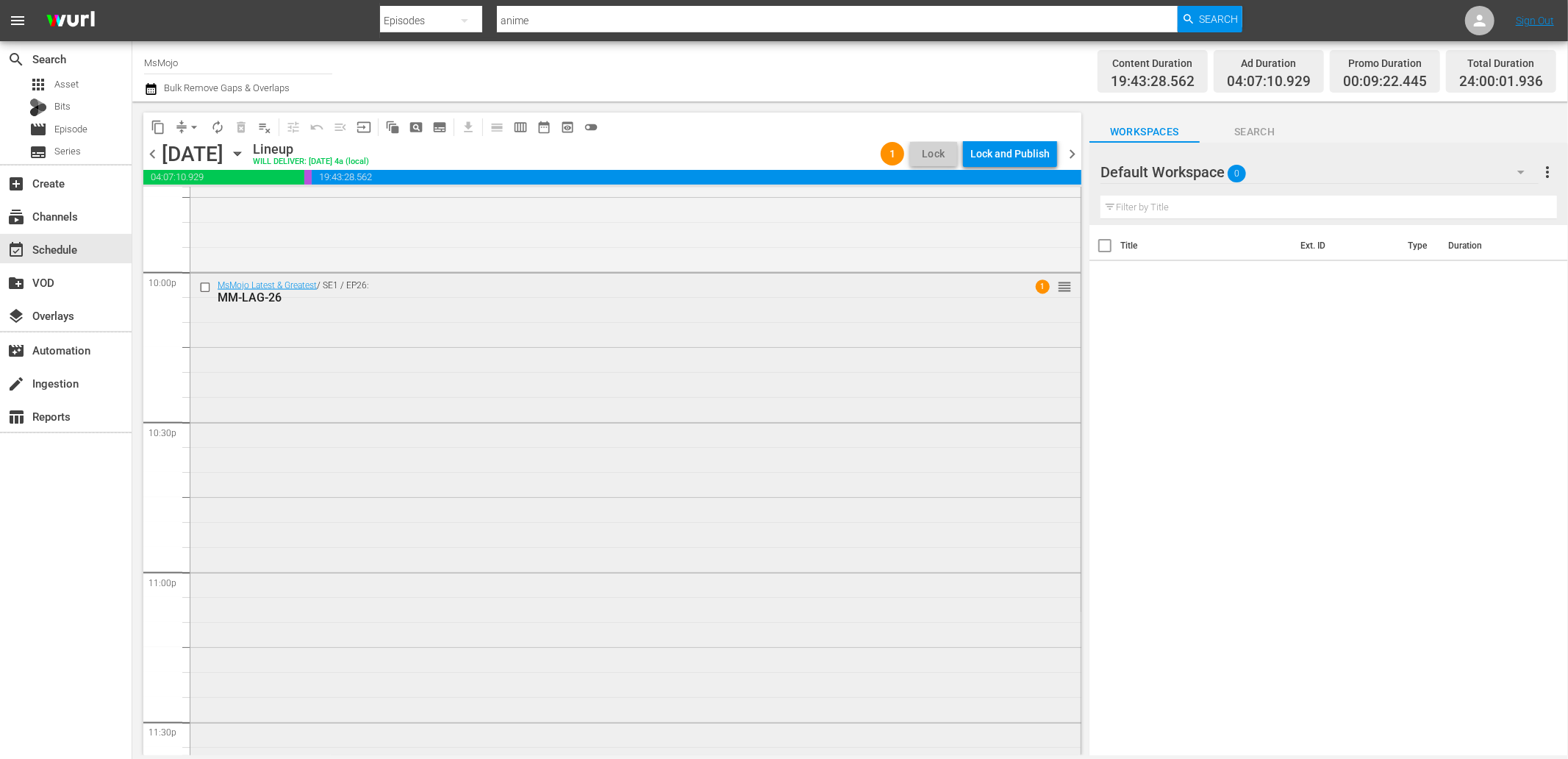
click at [695, 475] on div "MsMojo Latest & Greatest / SE1 / EP26: MM-LAG-26 1 reorder" at bounding box center [635, 570] width 890 height 595
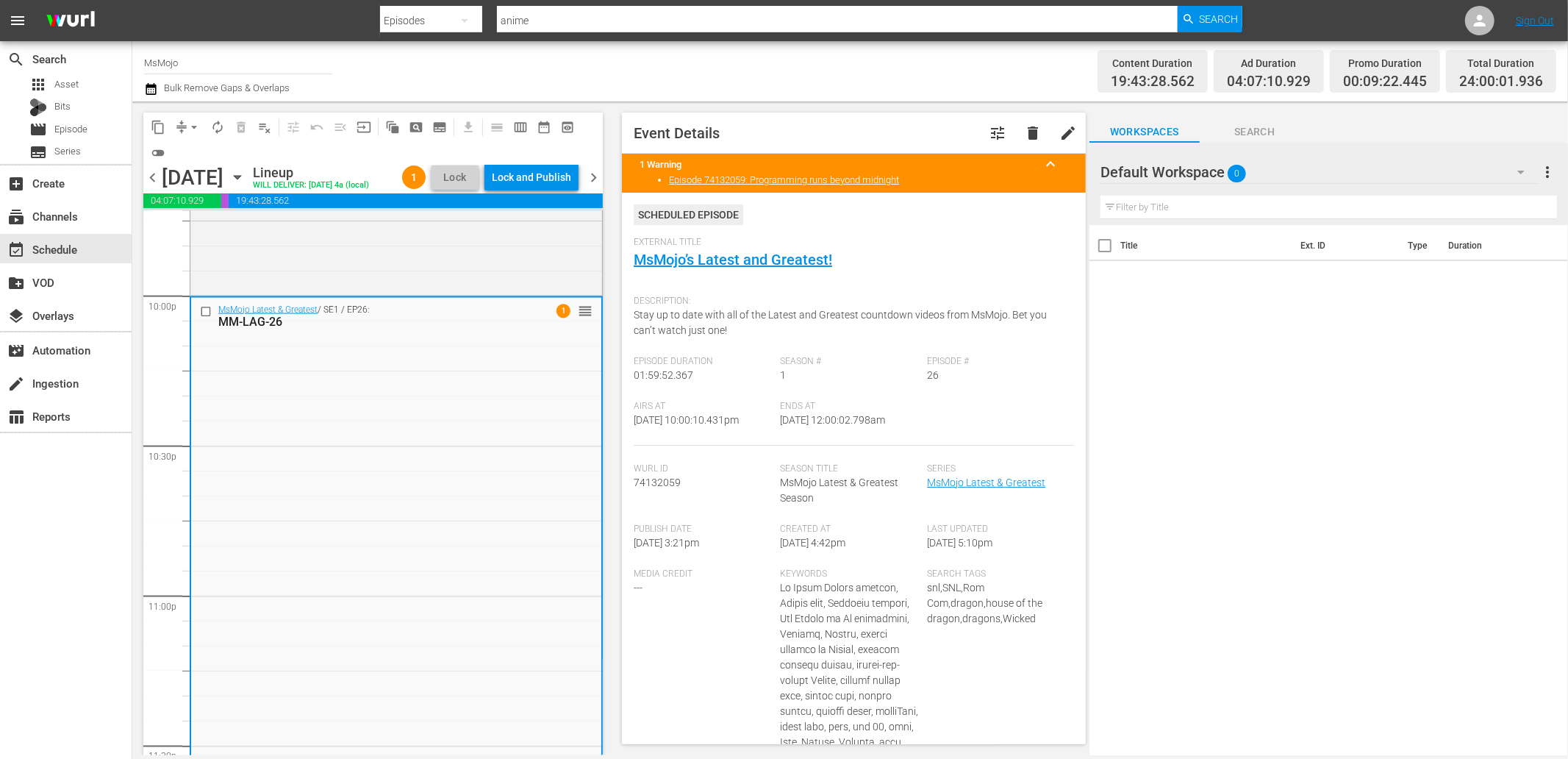
drag, startPoint x: 924, startPoint y: 430, endPoint x: 829, endPoint y: 421, distance: 95.4
click at [829, 421] on div "Airs At 9/19/25 @ 10:00:10.431pm Ends At 9/20/25 @ 12:00:02.798am" at bounding box center [854, 423] width 440 height 45
copy span "12:00:02.798am"
click at [516, 174] on div "Lock and Publish" at bounding box center [531, 177] width 79 height 26
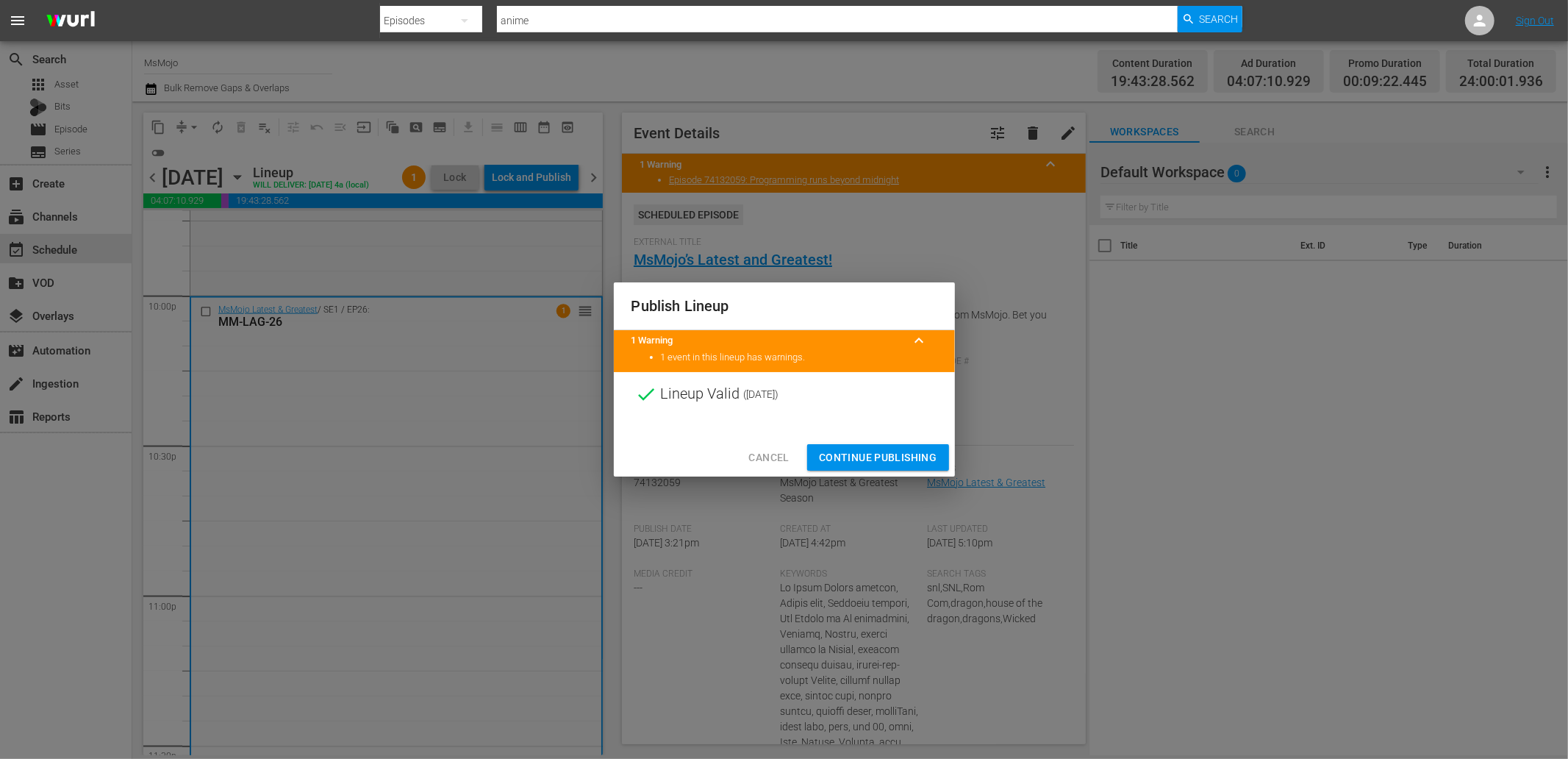
click at [864, 460] on span "Continue Publishing" at bounding box center [878, 457] width 118 height 19
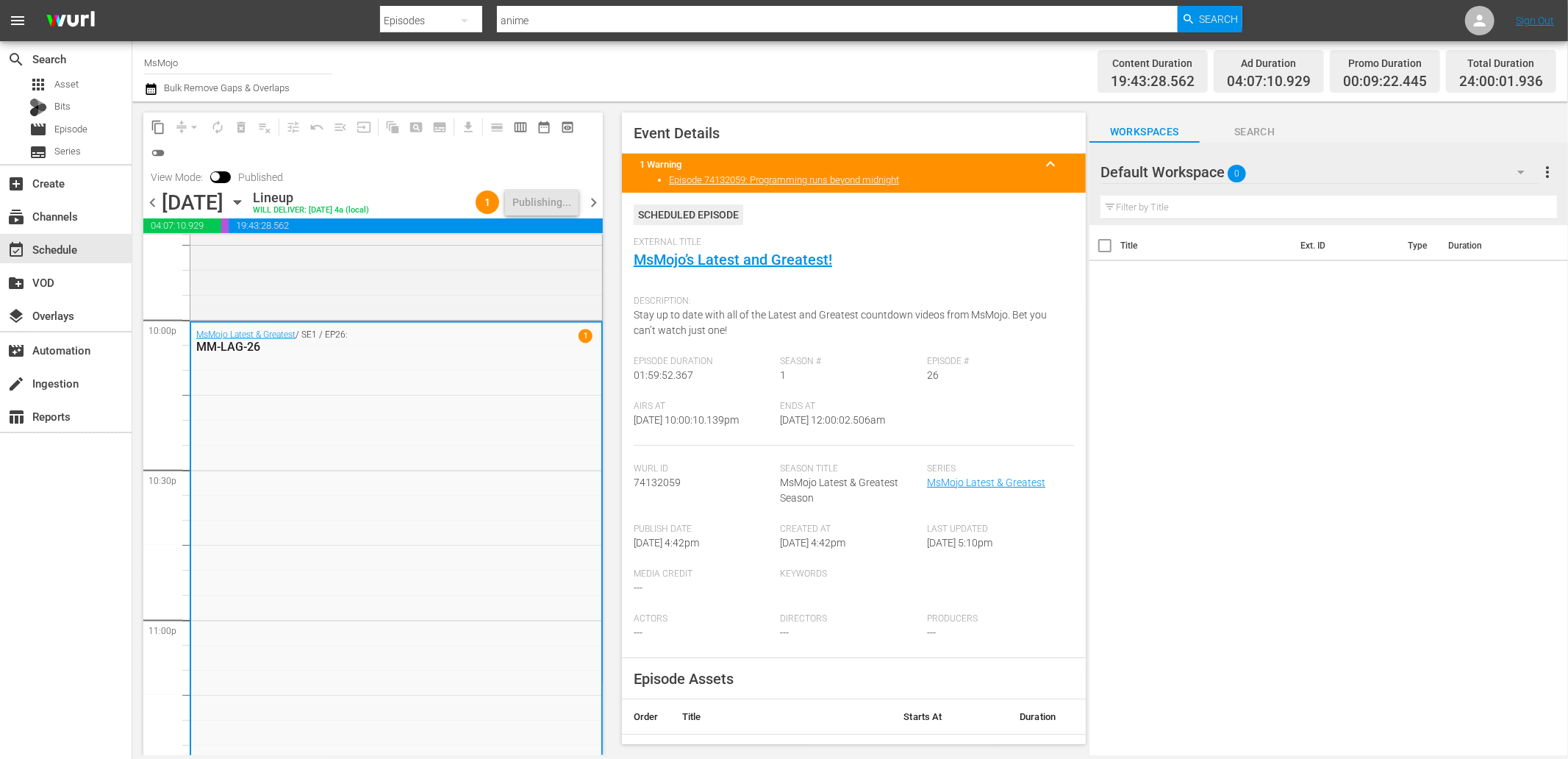
click at [600, 206] on span "chevron_right" at bounding box center [594, 202] width 19 height 19
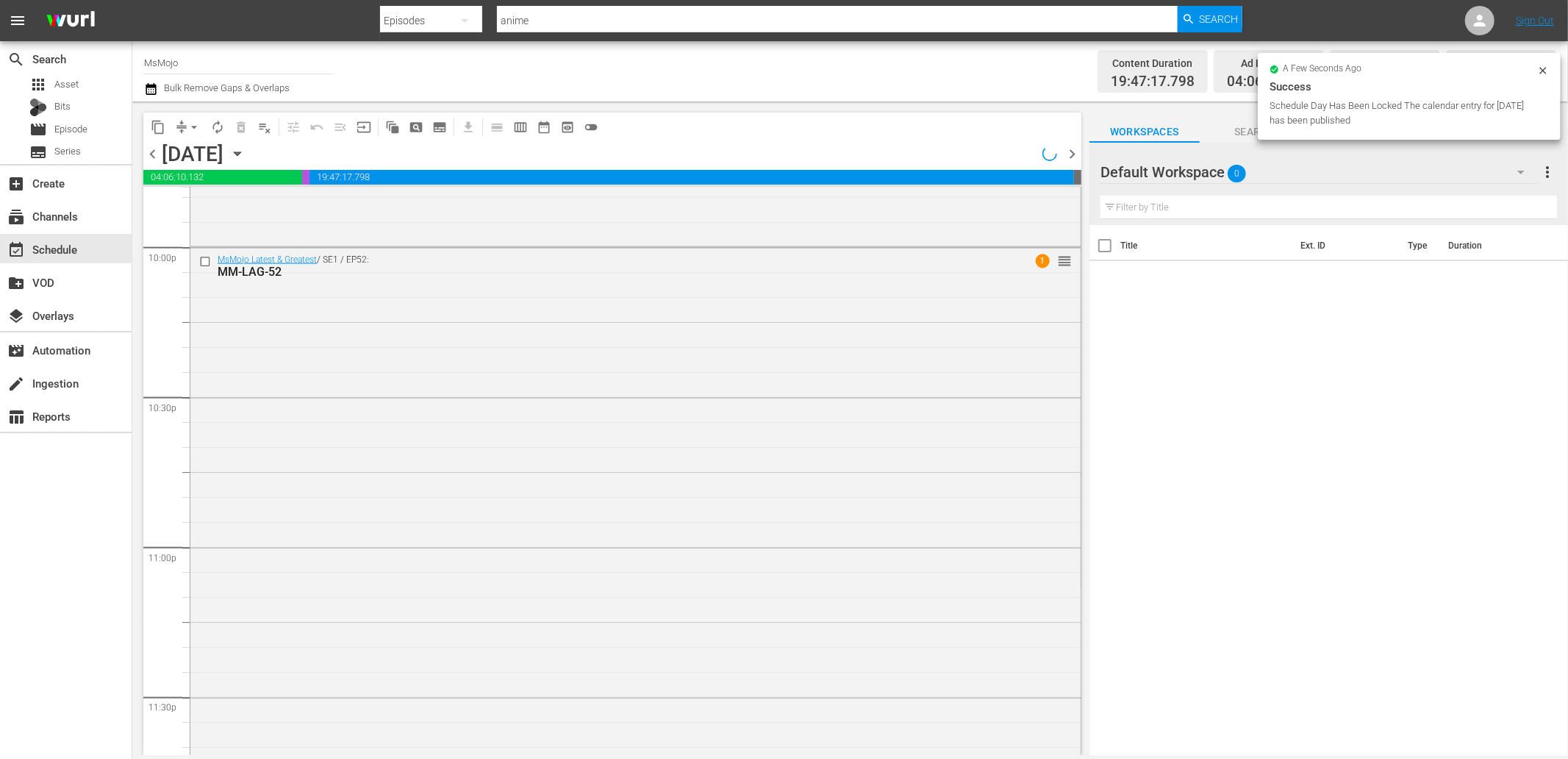
scroll to position [6514, 0]
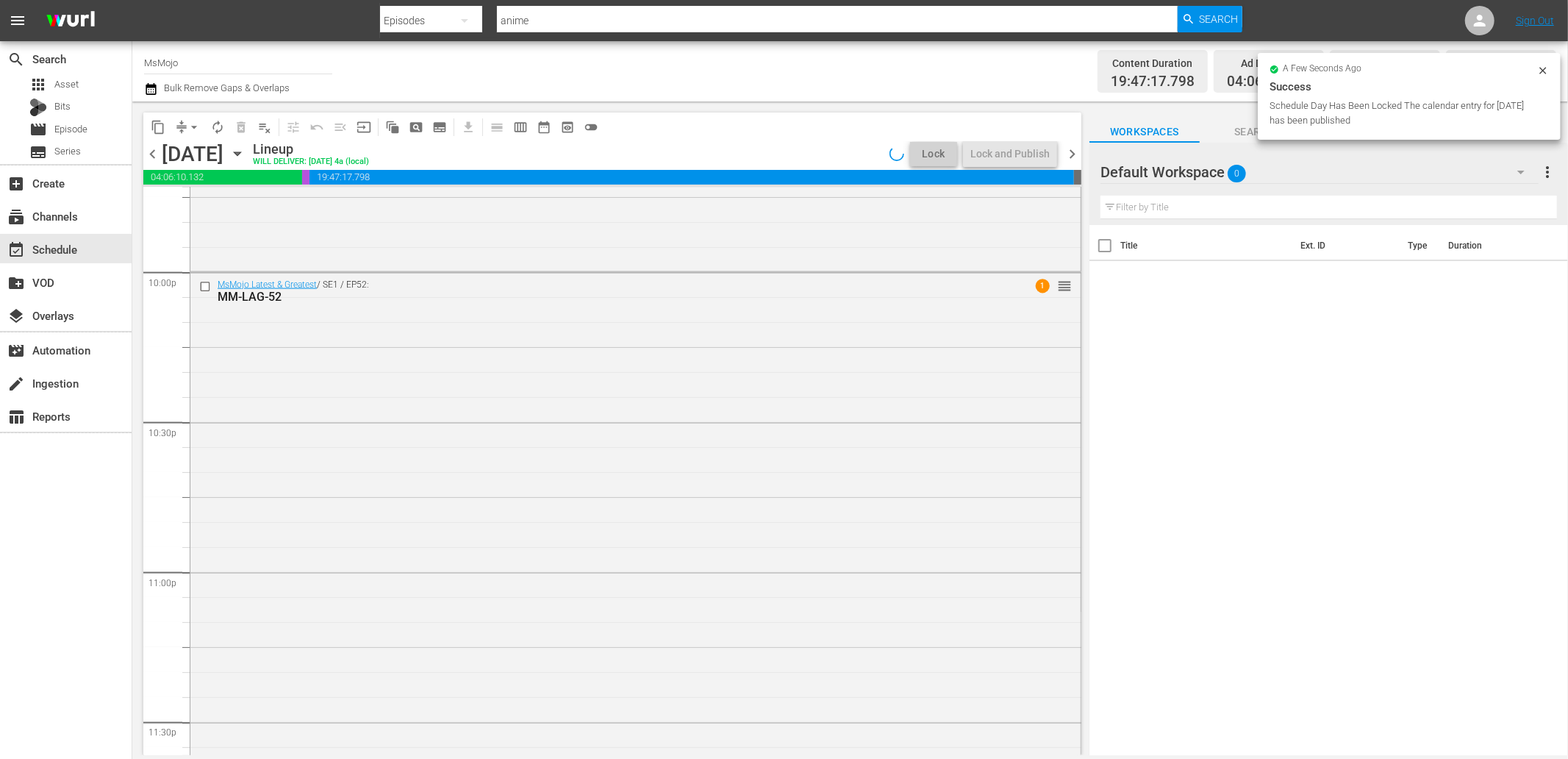
click at [469, 622] on div "MsMojo Latest & Greatest / SE1 / EP52: MM-LAG-52 1 reorder" at bounding box center [635, 570] width 890 height 595
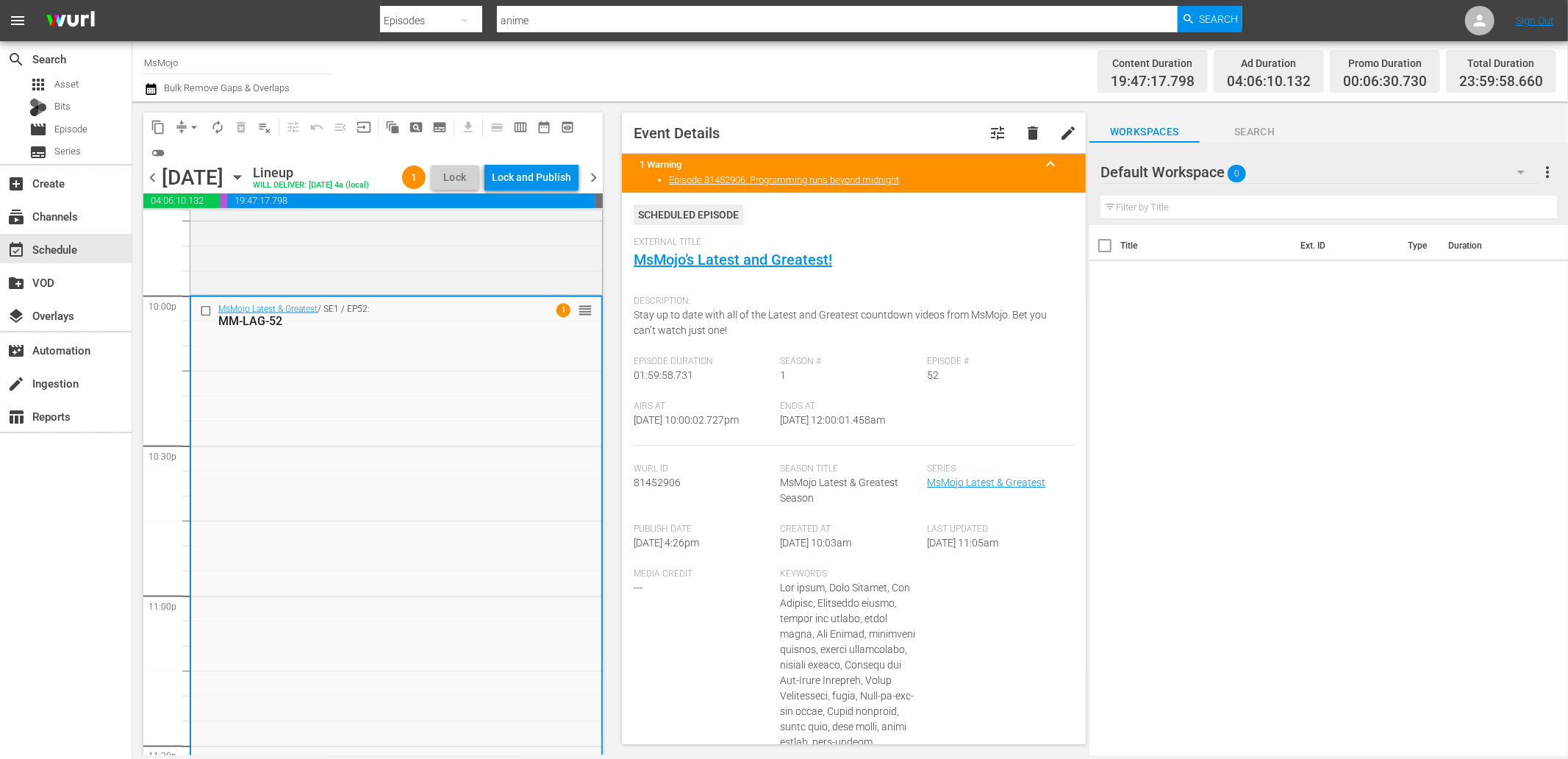
drag, startPoint x: 903, startPoint y: 423, endPoint x: 835, endPoint y: 423, distance: 68.0
click at [835, 423] on div "Ends At 9/21/25 @ 12:00:01.458am" at bounding box center [854, 423] width 147 height 45
copy span "12:00:01.458am"
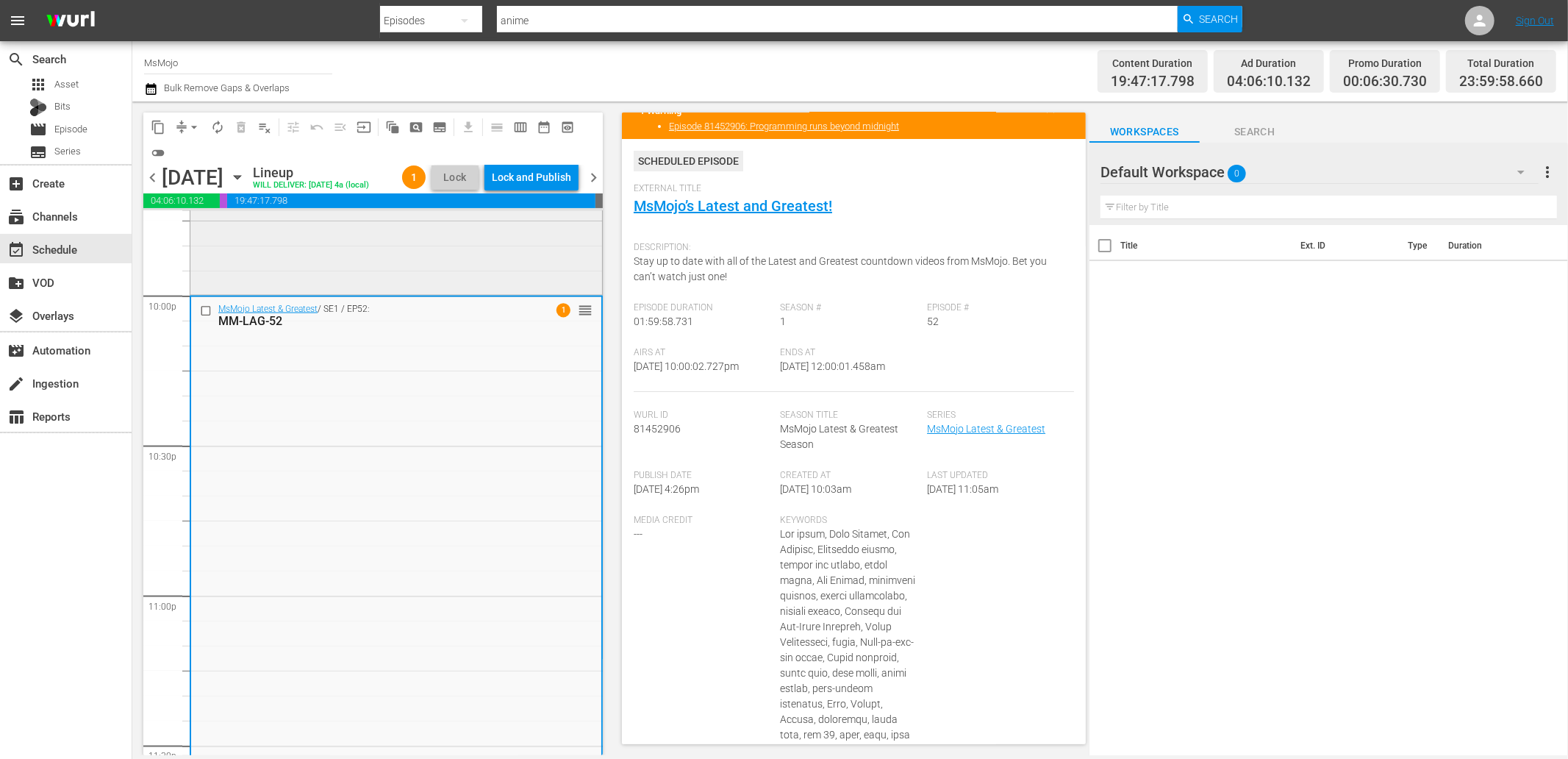
scroll to position [55, 0]
click at [537, 174] on div "Lock and Publish" at bounding box center [531, 177] width 79 height 26
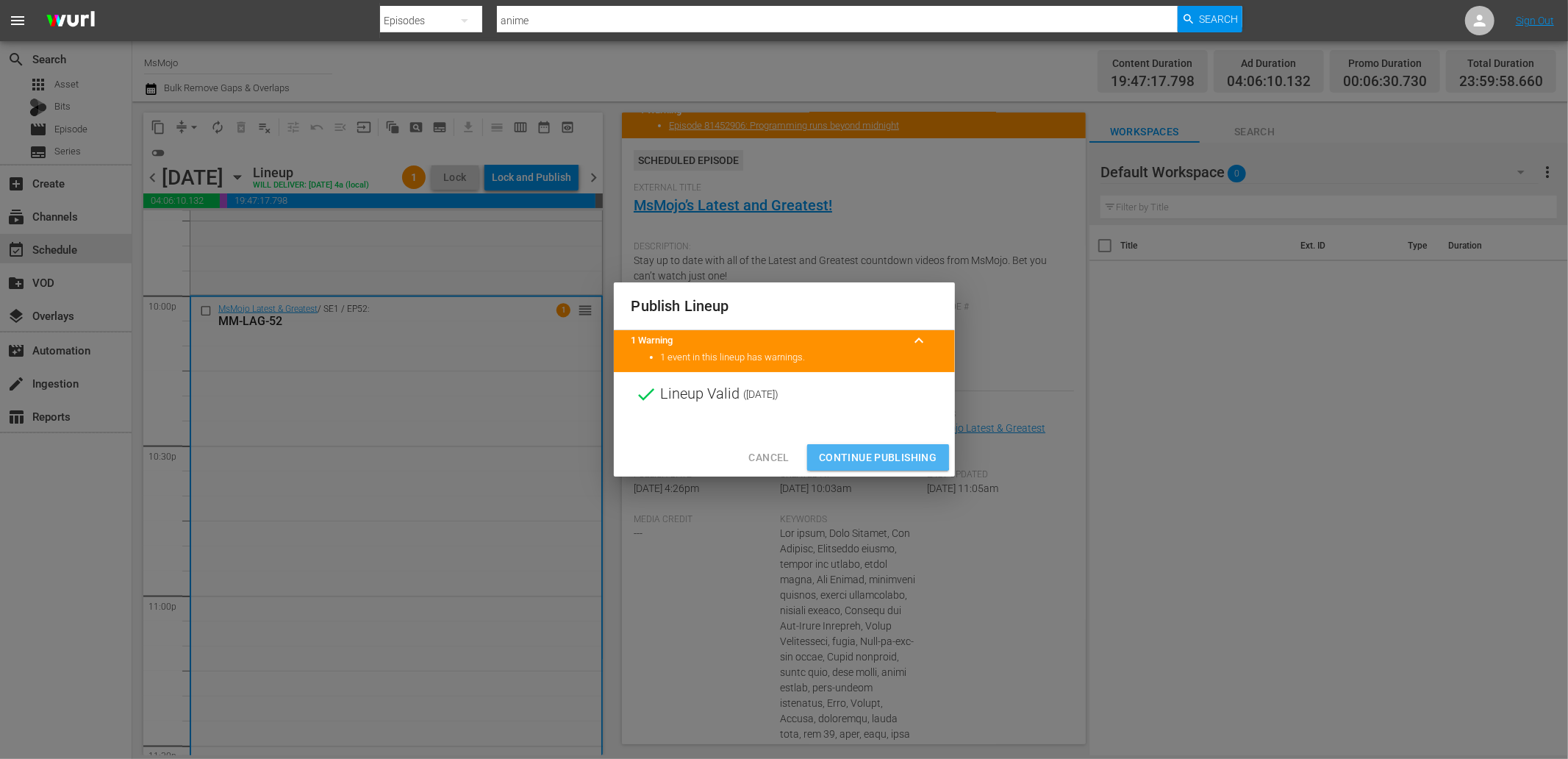
click at [846, 444] on button "Continue Publishing" at bounding box center [878, 457] width 142 height 27
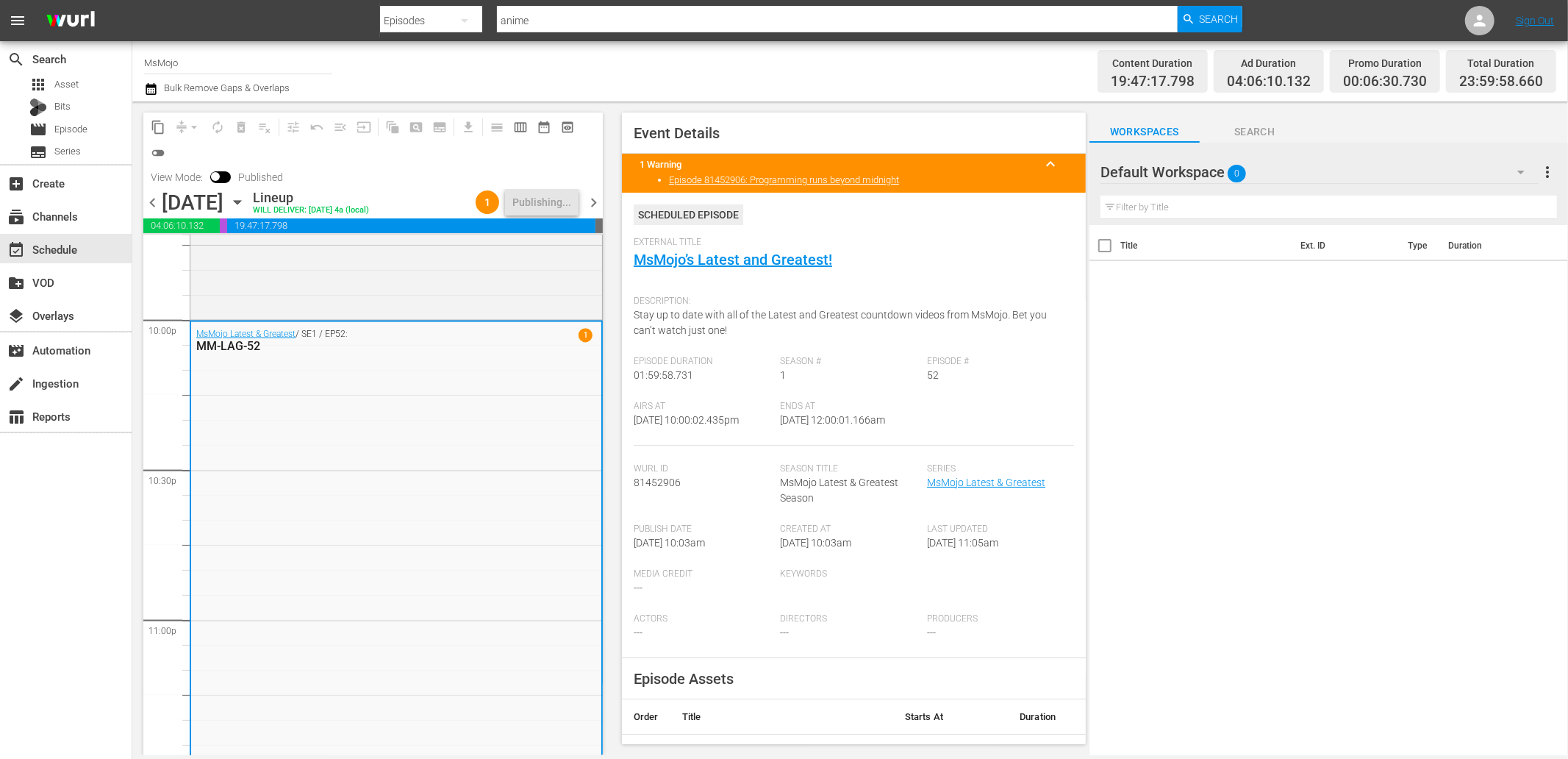
click at [597, 203] on span "chevron_right" at bounding box center [594, 202] width 19 height 19
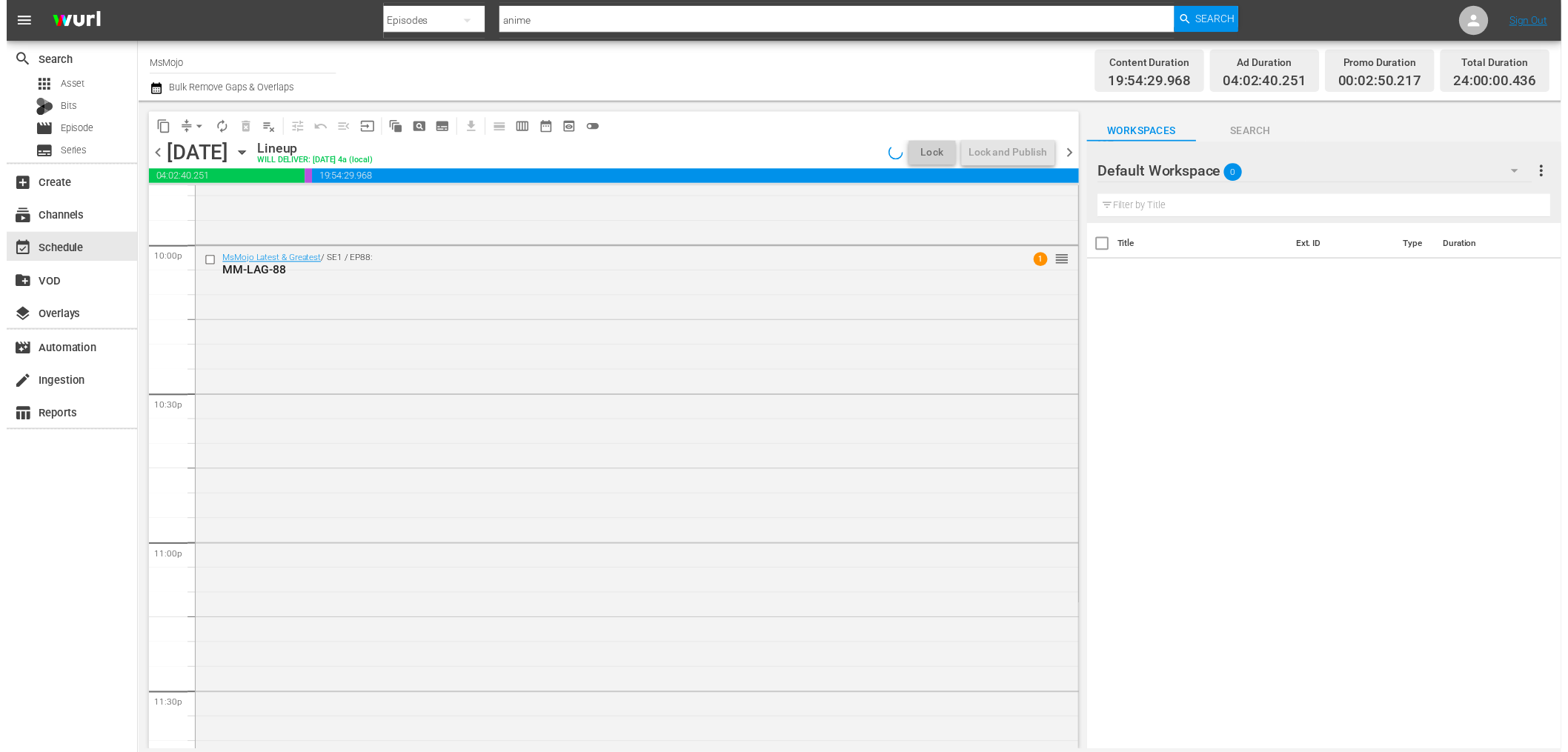
scroll to position [6564, 0]
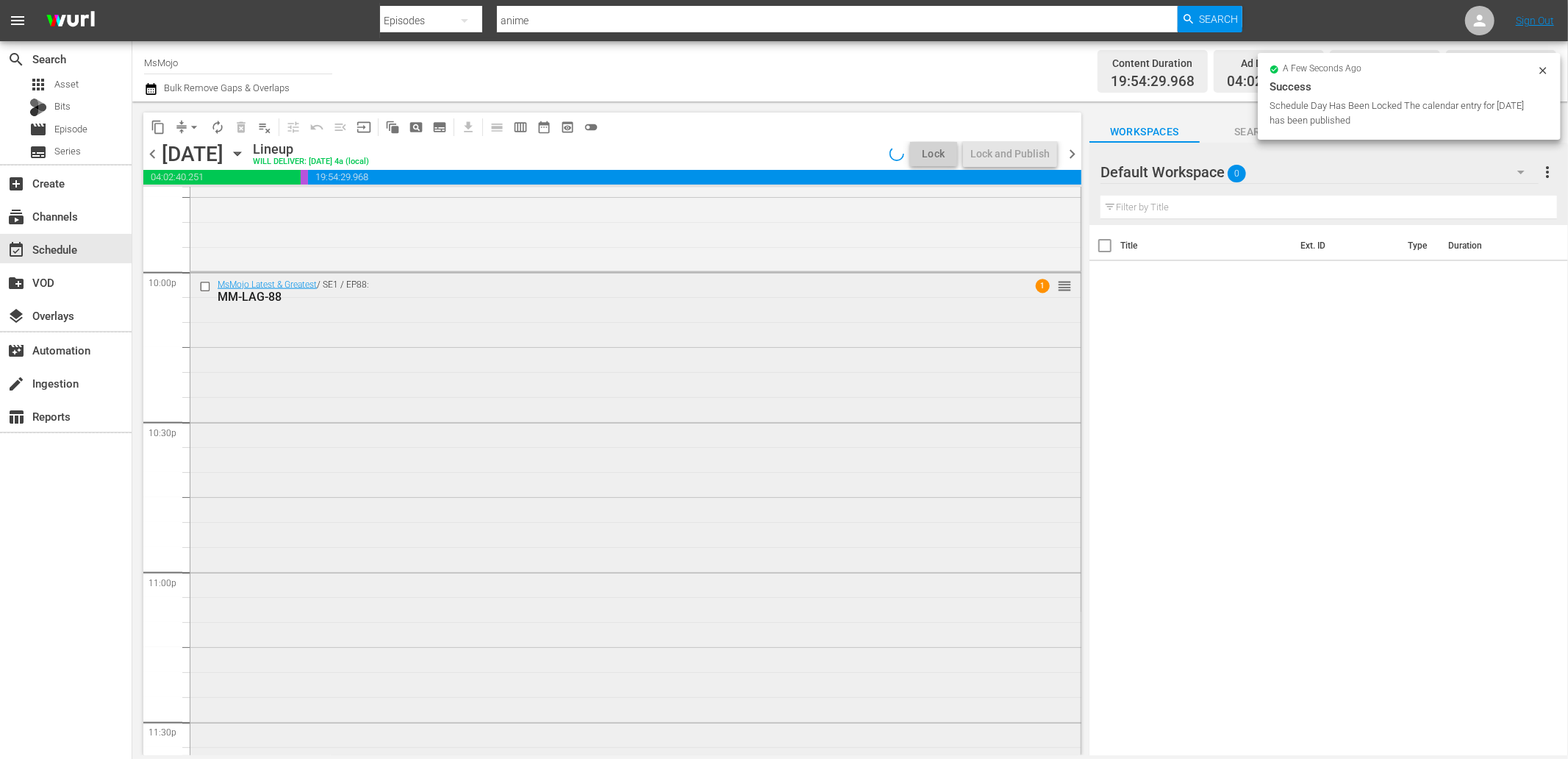
click at [355, 499] on div "MsMojo Latest & Greatest / SE1 / EP88: MM-LAG-88 1 reorder" at bounding box center [635, 570] width 890 height 595
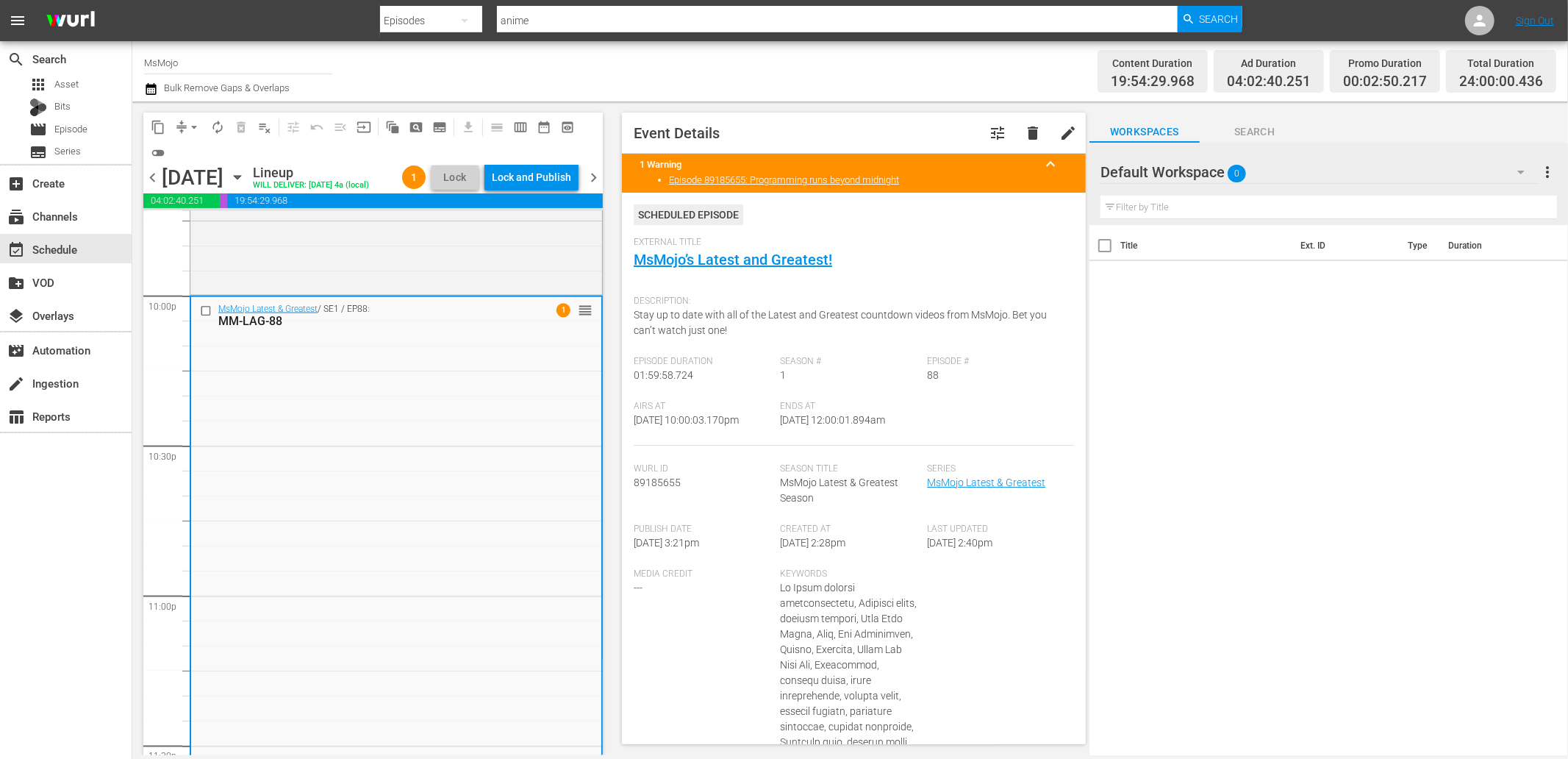
drag, startPoint x: 912, startPoint y: 418, endPoint x: 841, endPoint y: 414, distance: 71.1
click at [841, 414] on div "Airs At 9/21/25 @ 10:00:03.170pm Ends At 9/22/25 @ 12:00:01.894am" at bounding box center [854, 423] width 440 height 45
click at [545, 174] on div "Lock and Publish" at bounding box center [531, 177] width 79 height 26
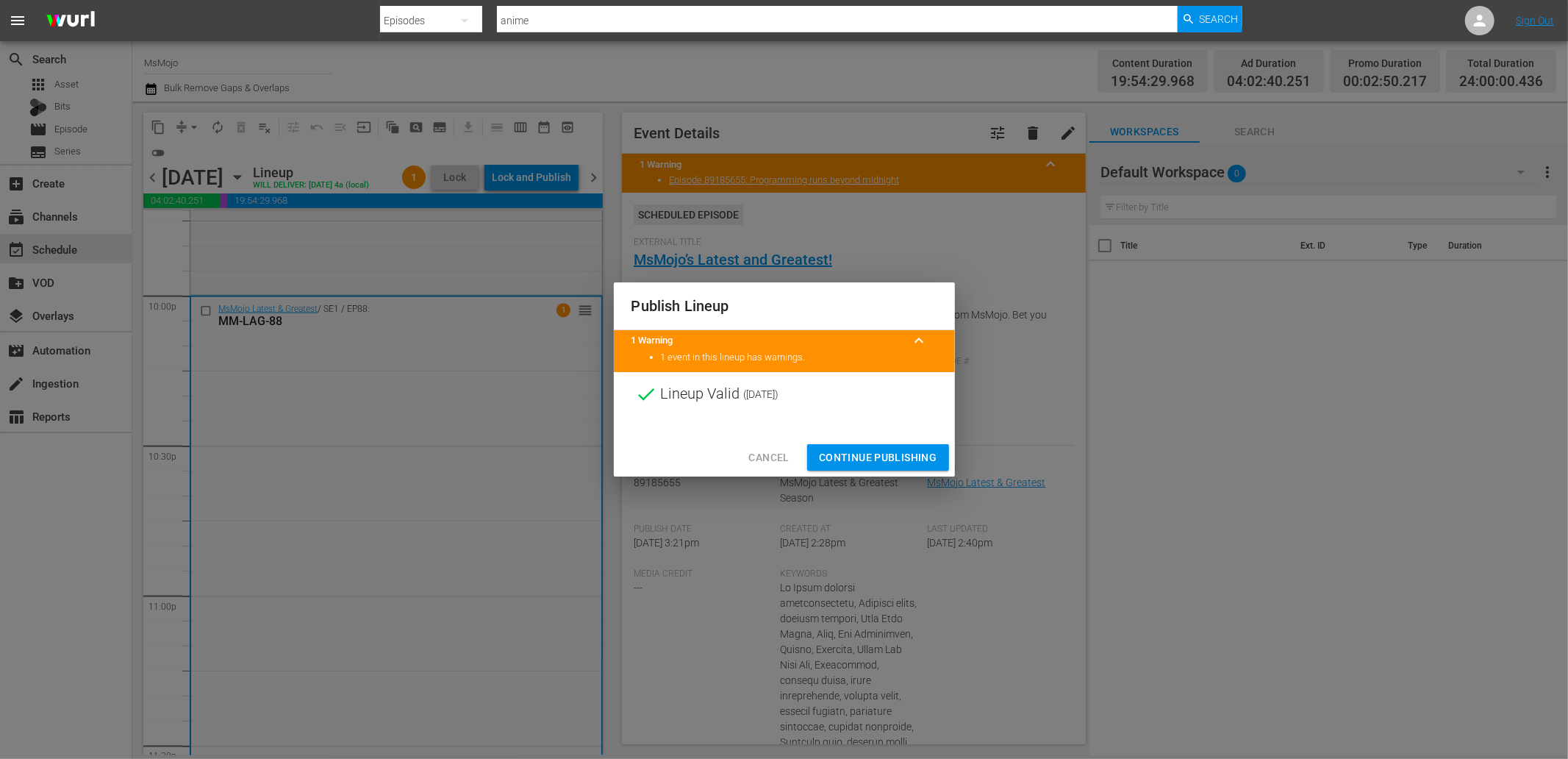
click at [853, 456] on span "Continue Publishing" at bounding box center [878, 457] width 118 height 19
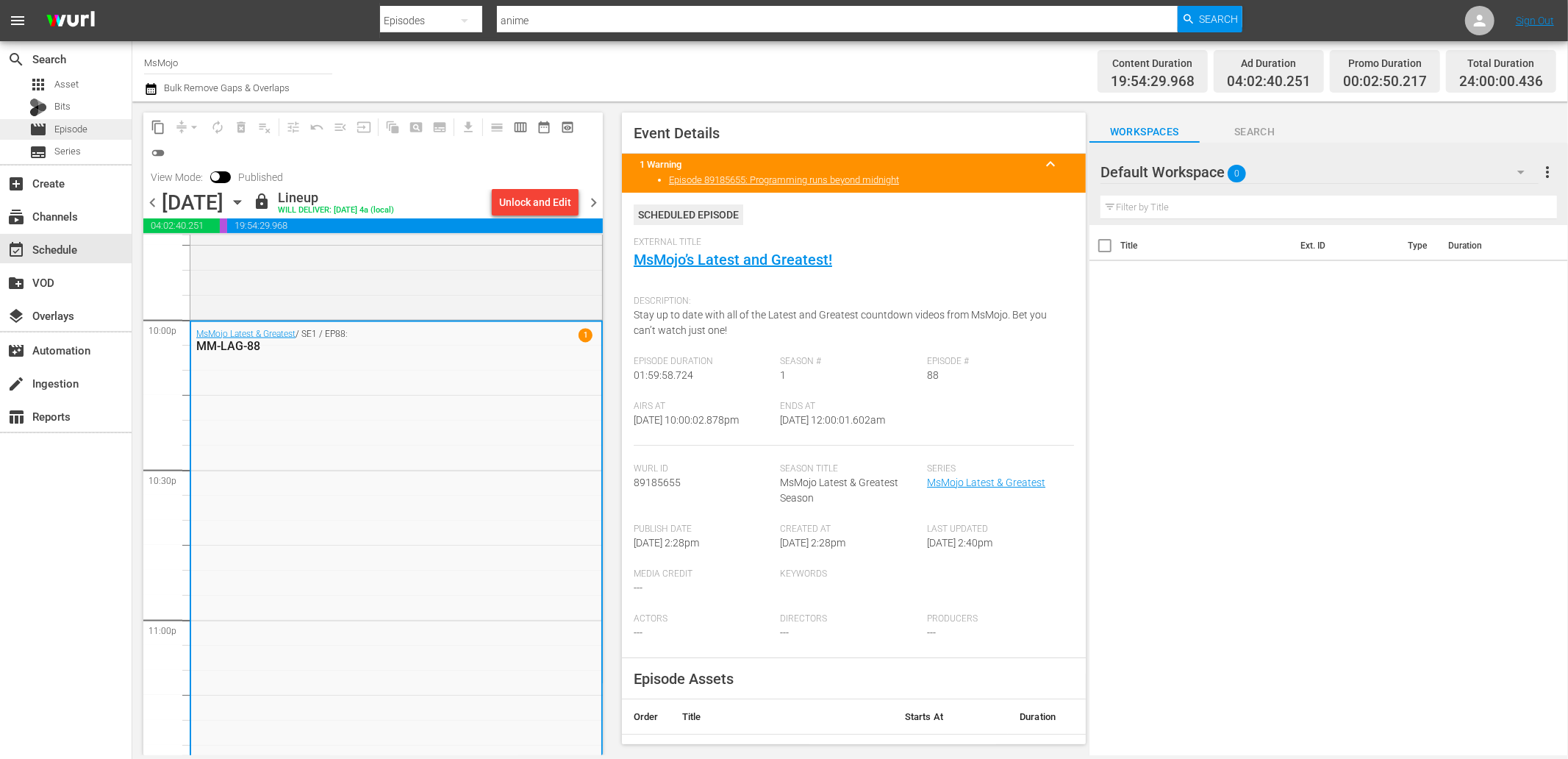
click at [84, 124] on span "Episode" at bounding box center [71, 129] width 33 height 15
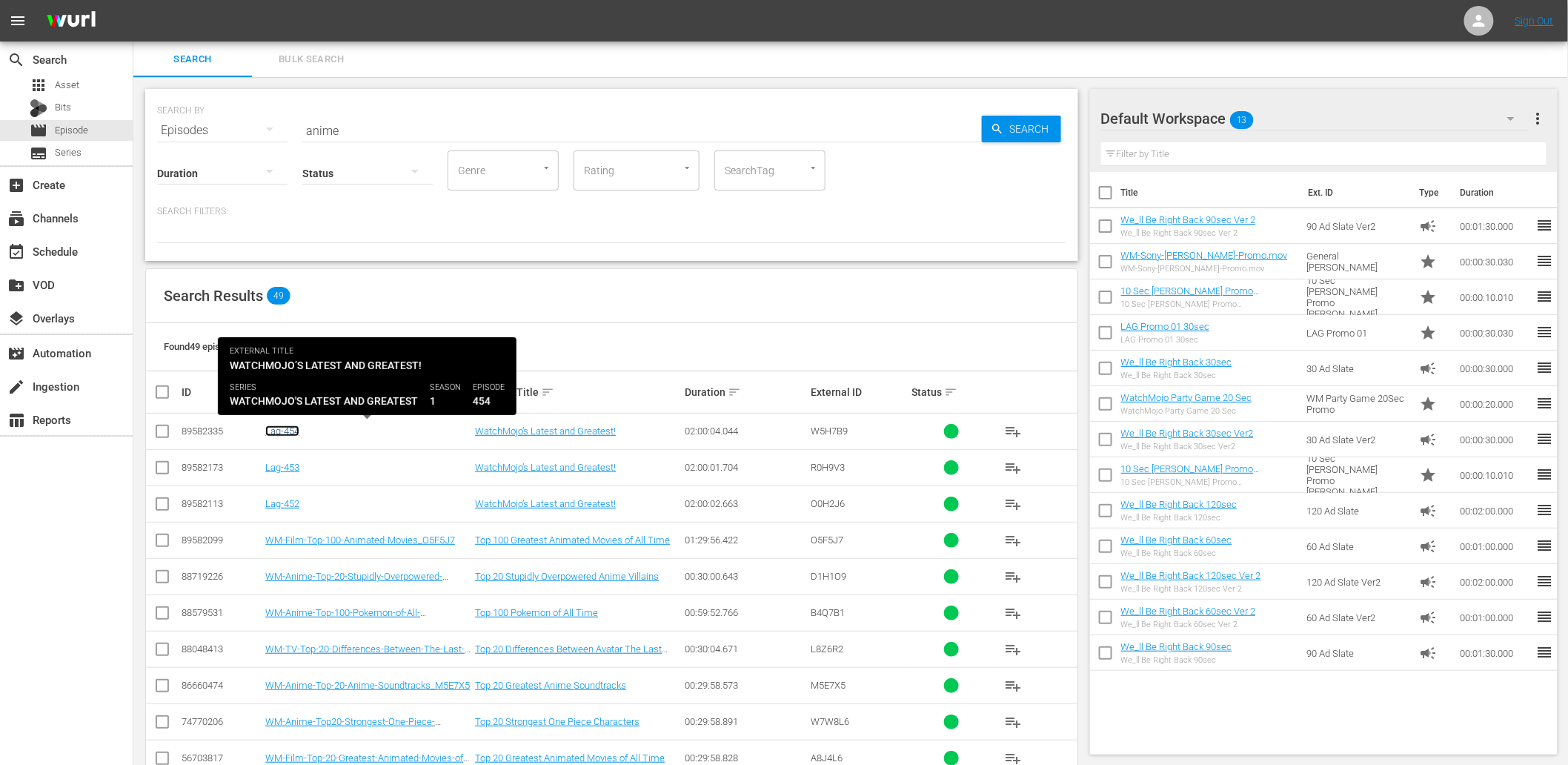
click at [292, 435] on link "Lag-454" at bounding box center [282, 431] width 34 height 11
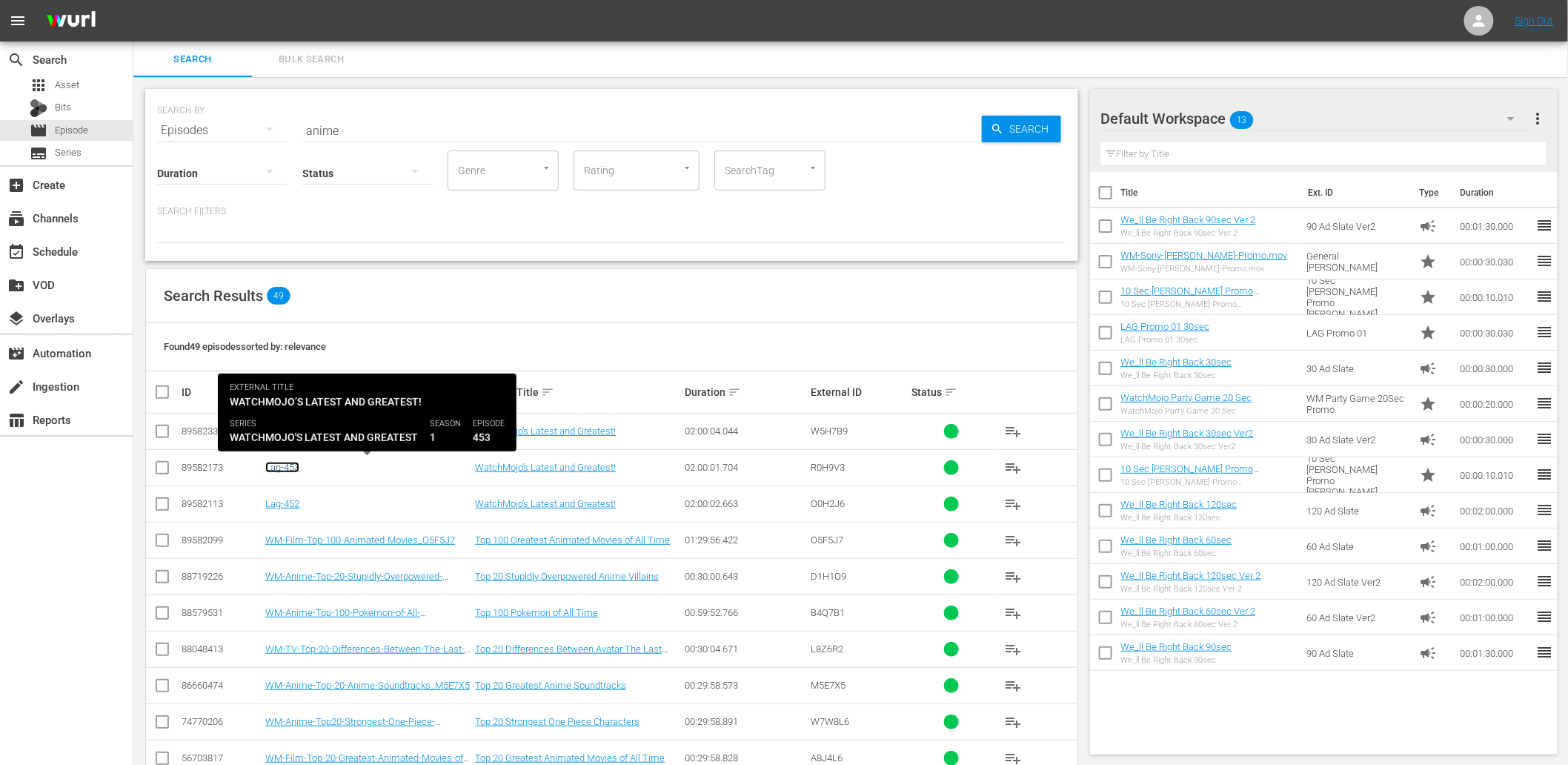
click at [295, 462] on link "Lag-453" at bounding box center [282, 467] width 34 height 11
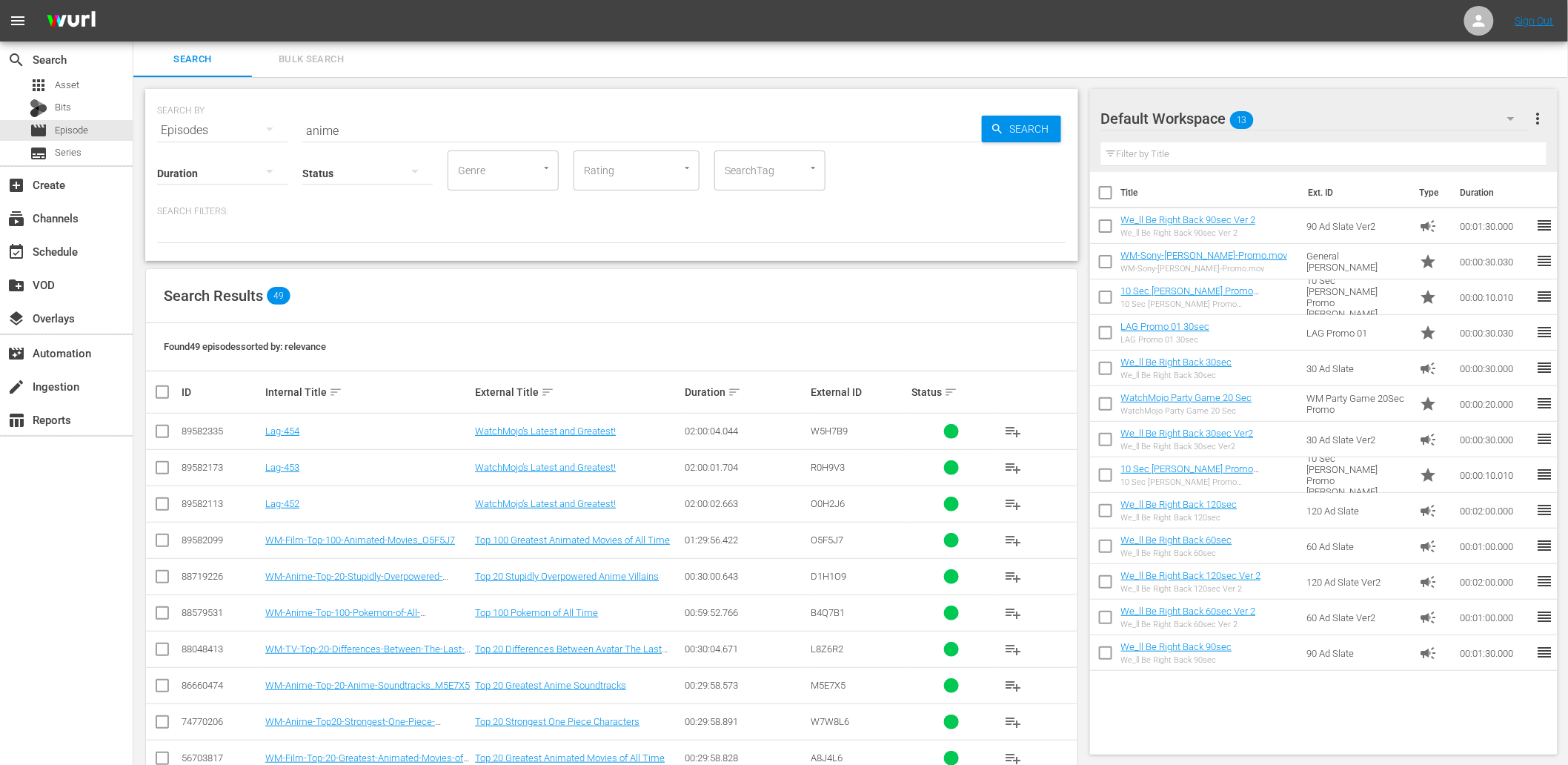
click at [68, 72] on div "search Search apps Asset Bits movie Episode subtitles Series" at bounding box center [66, 103] width 133 height 124
click at [312, 57] on span "Bulk Search" at bounding box center [312, 60] width 101 height 17
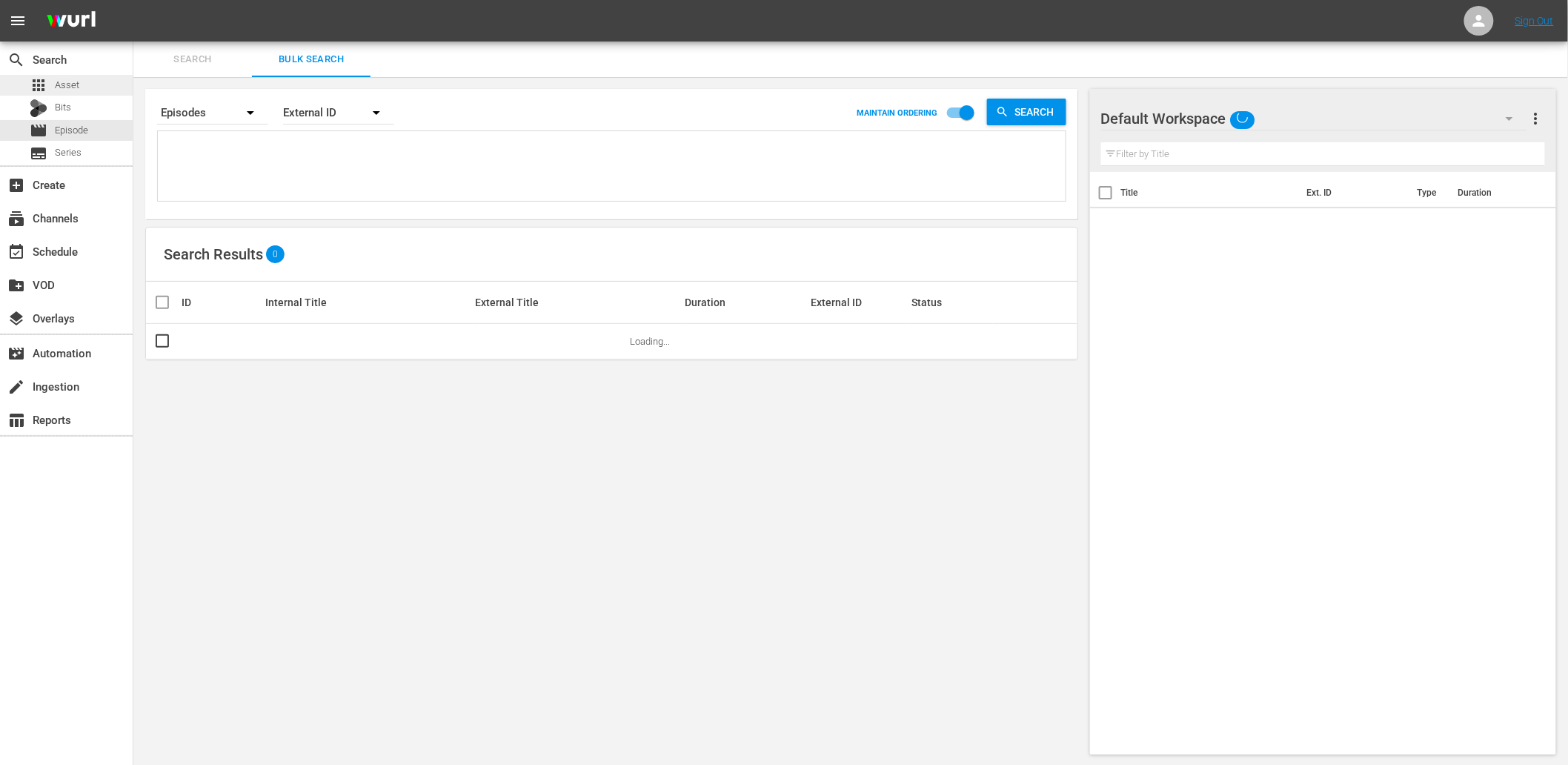
click at [72, 88] on span "Asset" at bounding box center [67, 85] width 24 height 15
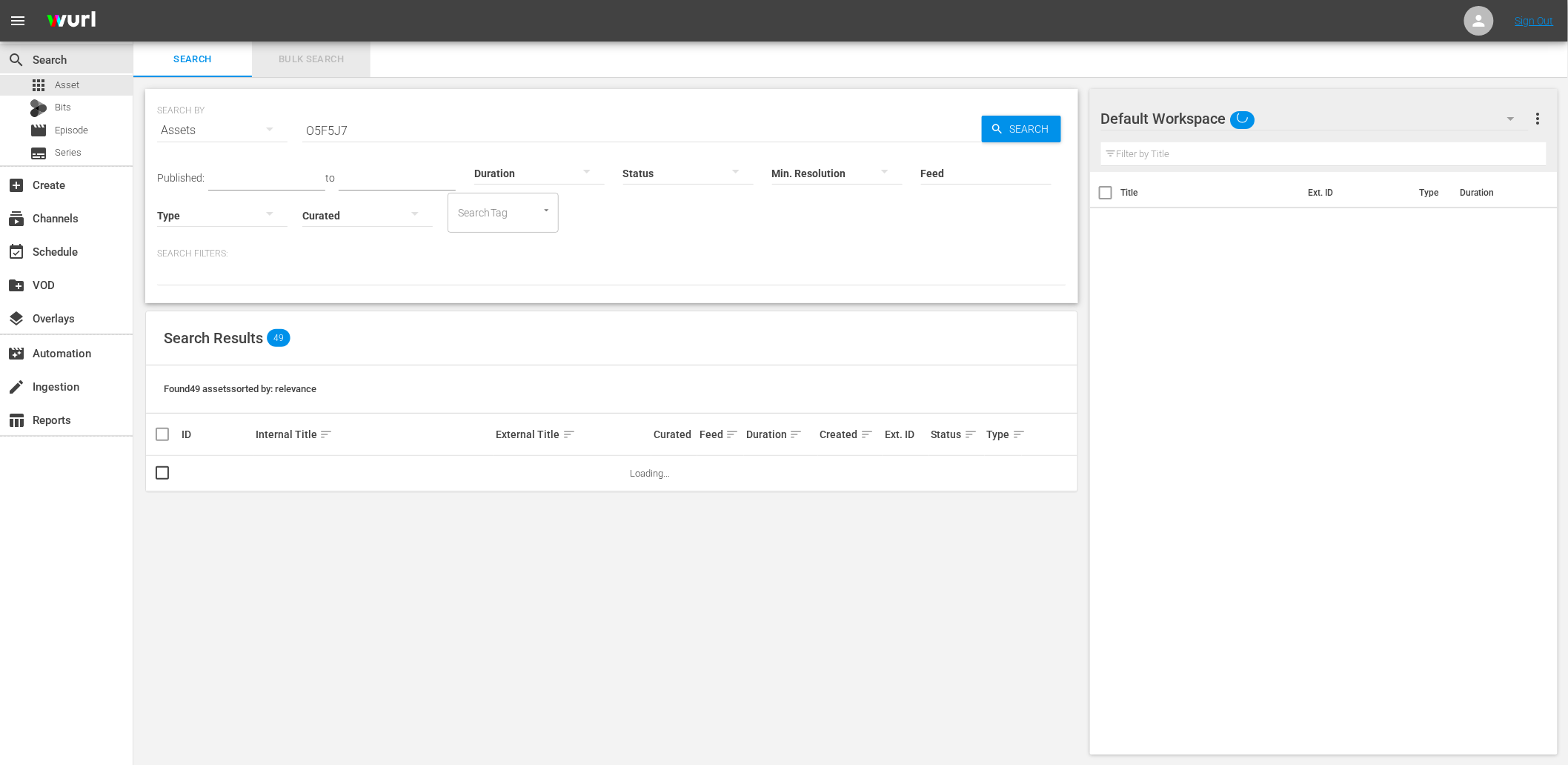
click at [331, 57] on span "Bulk Search" at bounding box center [312, 60] width 101 height 17
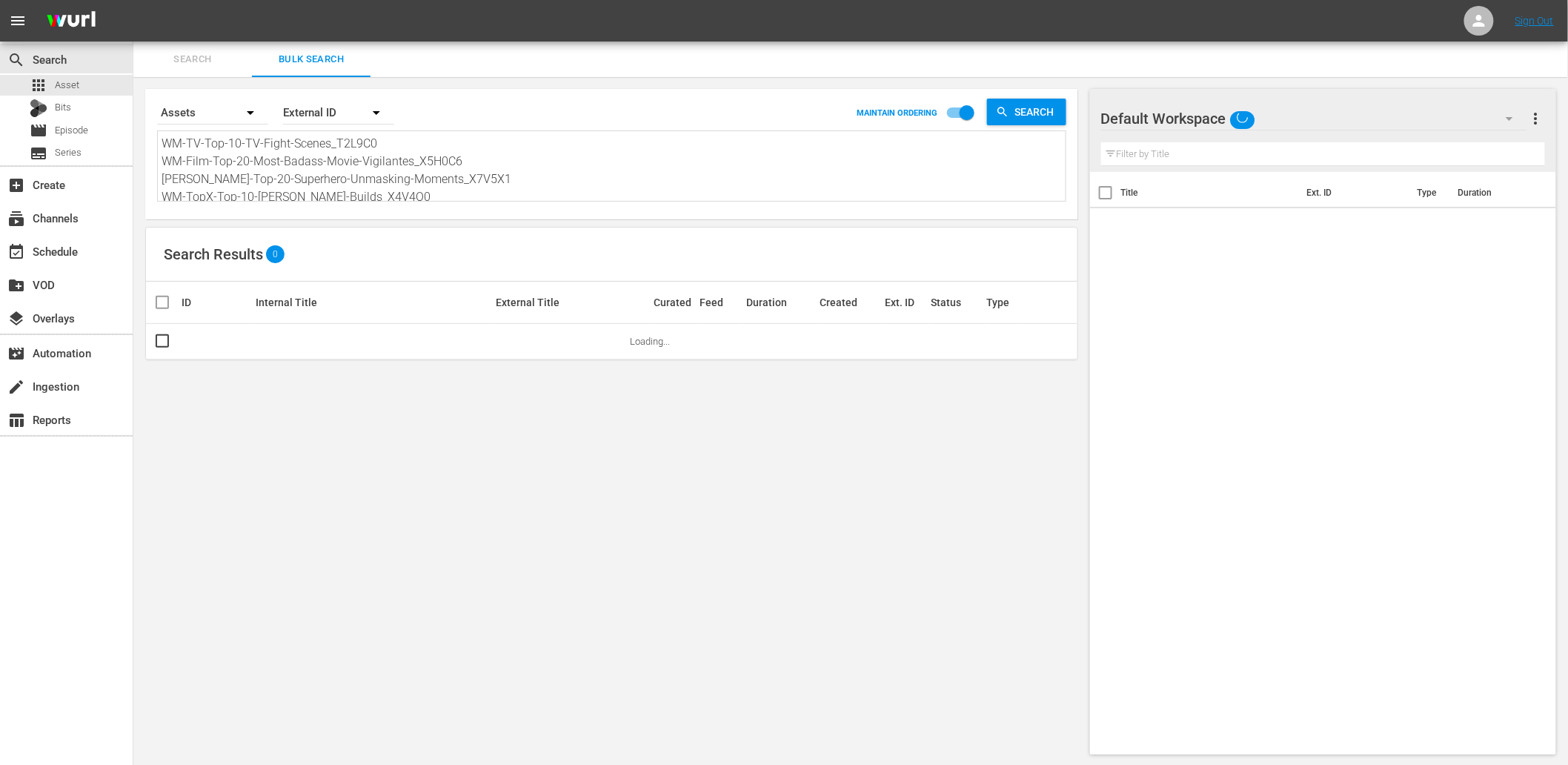
click at [352, 167] on textarea "WM-TV-Top-10-TV-Fight-Scenes_T2L9C0 WM-Film-Top-20-Most-Badass-Movie-Vigilantes…" at bounding box center [613, 168] width 904 height 67
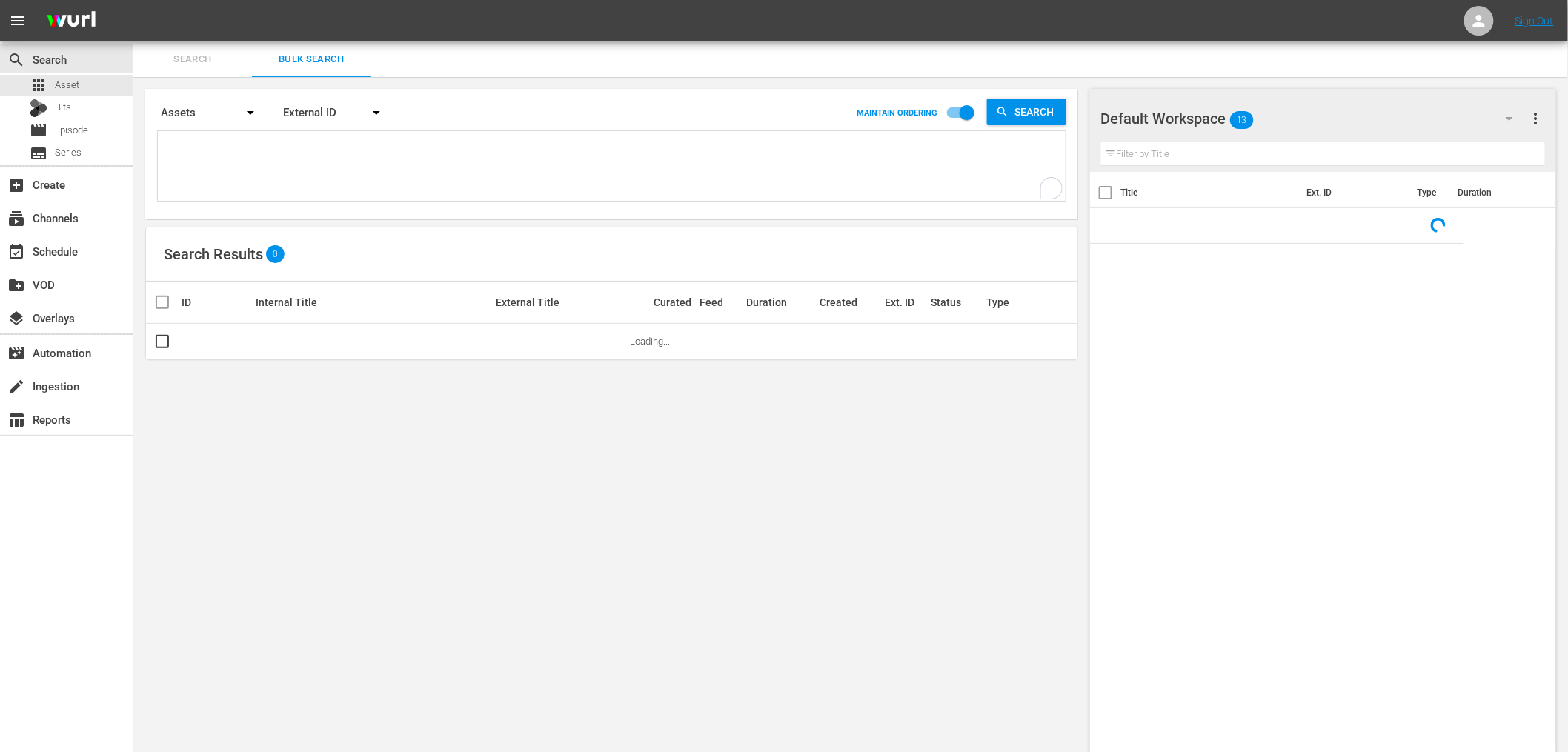
paste textarea "T2L9C0 X5H0C6 X7V5X1 X4V4O0 X8K6M2 B2S8N8 X8N9A0 T4M4G0 Q5Y9G3 T6G1F1 X1G2I3 G4…"
type textarea "T2L9C0 X5H0C6 X7V5X1 X4V4O0 X8K6M2 B2S8N8 X8N9A0 T4M4G0 Q5Y9G3 T6G1F1 X1G2I3 G4…"
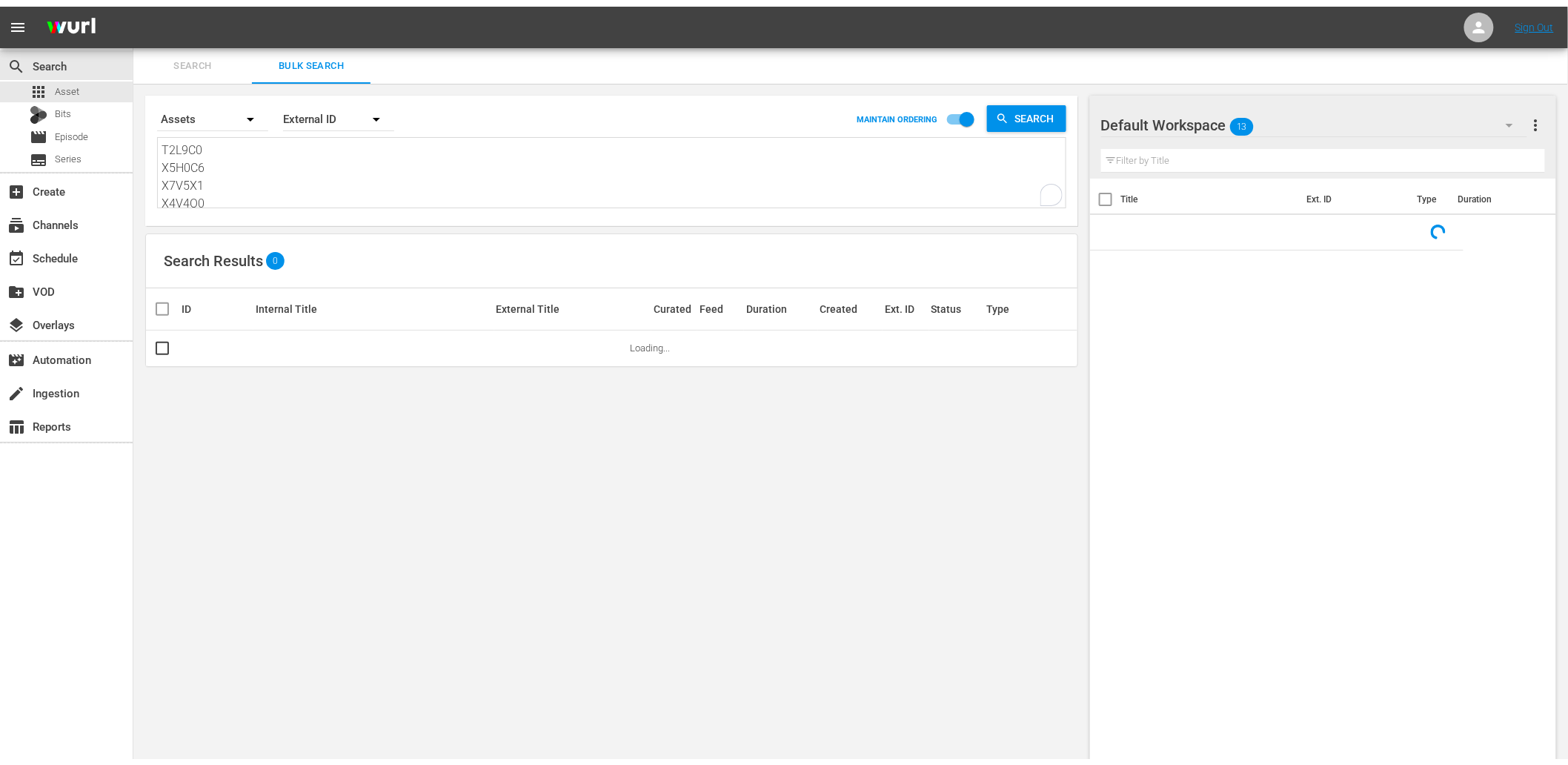
scroll to position [197, 0]
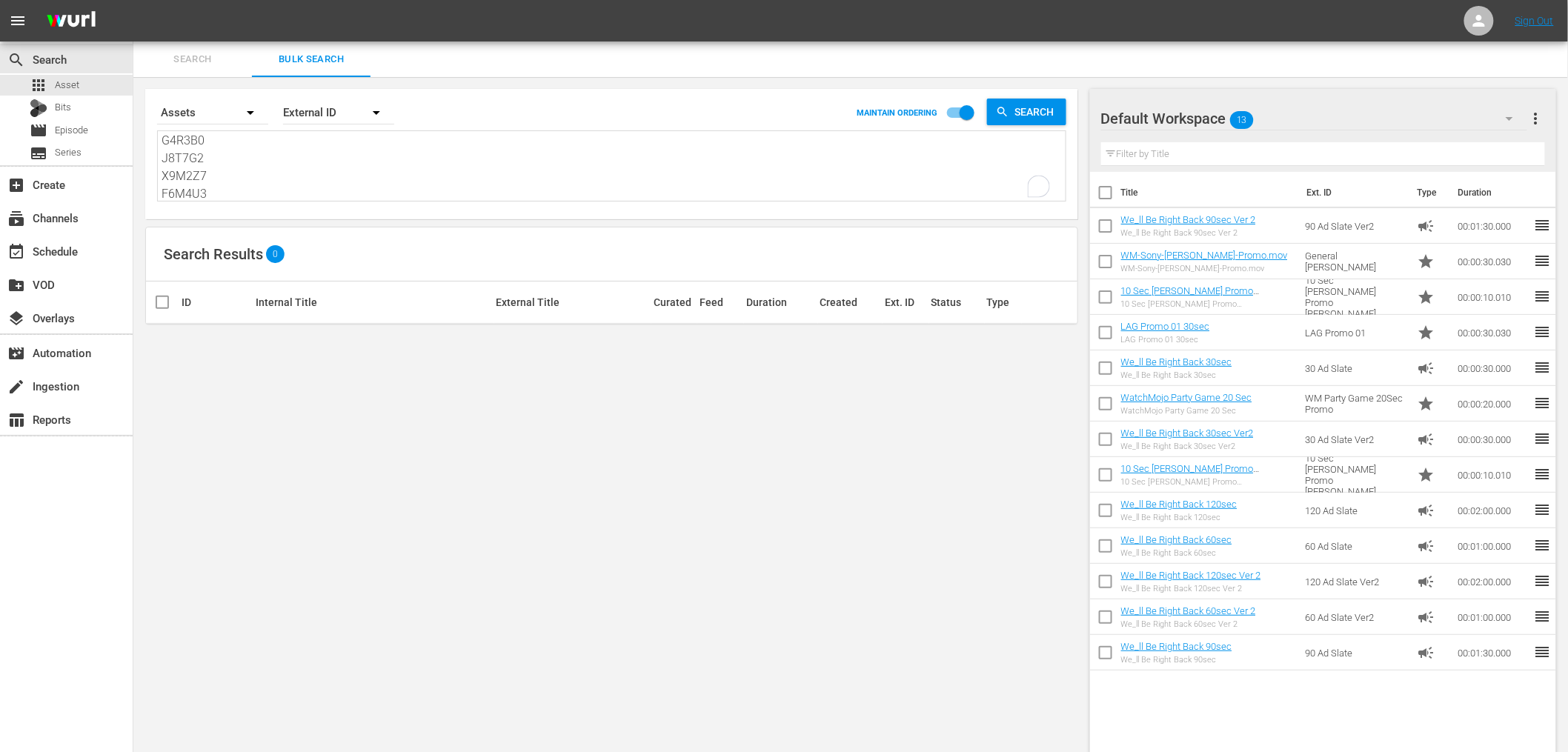
type textarea "T2L9C0 X5H0C6 X7V5X1 X4V4O0 X8K6M2 B2S8N8 X8N9A0 T4M4G0 Q5Y9G3 T6G1F1 X1G2I3 G4…"
click at [1310, 112] on div "Default Workspace 13" at bounding box center [1314, 118] width 426 height 41
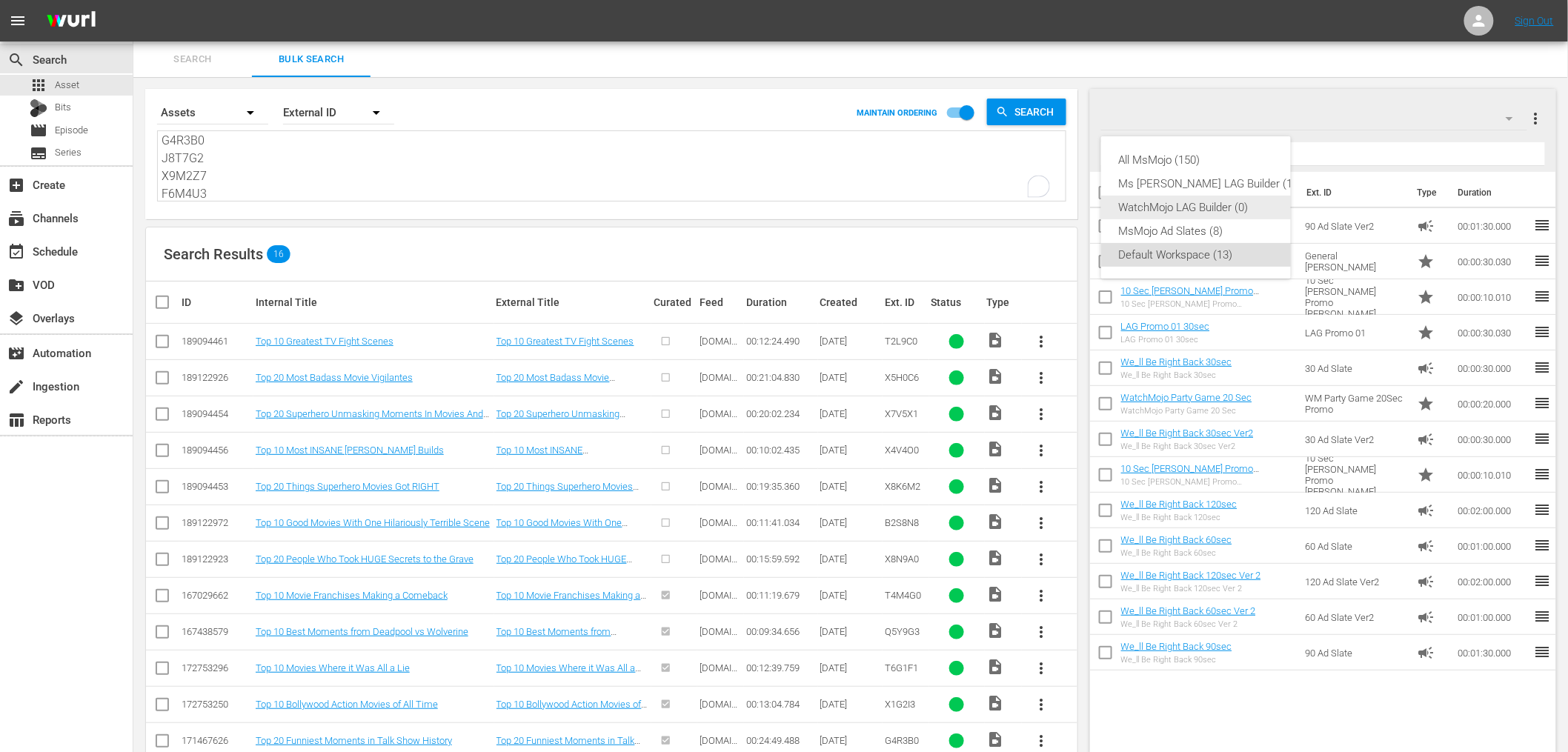
click at [1176, 206] on div "WatchMojo LAG Builder (0)" at bounding box center [1211, 207] width 184 height 23
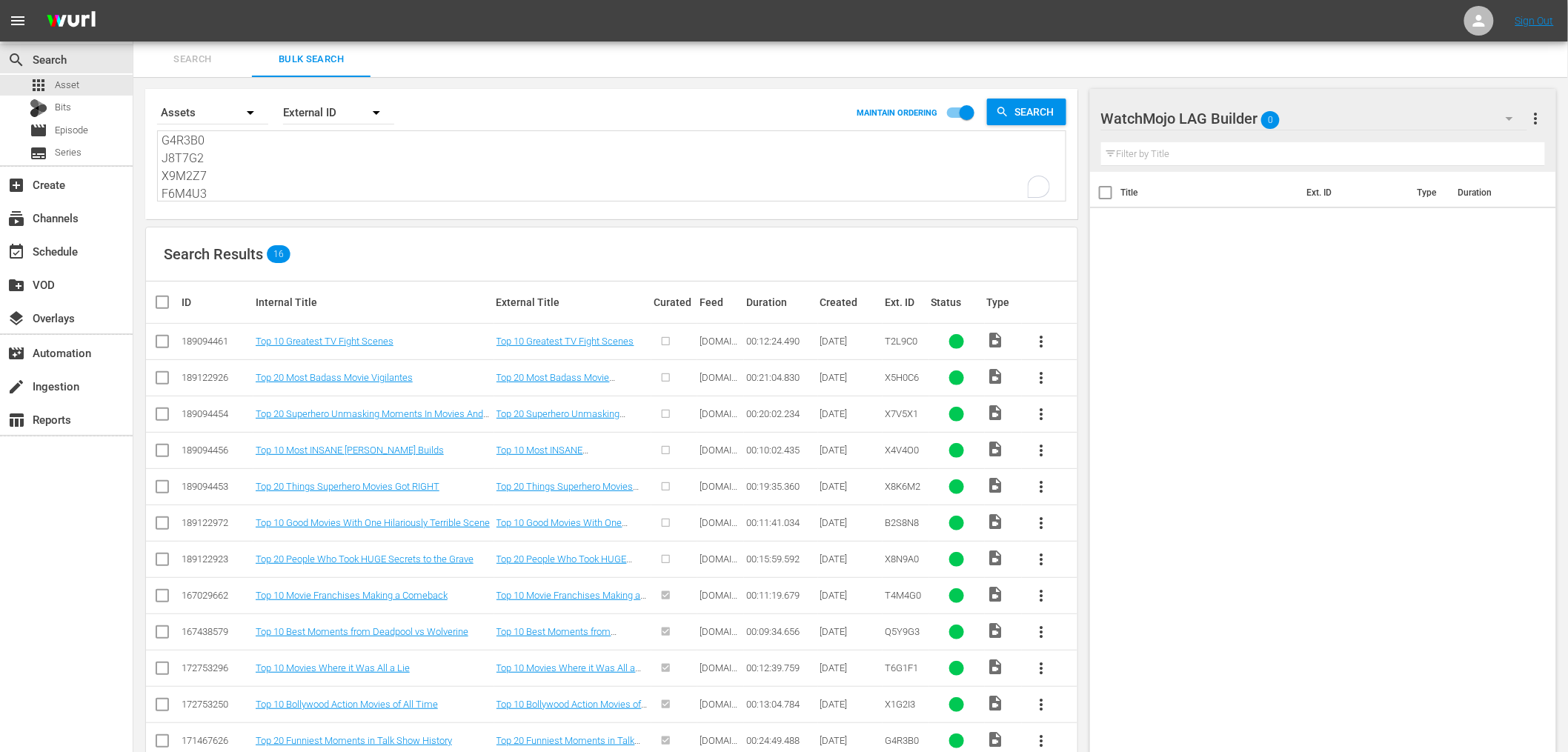
click at [164, 302] on input "checkbox" at bounding box center [168, 302] width 29 height 18
checkbox input "true"
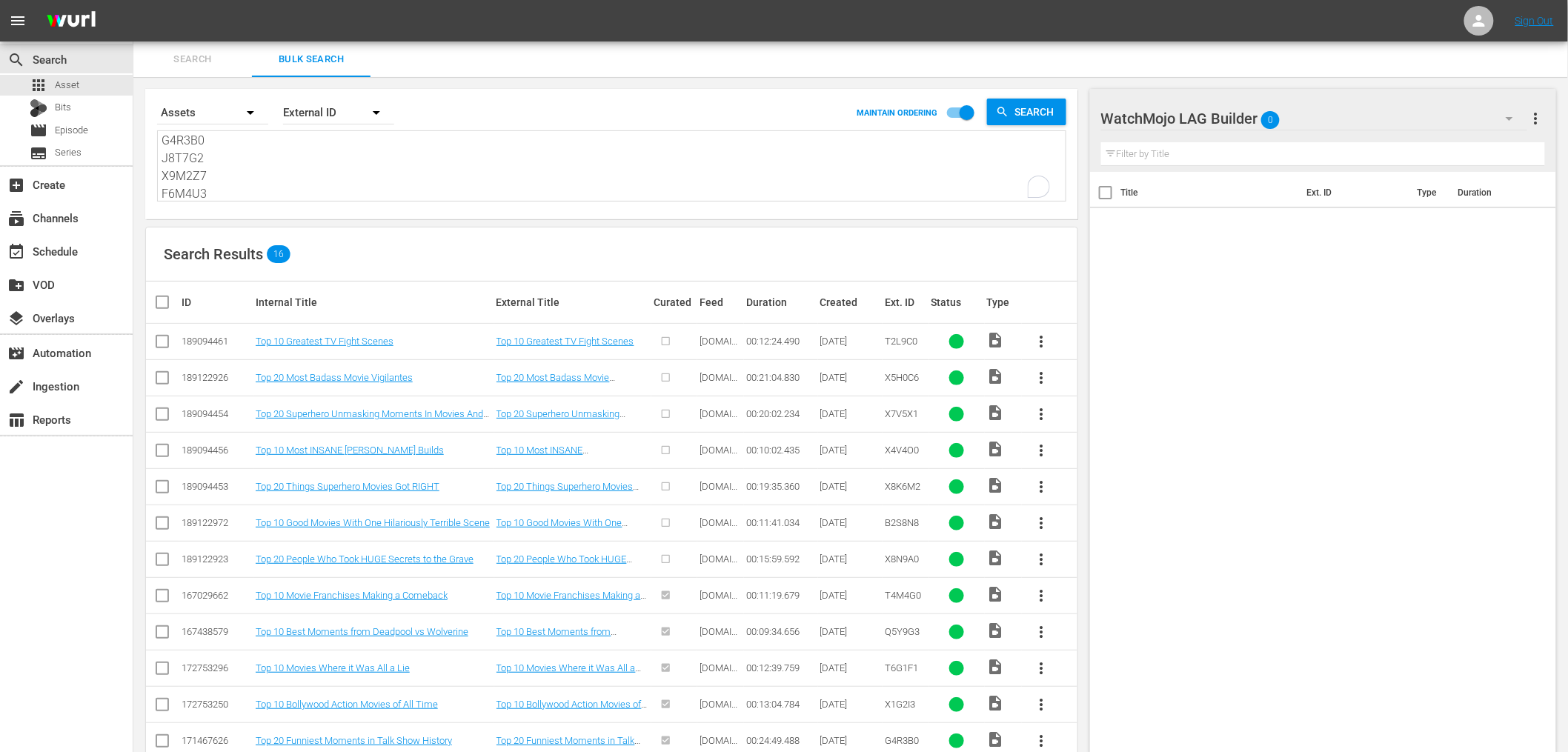
checkbox input "true"
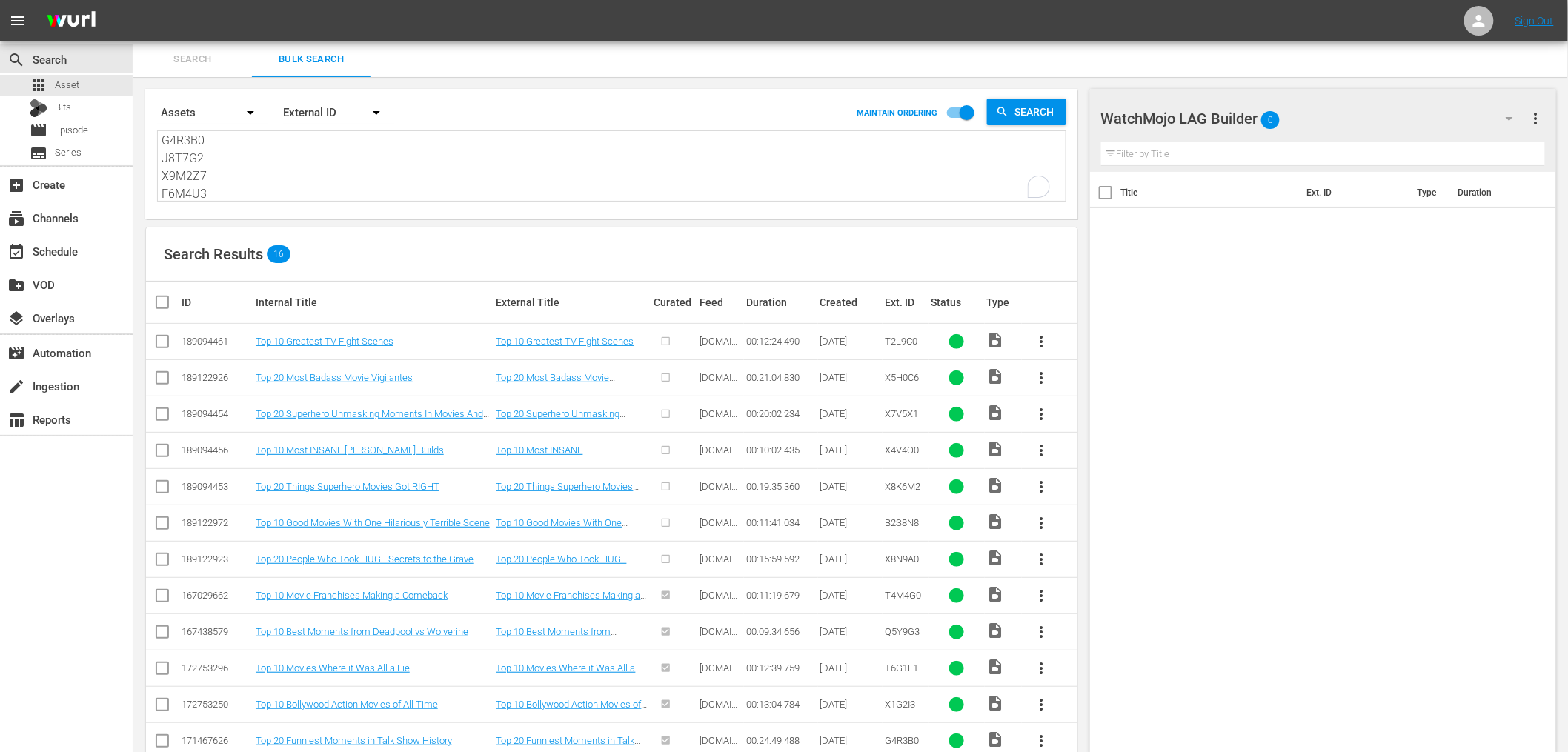
checkbox input "true"
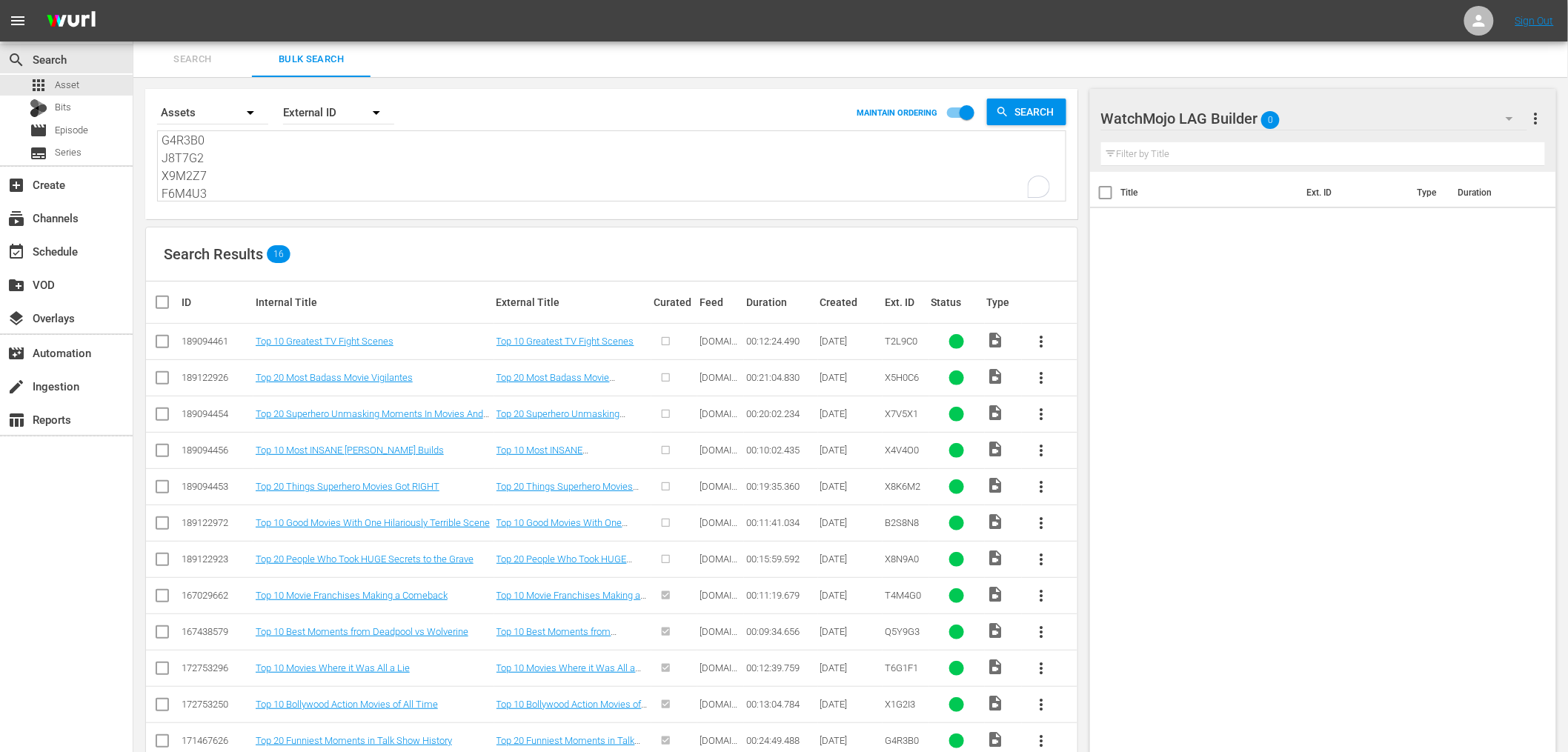
checkbox input "true"
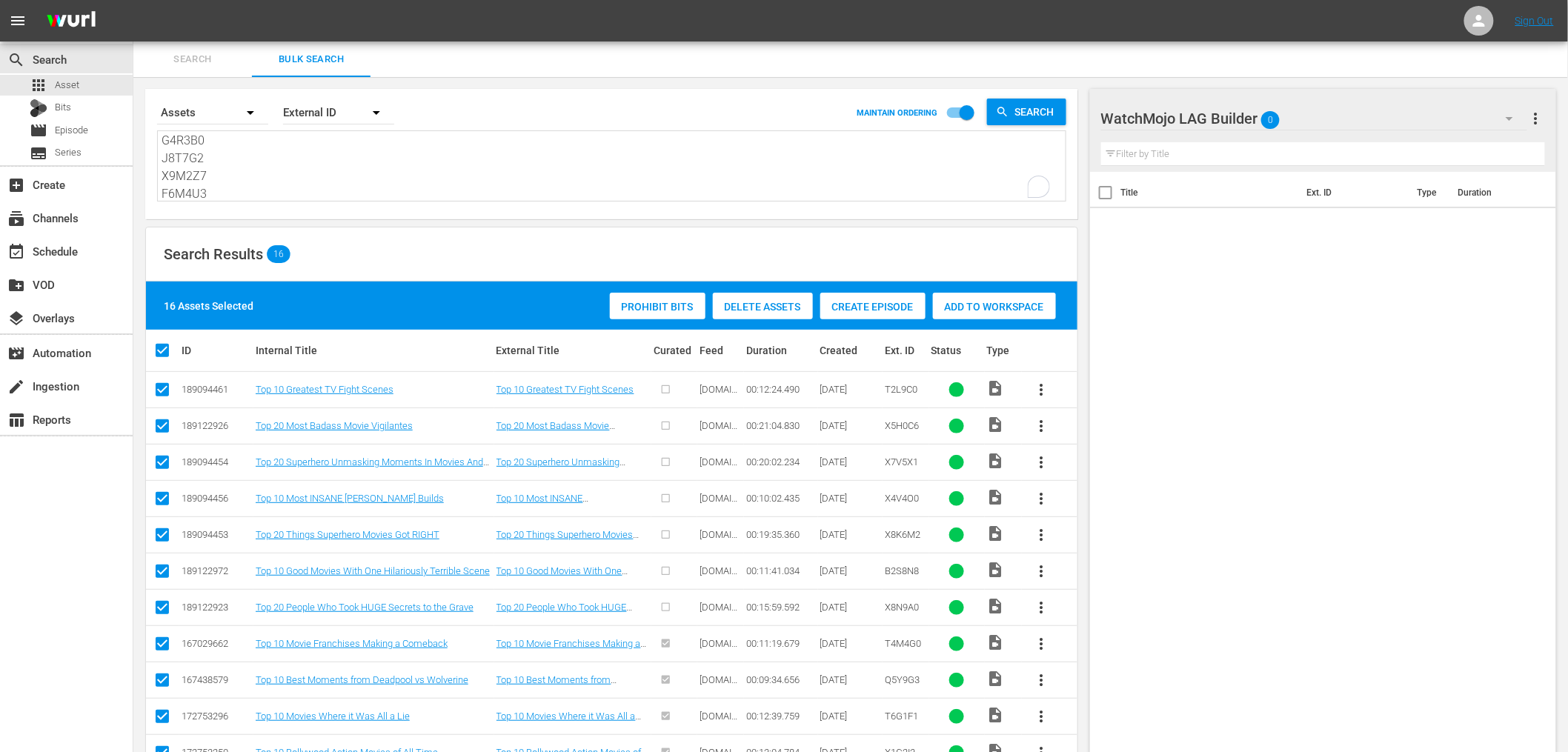
click at [952, 301] on span "Add to Workspace" at bounding box center [994, 307] width 123 height 12
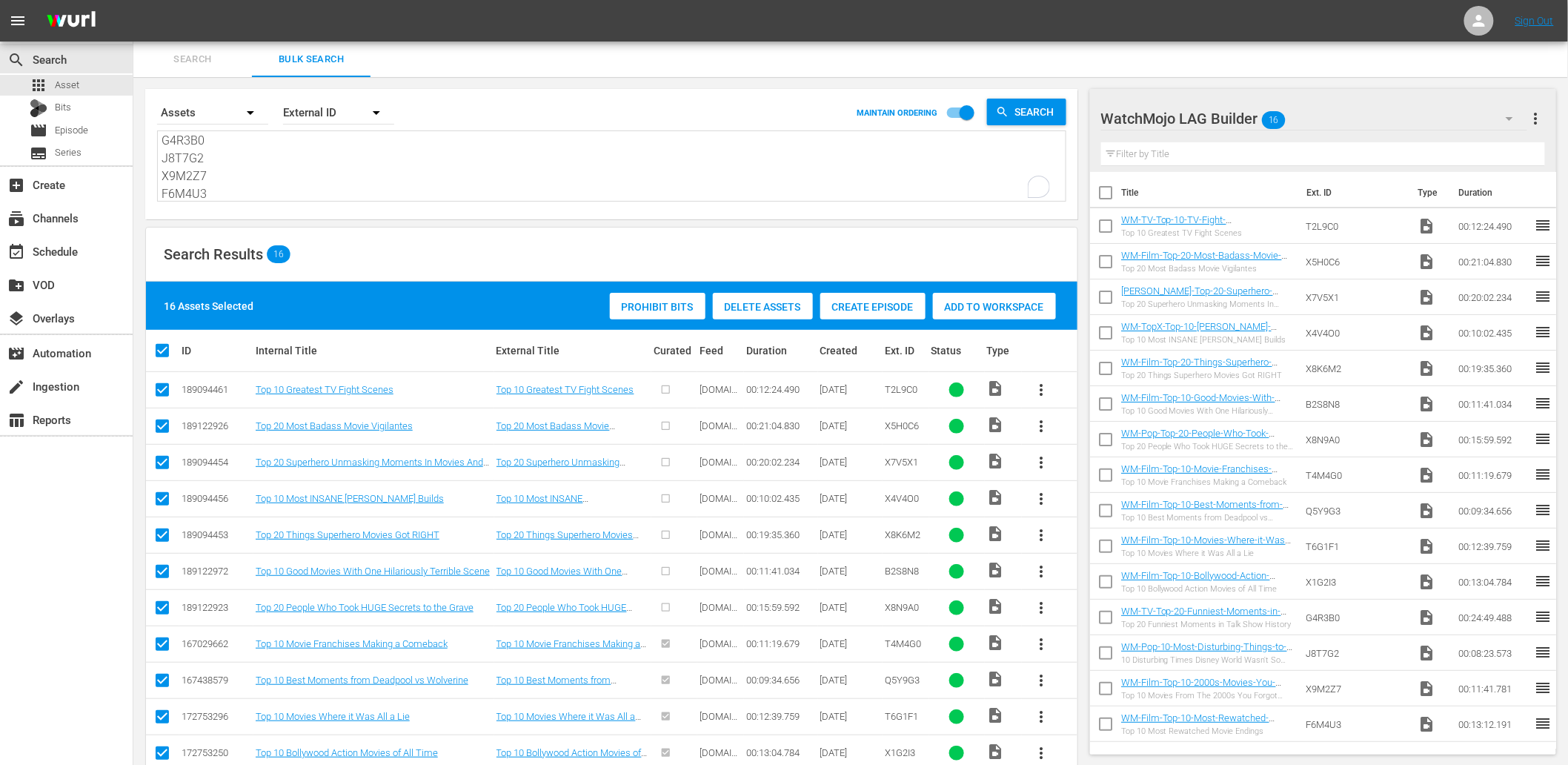
click at [457, 168] on textarea "T2L9C0 X5H0C6 X7V5X1 X4V4O0 X8K6M2 B2S8N8 X8N9A0 T4M4G0 Q5Y9G3 T6G1F1 X1G2I3 G4…" at bounding box center [613, 167] width 904 height 67
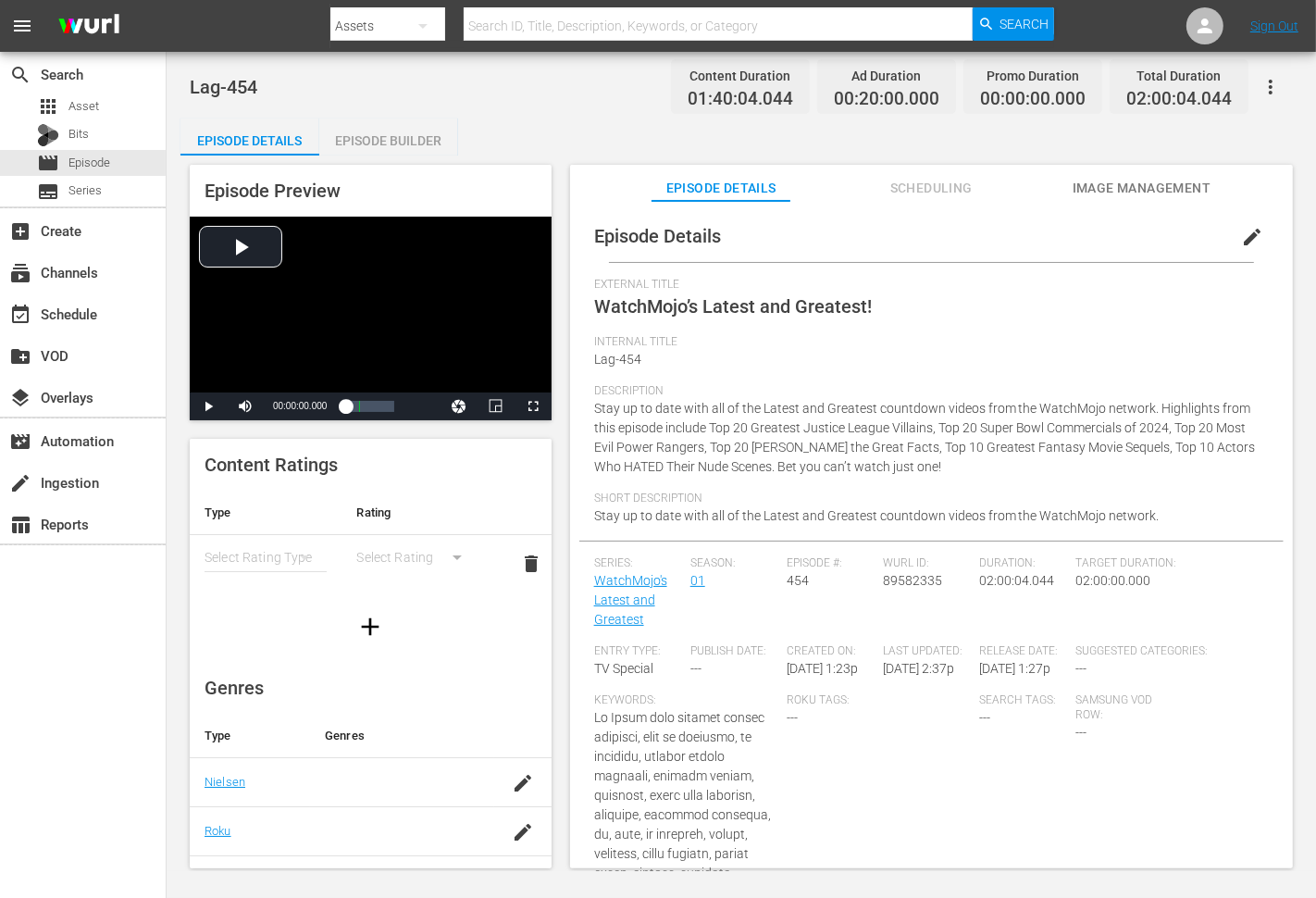
click at [608, 405] on span "Stay up to date with all of the Latest and Greatest countdown videos from the W…" at bounding box center [925, 437] width 661 height 73
click at [691, 428] on span "Stay up to date with all of the Latest and Greatest countdown videos from the W…" at bounding box center [925, 437] width 661 height 73
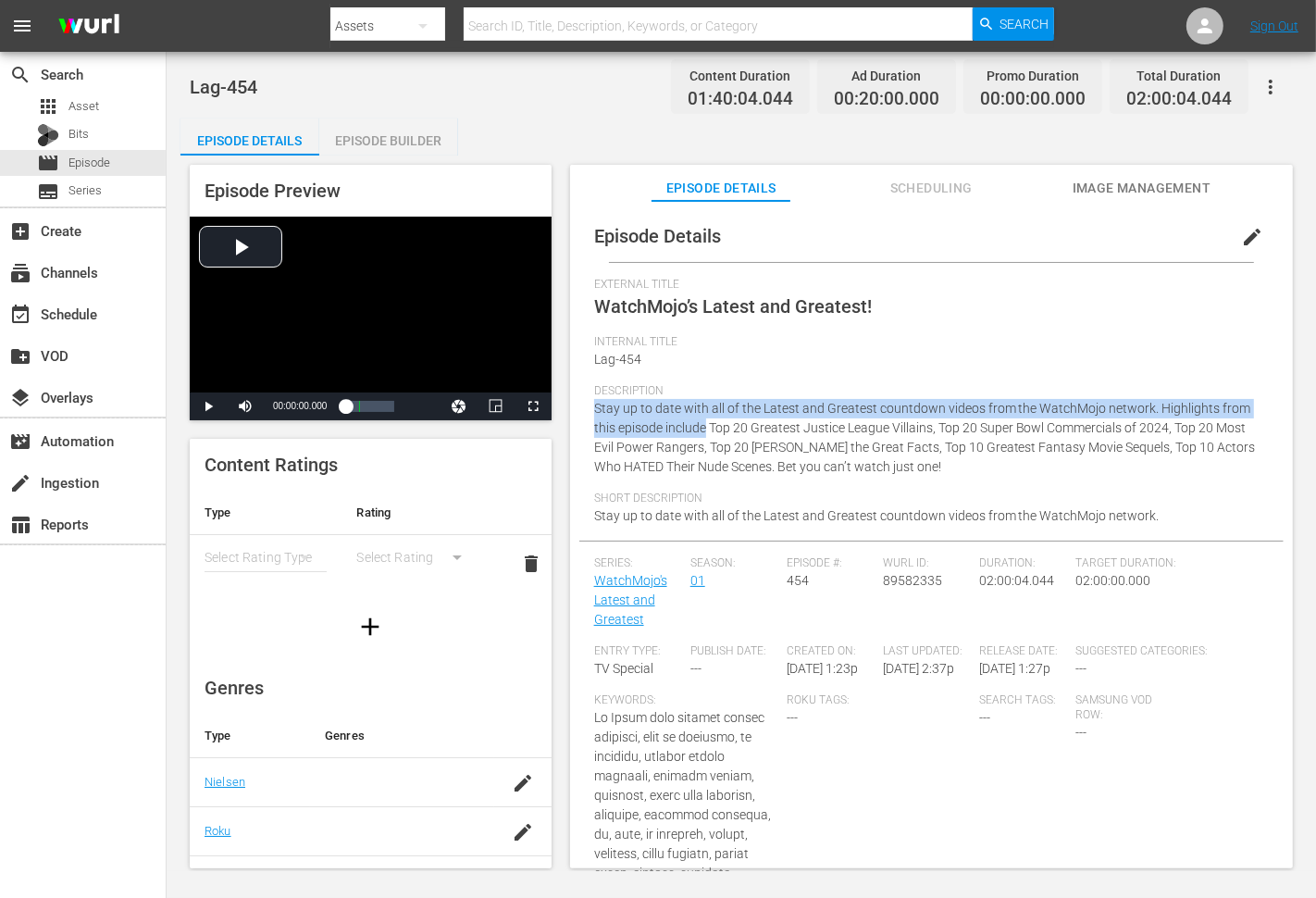
copy span "Stay up to date with all of the Latest and Greatest countdown videos from the W…"
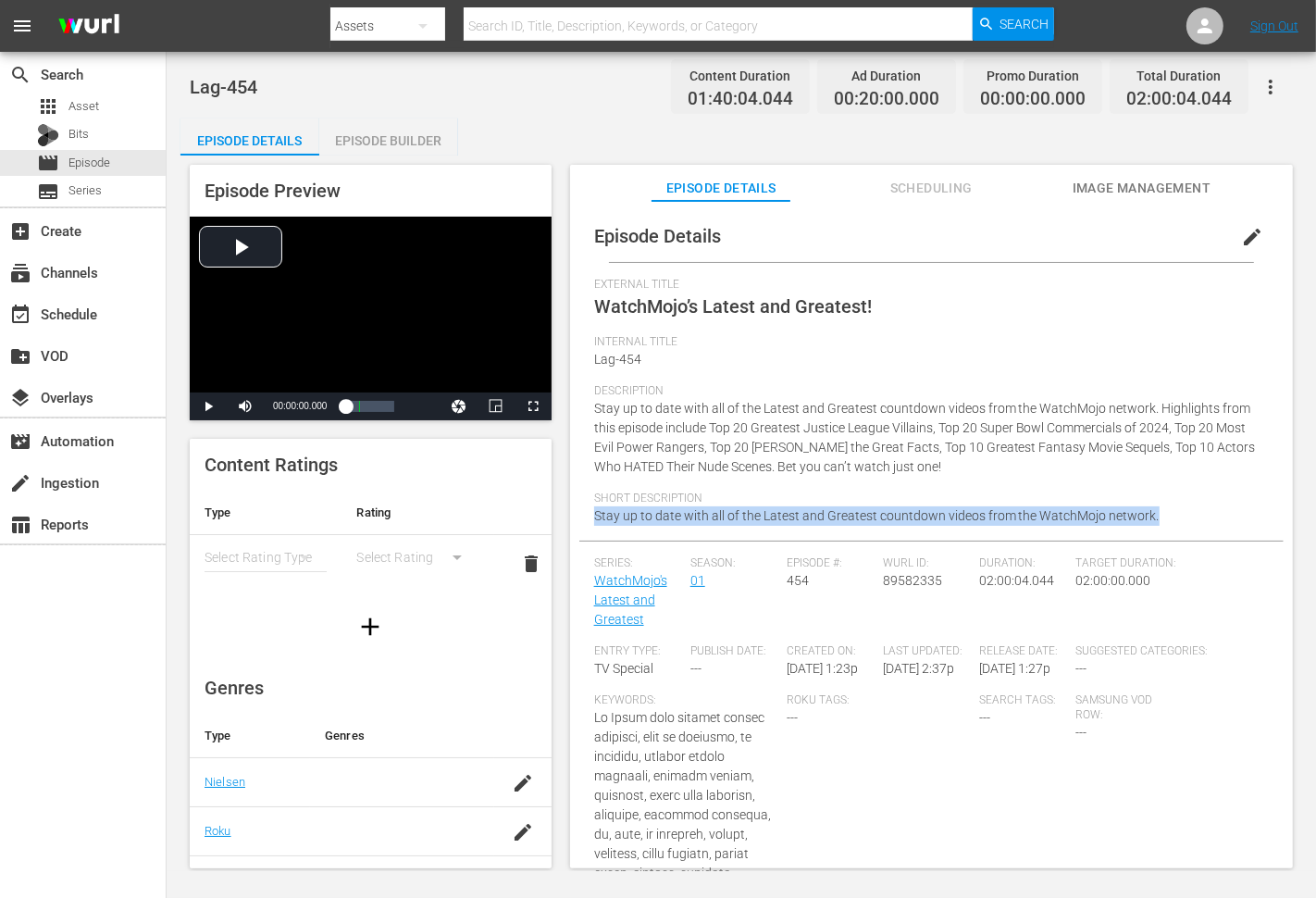
drag, startPoint x: 1169, startPoint y: 516, endPoint x: 576, endPoint y: 512, distance: 593.0
click at [576, 512] on div "Episode Details edit External Title WatchMojo’s Latest and Greatest! Internal T…" at bounding box center [931, 543] width 723 height 685
copy span "Stay up to date with all of the Latest and Greatest countdown videos from the W…"
click at [935, 450] on span "Stay up to date with all of the Latest and Greatest countdown videos from the W…" at bounding box center [925, 437] width 661 height 73
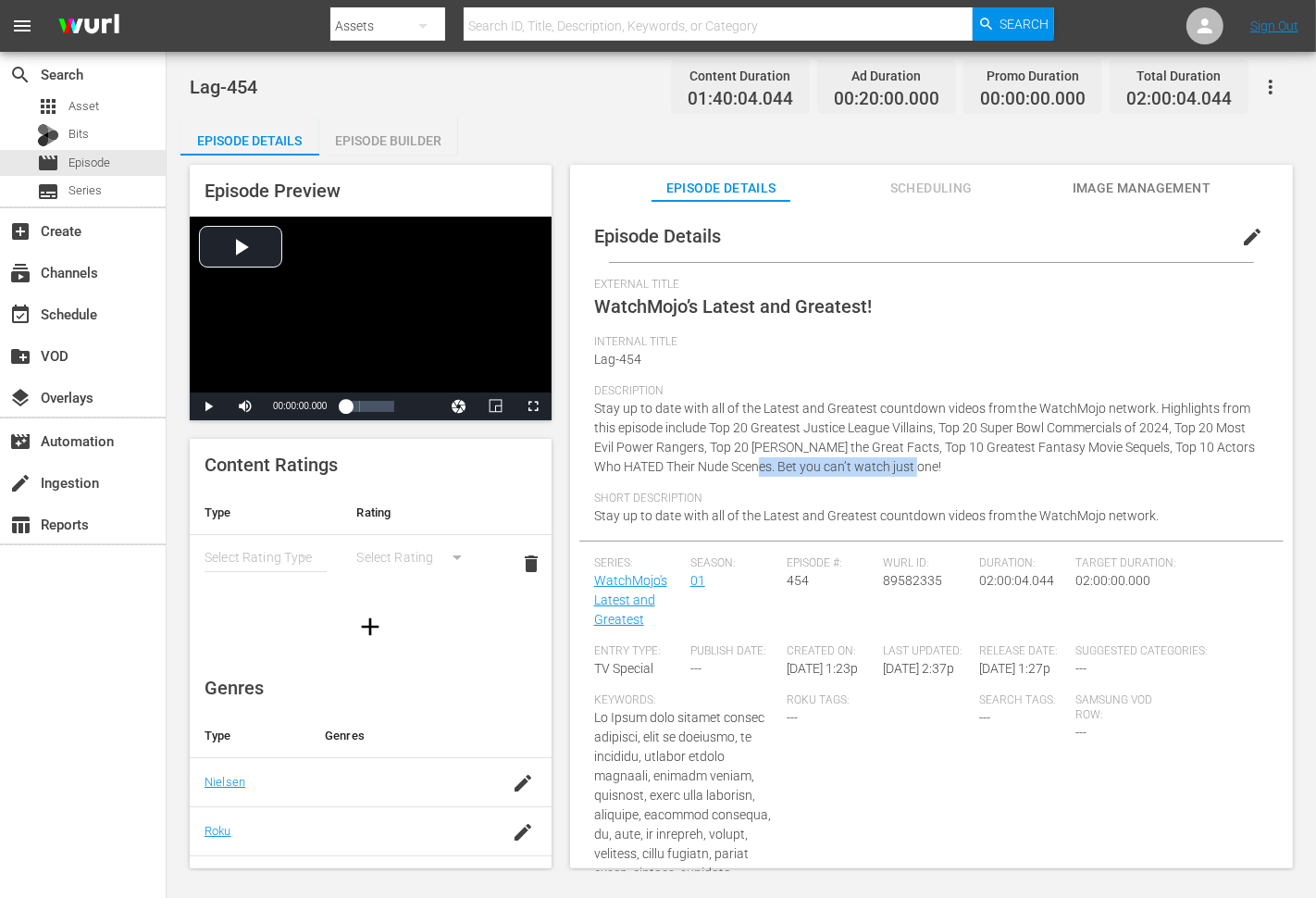
drag, startPoint x: 925, startPoint y: 457, endPoint x: 752, endPoint y: 483, distance: 174.9
click at [752, 483] on div "Description Stay up to date with all of the Latest and Greatest countdown video…" at bounding box center [932, 438] width 674 height 107
copy span "Bet you can’t watch just one!"
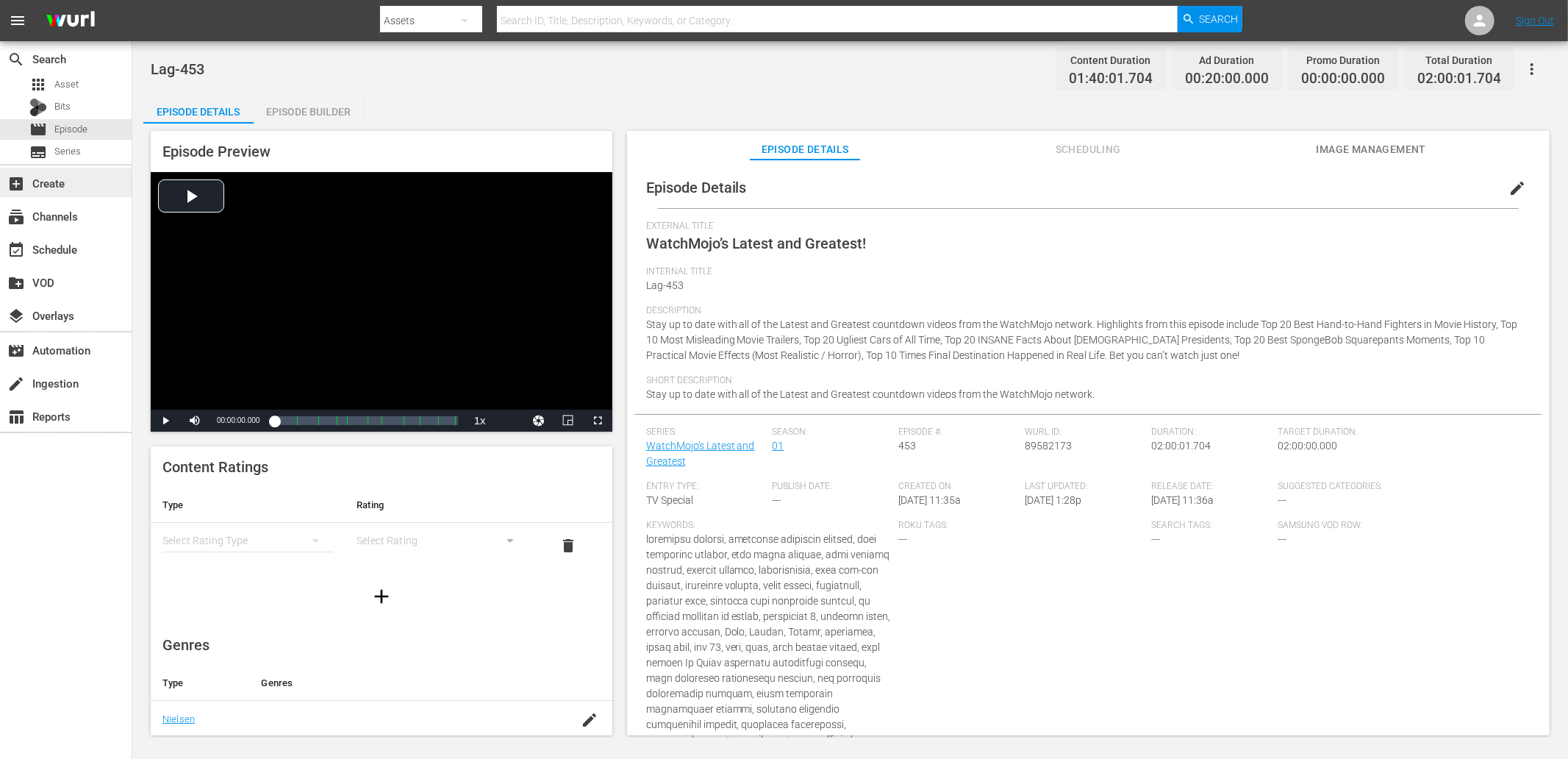
click at [56, 182] on div "add_box Create" at bounding box center [41, 181] width 82 height 13
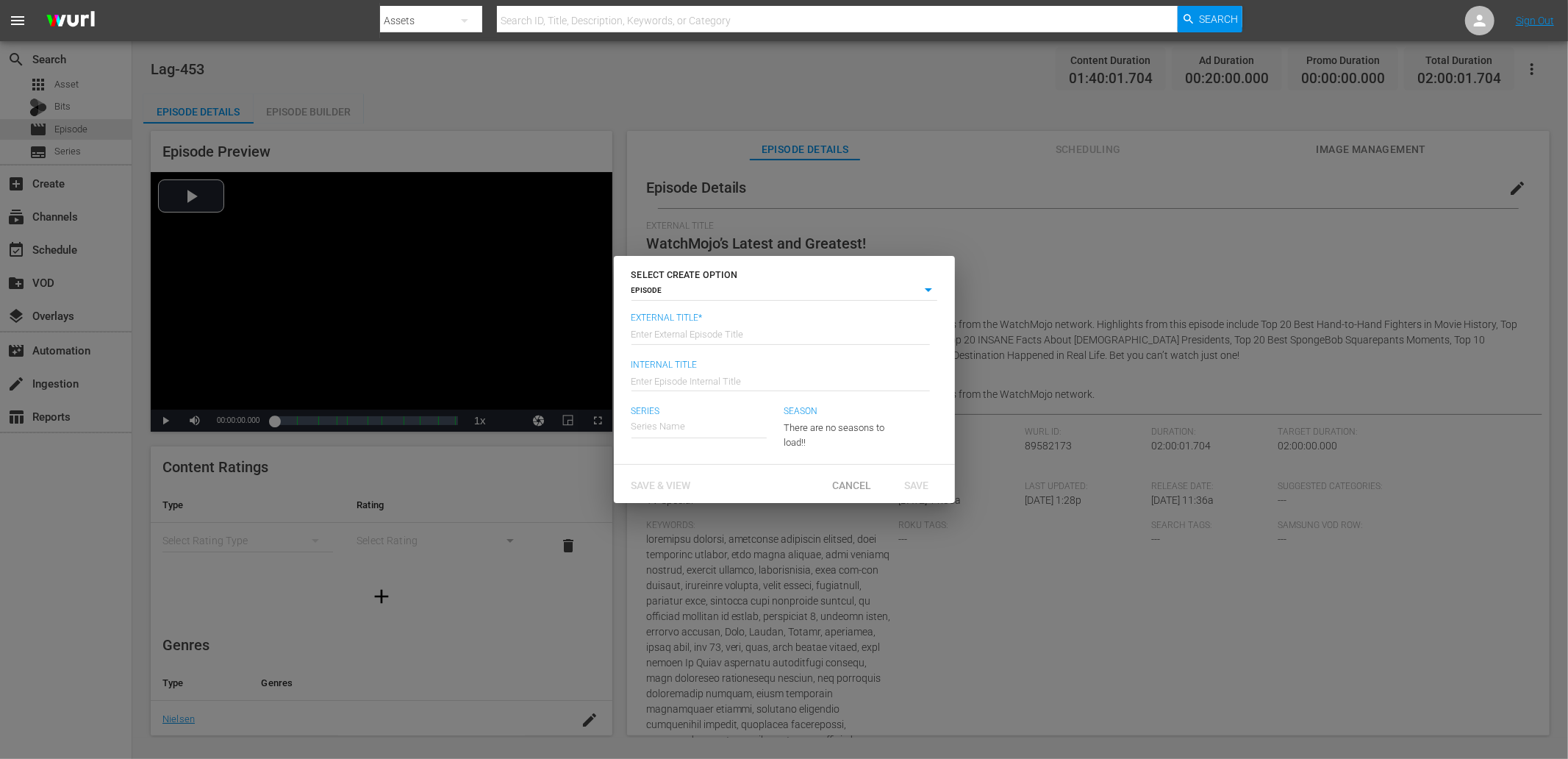
click at [694, 326] on input "text" at bounding box center [781, 332] width 299 height 35
type input "WatchMojo’s Latest and Greatest!"
click at [715, 386] on input "text" at bounding box center [781, 379] width 299 height 35
type input "Lag-455"
click at [659, 469] on div "WatchMojo's Latest and Greatest" at bounding box center [712, 468] width 138 height 35
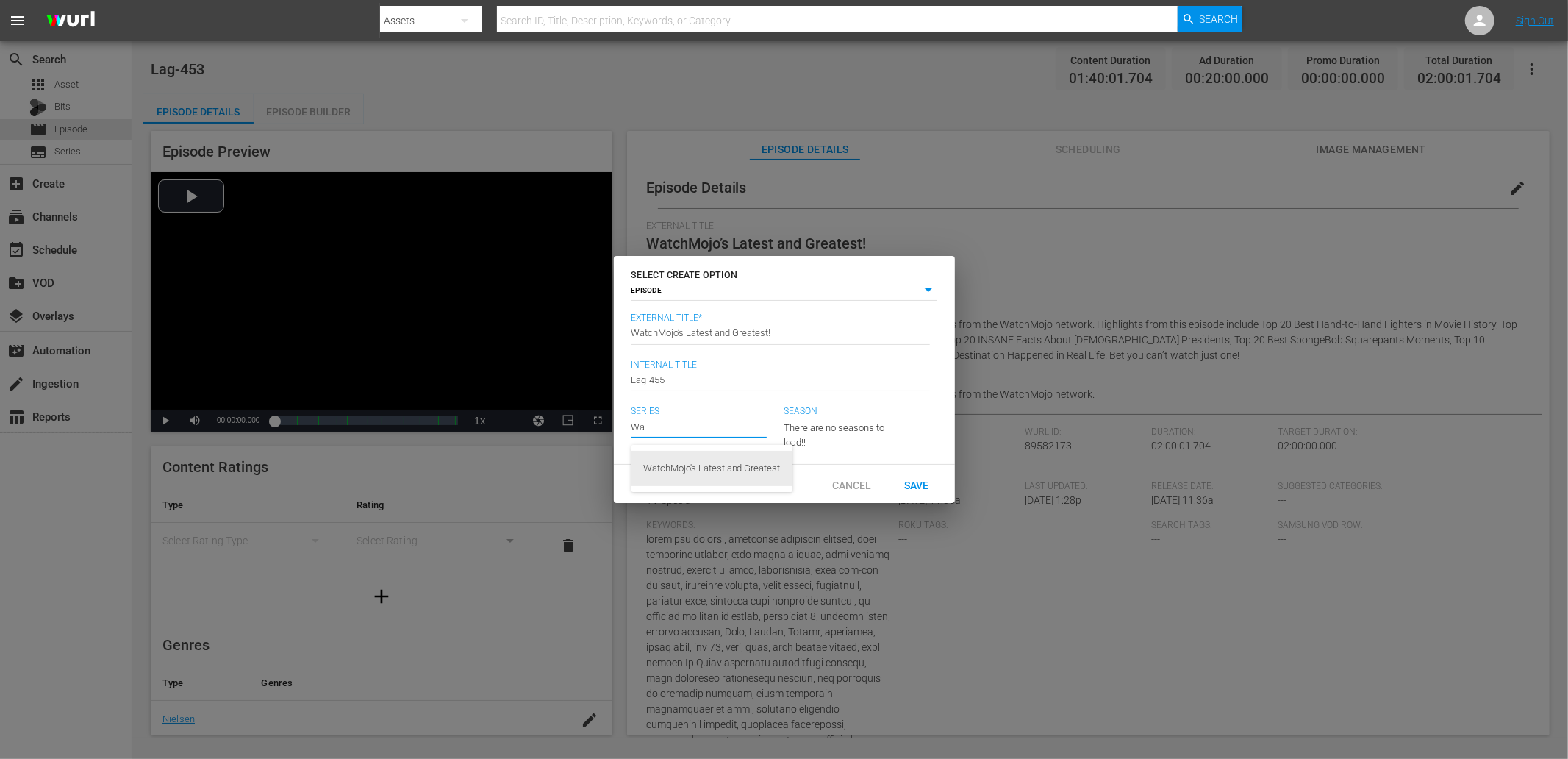
type input "WatchMojo's Latest and Greatest"
click at [664, 490] on span "Save & View" at bounding box center [661, 484] width 83 height 12
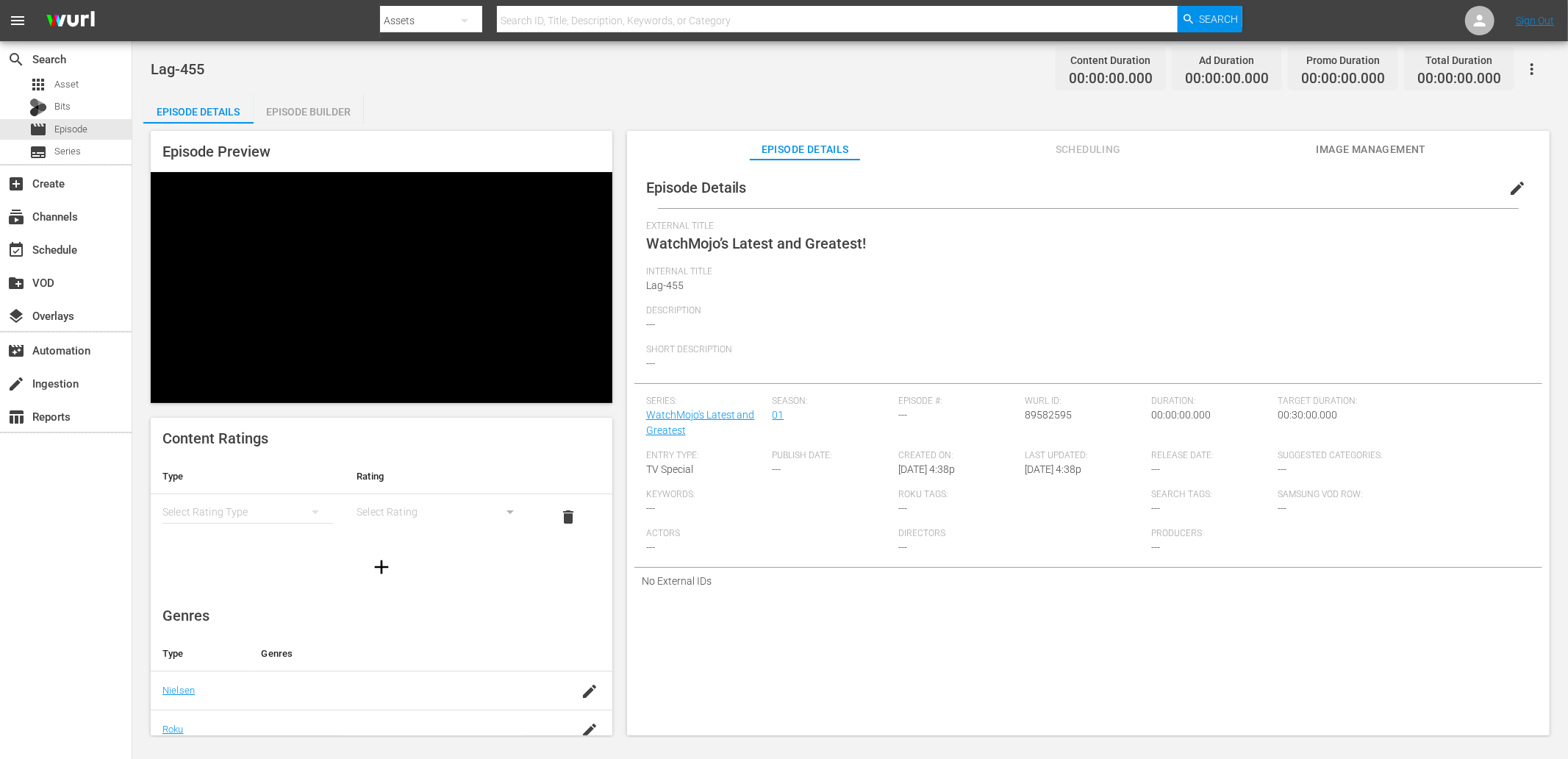
click at [1411, 194] on span "edit" at bounding box center [1517, 189] width 18 height 18
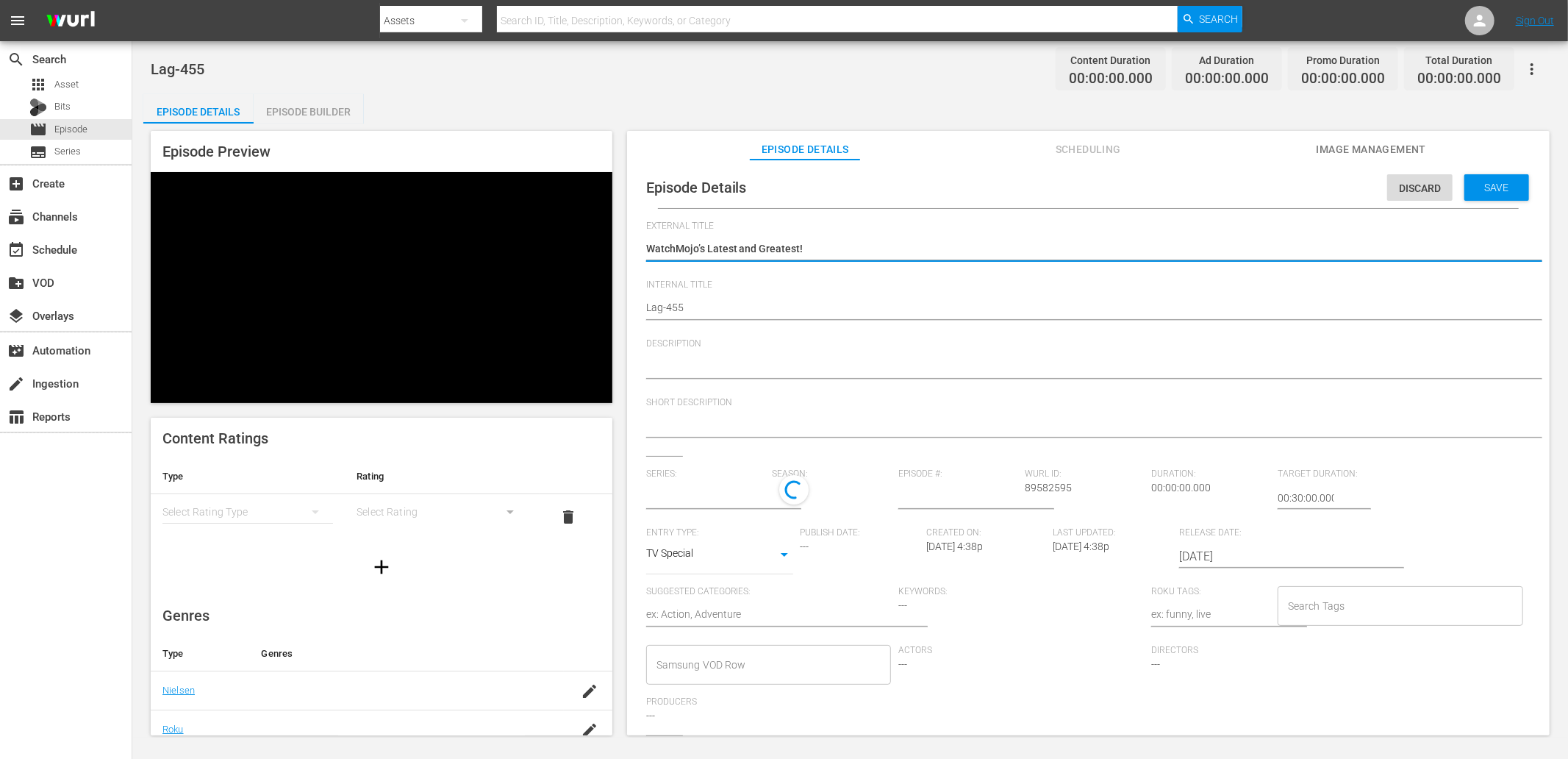
click at [675, 368] on textarea at bounding box center [1085, 368] width 877 height 18
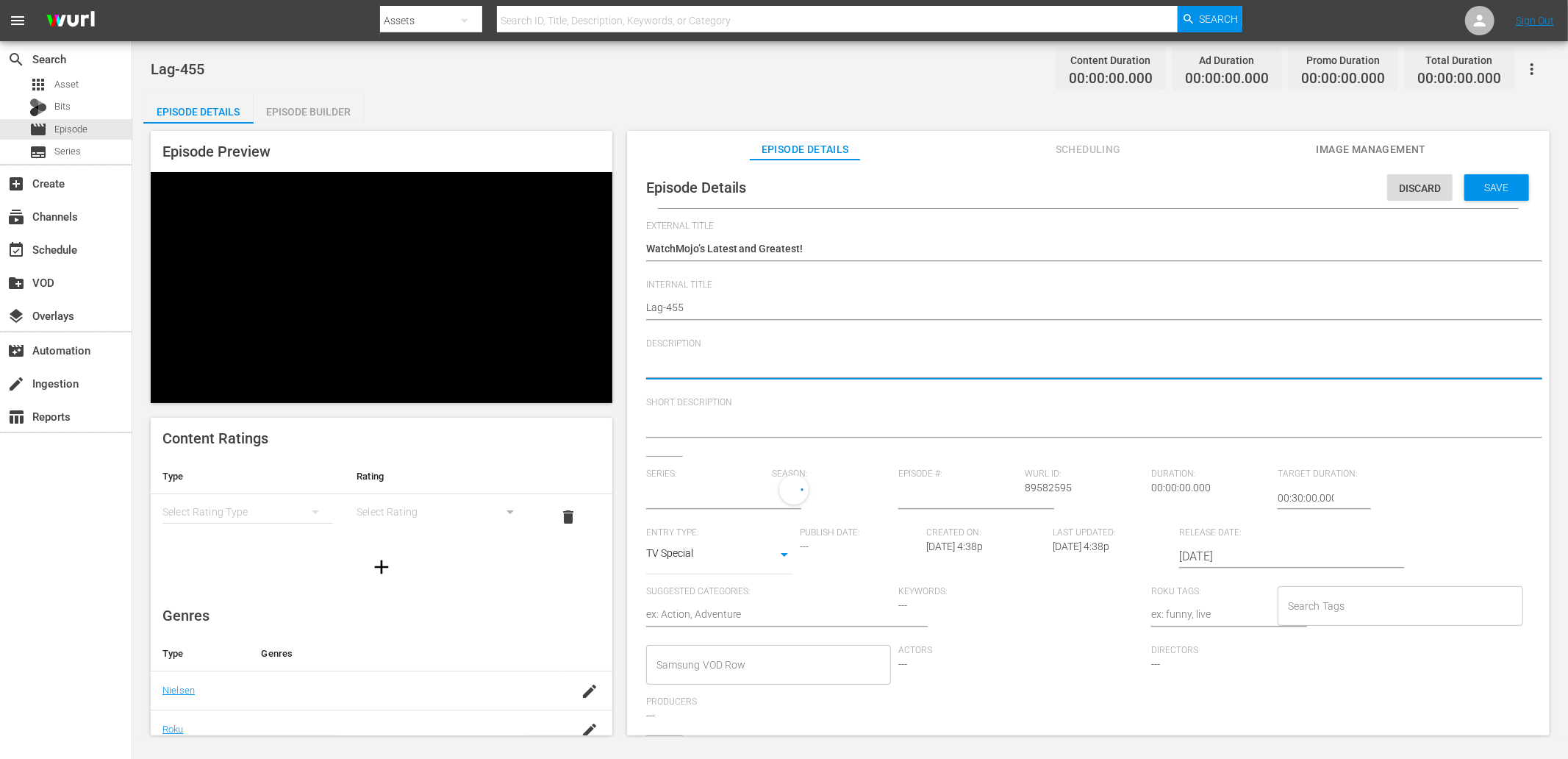
paste textarea "Stay up to date with all of the Latest and Greatest countdown videos from the W…"
type textarea "Stay up to date with all of the Latest and Greatest countdown videos from the W…"
type input "WatchMojo's Latest and Greatest"
type textarea "Stay up to date with all of the Latest and Greatest countdown videos from the W…"
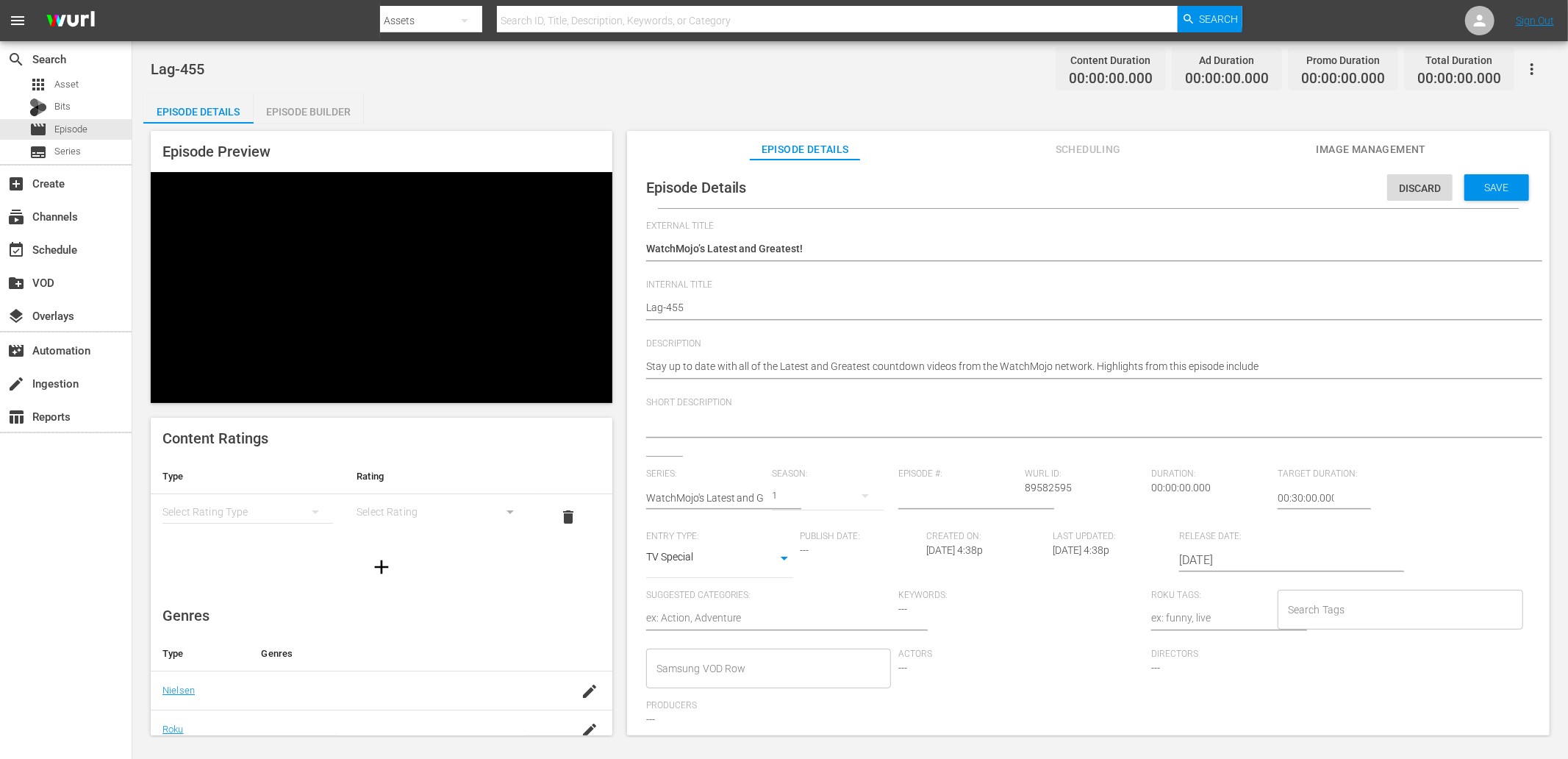
click at [693, 428] on textarea at bounding box center [1085, 427] width 877 height 18
paste textarea "Stay up to date with all of the Latest and Greatest countdown videos from the W…"
type textarea "Stay up to date with all of the Latest and Greatest countdown videos from the W…"
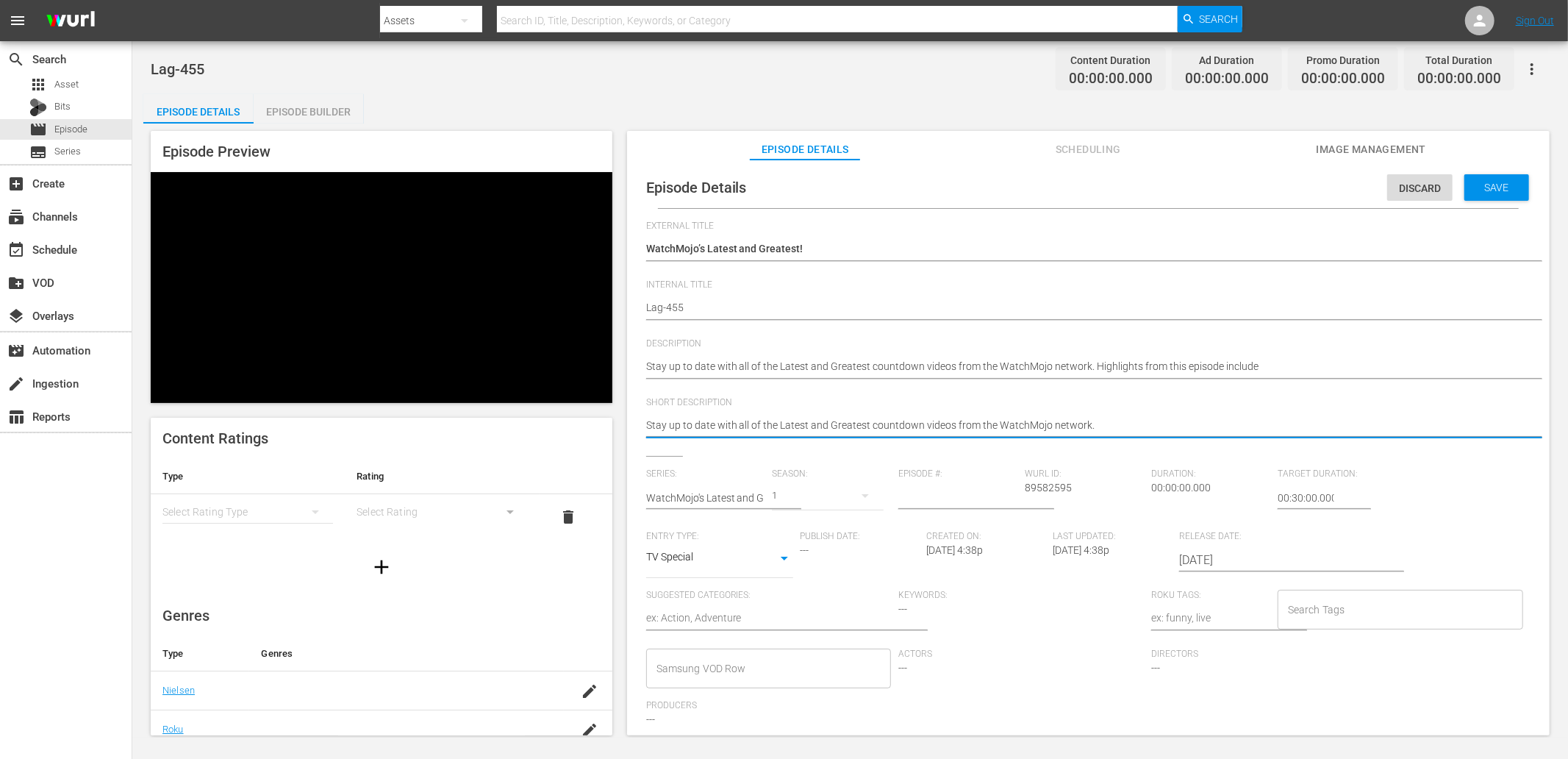
type textarea "Stay up to date with all of the Latest and Greatest countdown videos from the W…"
click at [943, 487] on input "number" at bounding box center [957, 497] width 119 height 35
type input "455"
type input "02:00:00.000"
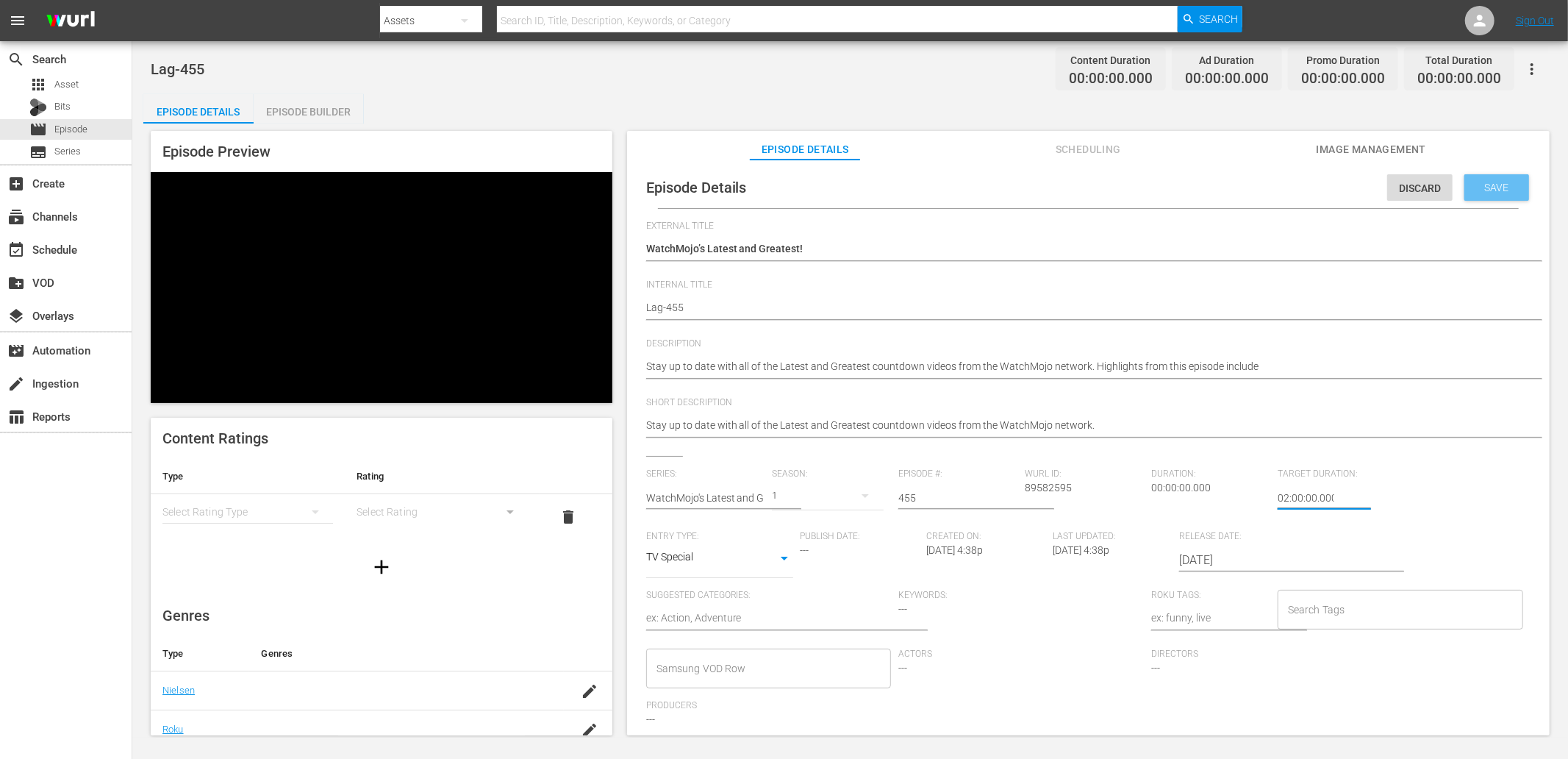
click at [1411, 199] on div "Save" at bounding box center [1496, 187] width 64 height 26
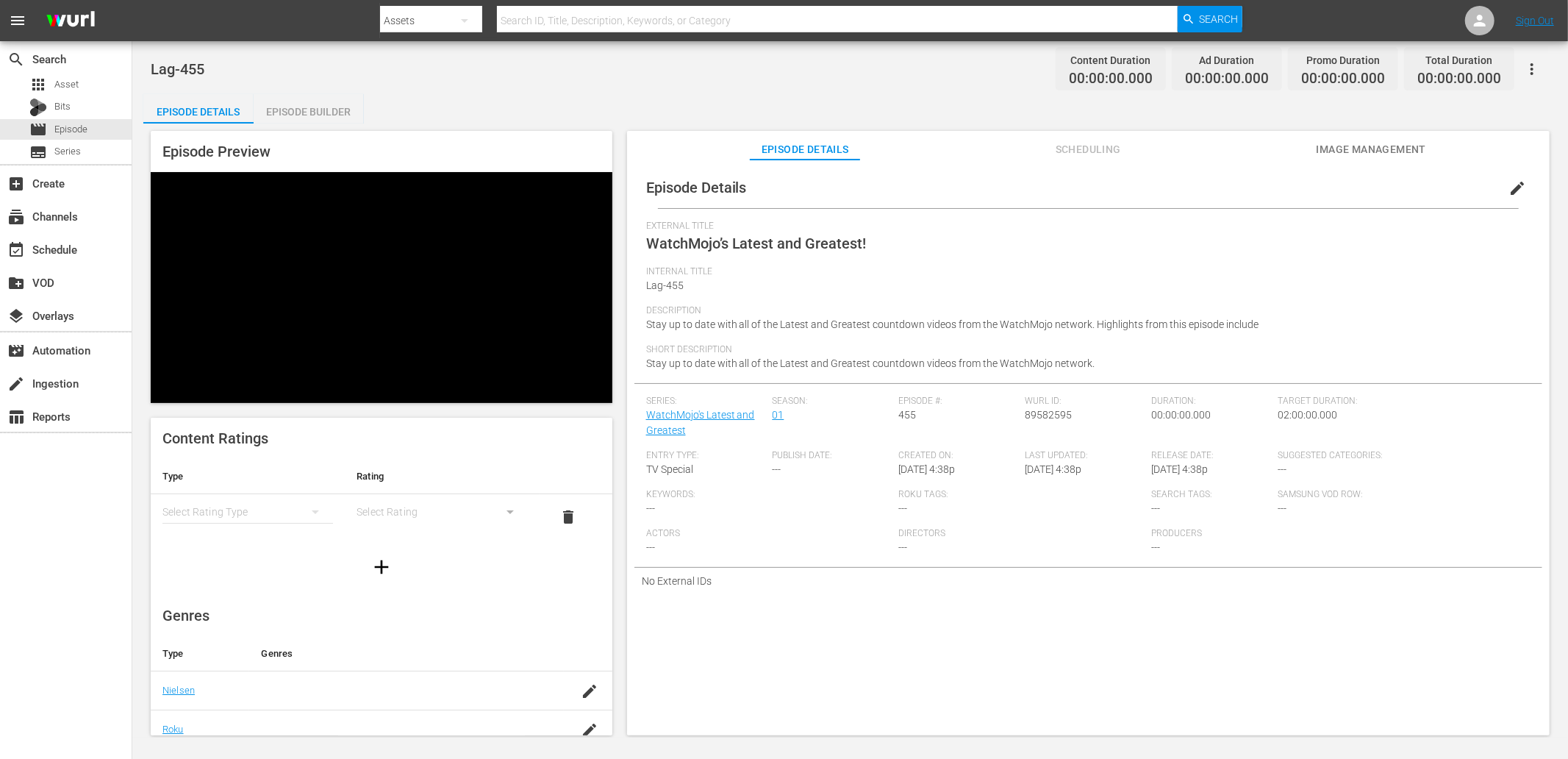
click at [1355, 150] on span "Image Management" at bounding box center [1370, 150] width 110 height 19
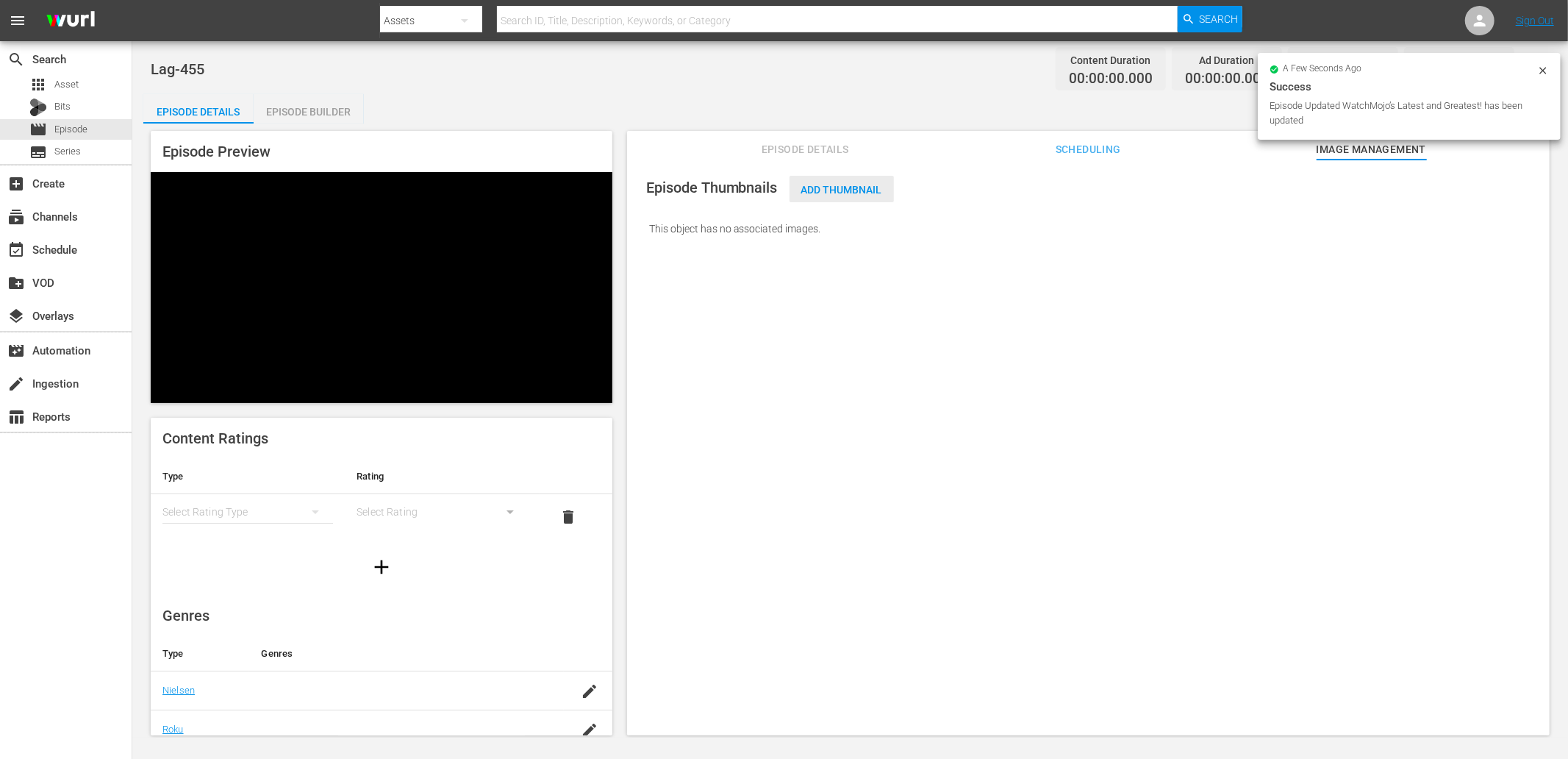
click at [860, 191] on span "Add Thumbnail" at bounding box center [841, 190] width 104 height 12
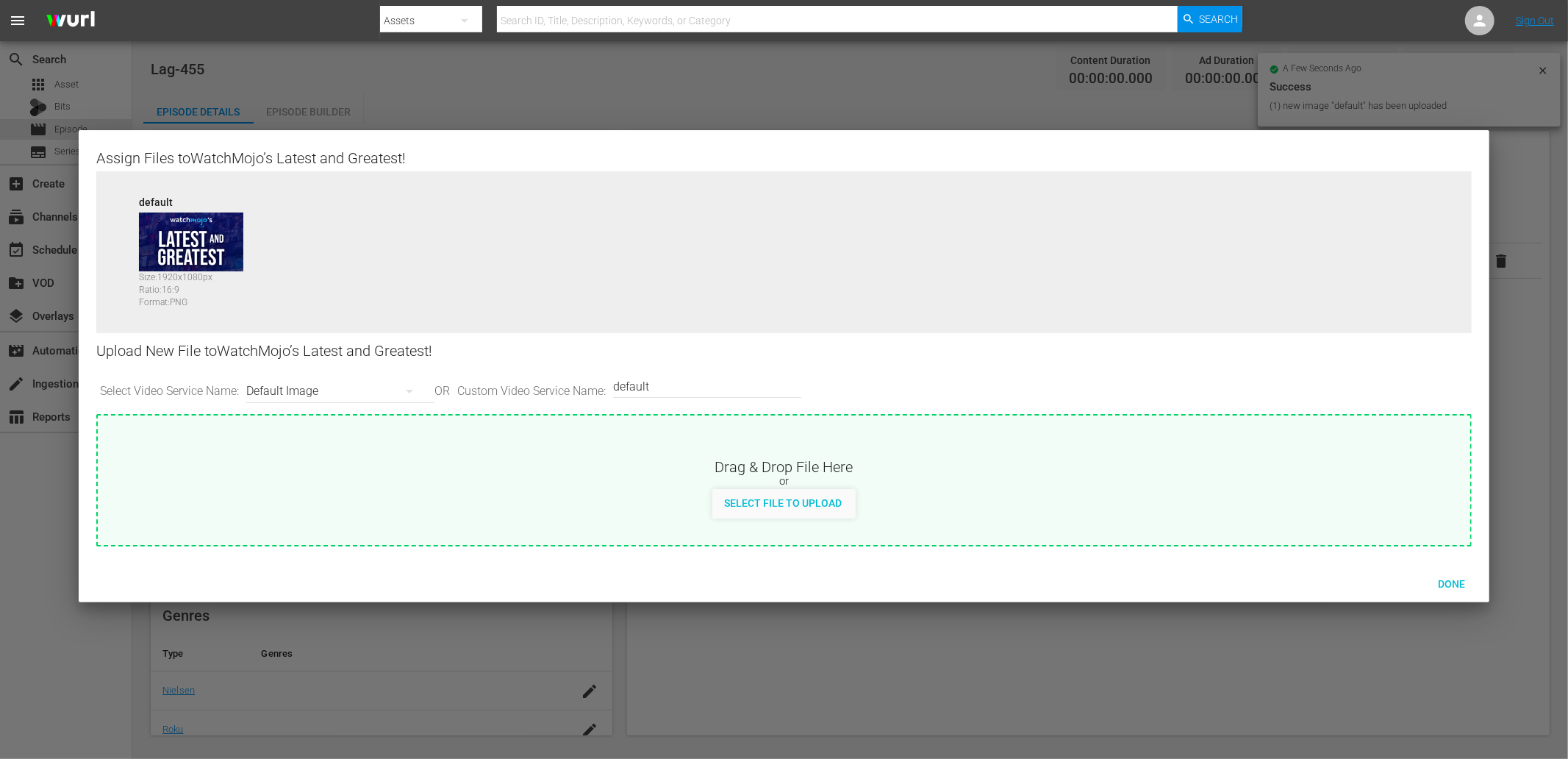
click at [331, 391] on div "Default Image" at bounding box center [337, 391] width 181 height 41
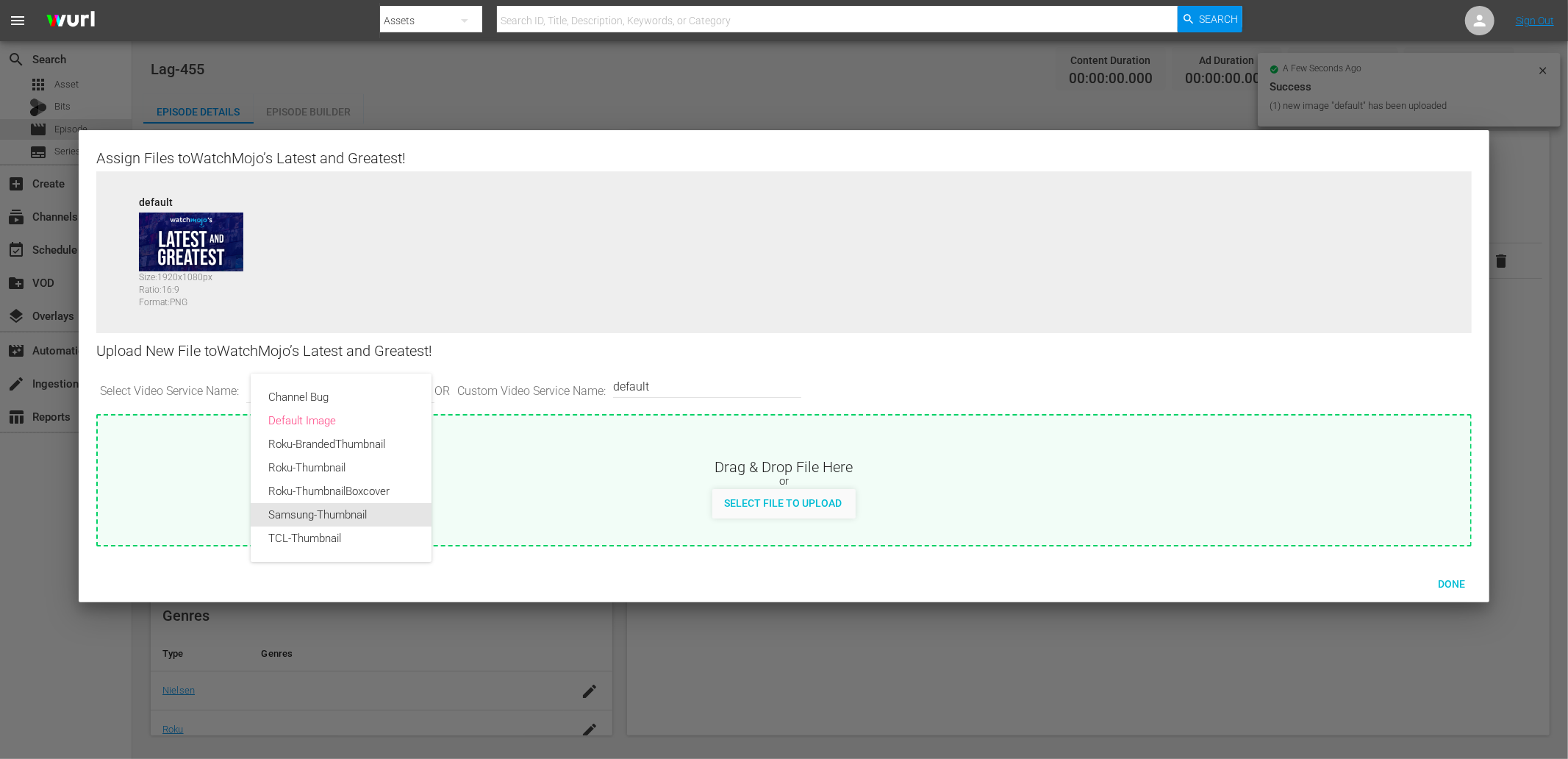
click at [312, 510] on div "Samsung-Thumbnail" at bounding box center [341, 514] width 145 height 23
type input "Samsung-Thumbnail"
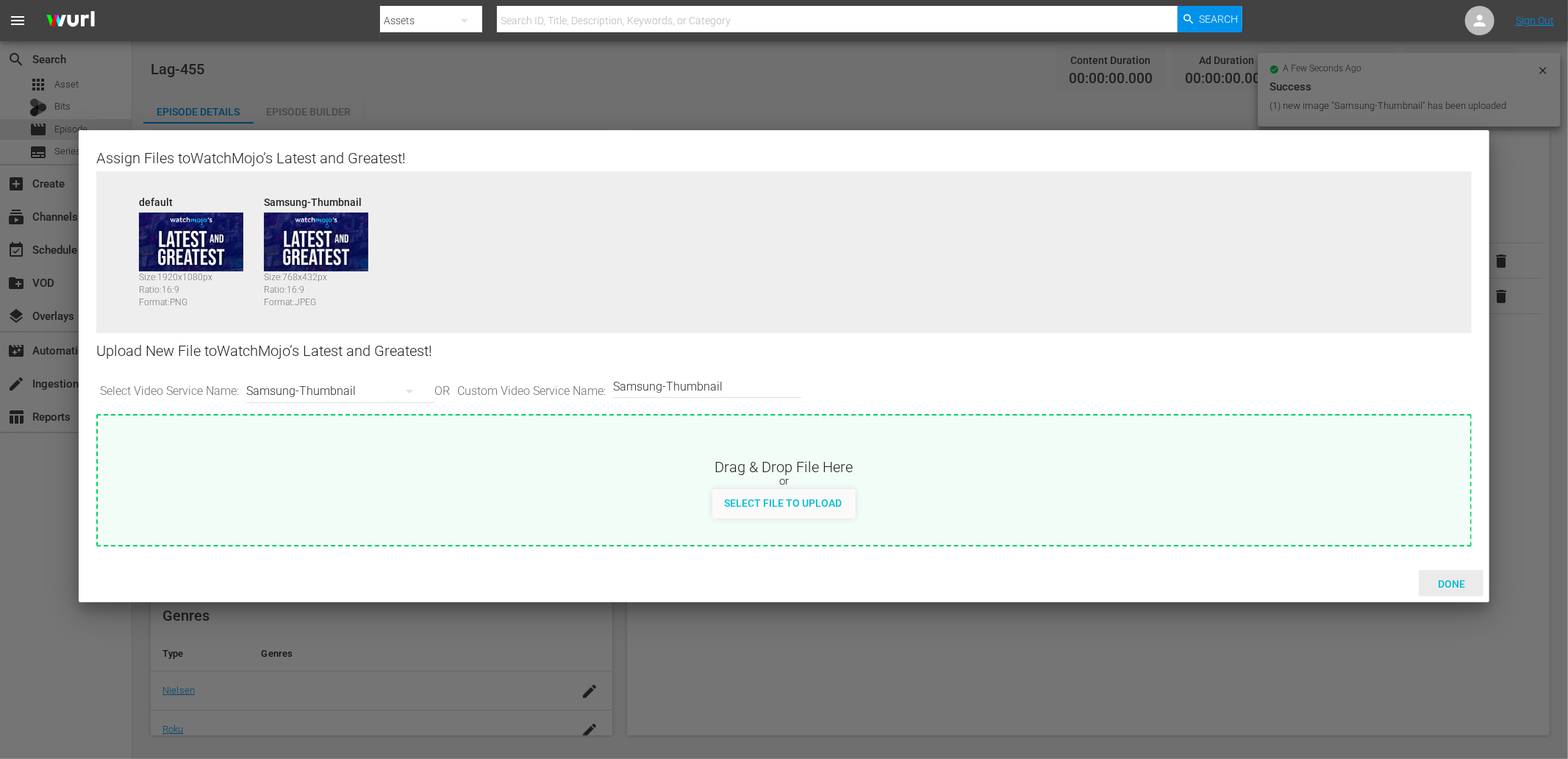
click at [1411, 579] on span "Done" at bounding box center [1451, 584] width 51 height 12
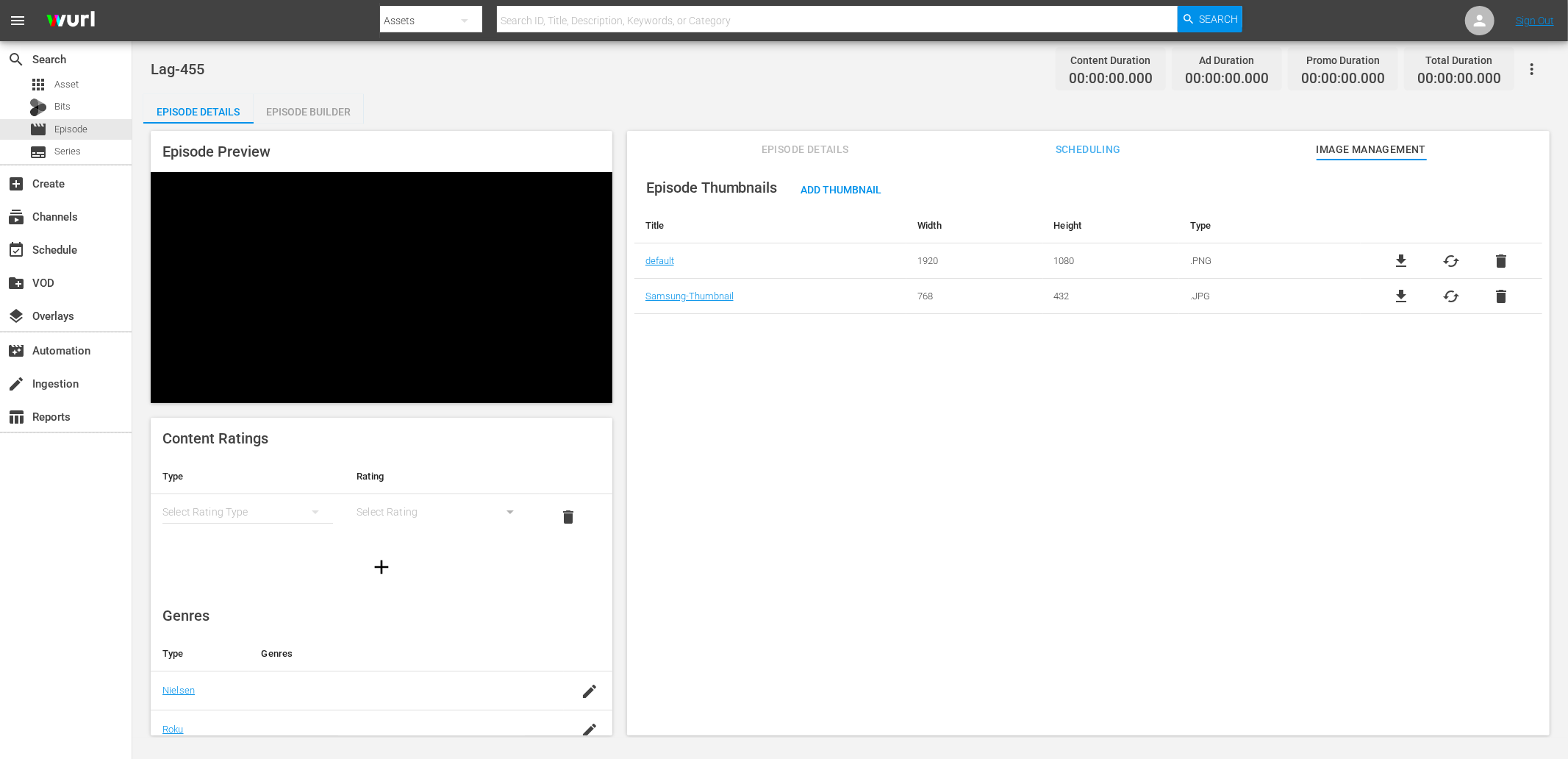
click at [305, 105] on div "Episode Builder" at bounding box center [308, 112] width 110 height 35
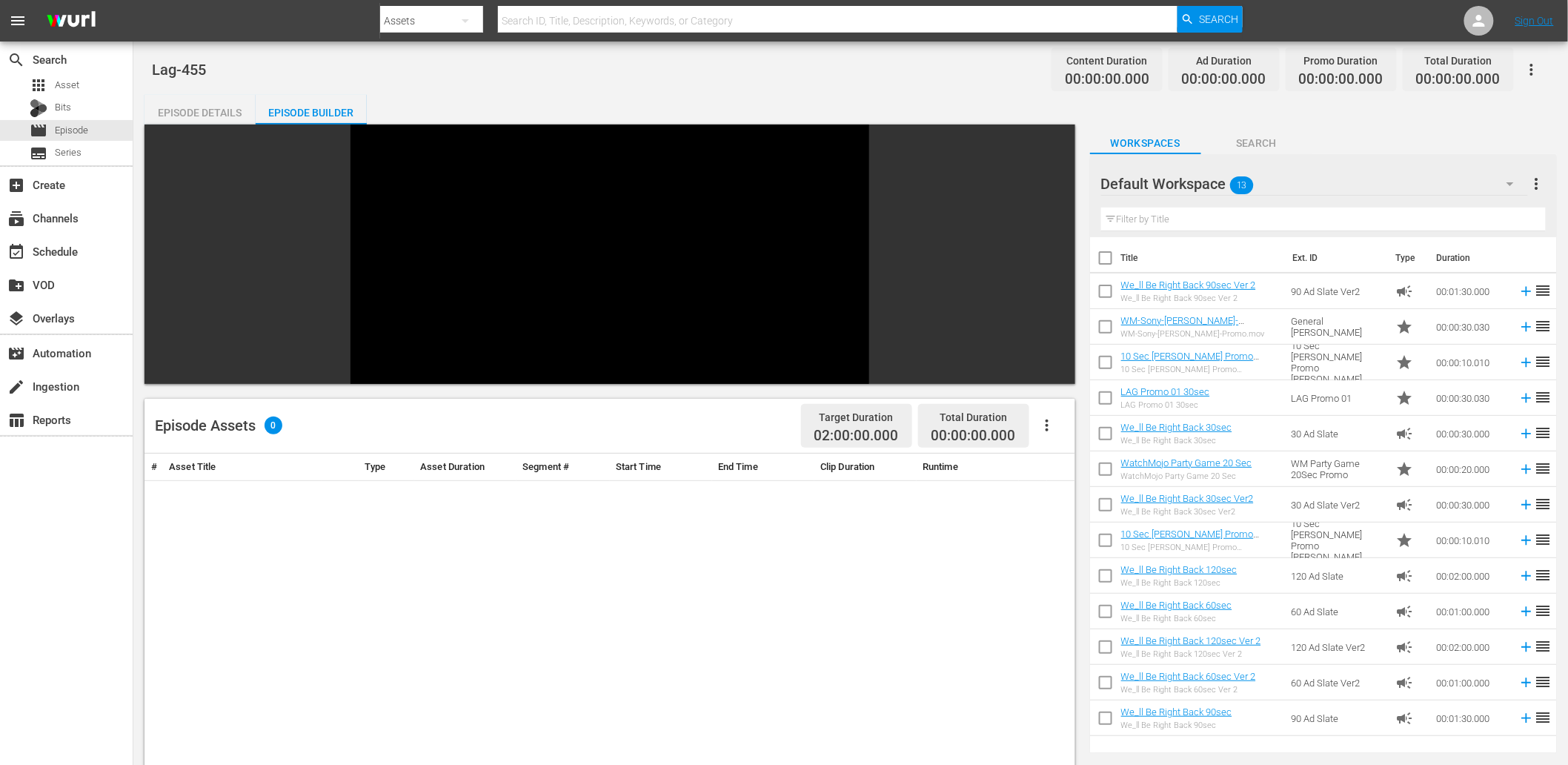
click at [1337, 193] on div "Default Workspace 13" at bounding box center [1314, 183] width 427 height 41
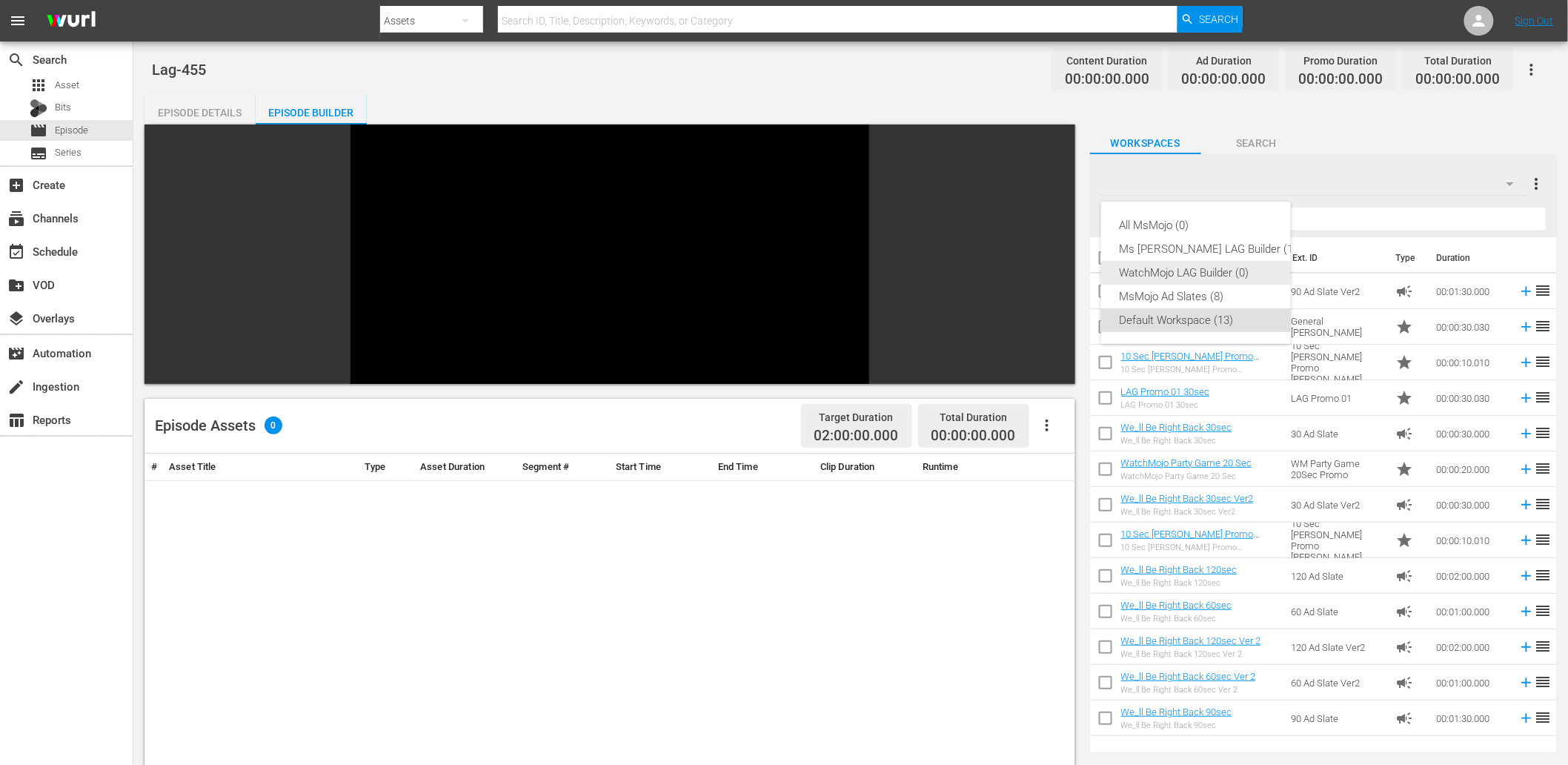
click at [1241, 275] on div "WatchMojo LAG Builder (0)" at bounding box center [1211, 272] width 184 height 23
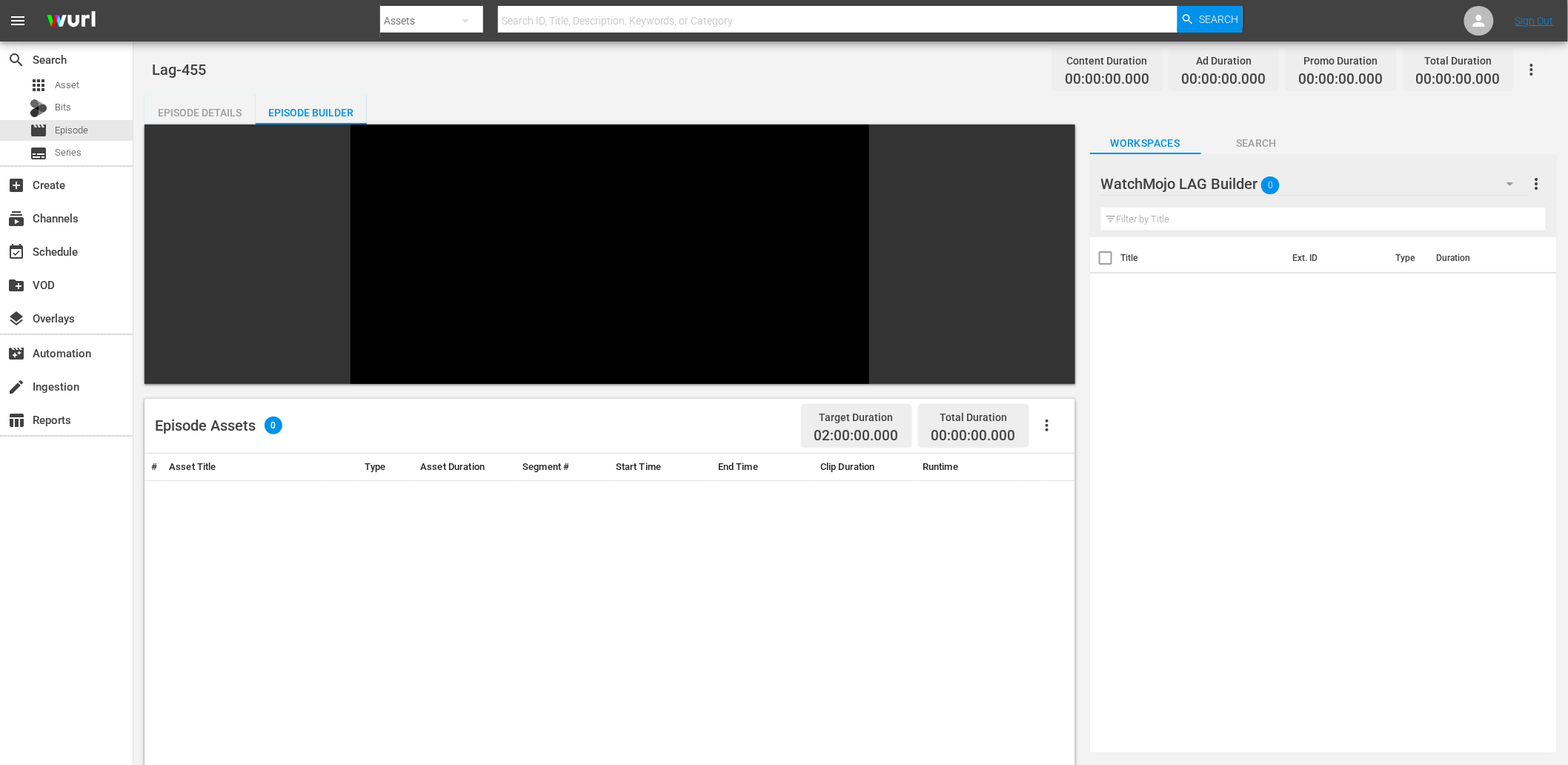
click at [1271, 140] on span "Search" at bounding box center [1256, 143] width 111 height 19
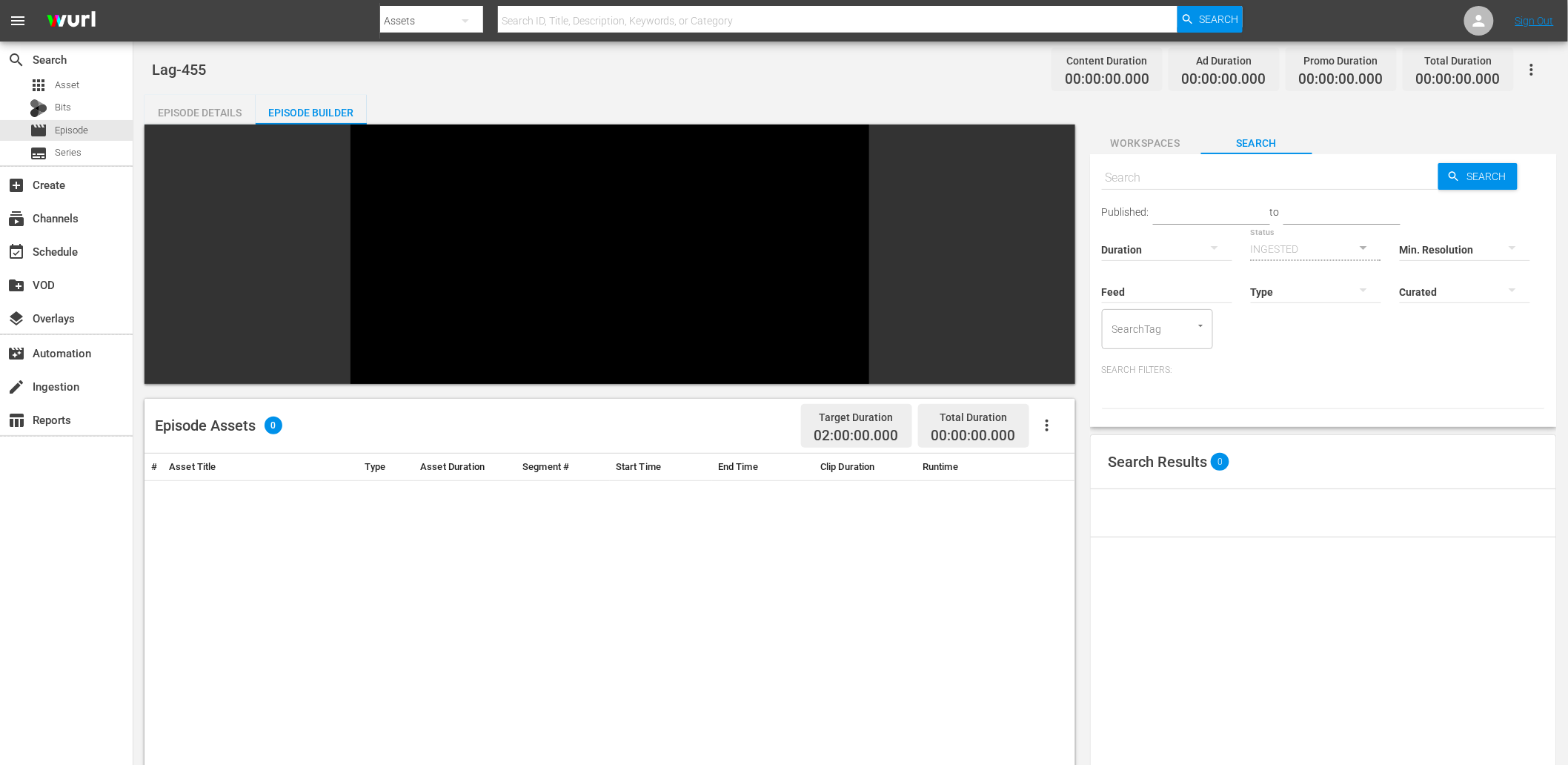
click at [1164, 137] on span "Workspaces" at bounding box center [1145, 143] width 111 height 19
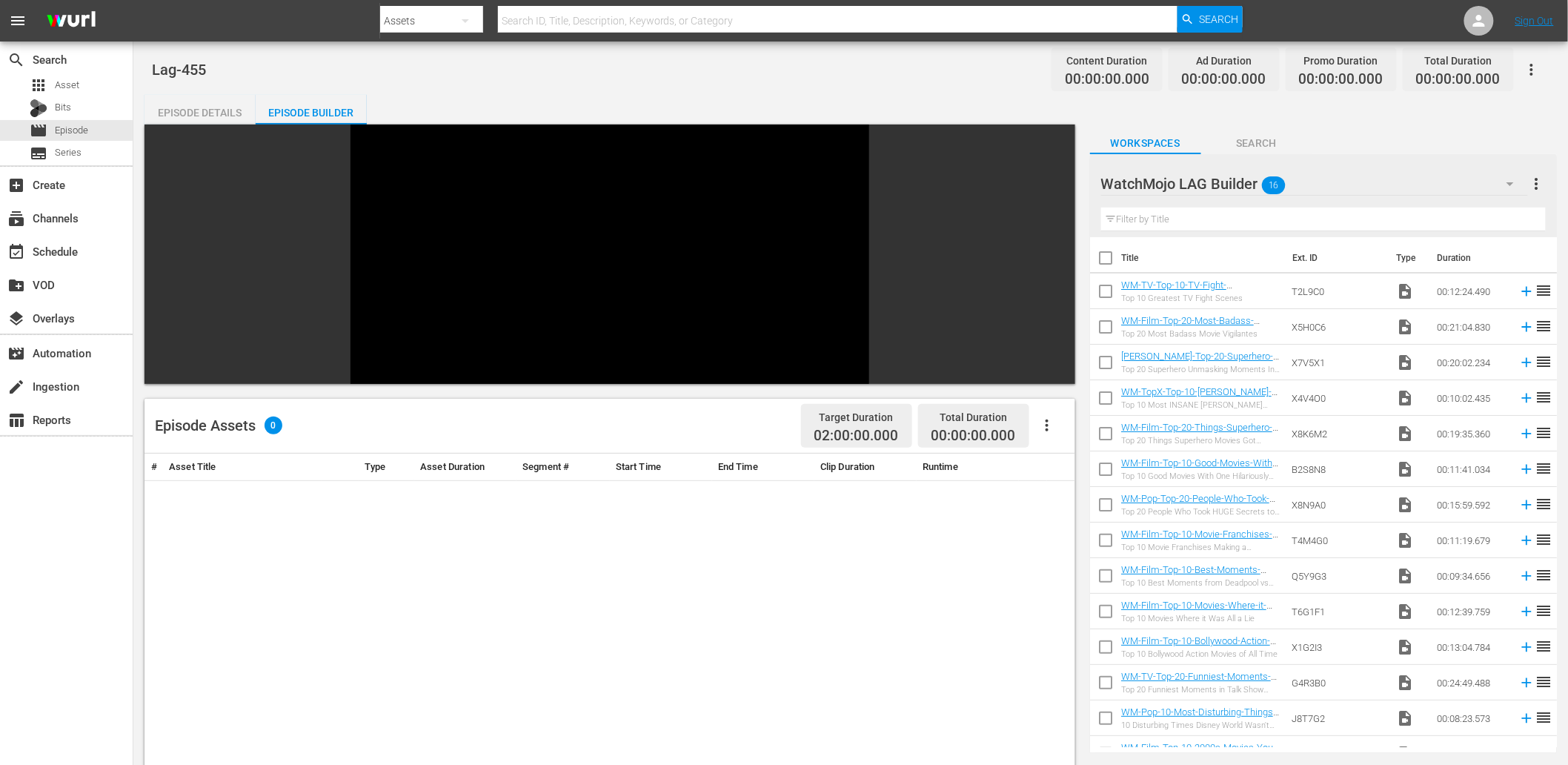
click at [1099, 258] on input "checkbox" at bounding box center [1105, 260] width 31 height 31
checkbox input "true"
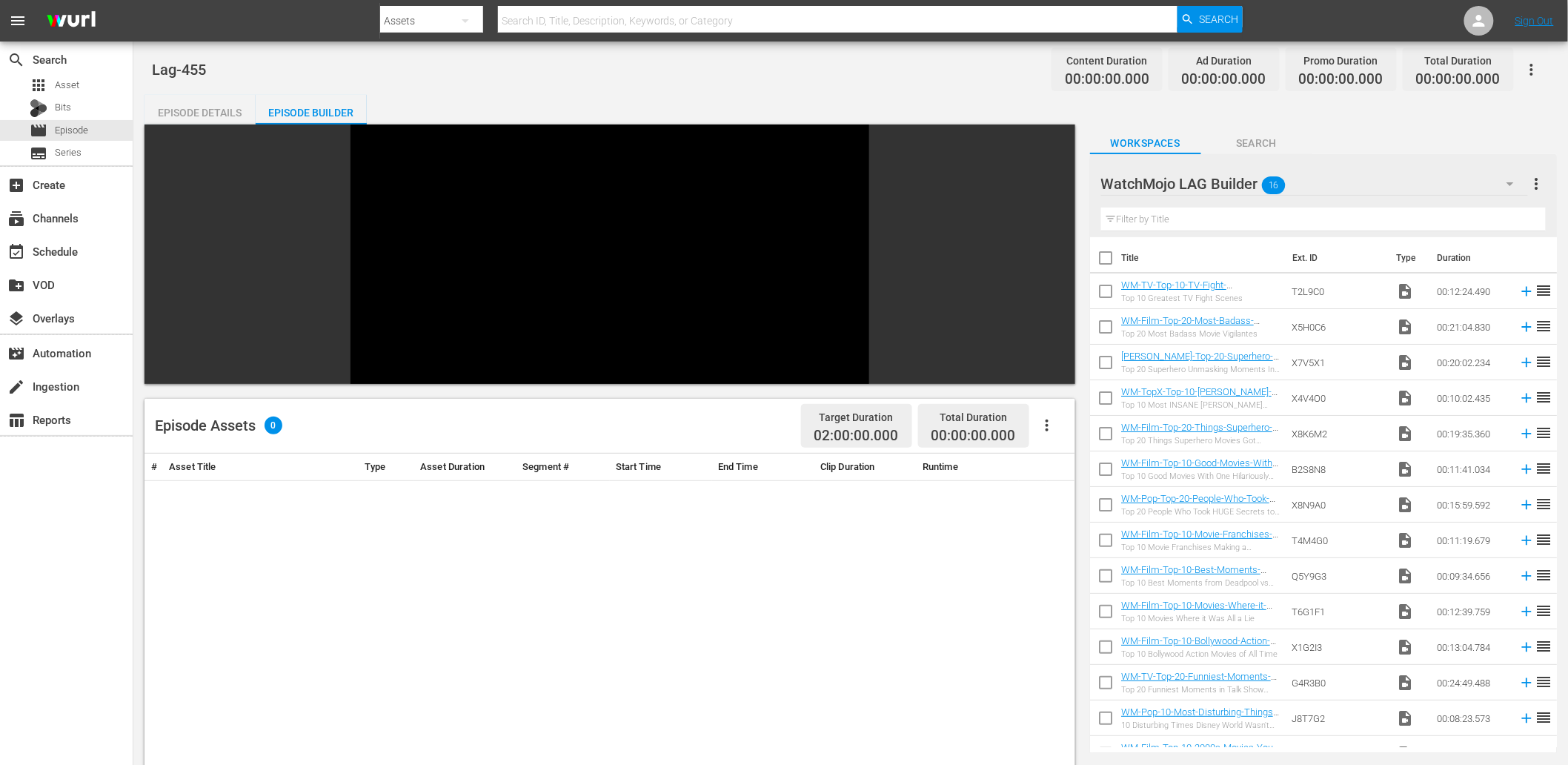
checkbox input "true"
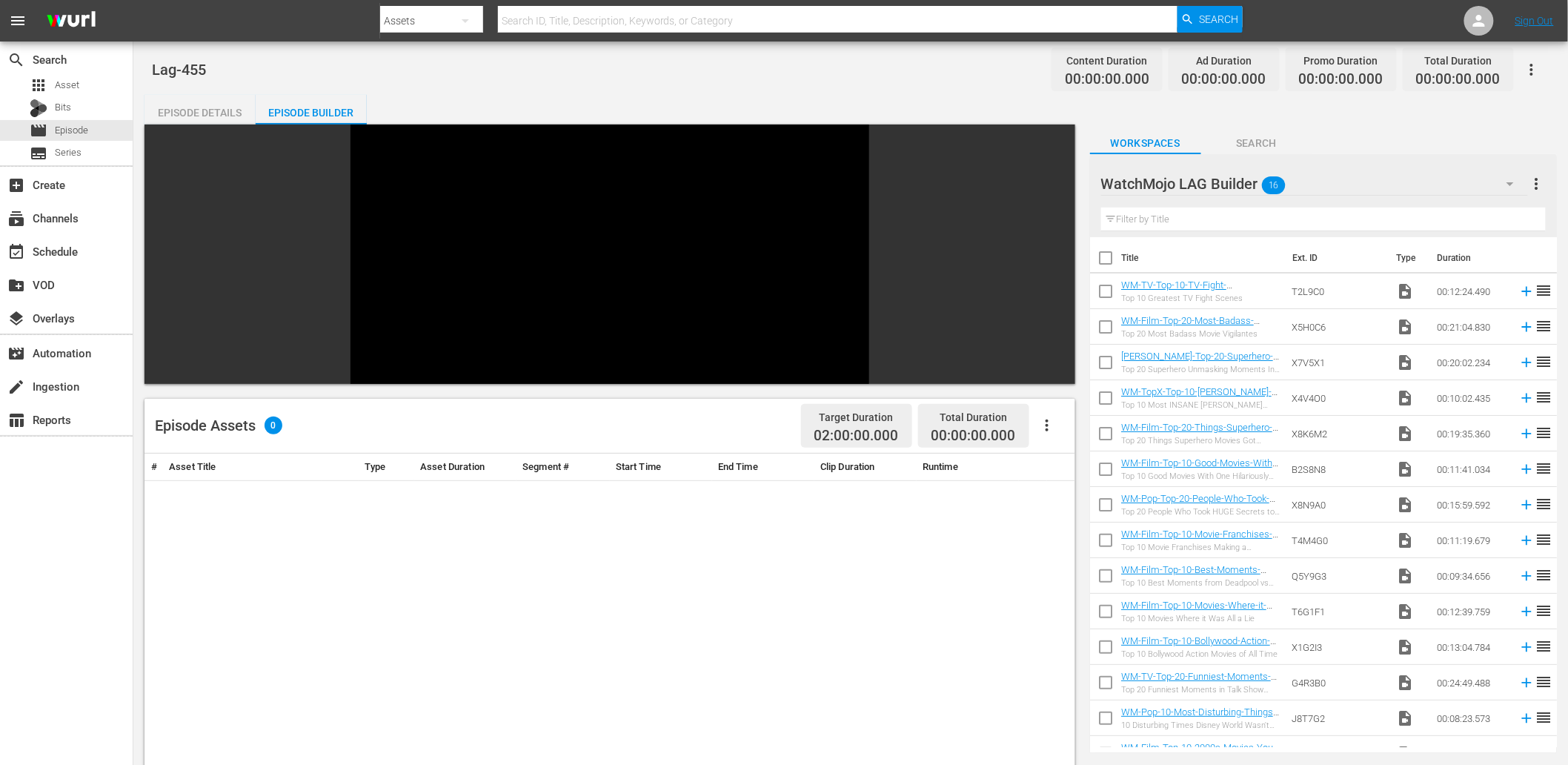
checkbox input "true"
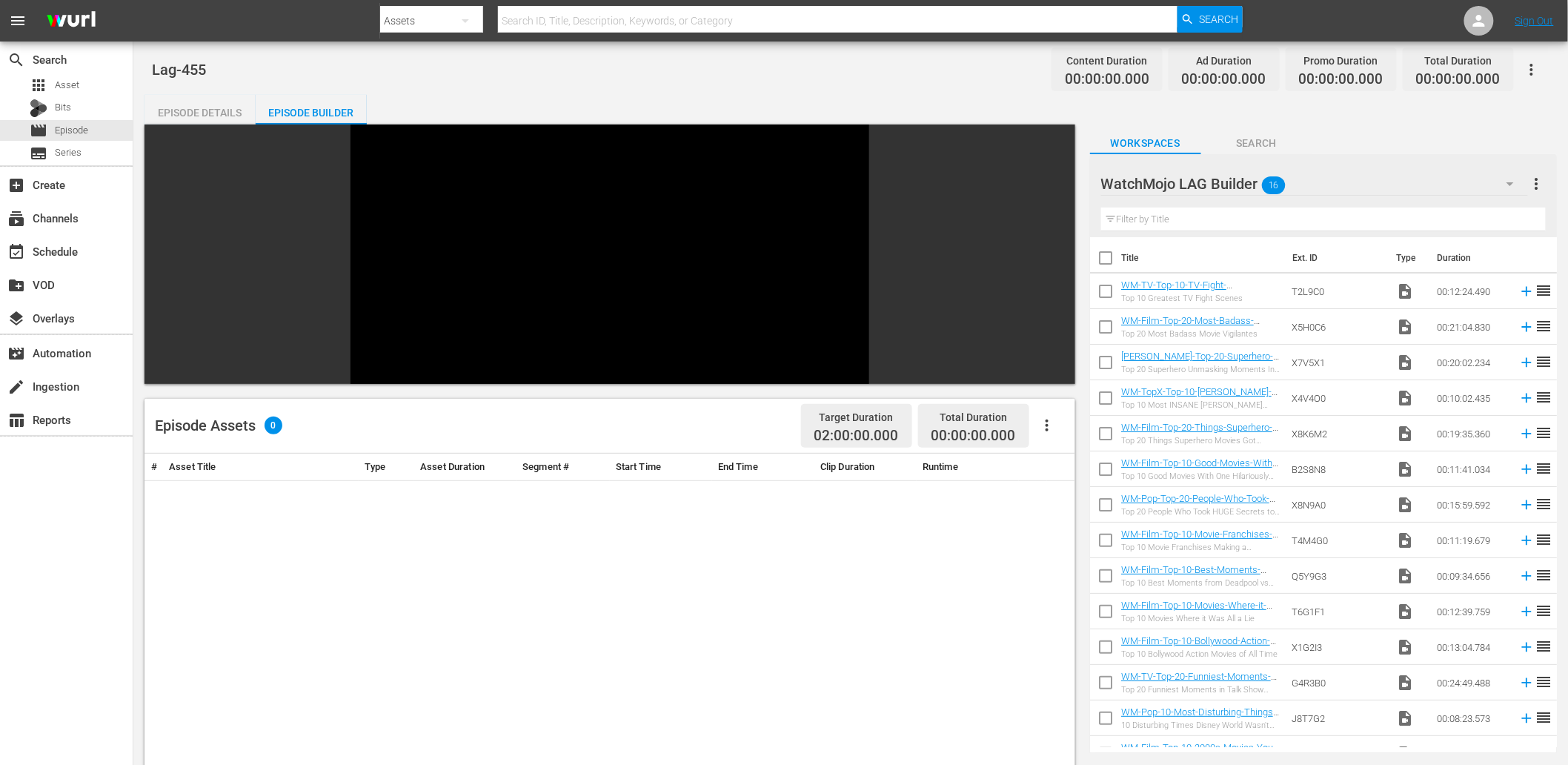
checkbox input "true"
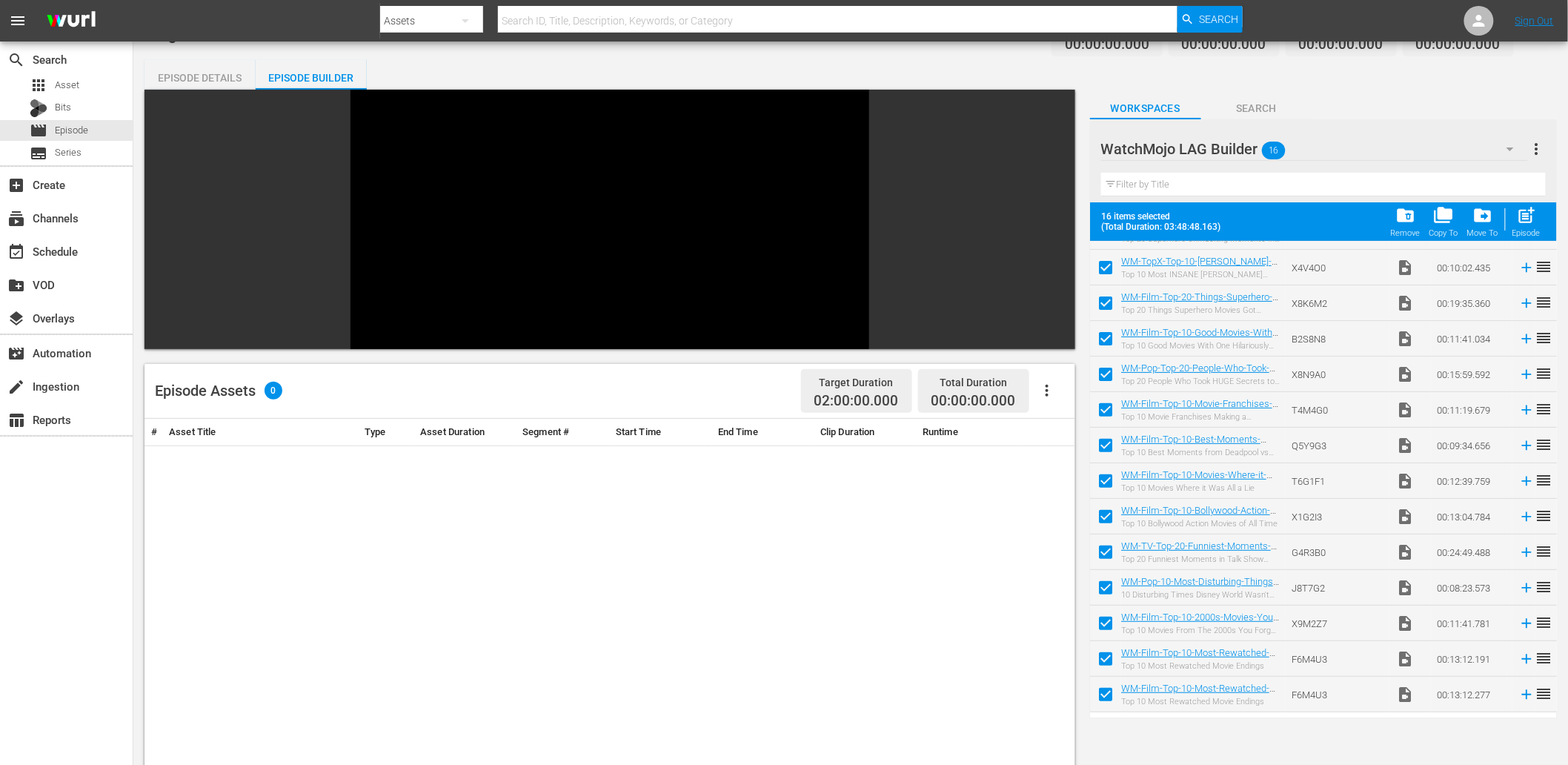
scroll to position [55, 0]
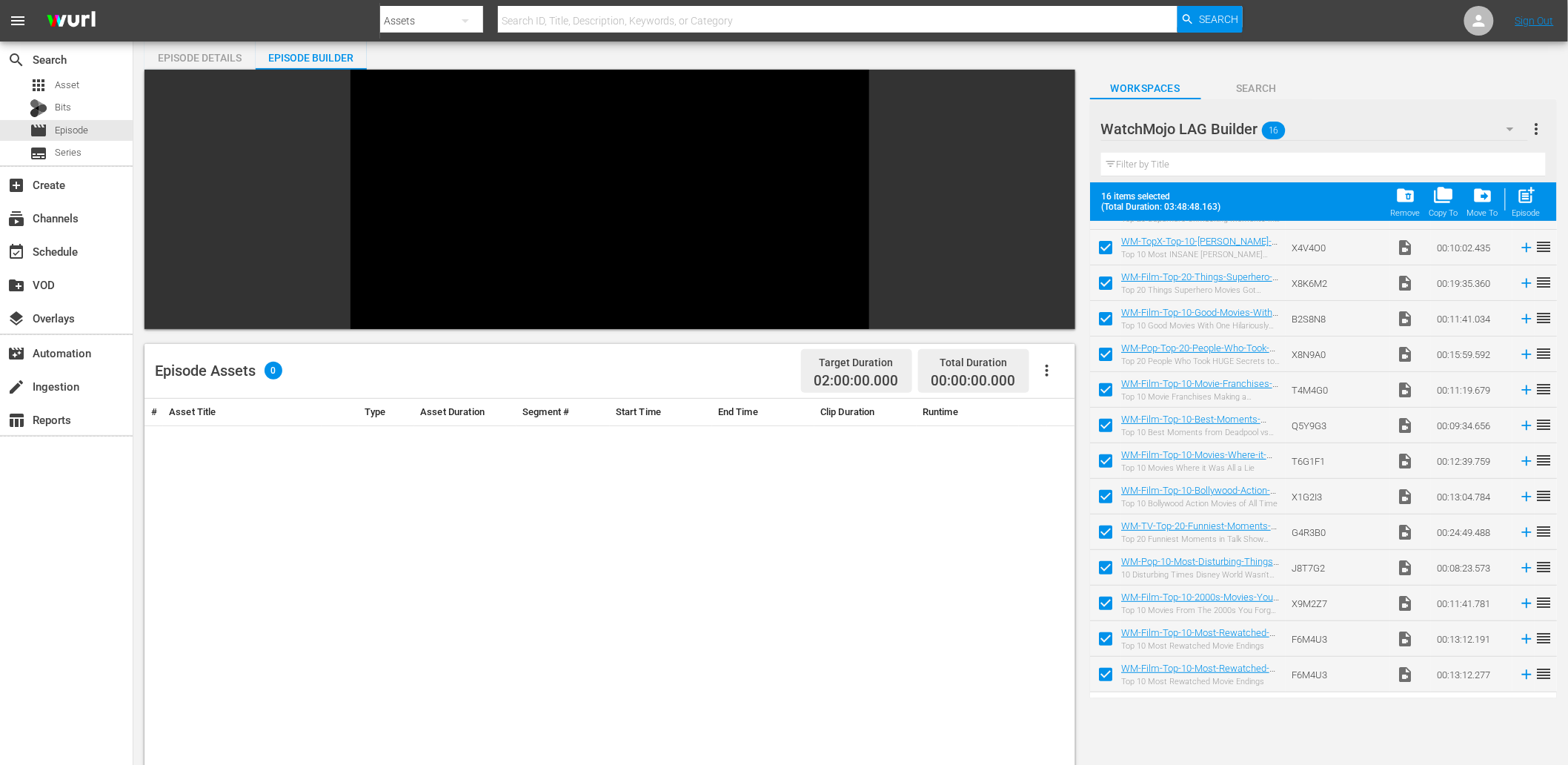
click at [1099, 674] on input "checkbox" at bounding box center [1105, 677] width 31 height 31
checkbox input "false"
click at [1100, 639] on input "checkbox" at bounding box center [1105, 641] width 31 height 31
checkbox input "false"
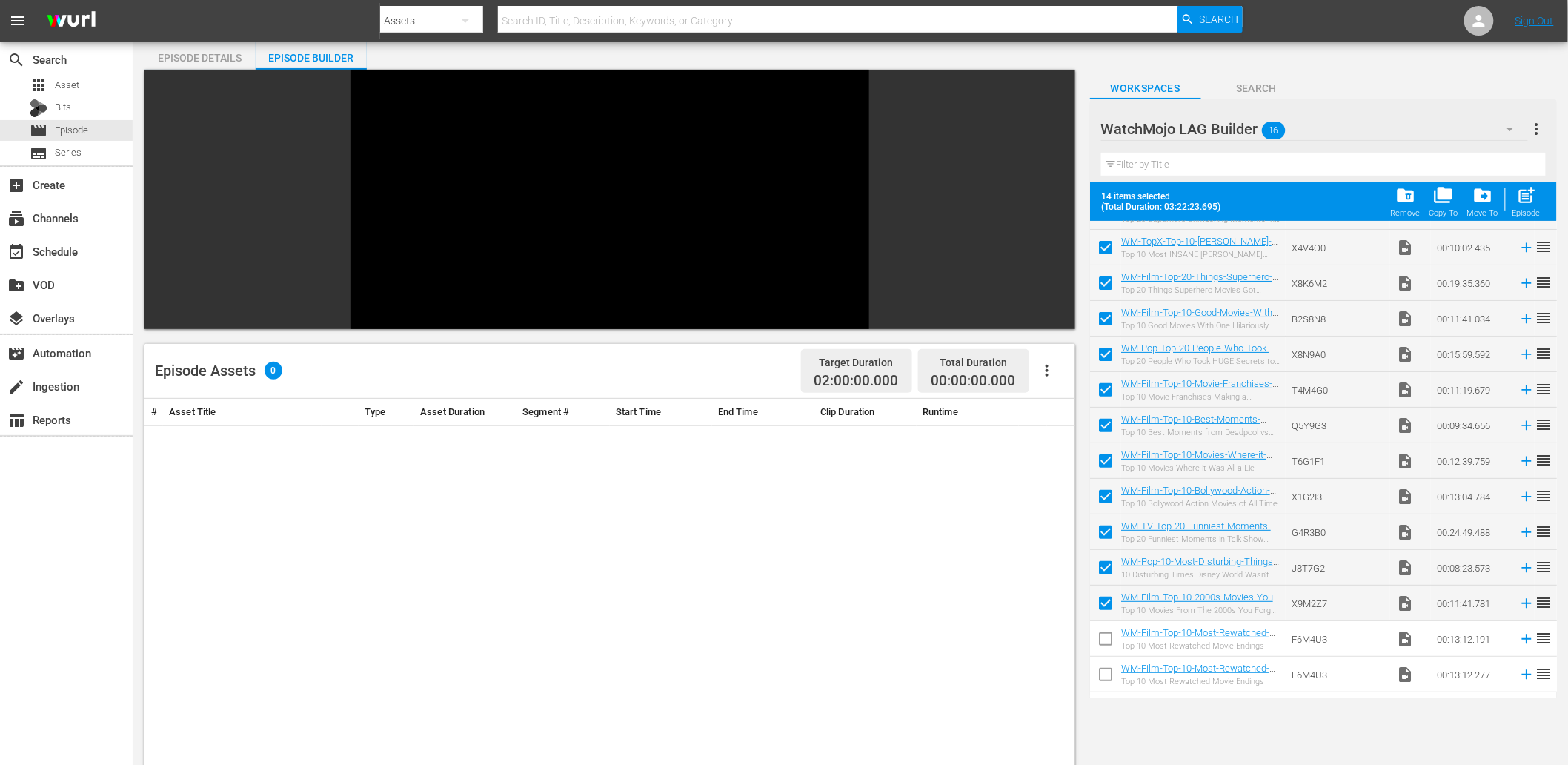
click at [1108, 597] on input "checkbox" at bounding box center [1105, 606] width 31 height 31
checkbox input "false"
click at [1094, 531] on input "checkbox" at bounding box center [1105, 534] width 31 height 31
checkbox input "false"
click at [1102, 499] on input "checkbox" at bounding box center [1105, 499] width 31 height 31
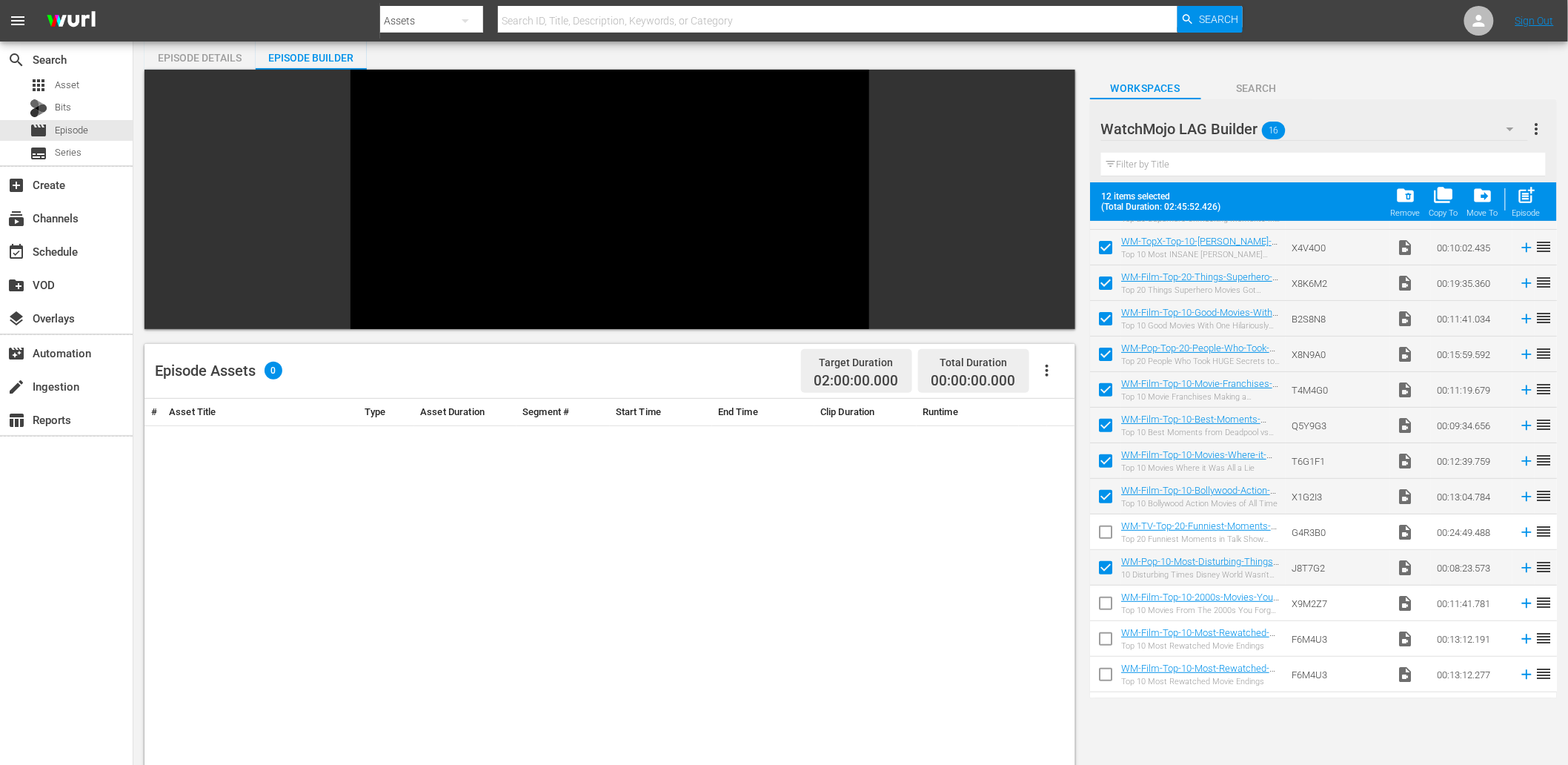
checkbox input "false"
click at [1101, 558] on input "checkbox" at bounding box center [1105, 570] width 31 height 31
checkbox input "false"
click at [1108, 463] on input "checkbox" at bounding box center [1105, 463] width 31 height 31
checkbox input "false"
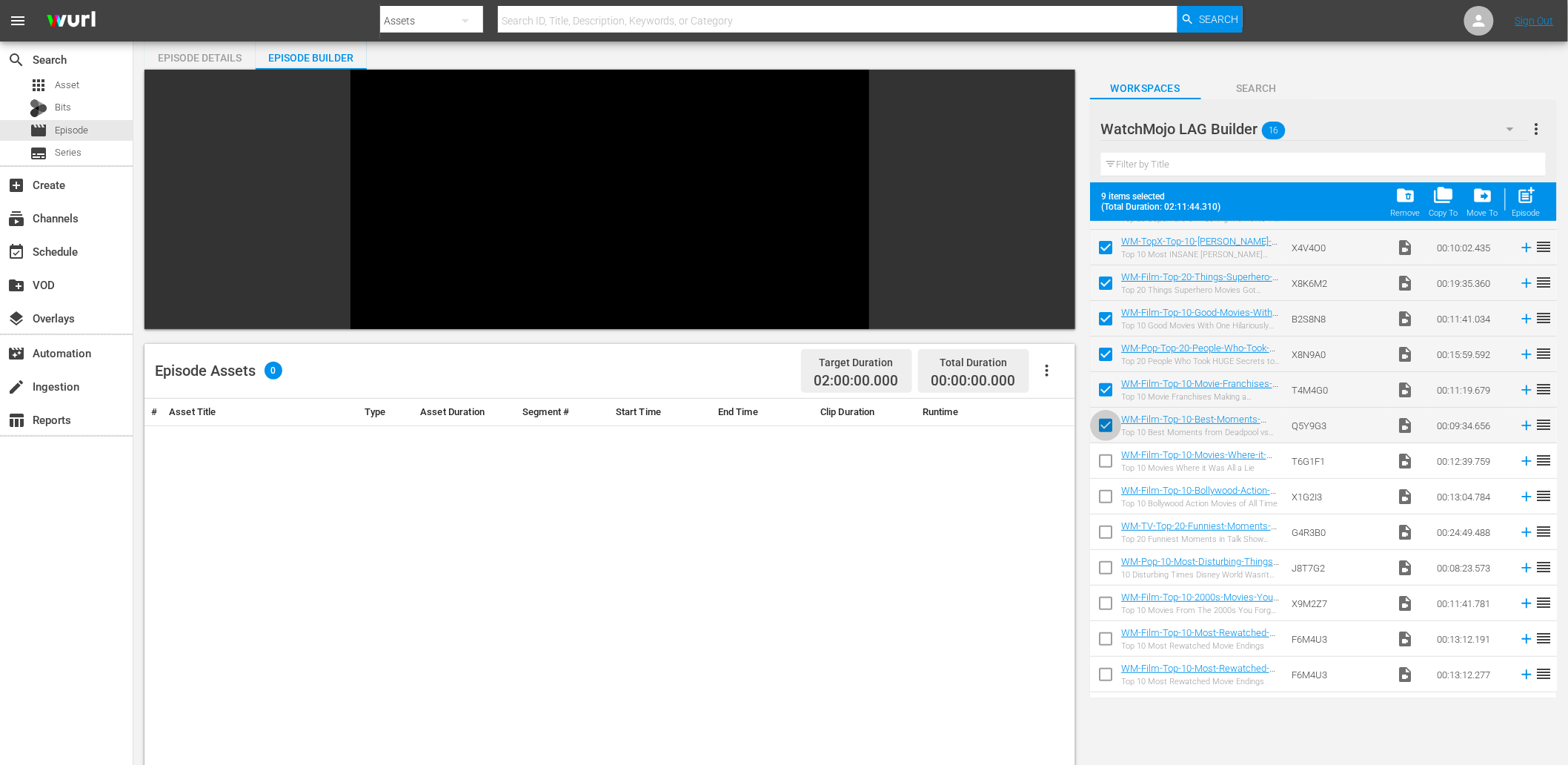
click at [1102, 420] on input "checkbox" at bounding box center [1105, 428] width 31 height 31
checkbox input "false"
click at [1102, 402] on input "checkbox" at bounding box center [1105, 392] width 31 height 31
checkbox input "false"
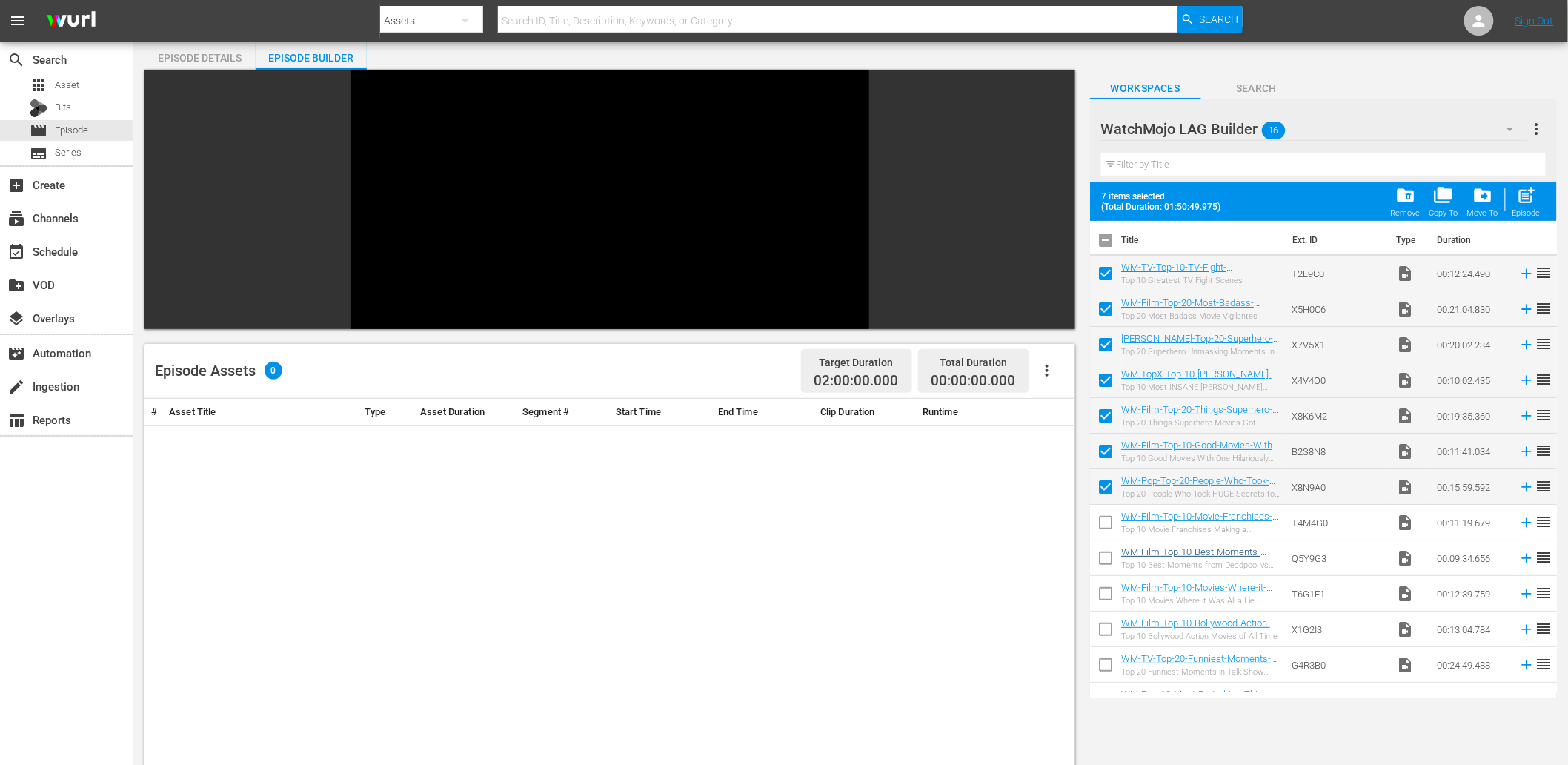
scroll to position [0, 0]
click at [1102, 486] on input "checkbox" at bounding box center [1105, 491] width 31 height 31
click at [1102, 487] on input "checkbox" at bounding box center [1105, 491] width 31 height 31
checkbox input "true"
click at [1099, 373] on input "checkbox" at bounding box center [1105, 384] width 31 height 31
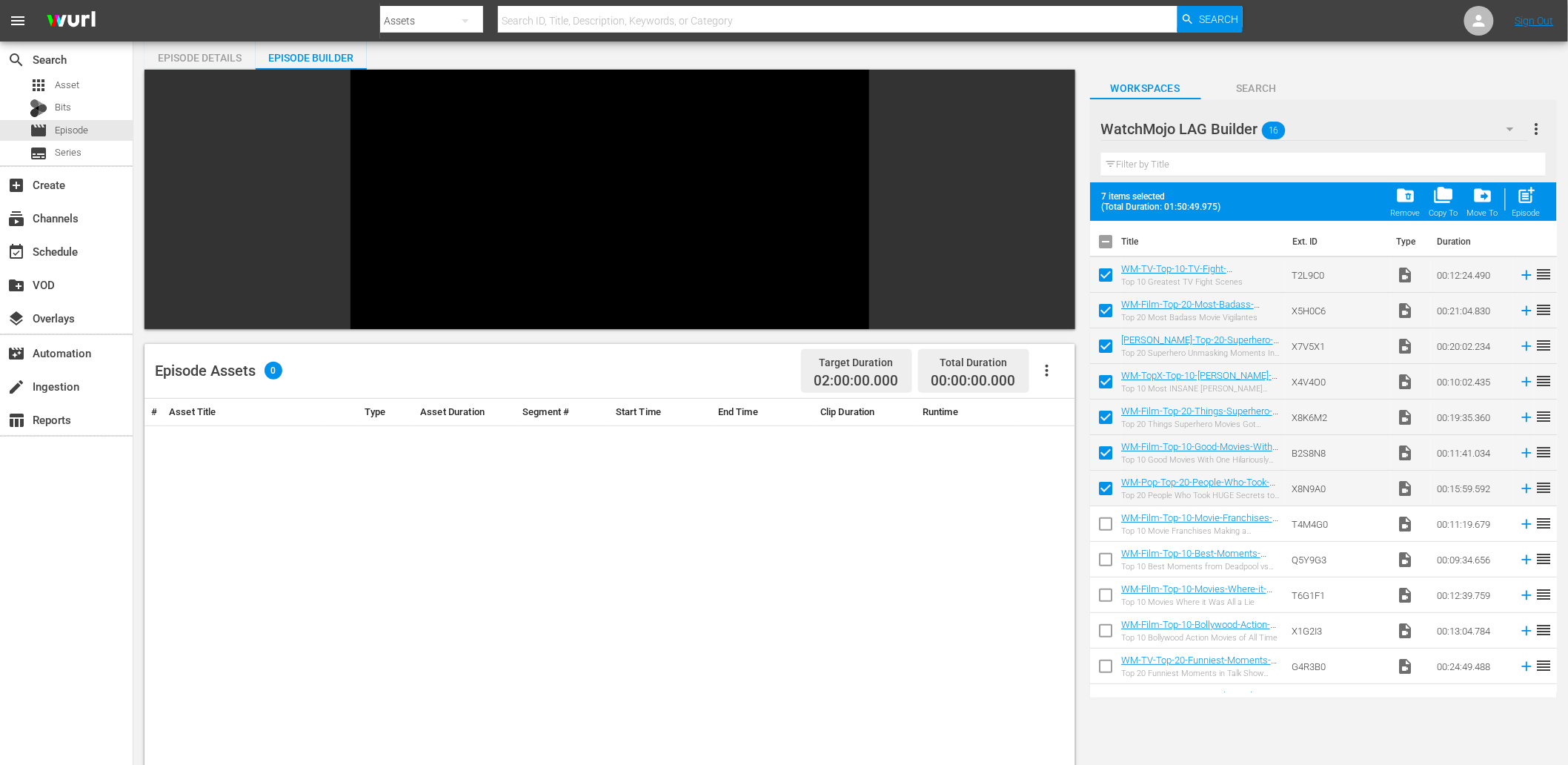
checkbox input "false"
click at [1105, 563] on input "checkbox" at bounding box center [1105, 562] width 31 height 31
checkbox input "true"
click at [1106, 450] on input "checkbox" at bounding box center [1105, 455] width 31 height 31
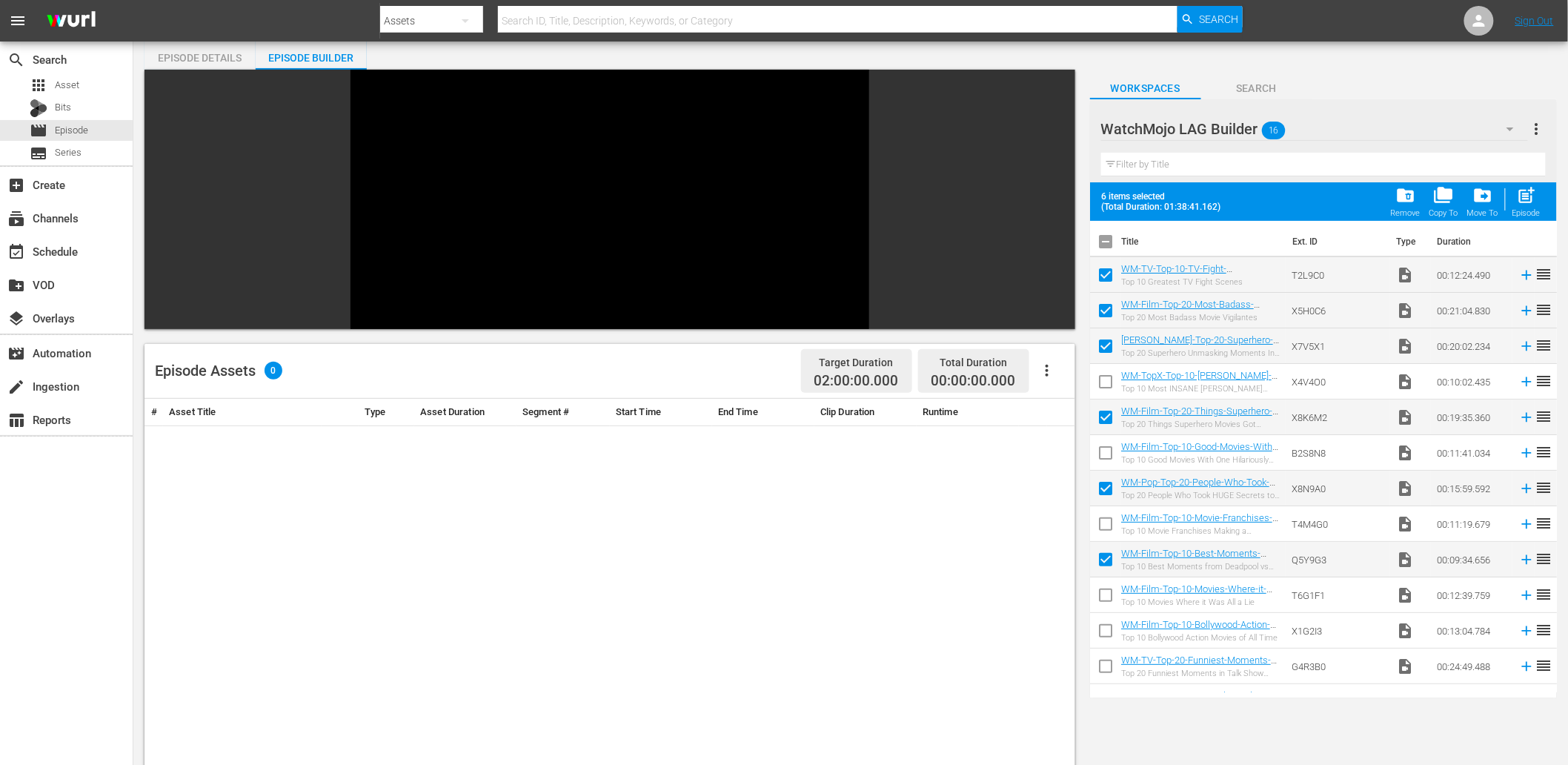
click at [1106, 450] on input "checkbox" at bounding box center [1105, 455] width 31 height 31
checkbox input "true"
click at [1107, 558] on input "checkbox" at bounding box center [1105, 562] width 31 height 31
checkbox input "false"
click at [1113, 376] on input "checkbox" at bounding box center [1105, 384] width 31 height 31
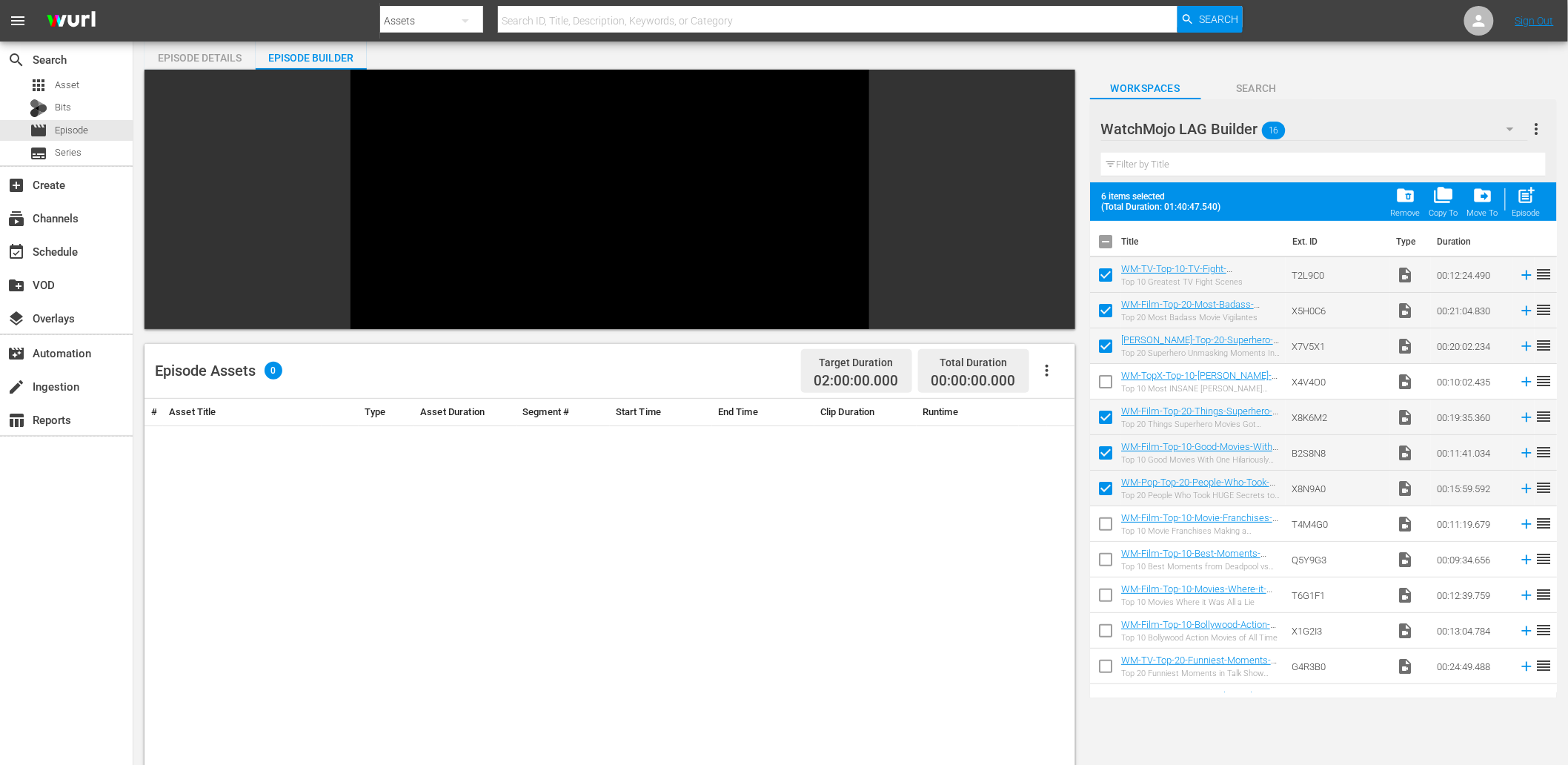
checkbox input "true"
click at [1100, 457] on input "checkbox" at bounding box center [1105, 455] width 31 height 31
checkbox input "false"
click at [1118, 391] on input "checkbox" at bounding box center [1105, 384] width 31 height 31
click at [1109, 389] on input "checkbox" at bounding box center [1105, 384] width 31 height 31
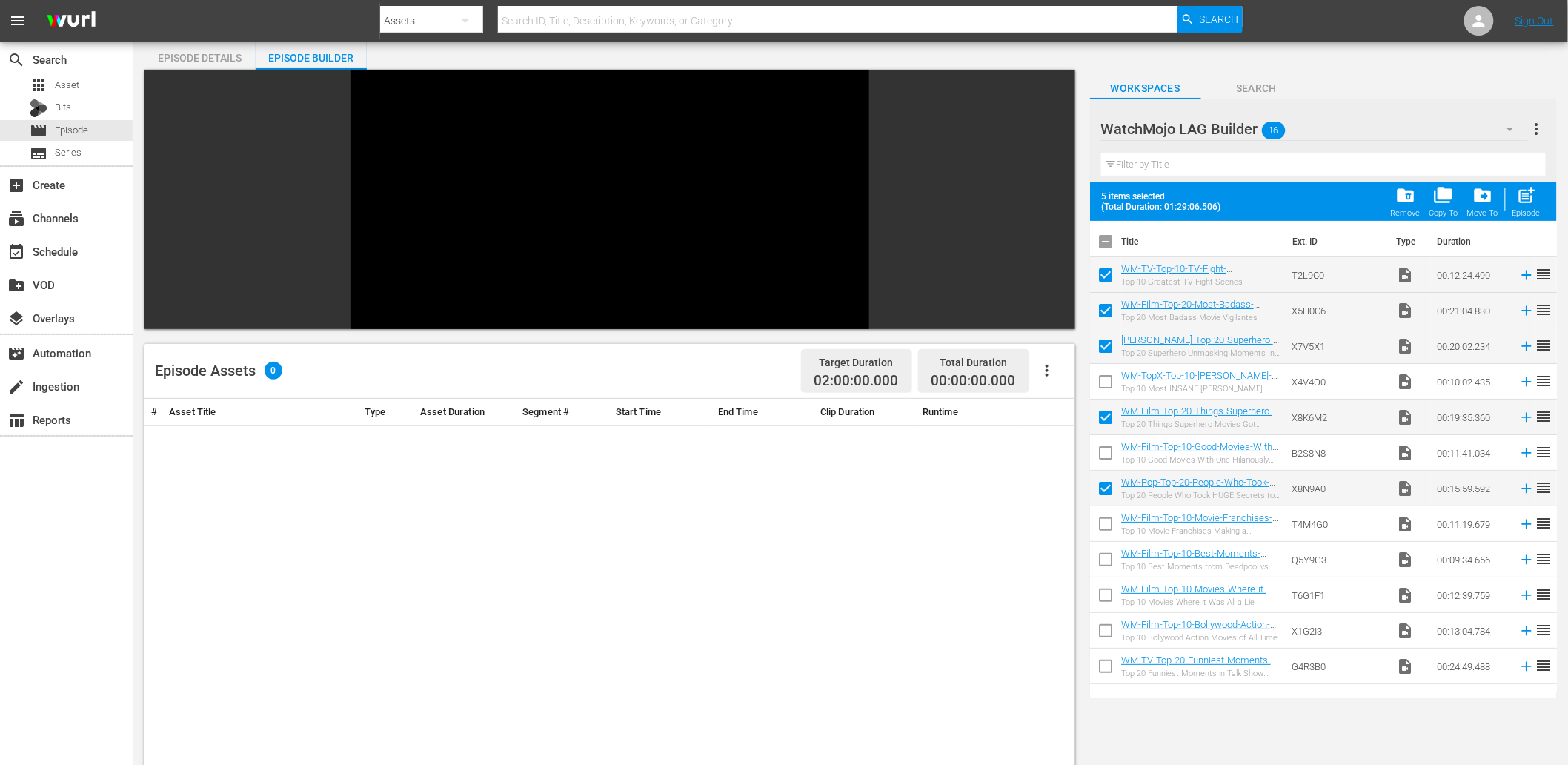
checkbox input "true"
click at [1096, 421] on input "checkbox" at bounding box center [1105, 419] width 31 height 31
checkbox input "false"
click at [1105, 450] on input "checkbox" at bounding box center [1105, 455] width 31 height 31
checkbox input "true"
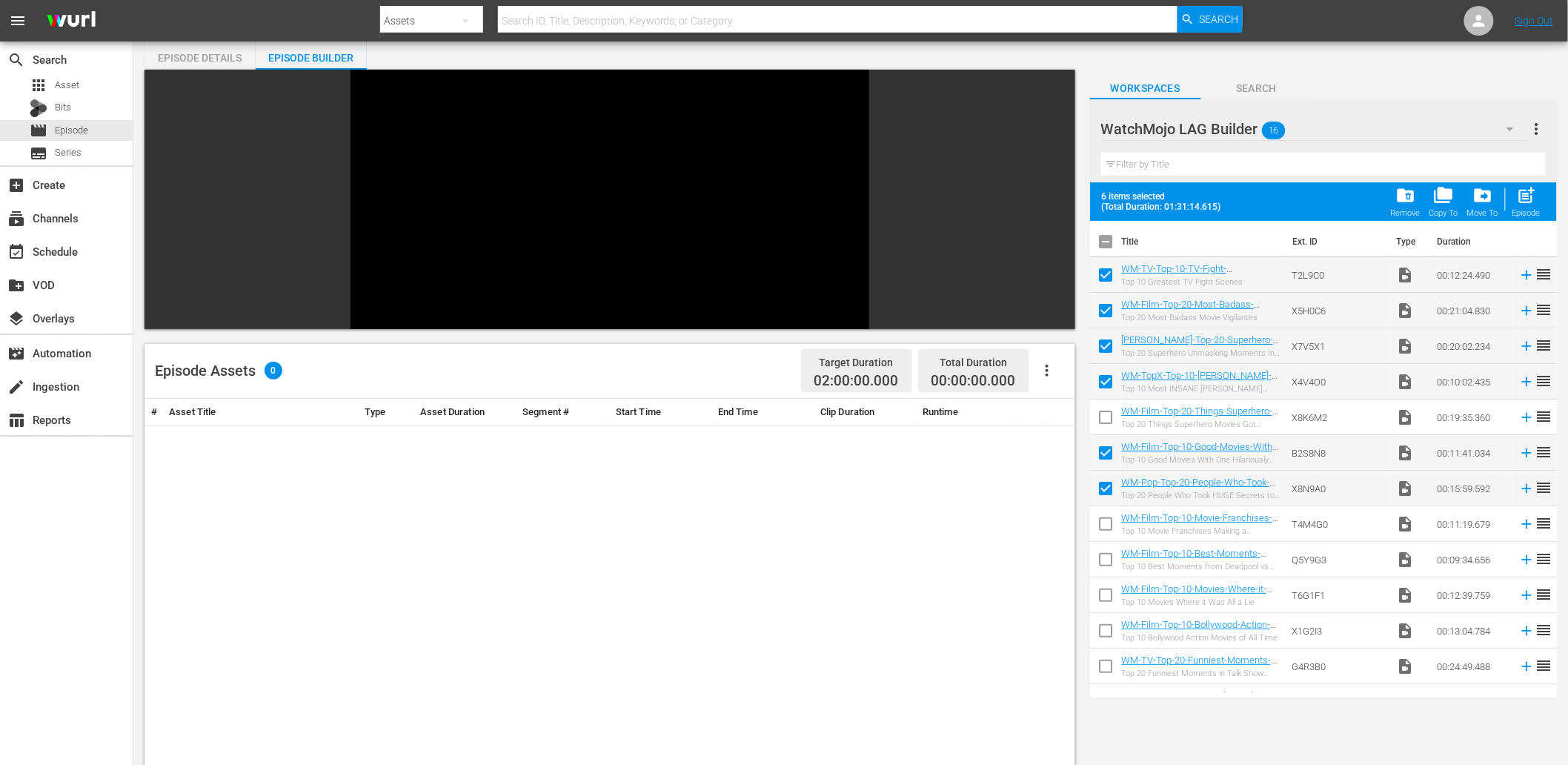
click at [1109, 556] on input "checkbox" at bounding box center [1105, 562] width 31 height 31
click at [1105, 556] on input "checkbox" at bounding box center [1105, 562] width 31 height 31
click at [1106, 567] on input "checkbox" at bounding box center [1105, 562] width 31 height 31
checkbox input "true"
click at [1102, 448] on input "checkbox" at bounding box center [1105, 455] width 31 height 31
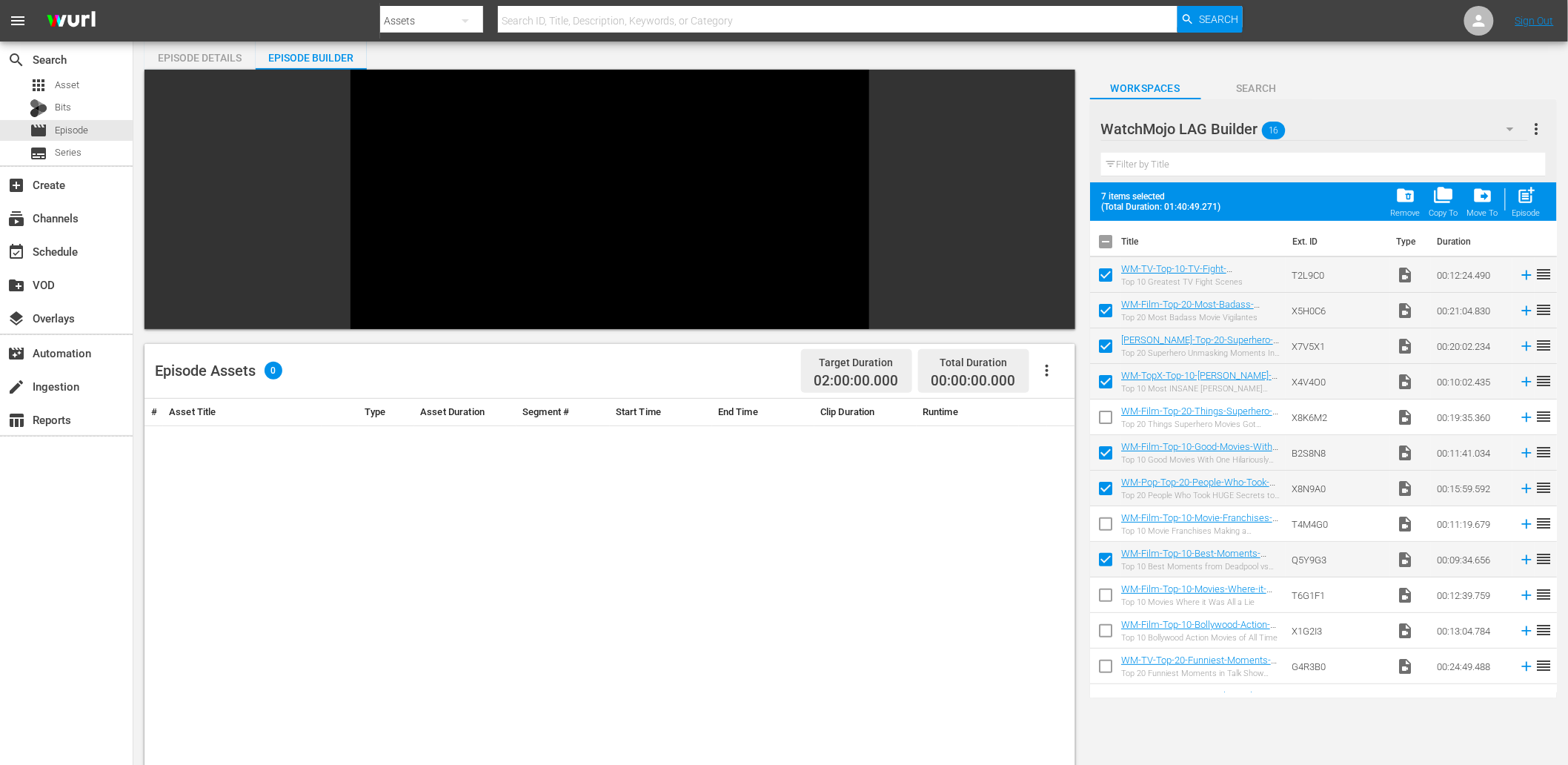
checkbox input "false"
click at [1099, 519] on input "checkbox" at bounding box center [1105, 527] width 31 height 31
click at [1102, 517] on input "checkbox" at bounding box center [1105, 527] width 31 height 31
checkbox input "false"
click at [1422, 195] on span "post_add" at bounding box center [1526, 195] width 20 height 20
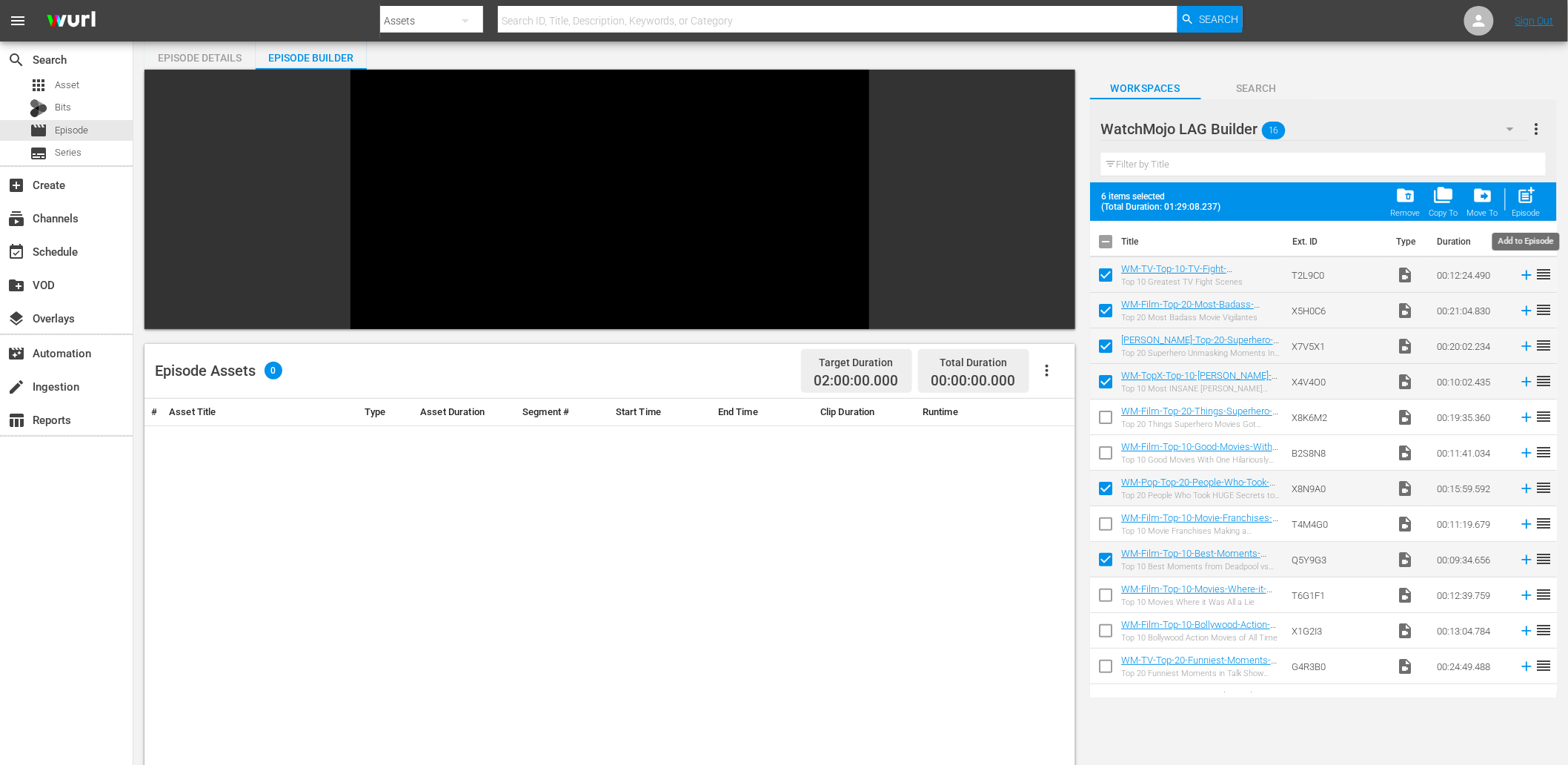
checkbox input "false"
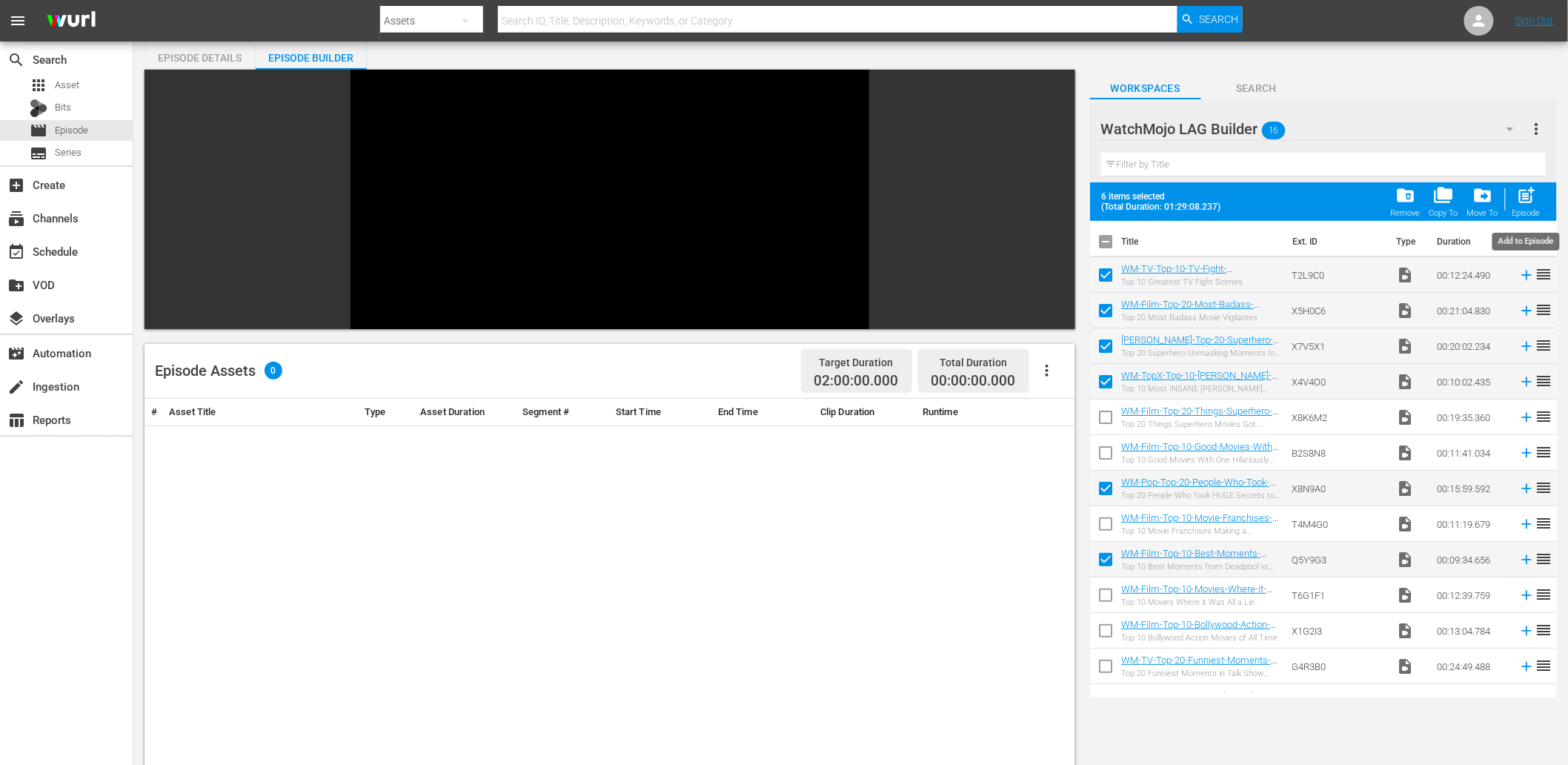
checkbox input "false"
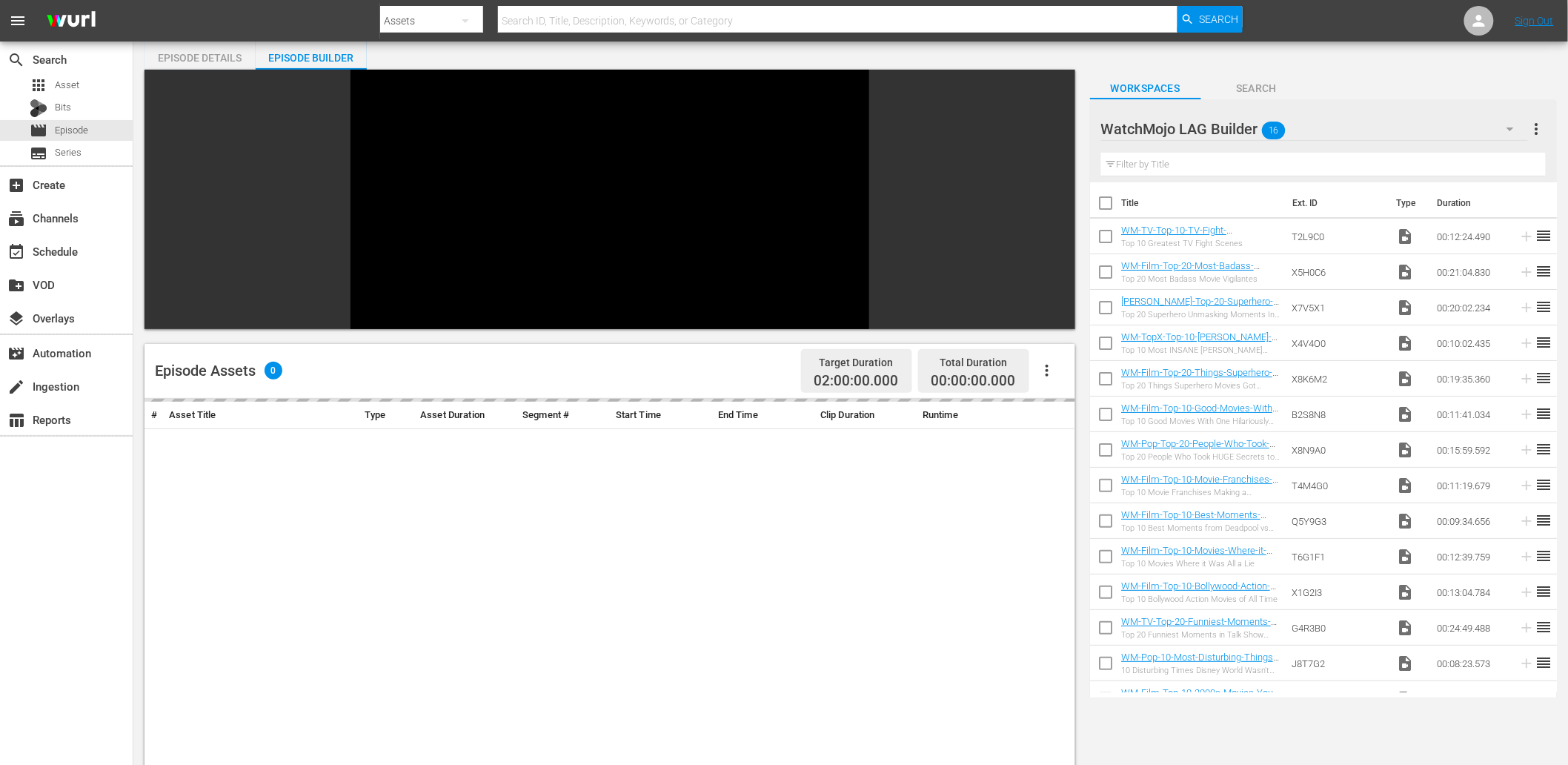
click at [1245, 88] on span "Search" at bounding box center [1256, 88] width 111 height 19
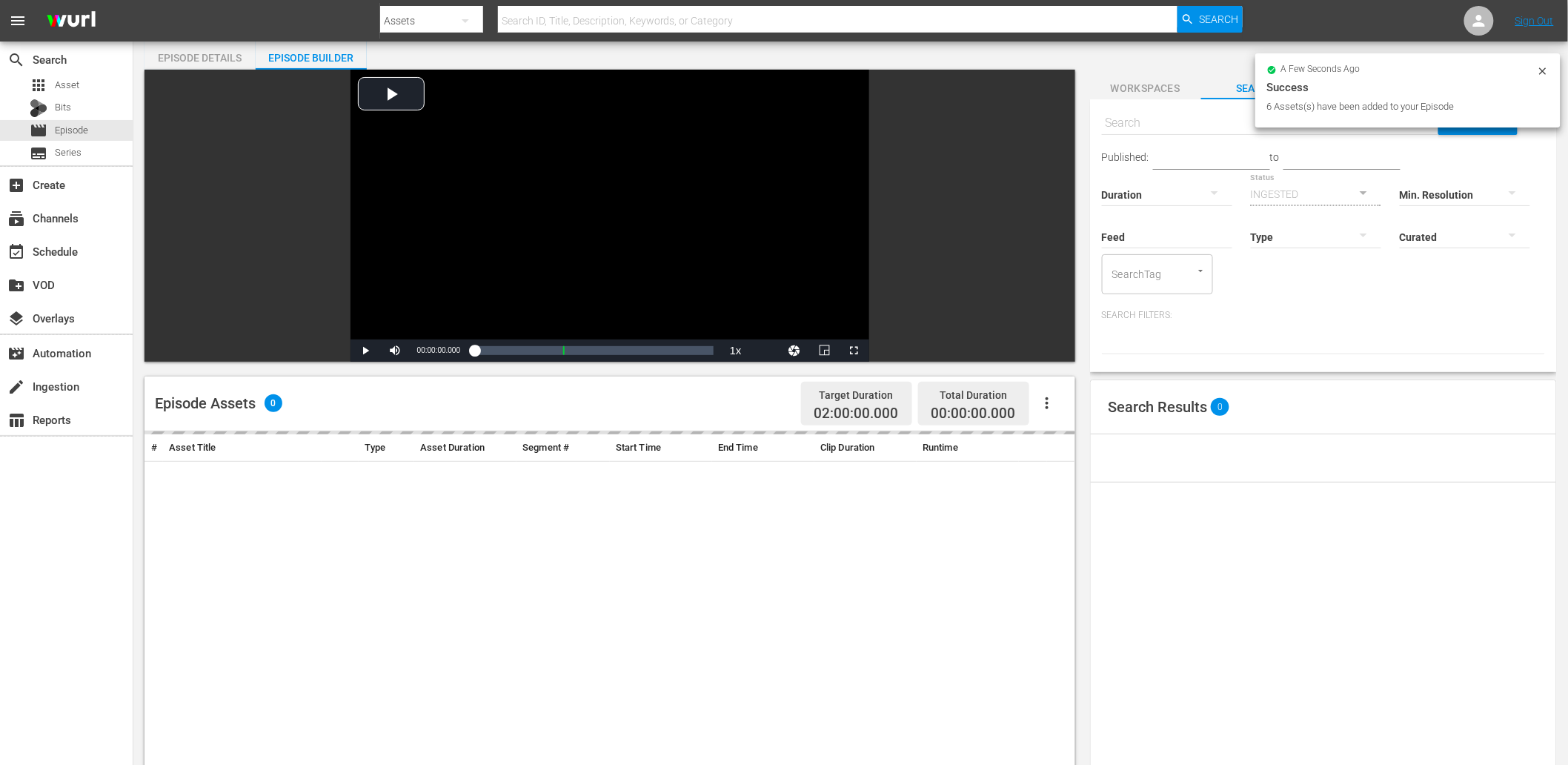
click at [1152, 116] on input "text" at bounding box center [1270, 122] width 337 height 35
paste input "K7P6S0"
type input "K7P6S0"
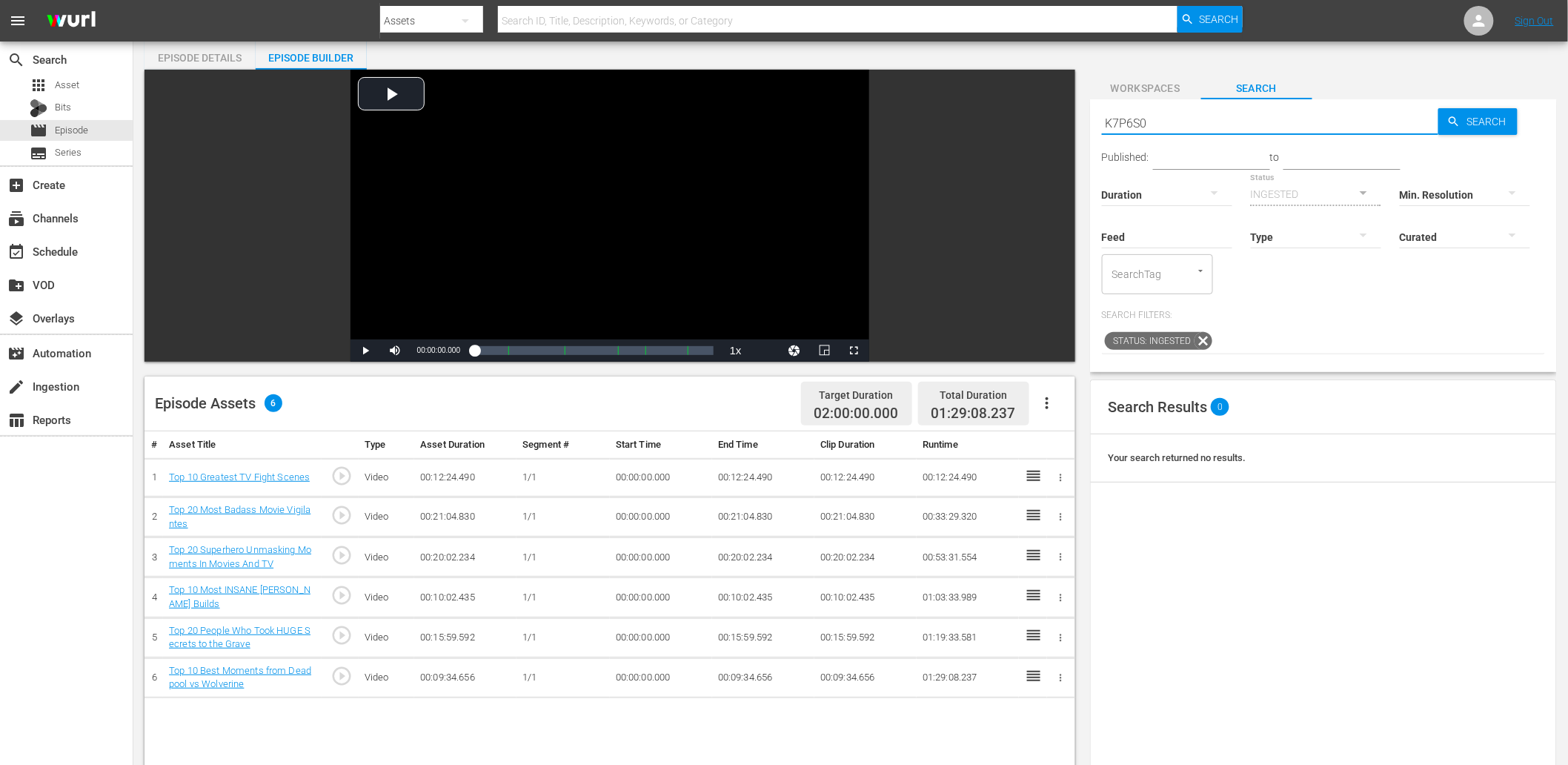
type input "K7P6S0"
click at [1165, 87] on span "Workspaces" at bounding box center [1145, 88] width 111 height 19
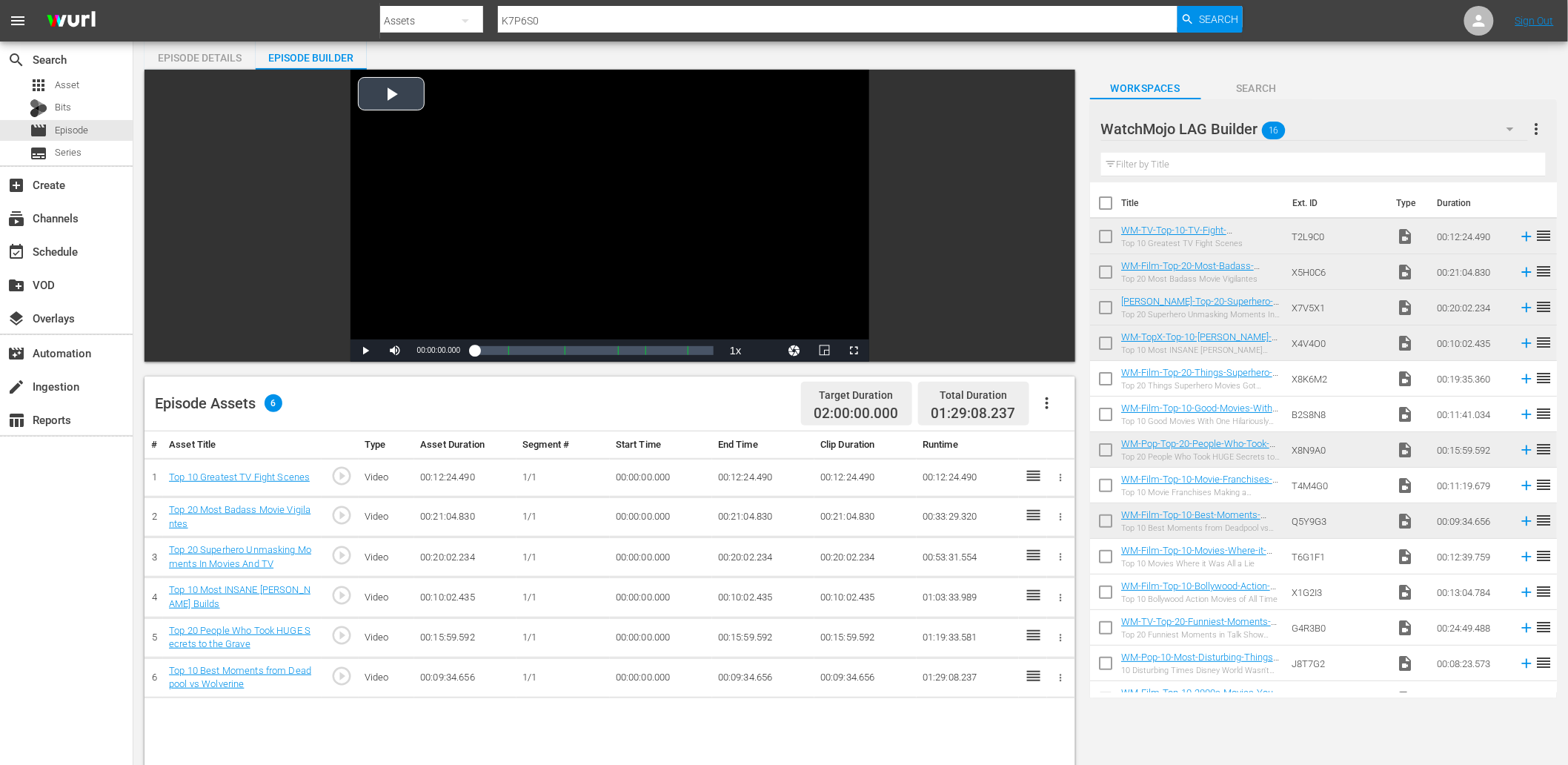
click at [660, 287] on div "Video Player" at bounding box center [610, 204] width 518 height 269
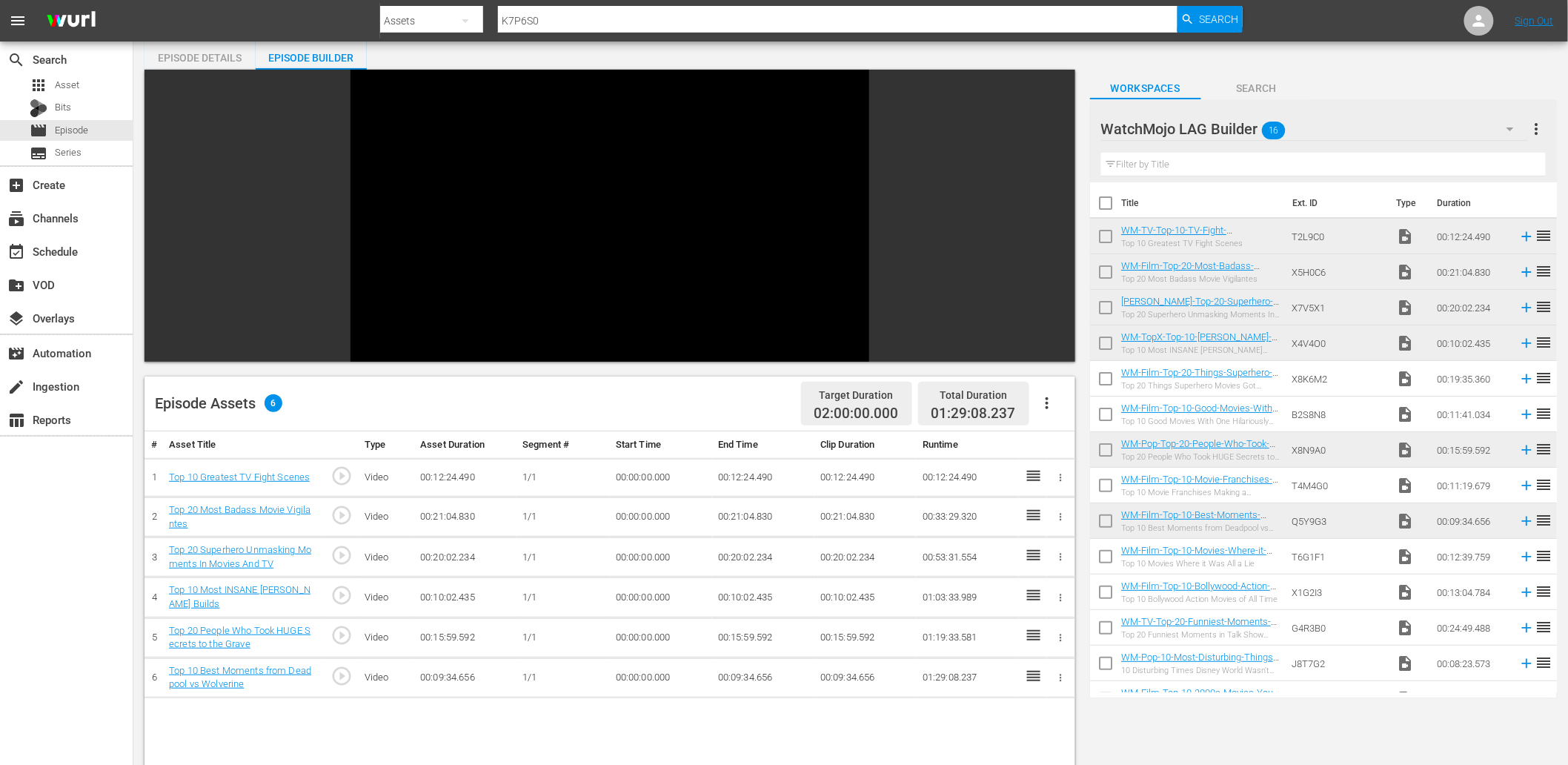
click at [1263, 91] on span "Search" at bounding box center [1256, 88] width 111 height 19
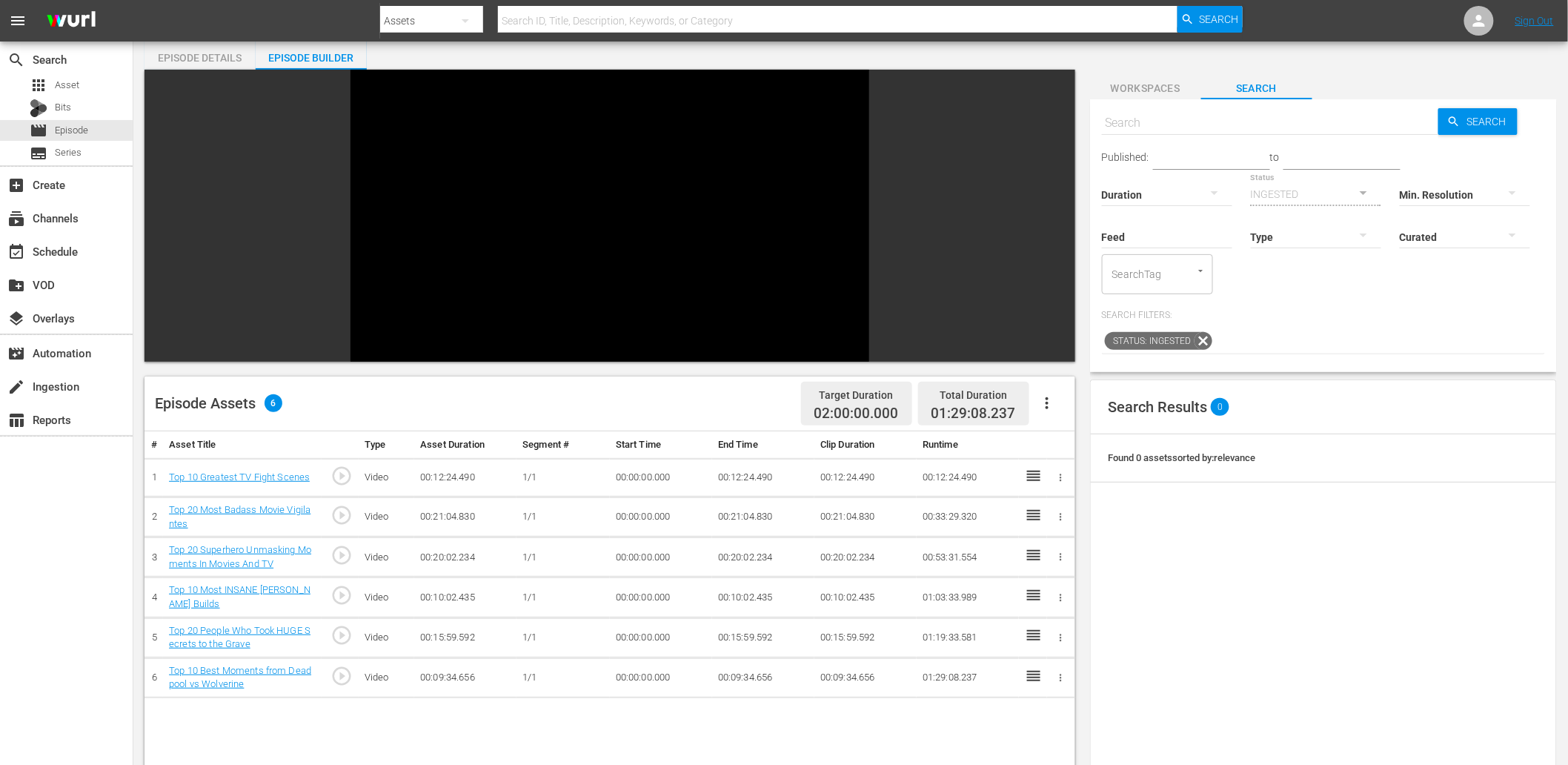
click at [1138, 124] on input "text" at bounding box center [1270, 122] width 337 height 35
paste input "K7P6S0"
type input "K7P6S0"
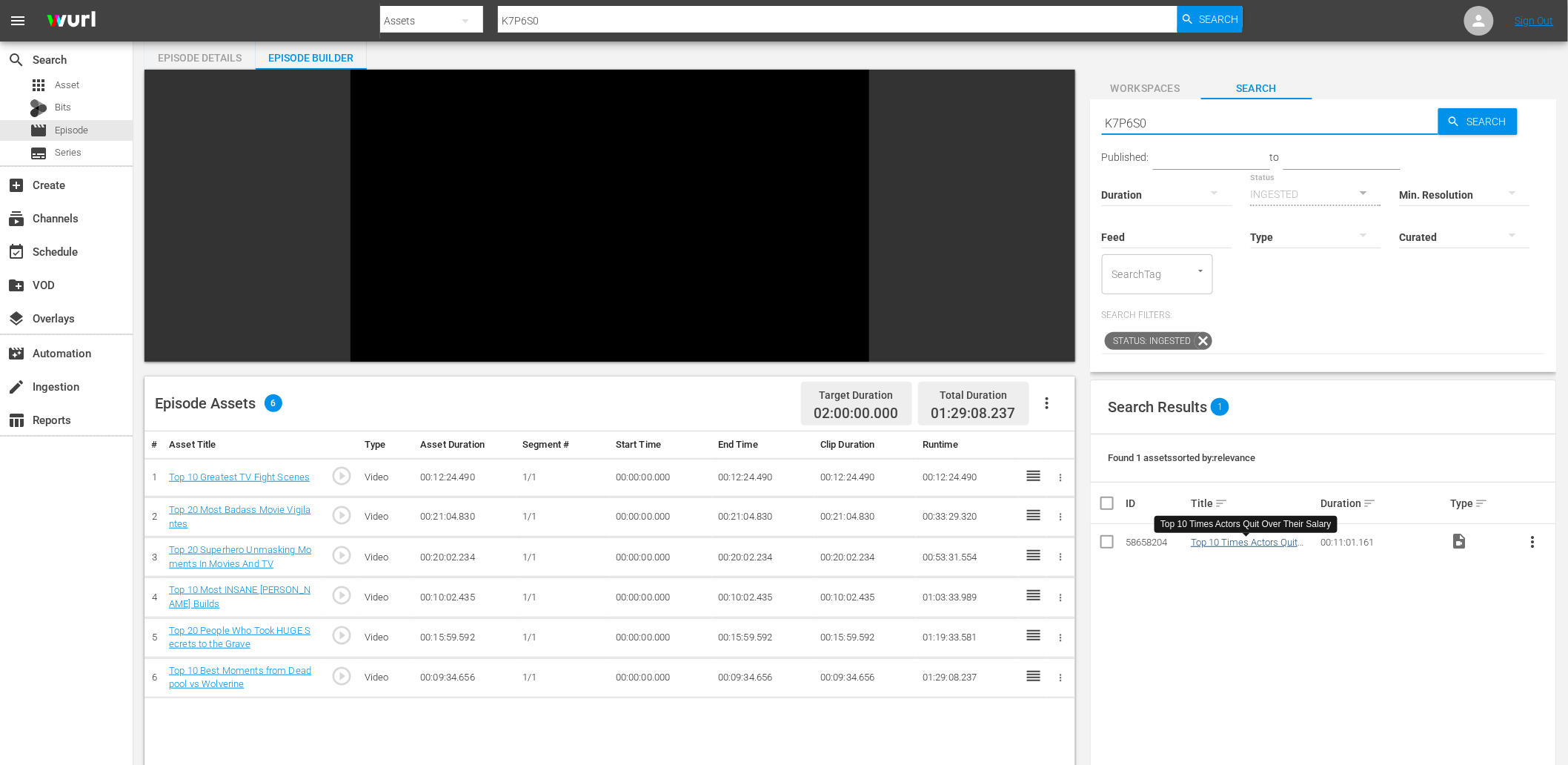
type input "K7P6S0"
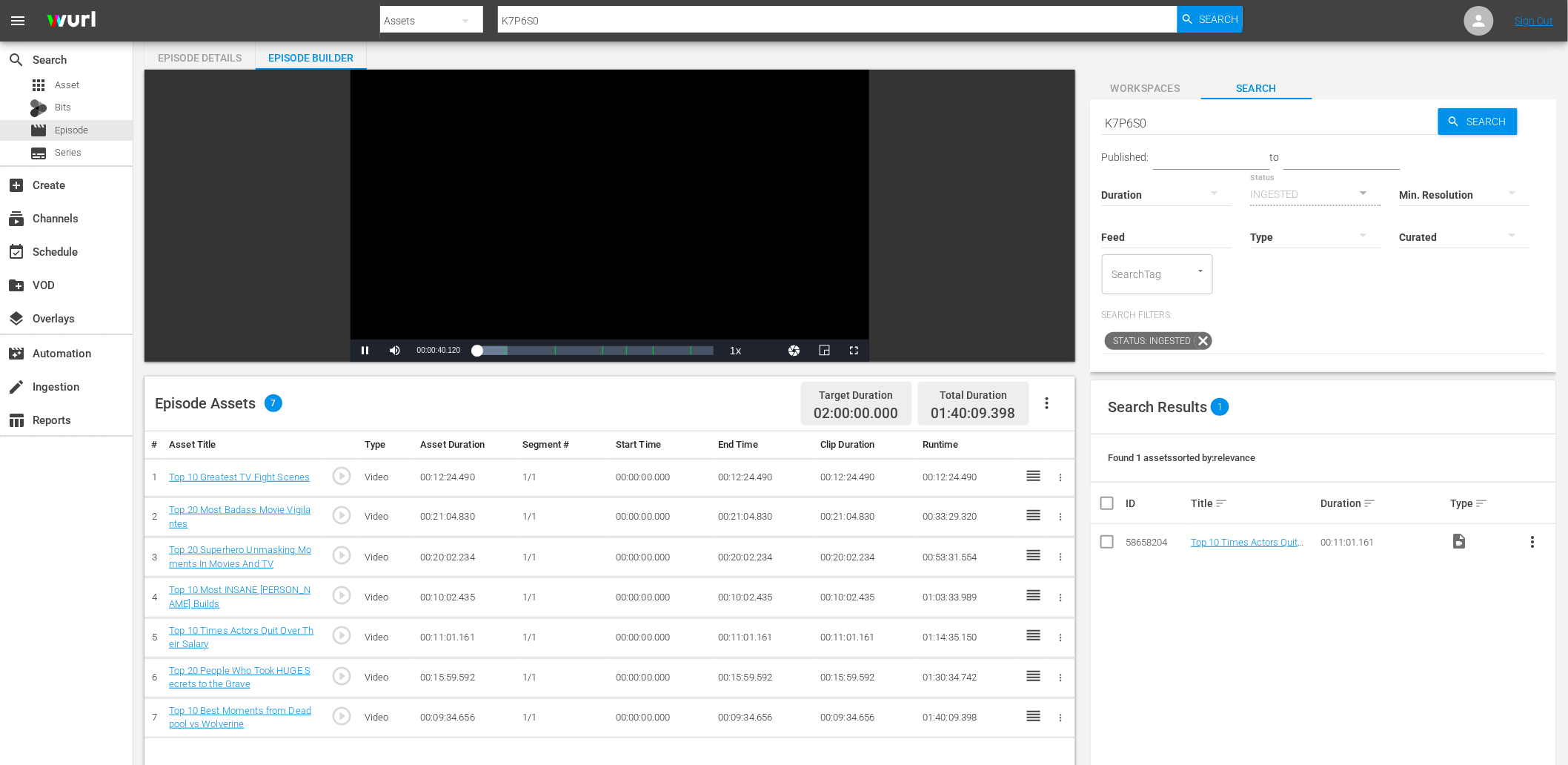
click at [501, 250] on div "Video Player" at bounding box center [610, 204] width 518 height 269
click at [1151, 90] on span "Workspaces" at bounding box center [1145, 88] width 111 height 19
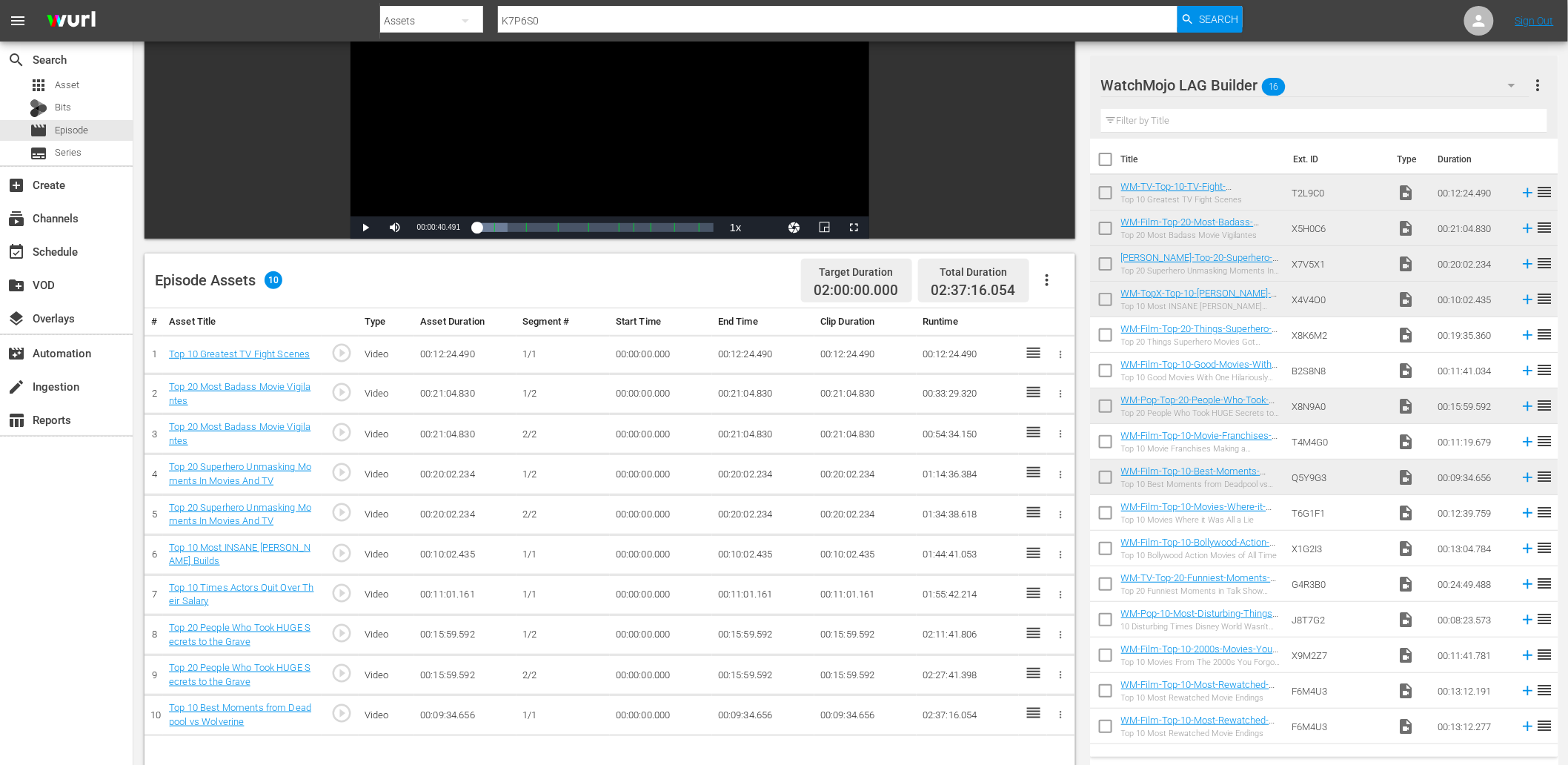
scroll to position [164, 0]
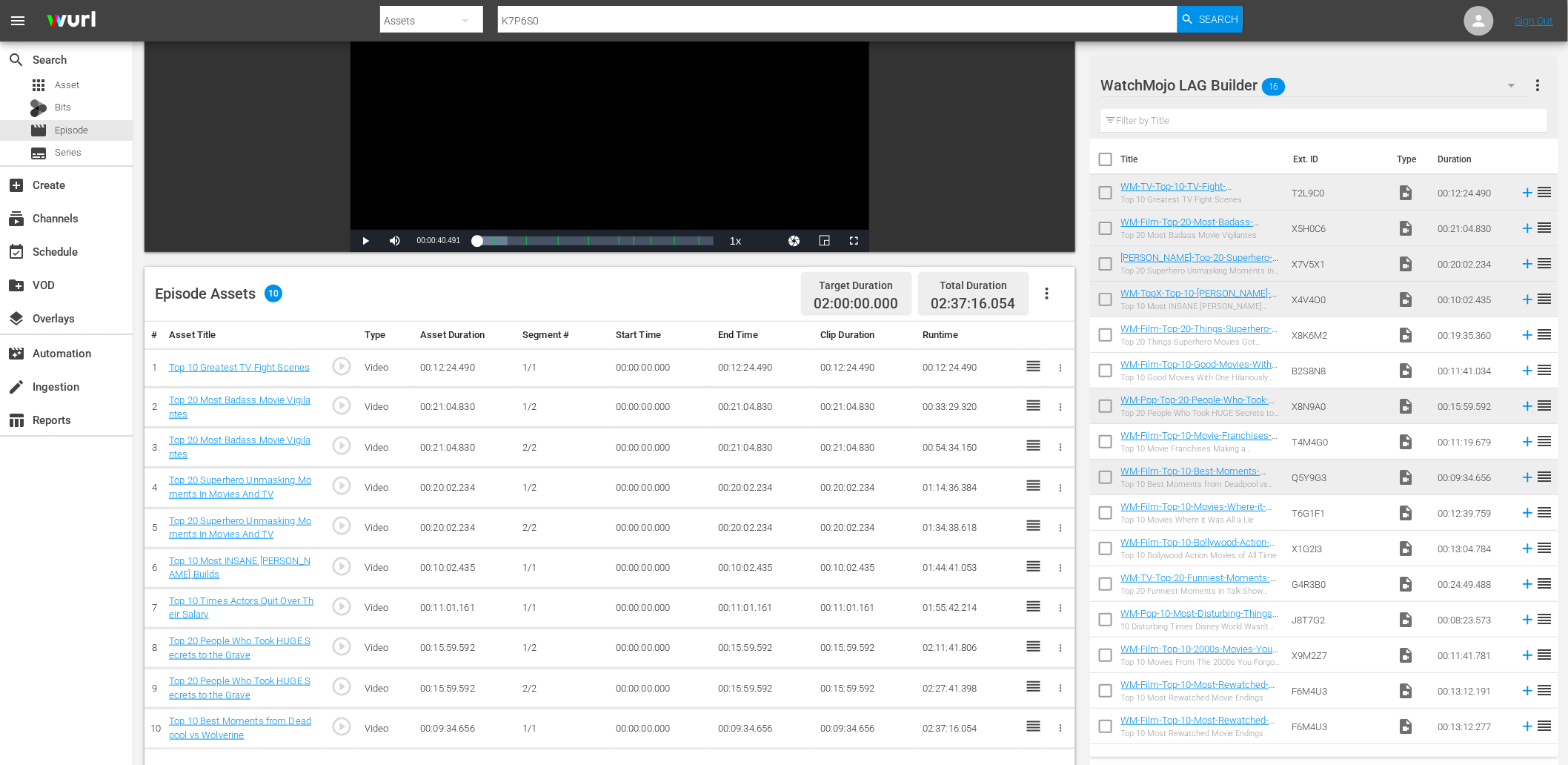
click at [1293, 87] on div "WatchMojo LAG Builder 16" at bounding box center [1315, 84] width 429 height 41
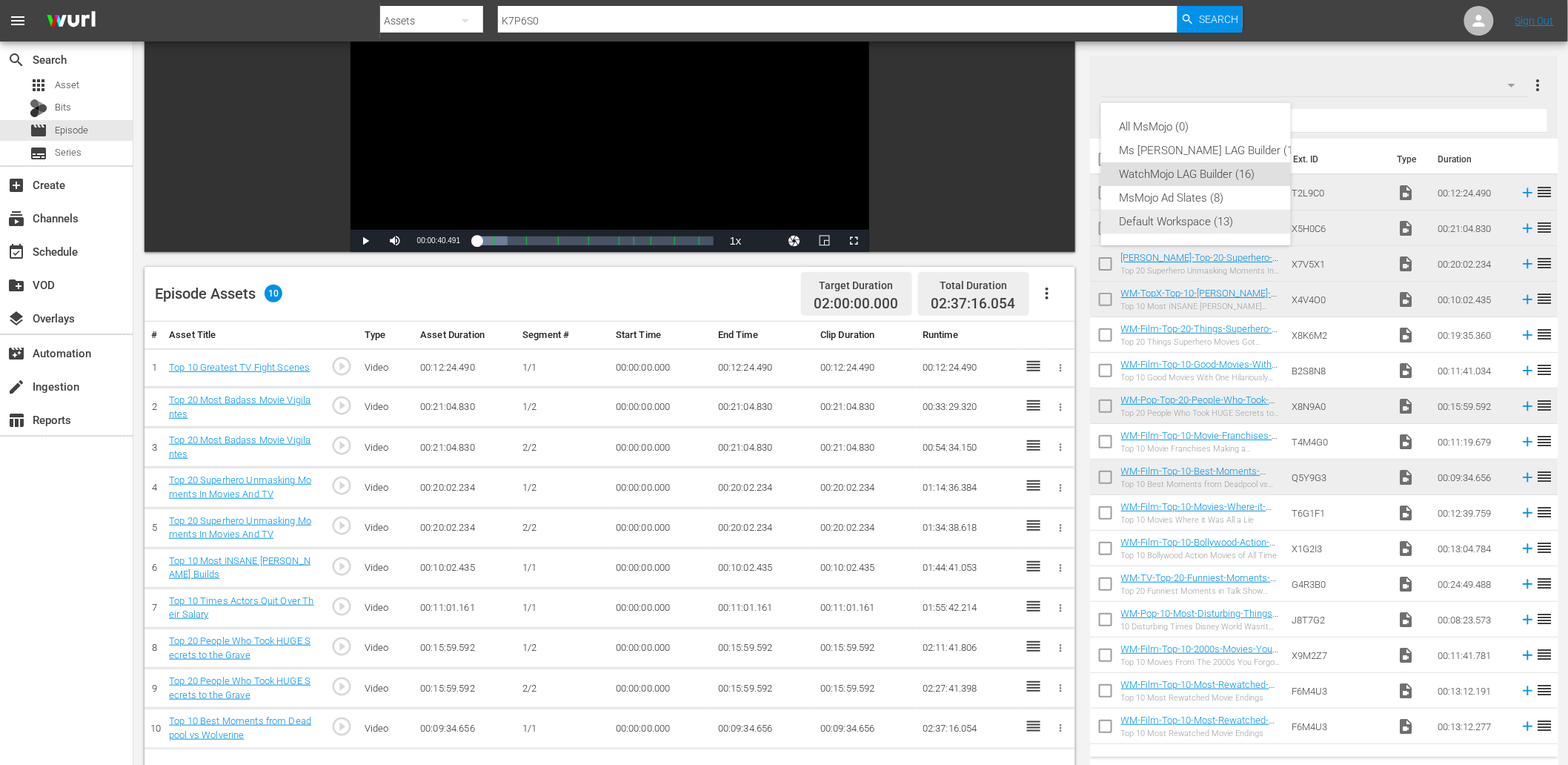
click at [1162, 219] on div "Default Workspace (13)" at bounding box center [1211, 221] width 184 height 23
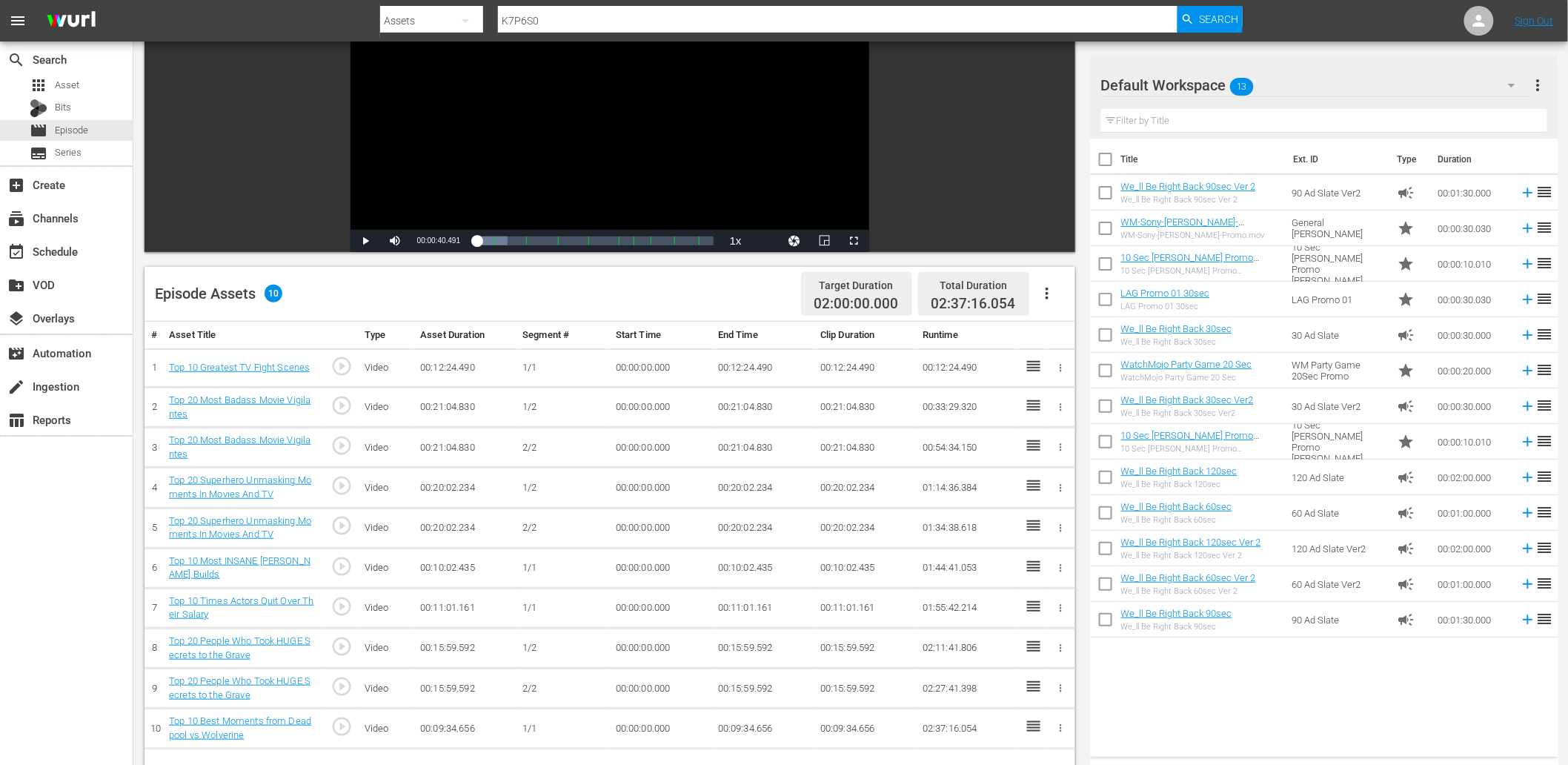
click at [1199, 116] on input "text" at bounding box center [1324, 120] width 446 height 23
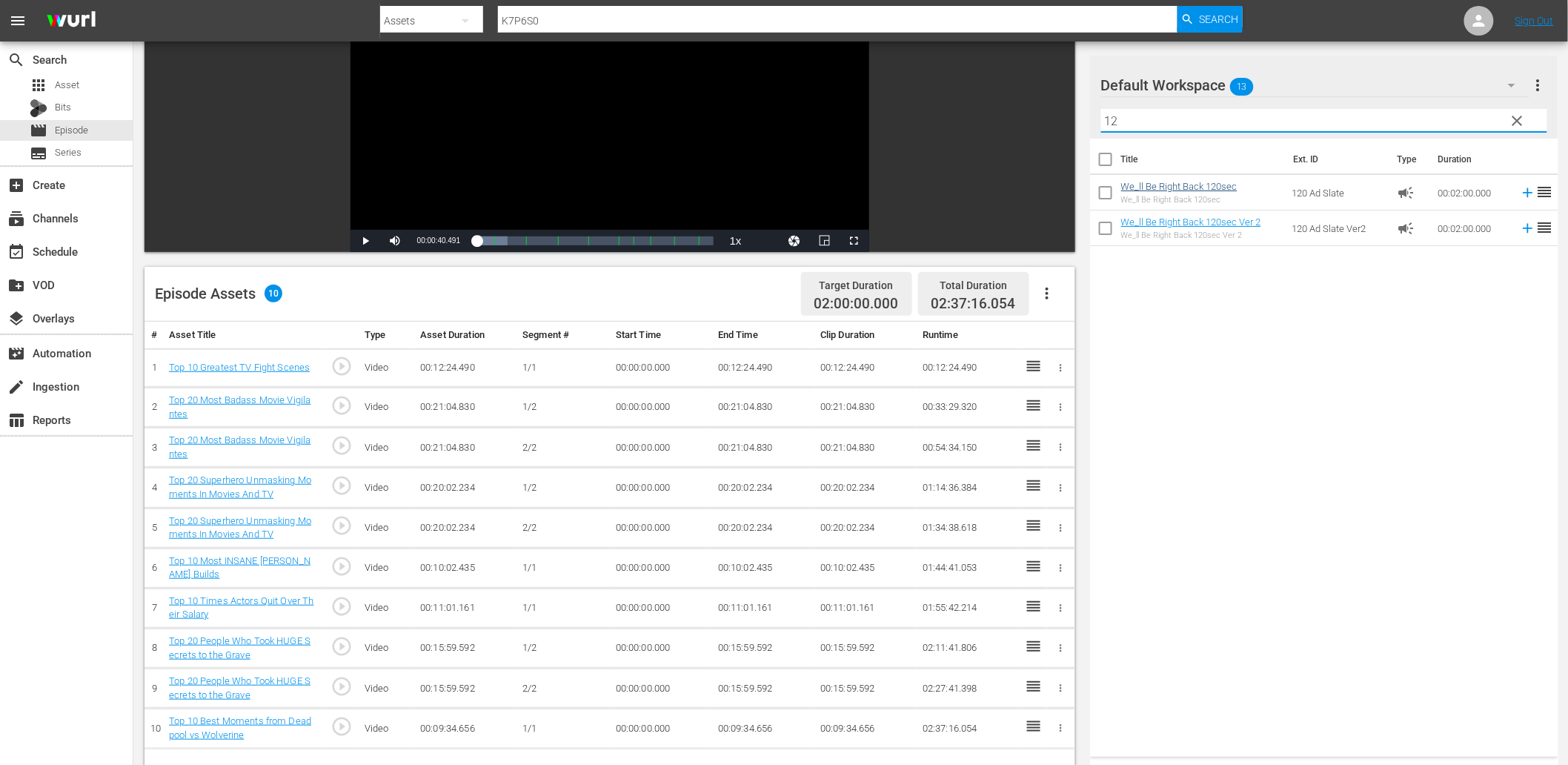
type input "12"
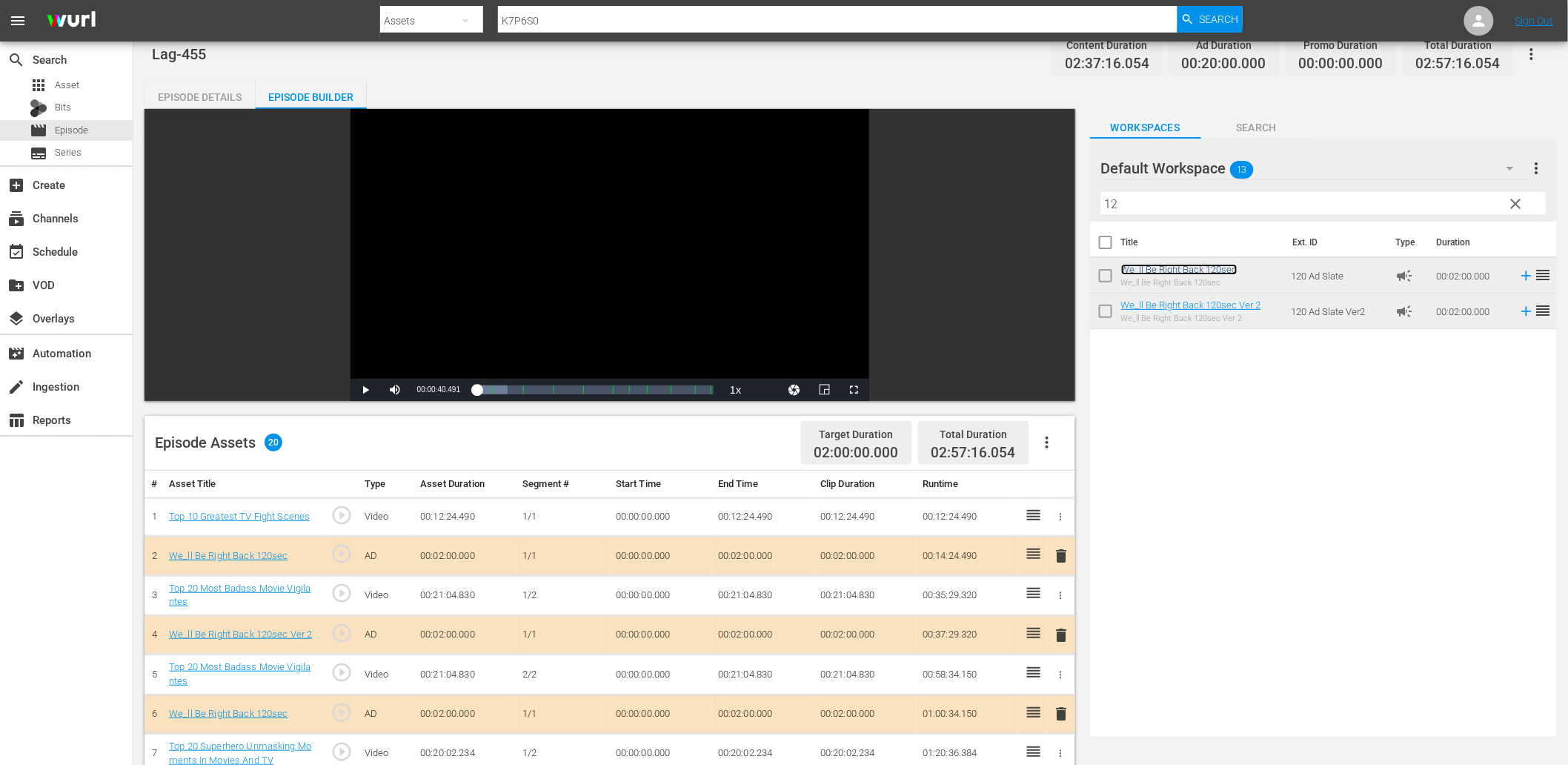
scroll to position [0, 0]
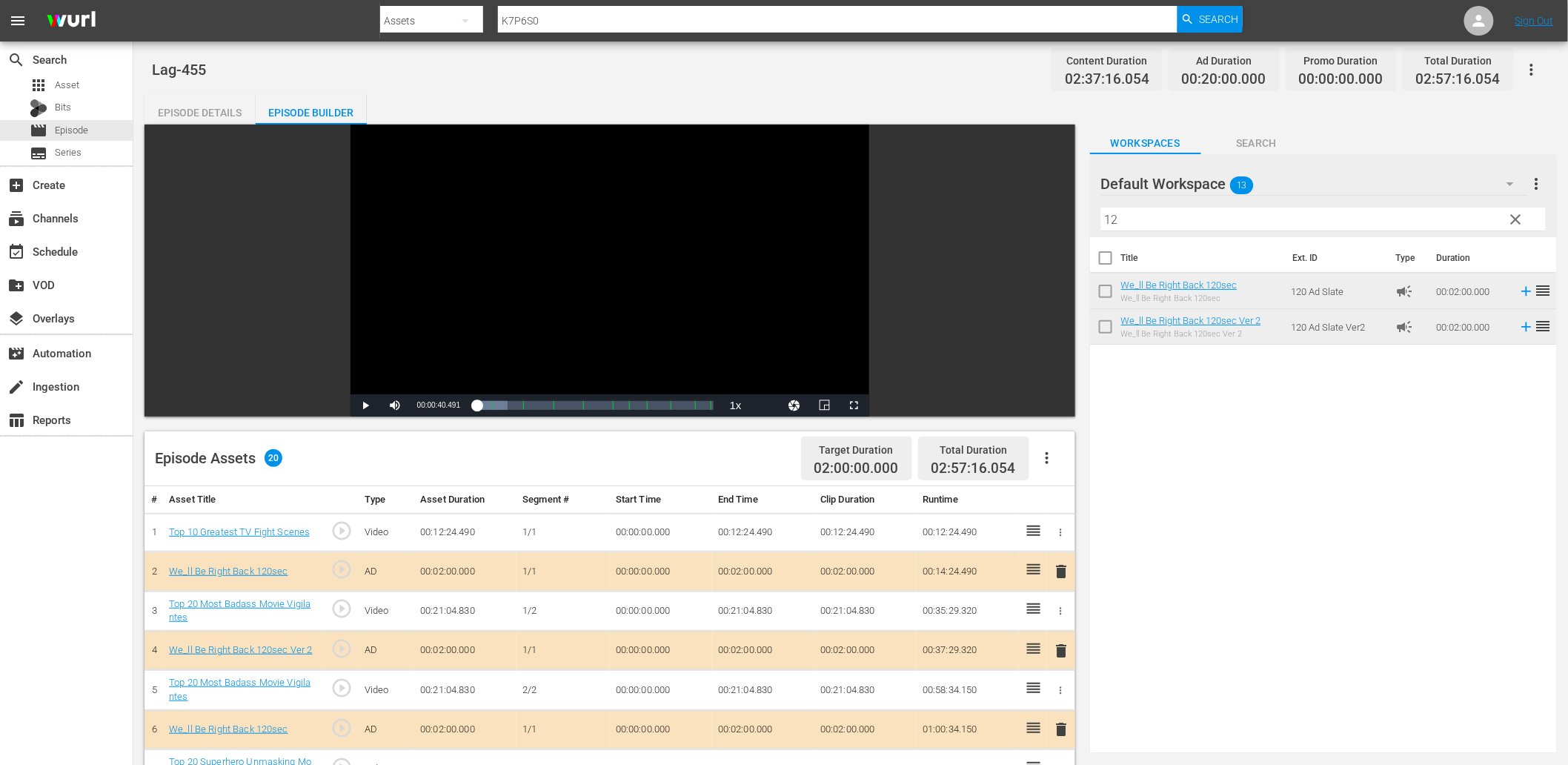
click at [635, 687] on td "00:00:00.000" at bounding box center [661, 690] width 103 height 40
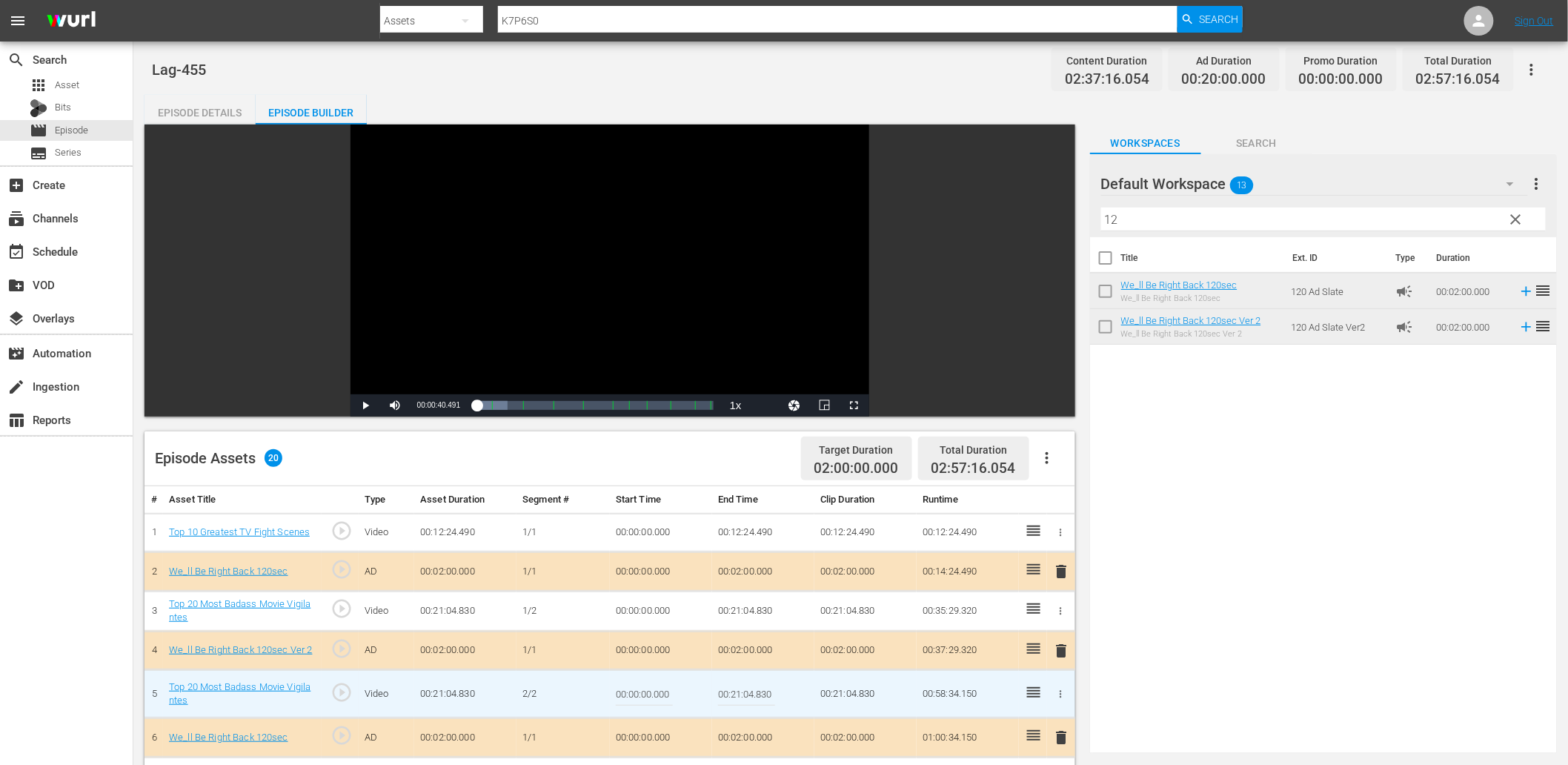
click at [635, 687] on input "00:00:00.000" at bounding box center [644, 693] width 57 height 35
paste input "12:39"
type input "00:12:39.000"
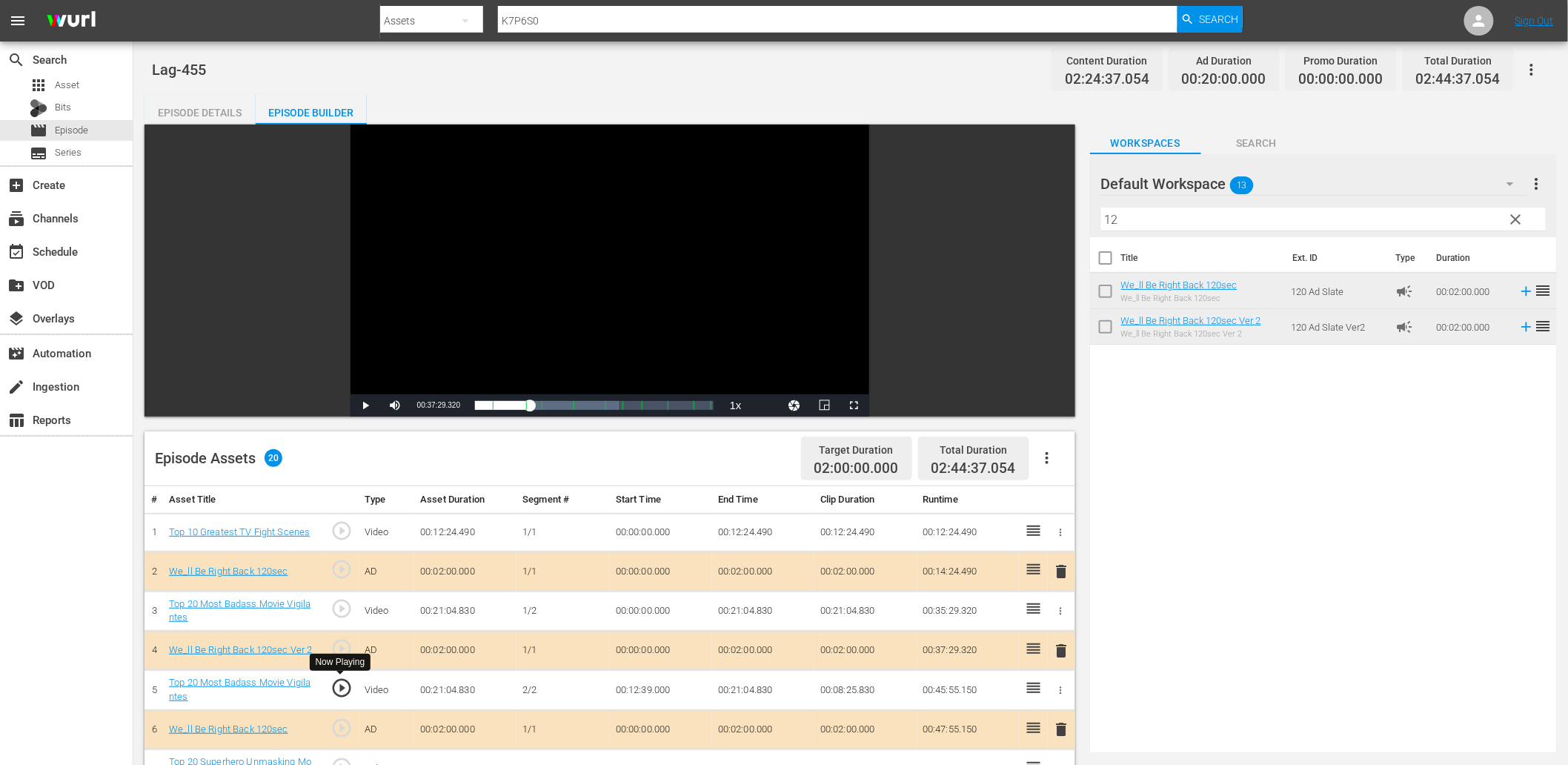
click at [339, 677] on span "play_circle_outline" at bounding box center [341, 687] width 22 height 22
click at [506, 243] on div "Video Player" at bounding box center [610, 259] width 518 height 269
click at [745, 602] on td "00:21:04.830" at bounding box center [764, 610] width 103 height 40
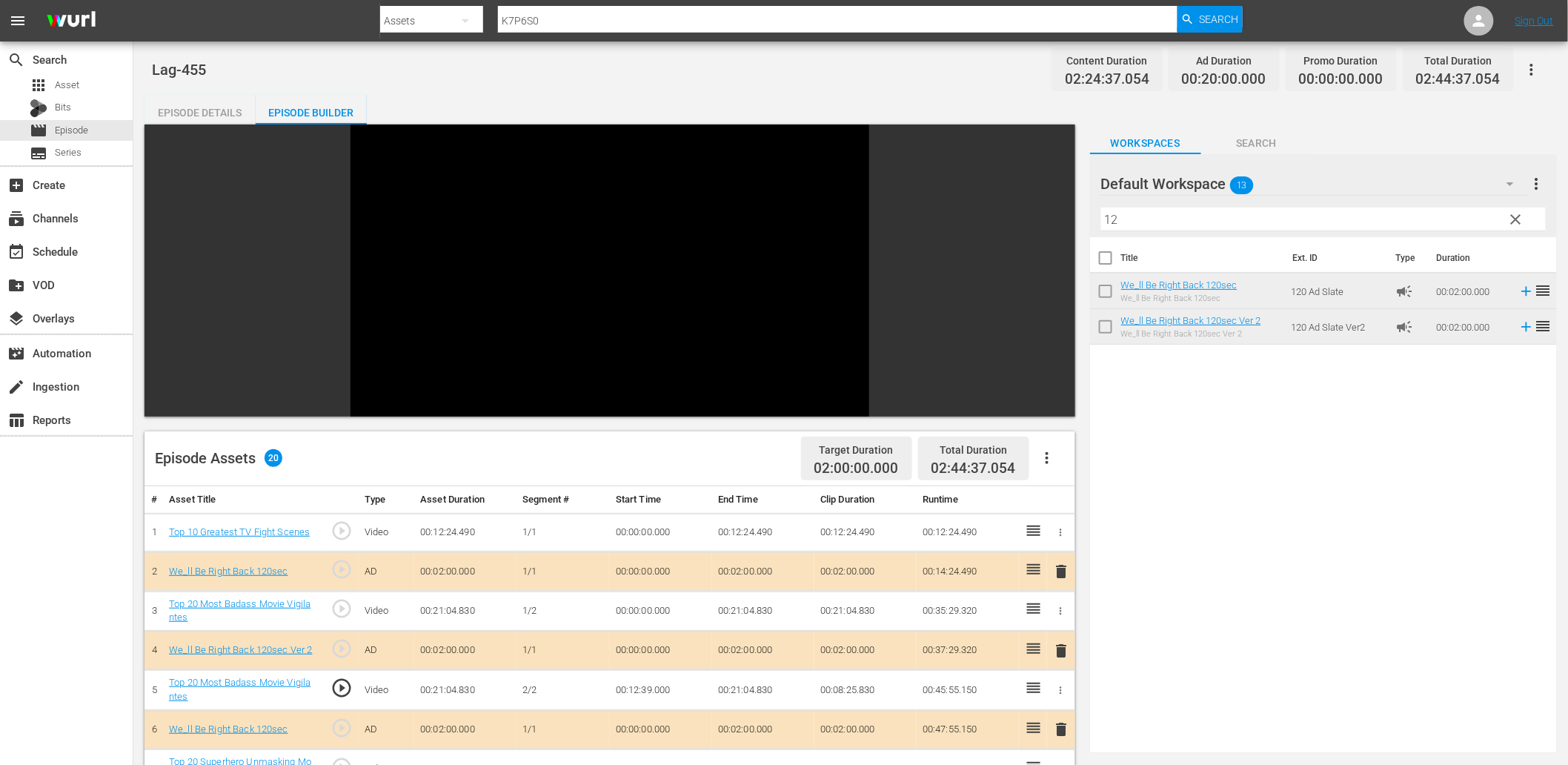
click at [745, 602] on td "00:21:04.830" at bounding box center [764, 610] width 103 height 40
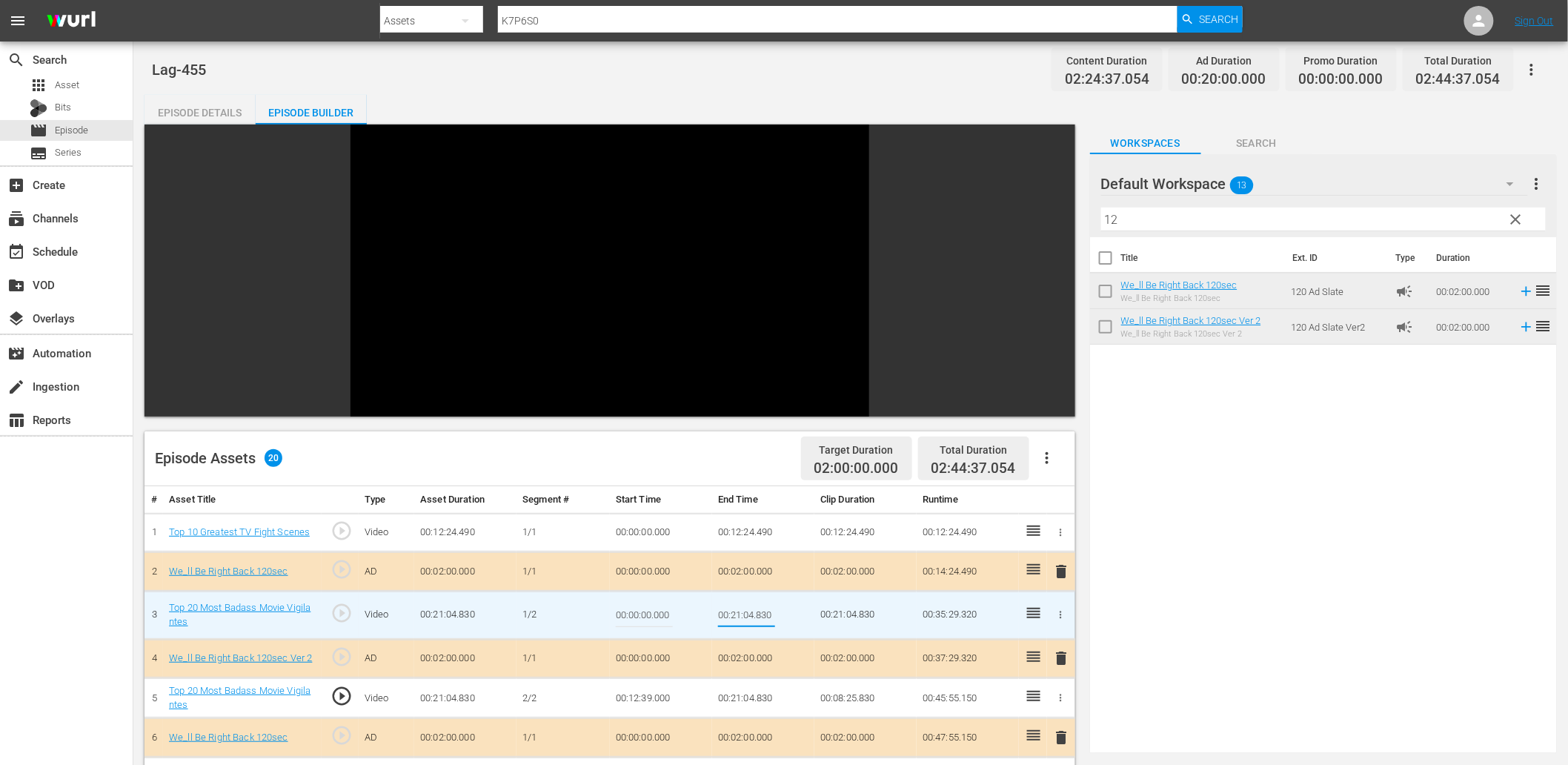
type input "00:12:39.000"
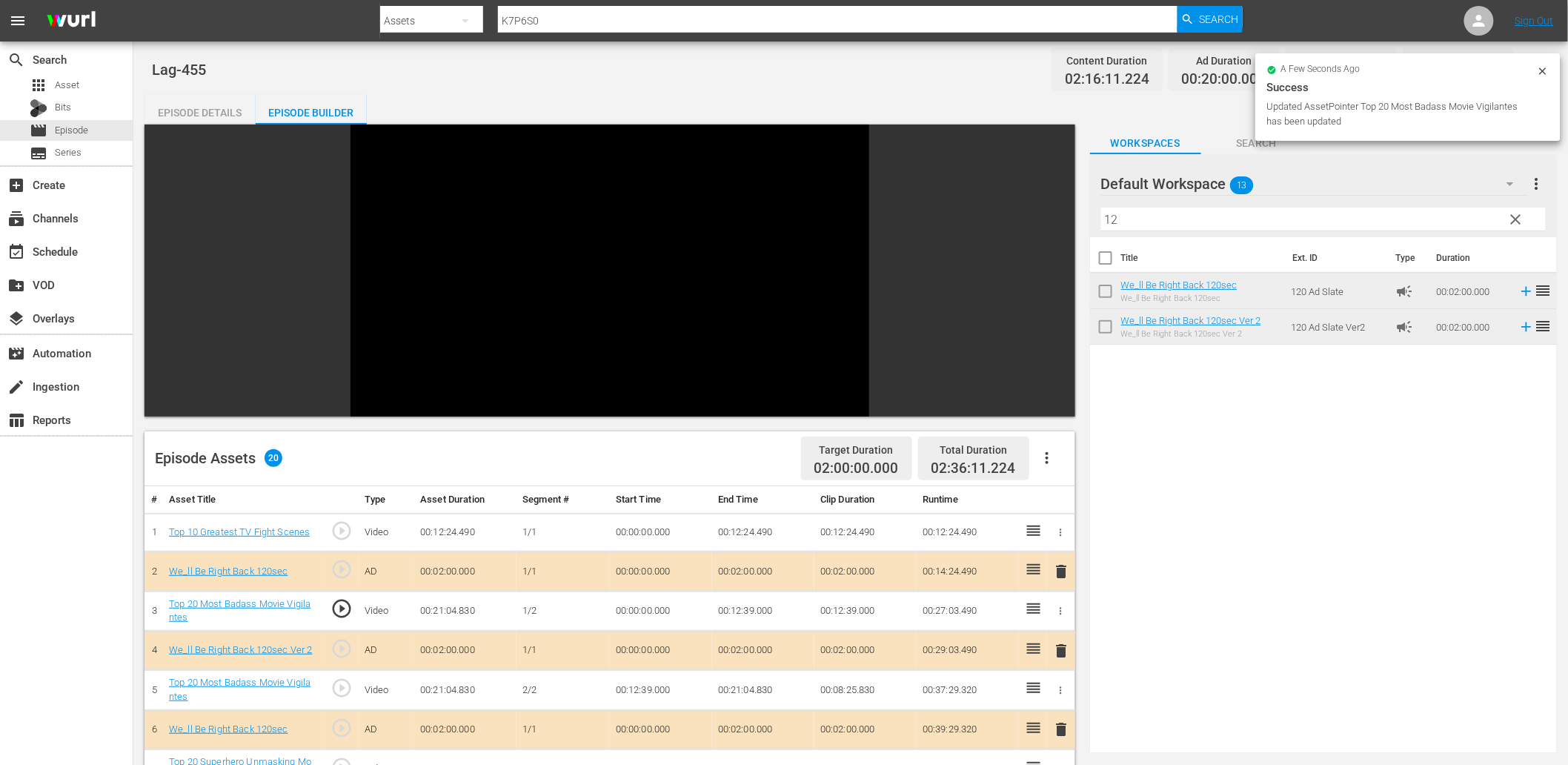
click at [645, 687] on td "00:12:39.000" at bounding box center [661, 690] width 103 height 40
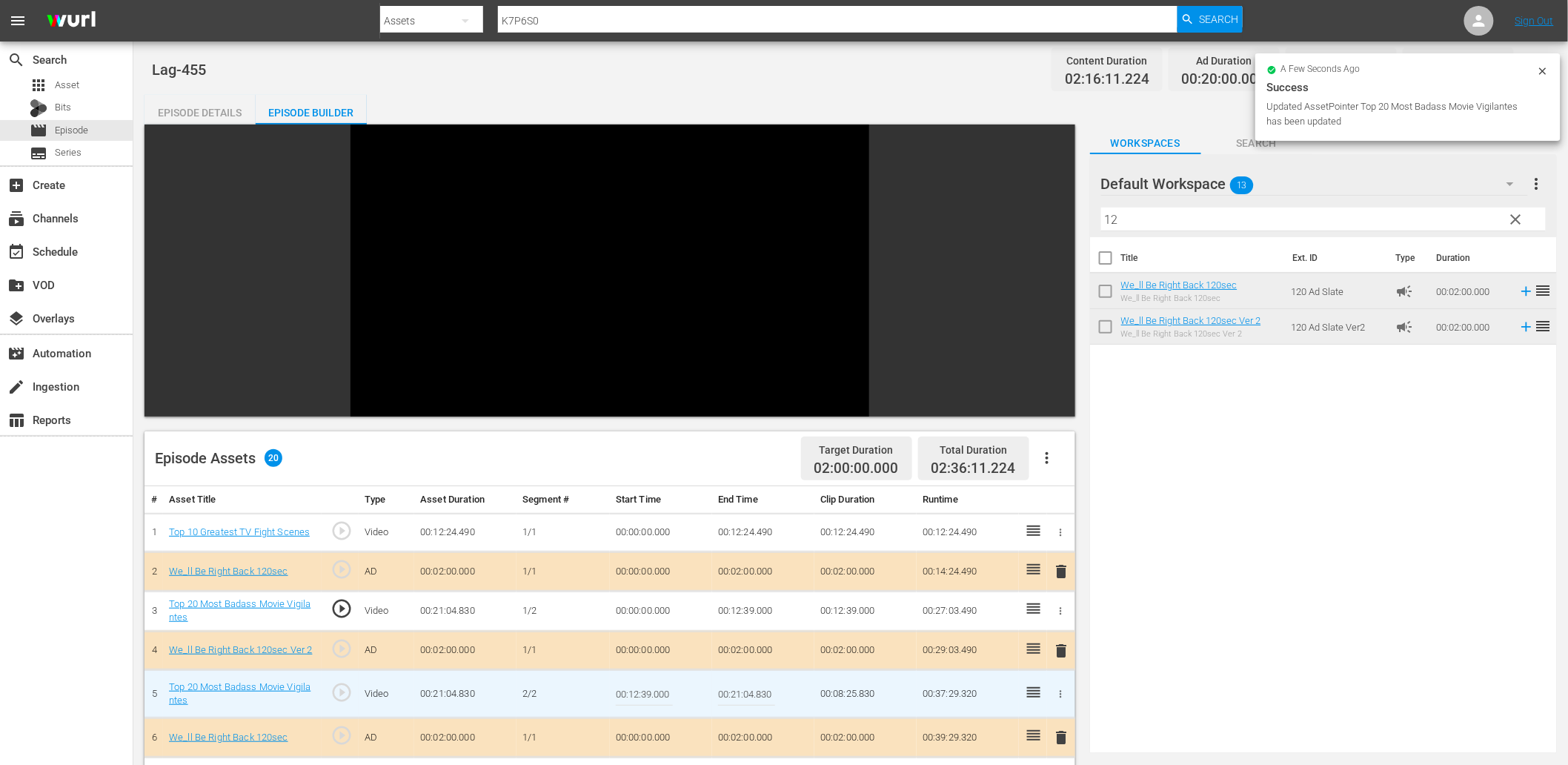
click at [645, 687] on input "00:12:39.000" at bounding box center [644, 693] width 57 height 35
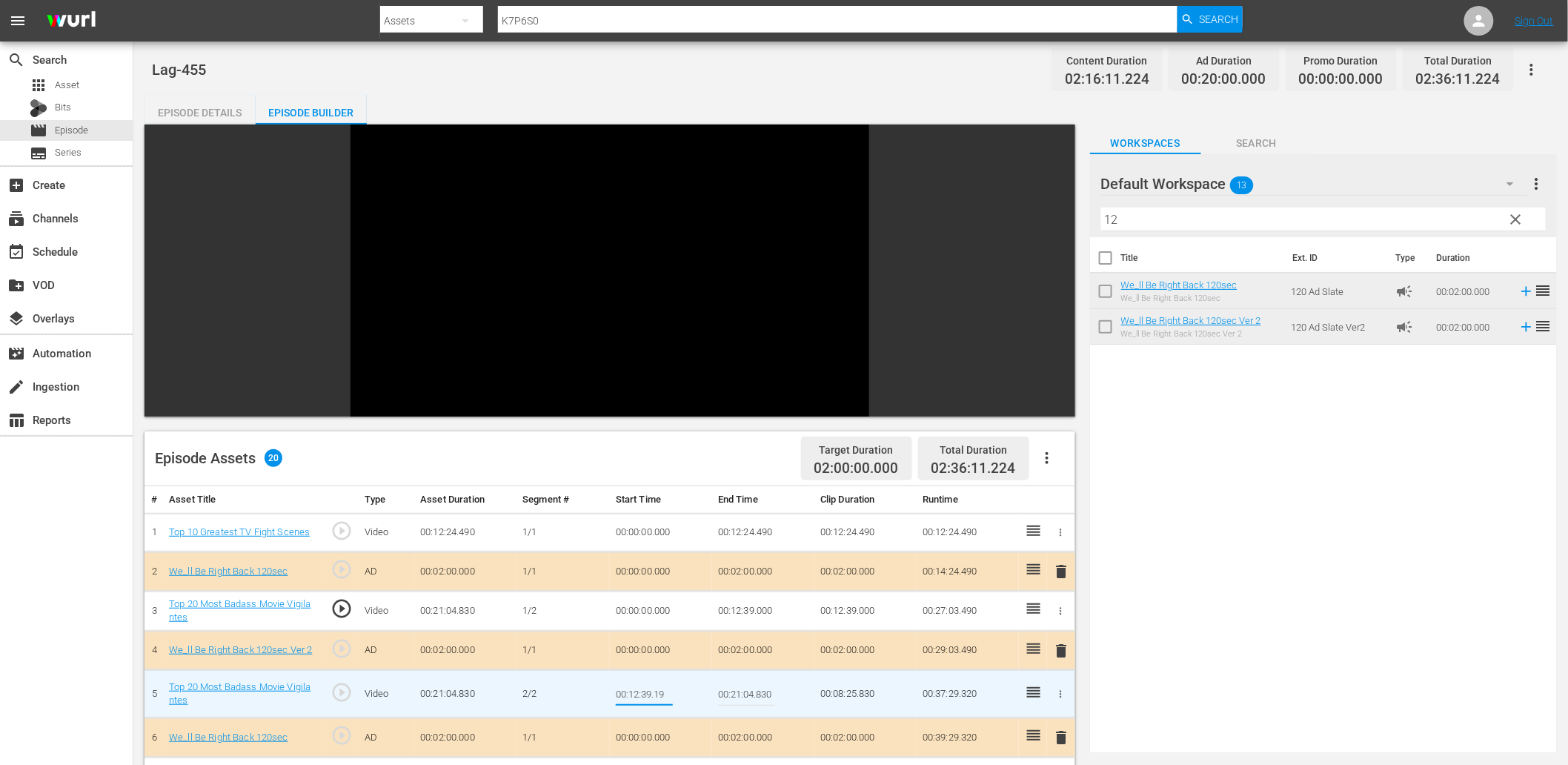
type input "00:12:39.199"
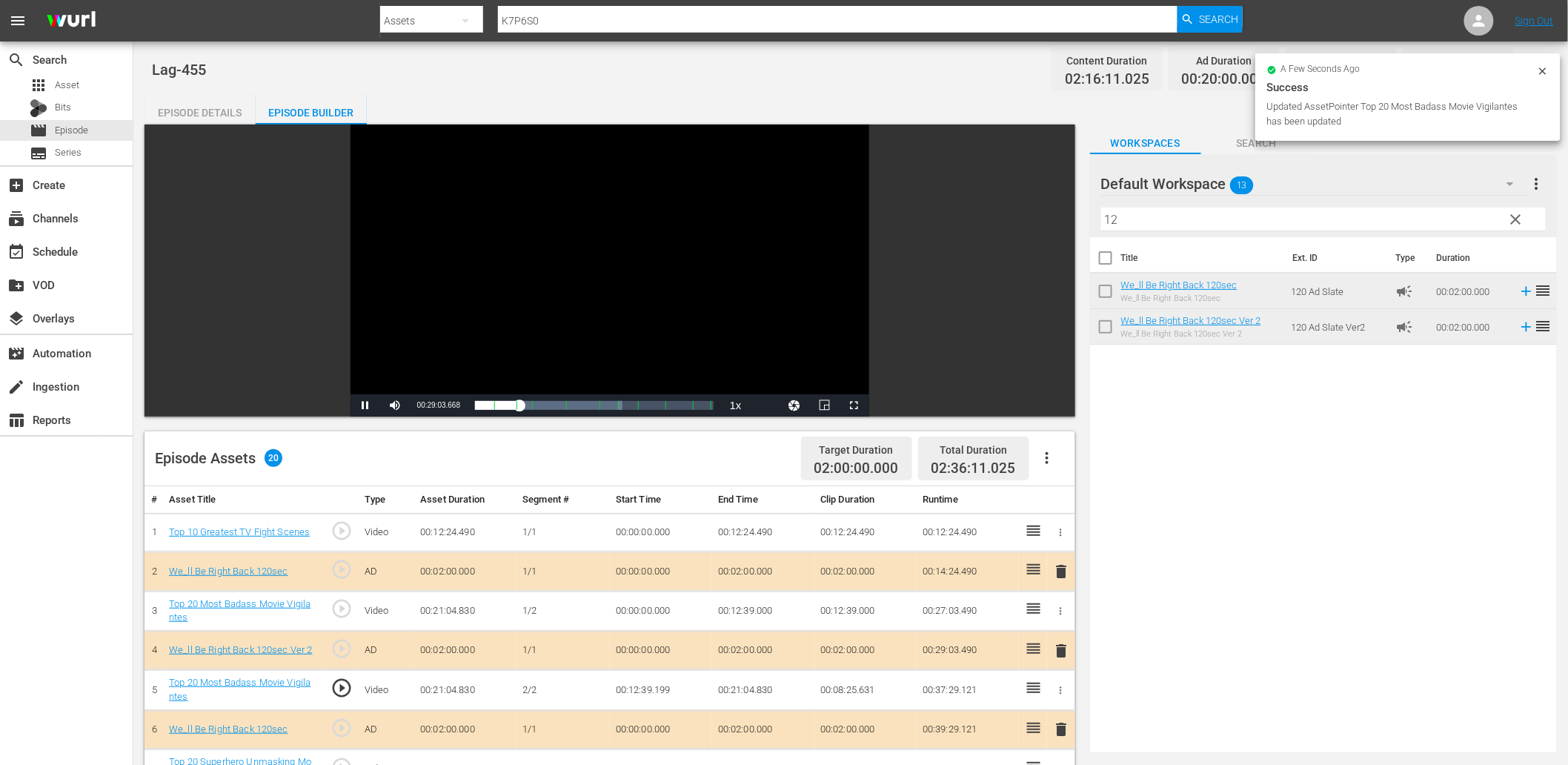
click at [569, 298] on div "Video Player" at bounding box center [610, 259] width 518 height 269
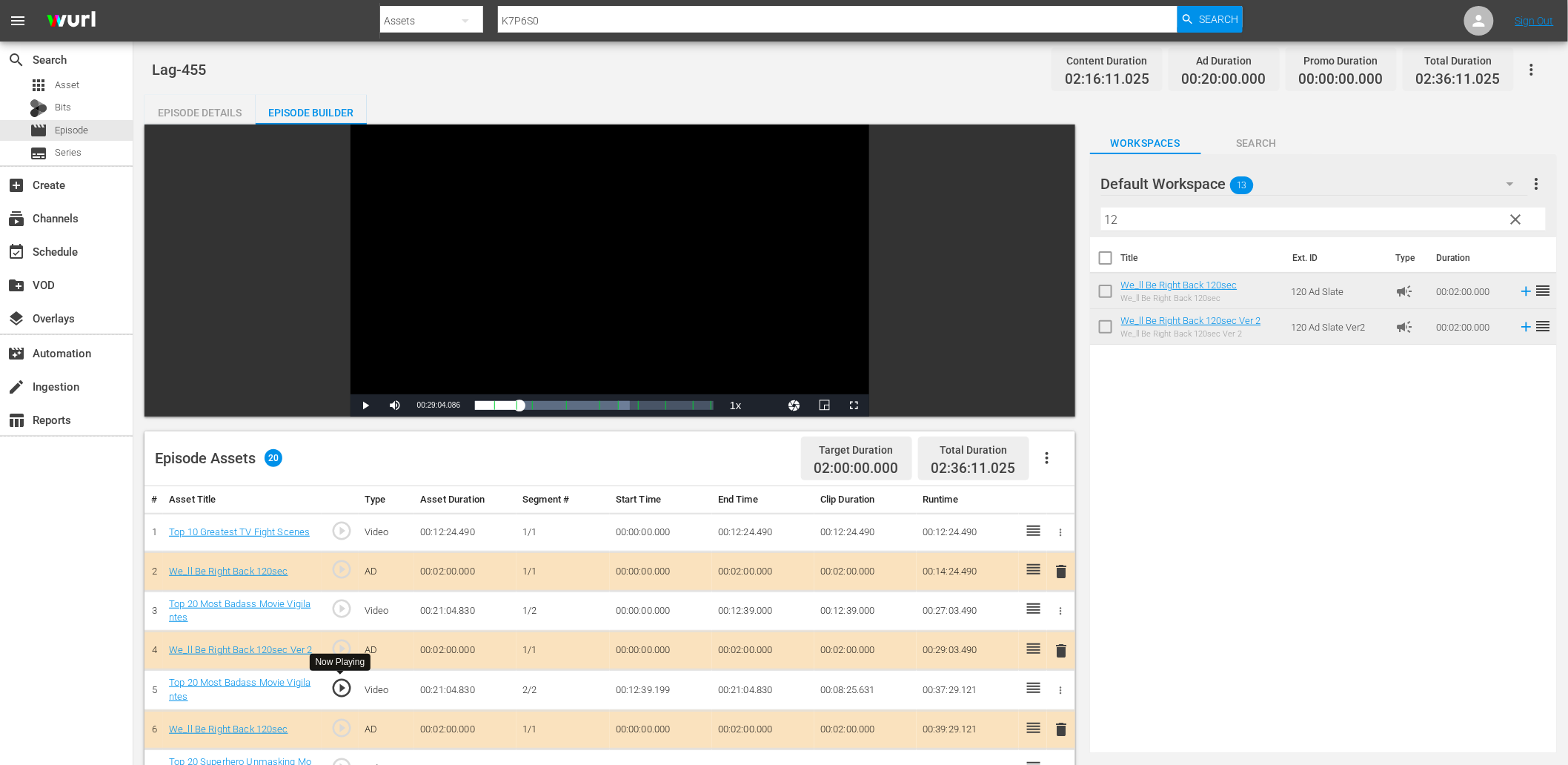
click at [338, 687] on span "play_circle_outline" at bounding box center [341, 687] width 22 height 22
click at [825, 405] on span "Video Player" at bounding box center [825, 405] width 0 height 0
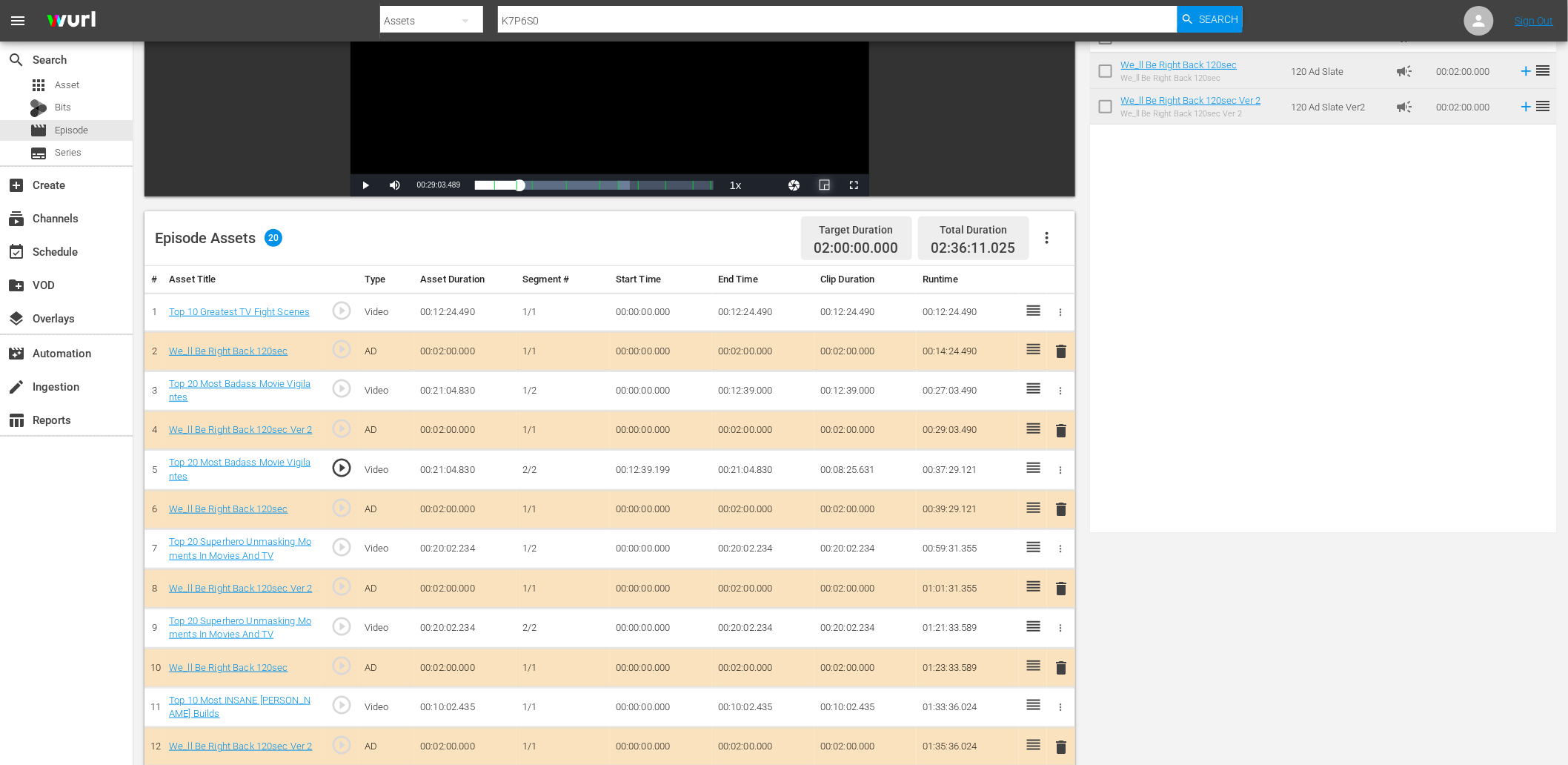
scroll to position [274, 0]
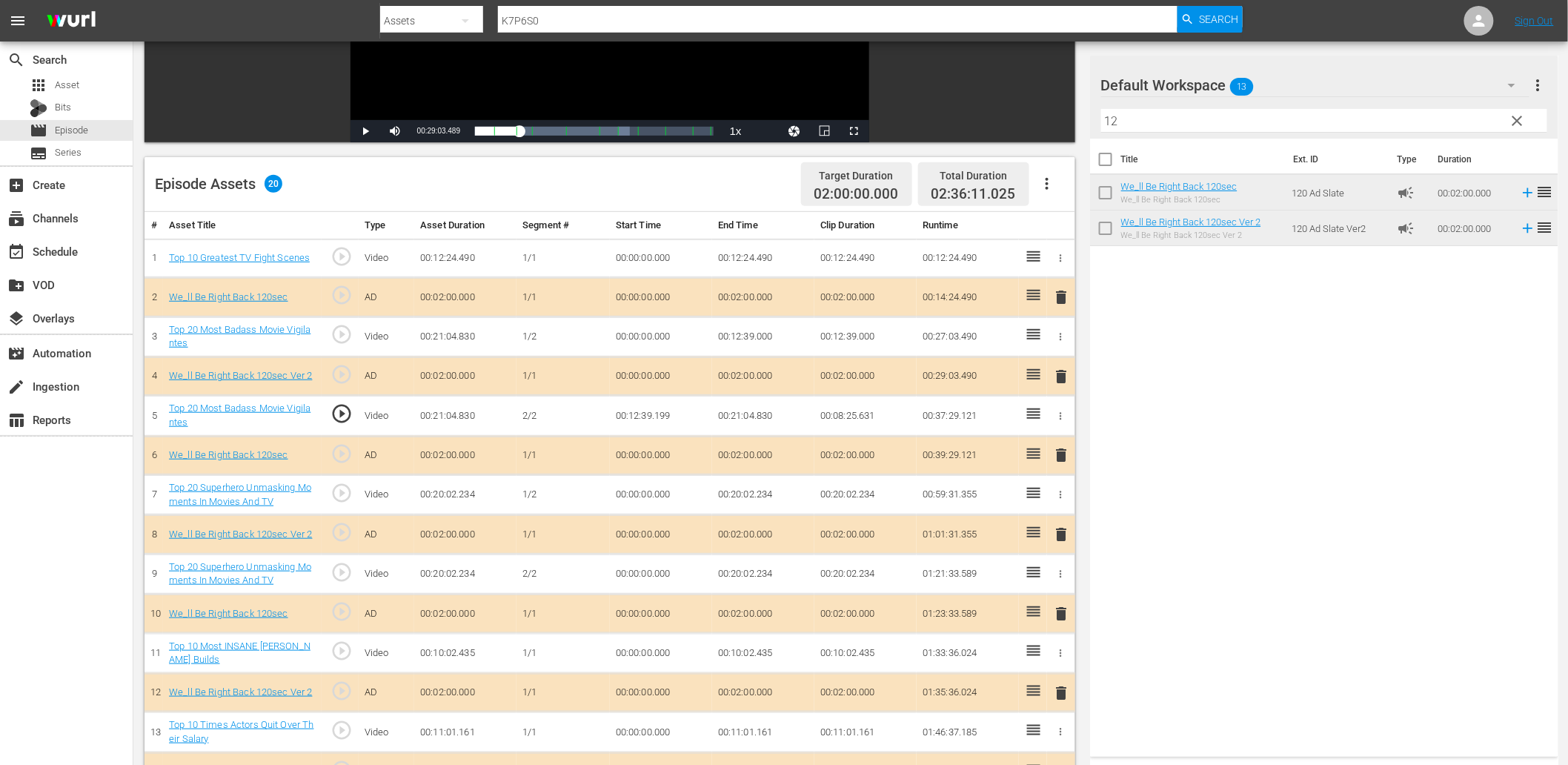
click at [649, 581] on td "00:00:00.000" at bounding box center [661, 573] width 103 height 40
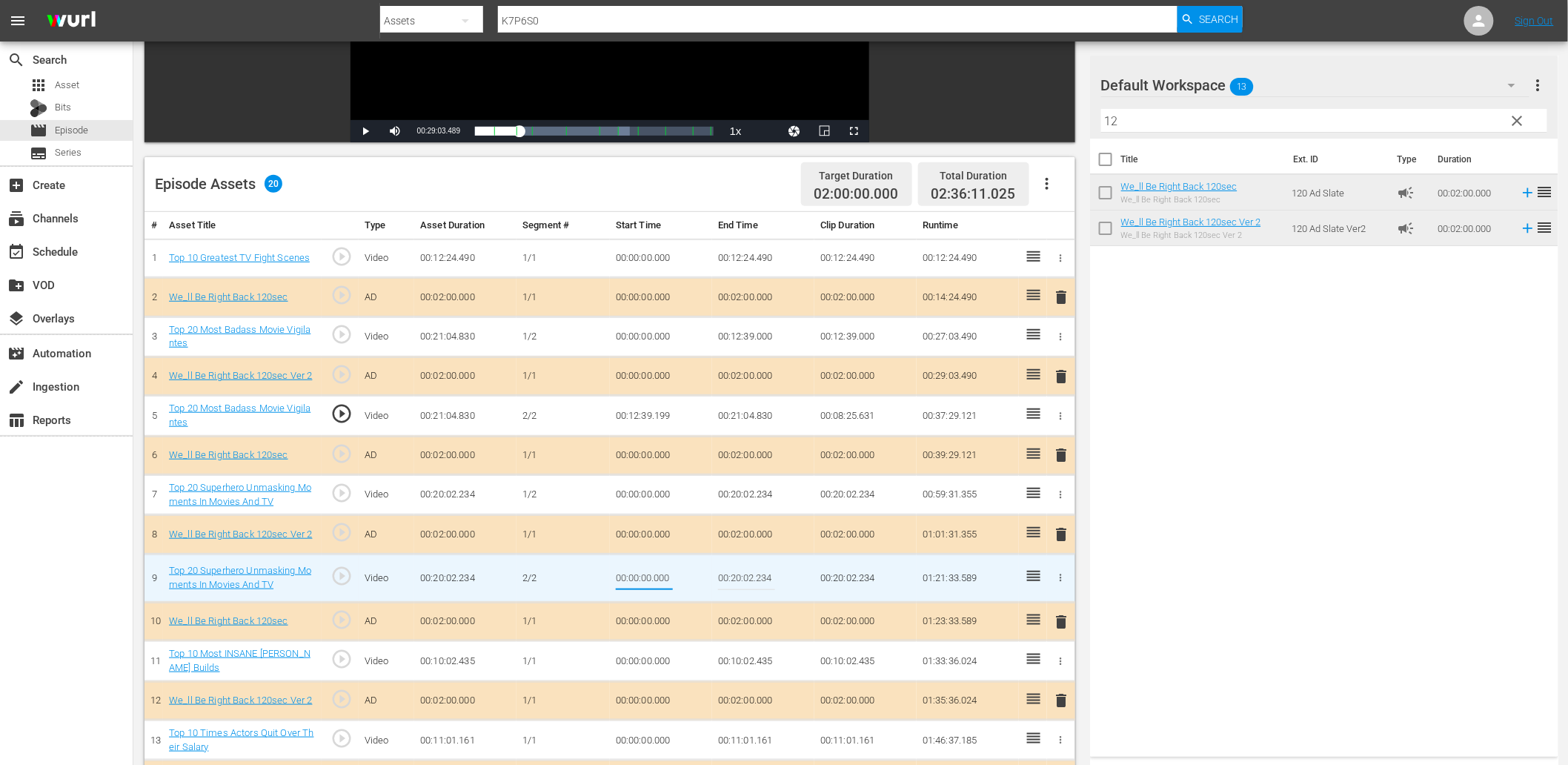
type input "00:12:14.000"
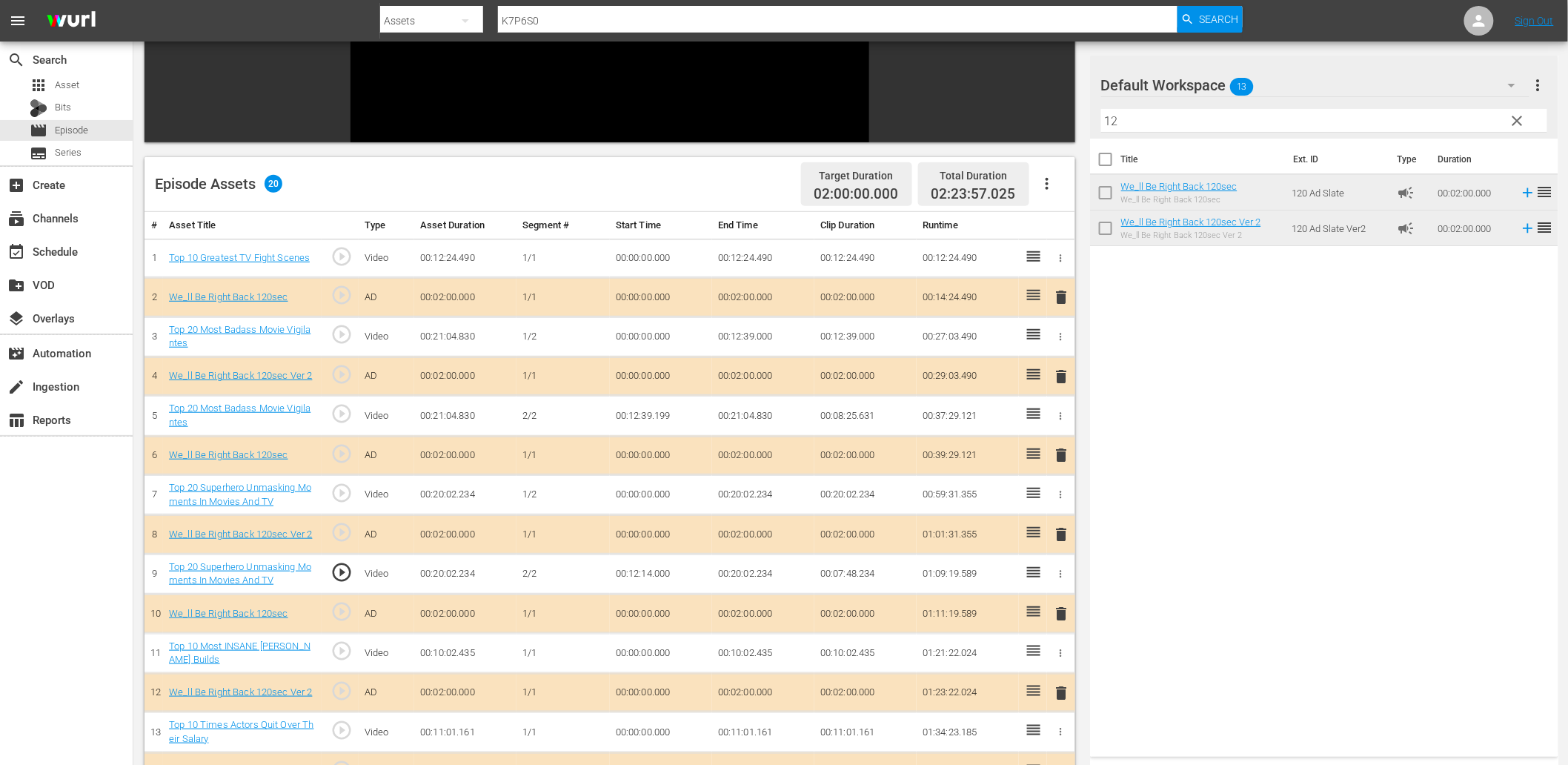
click at [647, 570] on td "00:12:14.000" at bounding box center [661, 573] width 103 height 40
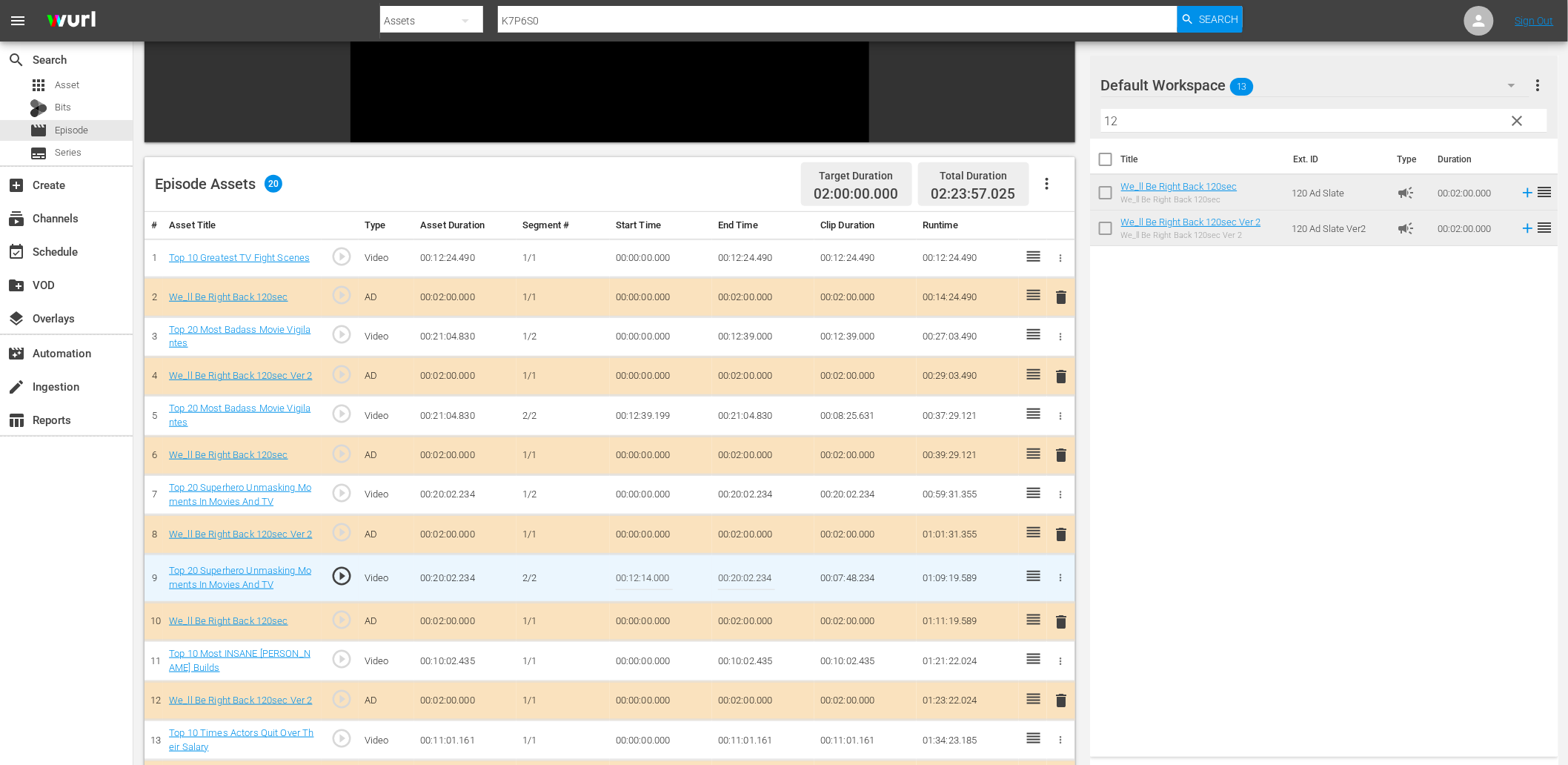
click at [647, 570] on input "00:12:14.000" at bounding box center [644, 577] width 57 height 35
type input "00:12:14.4000"
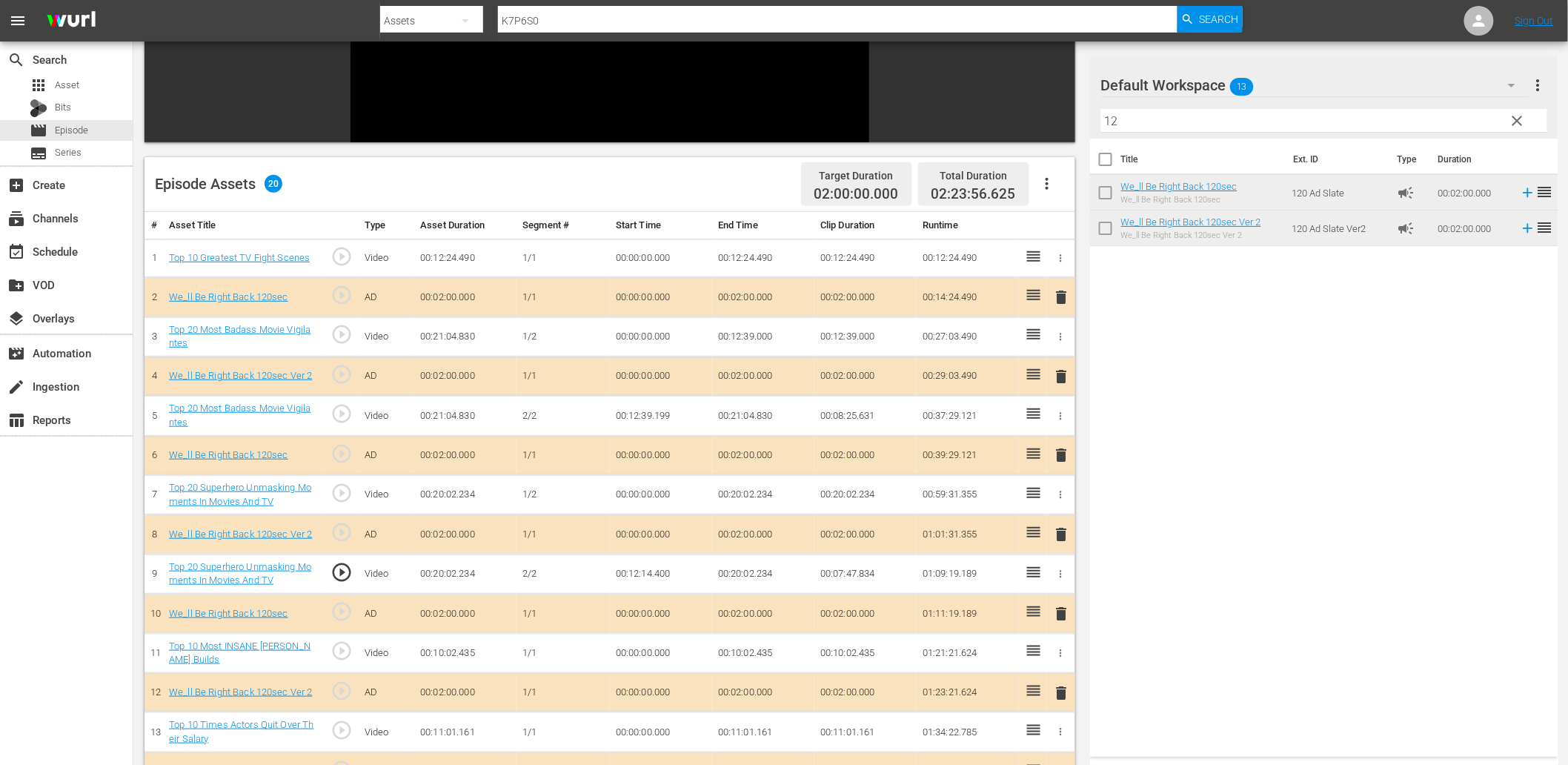
click at [640, 574] on td "00:12:14.400" at bounding box center [661, 573] width 103 height 40
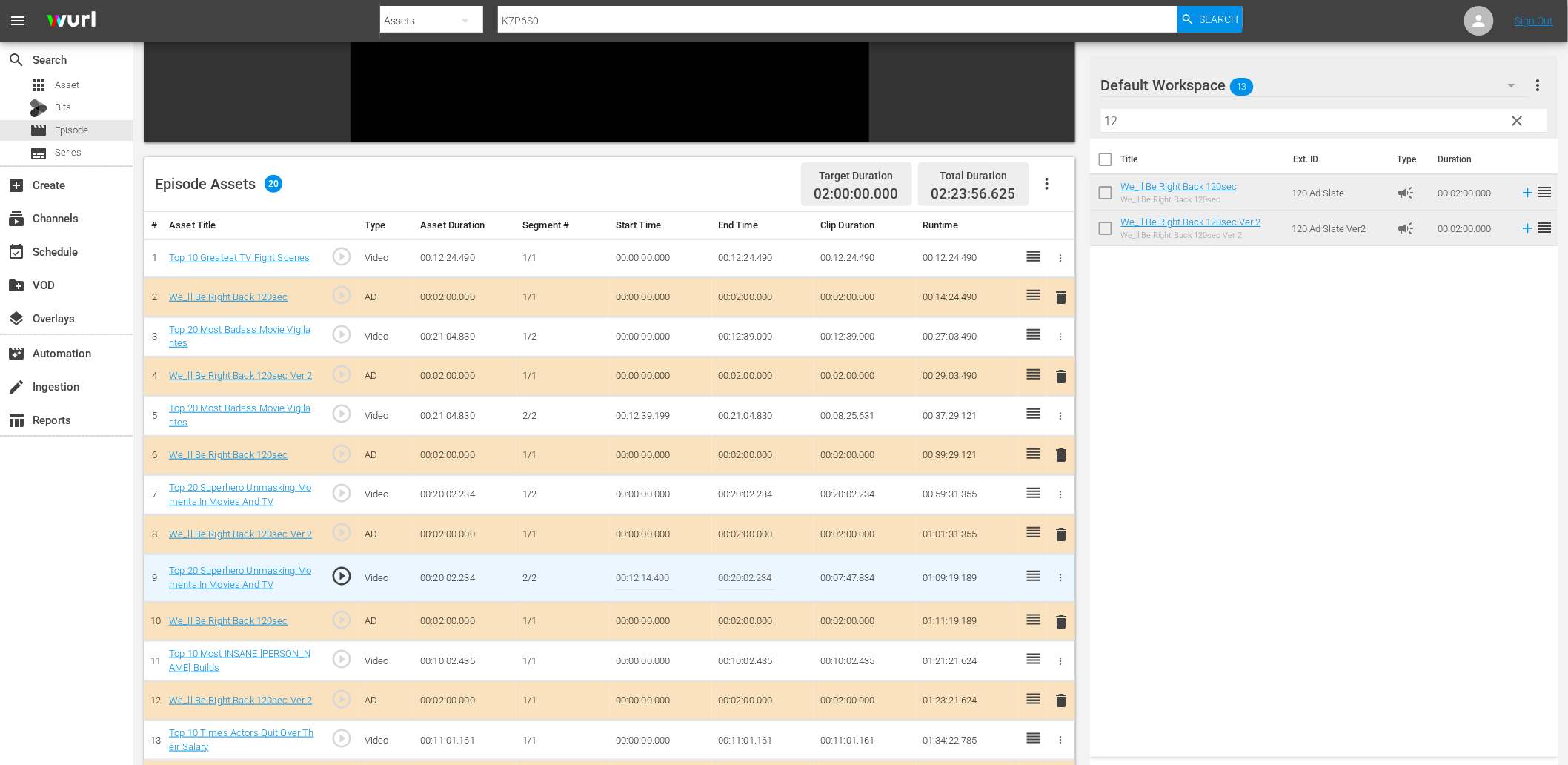
click at [640, 574] on input "00:12:14.400" at bounding box center [644, 577] width 57 height 35
click at [733, 497] on td "00:20:02.234" at bounding box center [764, 495] width 103 height 40
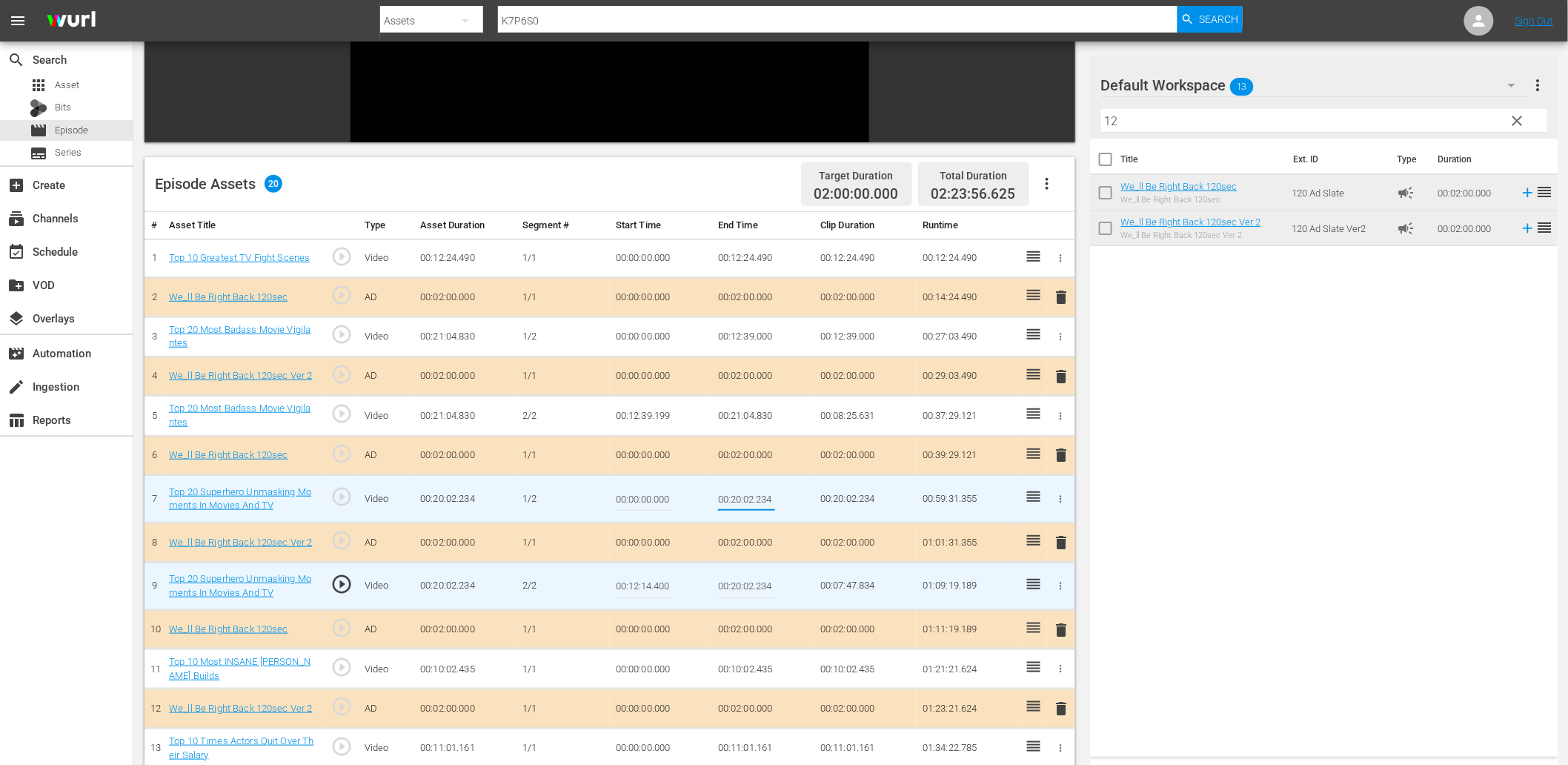
type input "00:12:14.400"
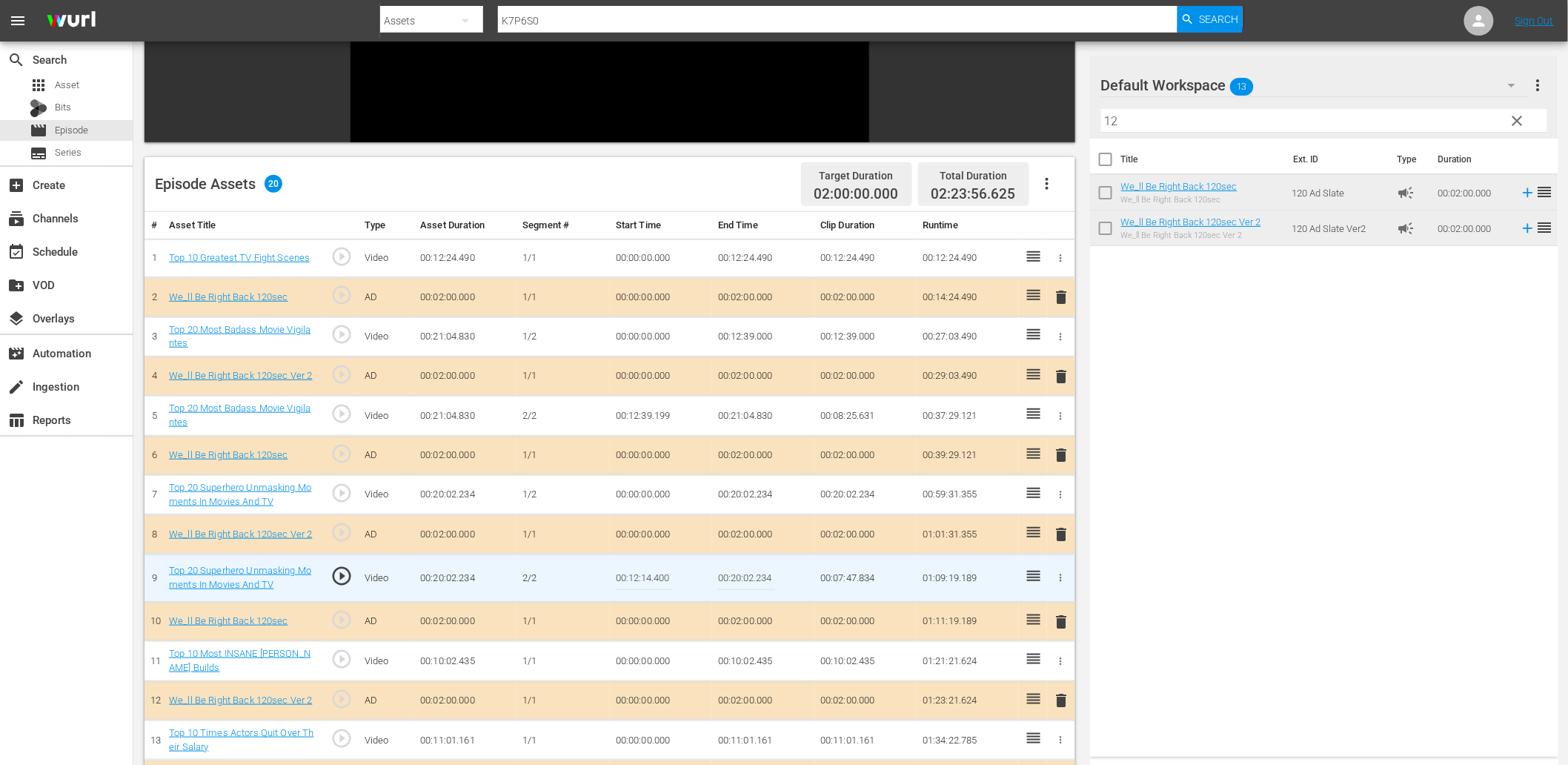
click at [663, 574] on input "00:12:14.400" at bounding box center [644, 577] width 57 height 35
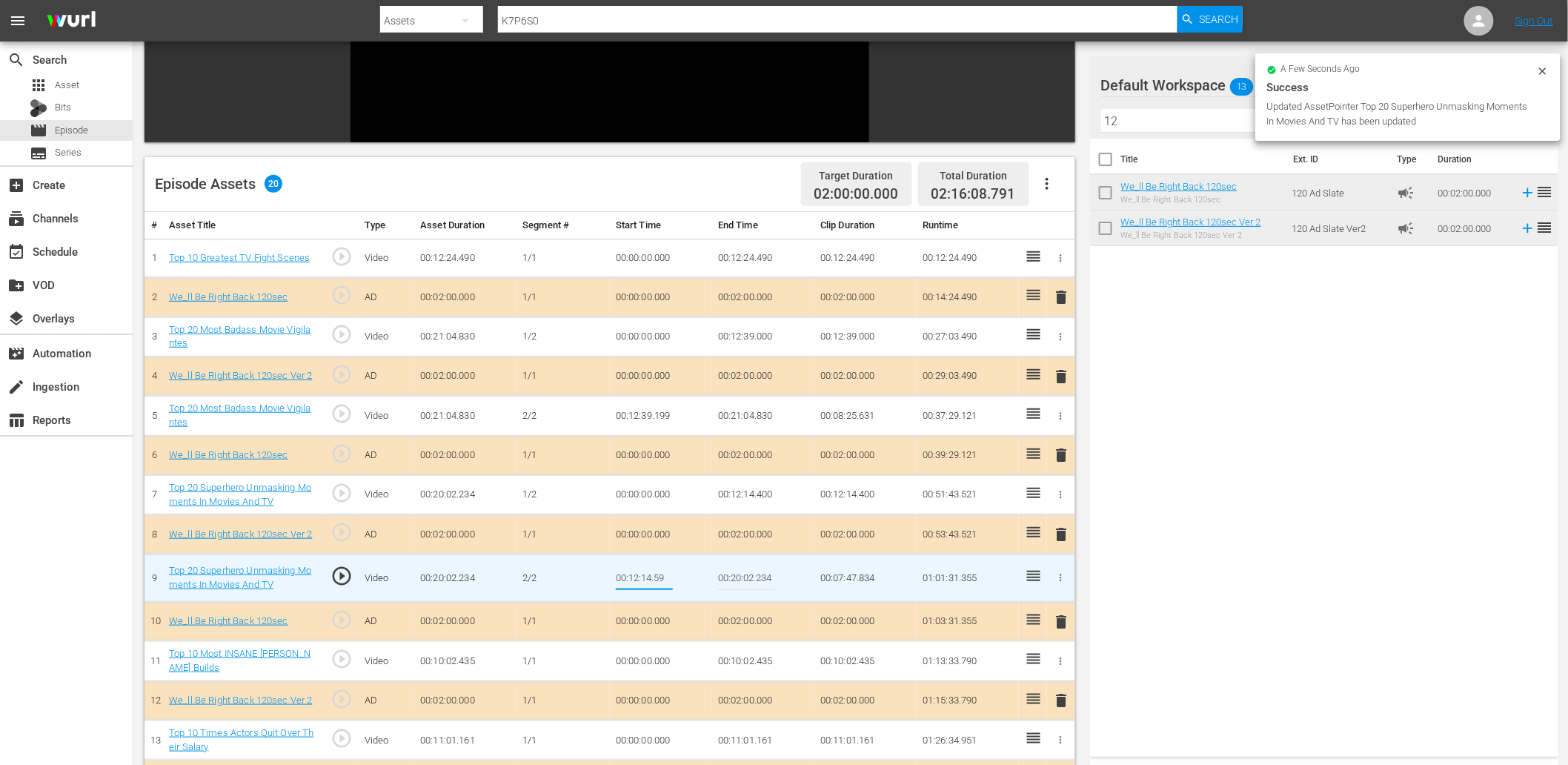
type input "00:12:14.599"
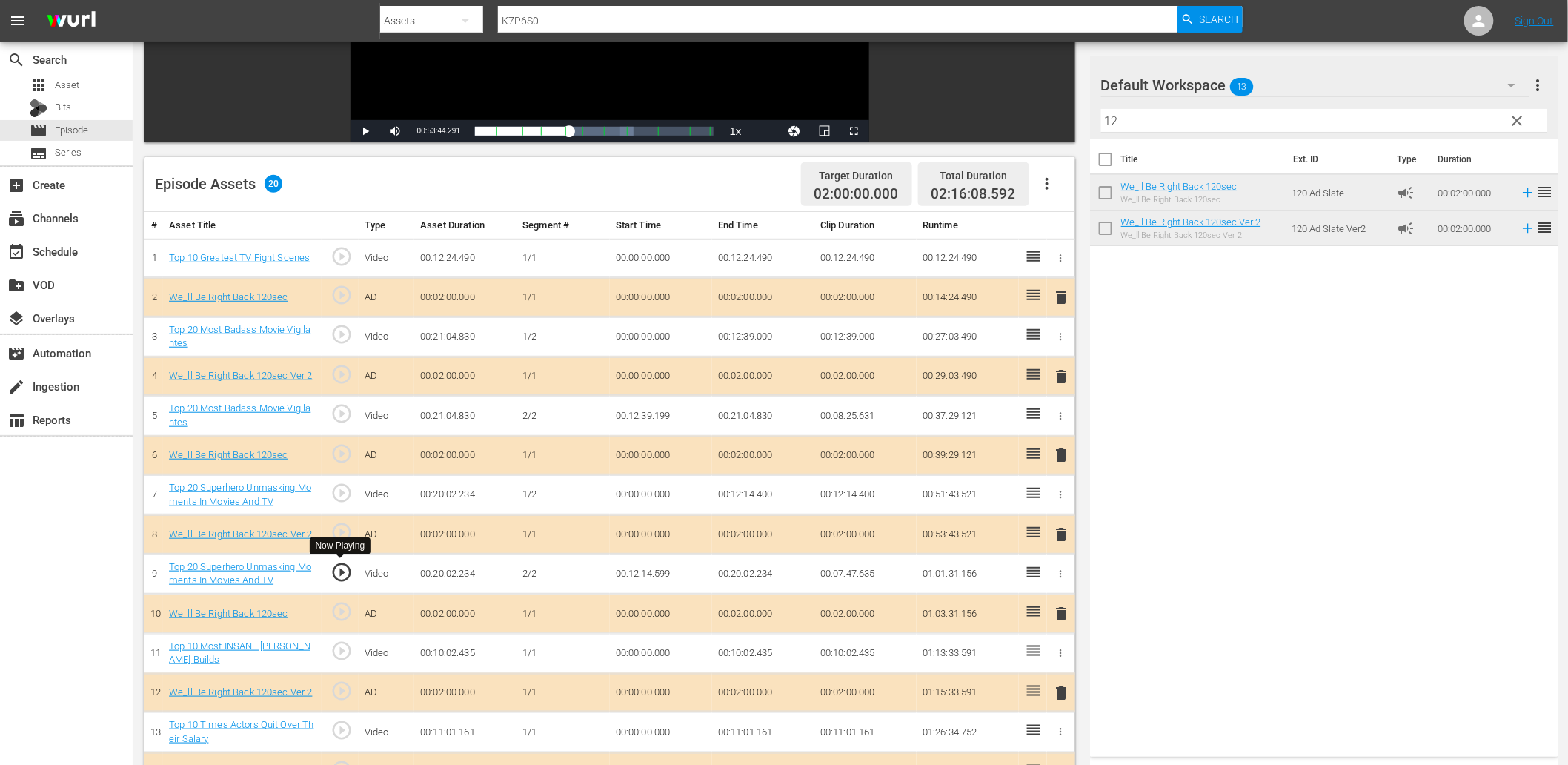
click at [346, 571] on span "play_circle_outline" at bounding box center [341, 571] width 22 height 22
click at [658, 573] on td "00:12:14.599" at bounding box center [661, 573] width 103 height 40
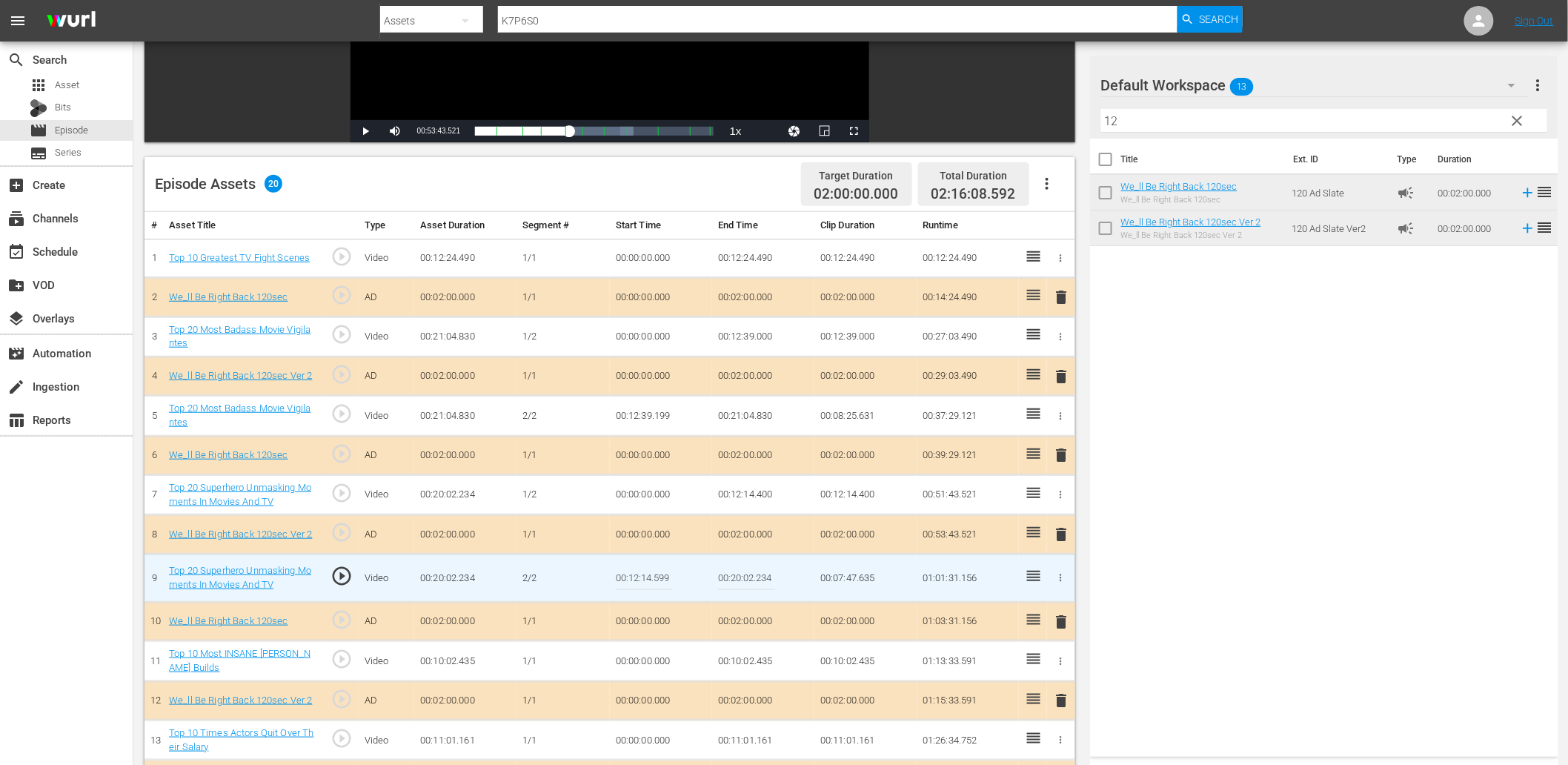
click at [658, 573] on input "00:12:14.599" at bounding box center [644, 577] width 57 height 35
type input "00:12:14.666"
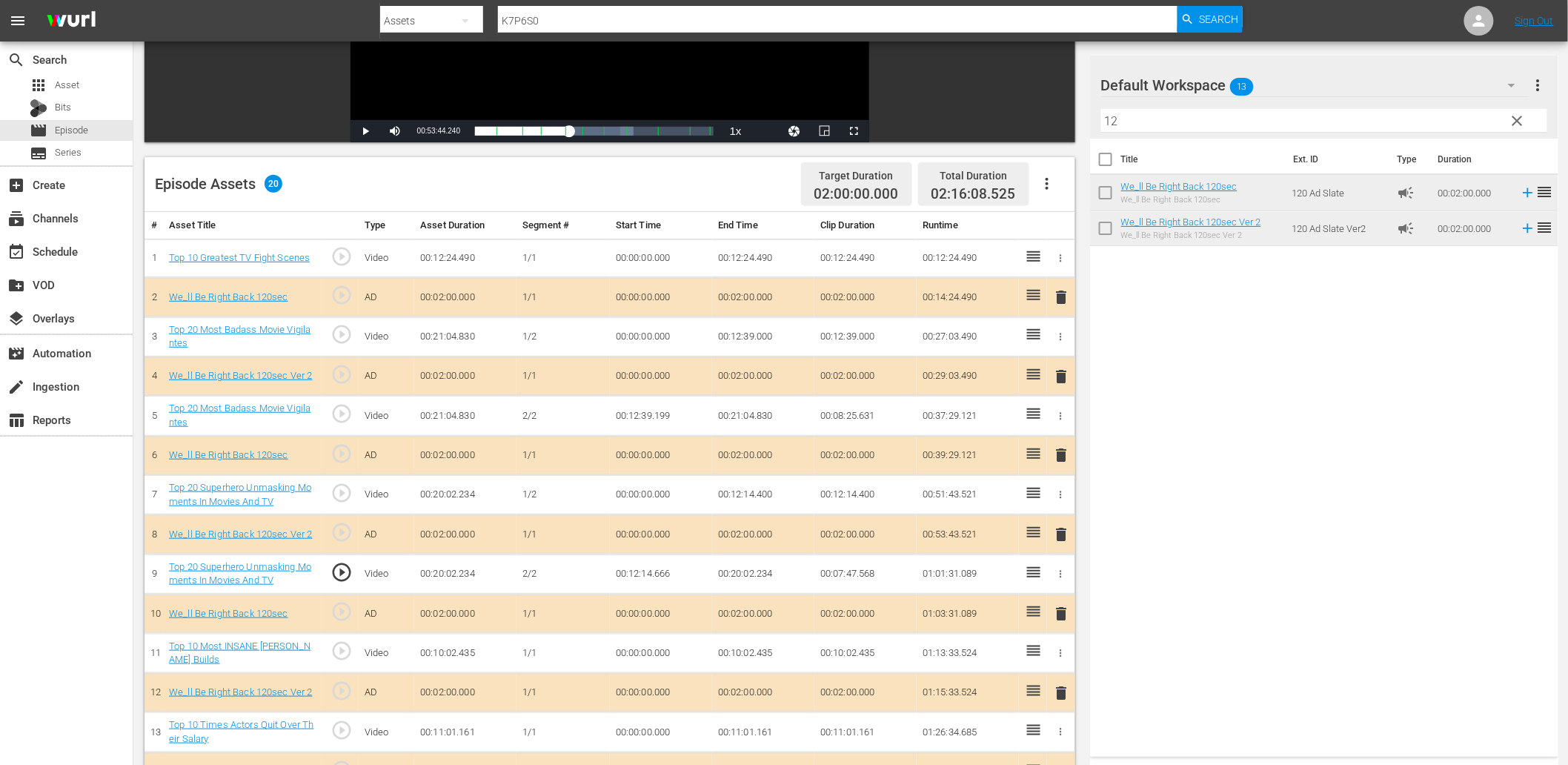
click at [659, 576] on td "00:12:14.666" at bounding box center [661, 573] width 103 height 40
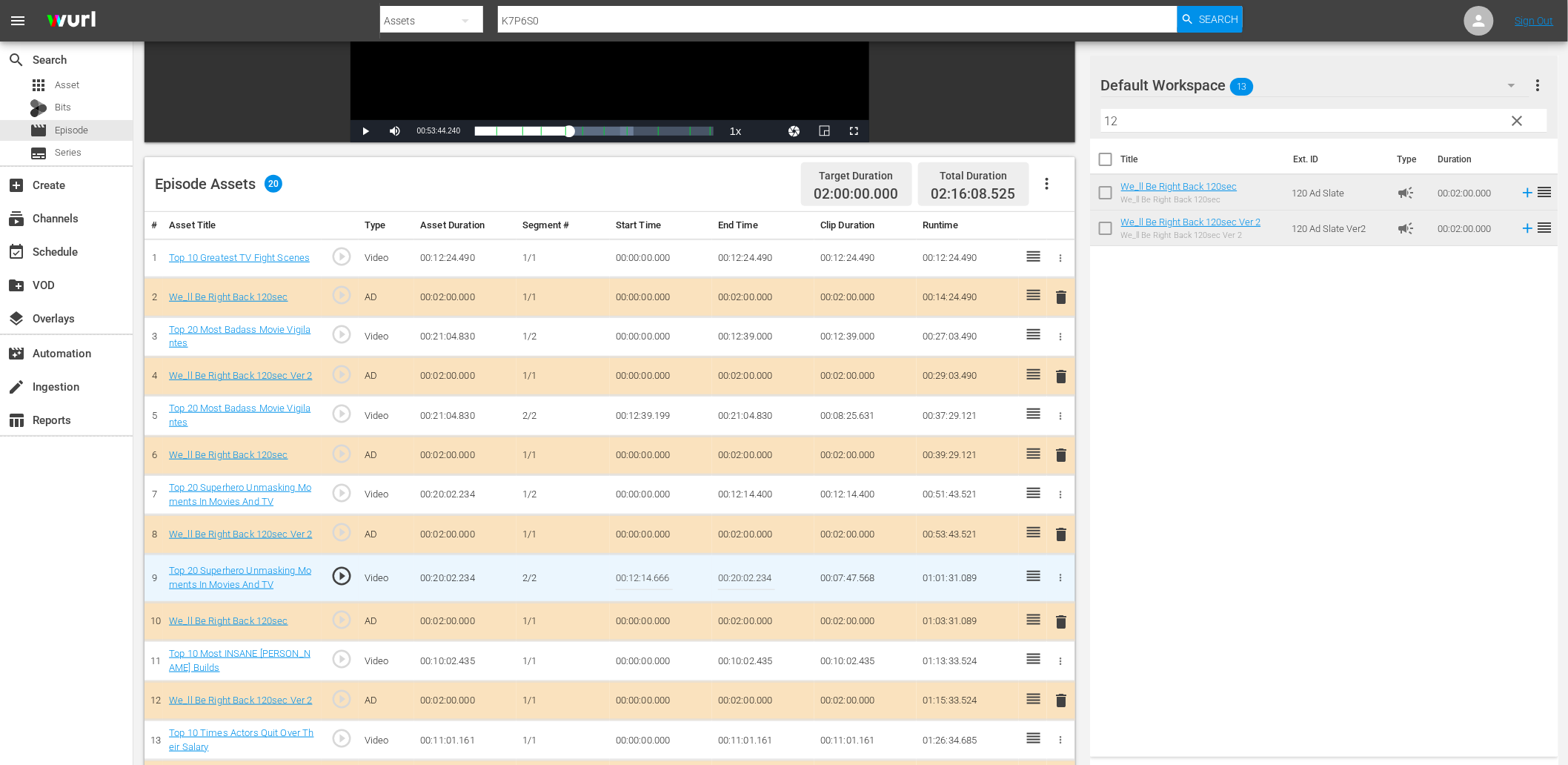
click at [659, 576] on input "00:12:14.666" at bounding box center [644, 577] width 57 height 35
type input "00:12:14.777"
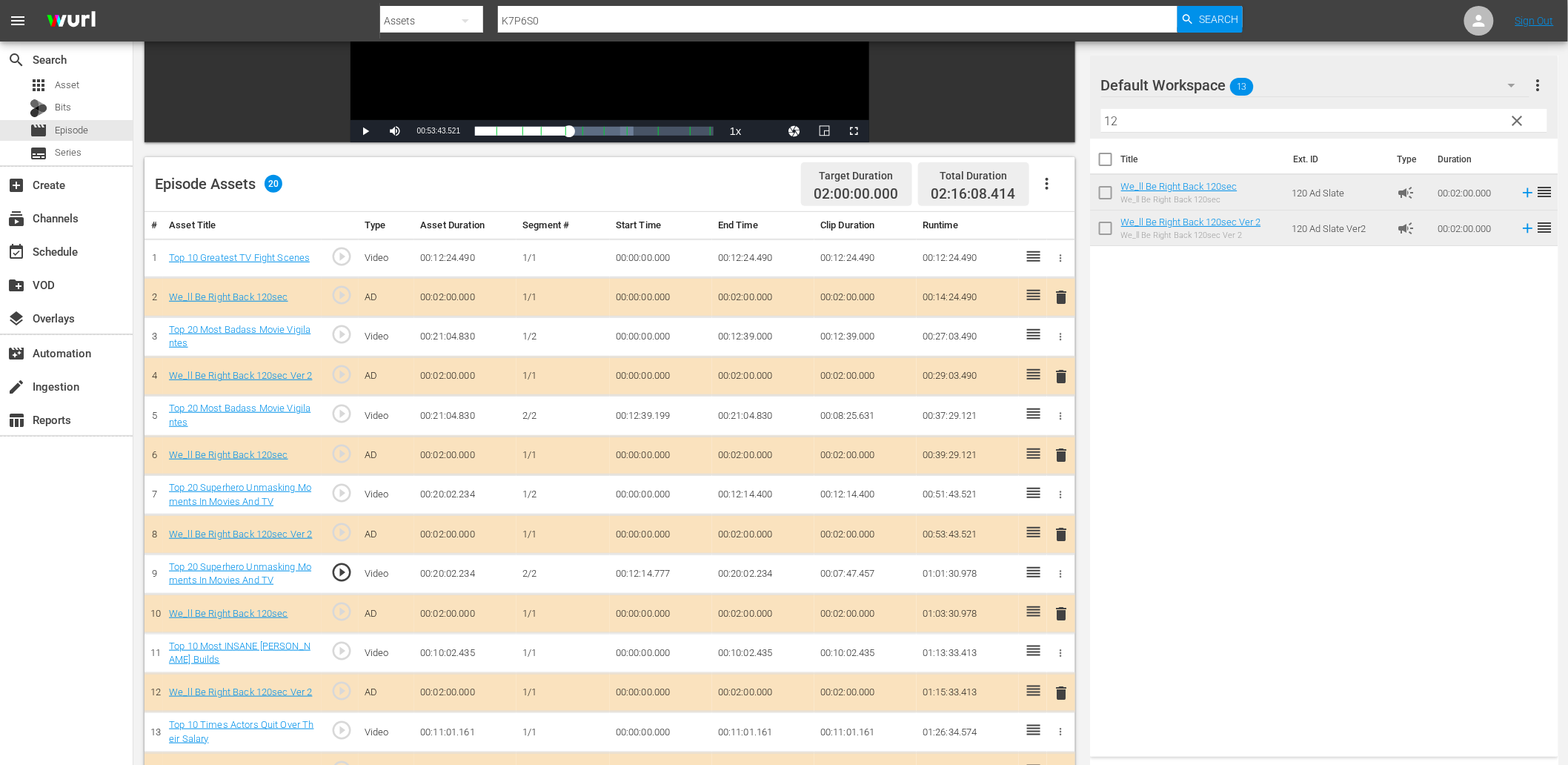
click at [663, 571] on td "00:12:14.777" at bounding box center [661, 573] width 103 height 40
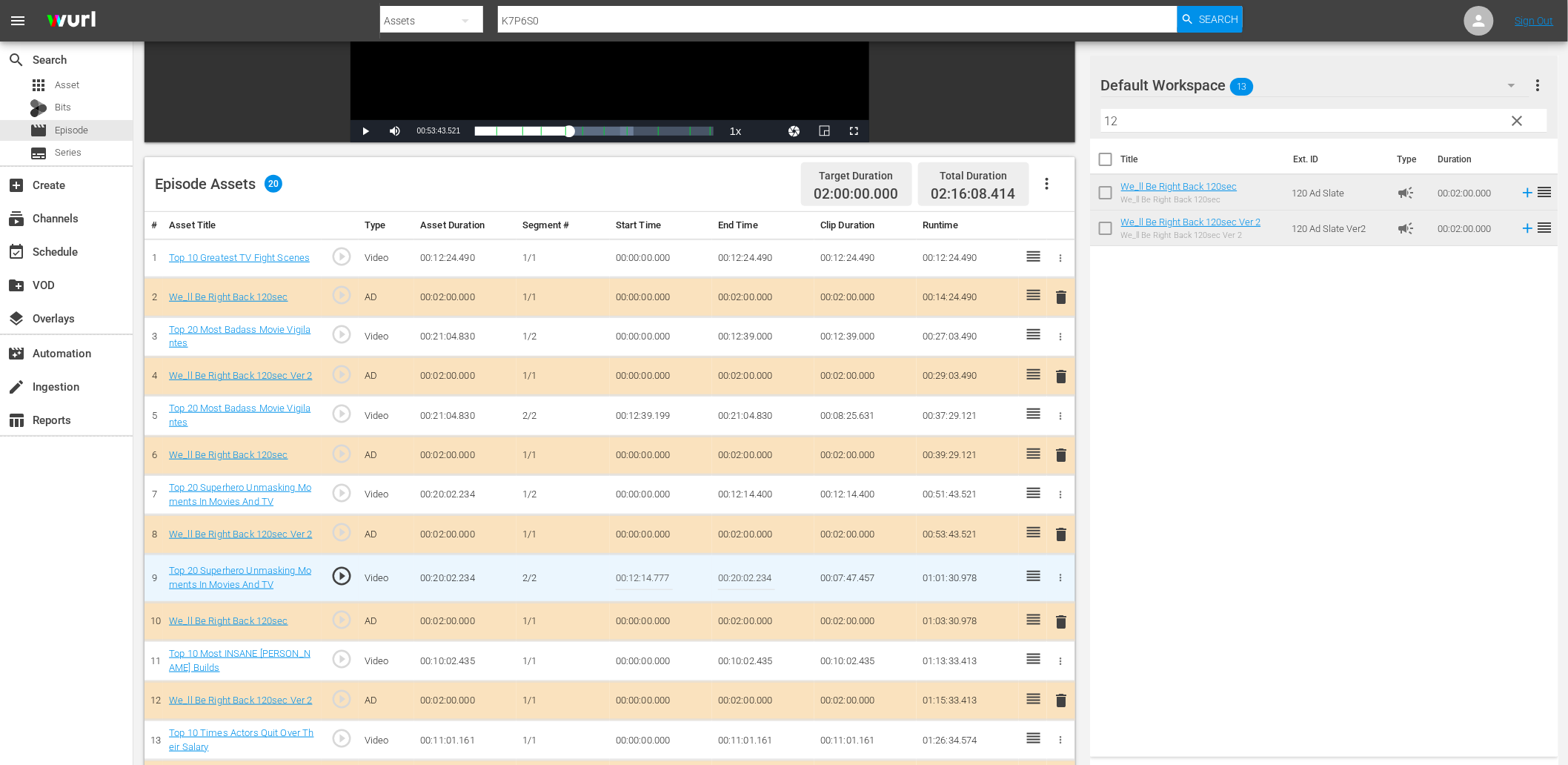
click at [663, 571] on input "00:12:14.777" at bounding box center [644, 577] width 57 height 35
type input "00:12:14.725"
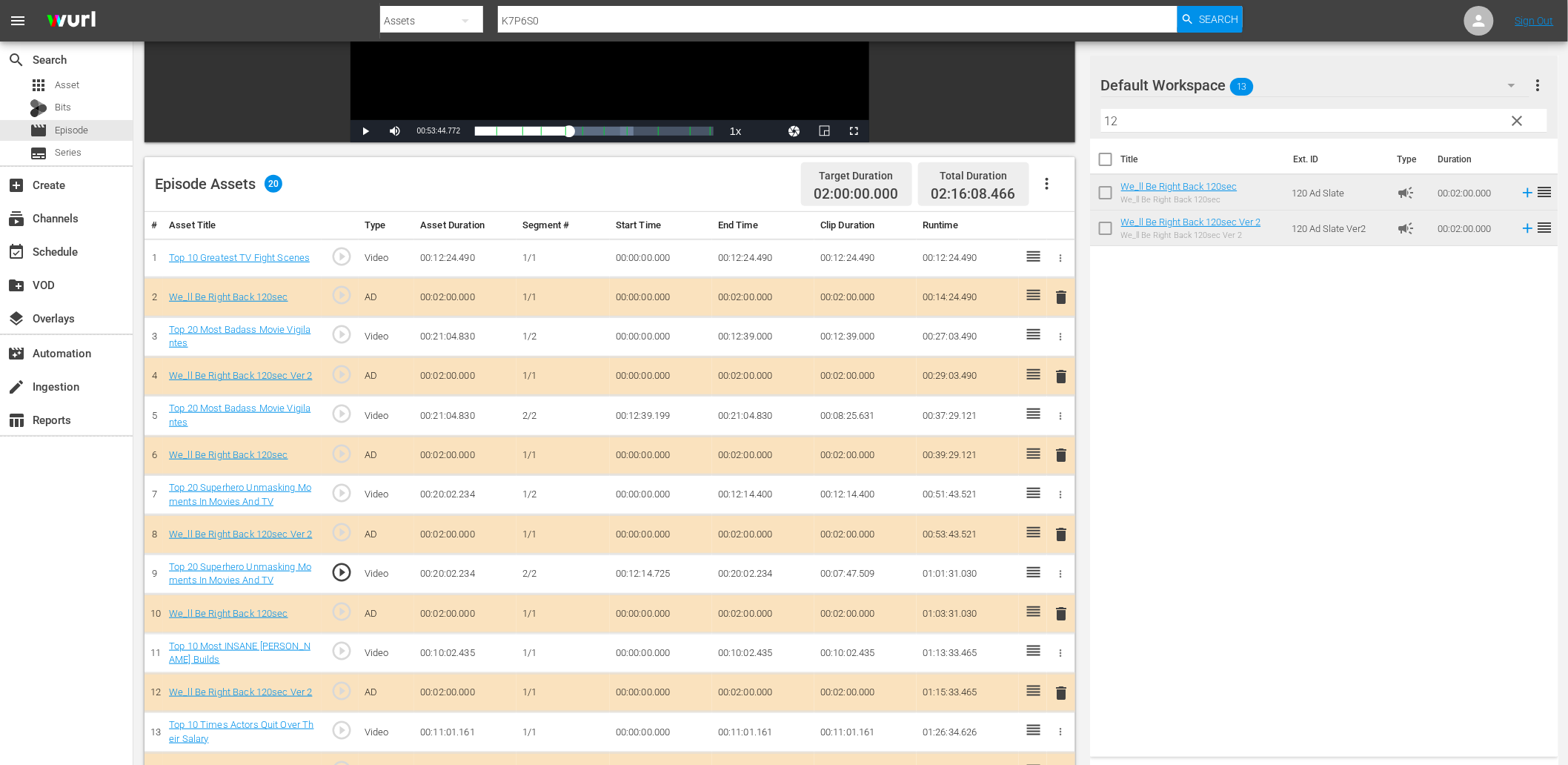
click at [765, 494] on td "00:12:14.400" at bounding box center [764, 495] width 103 height 40
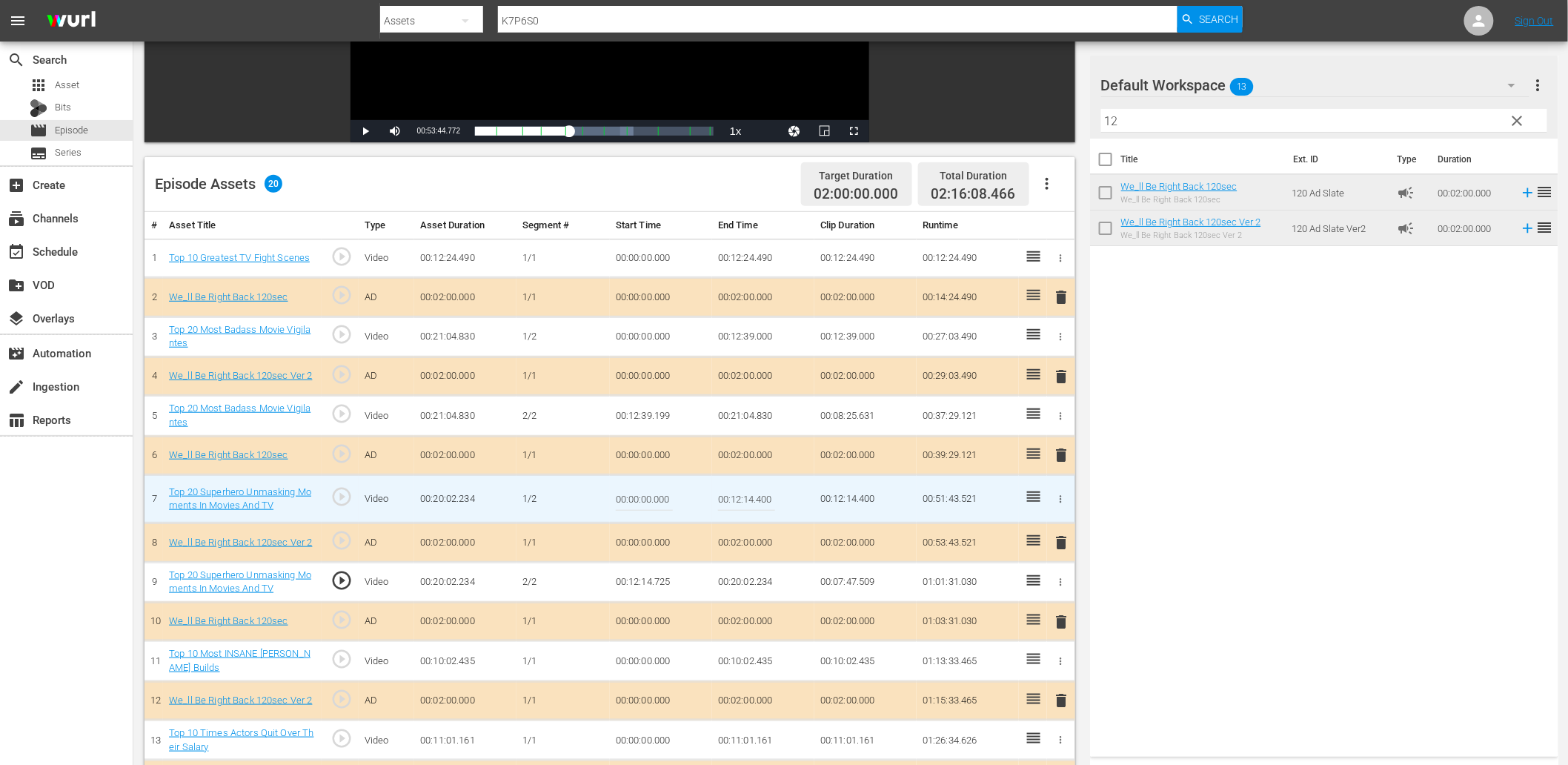
click at [770, 496] on input "00:12:14.400" at bounding box center [747, 498] width 57 height 35
type input "00:12:14.599"
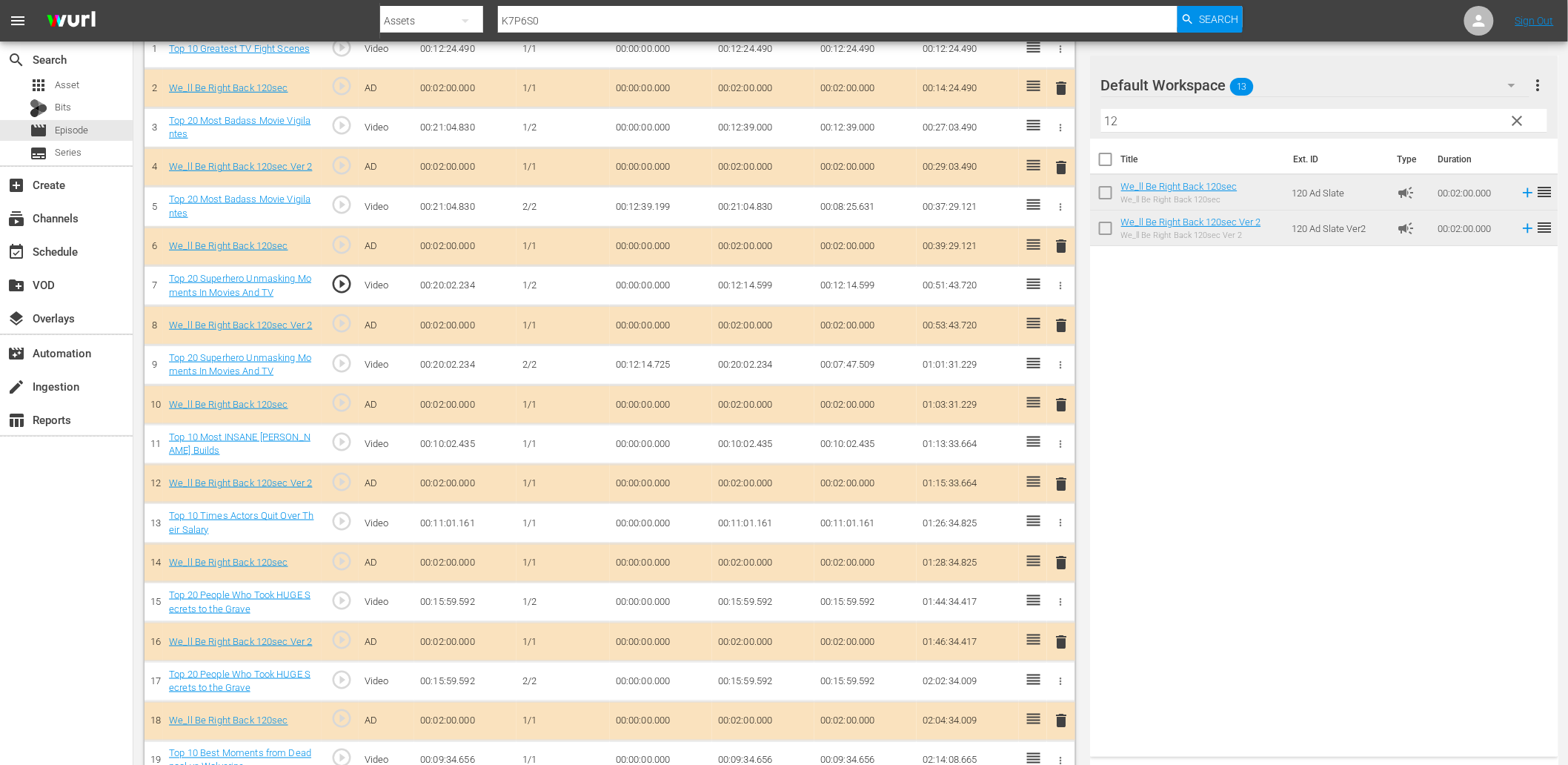
scroll to position [548, 0]
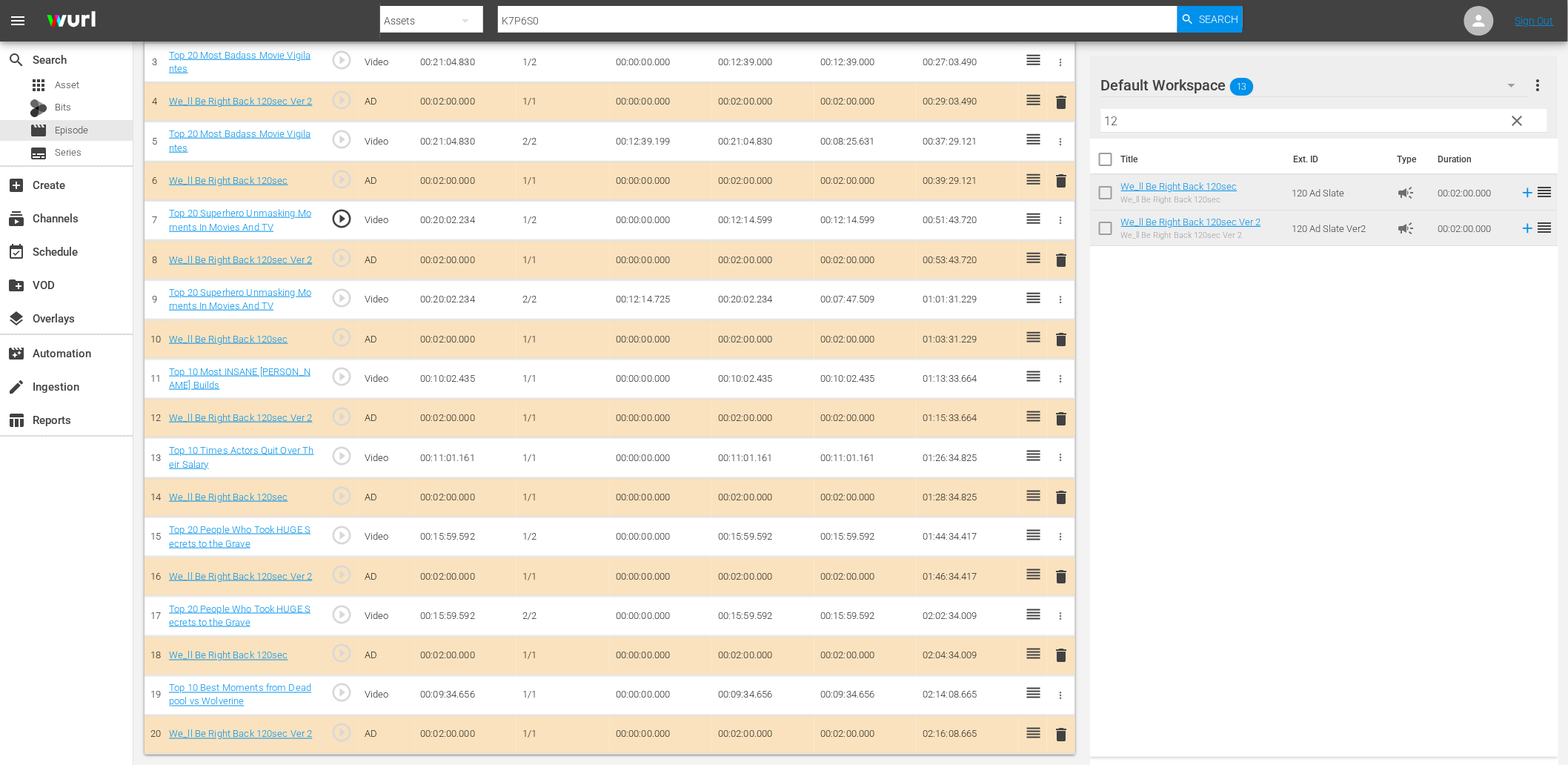
click at [641, 616] on td "00:00:00.000" at bounding box center [661, 616] width 103 height 40
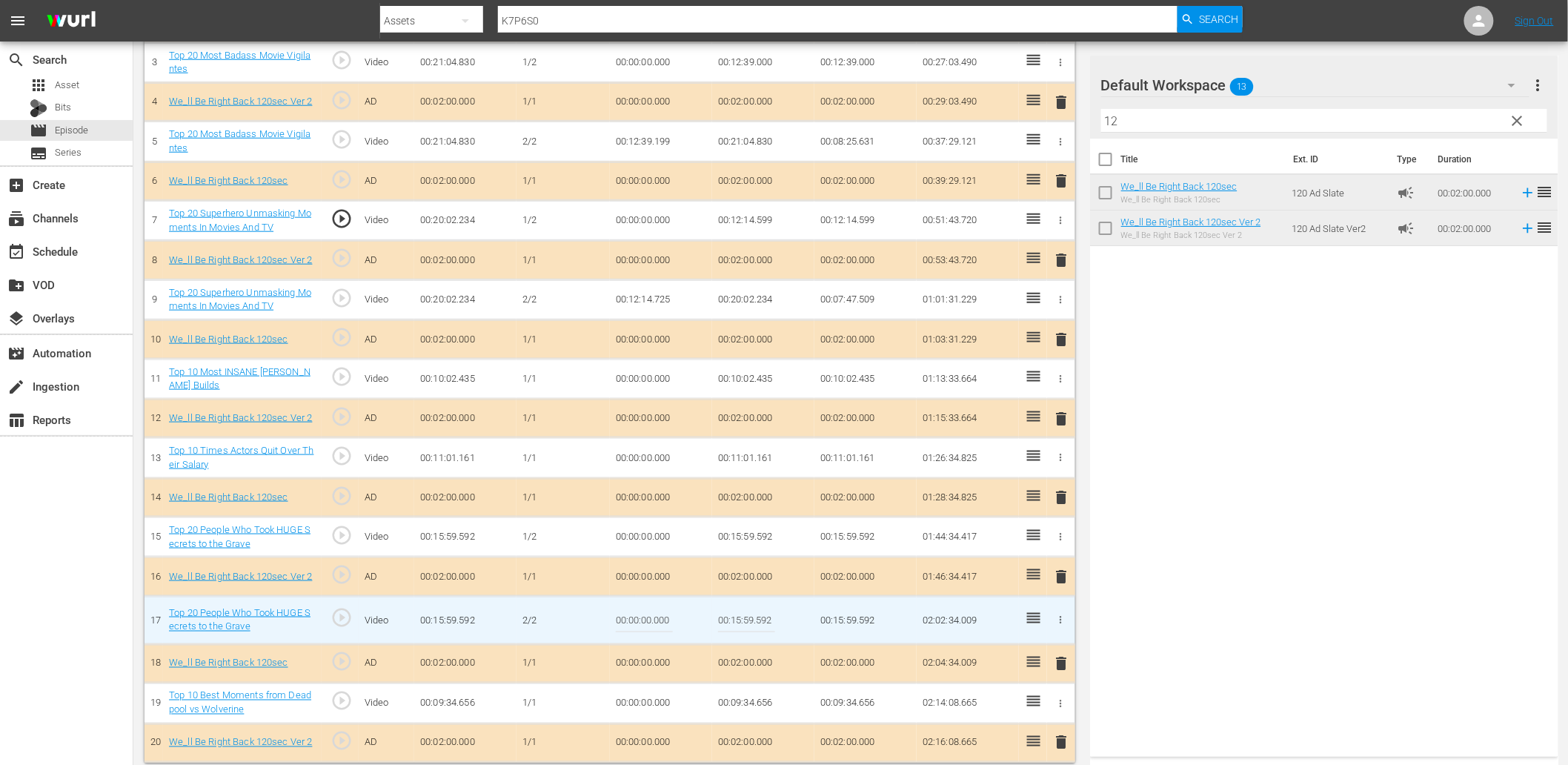
click at [641, 616] on input "00:00:00.000" at bounding box center [644, 619] width 57 height 35
paste input "10:03"
type input "00:10:03.000"
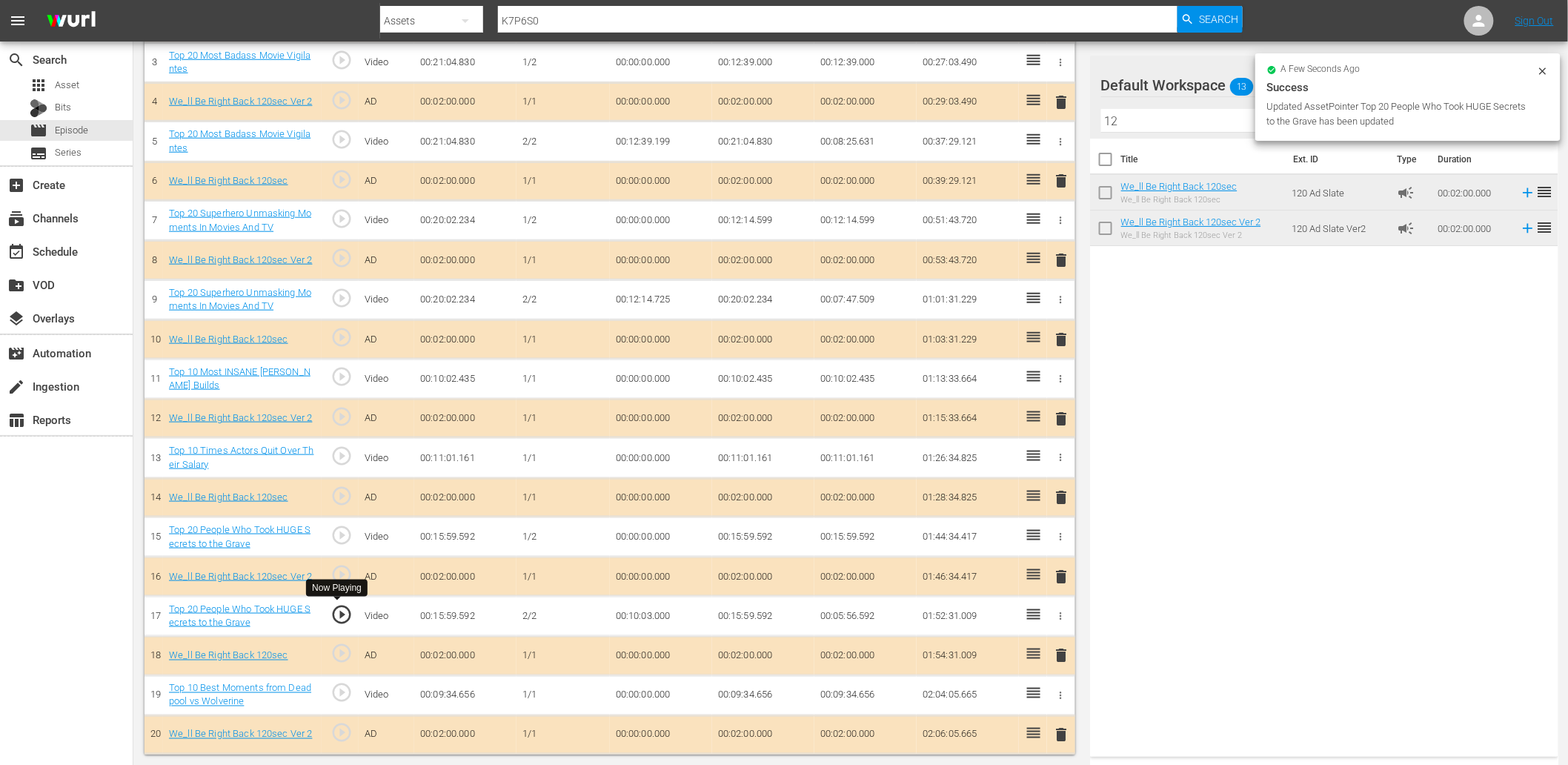
click at [343, 618] on span "play_circle_outline" at bounding box center [341, 613] width 22 height 22
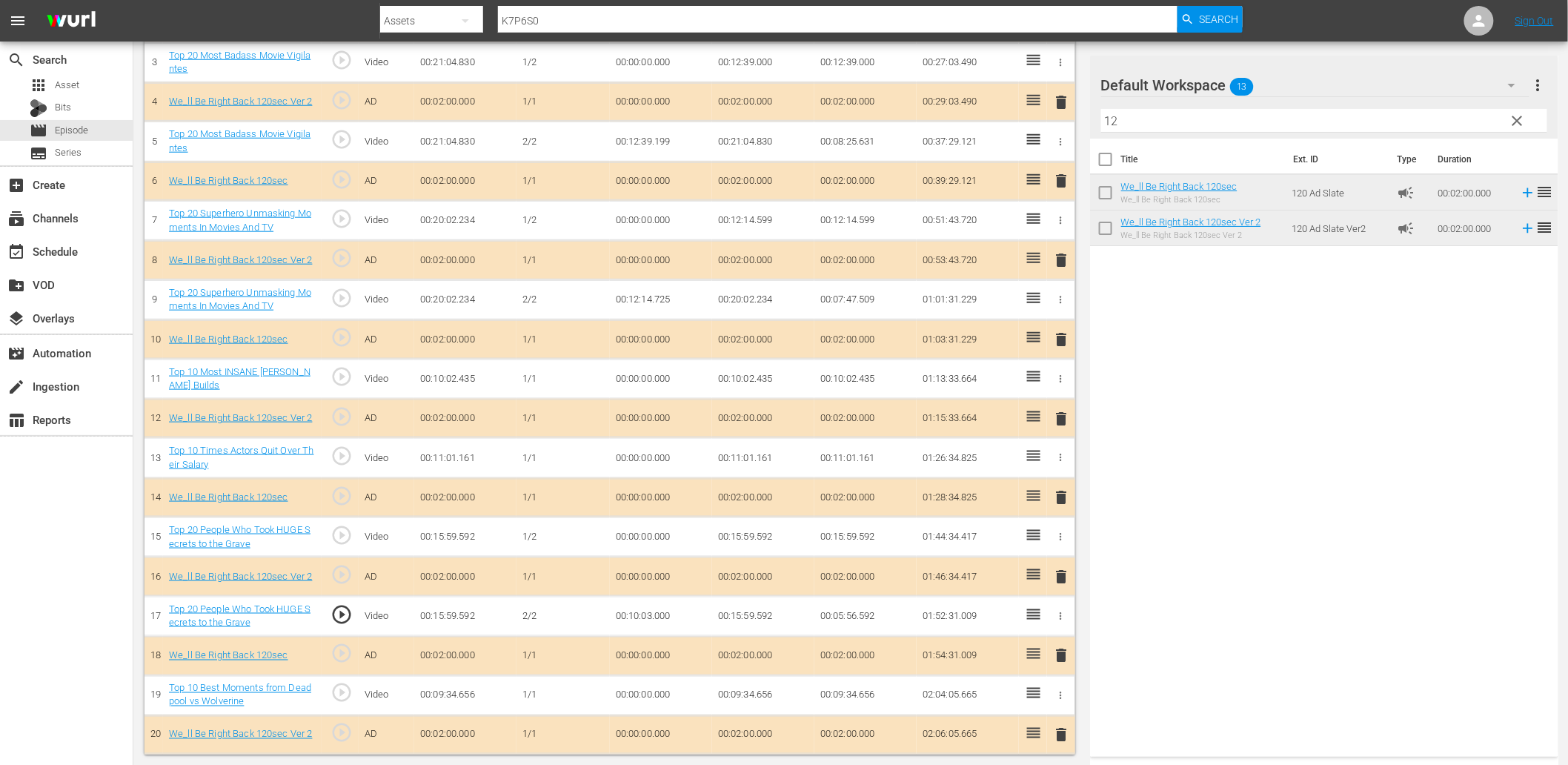
click at [738, 542] on td "00:15:59.592" at bounding box center [764, 536] width 103 height 40
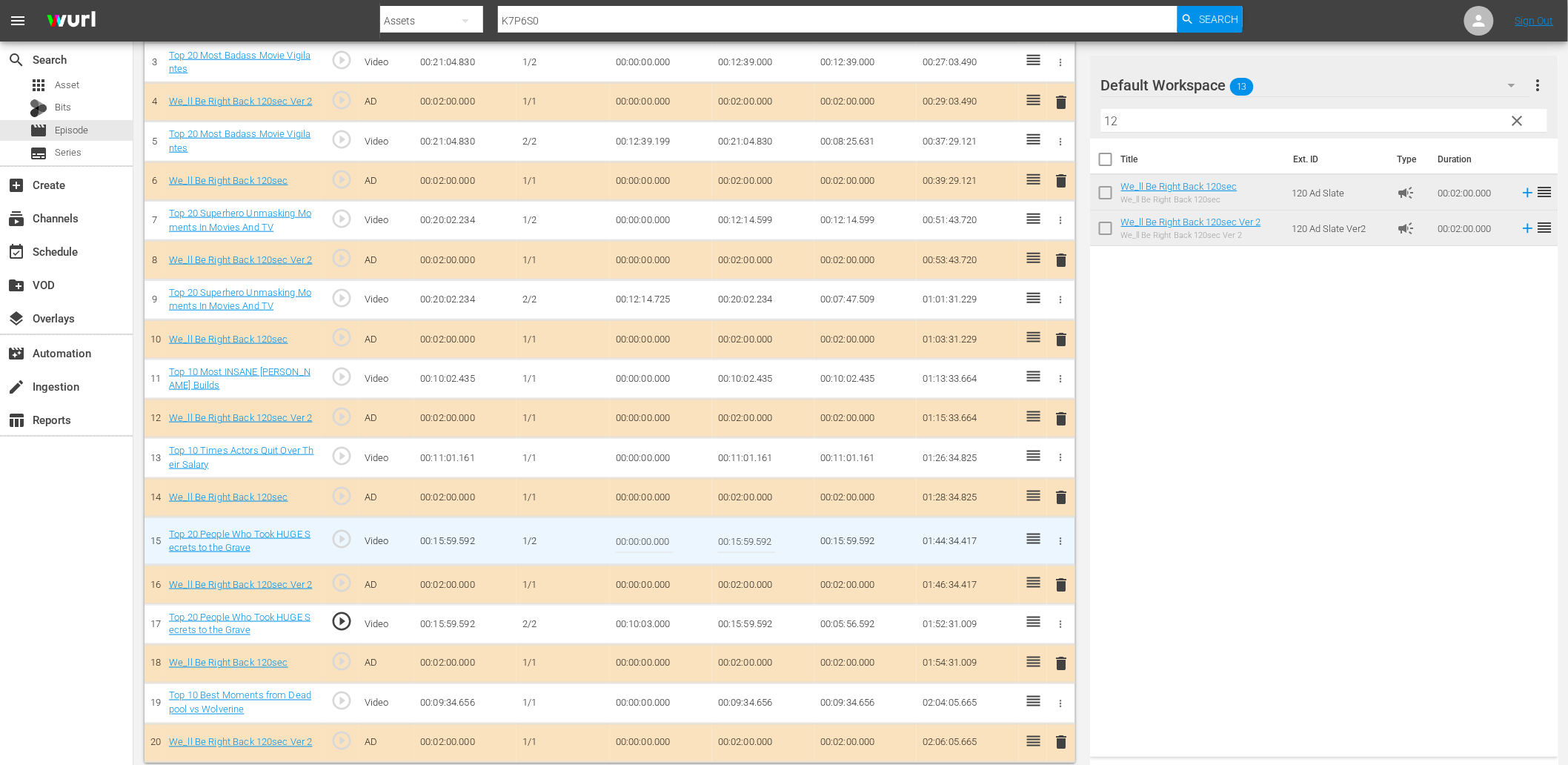
click at [738, 542] on input "00:15:59.592" at bounding box center [747, 540] width 57 height 35
paste input "0:03.000"
type input "00:10:03.000"
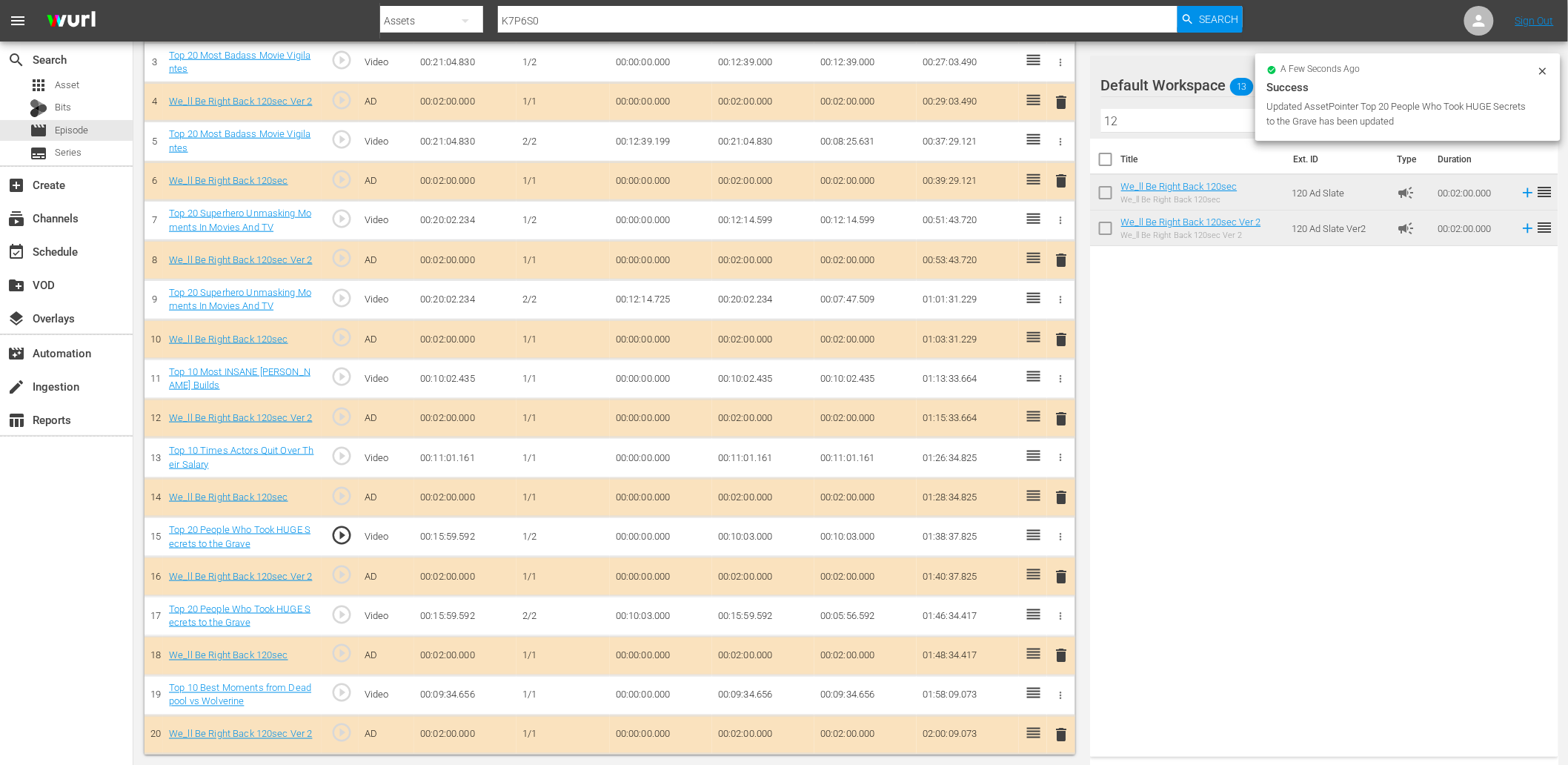
click at [662, 621] on td "00:10:03.000" at bounding box center [661, 616] width 103 height 40
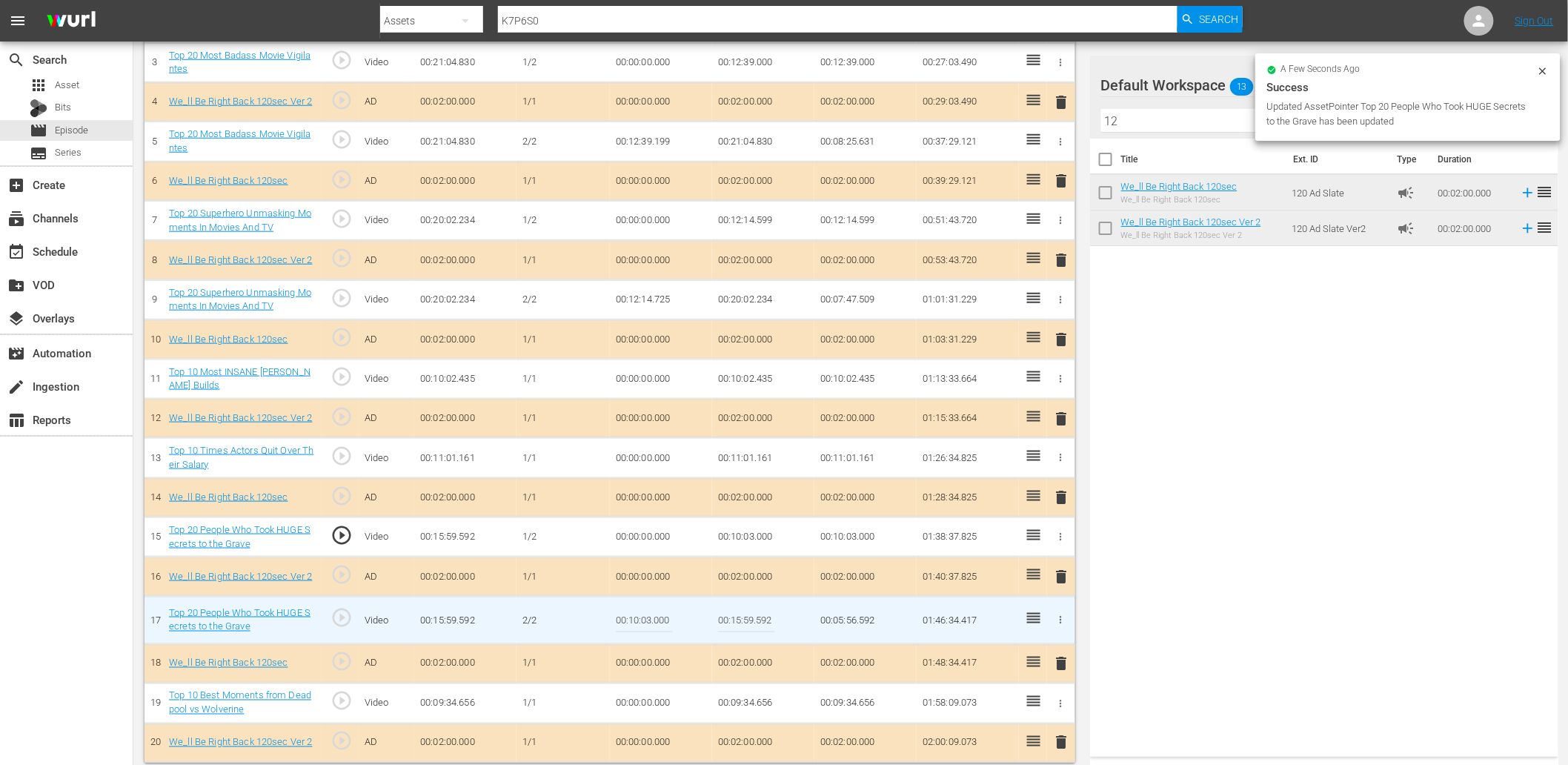
click at [662, 621] on input "00:10:03.000" at bounding box center [644, 619] width 57 height 35
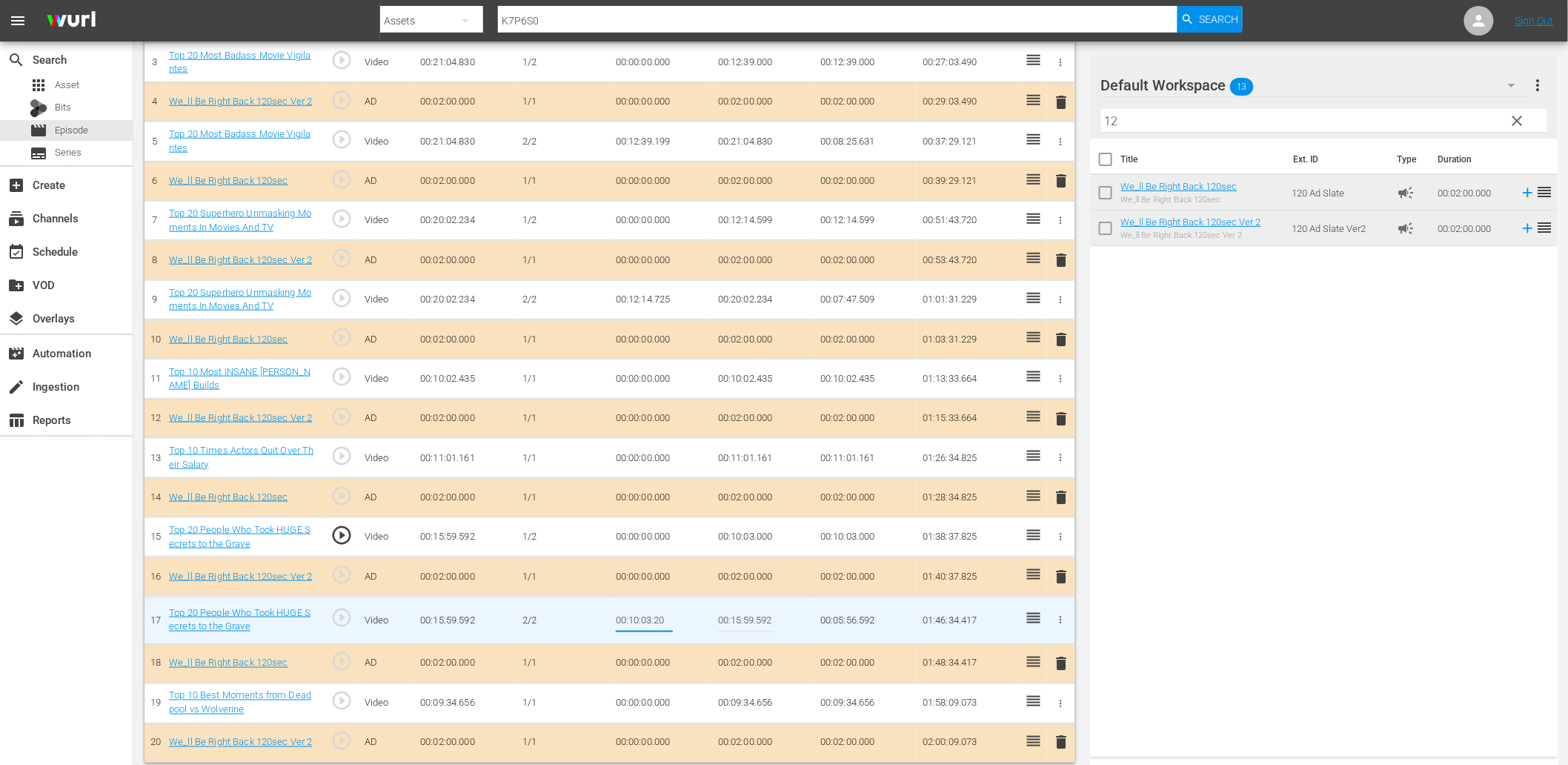
type input "00:10:03.200"
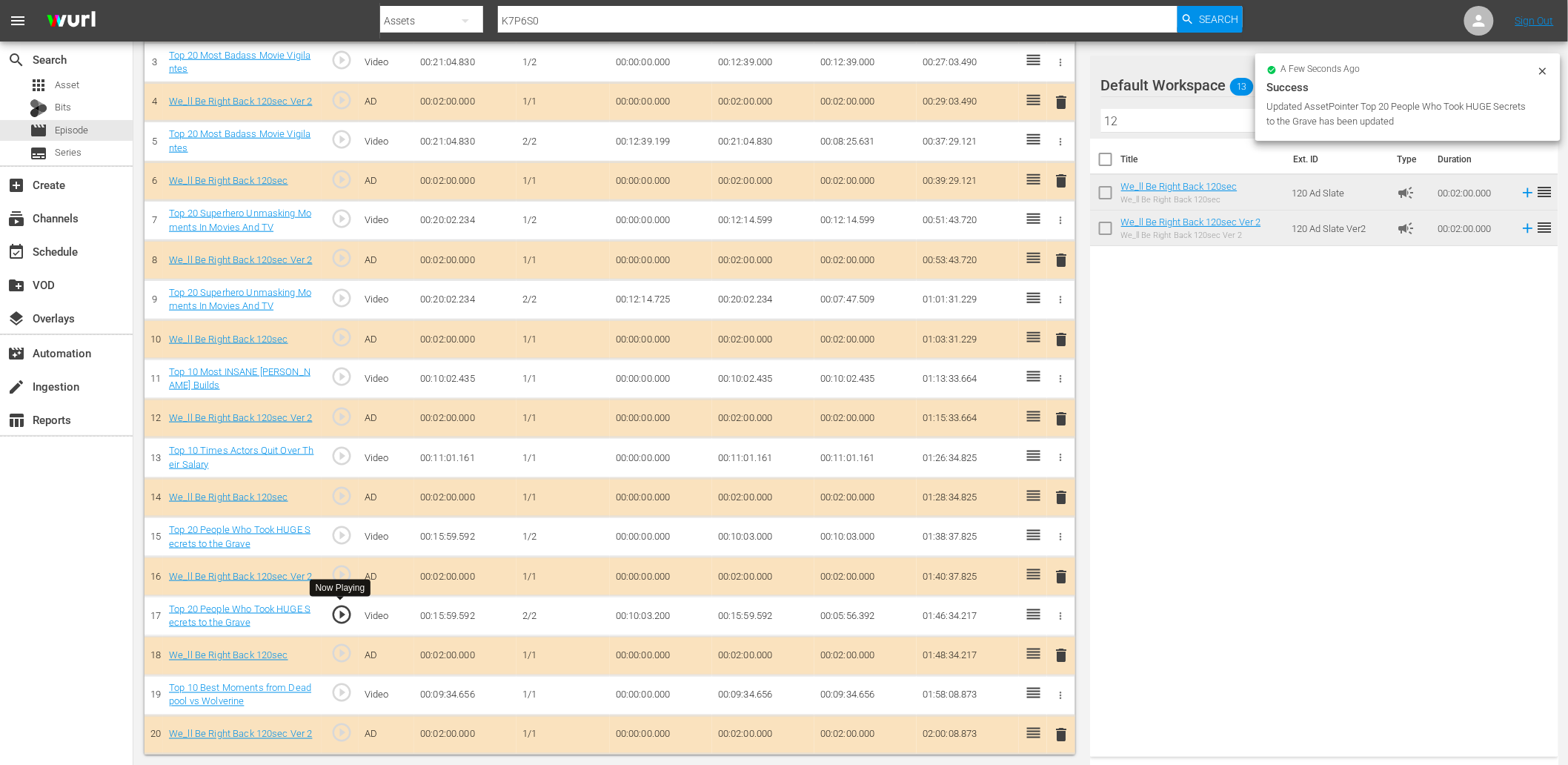
click at [346, 609] on span "play_circle_outline" at bounding box center [341, 613] width 22 height 22
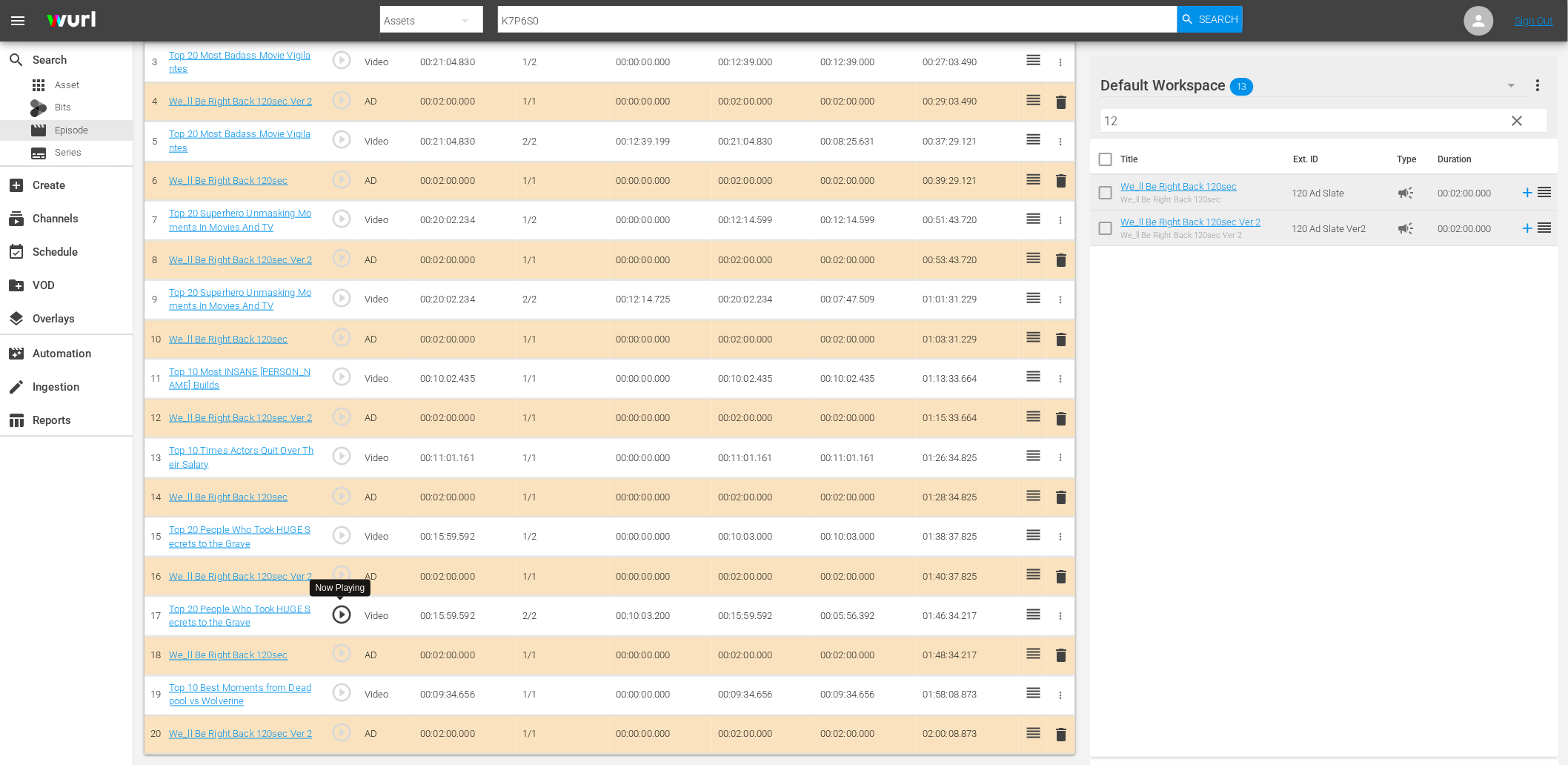
click at [346, 609] on span "play_circle_outline" at bounding box center [341, 613] width 22 height 22
click at [663, 618] on td "00:10:03.200" at bounding box center [661, 616] width 103 height 40
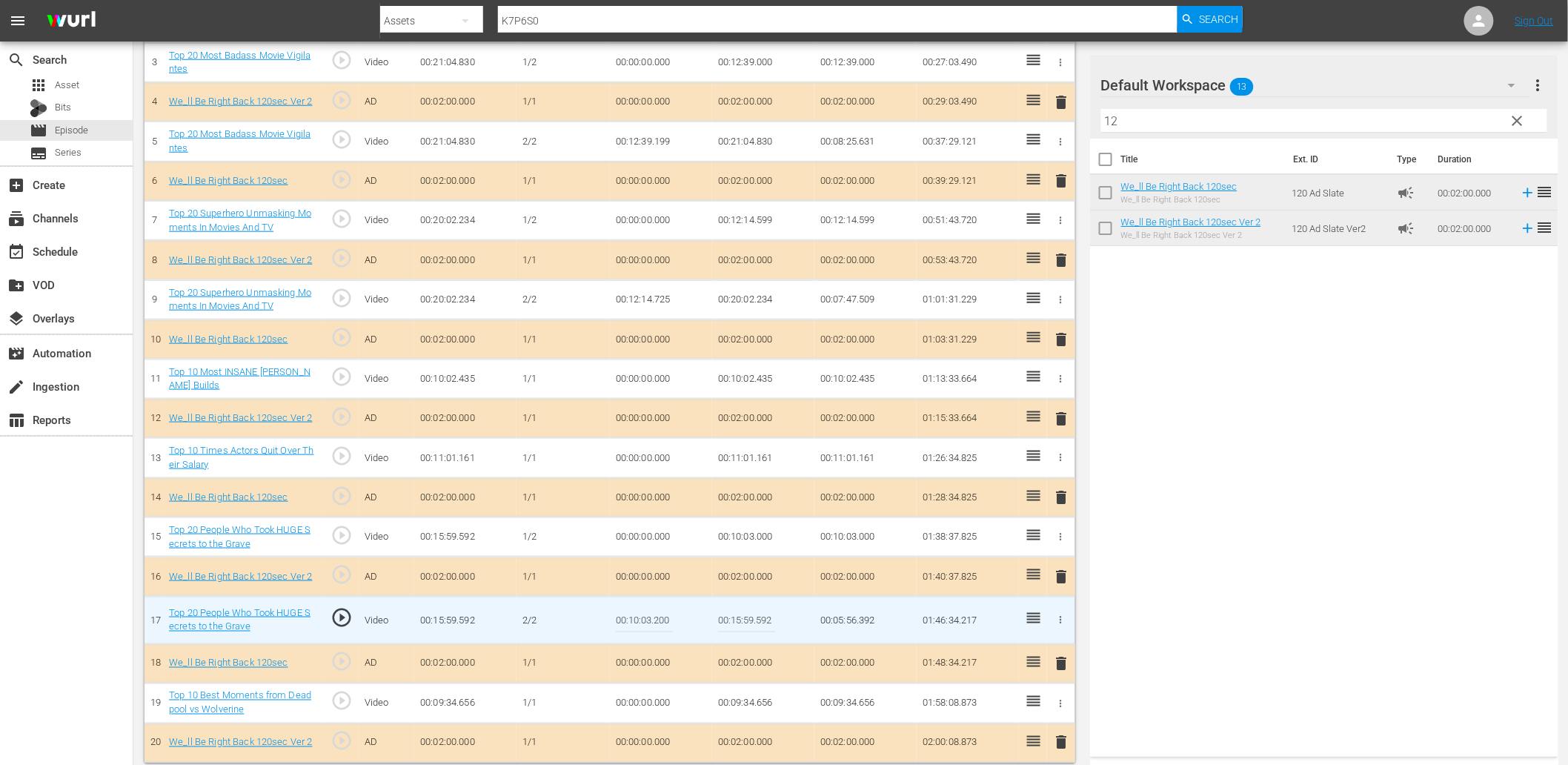
click at [663, 618] on input "00:10:03.200" at bounding box center [644, 619] width 57 height 35
type input "00:10:03.099"
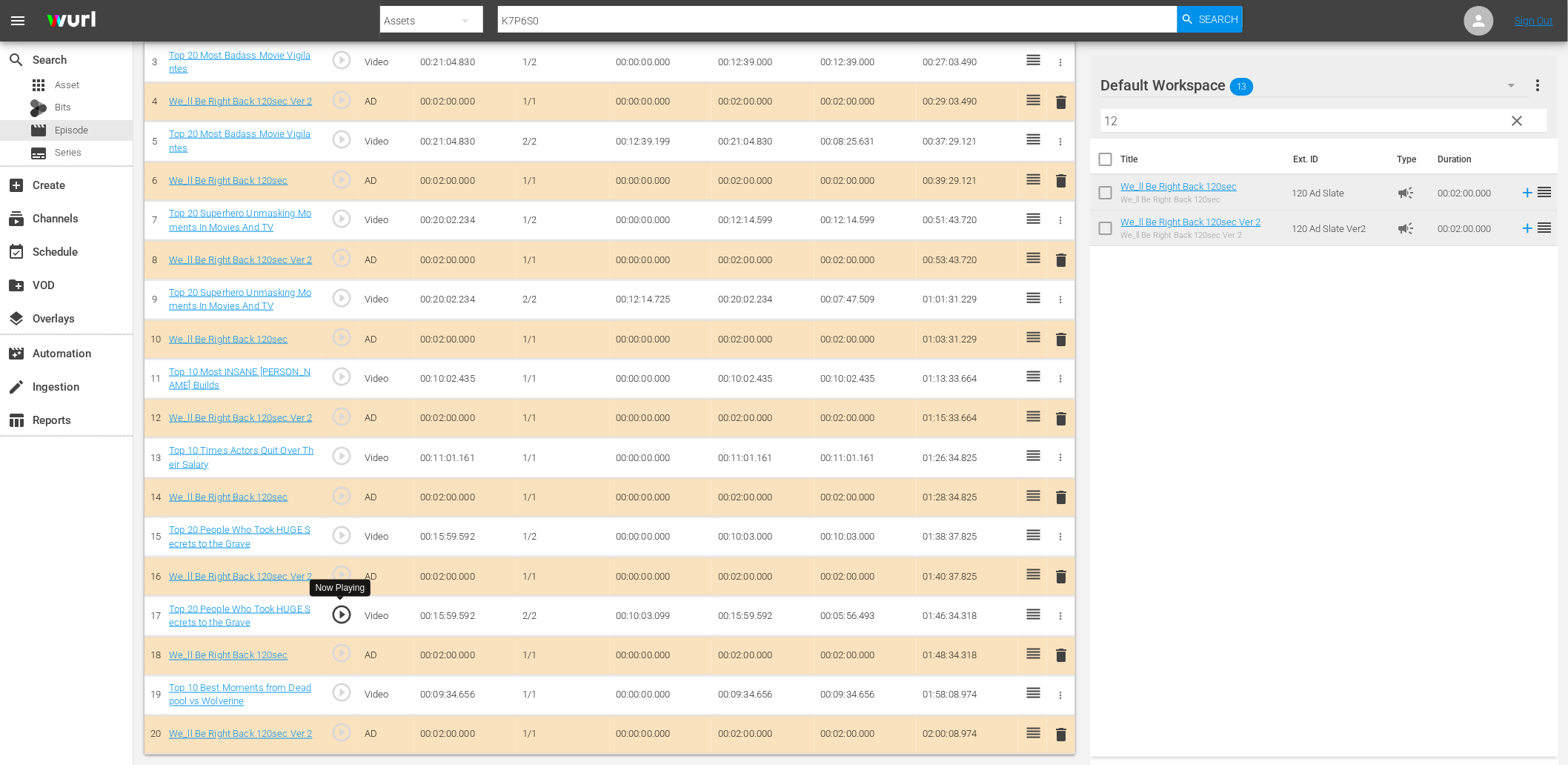
click at [334, 618] on span "play_circle_outline" at bounding box center [341, 613] width 22 height 22
click at [655, 615] on td "00:10:03.099" at bounding box center [661, 616] width 103 height 40
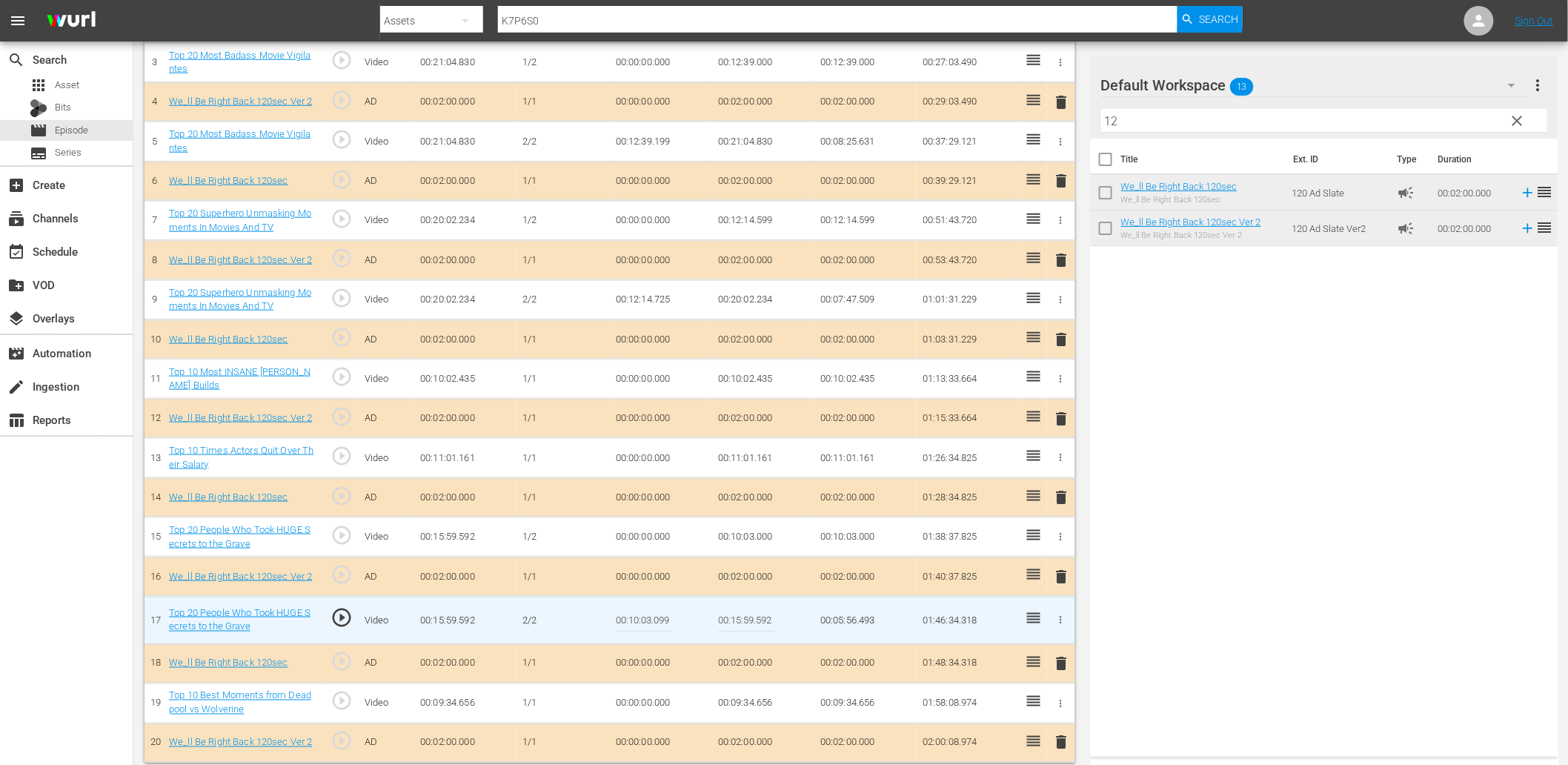
click at [655, 615] on input "00:10:03.099" at bounding box center [644, 619] width 57 height 35
type input "00:10:03.000"
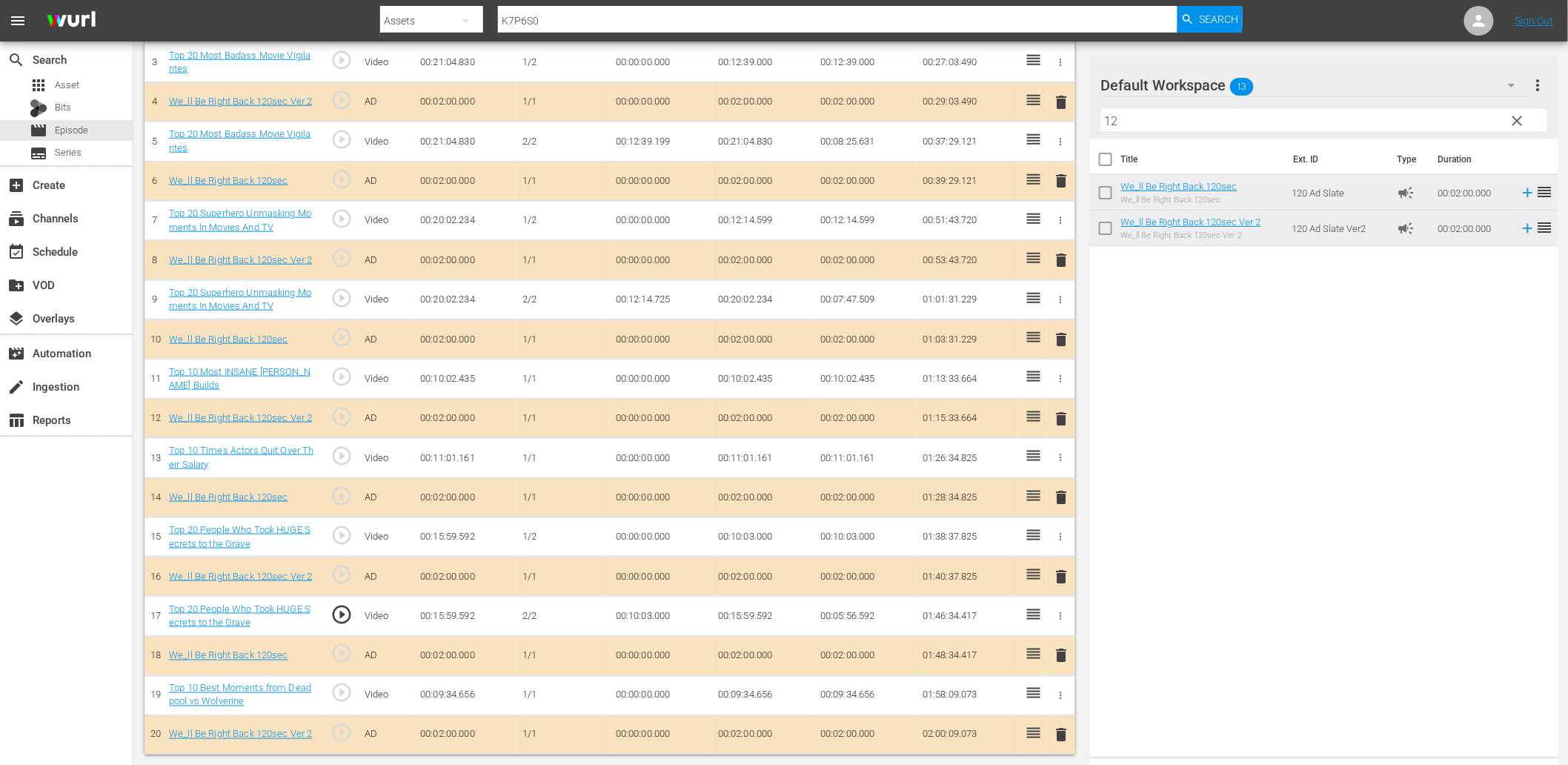
click at [650, 617] on td "00:10:03.000" at bounding box center [661, 616] width 103 height 40
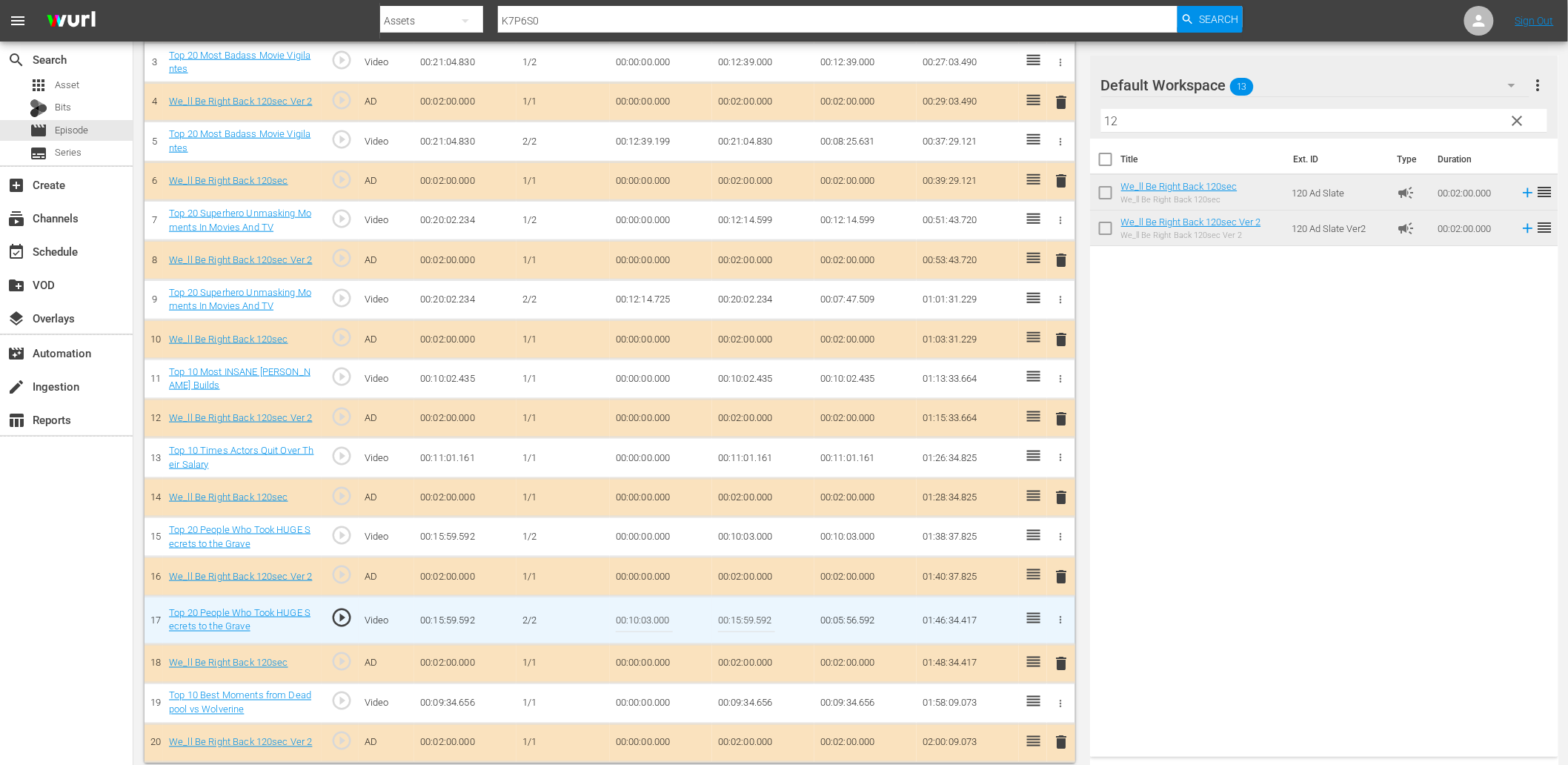
click at [650, 617] on input "00:10:03.000" at bounding box center [644, 619] width 57 height 35
click at [669, 613] on input "00:10:03.000" at bounding box center [644, 619] width 57 height 35
type input "00:10:03.099"
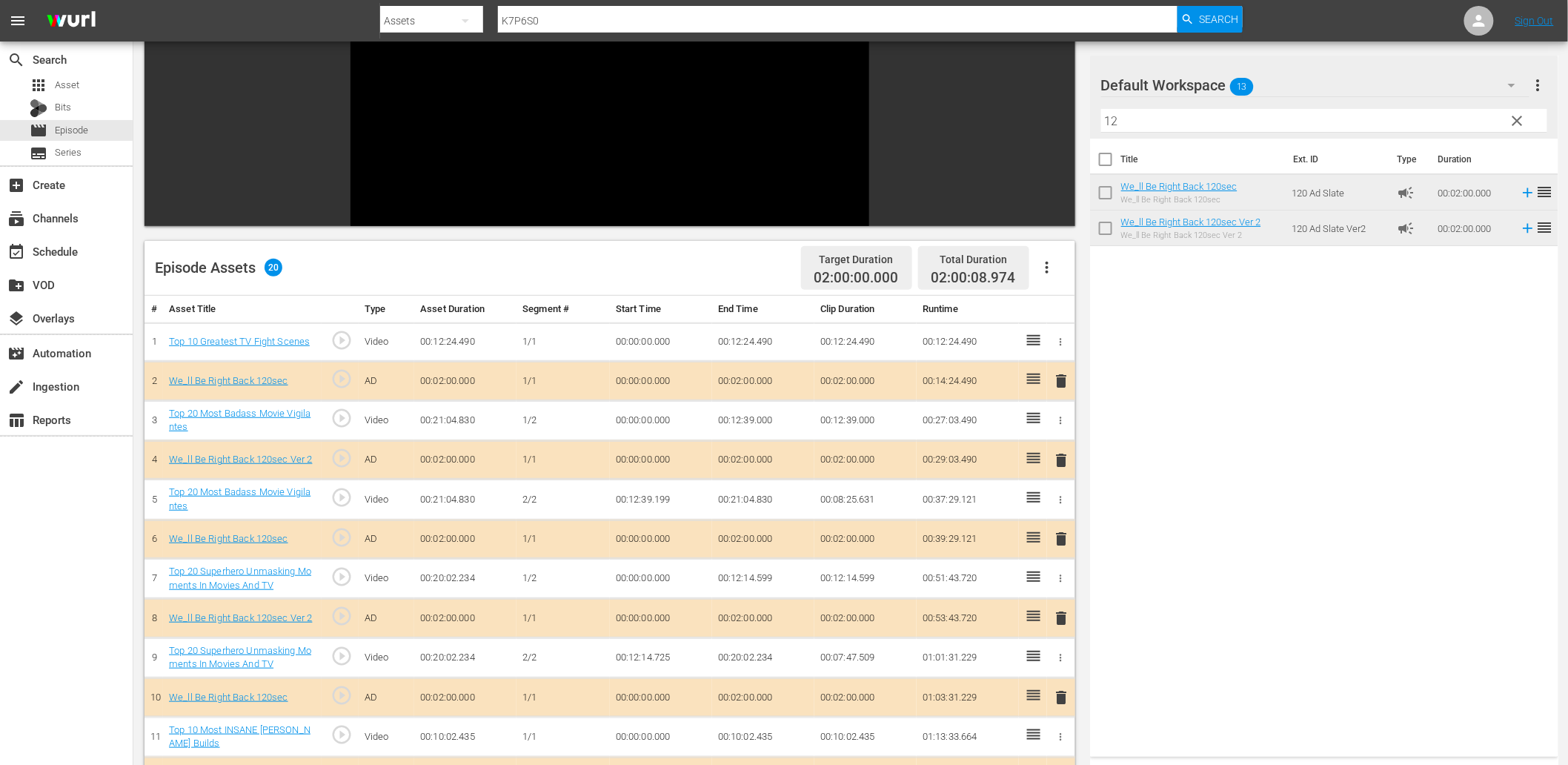
scroll to position [0, 0]
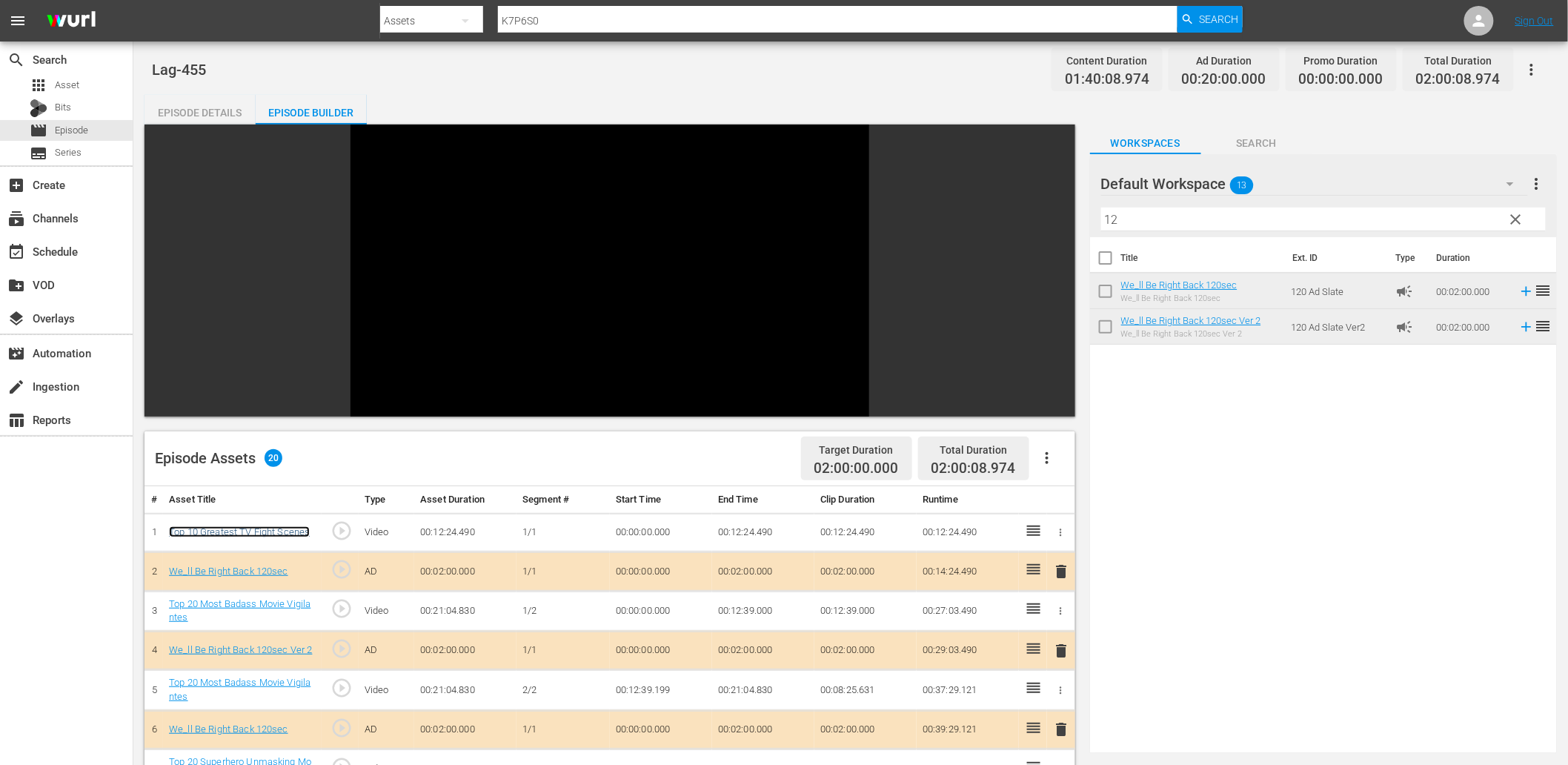
click at [244, 528] on link "Top 10 Greatest TV Fight Scenes" at bounding box center [239, 531] width 141 height 11
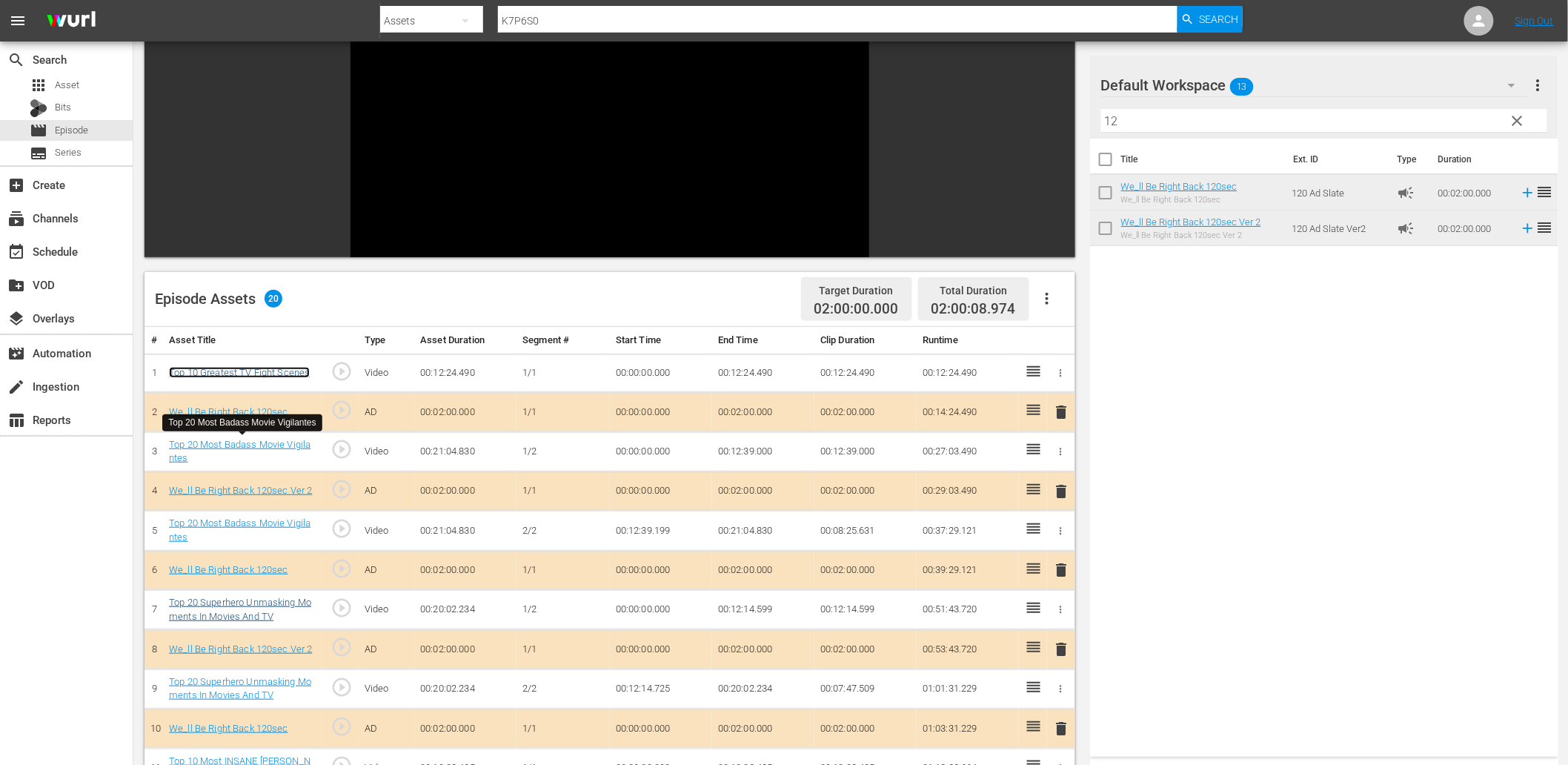
scroll to position [164, 0]
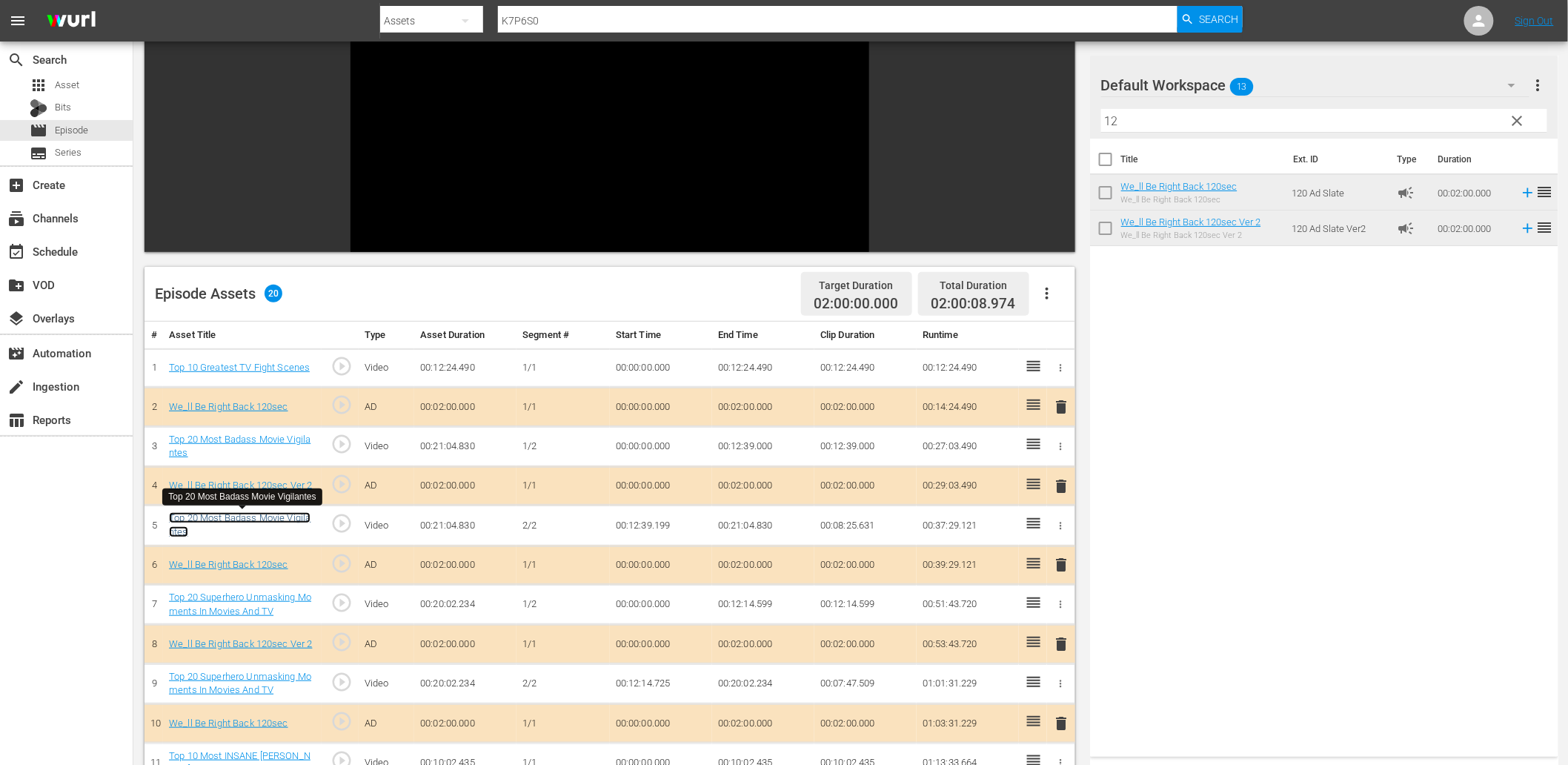
click at [277, 520] on link "Top 20 Most Badass Movie Vigilantes" at bounding box center [240, 524] width 142 height 25
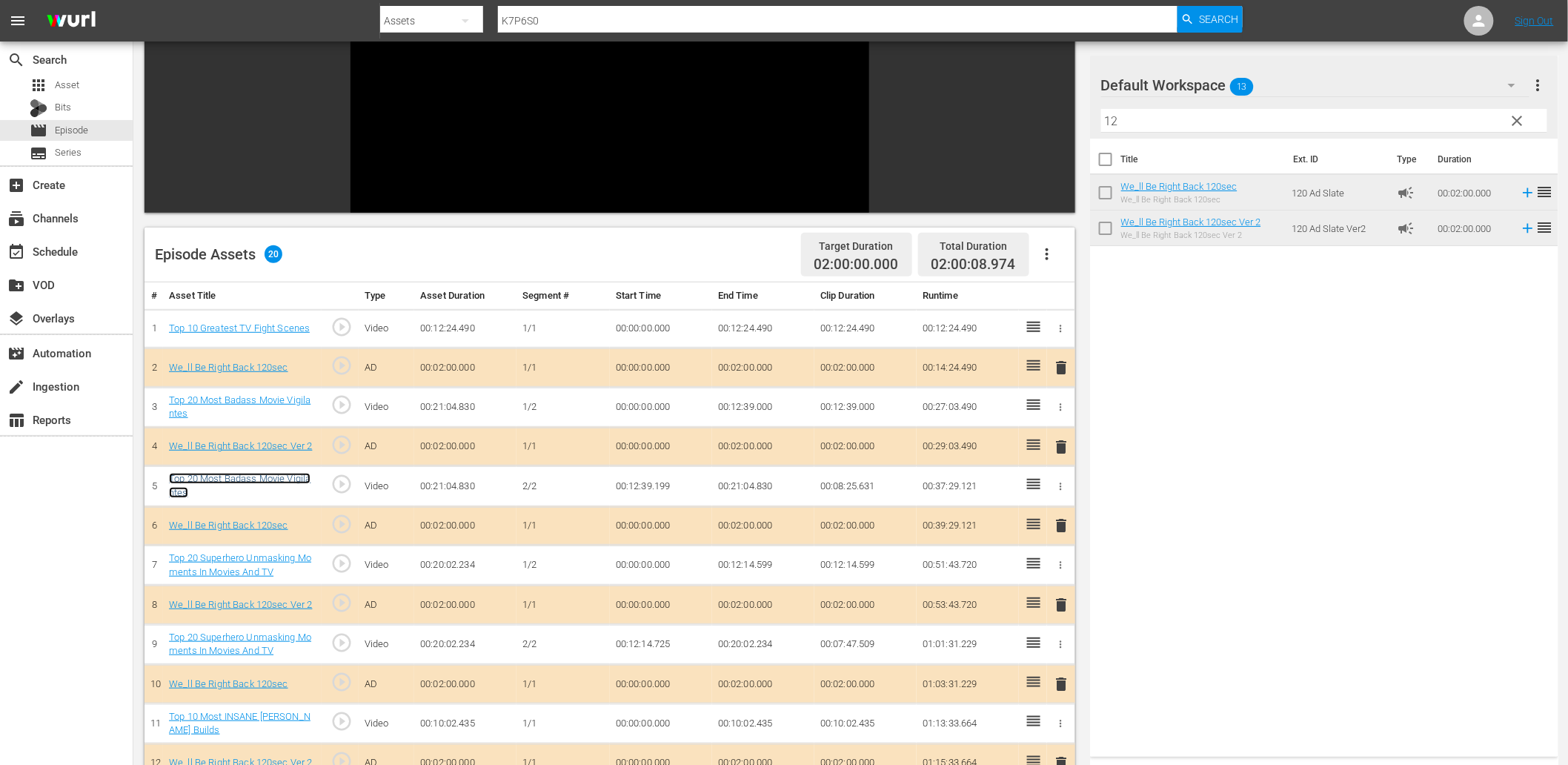
scroll to position [329, 0]
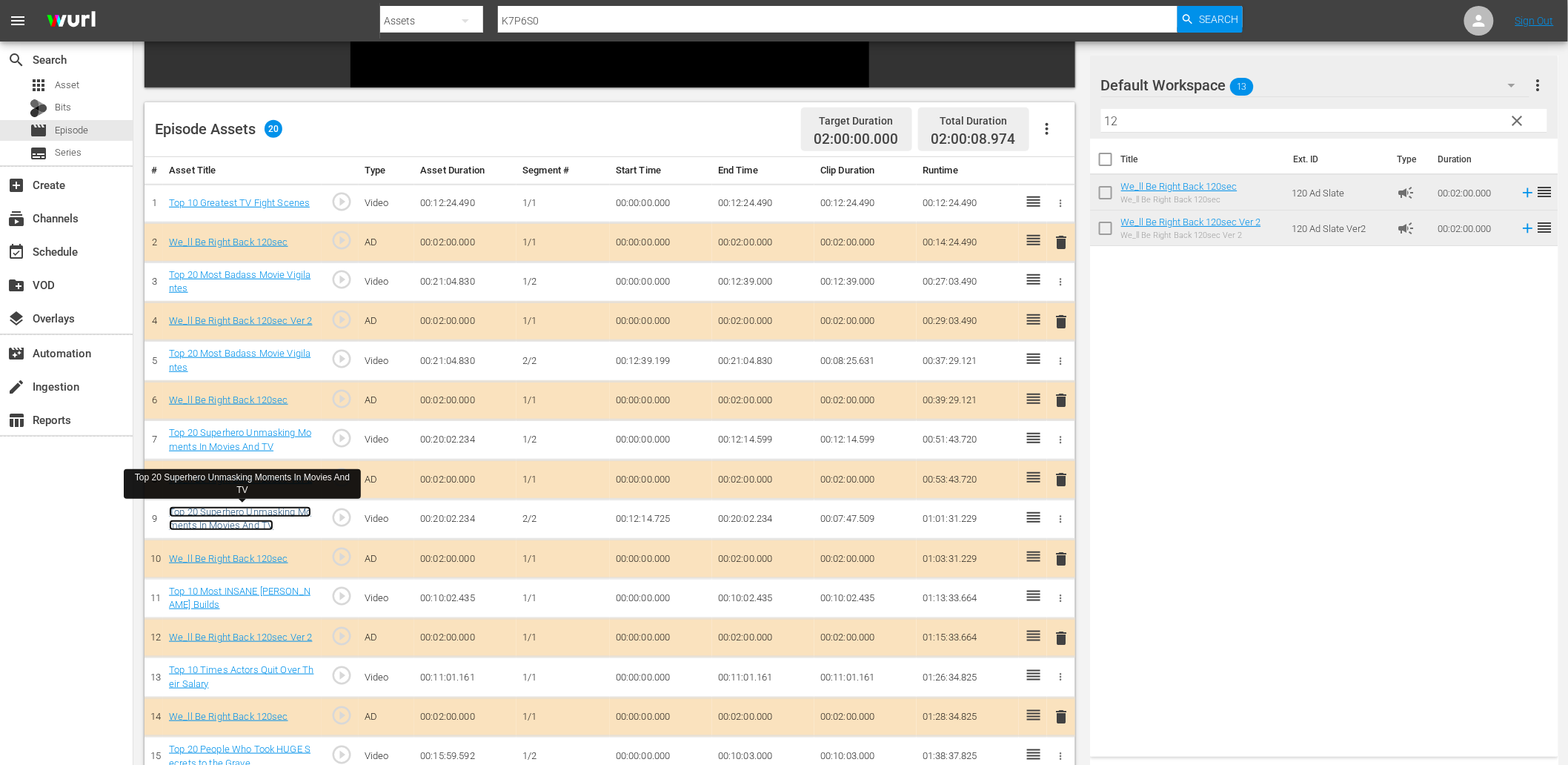
click at [285, 508] on link "Top 20 Superhero Unmasking Moments In Movies And TV" at bounding box center [240, 518] width 143 height 25
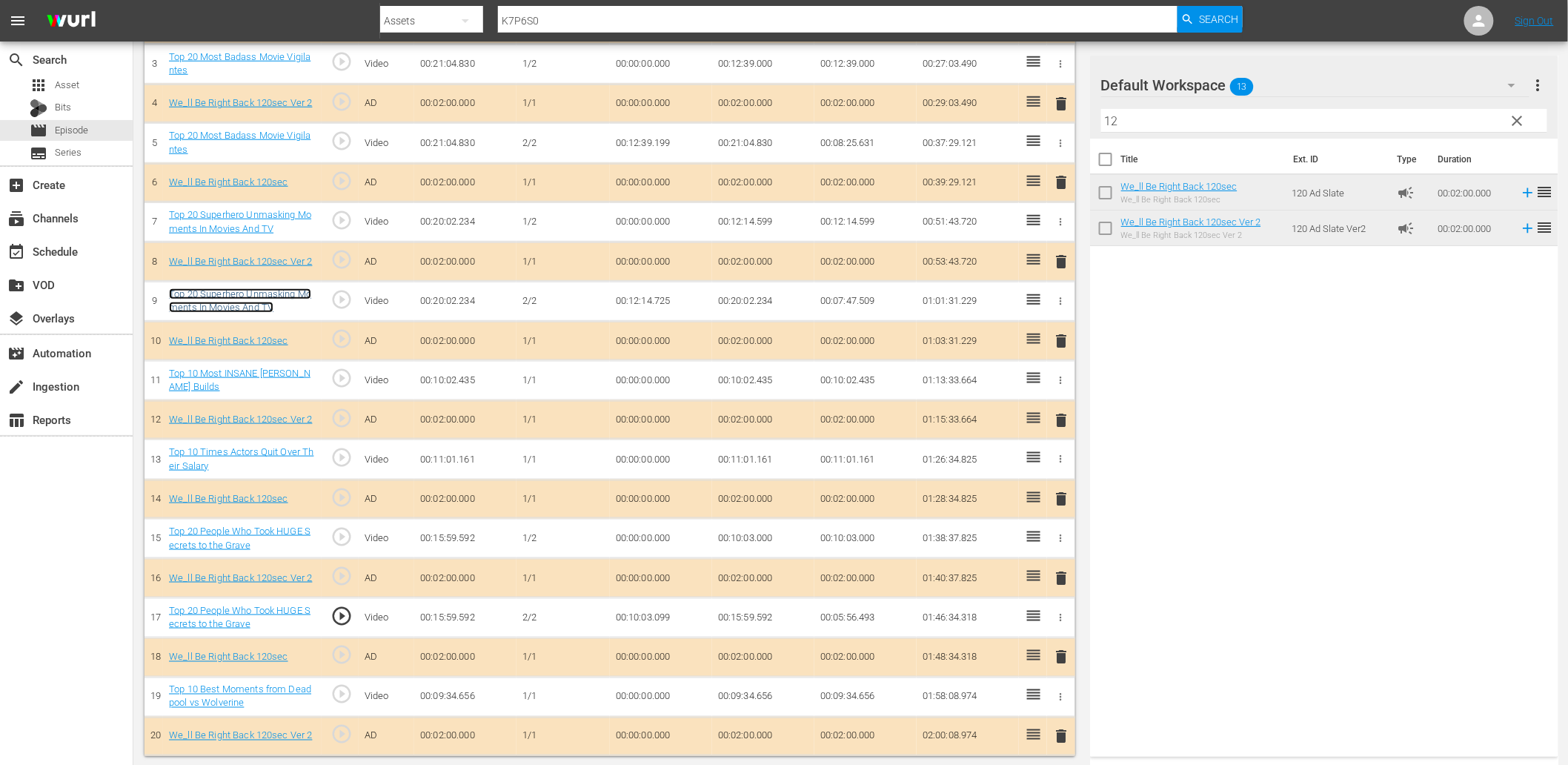
scroll to position [548, 0]
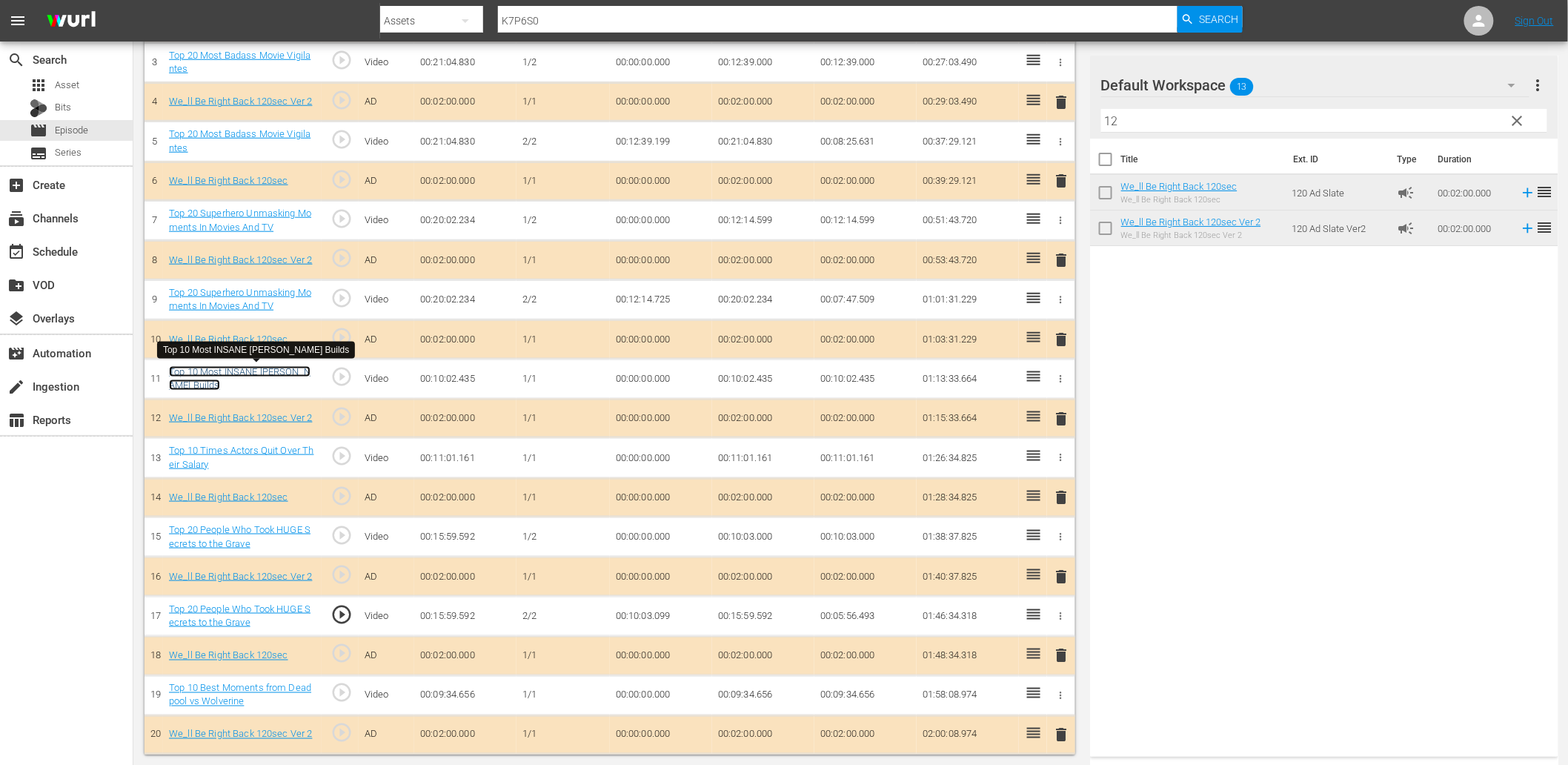
click at [277, 372] on link "Top 10 Most INSANE Colin Furze Builds" at bounding box center [240, 378] width 142 height 25
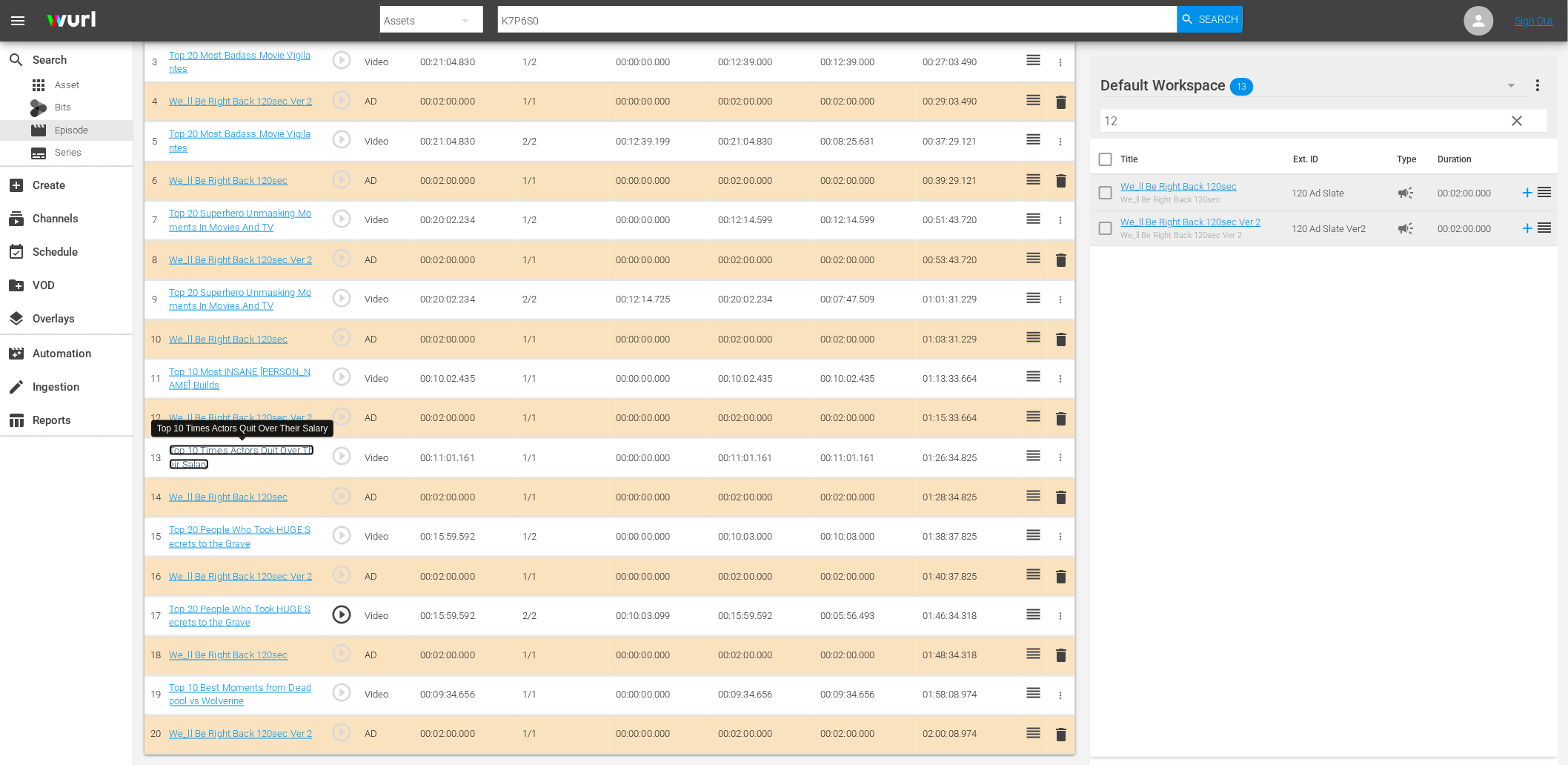
click at [253, 449] on link "Top 10 Times Actors Quit Over Their Salary" at bounding box center [241, 456] width 145 height 25
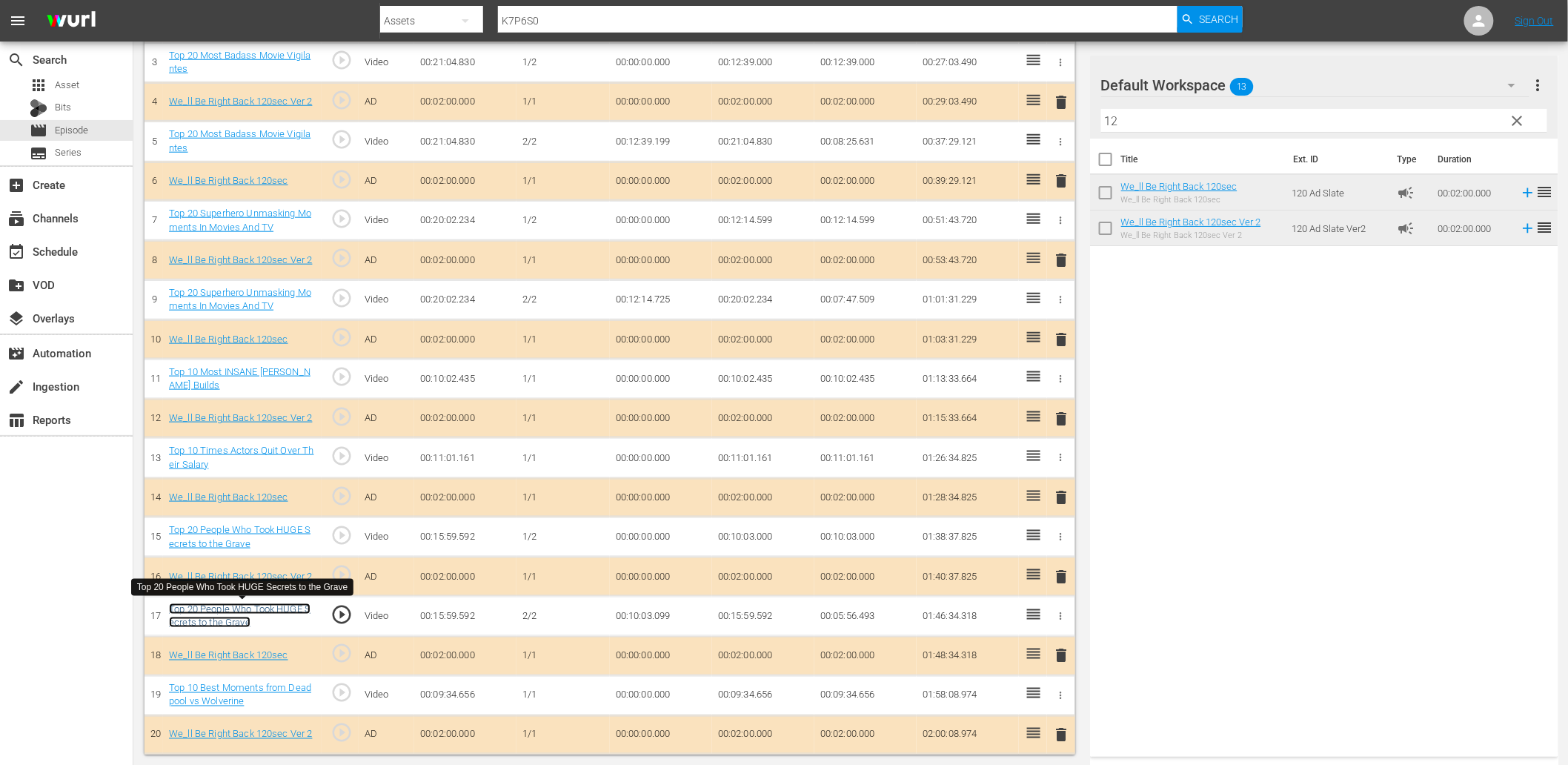
click at [248, 607] on link "Top 20 People Who Took HUGE Secrets to the Grave" at bounding box center [240, 615] width 142 height 25
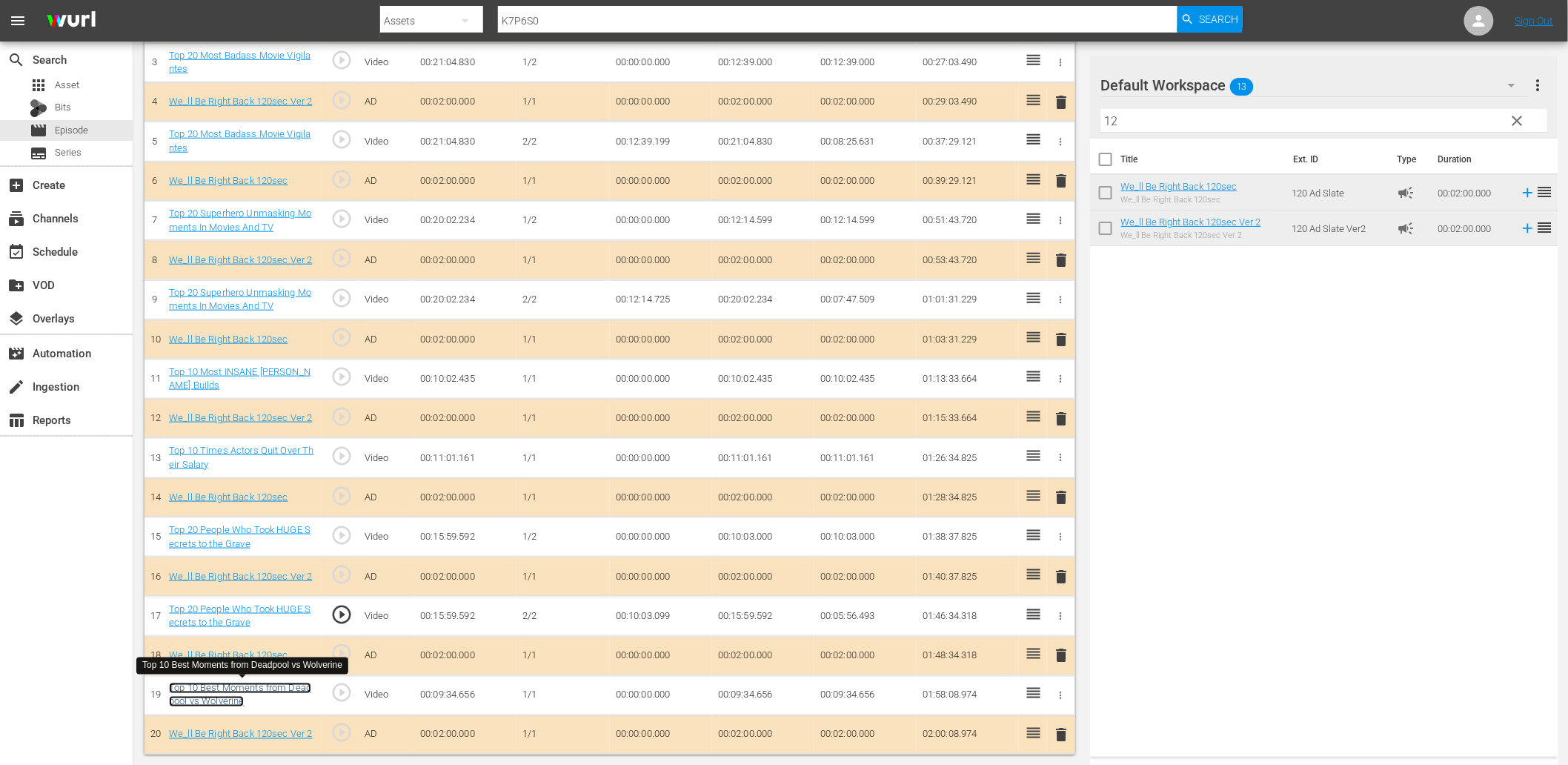
click at [248, 687] on link "Top 10 Best Moments from Deadpool vs Wolverine" at bounding box center [240, 695] width 143 height 25
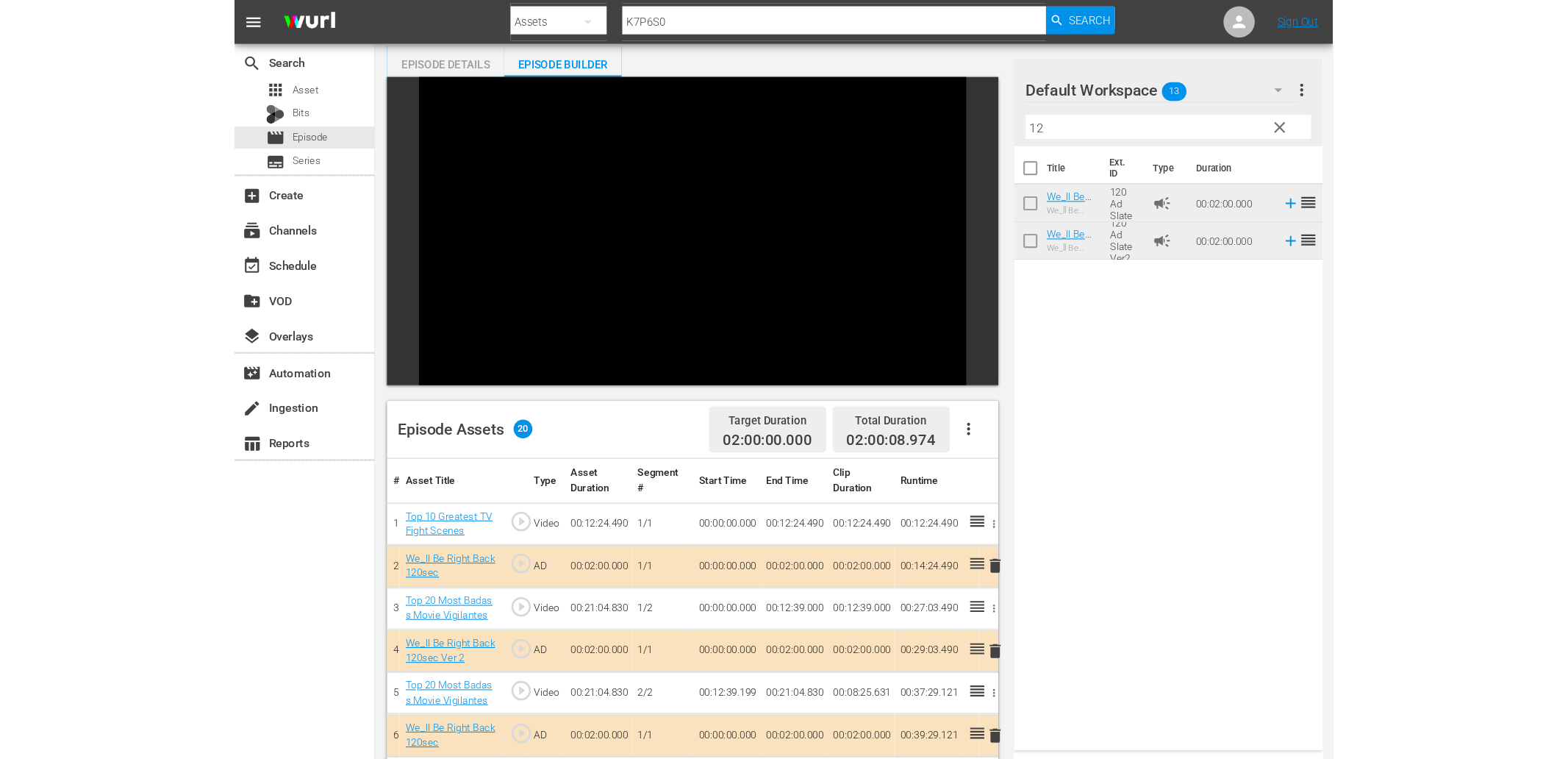
scroll to position [0, 0]
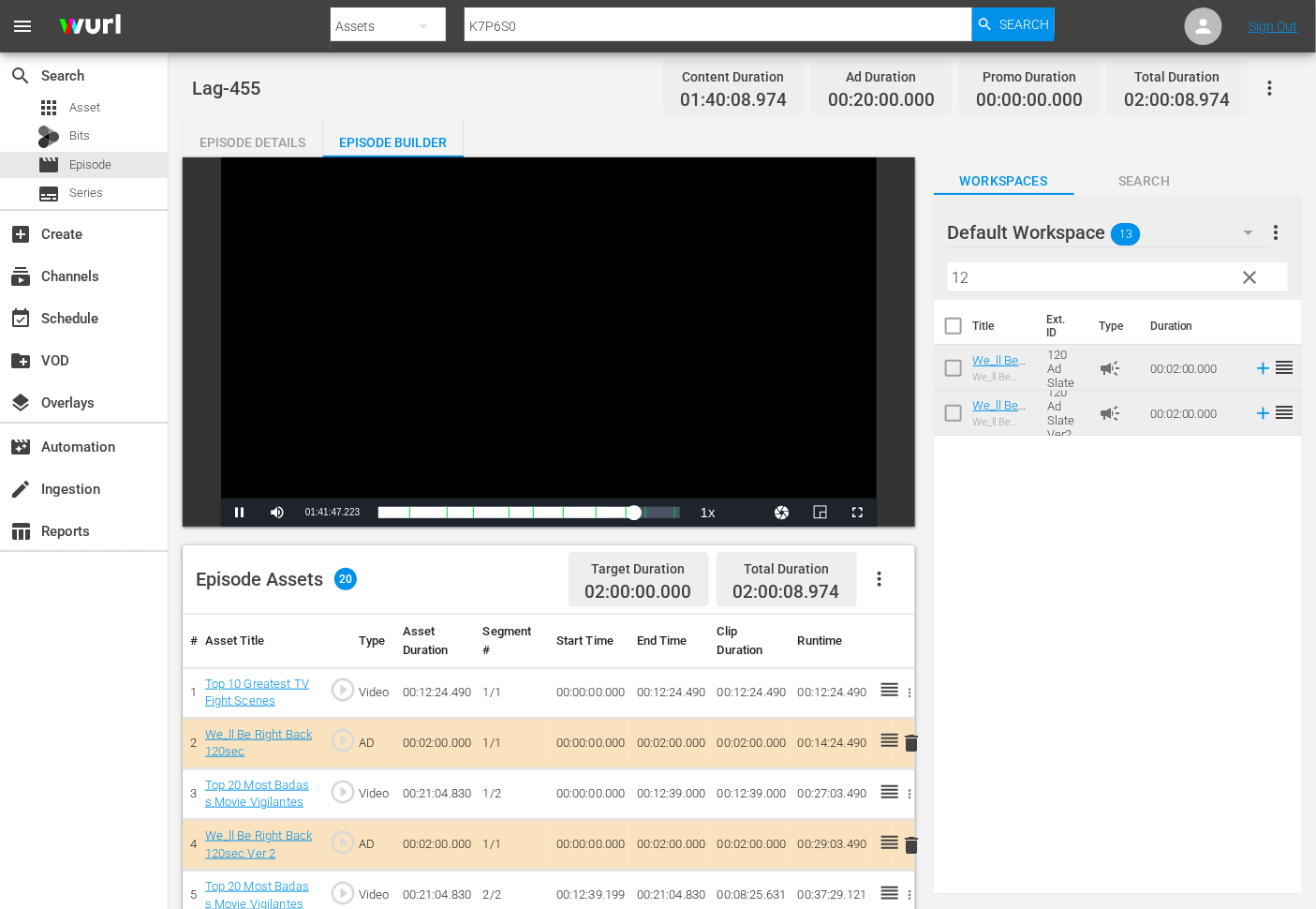
click at [485, 368] on div "Video Player" at bounding box center [548, 327] width 655 height 341
click at [259, 125] on div "Episode Details" at bounding box center [253, 142] width 140 height 45
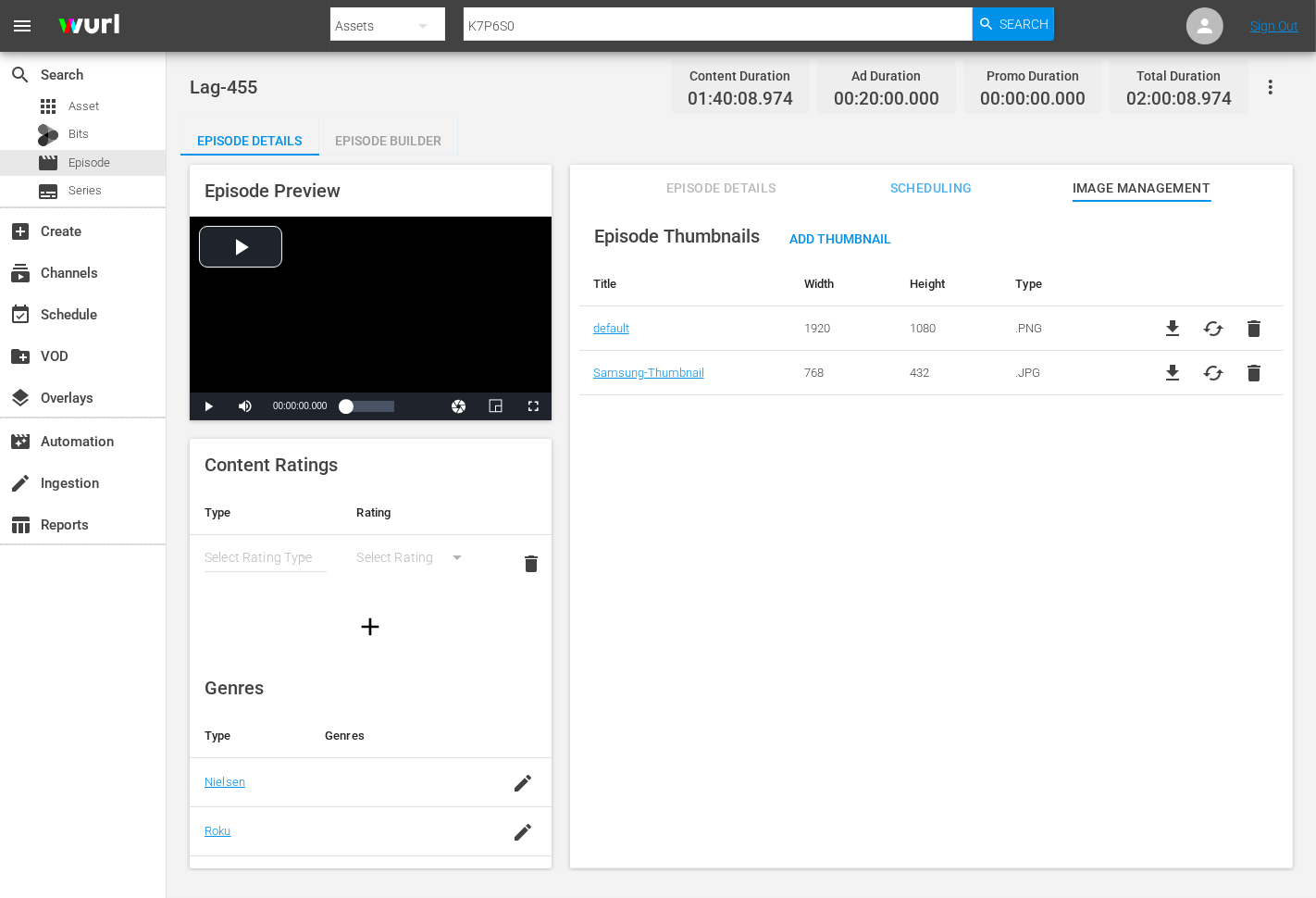
click at [710, 179] on span "Episode Details" at bounding box center [720, 188] width 138 height 24
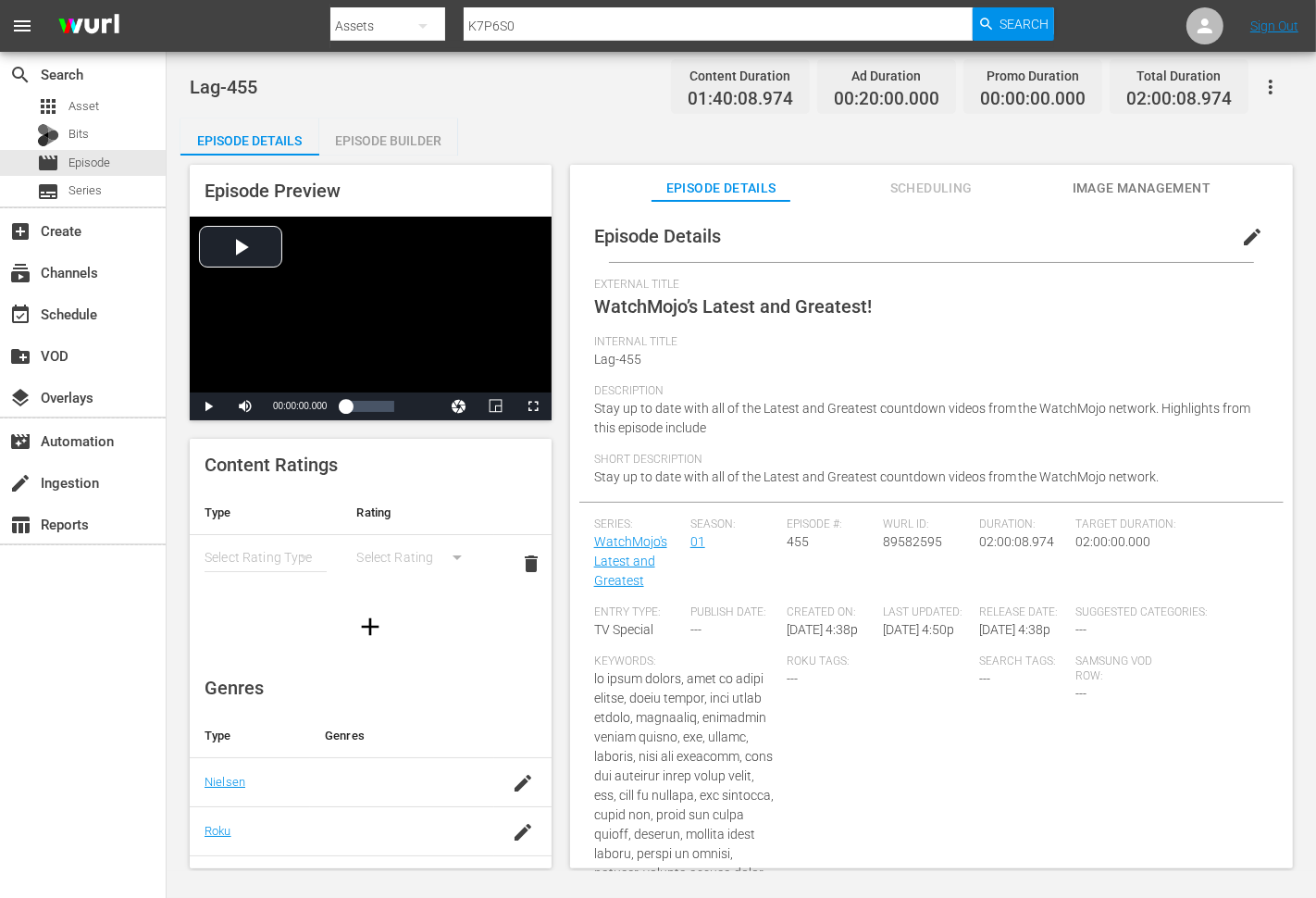
click at [1241, 233] on span "edit" at bounding box center [1252, 237] width 23 height 23
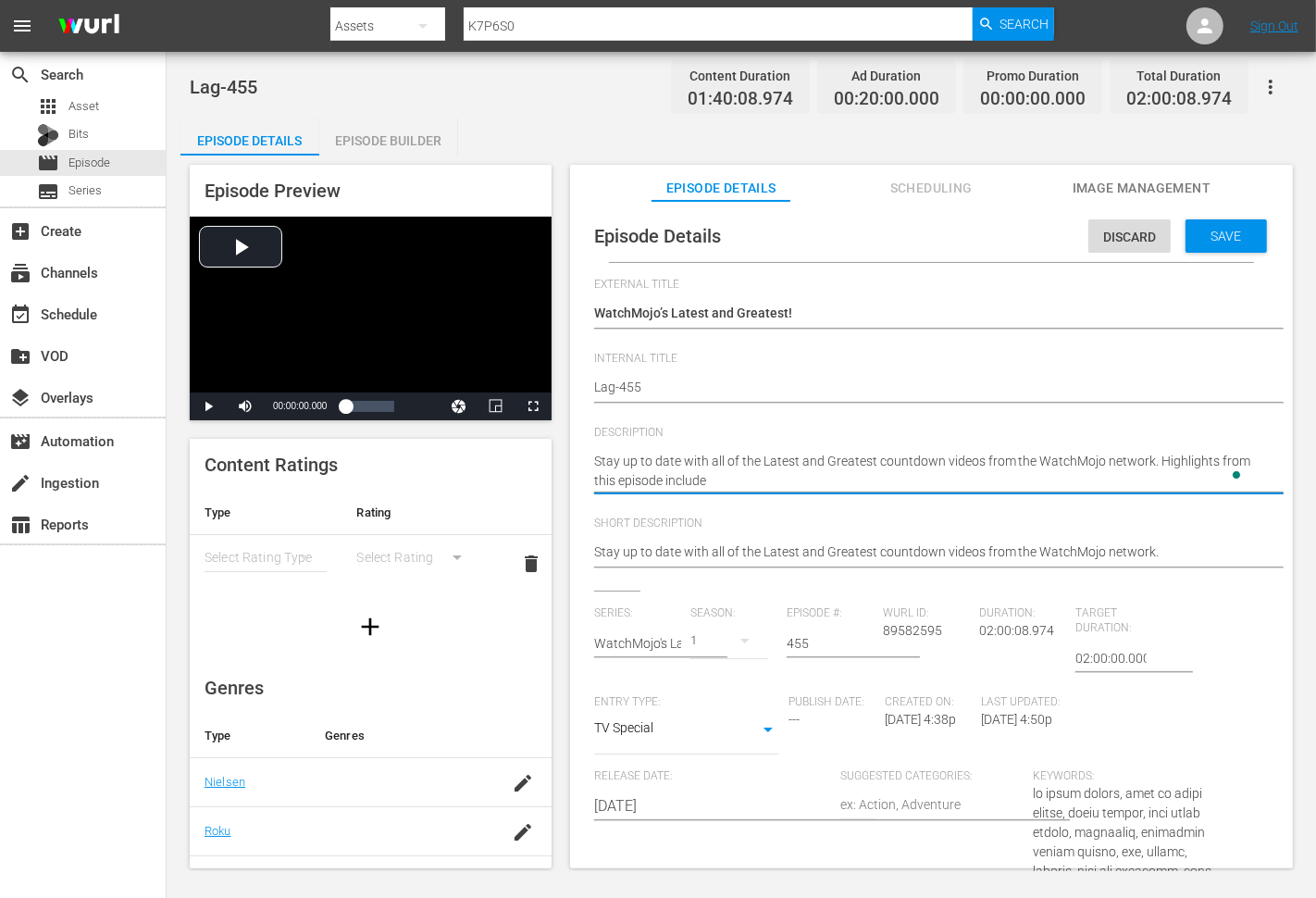
type textarea "Stay up to date with all of the Latest and Greatest countdown videos from the W…"
paste textarea "Top 10 Greatest TV Fight Scenes"
type textarea "Stay up to date with all of the Latest and Greatest countdown videos from the W…"
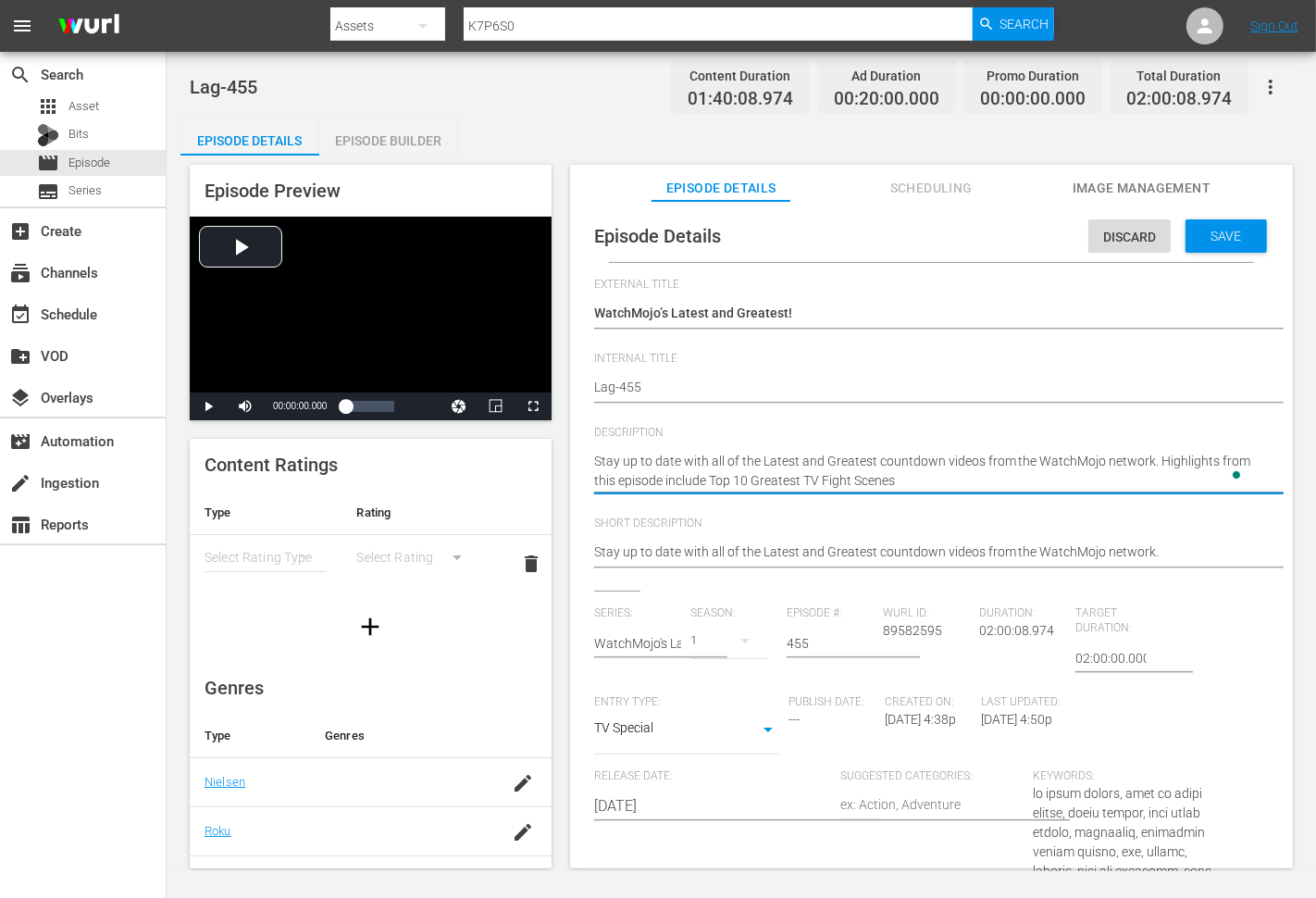
type textarea "Stay up to date with all of the Latest and Greatest countdown videos from the W…"
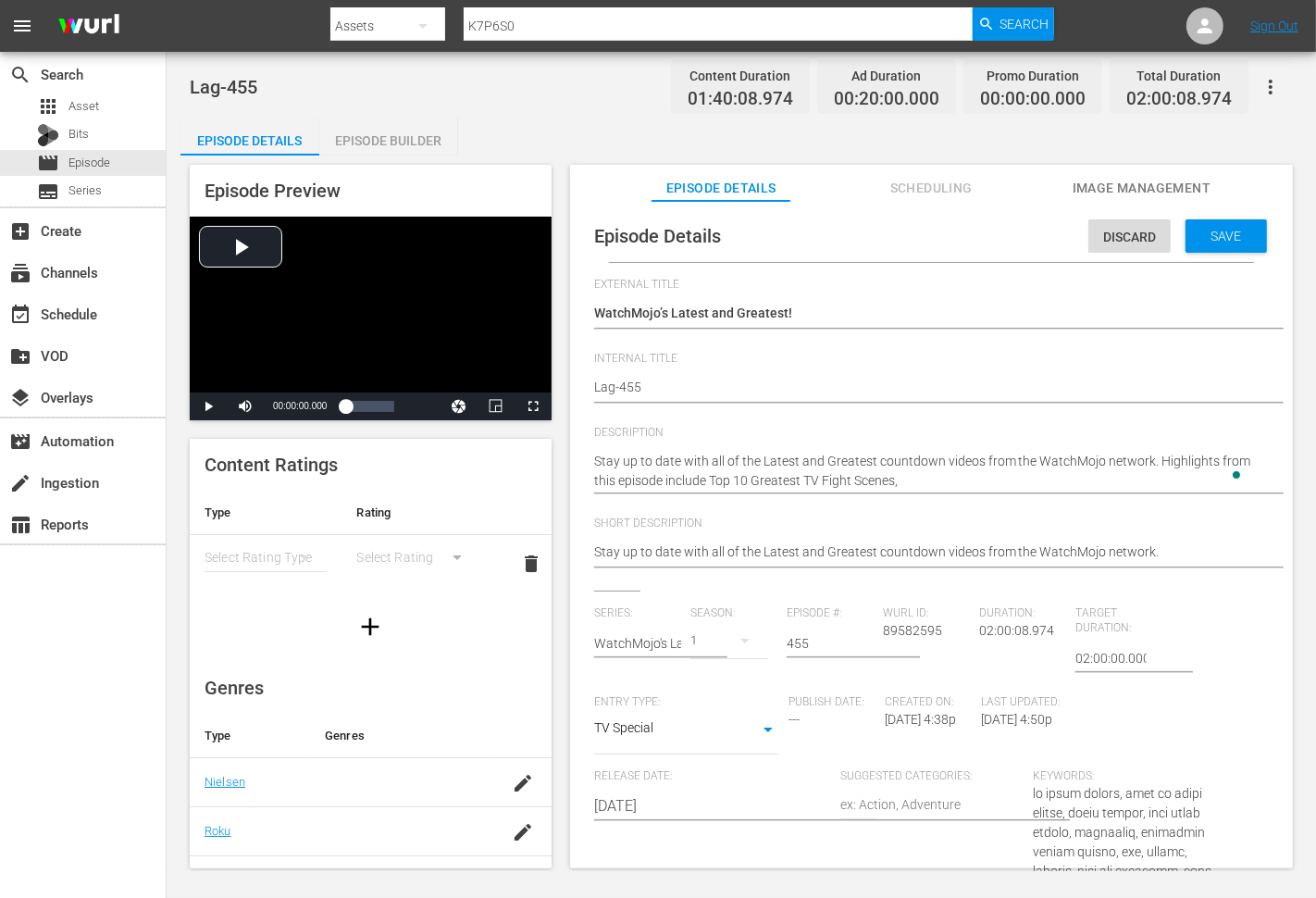
click at [935, 472] on textarea "Stay up to date with all of the Latest and Greatest countdown videos from the W…" at bounding box center [927, 470] width 665 height 39
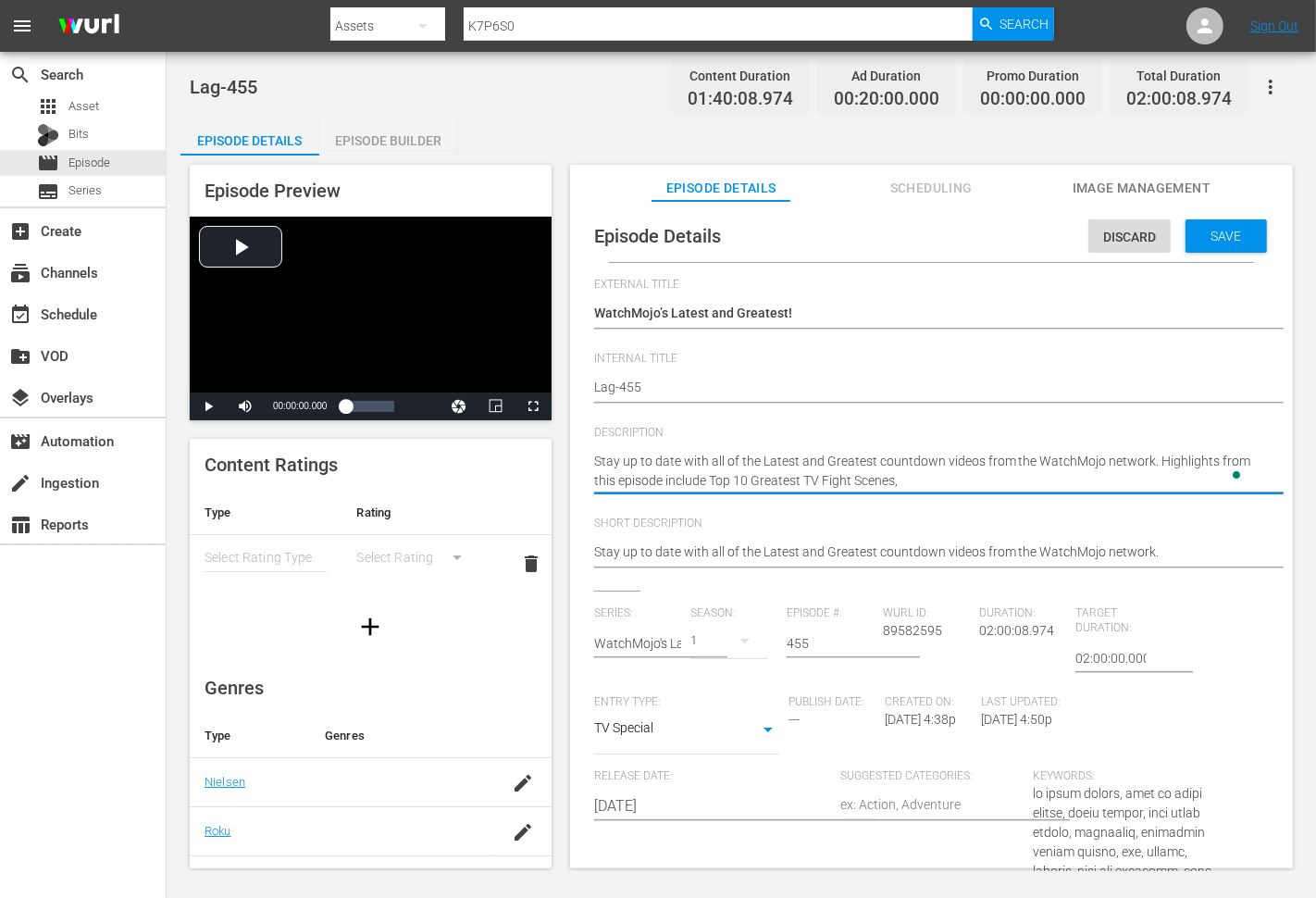
paste textarea "Top 20 Most Badass Movie Vigilantes"
type textarea "Stay up to date with all of the Latest and Greatest countdown videos from the W…"
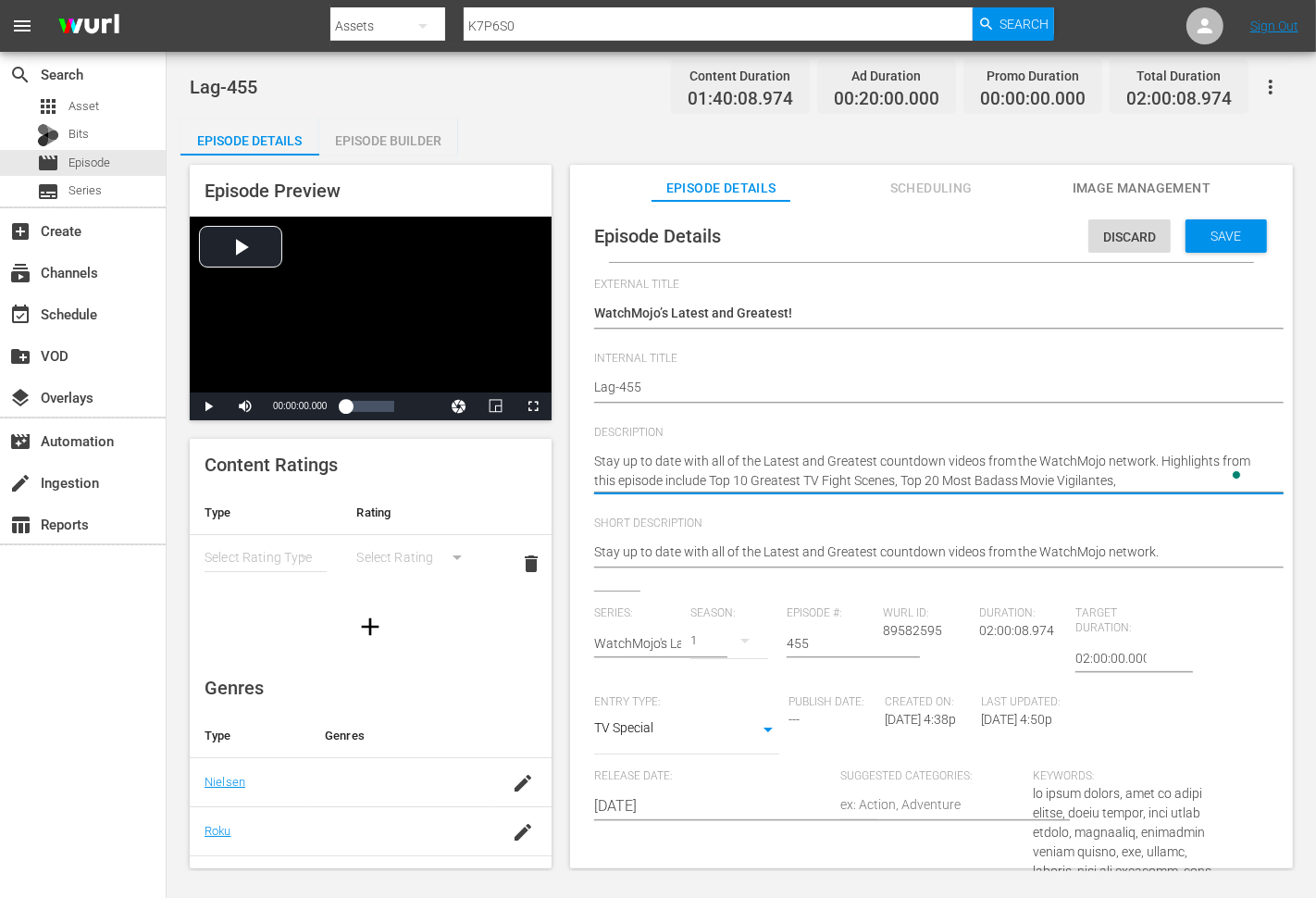
type textarea "Stay up to date with all of the Latest and Greatest countdown videos from the W…"
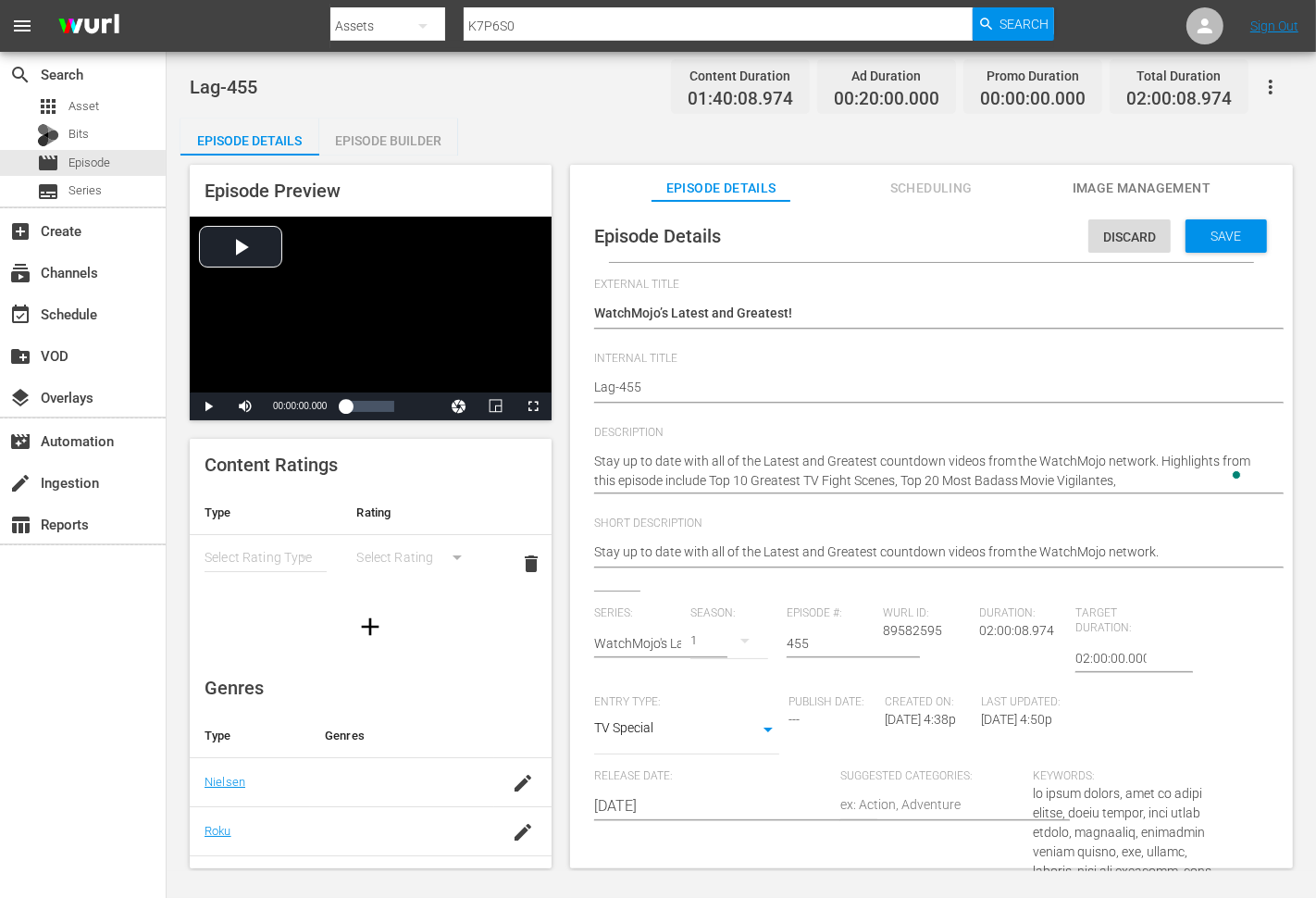
click at [1132, 482] on textarea "Stay up to date with all of the Latest and Greatest countdown videos from the W…" at bounding box center [927, 470] width 665 height 39
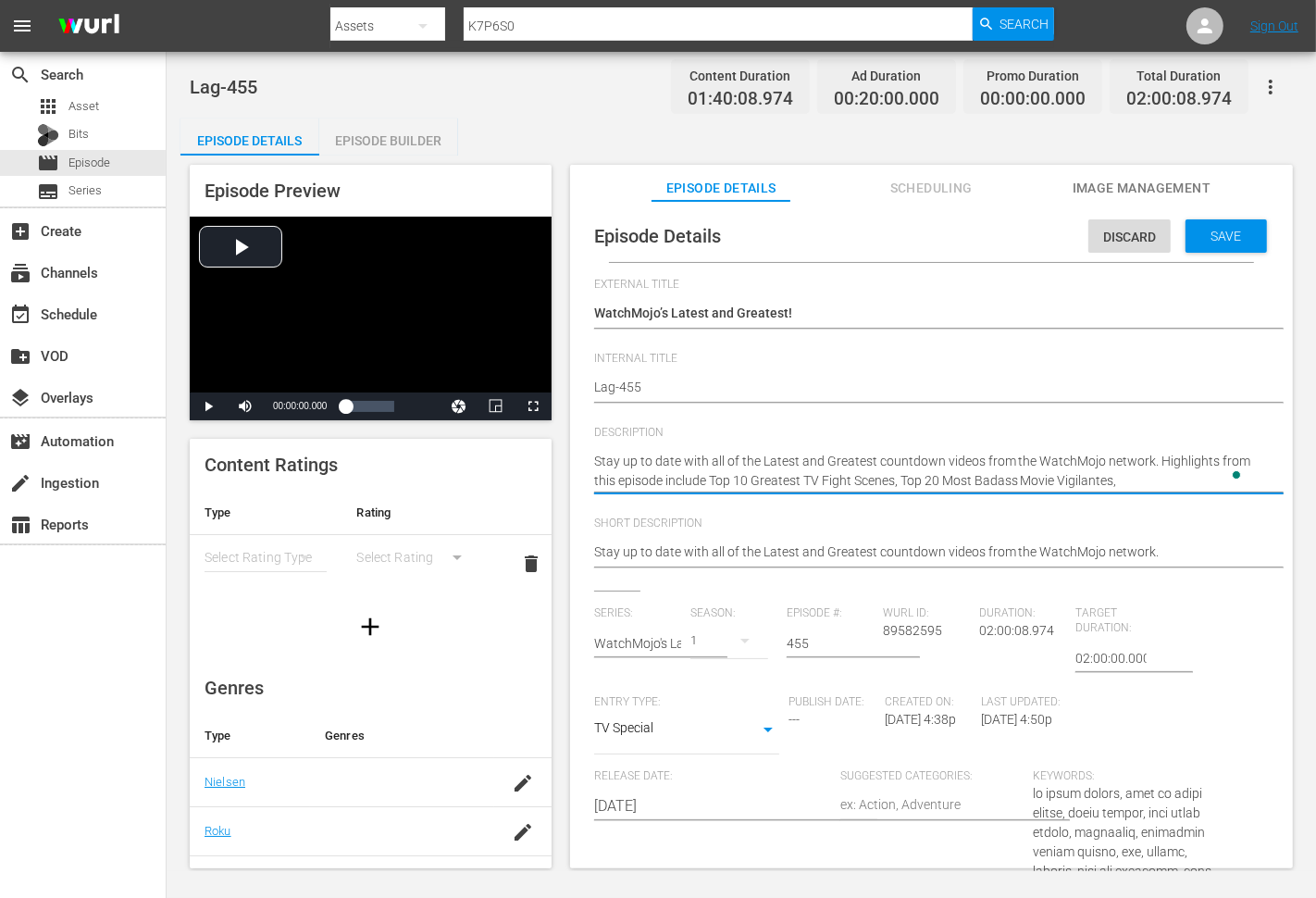
paste textarea "Top 20 Superhero Unmasking Moments In Movies And TV"
type textarea "Stay up to date with all of the Latest and Greatest countdown videos from the W…"
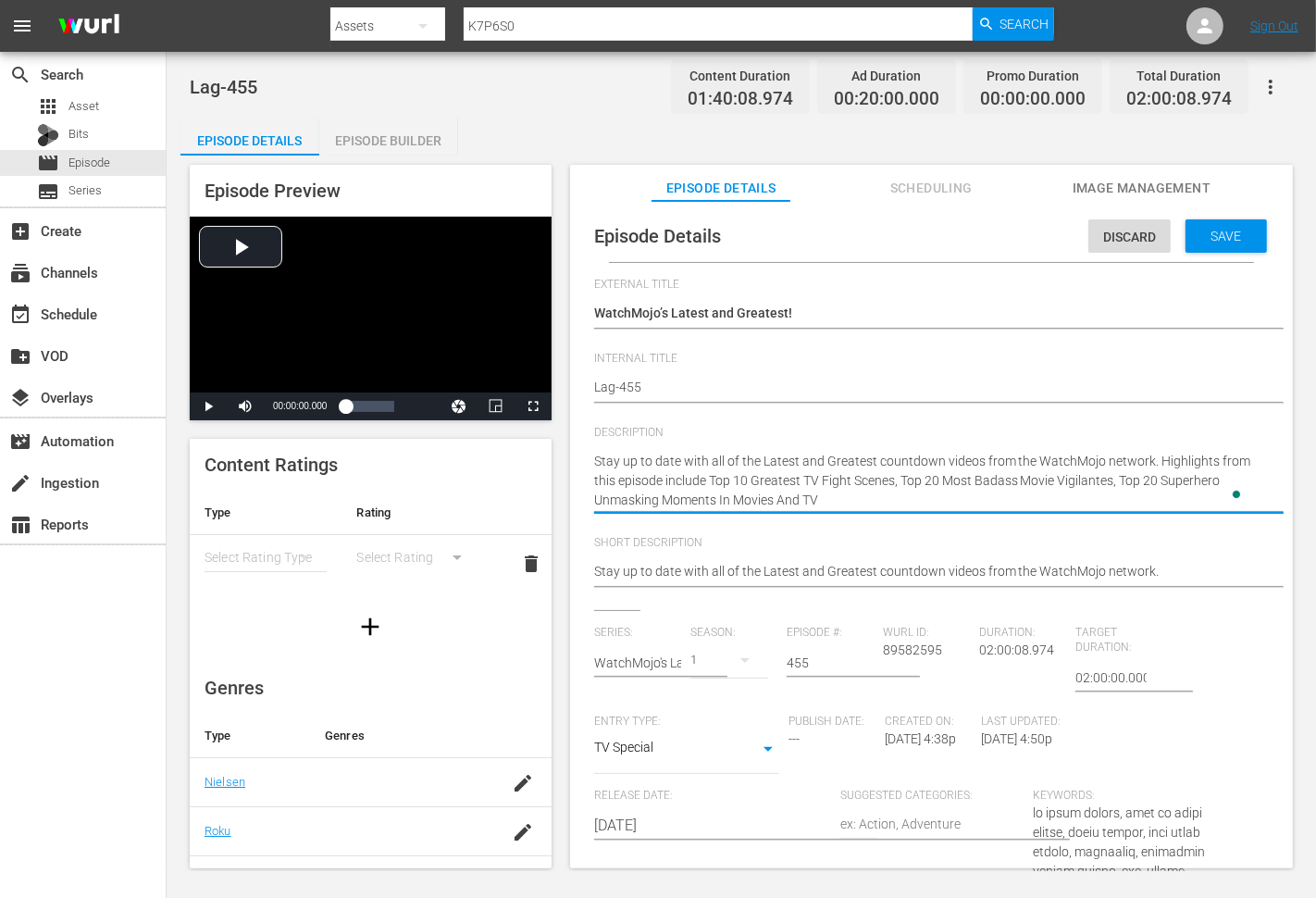
type textarea "Stay up to date with all of the Latest and Greatest countdown videos from the W…"
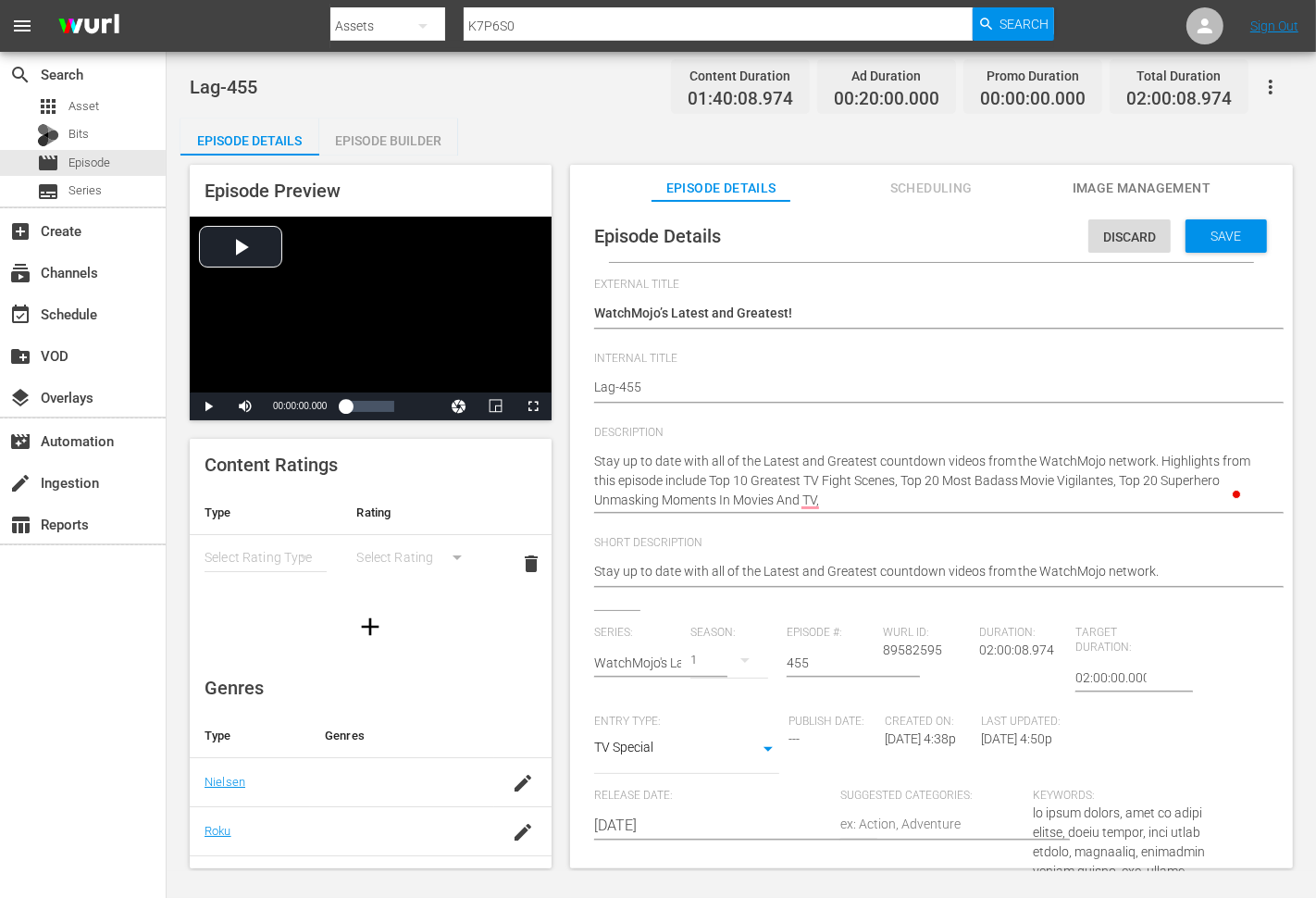
click at [849, 489] on textarea "Stay up to date with all of the Latest and Greatest countdown videos from the W…" at bounding box center [927, 481] width 665 height 58
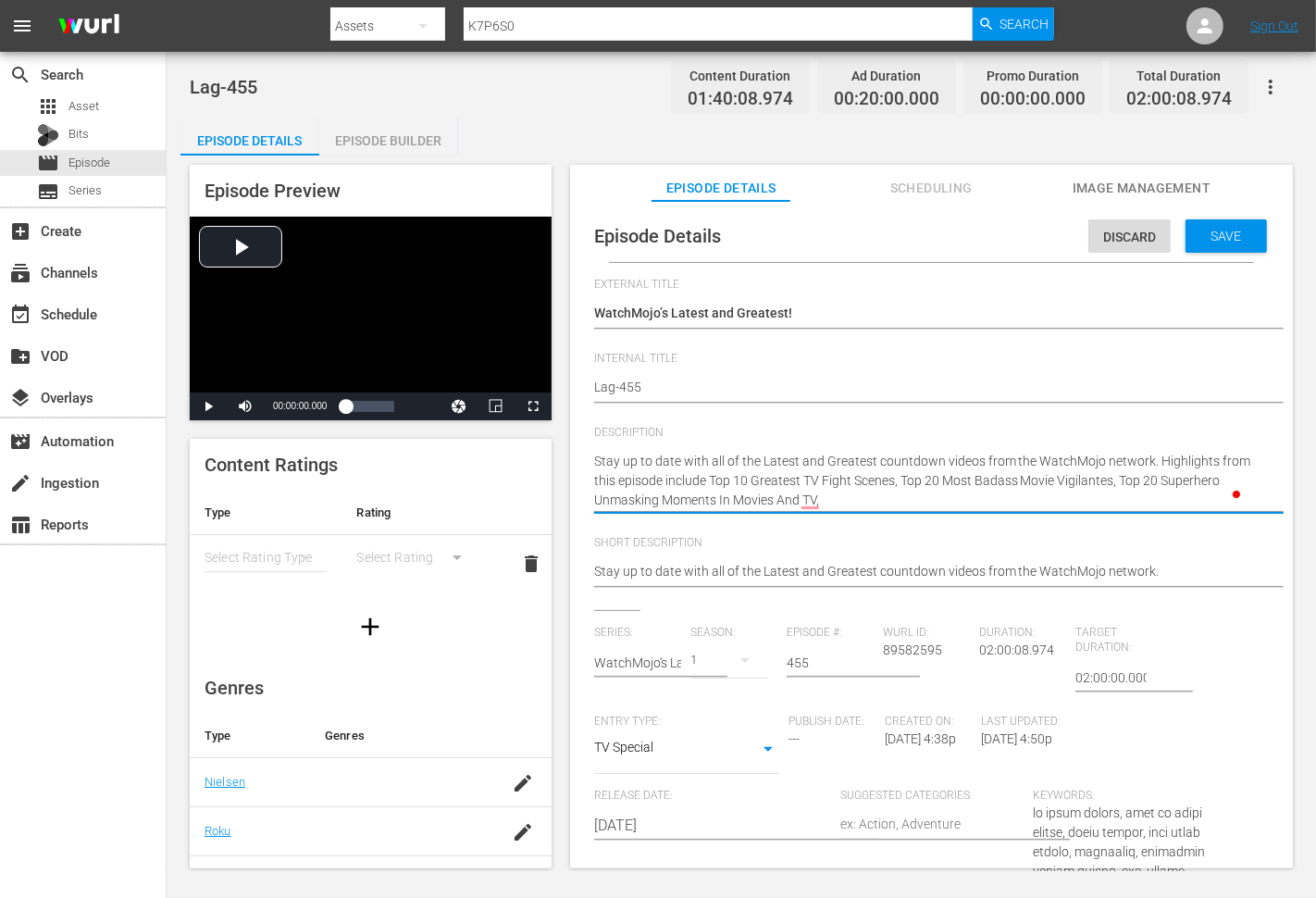
paste textarea "Top 10 Most INSANE Colin Furze Builds"
type textarea "Stay up to date with all of the Latest and Greatest countdown videos from the W…"
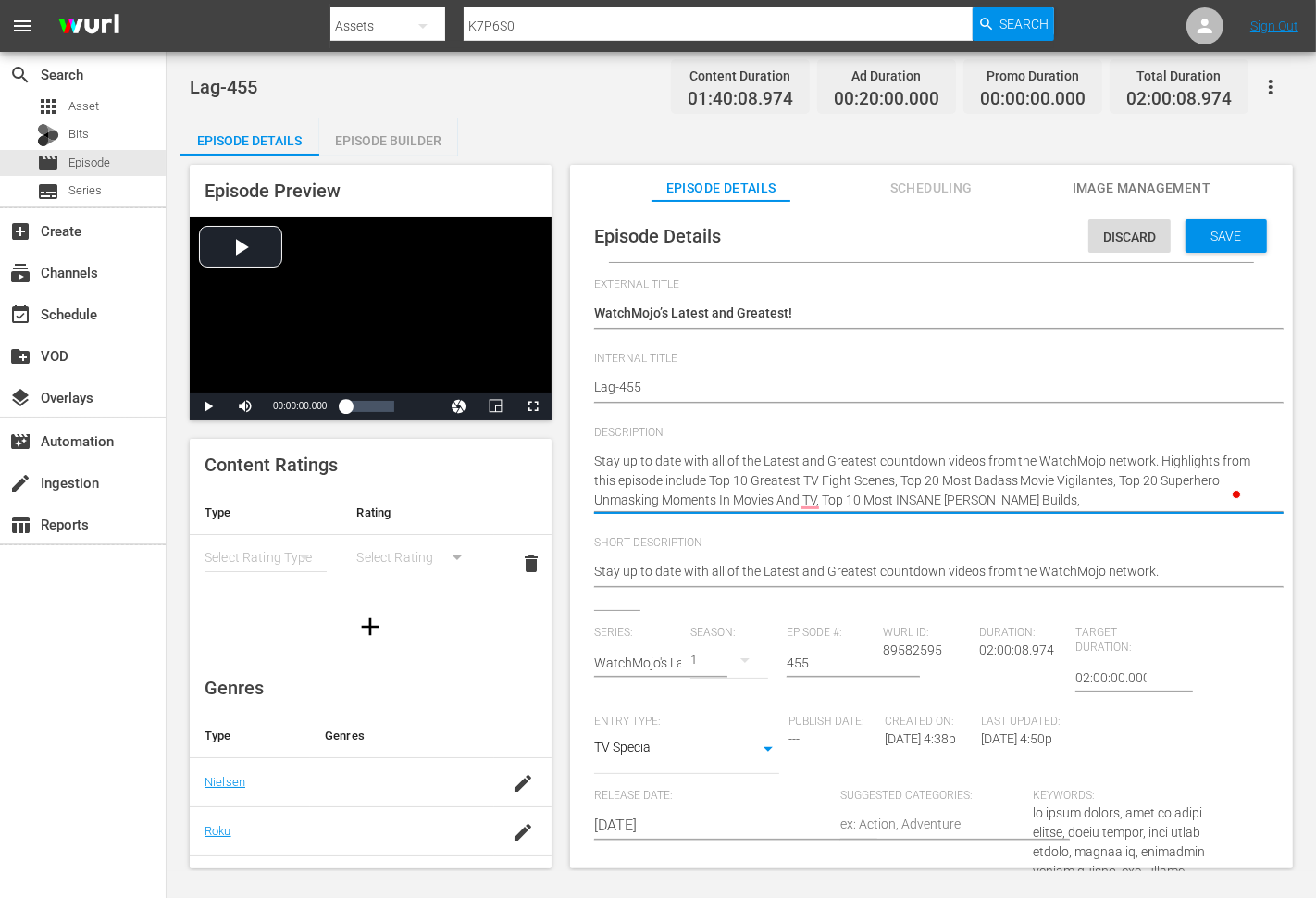
type textarea "Stay up to date with all of the Latest and Greatest countdown videos from the W…"
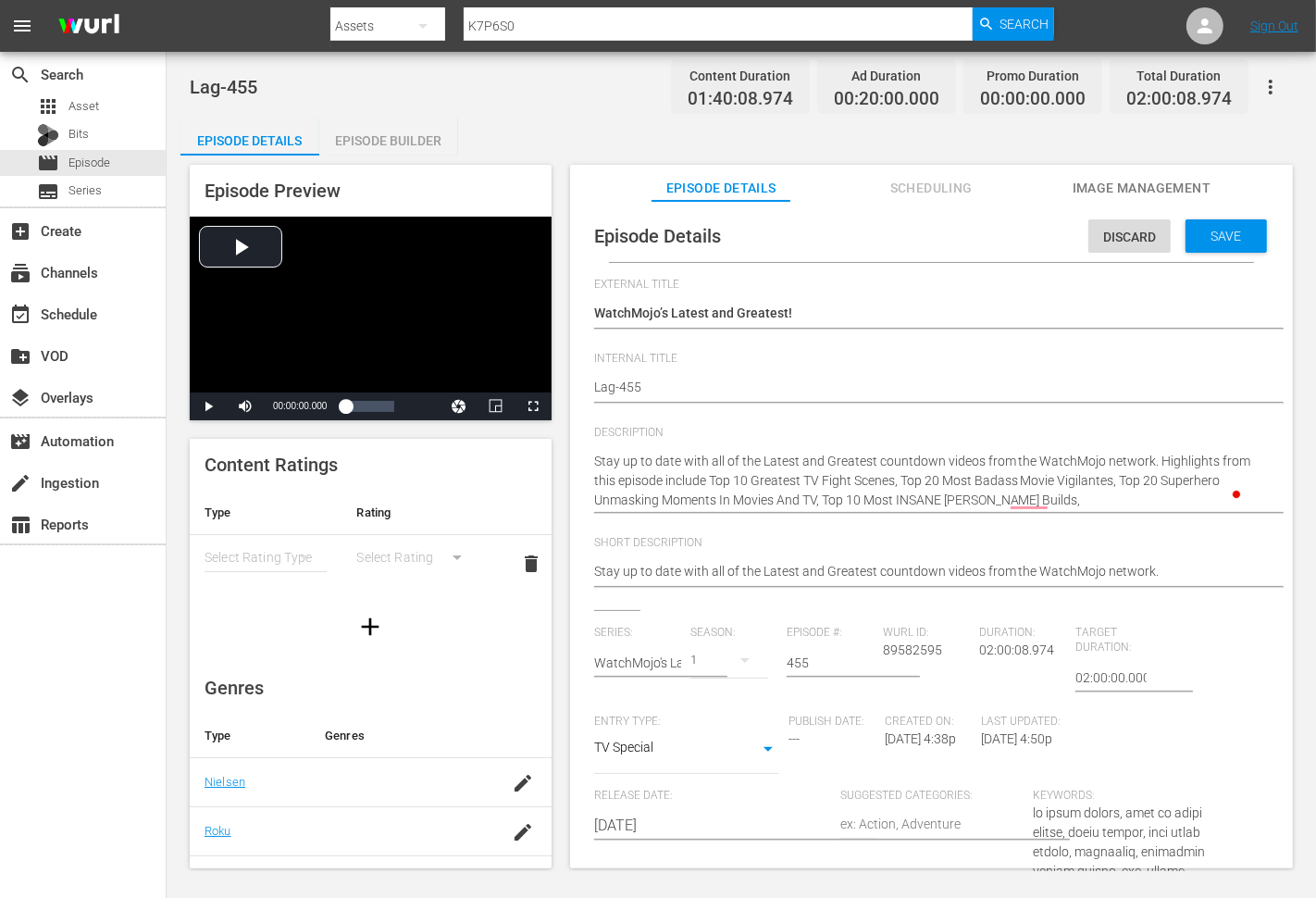
click at [1078, 498] on textarea "Stay up to date with all of the Latest and Greatest countdown videos from the W…" at bounding box center [927, 481] width 665 height 58
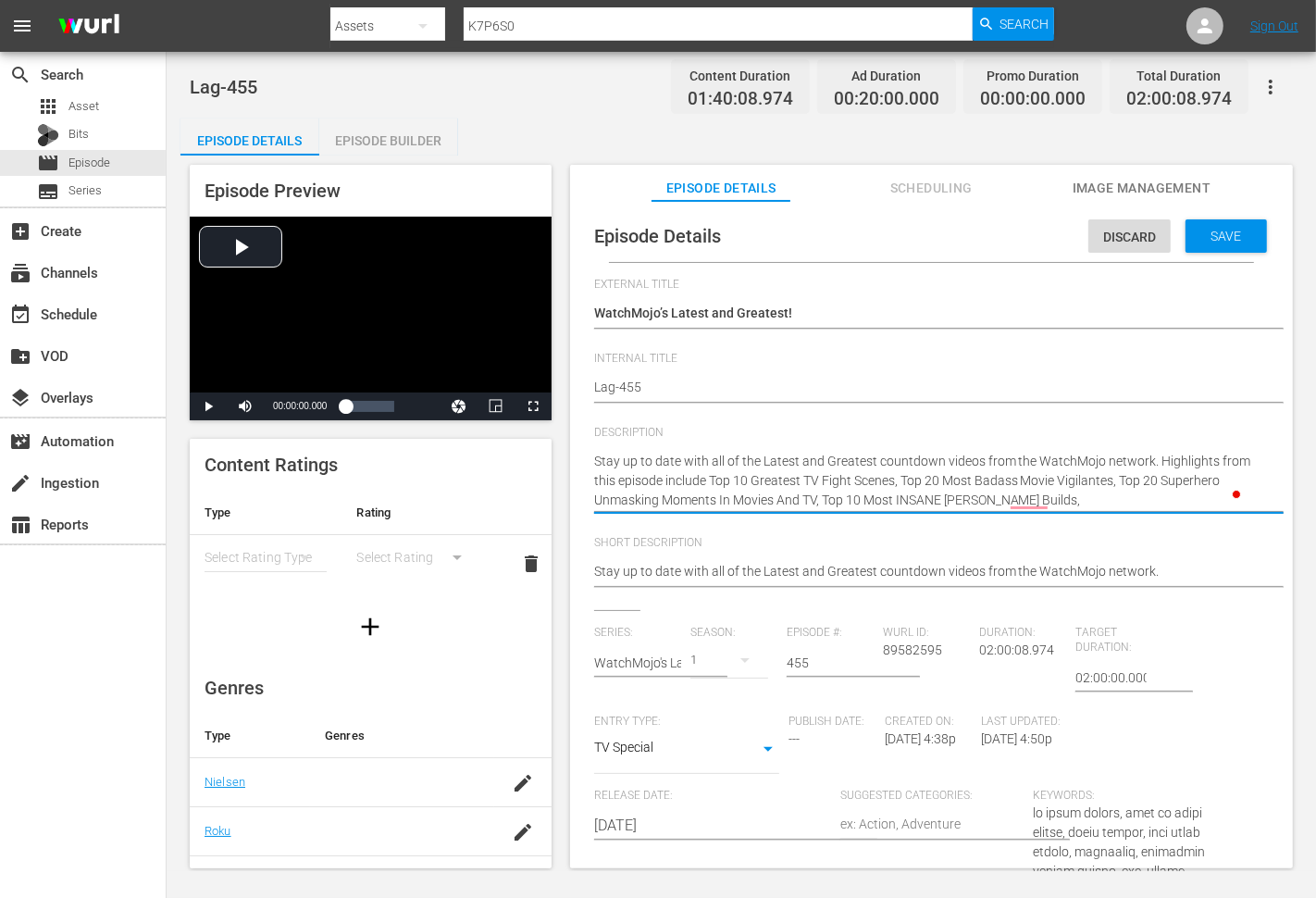
paste textarea "Top 10 Times Actors Quit Over Their Salary"
type textarea "Stay up to date with all of the Latest and Greatest countdown videos from the W…"
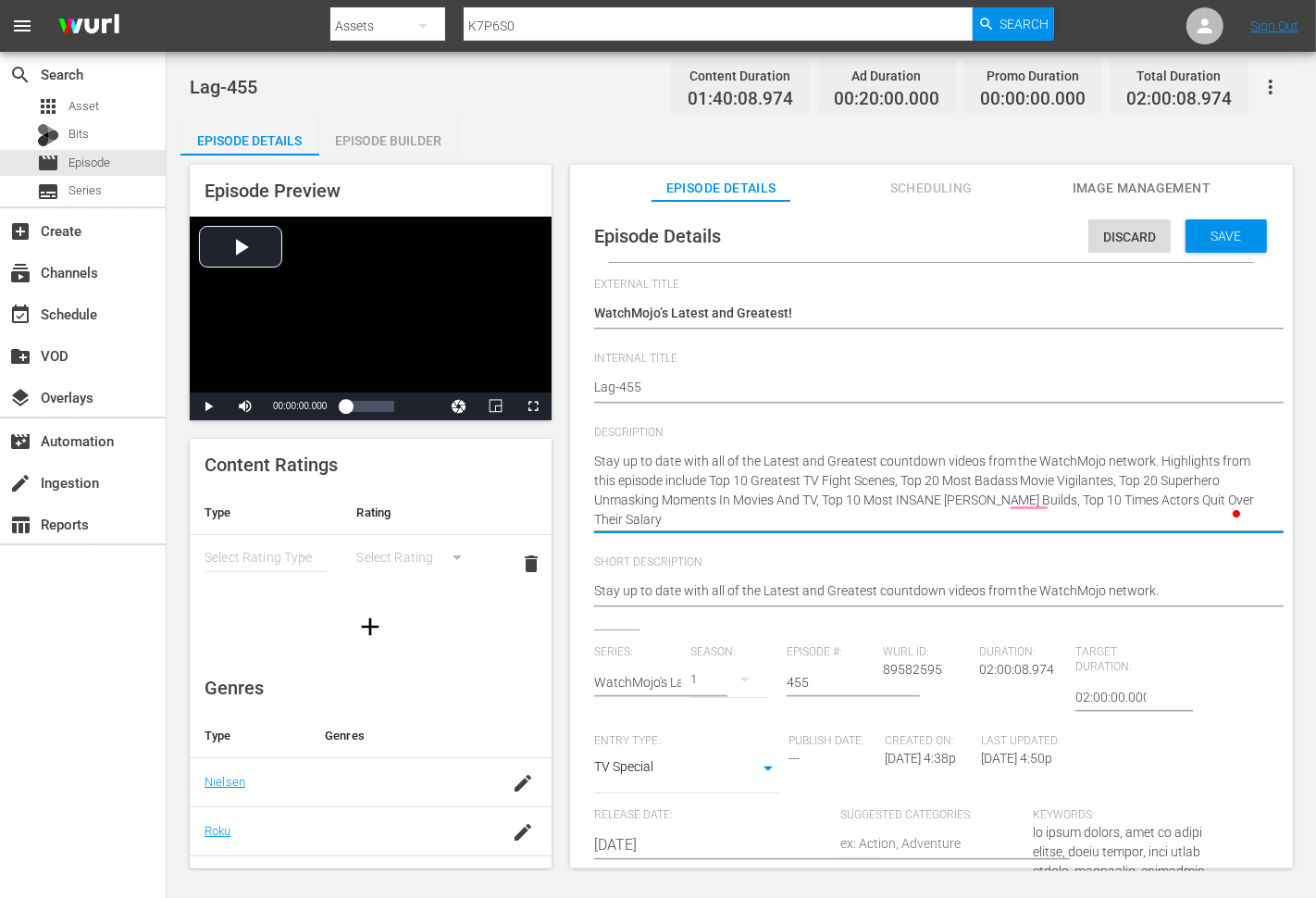
type textarea "Stay up to date with all of the Latest and Greatest countdown videos from the W…"
click at [700, 520] on textarea "Stay up to date with all of the Latest and Greatest countdown videos from the W…" at bounding box center [927, 490] width 665 height 77
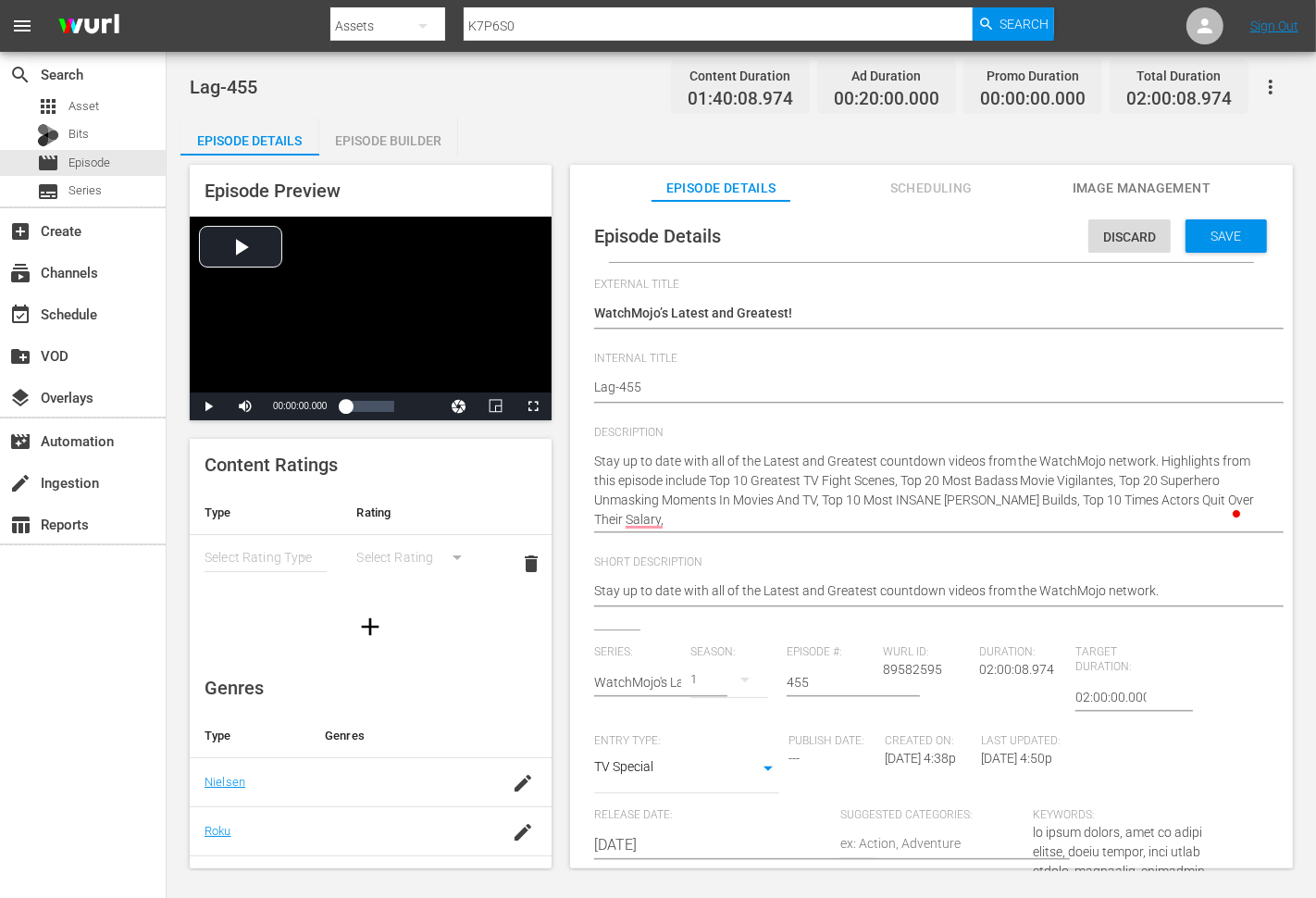
paste textarea "Top 20 People Who Took HUGE Secrets to the Grave"
type textarea "Stay up to date with all of the Latest and Greatest countdown videos from the W…"
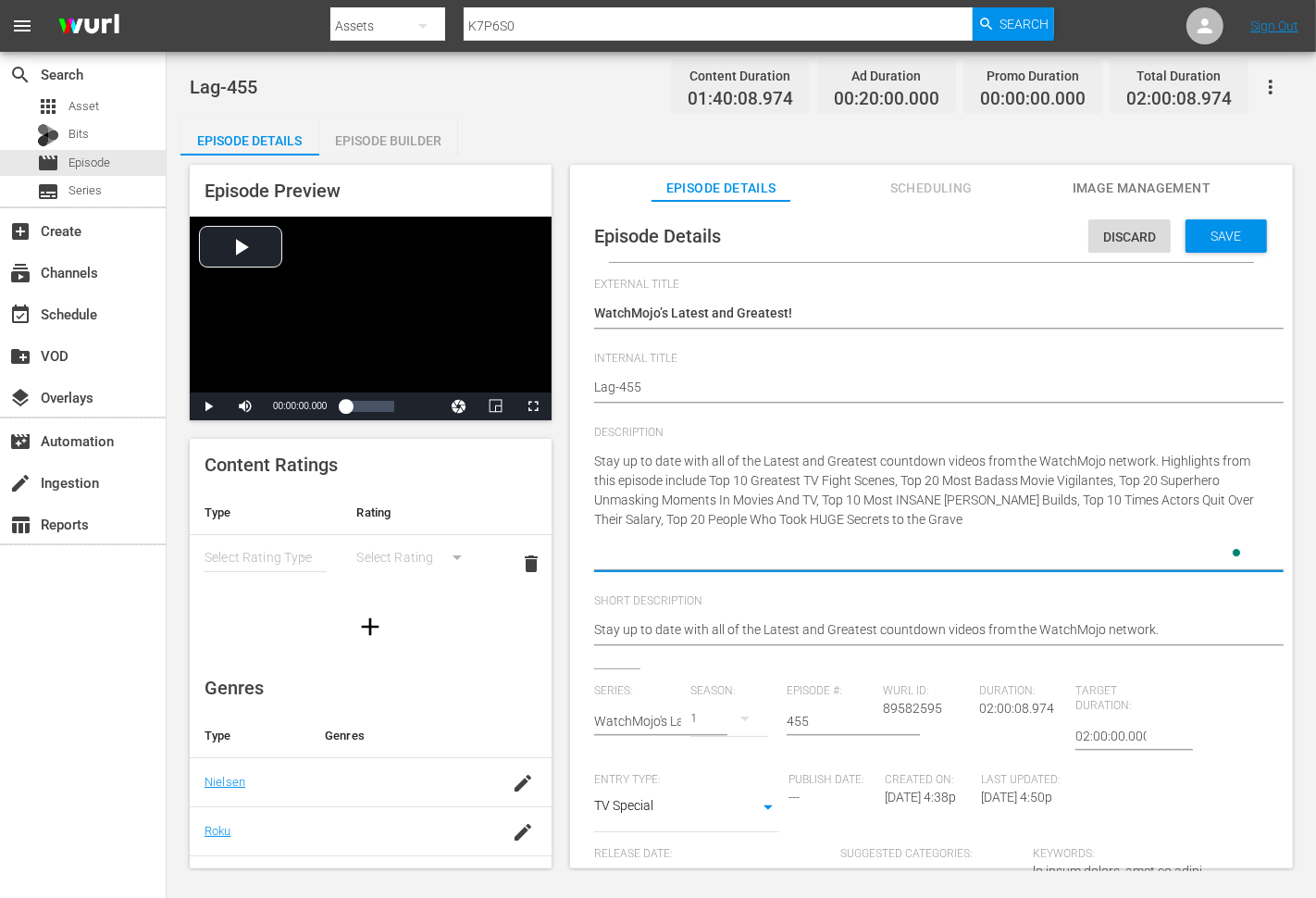
type textarea "Stay up to date with all of the Latest and Greatest countdown videos from the W…"
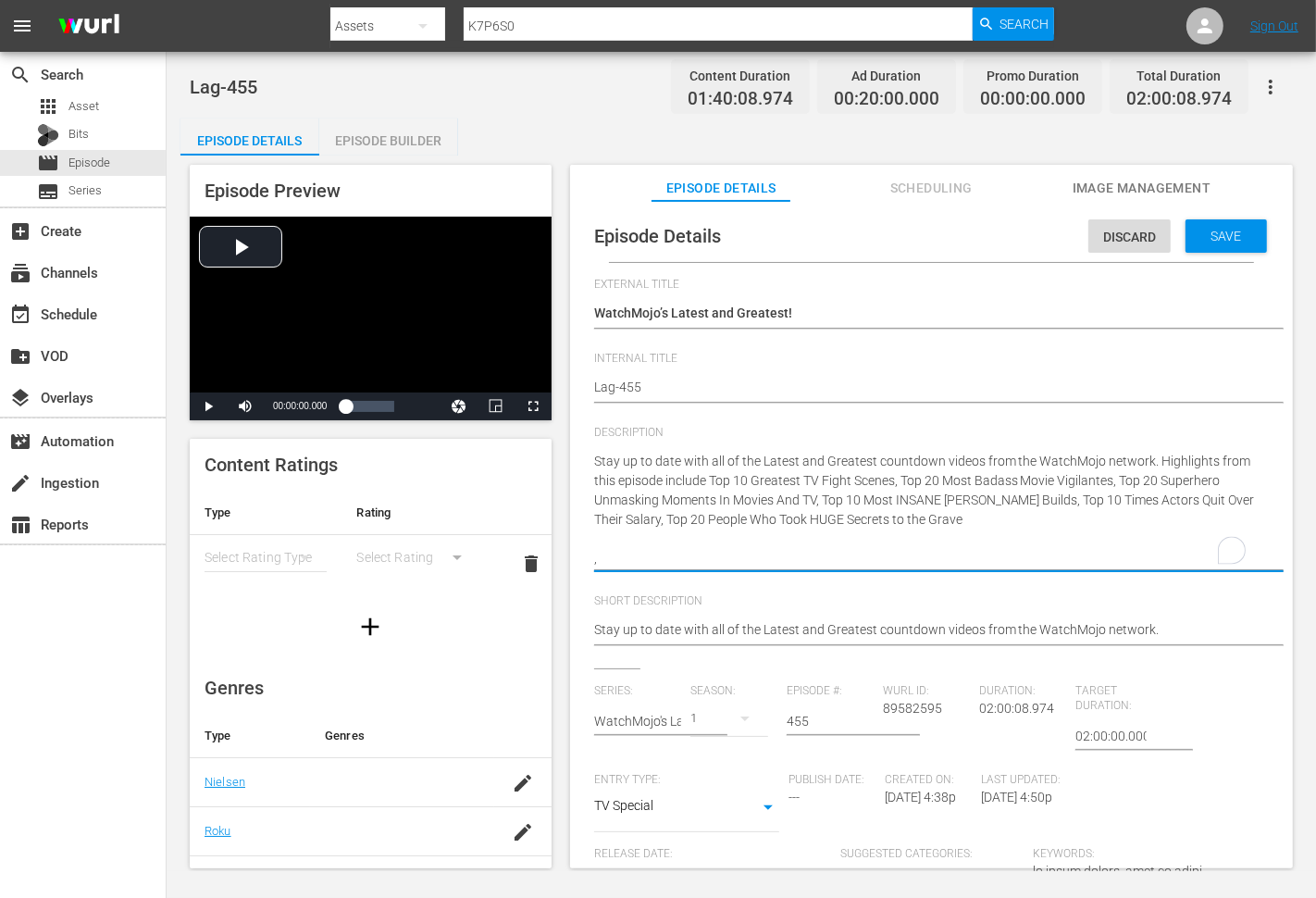
type textarea "Stay up to date with all of the Latest and Greatest countdown videos from the W…"
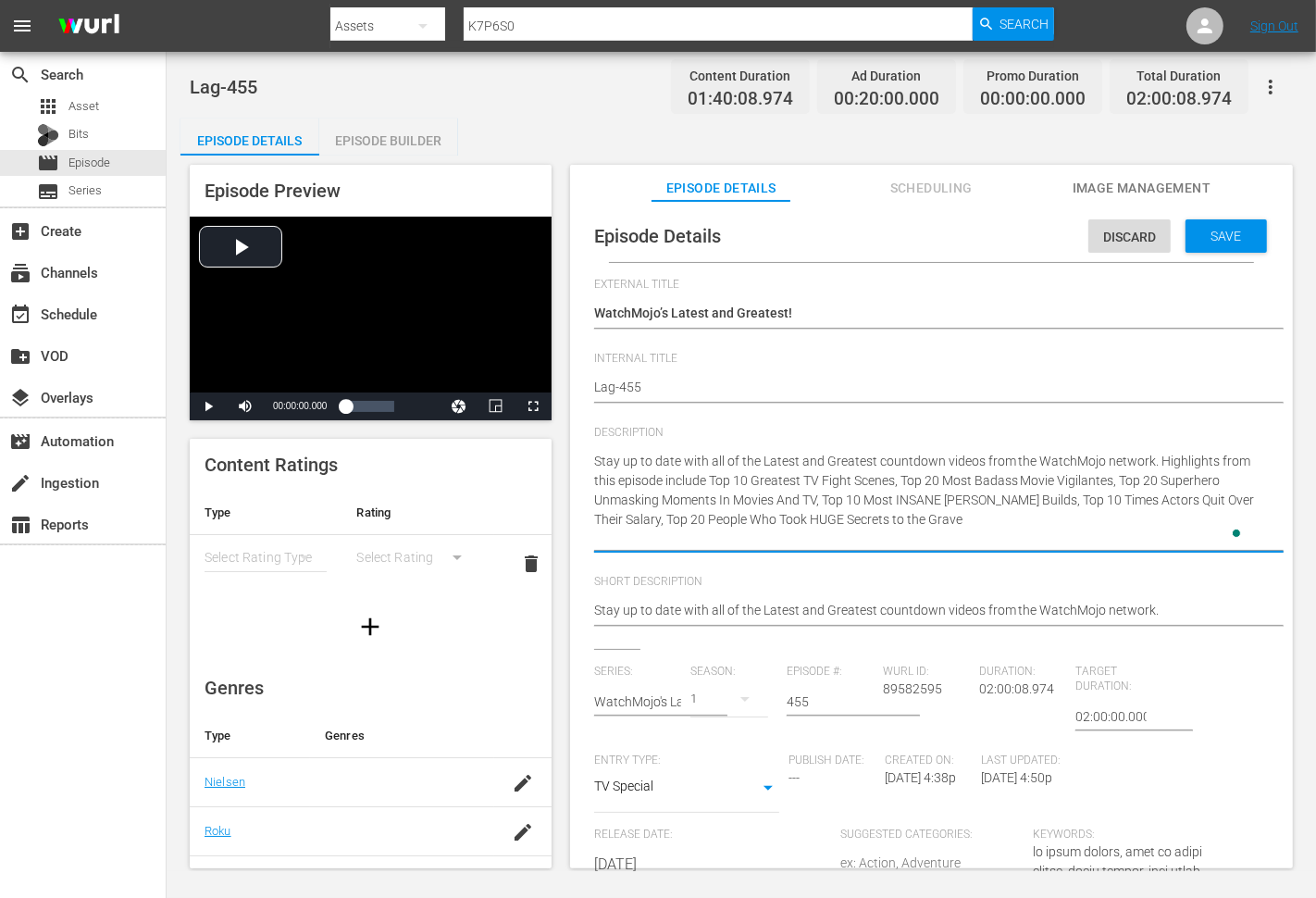
type textarea "Stay up to date with all of the Latest and Greatest countdown videos from the W…"
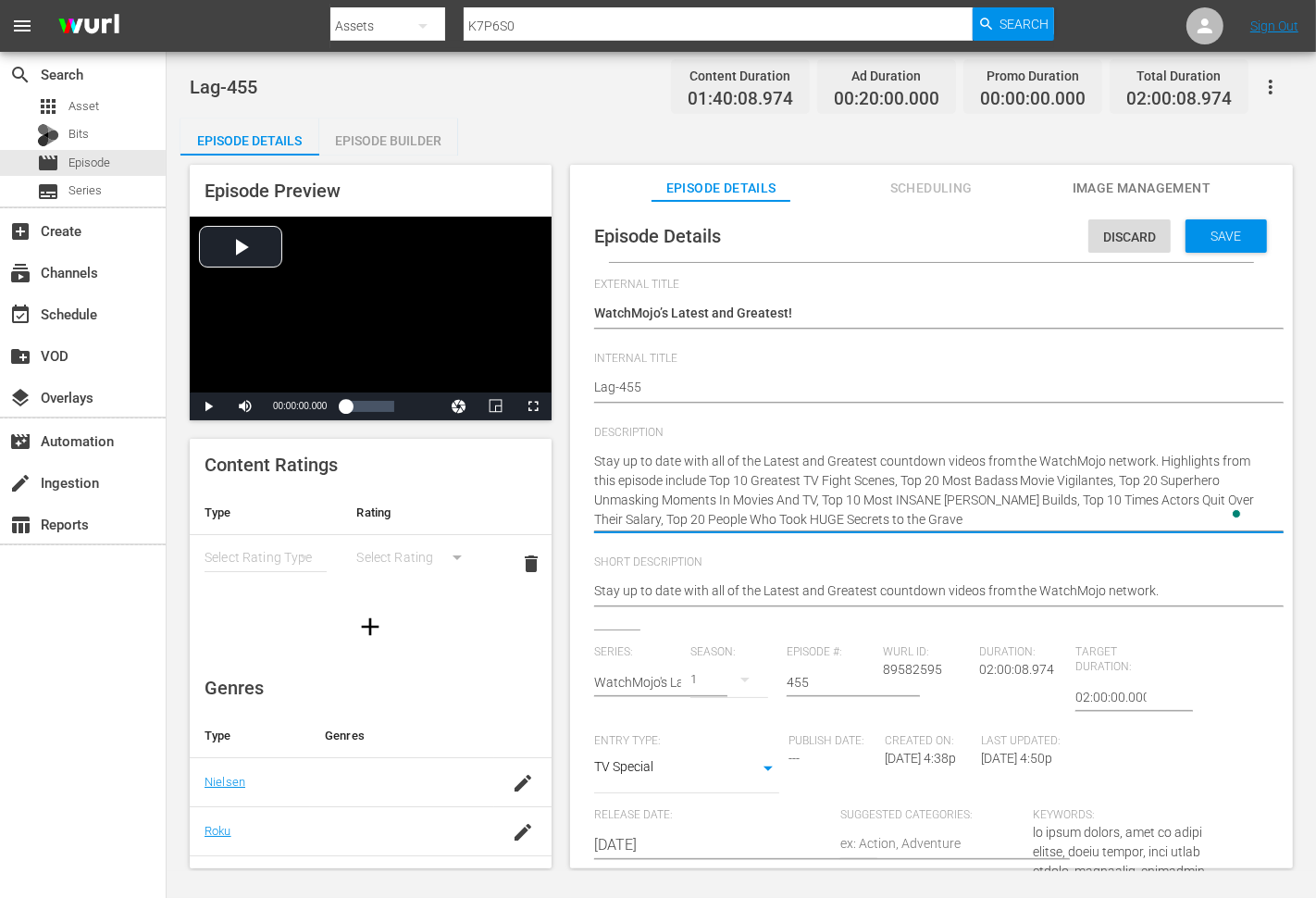
type textarea "Stay up to date with all of the Latest and Greatest countdown videos from the W…"
click at [1009, 520] on textarea "Stay up to date with all of the Latest and Greatest countdown videos from the W…" at bounding box center [927, 490] width 665 height 77
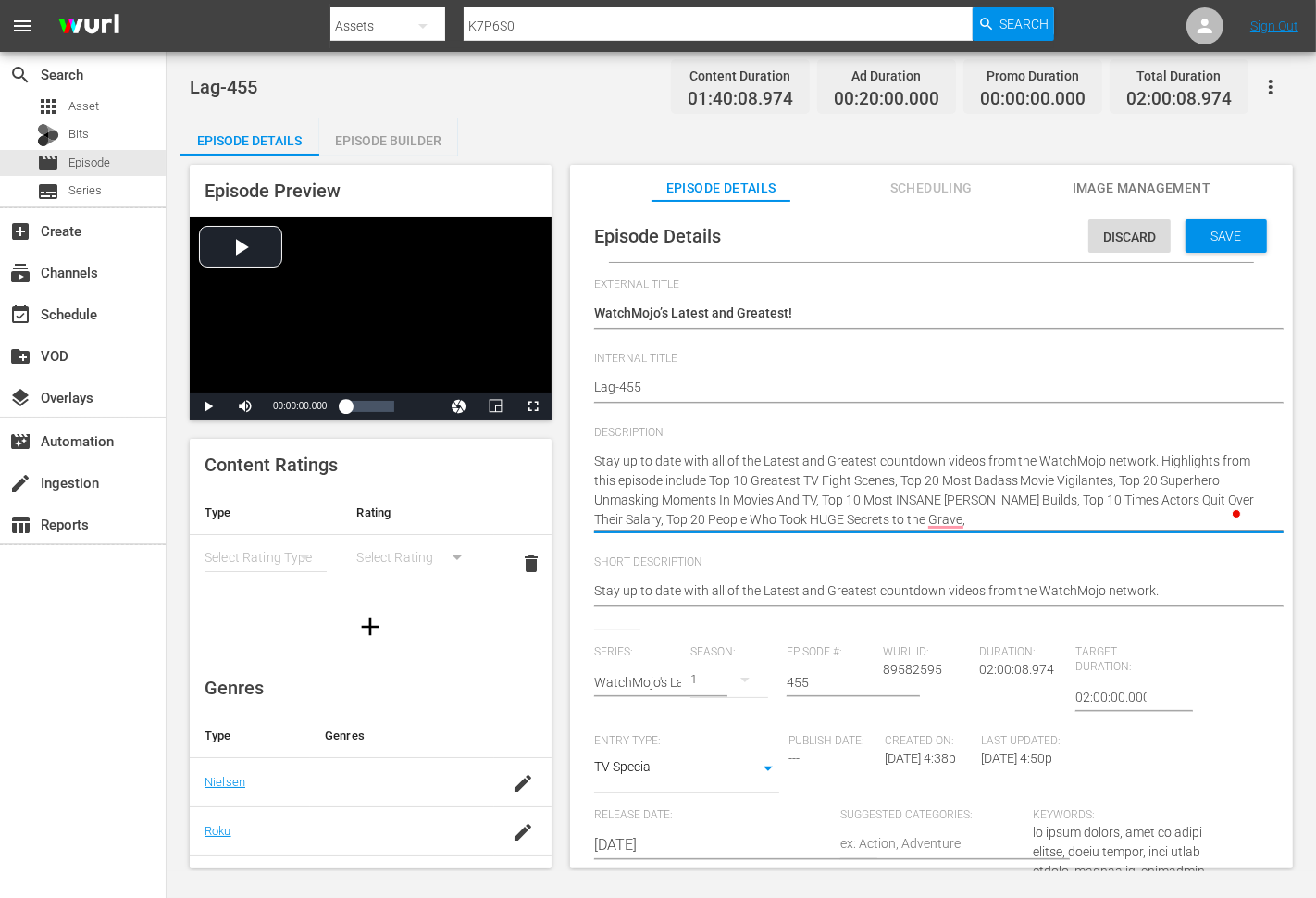
paste textarea "Top 10 Best Moments from Deadpool vs Wolverine"
type textarea "Stay up to date with all of the Latest and Greatest countdown videos from the W…"
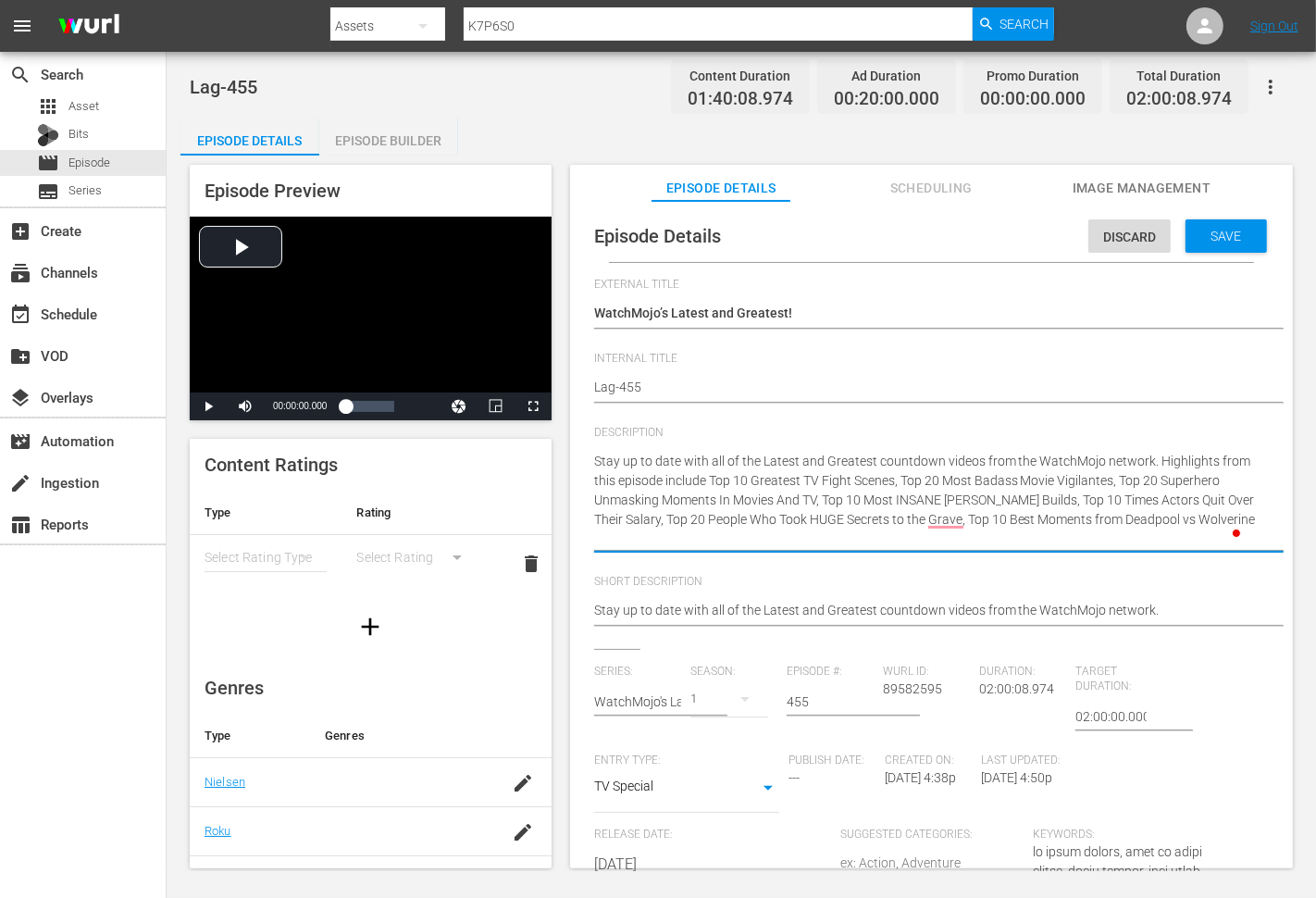
type textarea "Stay up to date with all of the Latest and Greatest countdown videos from the W…"
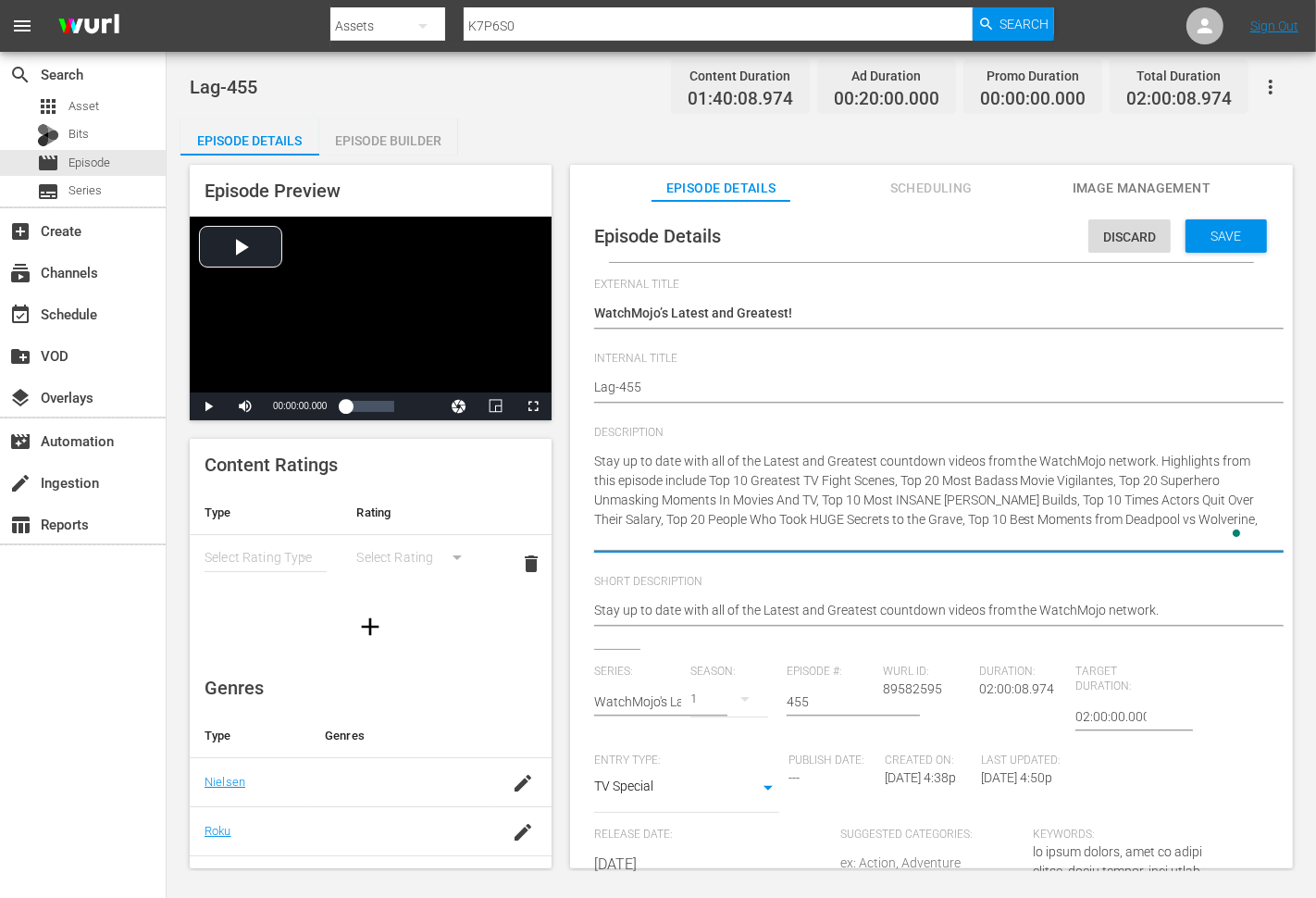
type textarea "Stay up to date with all of the Latest and Greatest countdown videos from the W…"
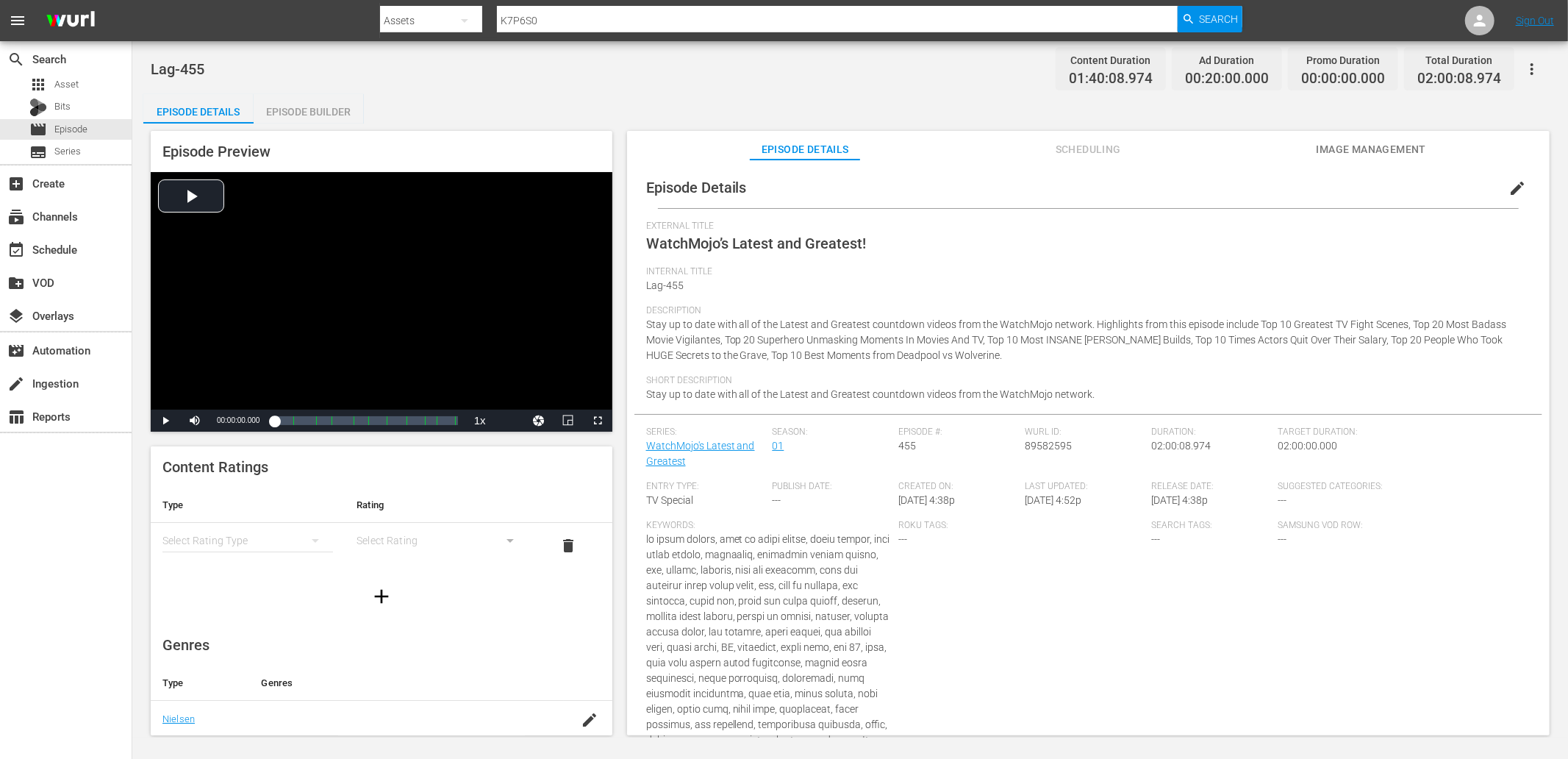
click at [1411, 183] on button "edit" at bounding box center [1516, 188] width 35 height 35
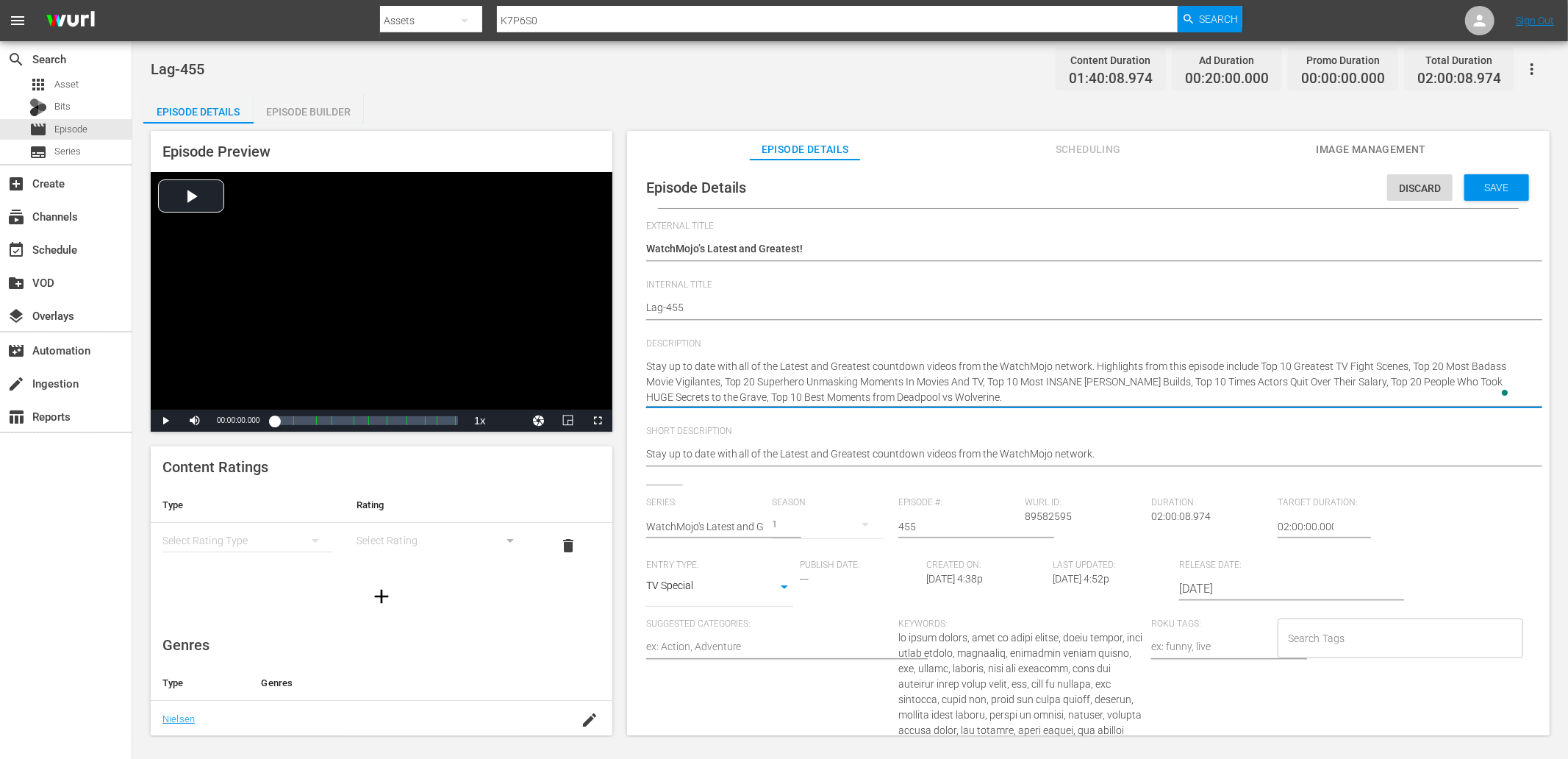
type textarea "Stay up to date with all of the Latest and Greatest countdown videos from the W…"
paste textarea "Bet you can’t watch just one!"
type textarea "Stay up to date with all of the Latest and Greatest countdown videos from the W…"
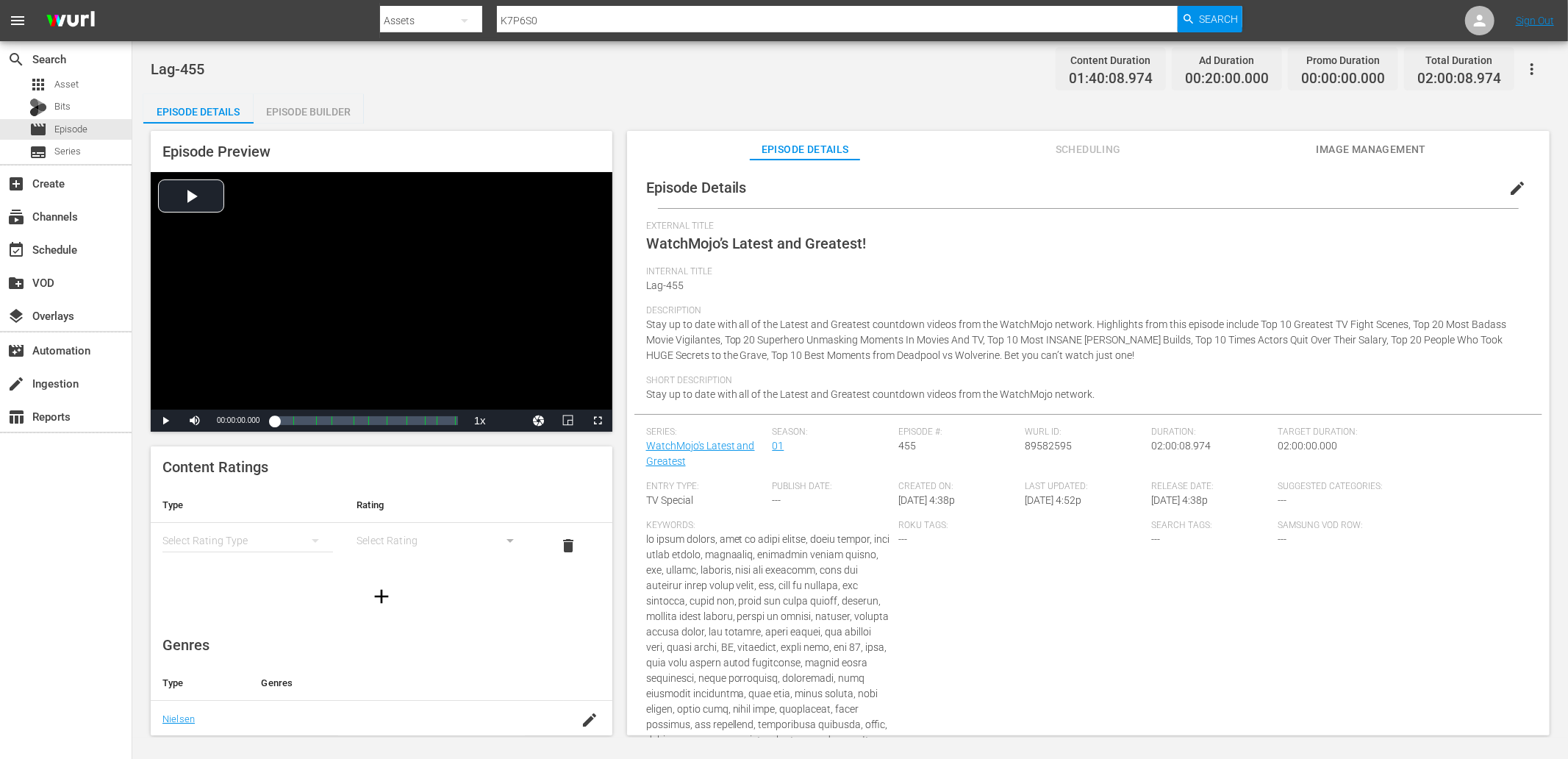
click at [449, 112] on div "Episode Details Episode Builder Episode Preview Video Player is loading. Play V…" at bounding box center [850, 421] width 1414 height 653
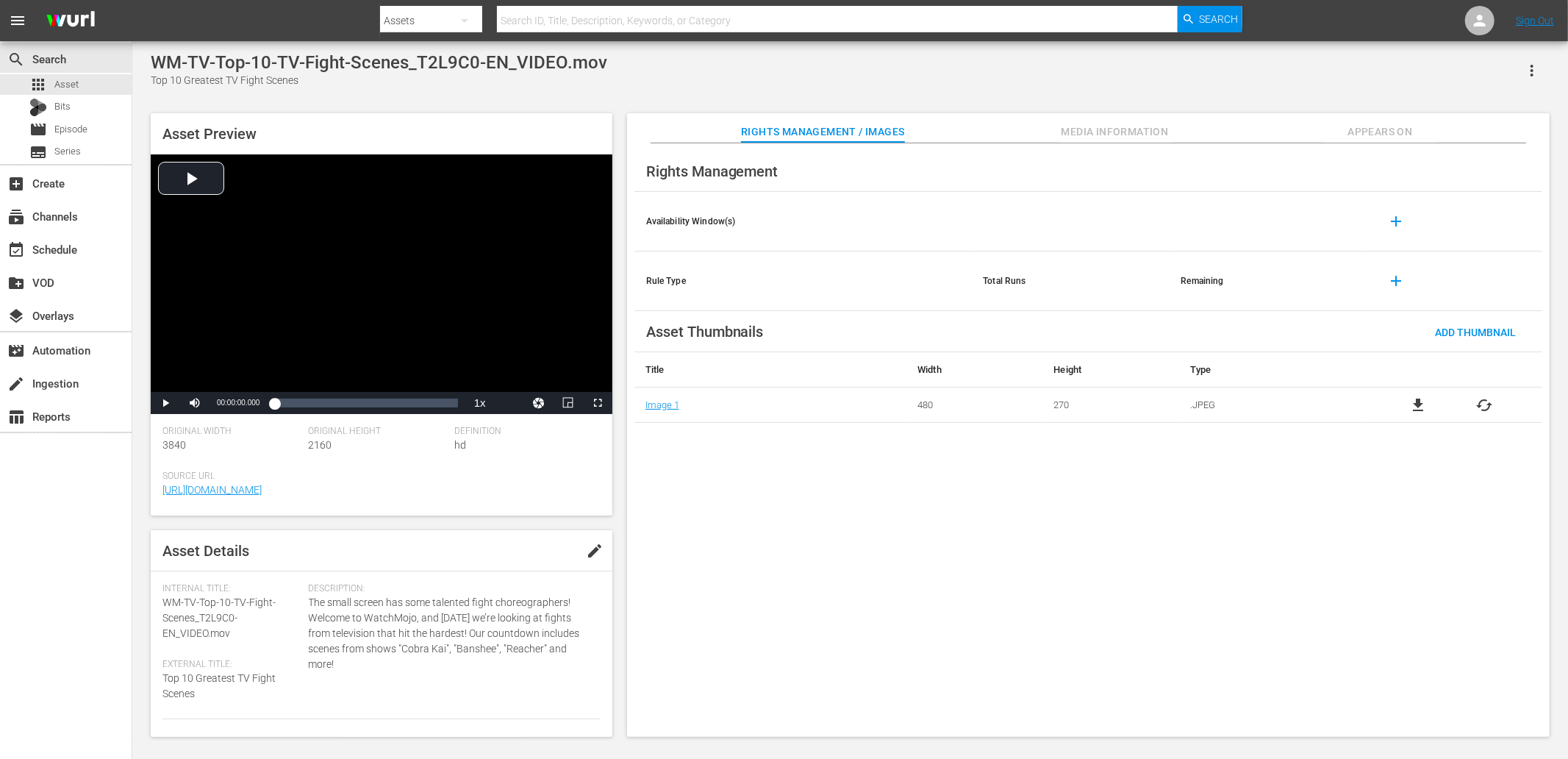
click at [156, 84] on div "Top 10 Greatest TV Fight Scenes" at bounding box center [379, 80] width 457 height 16
copy div "Top 10 Greatest TV Fight Scenes"
click at [156, 85] on div "Top 20 Most Badass Movie Vigilantes" at bounding box center [442, 80] width 583 height 16
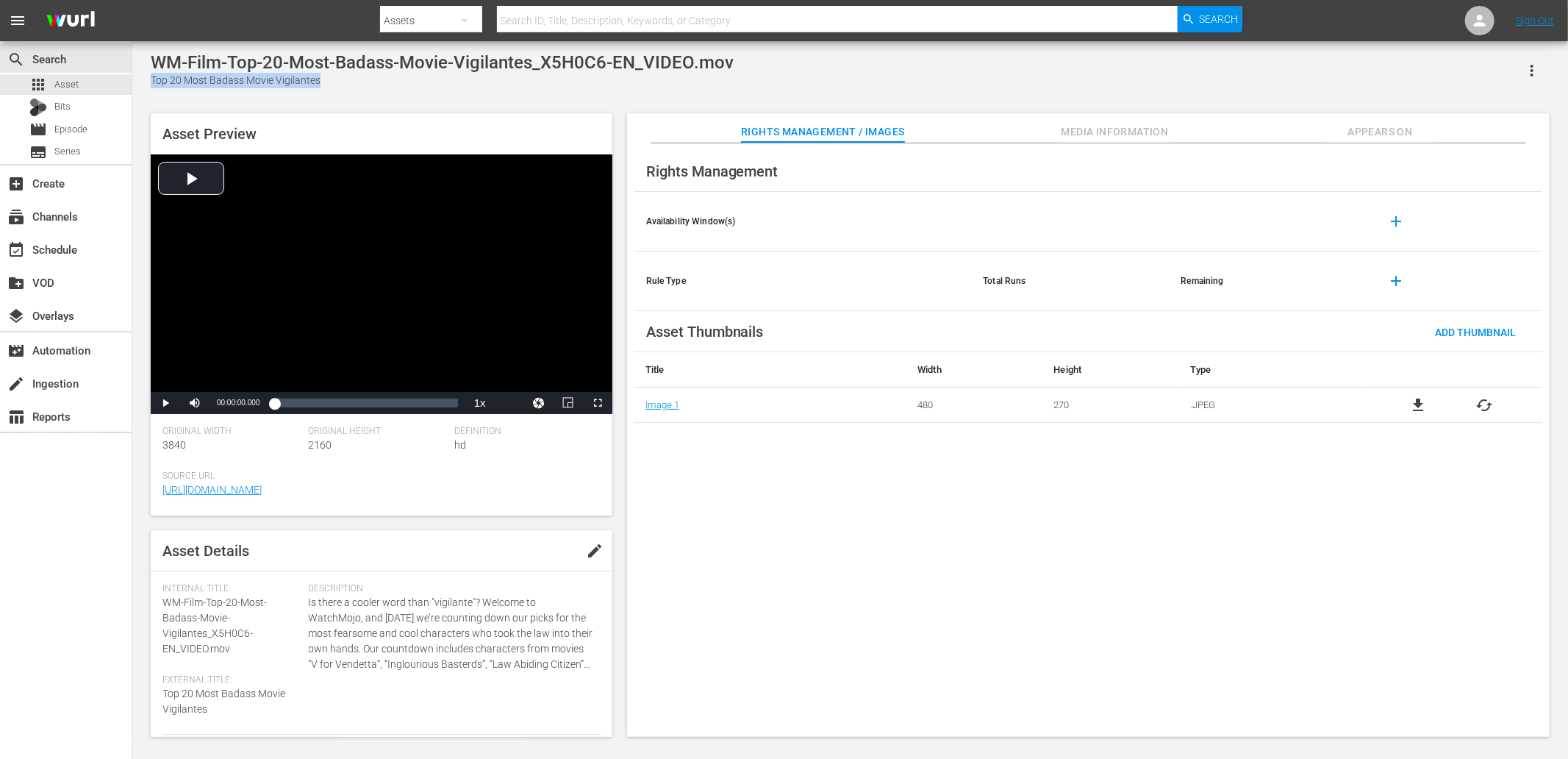
copy div "Top 20 Most Badass Movie Vigilantes"
click at [152, 78] on div "Top 20 Superhero Unmasking Moments In Movies And TV" at bounding box center [481, 80] width 661 height 16
copy div "Top 20 Superhero Unmasking Moments In Movies And TV"
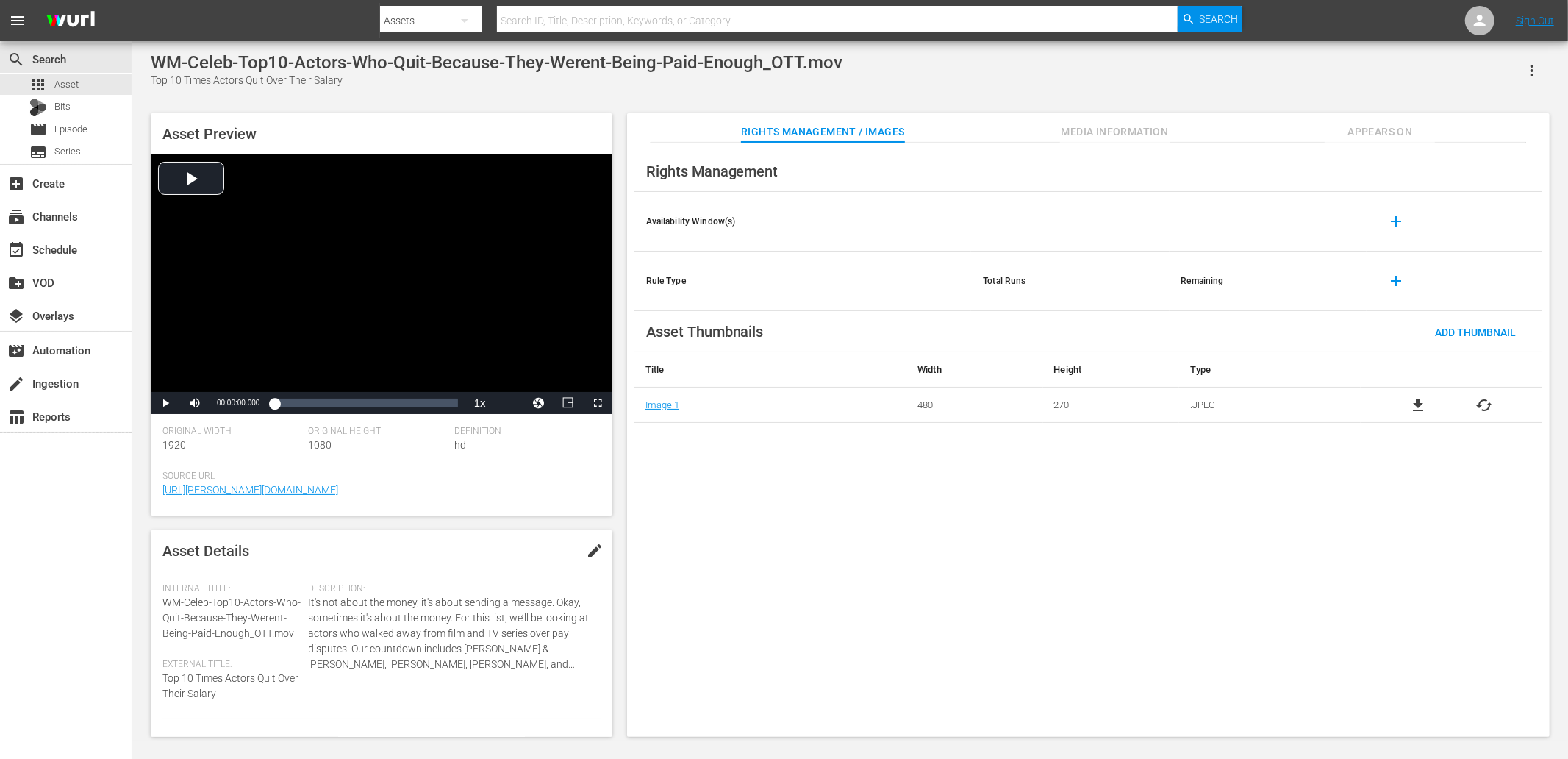
click at [159, 81] on div "Top 10 Times Actors Quit Over Their Salary" at bounding box center [496, 80] width 692 height 16
copy div "Top 10 Times Actors Quit Over Their Salary"
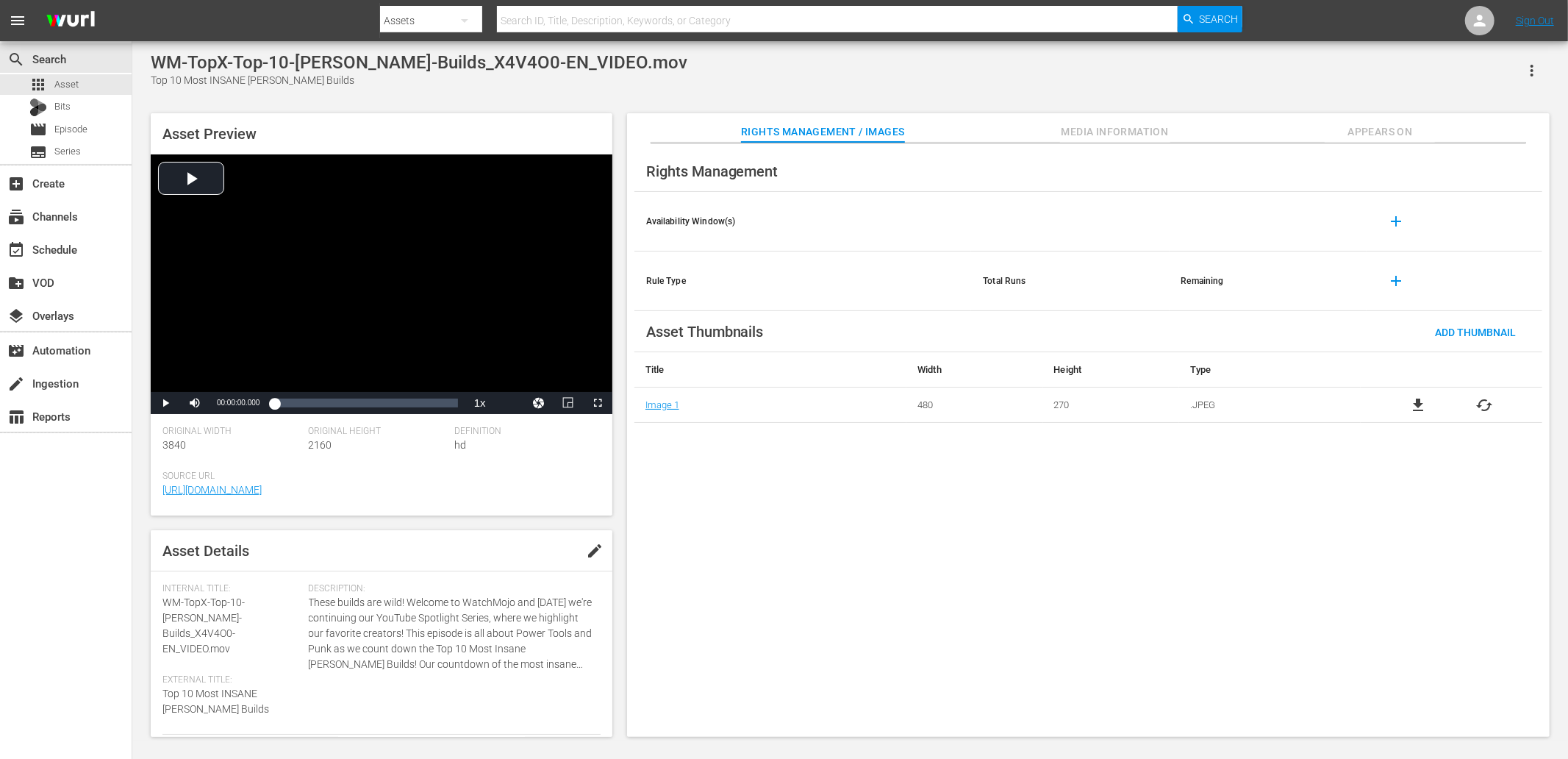
click at [155, 79] on div "Top 10 Most INSANE [PERSON_NAME] Builds" at bounding box center [418, 80] width 537 height 16
copy div "Top 10 Most INSANE [PERSON_NAME] Builds"
click at [156, 81] on div "Top 20 People Who Took HUGE Secrets to the Grave" at bounding box center [501, 80] width 701 height 16
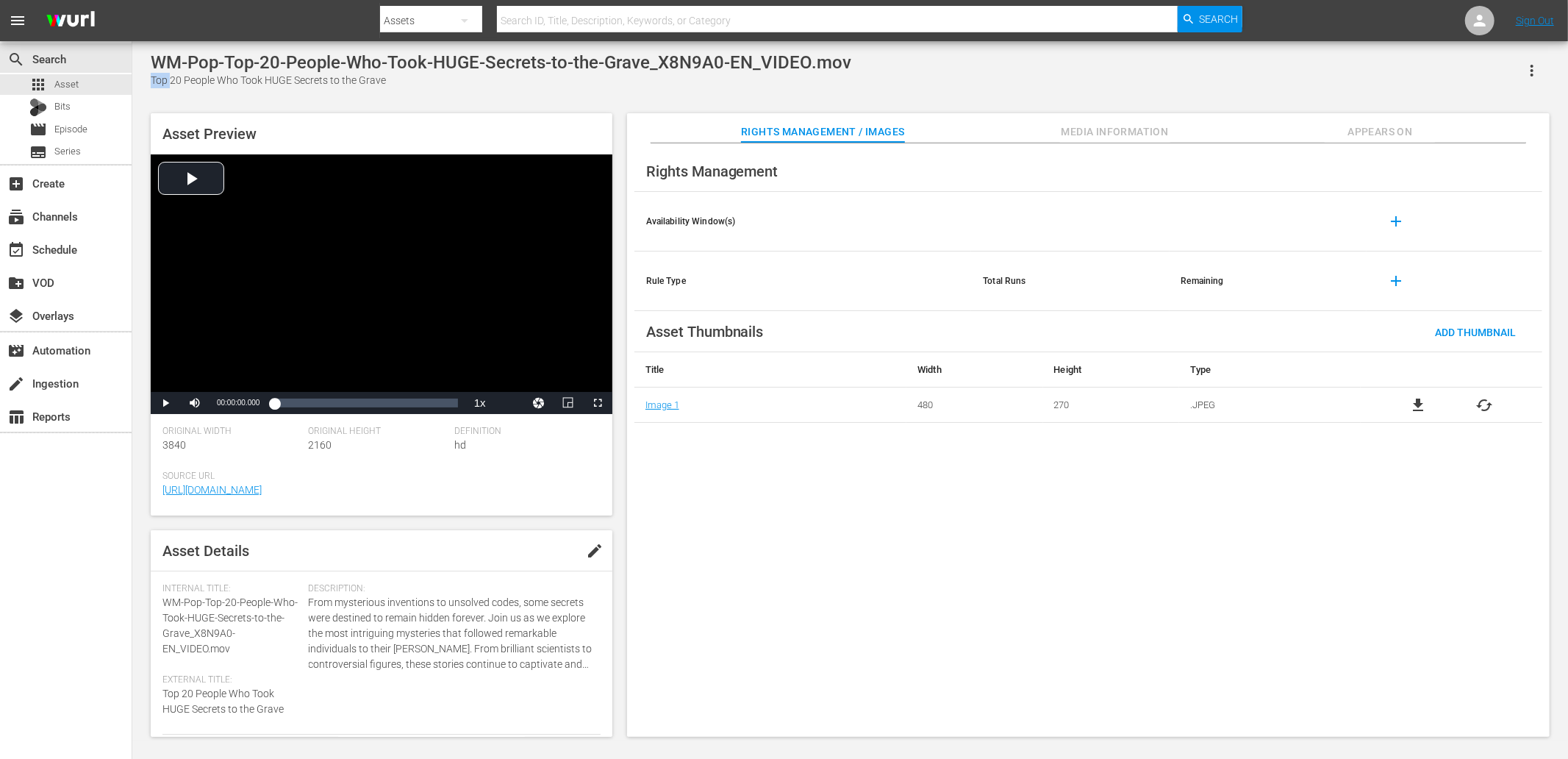
click at [405, 79] on div "Top 20 People Who Took HUGE Secrets to the Grave" at bounding box center [501, 80] width 701 height 16
copy div "Top 20 People Who Took HUGE Secrets to the Grave"
click at [162, 82] on div "Top 10 Best Moments from Deadpool vs Wolverine" at bounding box center [494, 80] width 688 height 16
copy div "Top 10 Best Moments from Deadpool vs Wolverine"
